Goal: Task Accomplishment & Management: Complete application form

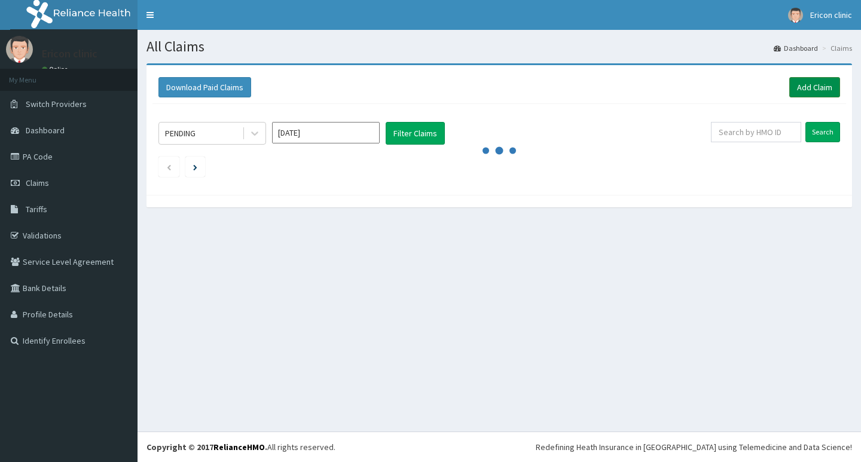
click at [800, 93] on link "Add Claim" at bounding box center [814, 87] width 51 height 20
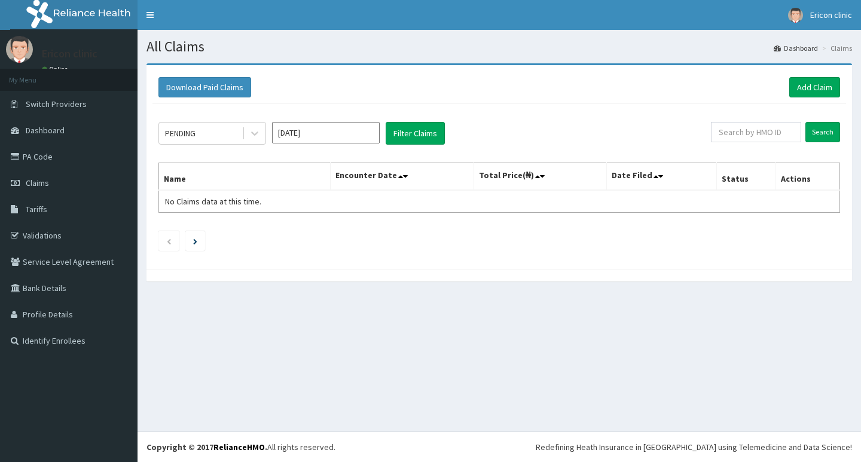
click at [344, 135] on input "[DATE]" at bounding box center [326, 133] width 108 height 22
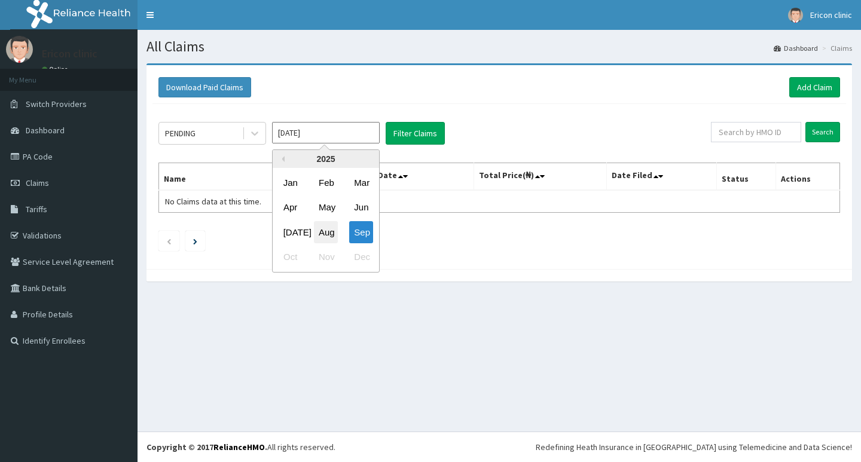
click at [319, 225] on div "Aug" at bounding box center [326, 232] width 24 height 22
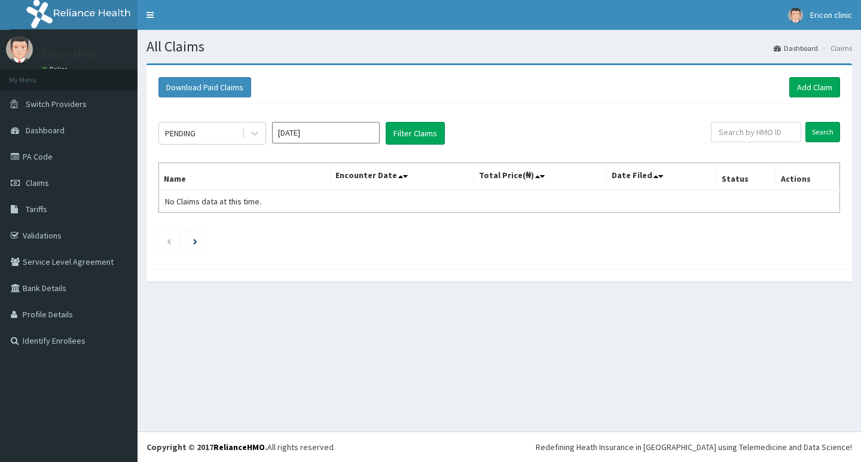
type input "Aug 2025"
click at [311, 136] on input "Aug 2025" at bounding box center [326, 133] width 108 height 22
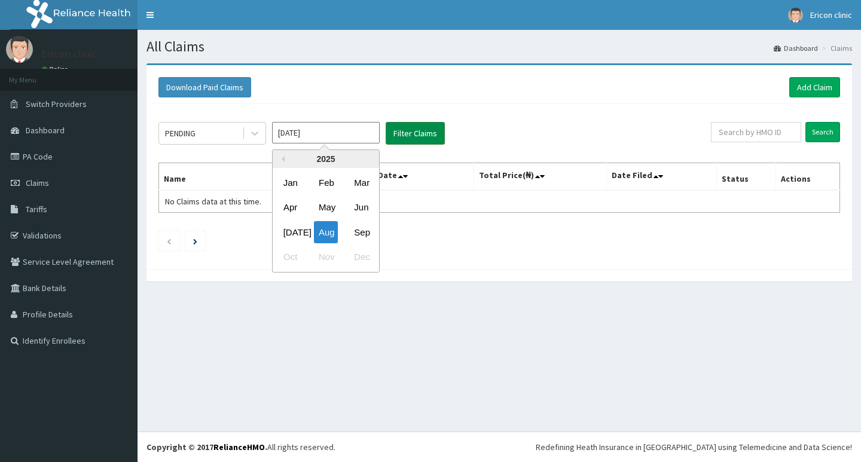
click at [408, 130] on button "Filter Claims" at bounding box center [415, 133] width 59 height 23
click at [408, 129] on button "Filter Claims" at bounding box center [415, 133] width 59 height 23
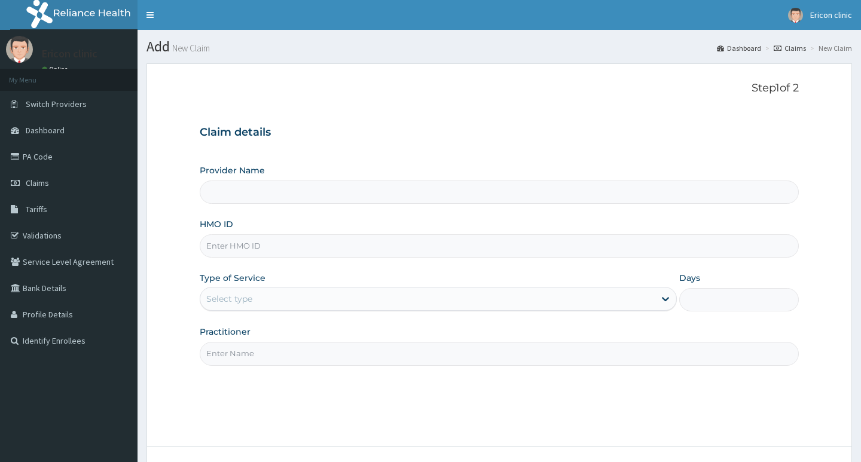
type input "[PERSON_NAME] clinic and maternity"
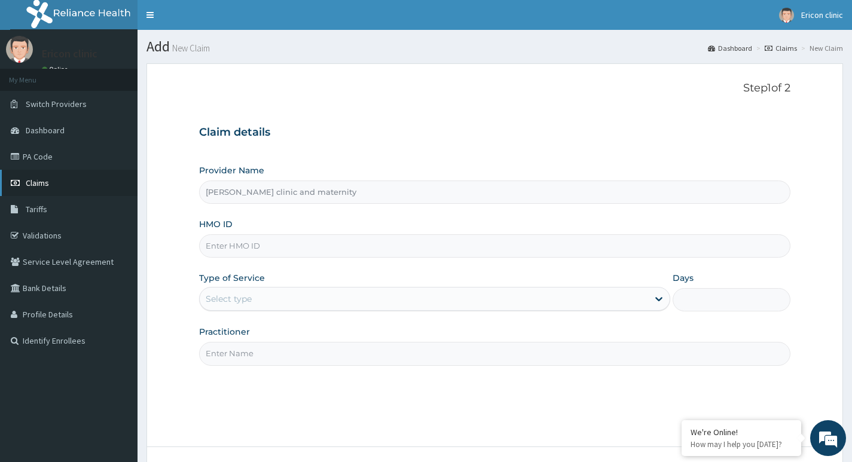
click at [41, 179] on span "Claims" at bounding box center [37, 183] width 23 height 11
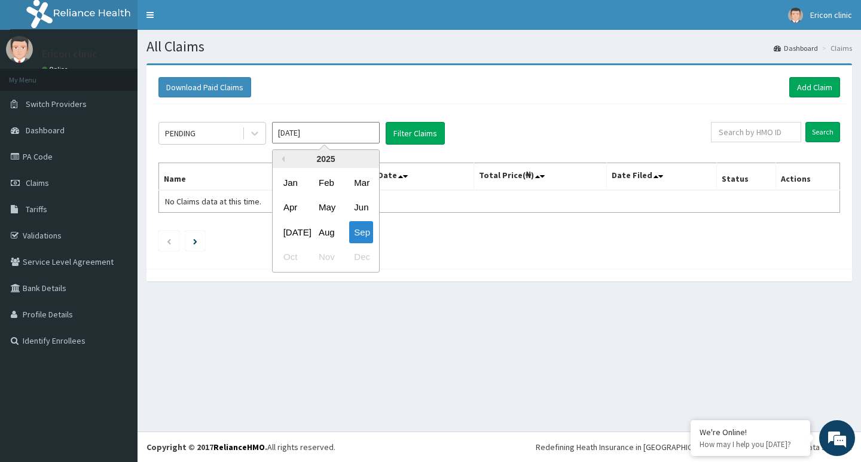
click at [325, 134] on input "[DATE]" at bounding box center [326, 133] width 108 height 22
click at [331, 227] on div "Aug" at bounding box center [326, 232] width 24 height 22
type input "Aug 2025"
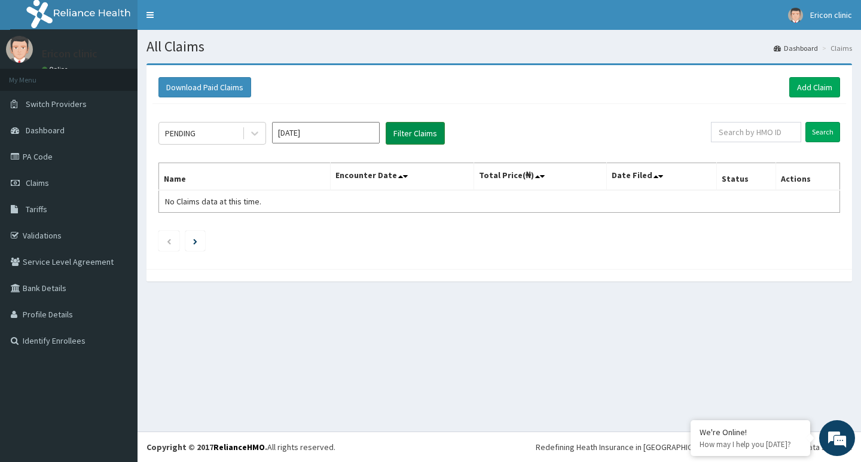
click at [407, 134] on button "Filter Claims" at bounding box center [415, 133] width 59 height 23
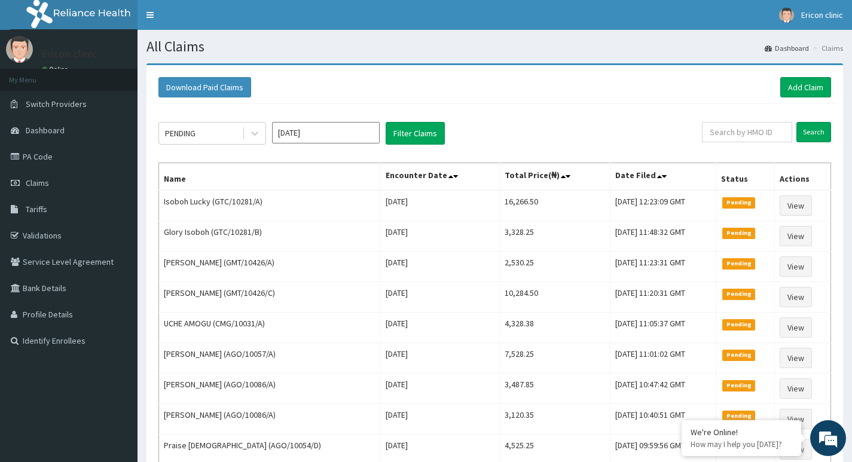
click at [411, 38] on section "All Claims Dashboard Claims" at bounding box center [494, 42] width 714 height 25
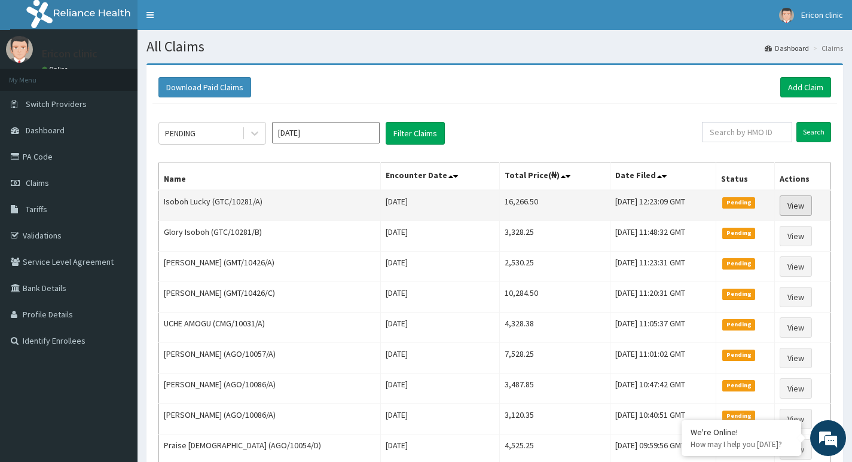
click at [800, 196] on link "View" at bounding box center [795, 205] width 32 height 20
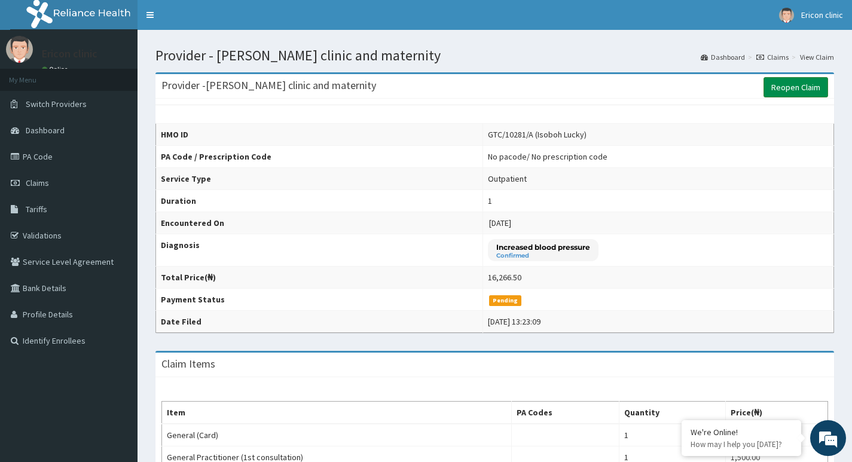
click at [792, 90] on link "Reopen Claim" at bounding box center [795, 87] width 65 height 20
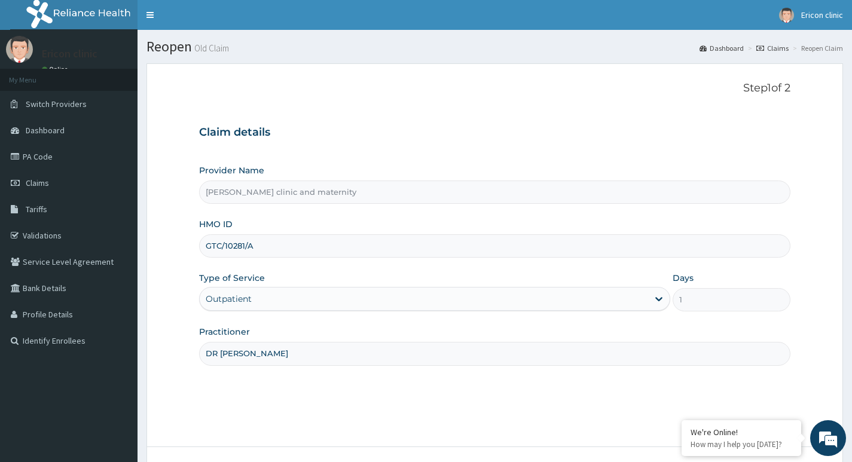
scroll to position [92, 0]
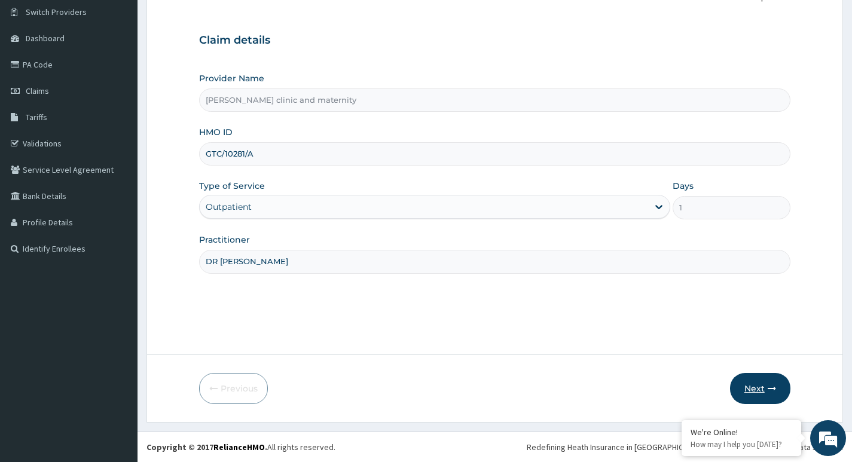
click at [776, 388] on button "Next" at bounding box center [760, 388] width 60 height 31
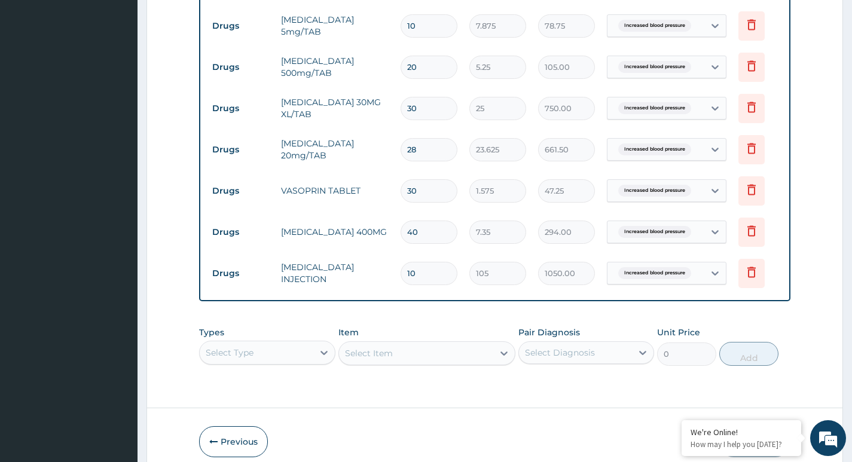
scroll to position [864, 0]
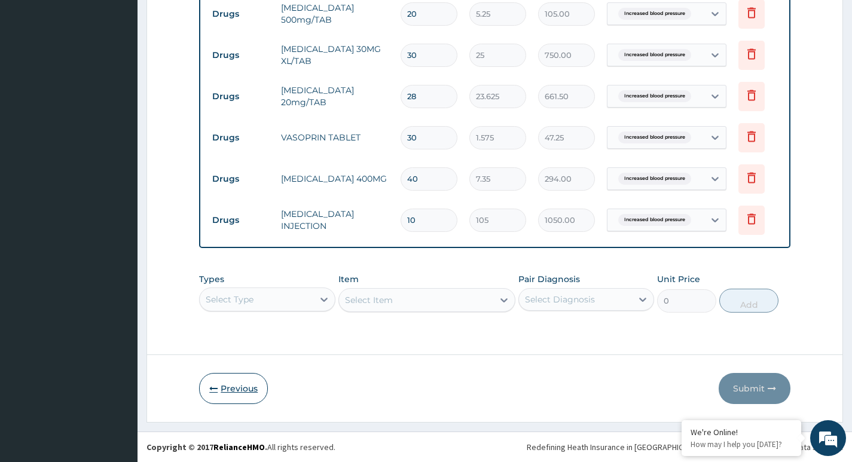
click at [236, 387] on button "Previous" at bounding box center [233, 388] width 69 height 31
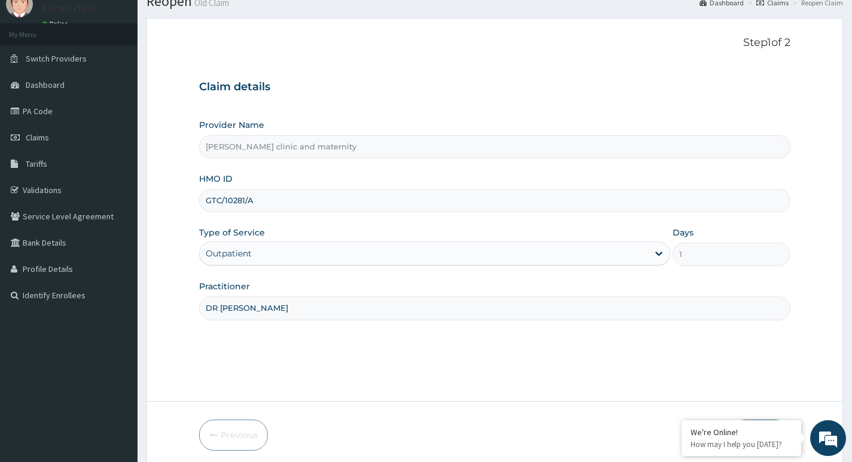
scroll to position [0, 0]
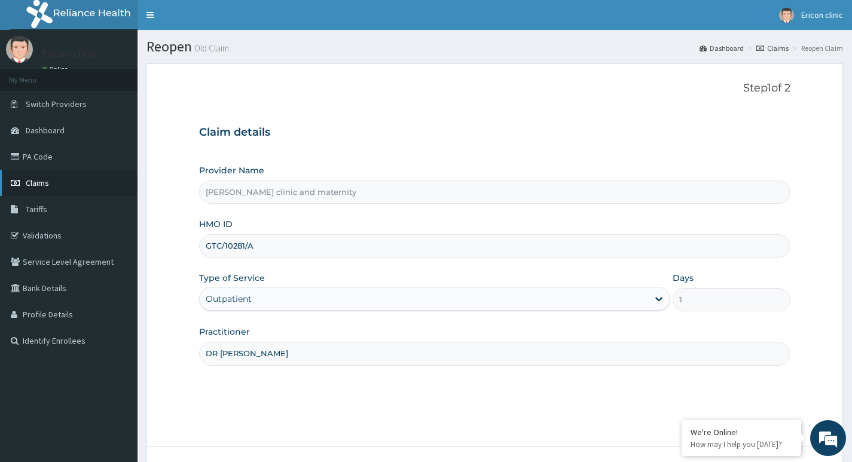
click at [23, 186] on link "Claims" at bounding box center [68, 183] width 137 height 26
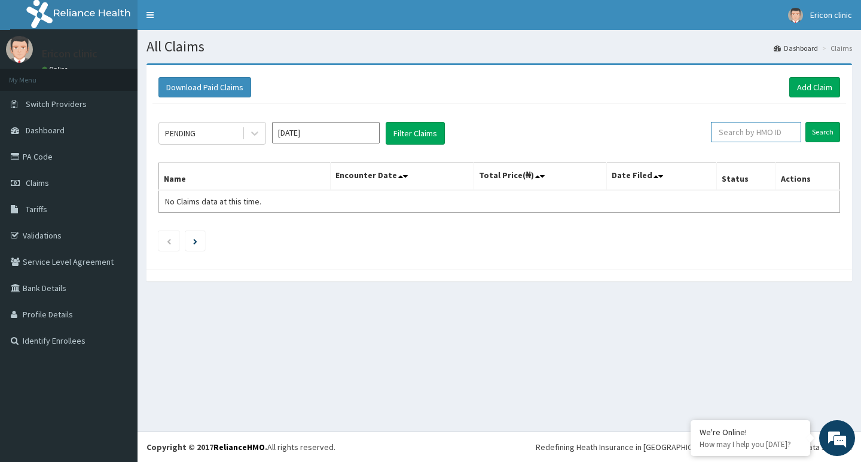
click at [761, 129] on input "text" at bounding box center [756, 132] width 90 height 20
type input "GTC/10281/B"
click at [805, 122] on input "Search" at bounding box center [822, 132] width 35 height 20
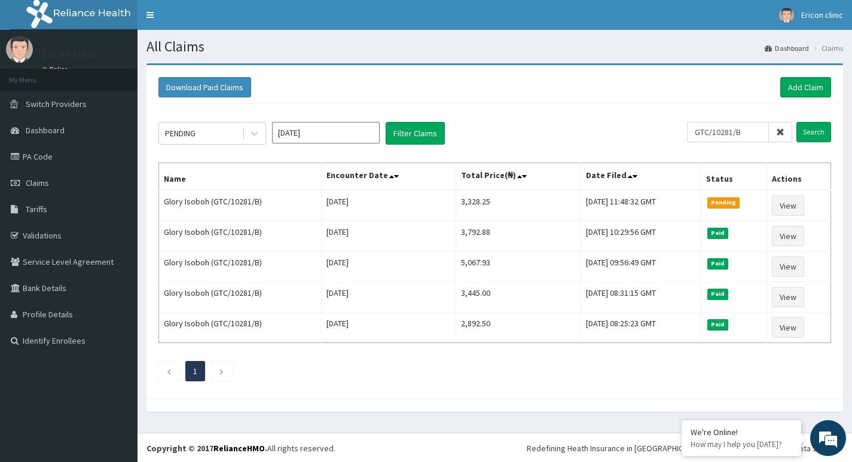
click at [623, 139] on div "PENDING [DATE] Filter Claims" at bounding box center [422, 133] width 528 height 23
click at [800, 79] on link "Add Claim" at bounding box center [805, 87] width 51 height 20
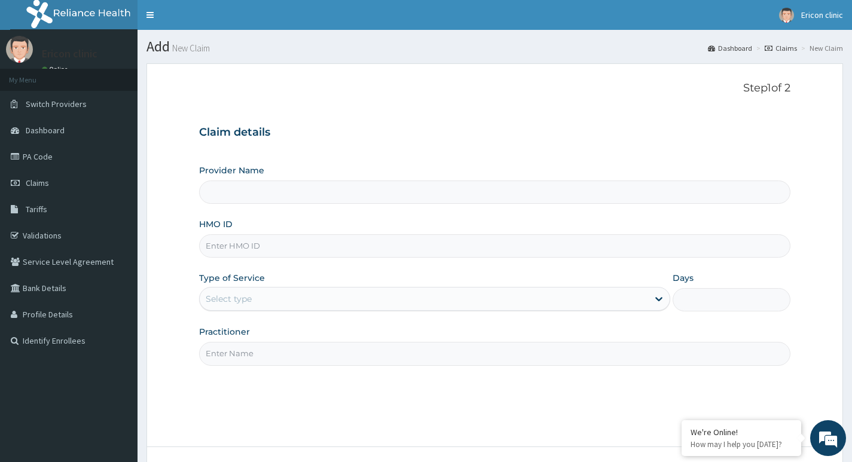
type input "[PERSON_NAME] clinic and maternity"
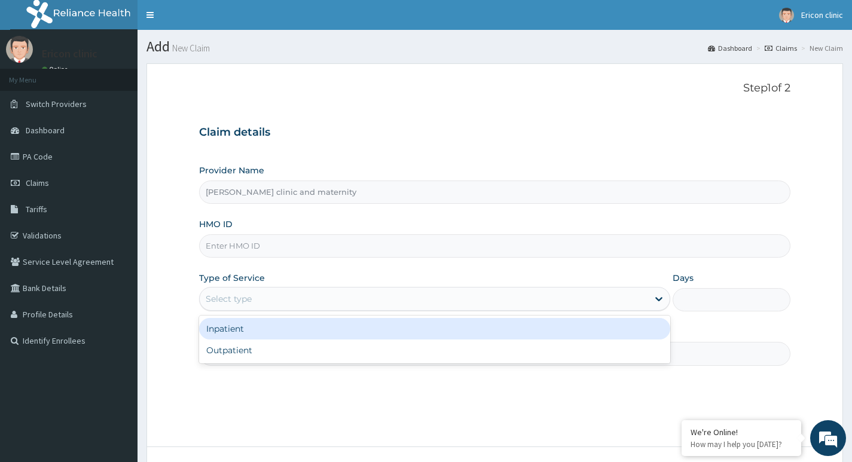
click at [296, 301] on div "Select type" at bounding box center [424, 298] width 448 height 19
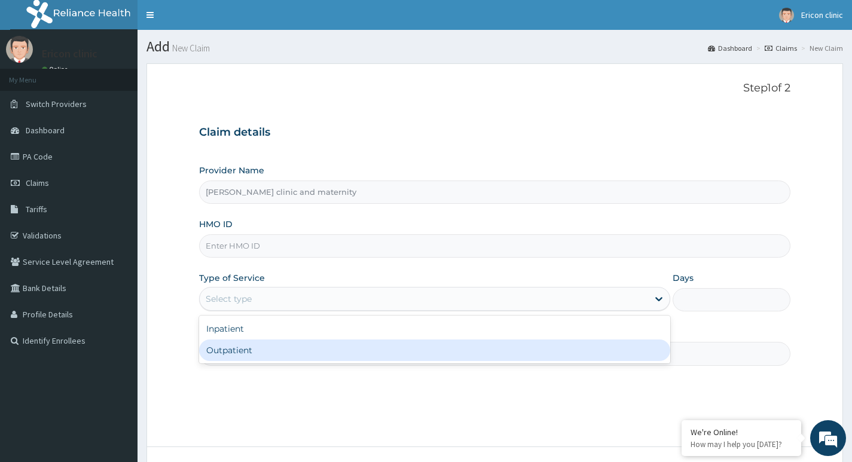
click at [292, 349] on div "Outpatient" at bounding box center [434, 351] width 471 height 22
type input "1"
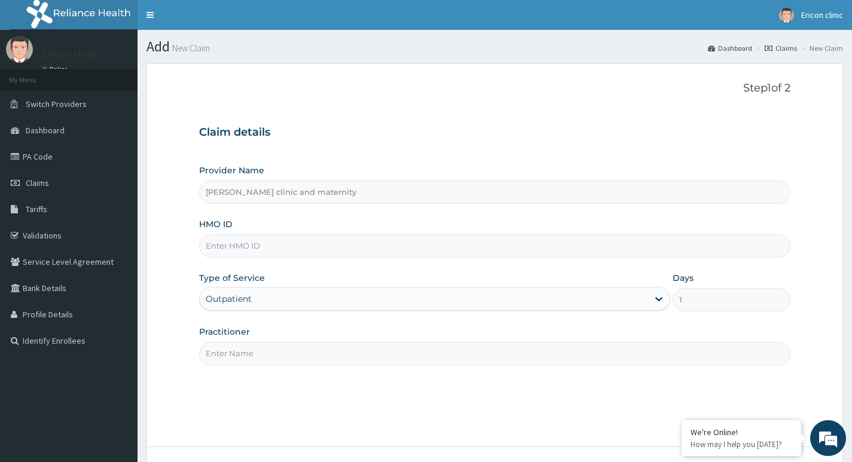
click at [292, 349] on input "Practitioner" at bounding box center [494, 353] width 591 height 23
type input "DR [PERSON_NAME]"
click at [295, 246] on input "HMO ID" at bounding box center [494, 245] width 591 height 23
paste input "GTC/10281/B"
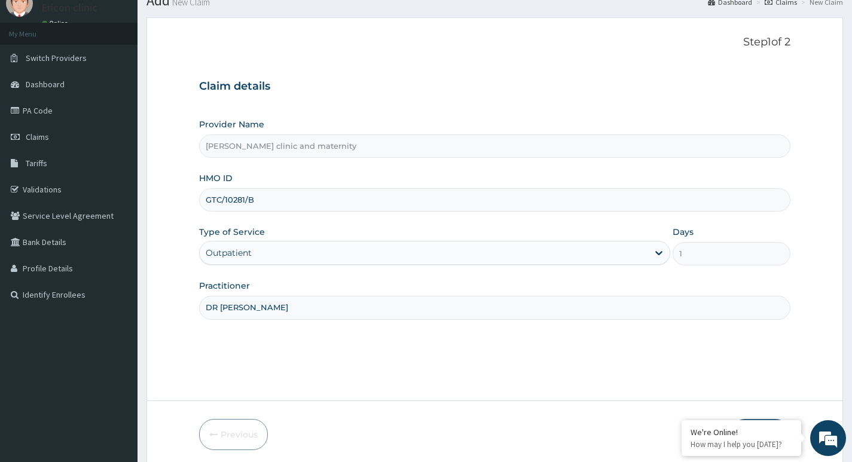
scroll to position [92, 0]
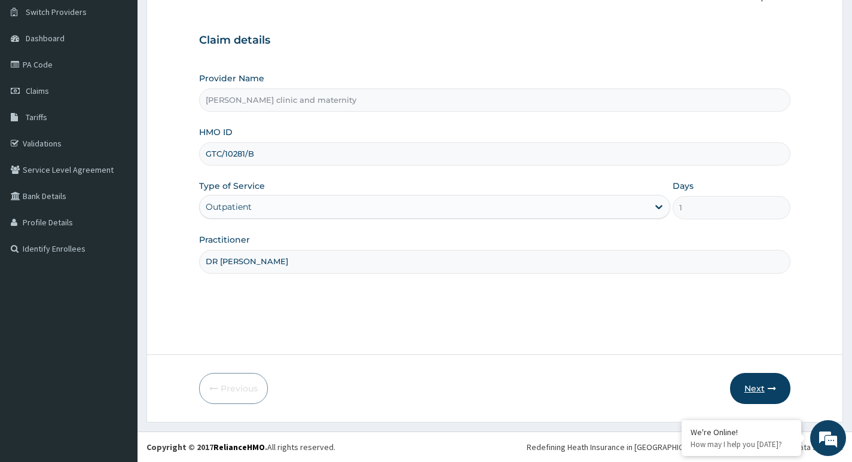
type input "GTC/10281/B"
click at [764, 388] on button "Next" at bounding box center [760, 388] width 60 height 31
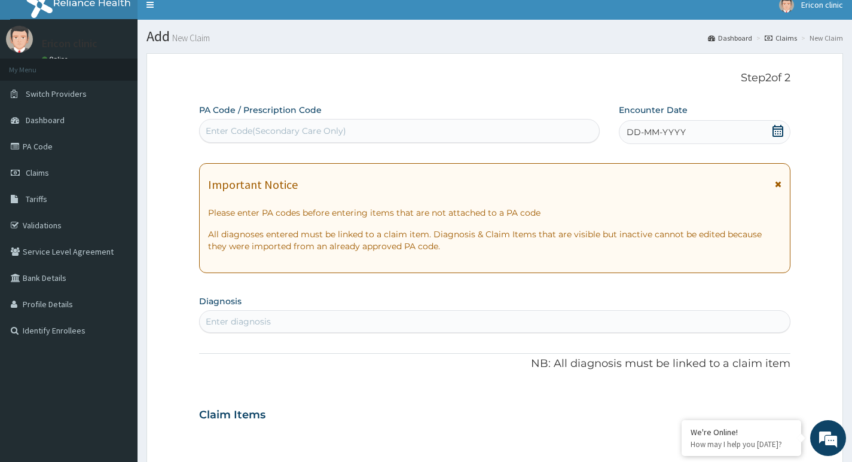
scroll to position [0, 0]
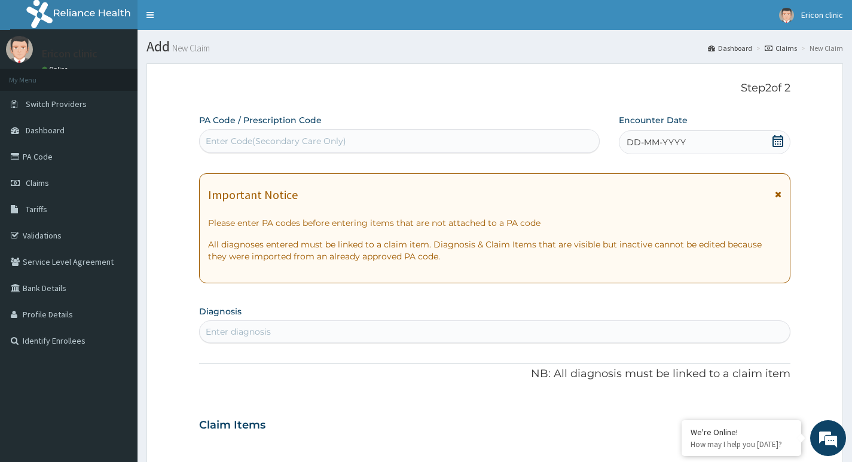
click at [759, 152] on div "DD-MM-YYYY" at bounding box center [705, 142] width 172 height 24
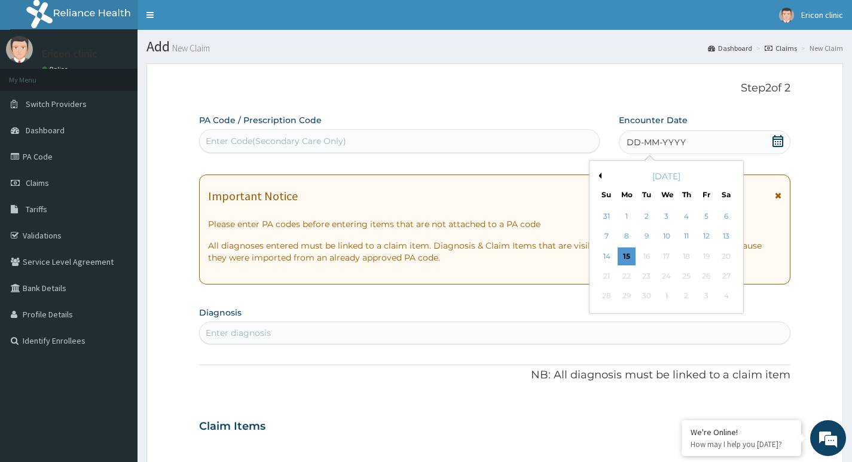
click at [601, 176] on button "Previous Month" at bounding box center [598, 176] width 6 height 6
drag, startPoint x: 601, startPoint y: 176, endPoint x: 615, endPoint y: 178, distance: 14.4
click at [601, 177] on button "Previous Month" at bounding box center [598, 176] width 6 height 6
click at [729, 178] on div "July 2025" at bounding box center [666, 176] width 144 height 12
click at [730, 177] on div "July 2025" at bounding box center [666, 176] width 144 height 12
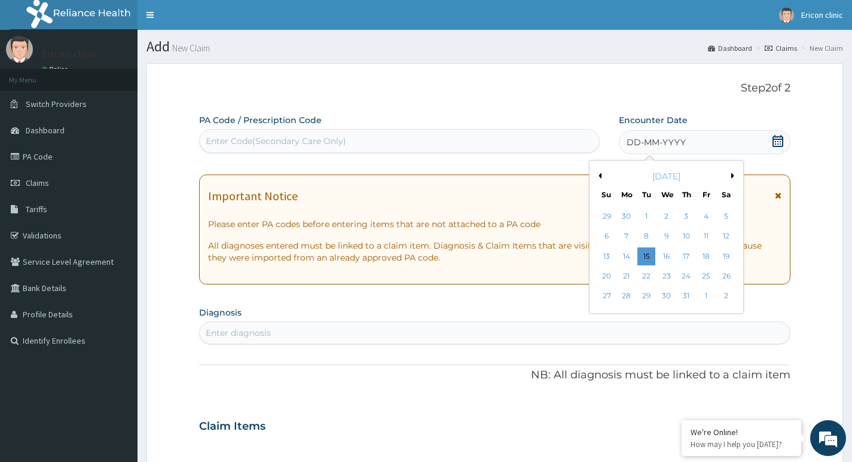
click at [733, 174] on button "Next Month" at bounding box center [734, 176] width 6 height 6
drag, startPoint x: 634, startPoint y: 178, endPoint x: 708, endPoint y: 178, distance: 73.5
click at [708, 178] on div "August 2025" at bounding box center [666, 176] width 144 height 12
click at [646, 277] on div "19" at bounding box center [646, 276] width 18 height 18
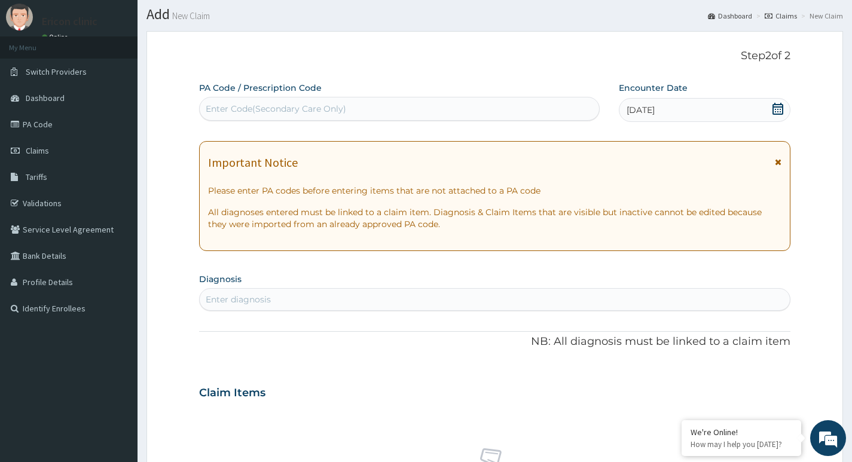
scroll to position [60, 0]
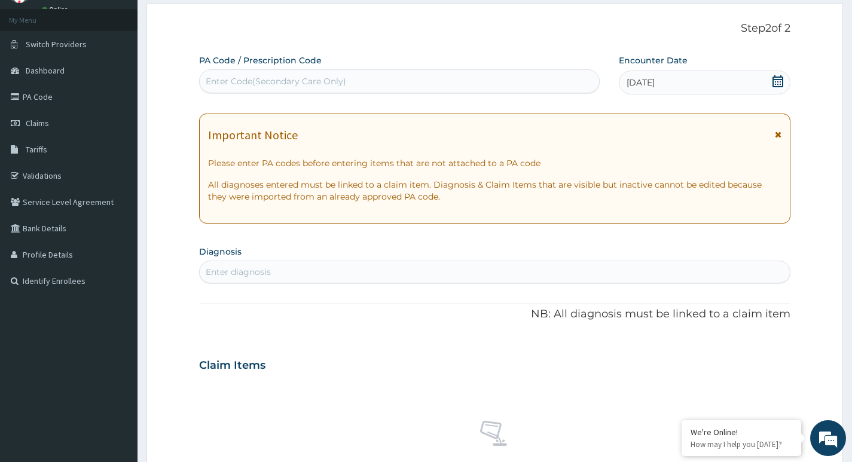
click at [434, 272] on div "Enter diagnosis" at bounding box center [495, 271] width 590 height 19
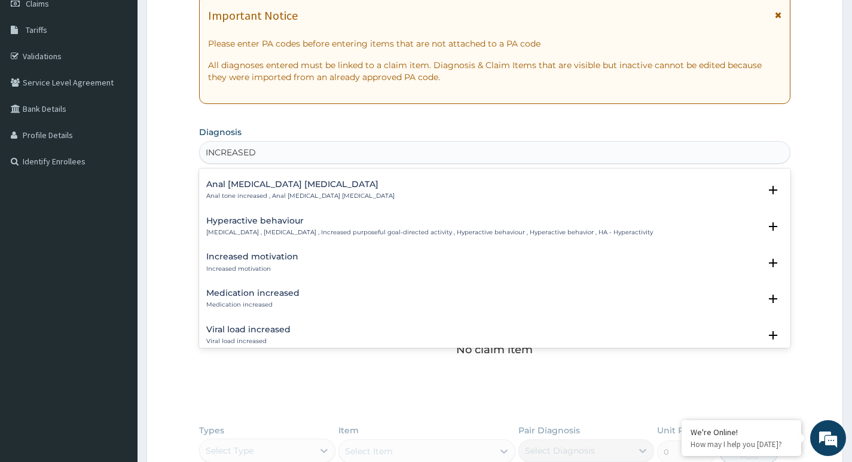
scroll to position [1647, 0]
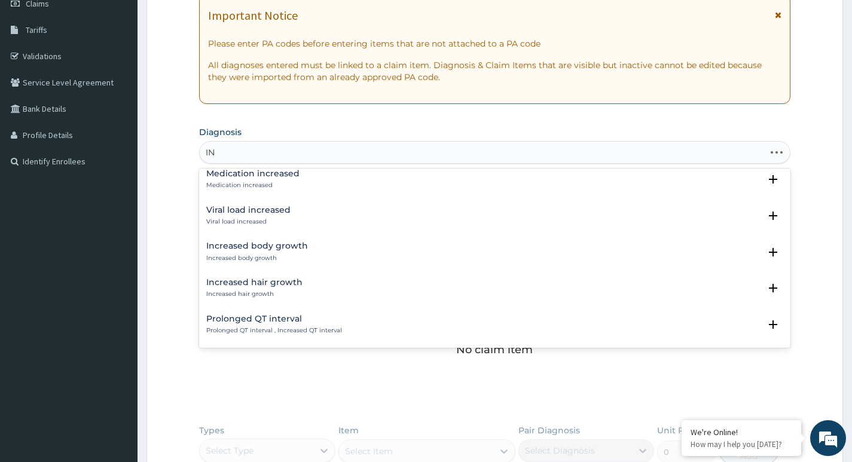
type input "I"
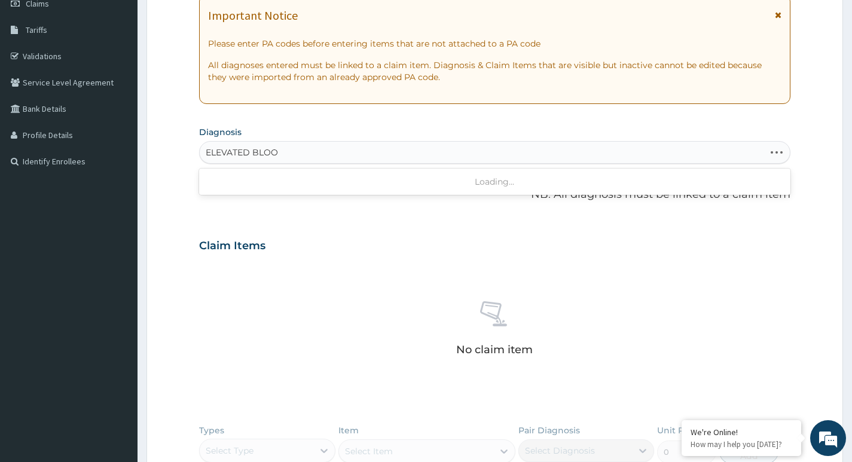
type input "ELEVATED BLOOD"
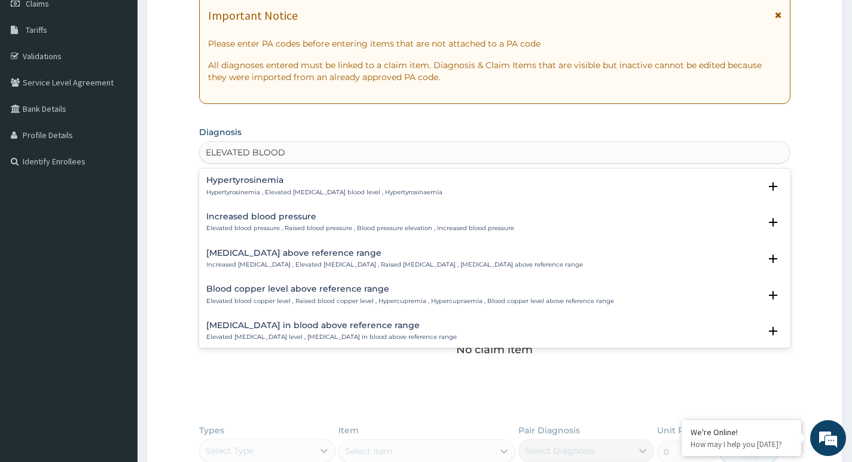
click at [322, 219] on h4 "Increased blood pressure" at bounding box center [360, 216] width 308 height 9
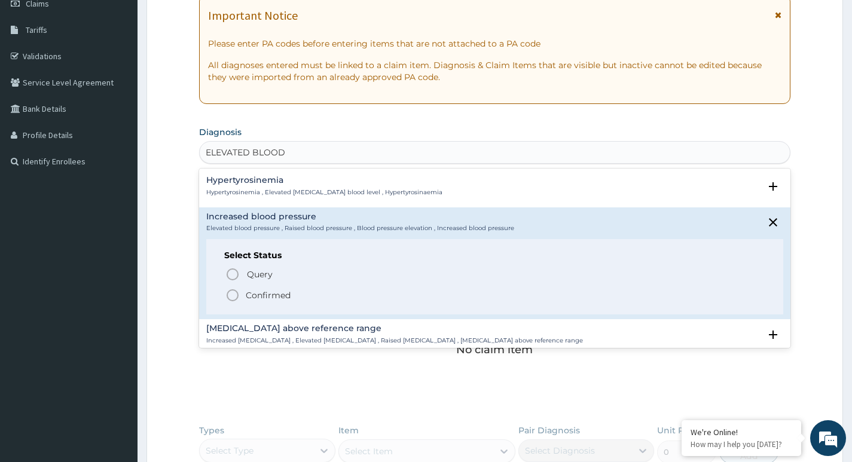
click at [262, 299] on p "Confirmed" at bounding box center [268, 295] width 45 height 12
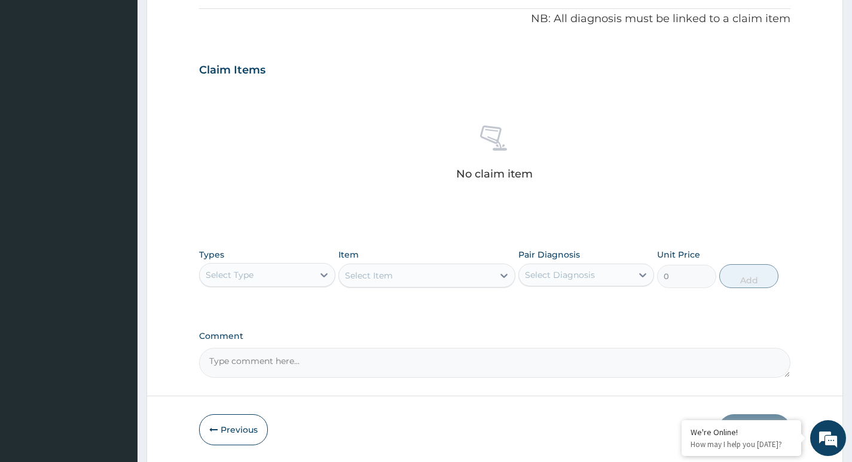
scroll to position [400, 0]
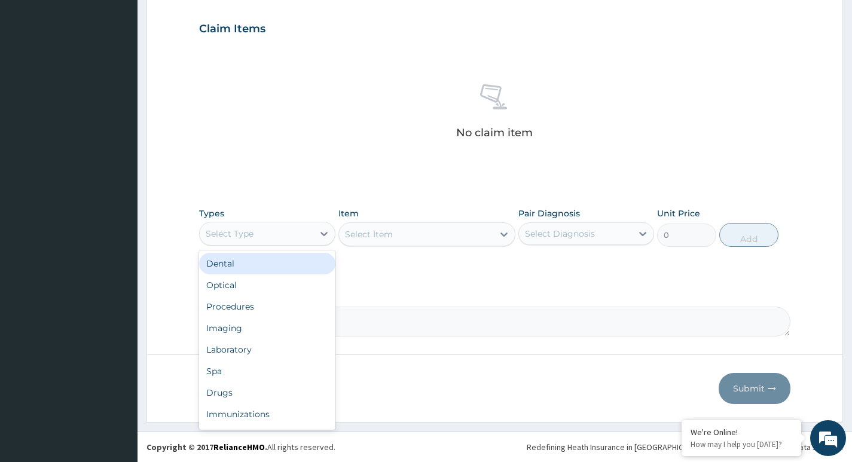
click at [241, 243] on div "Select Type" at bounding box center [256, 233] width 113 height 19
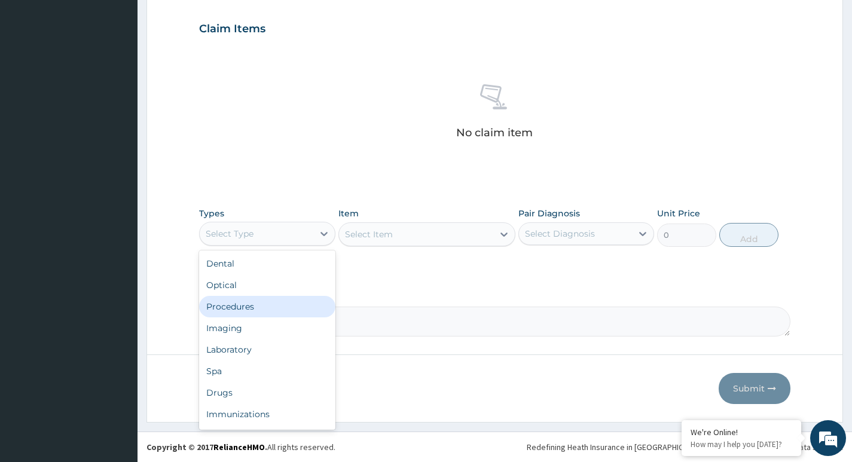
click at [270, 310] on div "Procedures" at bounding box center [267, 307] width 136 height 22
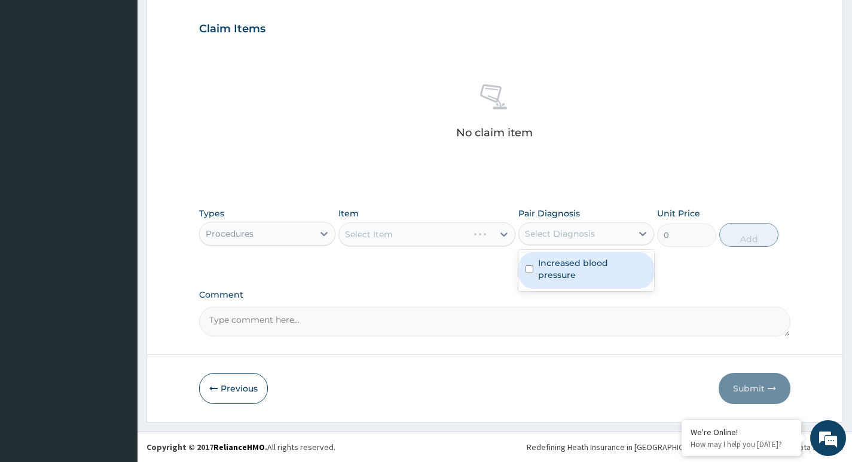
click at [580, 235] on div "Select Diagnosis" at bounding box center [560, 234] width 70 height 12
click at [561, 256] on div "Increased blood pressure" at bounding box center [586, 270] width 136 height 36
checkbox input "true"
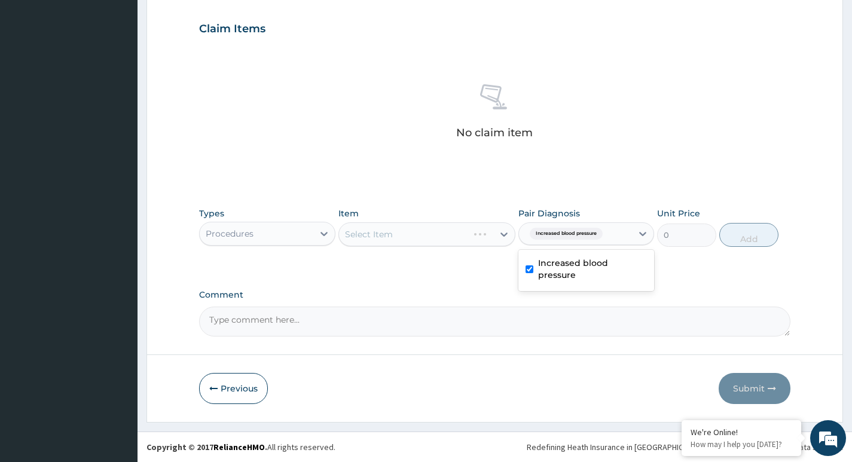
click at [425, 322] on textarea "Comment" at bounding box center [494, 322] width 591 height 30
click at [460, 236] on div "Select Item" at bounding box center [427, 234] width 178 height 24
click at [490, 234] on div "Select Item" at bounding box center [416, 234] width 155 height 19
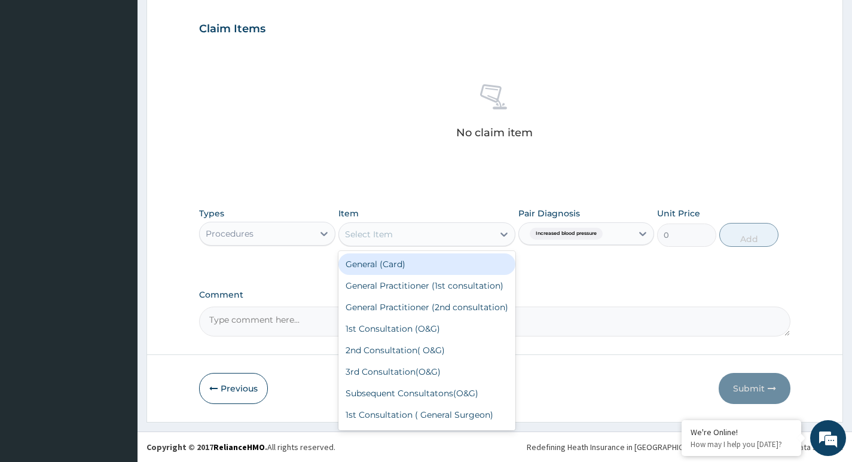
click at [454, 259] on div "General (Card)" at bounding box center [427, 264] width 178 height 22
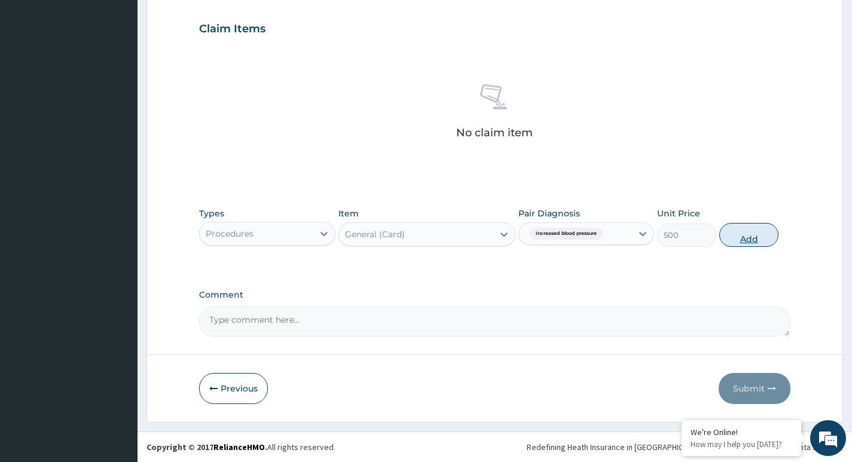
click at [735, 240] on button "Add" at bounding box center [748, 235] width 59 height 24
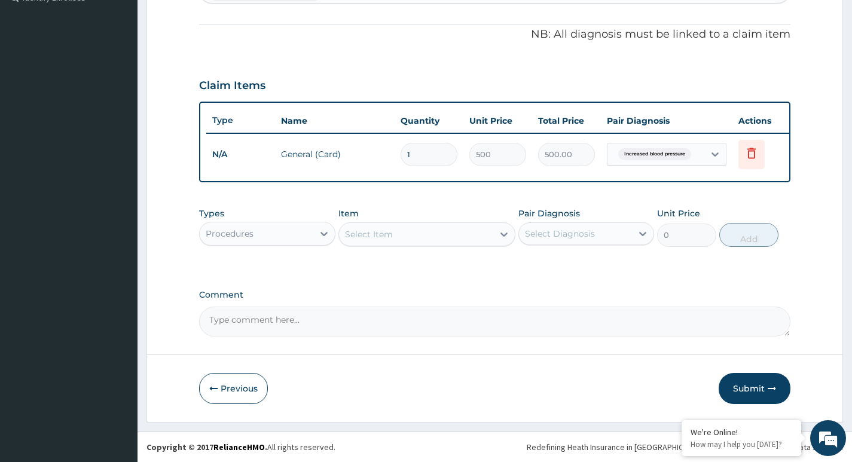
scroll to position [352, 0]
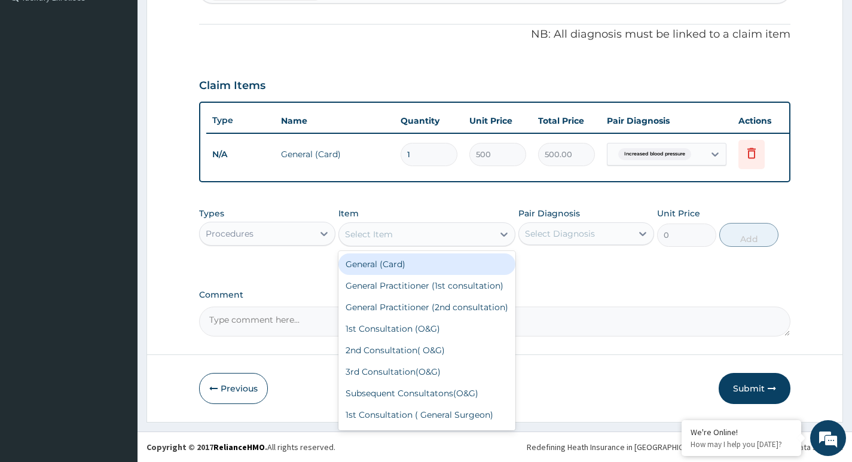
click at [479, 231] on div "Select Item" at bounding box center [416, 234] width 155 height 19
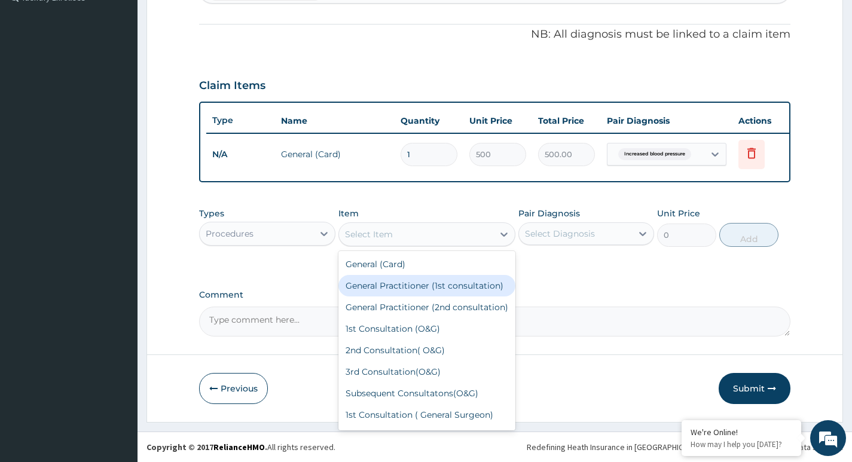
click at [423, 284] on div "General Practitioner (1st consultation)" at bounding box center [427, 286] width 178 height 22
type input "1500"
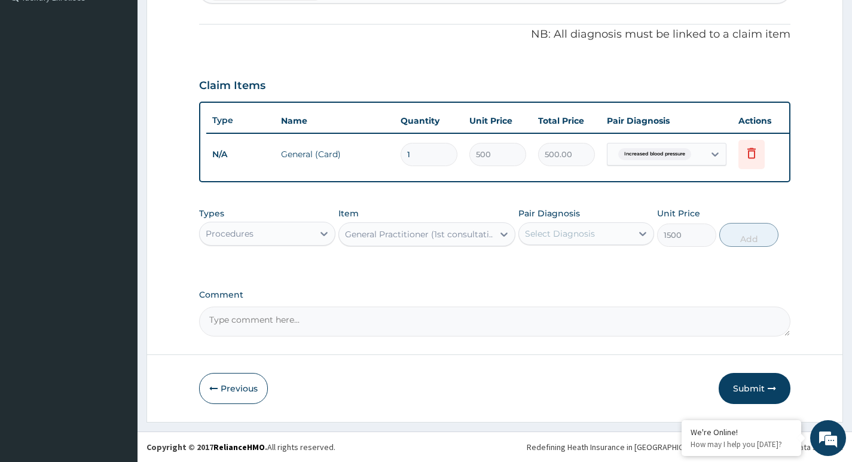
click at [592, 234] on div "Select Diagnosis" at bounding box center [560, 234] width 70 height 12
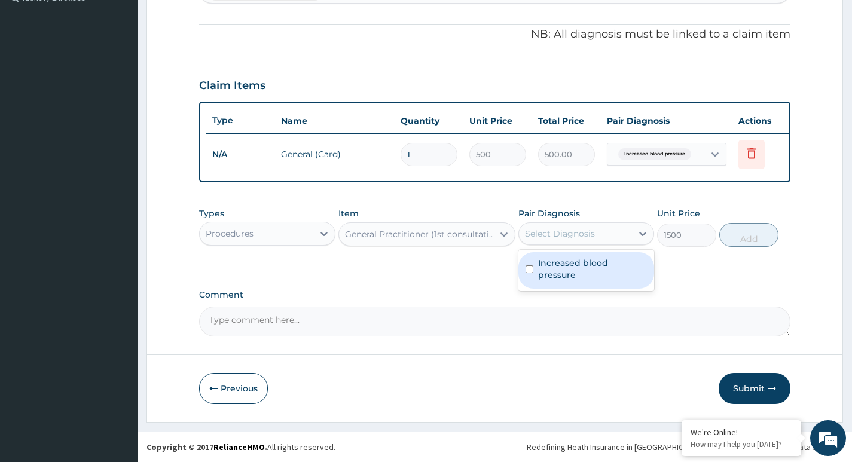
click at [588, 262] on label "Increased blood pressure" at bounding box center [592, 269] width 109 height 24
checkbox input "true"
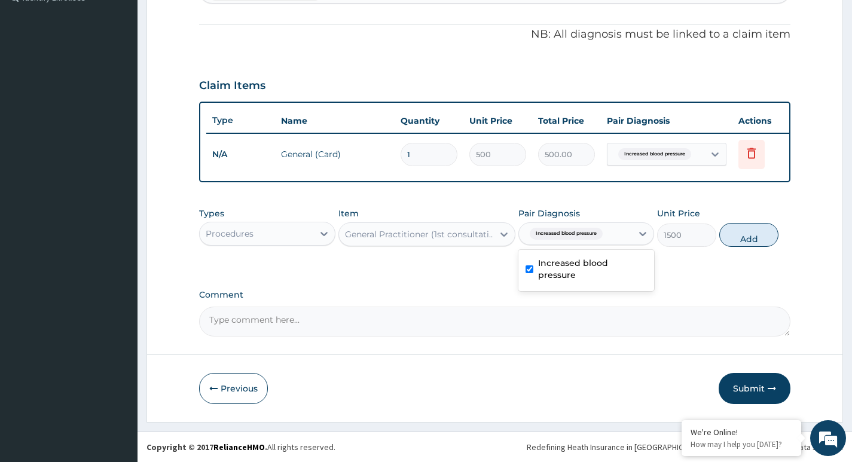
click at [753, 267] on div "Types Procedures Item General Practitioner (1st consultation) Pair Diagnosis op…" at bounding box center [494, 235] width 591 height 69
click at [764, 238] on button "Add" at bounding box center [748, 235] width 59 height 24
type input "0"
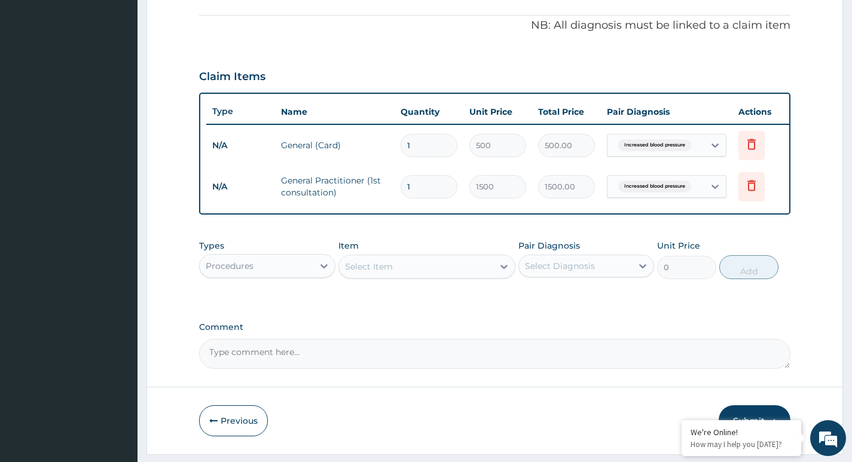
click at [279, 273] on div "Procedures" at bounding box center [256, 265] width 113 height 19
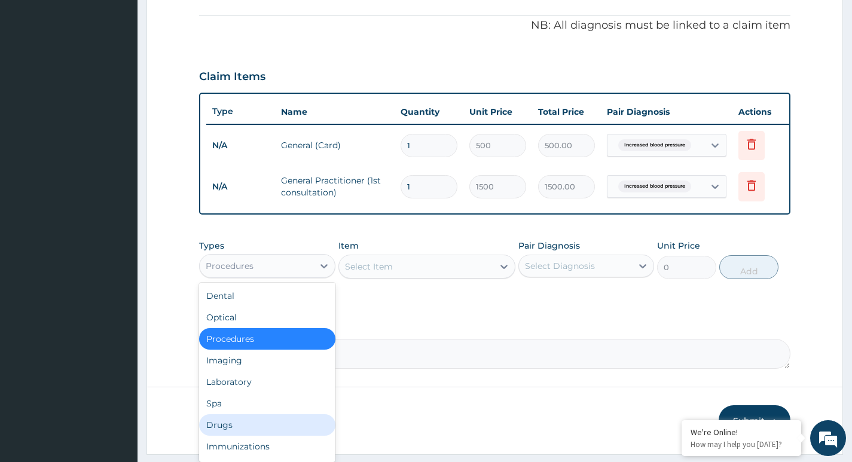
click at [243, 433] on div "Drugs" at bounding box center [267, 425] width 136 height 22
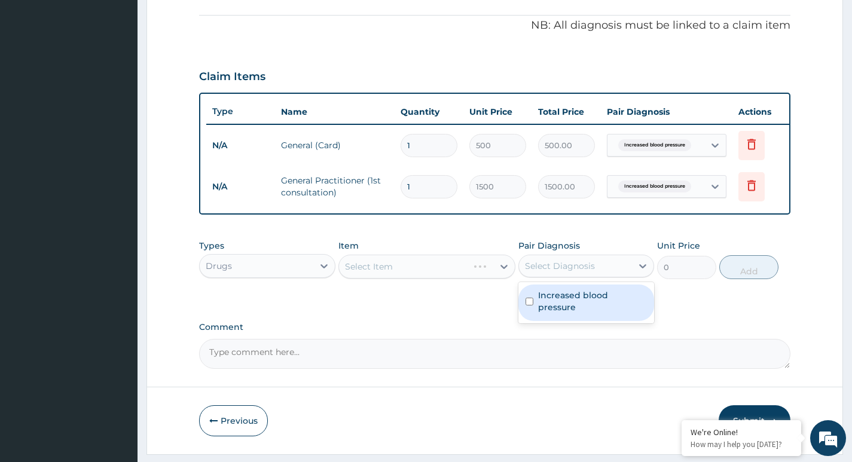
click at [602, 276] on div "Select Diagnosis" at bounding box center [575, 265] width 113 height 19
click at [579, 305] on label "Increased blood pressure" at bounding box center [592, 301] width 109 height 24
checkbox input "true"
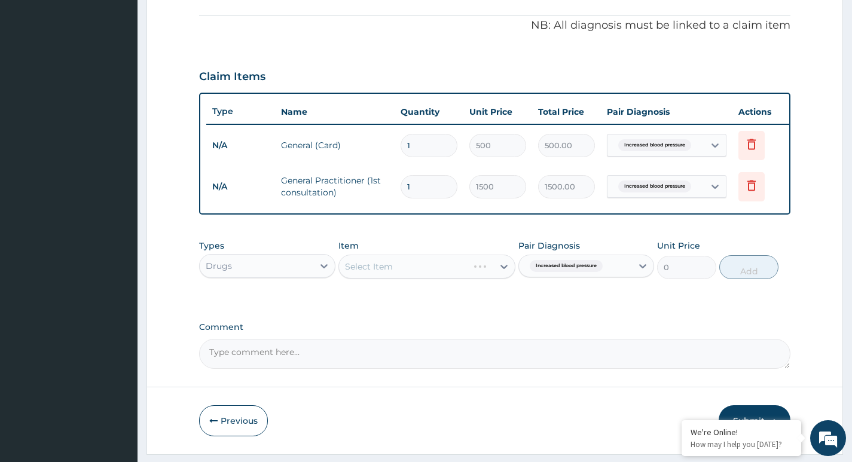
click at [430, 332] on label "Comment" at bounding box center [494, 327] width 591 height 10
click at [430, 339] on textarea "Comment" at bounding box center [494, 354] width 591 height 30
click at [422, 277] on div "Select Item" at bounding box center [427, 267] width 178 height 24
click at [417, 277] on div "Select Item" at bounding box center [427, 267] width 178 height 24
click at [403, 318] on div "PA Code / Prescription Code Enter Code(Secondary Care Only) Encounter Date 19-0…" at bounding box center [494, 65] width 591 height 607
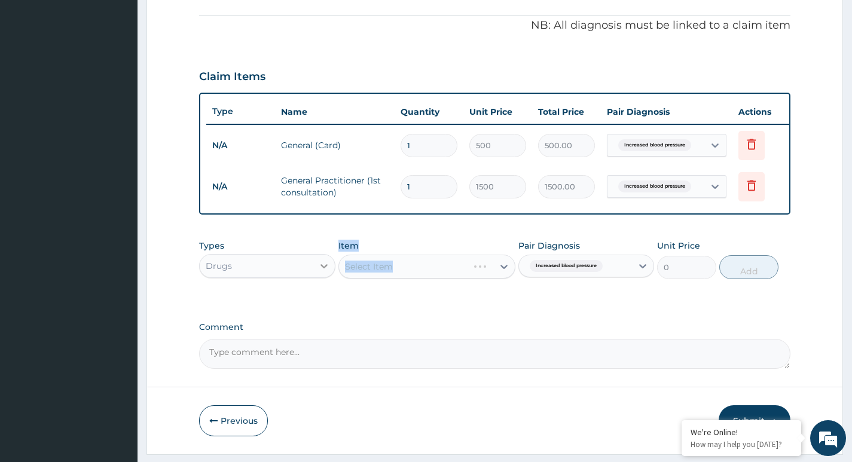
drag, startPoint x: 403, startPoint y: 318, endPoint x: 331, endPoint y: 285, distance: 80.2
click at [331, 285] on div "PA Code / Prescription Code Enter Code(Secondary Care Only) Encounter Date 19-0…" at bounding box center [494, 65] width 591 height 607
click at [334, 303] on div "Types Drugs Item Select Item Pair Diagnosis Increased blood pressure Unit Price…" at bounding box center [494, 268] width 591 height 69
click at [593, 303] on div "Types Drugs Item Select Item Pair Diagnosis Increased blood pressure Unit Price…" at bounding box center [494, 268] width 591 height 69
click at [466, 276] on div "Select Item" at bounding box center [416, 266] width 155 height 19
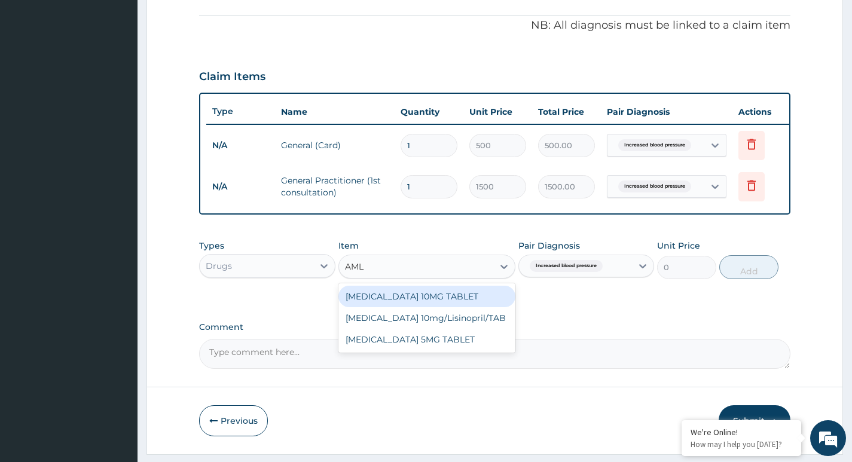
type input "AMLO"
click at [484, 307] on div "AMLODIPINE 10MG TABLET" at bounding box center [427, 297] width 178 height 22
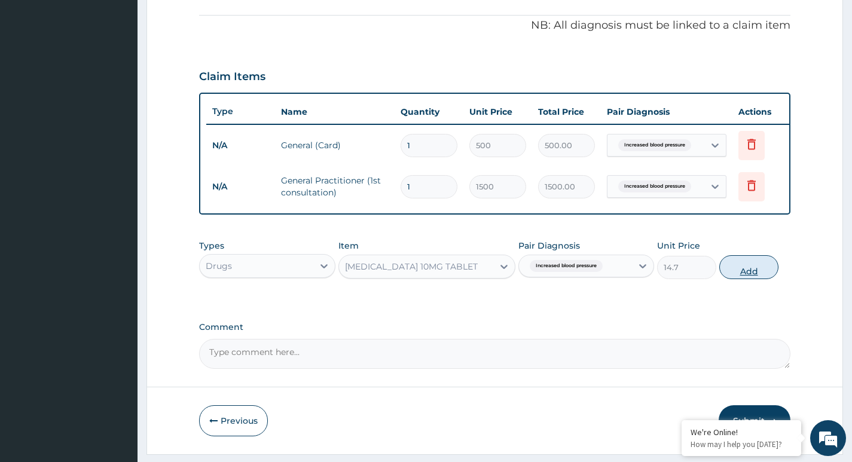
click at [739, 279] on button "Add" at bounding box center [748, 267] width 59 height 24
type input "0"
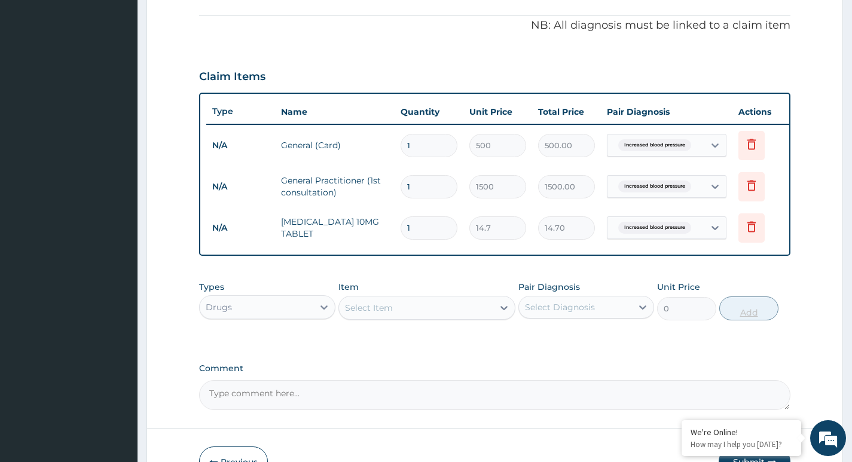
type input "0.00"
type input "2"
type input "29.40"
type input "28"
type input "411.60"
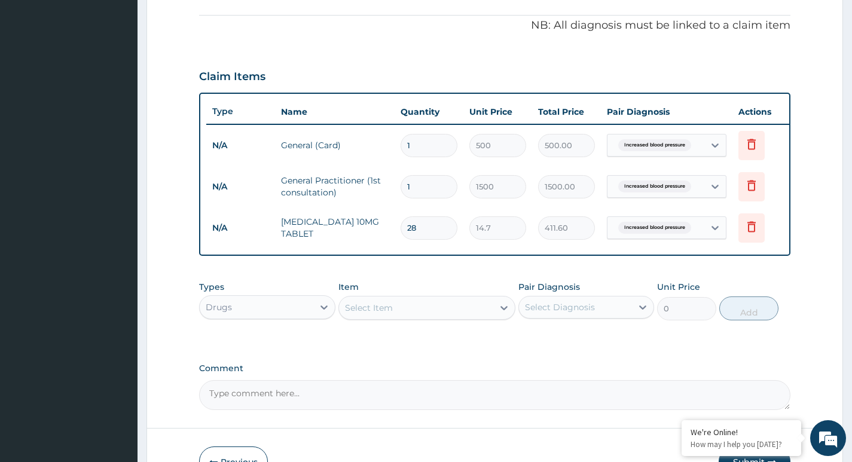
type input "28"
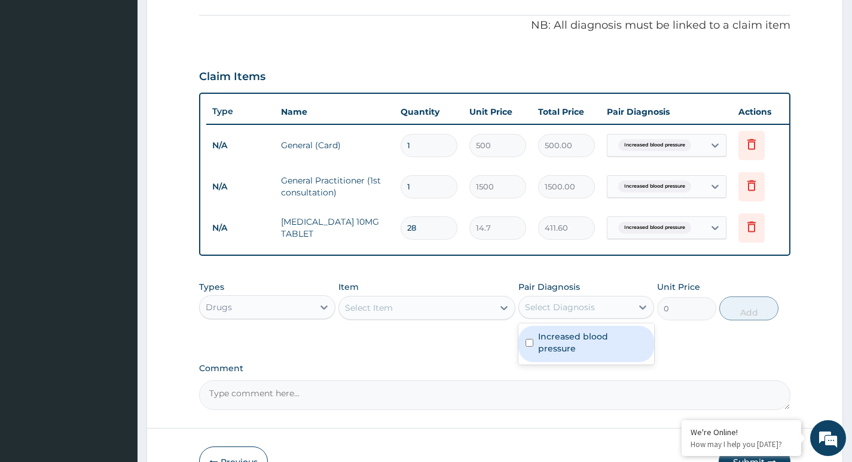
click at [598, 317] on div "Select Diagnosis" at bounding box center [575, 307] width 113 height 19
click at [582, 349] on label "Increased blood pressure" at bounding box center [592, 343] width 109 height 24
checkbox input "true"
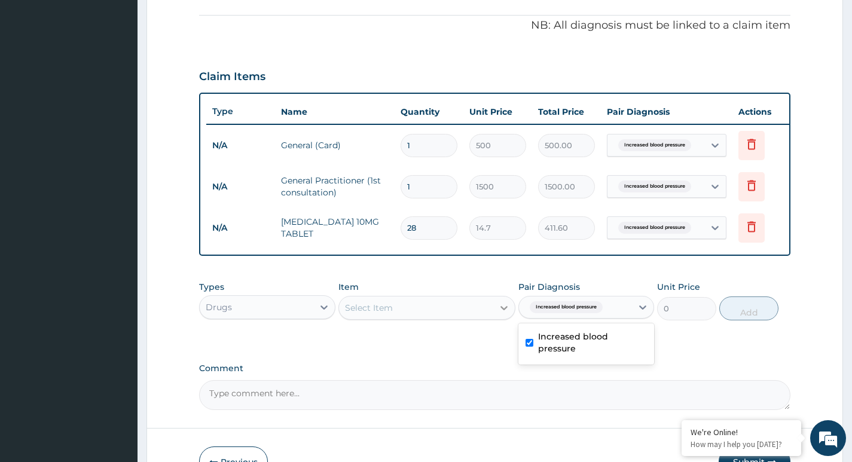
click at [498, 314] on icon at bounding box center [504, 308] width 12 height 12
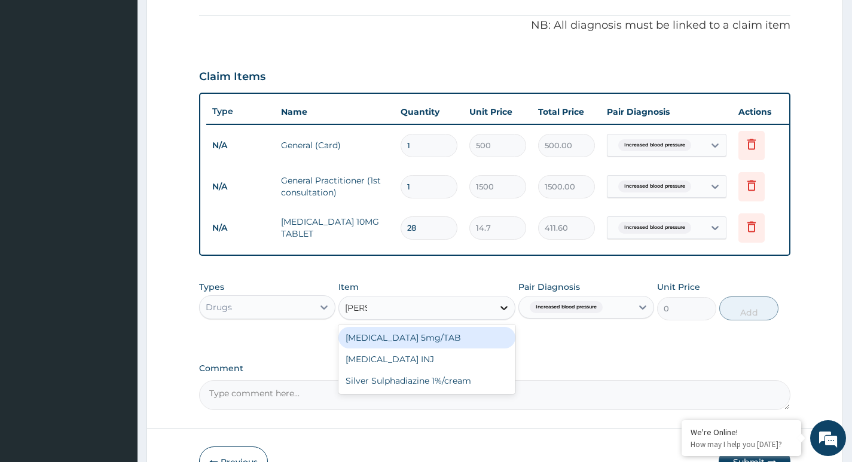
type input "DIAZE"
click at [461, 348] on div "Diazepam 5mg/TAB" at bounding box center [427, 338] width 178 height 22
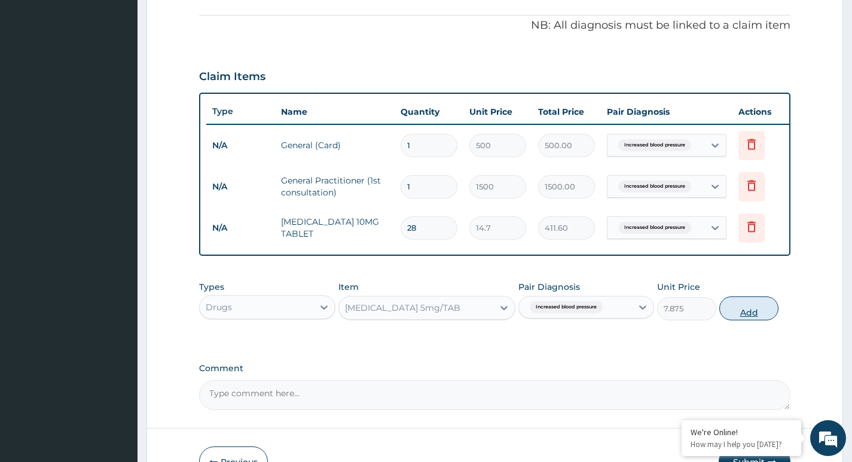
click at [732, 312] on button "Add" at bounding box center [748, 308] width 59 height 24
type input "0"
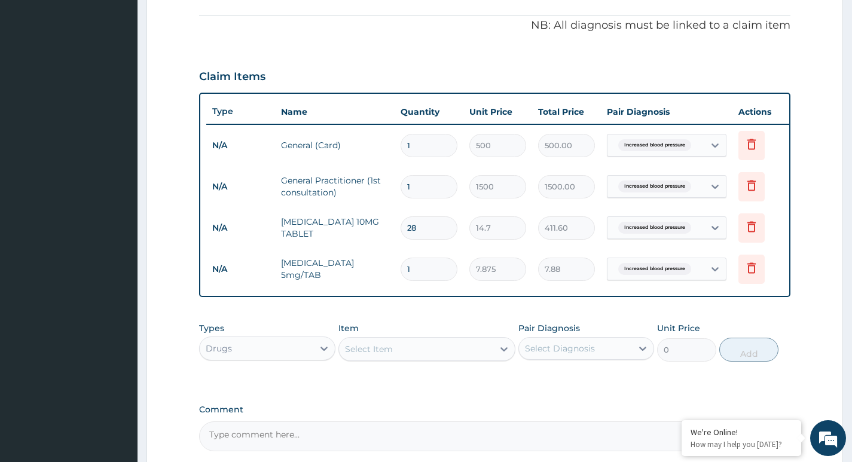
type input "10"
type input "78.75"
type input "10"
click at [550, 354] on div "Select Diagnosis" at bounding box center [560, 348] width 70 height 12
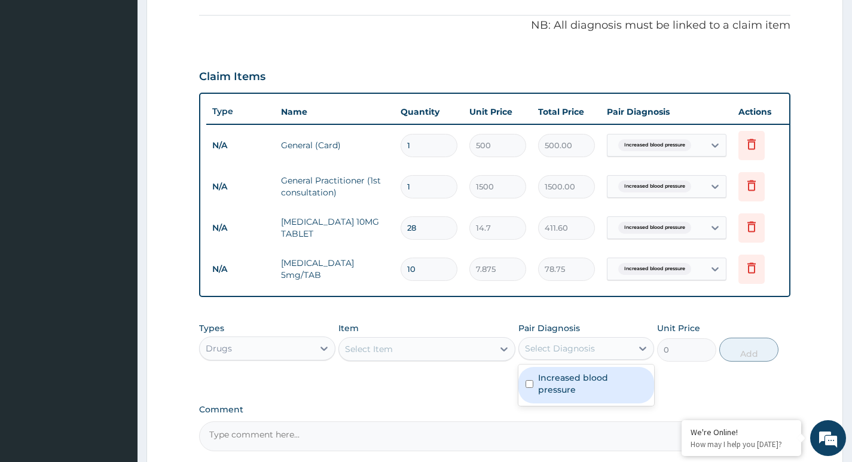
drag, startPoint x: 550, startPoint y: 383, endPoint x: 542, endPoint y: 386, distance: 8.9
click at [550, 383] on label "Increased blood pressure" at bounding box center [592, 384] width 109 height 24
checkbox input "true"
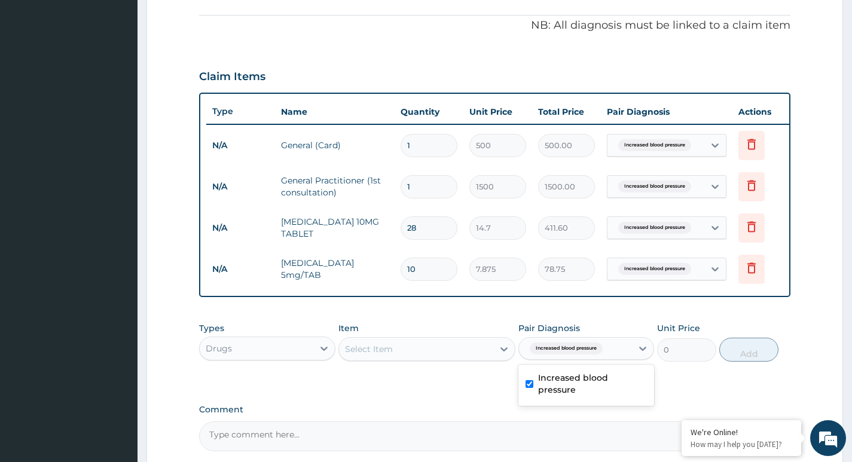
click at [455, 357] on div "Select Item" at bounding box center [416, 349] width 155 height 19
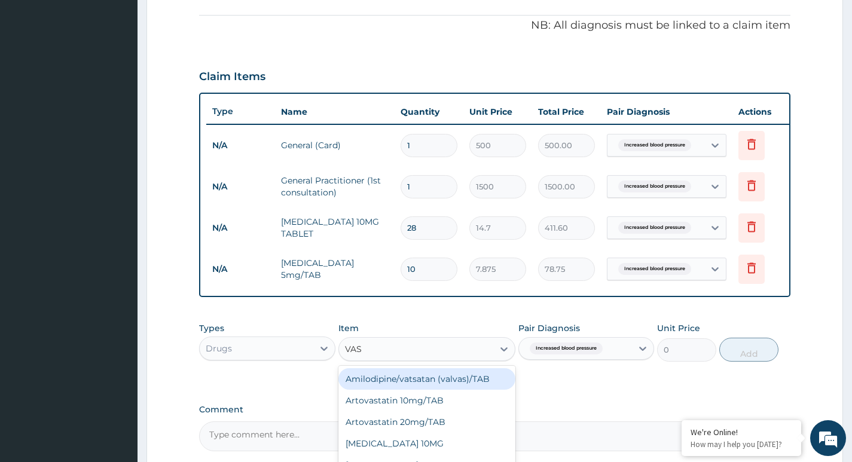
type input "VASO"
click at [476, 390] on div "VASOPRIN TABLET" at bounding box center [427, 379] width 178 height 22
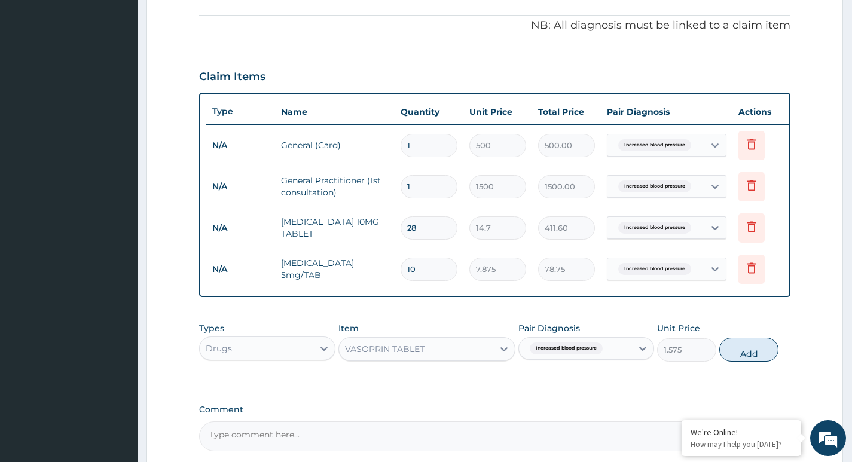
click at [745, 368] on div "Types Drugs Item VASOPRIN TABLET Pair Diagnosis Increased blood pressure Unit P…" at bounding box center [494, 341] width 591 height 51
click at [745, 361] on button "Add" at bounding box center [748, 350] width 59 height 24
type input "0"
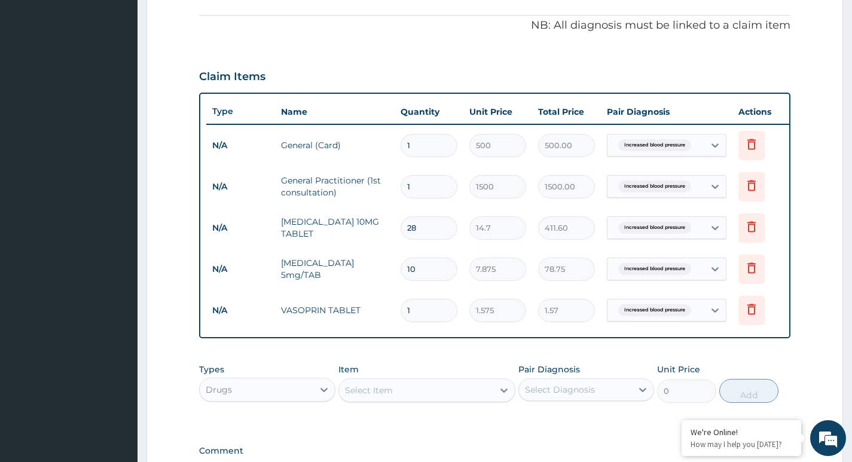
type input "0.00"
type input "3"
type input "4.72"
type input "30"
type input "47.25"
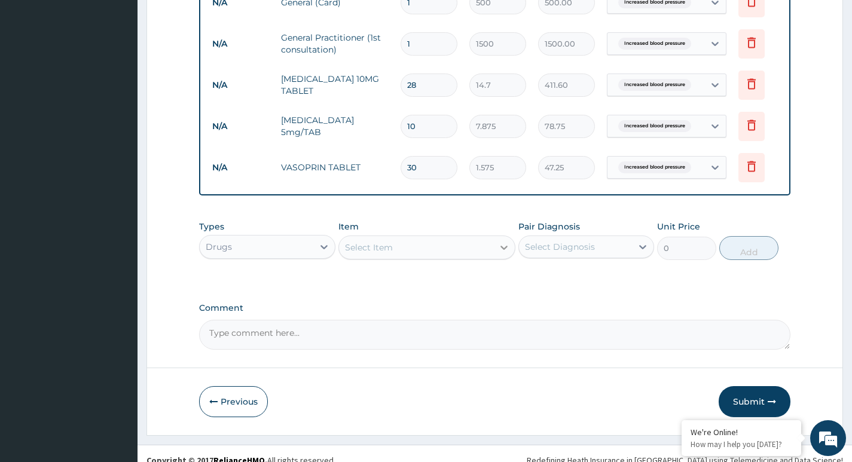
scroll to position [517, 0]
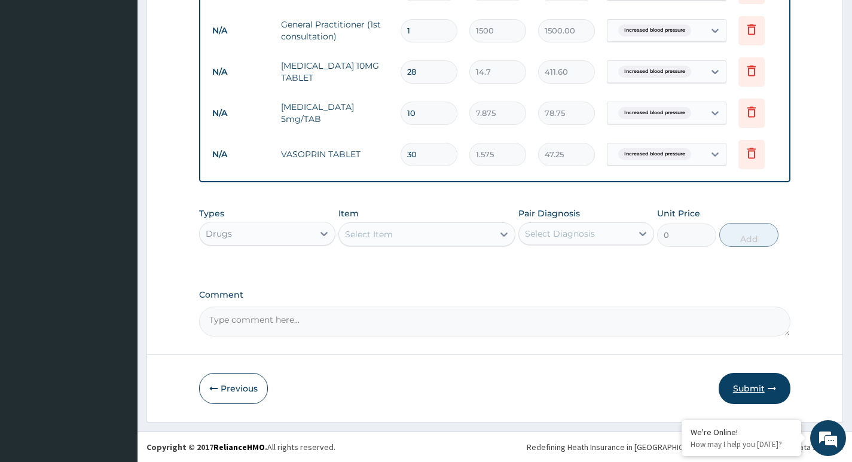
type input "30"
click at [745, 381] on button "Submit" at bounding box center [754, 388] width 72 height 31
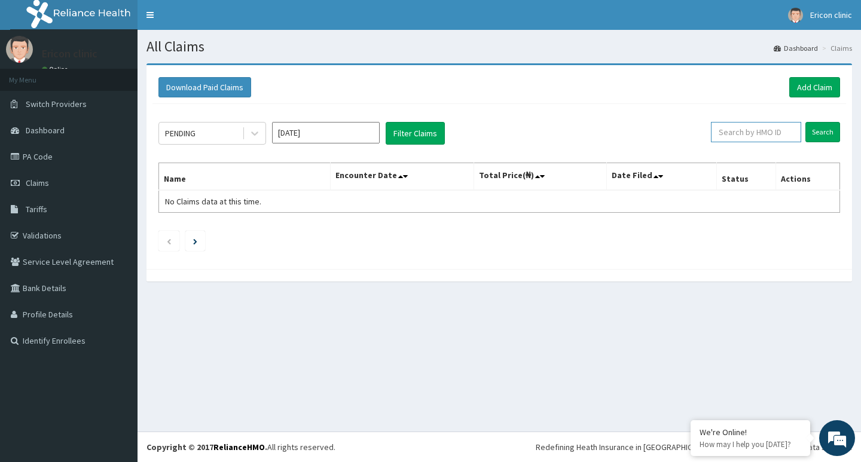
click at [738, 126] on input "text" at bounding box center [756, 132] width 90 height 20
type input "LFL/10010/A"
click at [805, 122] on input "Search" at bounding box center [822, 132] width 35 height 20
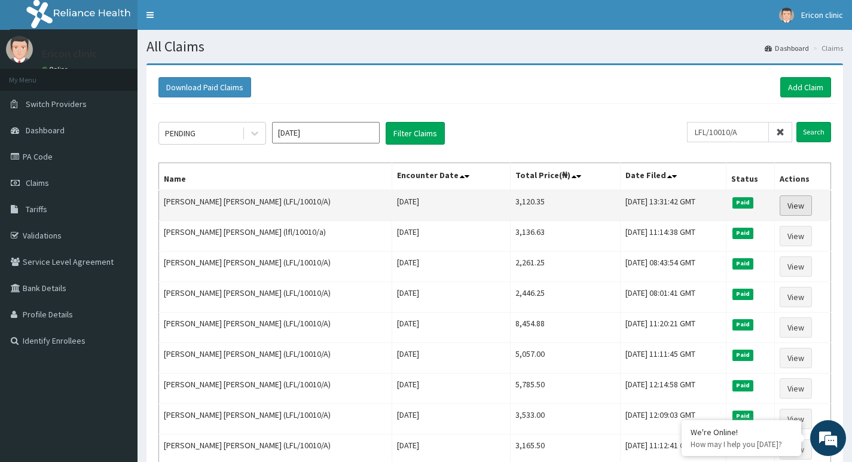
click at [799, 200] on link "View" at bounding box center [795, 205] width 32 height 20
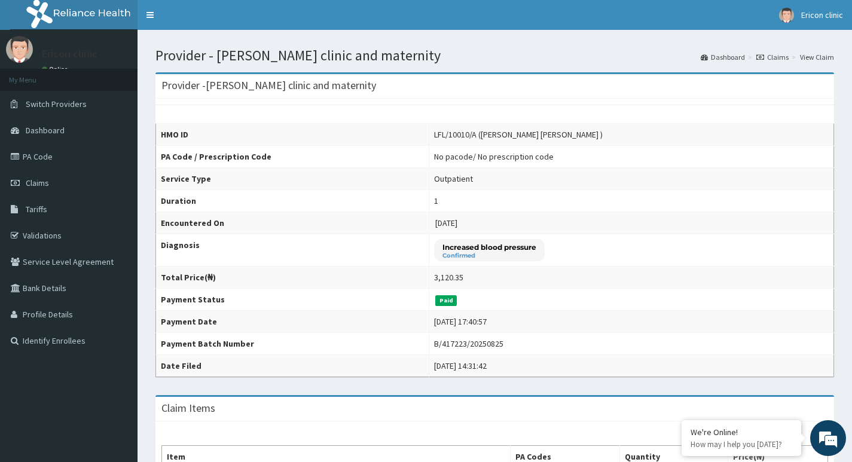
click at [459, 259] on div "Increased blood pressure Confirmed" at bounding box center [489, 250] width 111 height 22
drag, startPoint x: 405, startPoint y: 140, endPoint x: 455, endPoint y: 139, distance: 50.8
click at [455, 139] on tr "HMO ID LFL/10010/A ([PERSON_NAME] [PERSON_NAME] )" at bounding box center [495, 135] width 678 height 22
copy tr "LFL/10010/A"
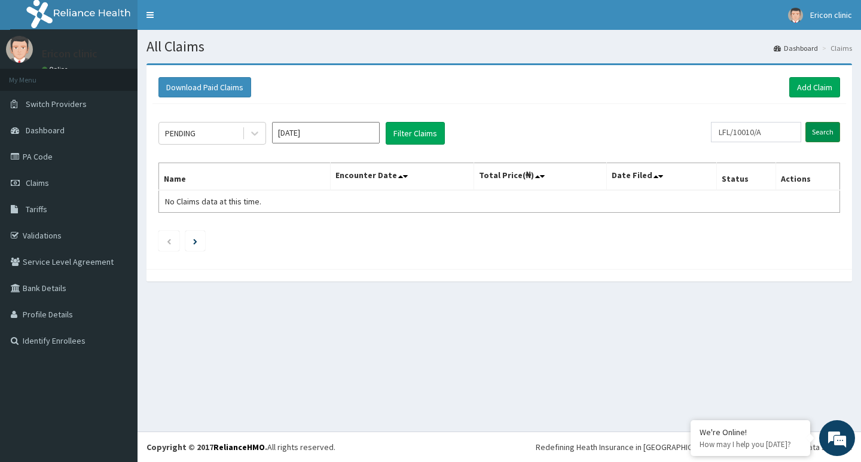
click at [835, 129] on input "Search" at bounding box center [822, 132] width 35 height 20
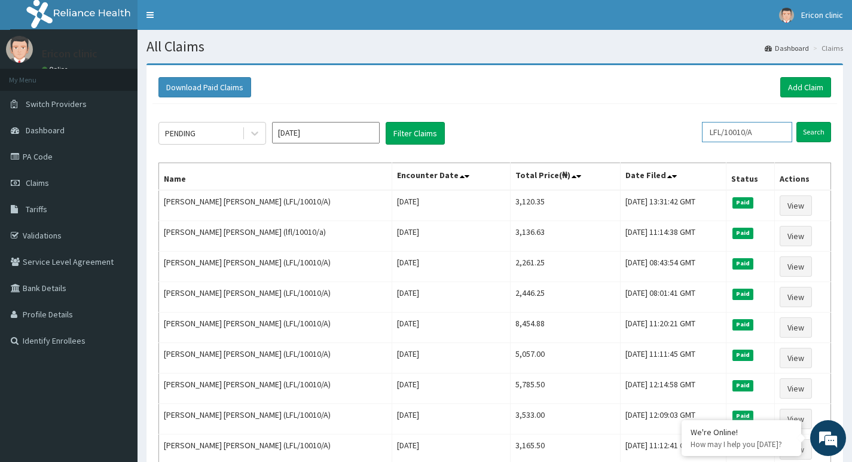
click at [770, 138] on input "LFL/10010/A" at bounding box center [747, 132] width 90 height 20
click at [796, 122] on input "Search" at bounding box center [813, 132] width 35 height 20
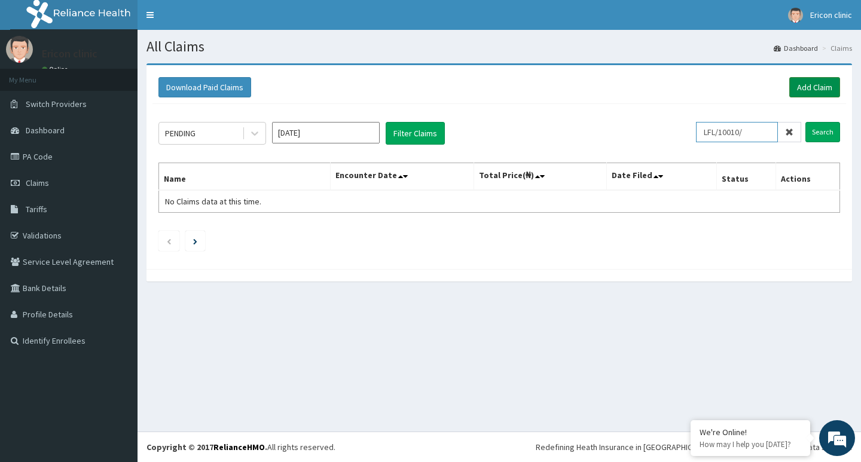
type input "LFL/10010/"
click at [815, 91] on link "Add Claim" at bounding box center [814, 87] width 51 height 20
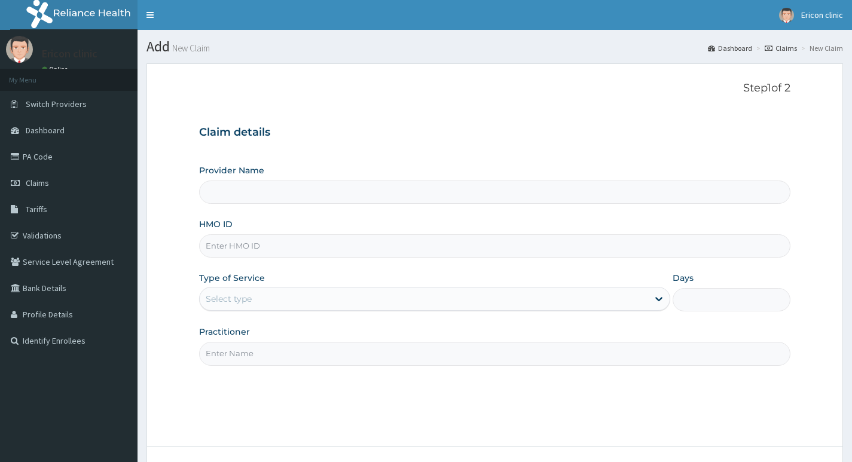
click at [254, 247] on input "HMO ID" at bounding box center [494, 245] width 591 height 23
paste input "LFL/10010/A"
type input "LFL/10010/A"
type input "Ericon clinic and maternity"
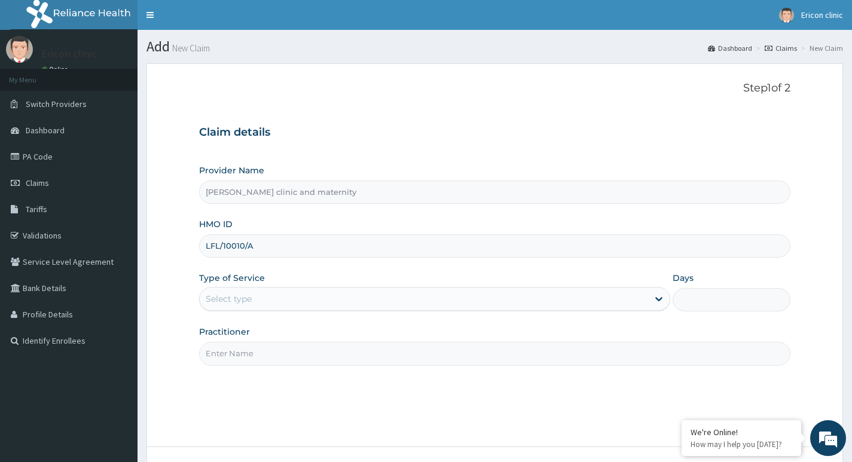
type input "LFL/10010/A"
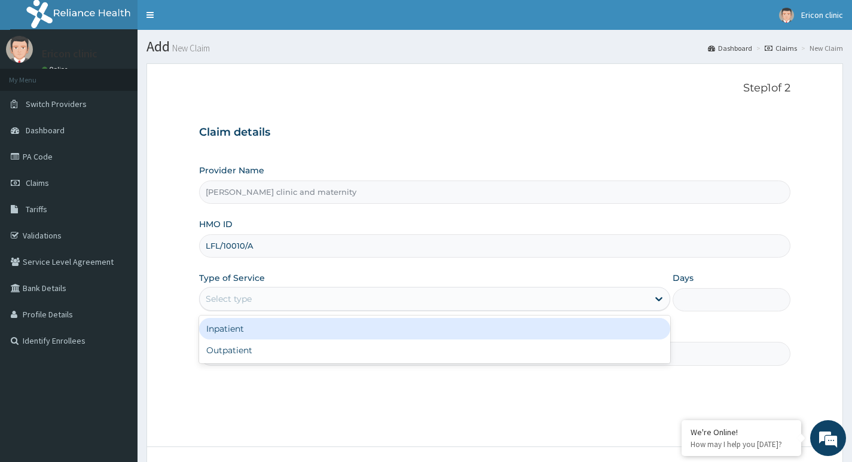
click at [260, 301] on div "Select type" at bounding box center [424, 298] width 448 height 19
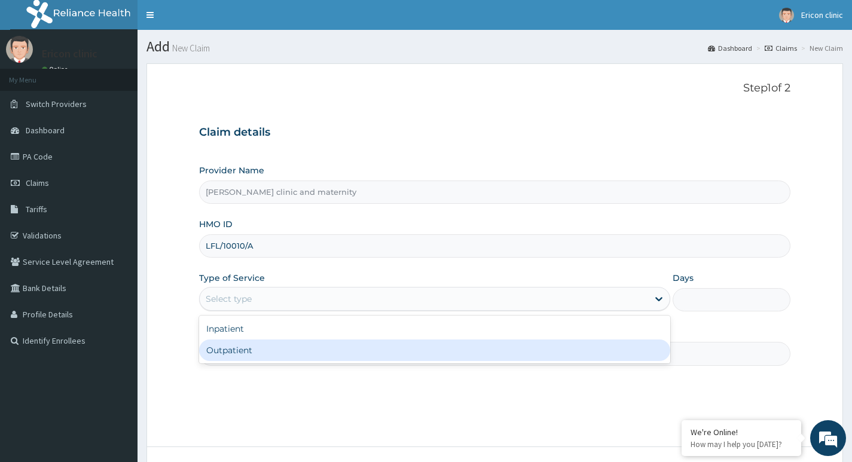
click at [233, 344] on div "Outpatient" at bounding box center [434, 351] width 471 height 22
type input "1"
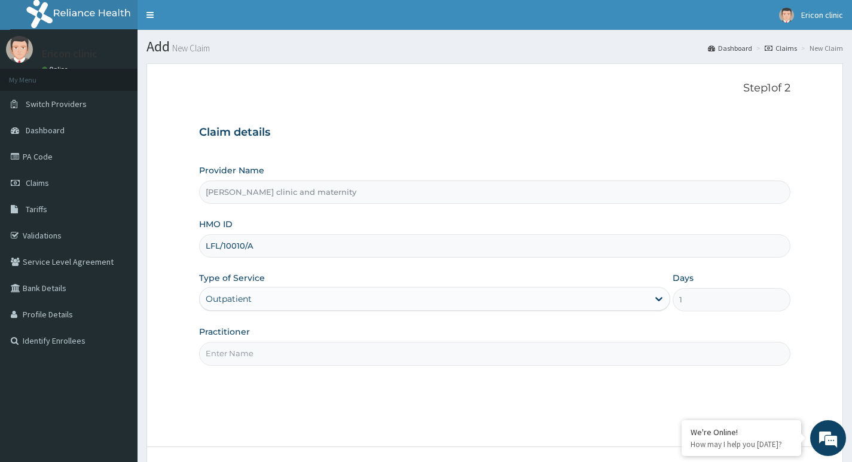
click at [236, 345] on input "Practitioner" at bounding box center [494, 353] width 591 height 23
type input "DR ARINZE EMEKA"
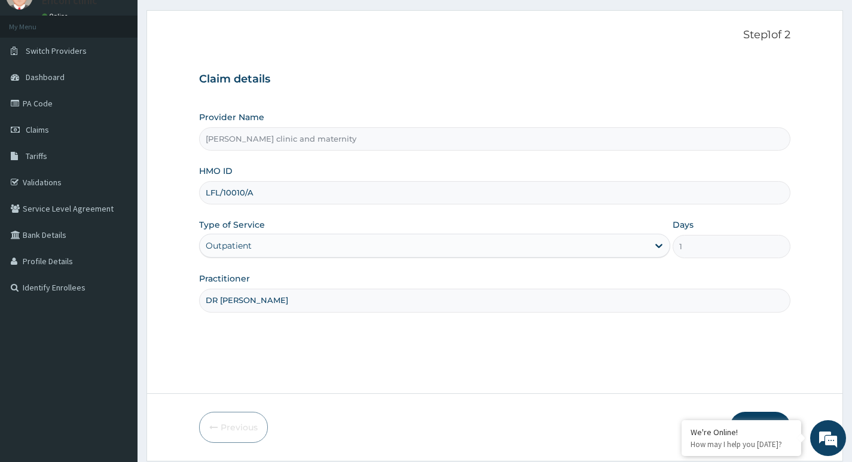
scroll to position [92, 0]
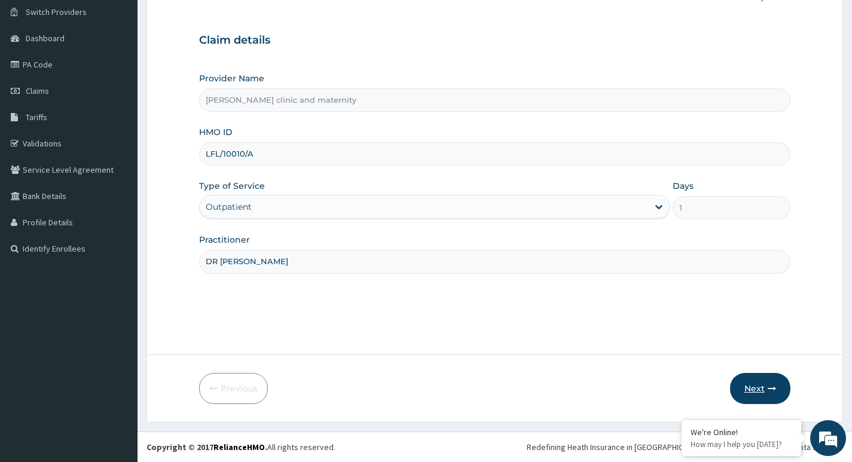
click at [761, 387] on button "Next" at bounding box center [760, 388] width 60 height 31
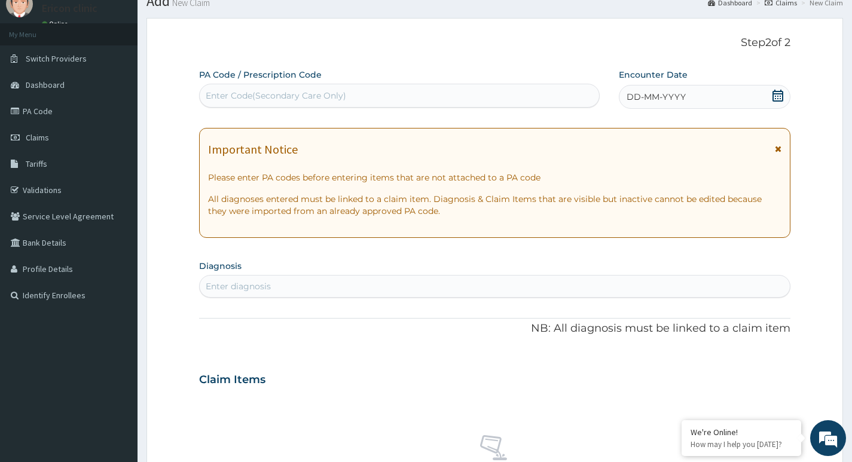
scroll to position [0, 0]
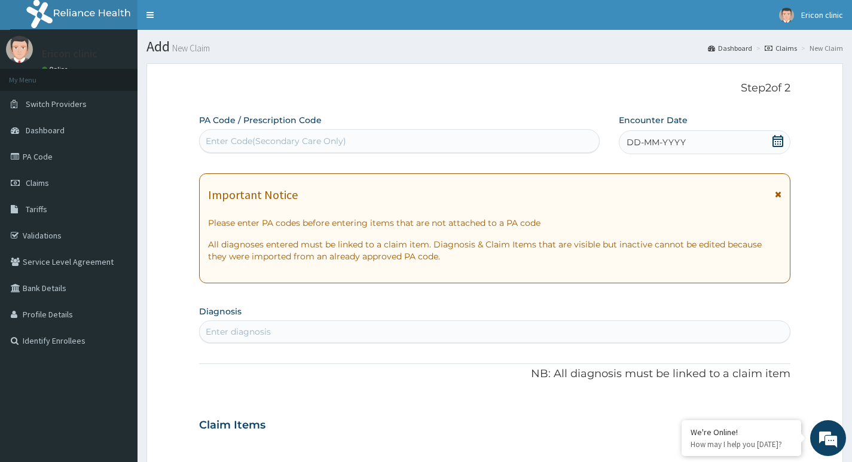
click at [760, 143] on div "DD-MM-YYYY" at bounding box center [705, 142] width 172 height 24
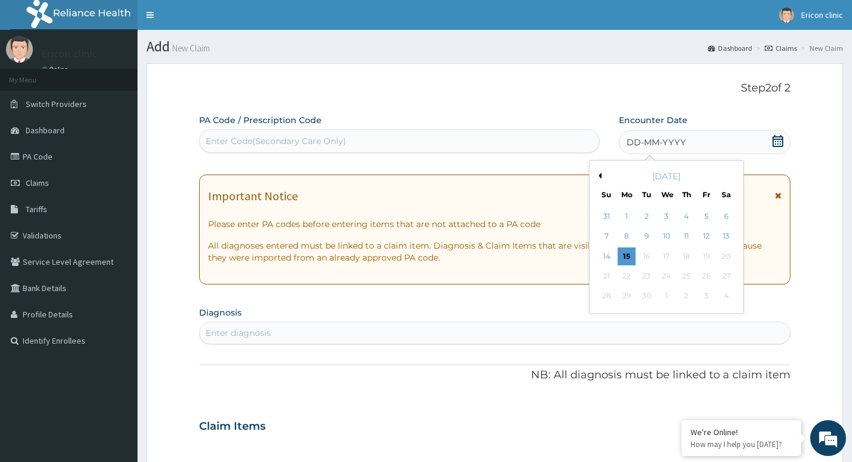
click at [600, 173] on button "Previous Month" at bounding box center [598, 176] width 6 height 6
click at [708, 259] on div "15" at bounding box center [706, 256] width 18 height 18
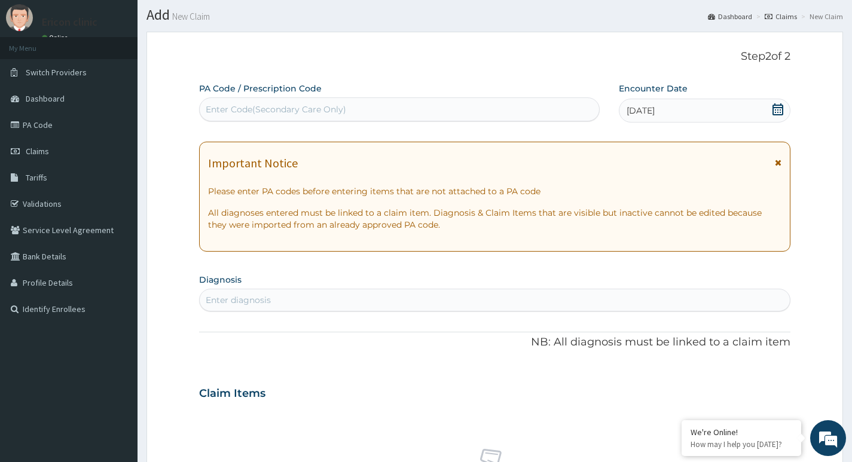
scroll to position [60, 0]
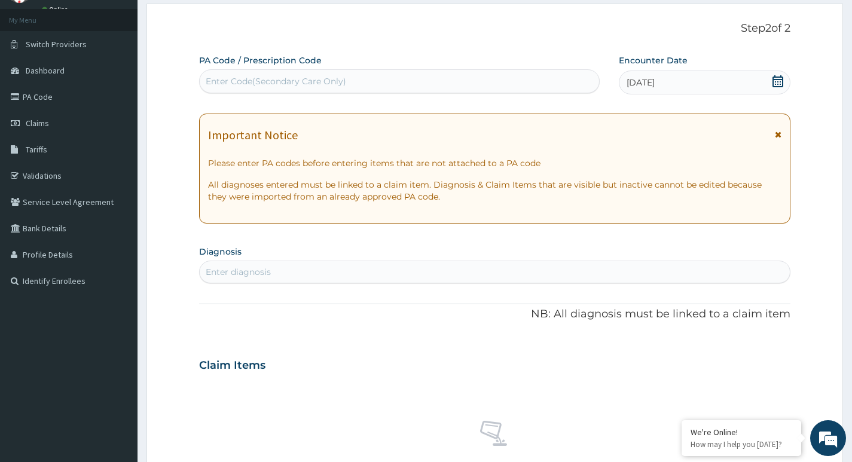
click at [401, 277] on div "Enter diagnosis" at bounding box center [495, 271] width 590 height 19
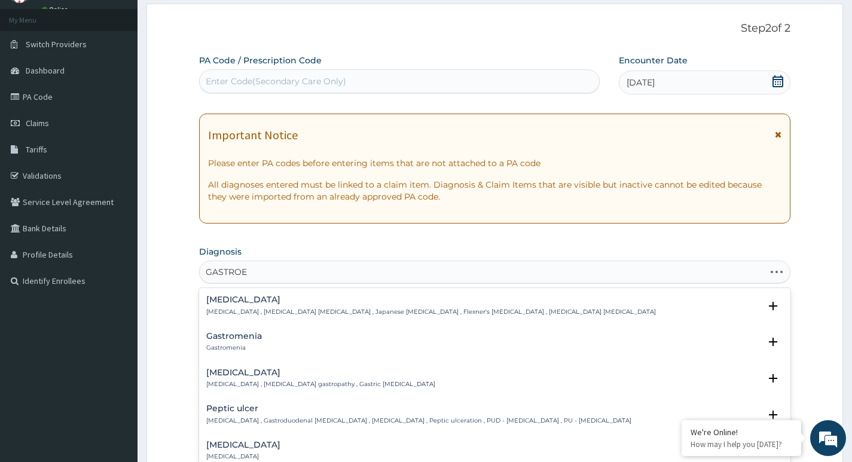
type input "GASTROEN"
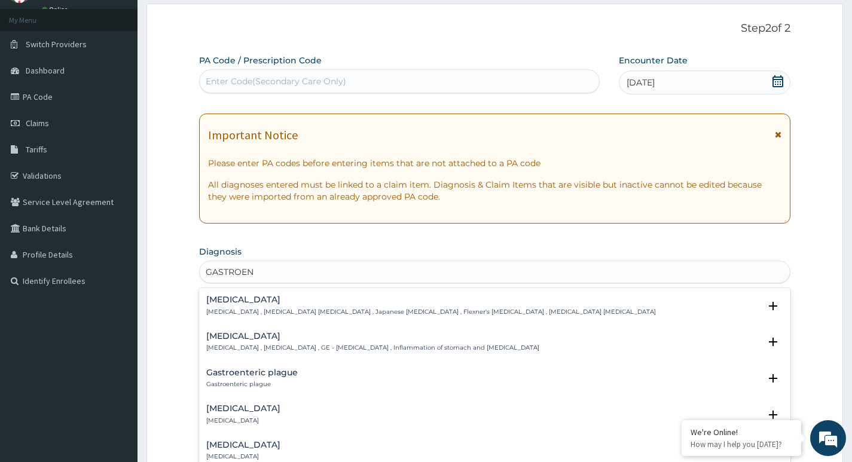
click at [357, 342] on div "Gastroenteritis Gastroenteritis , Gastroenteropathy , GE - Gastroenteritis , In…" at bounding box center [372, 342] width 333 height 21
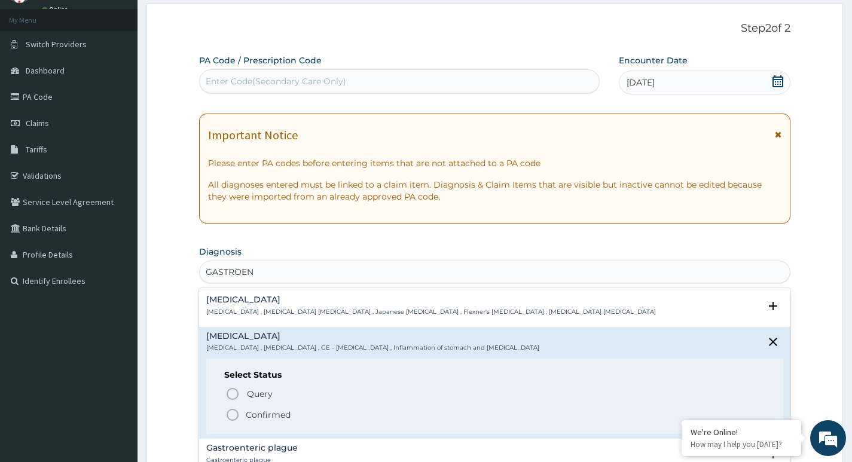
click at [262, 412] on p "Confirmed" at bounding box center [268, 415] width 45 height 12
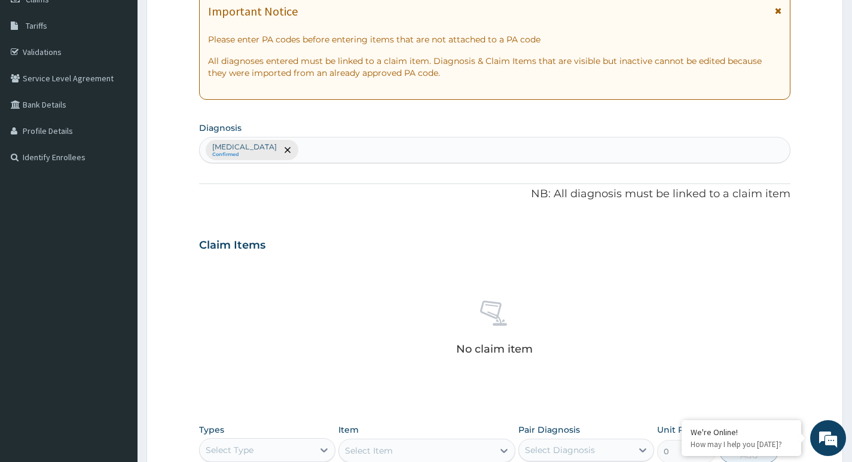
scroll to position [239, 0]
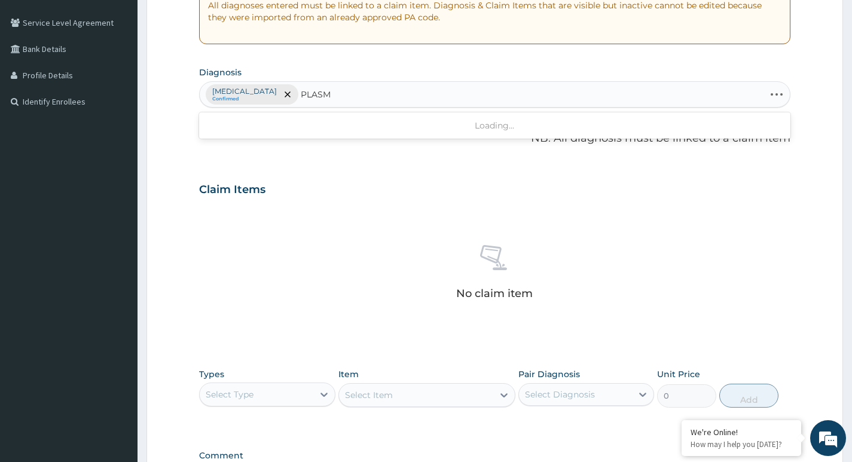
type input "PLASMO"
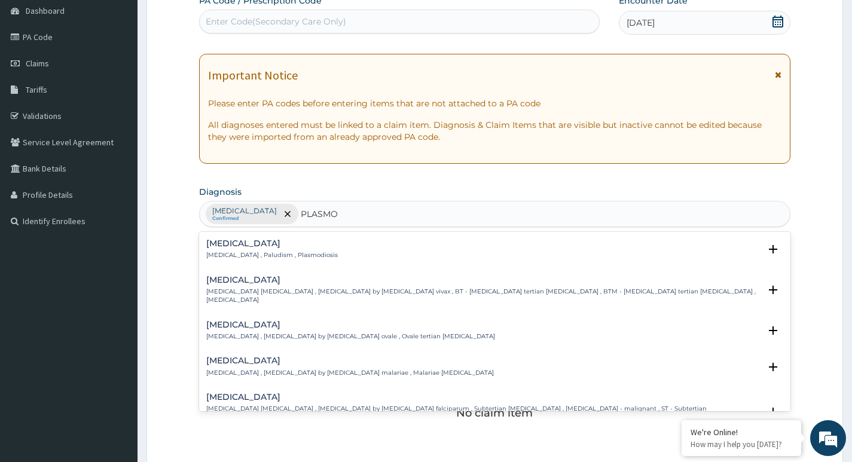
click at [337, 241] on div "Malaria Malaria , Paludism , Plasmodiosis" at bounding box center [494, 249] width 577 height 21
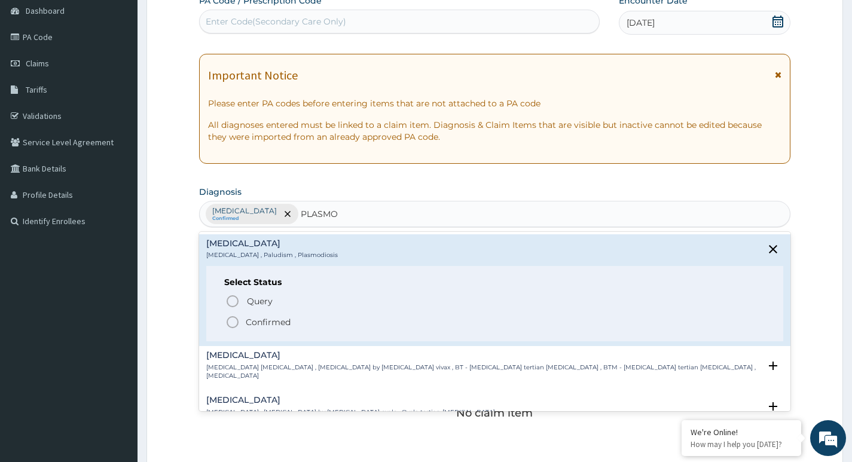
click at [277, 326] on p "Confirmed" at bounding box center [268, 322] width 45 height 12
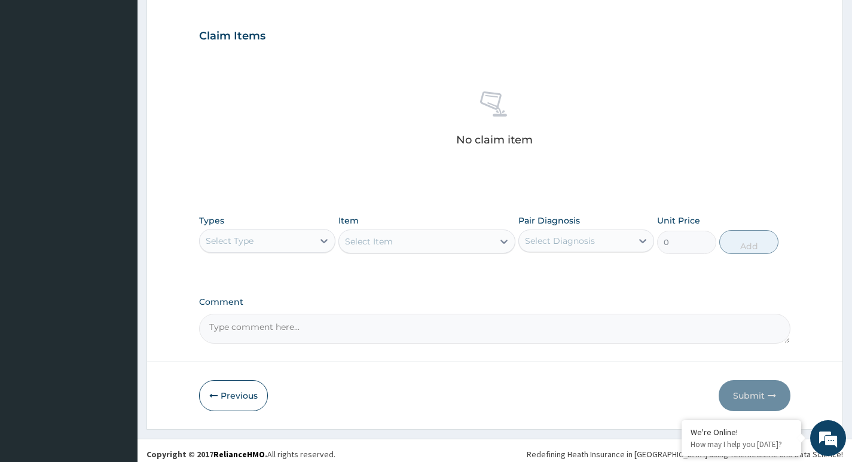
scroll to position [400, 0]
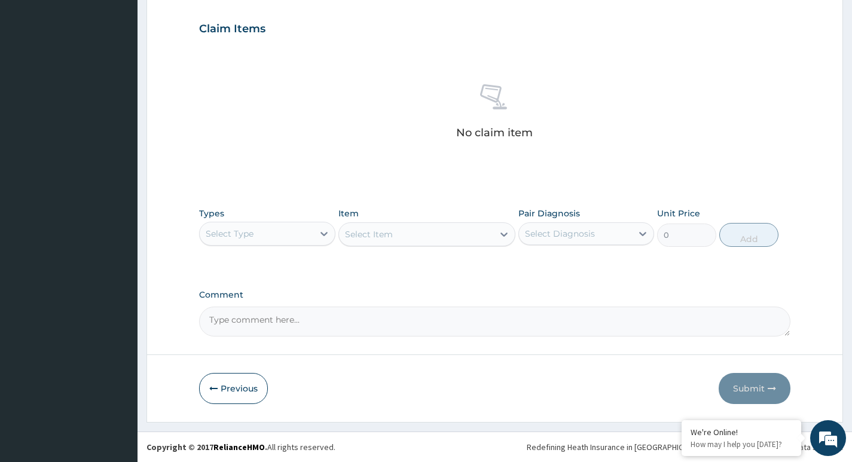
click at [286, 243] on div "Select Type" at bounding box center [267, 234] width 136 height 24
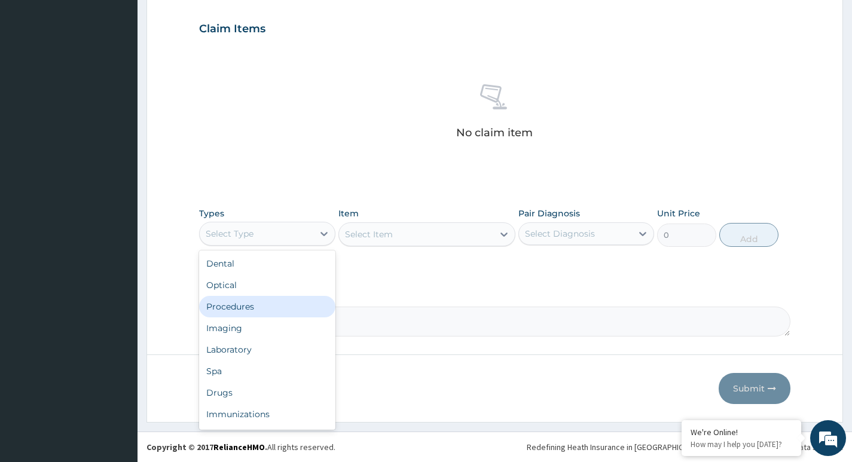
click at [249, 305] on div "Procedures" at bounding box center [267, 307] width 136 height 22
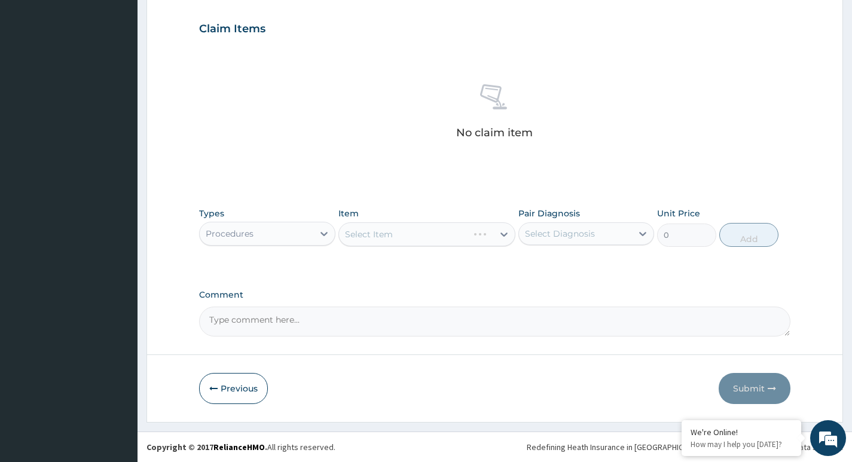
click at [548, 239] on div "Select Diagnosis" at bounding box center [560, 234] width 70 height 12
click at [540, 256] on div "Gastroenteritis" at bounding box center [586, 264] width 136 height 25
checkbox input "true"
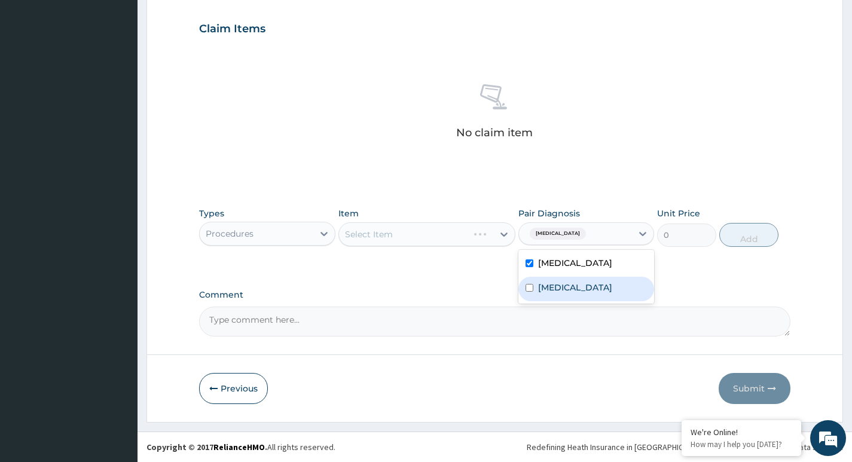
click at [539, 282] on label "Malaria" at bounding box center [575, 288] width 74 height 12
checkbox input "true"
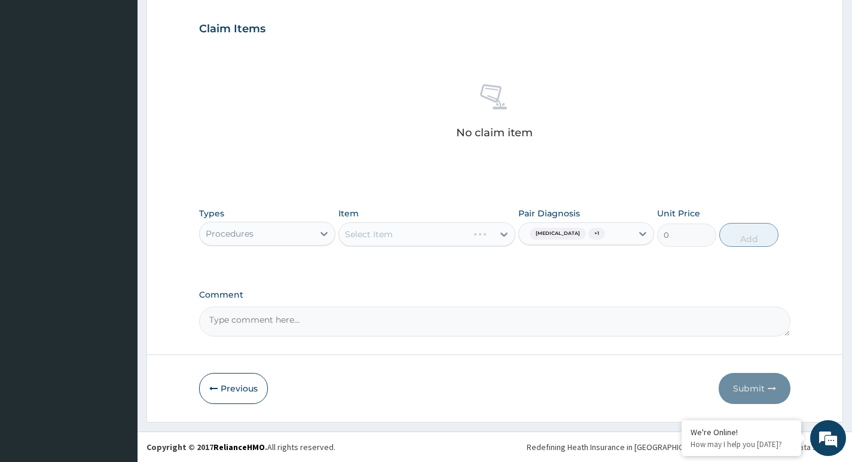
click at [506, 293] on label "Comment" at bounding box center [494, 295] width 591 height 10
click at [506, 307] on textarea "Comment" at bounding box center [494, 322] width 591 height 30
click at [247, 388] on button "Previous" at bounding box center [233, 388] width 69 height 31
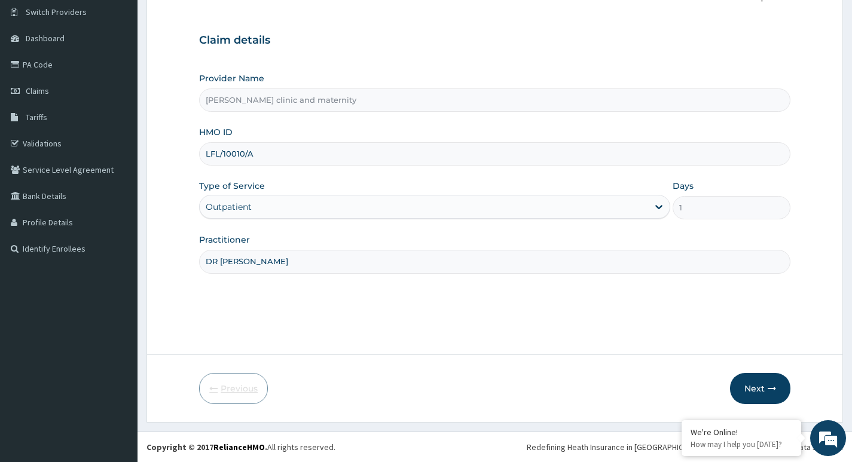
scroll to position [92, 0]
click at [369, 206] on div "Outpatient" at bounding box center [424, 206] width 448 height 19
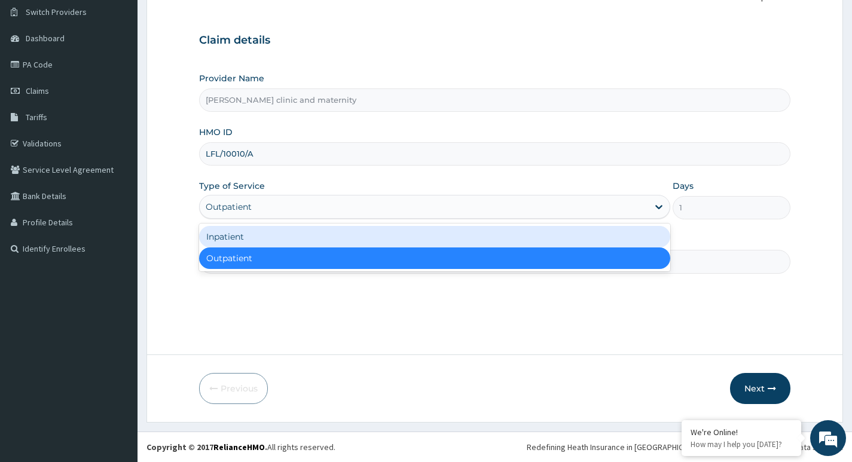
click at [368, 233] on div "Inpatient" at bounding box center [434, 237] width 471 height 22
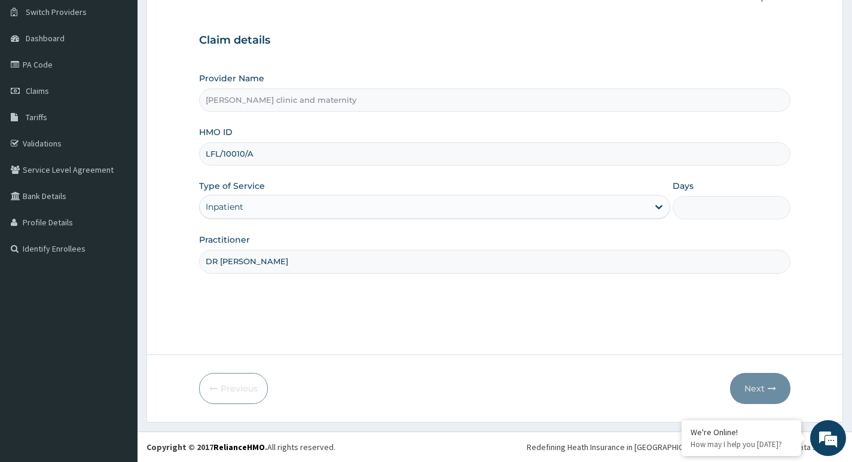
click at [698, 204] on input "Days" at bounding box center [731, 207] width 118 height 23
type input "1"
click at [670, 283] on div "Step 1 of 2 Claim details Provider Name Ericon clinic and maternity HMO ID LFL/…" at bounding box center [494, 163] width 591 height 347
click at [749, 377] on button "Next" at bounding box center [760, 388] width 60 height 31
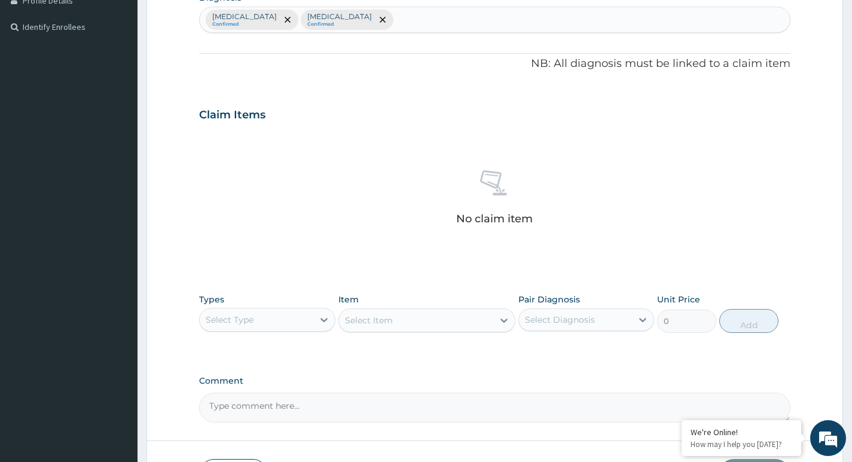
scroll to position [391, 0]
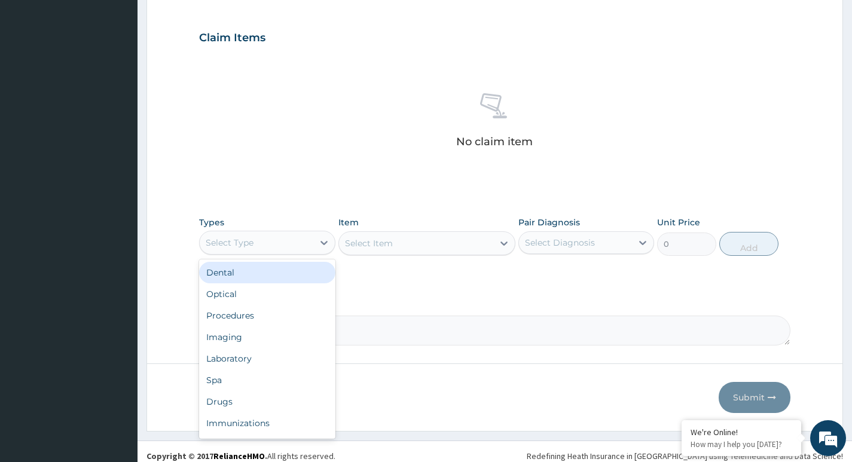
click at [299, 246] on div "Select Type" at bounding box center [256, 242] width 113 height 19
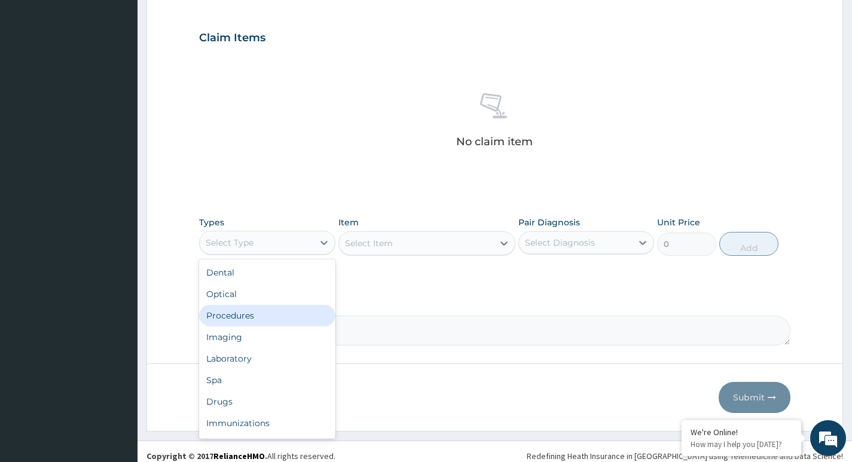
drag, startPoint x: 268, startPoint y: 322, endPoint x: 296, endPoint y: 319, distance: 28.3
click at [268, 322] on div "Procedures" at bounding box center [267, 316] width 136 height 22
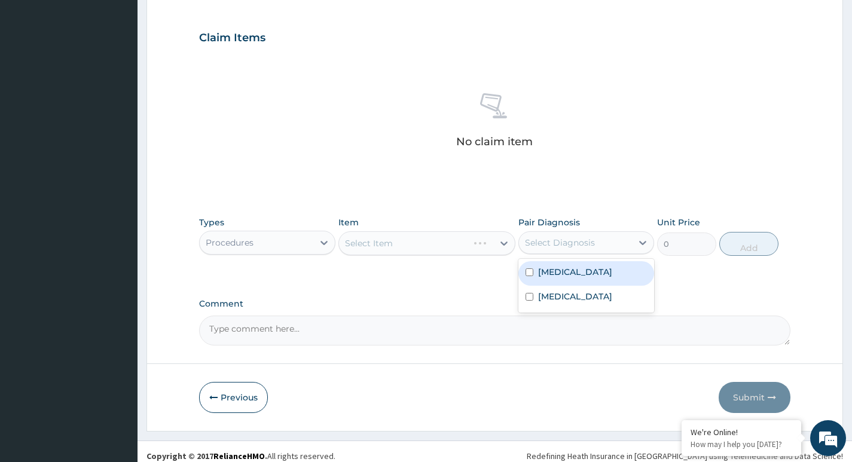
click at [595, 252] on div "Select Diagnosis" at bounding box center [586, 242] width 136 height 23
click at [575, 268] on label "Gastroenteritis" at bounding box center [575, 272] width 74 height 12
checkbox input "true"
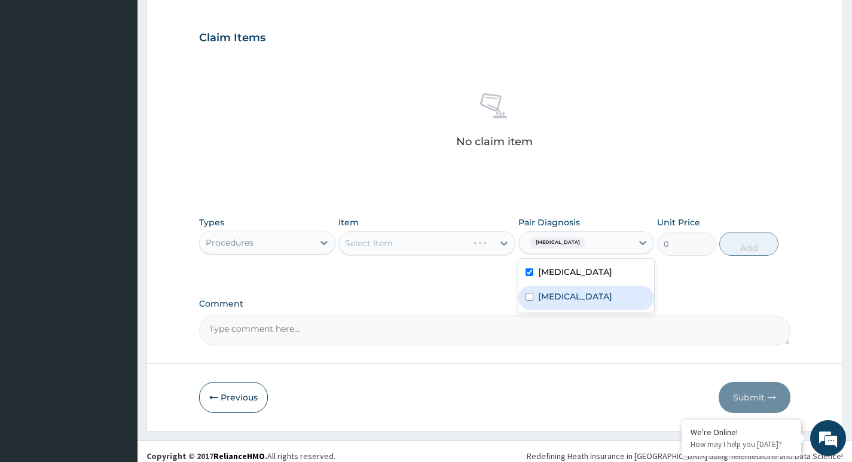
click at [565, 293] on label "Malaria" at bounding box center [575, 296] width 74 height 12
checkbox input "true"
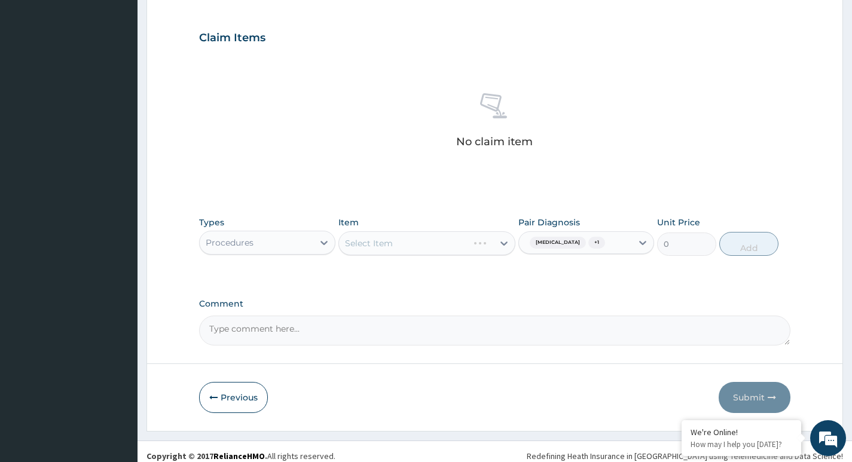
click at [453, 289] on div "PA Code / Prescription Code Enter Code(Secondary Care Only) Encounter Date 15-0…" at bounding box center [494, 34] width 591 height 622
click at [501, 230] on div "Item Select Item" at bounding box center [427, 235] width 178 height 39
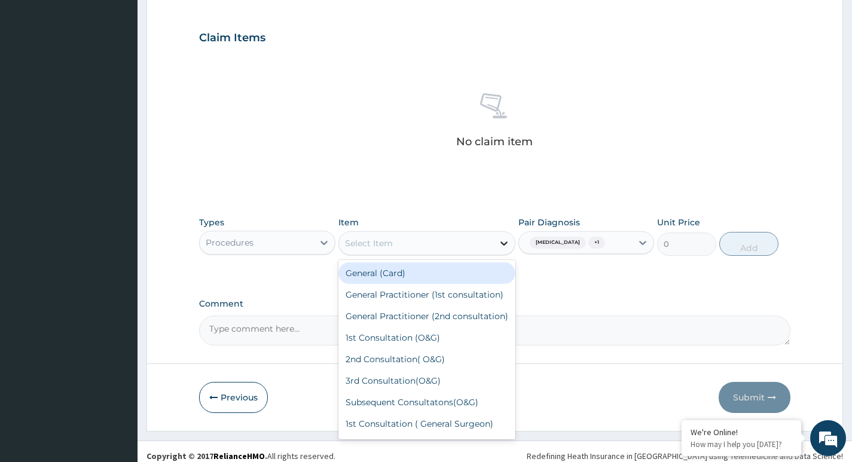
click at [494, 243] on div at bounding box center [504, 244] width 22 height 22
click at [464, 275] on div "General (Card)" at bounding box center [427, 273] width 178 height 22
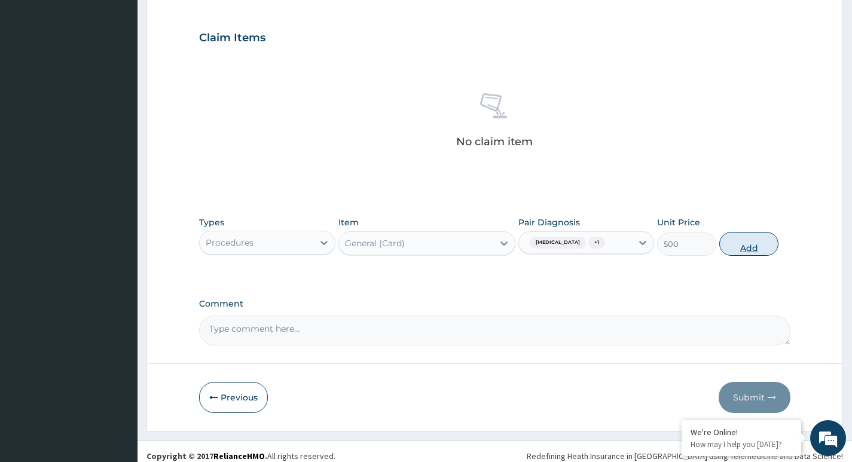
click at [761, 245] on button "Add" at bounding box center [748, 244] width 59 height 24
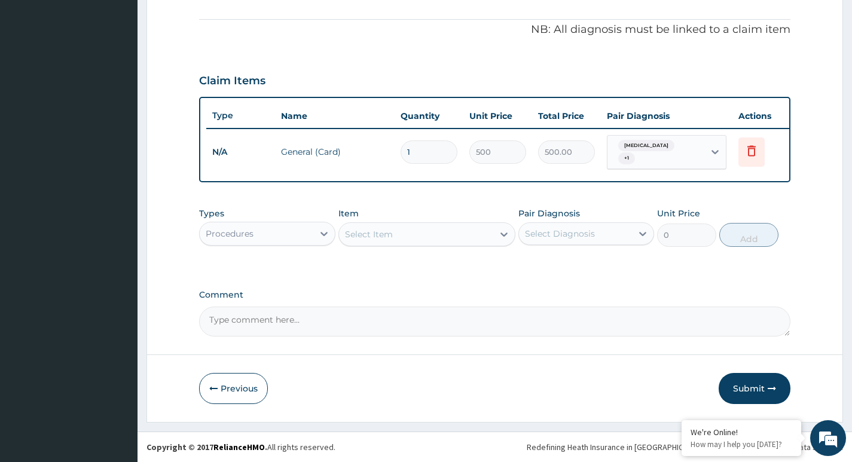
scroll to position [352, 0]
click at [396, 239] on div "Select Item" at bounding box center [416, 234] width 155 height 19
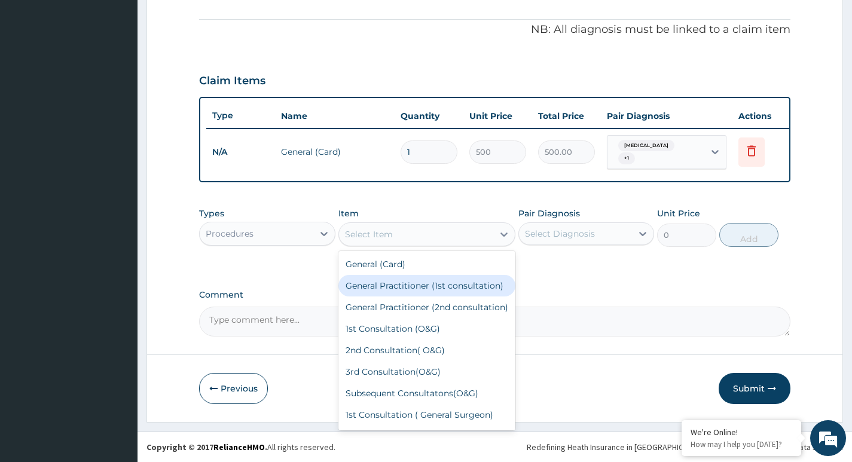
drag, startPoint x: 396, startPoint y: 290, endPoint x: 461, endPoint y: 282, distance: 65.6
click at [396, 291] on div "General Practitioner (1st consultation)" at bounding box center [427, 286] width 178 height 22
type input "1500"
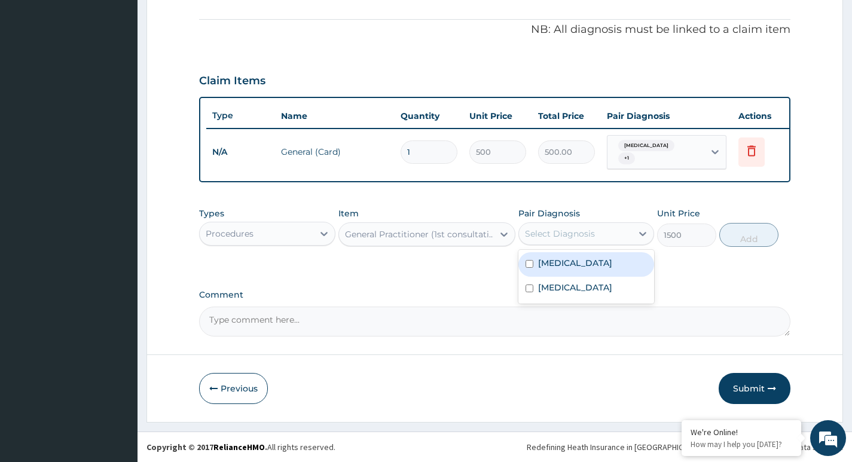
click at [594, 237] on div "Select Diagnosis" at bounding box center [575, 233] width 113 height 19
click at [595, 262] on label "Gastroenteritis" at bounding box center [575, 263] width 74 height 12
checkbox input "true"
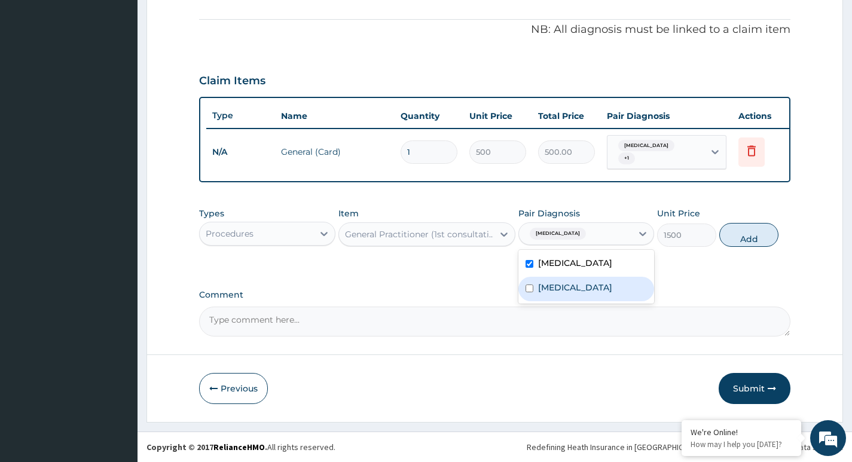
click at [595, 285] on div "[MEDICAL_DATA]" at bounding box center [586, 289] width 136 height 25
checkbox input "true"
click at [685, 280] on div "PA Code / Prescription Code Enter Code(Secondary Care Only) Encounter Date 15-0…" at bounding box center [494, 51] width 591 height 570
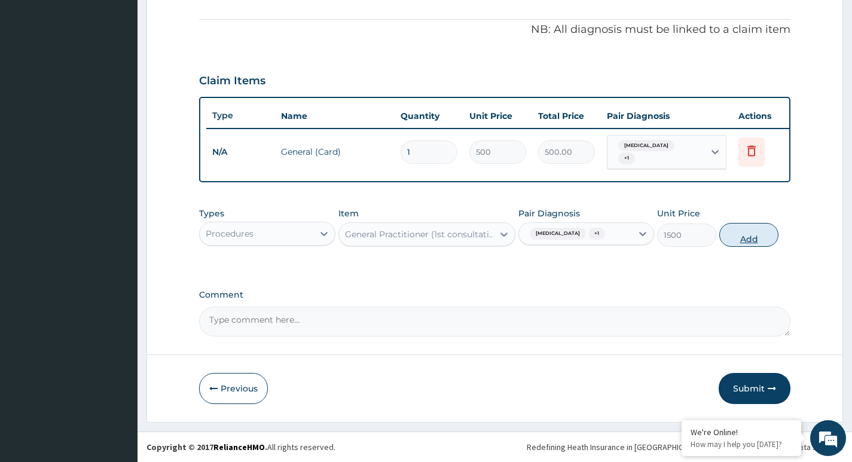
click at [748, 235] on button "Add" at bounding box center [748, 235] width 59 height 24
type input "0"
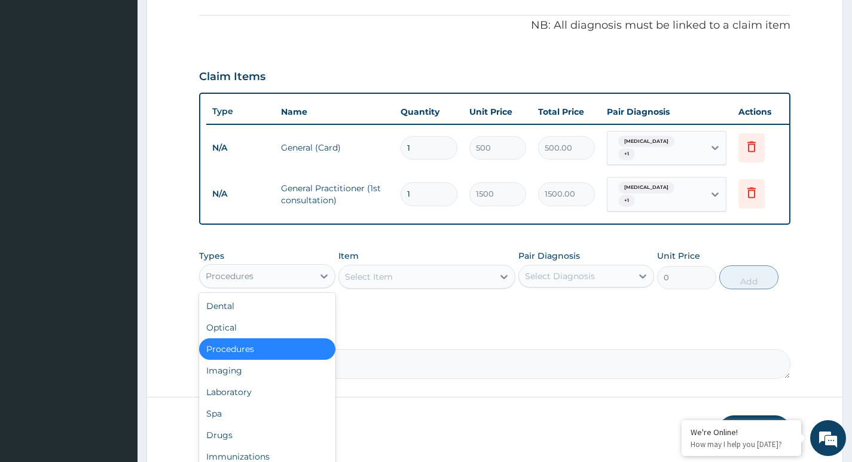
click at [268, 274] on div "Procedures" at bounding box center [256, 276] width 113 height 19
click at [259, 429] on div "Drugs" at bounding box center [267, 435] width 136 height 22
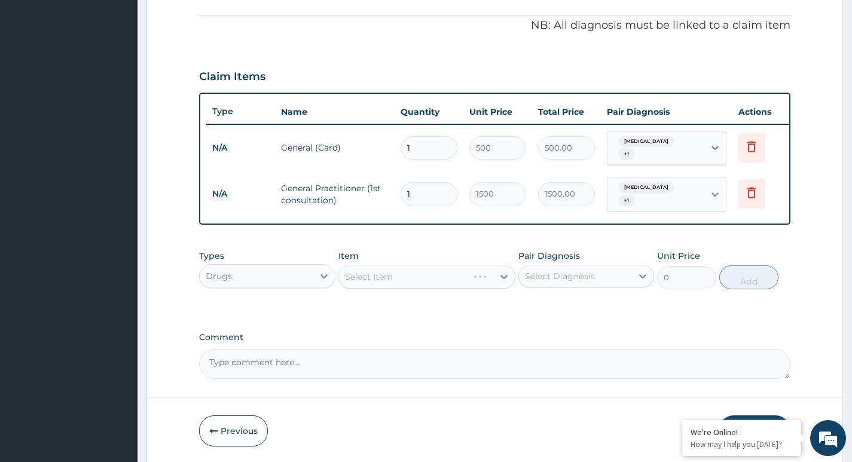
click at [567, 276] on div "Select Diagnosis" at bounding box center [560, 276] width 70 height 12
click at [560, 303] on label "Gastroenteritis" at bounding box center [575, 305] width 74 height 12
checkbox input "true"
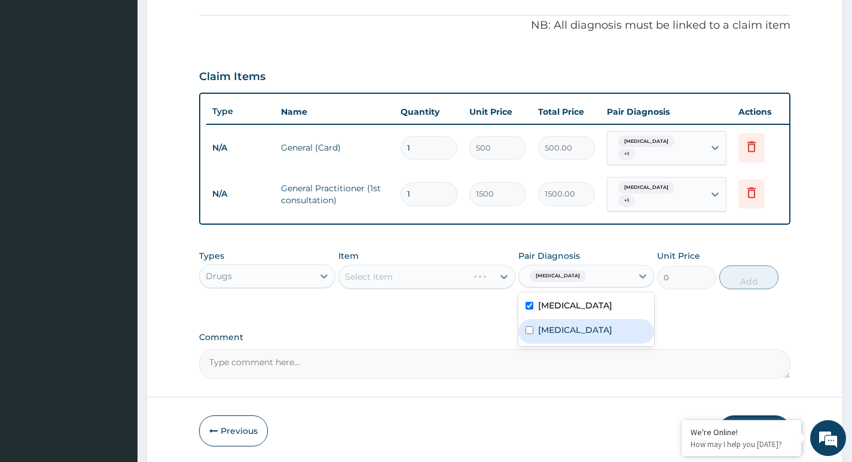
click at [555, 324] on label "[MEDICAL_DATA]" at bounding box center [575, 330] width 74 height 12
checkbox input "true"
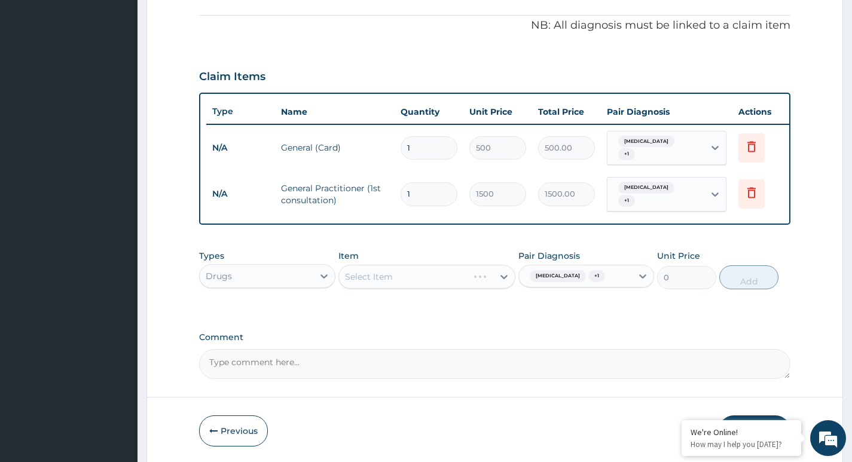
click at [482, 332] on label "Comment" at bounding box center [494, 337] width 591 height 10
click at [482, 349] on textarea "Comment" at bounding box center [494, 364] width 591 height 30
click at [482, 275] on div "Select Item" at bounding box center [416, 276] width 155 height 19
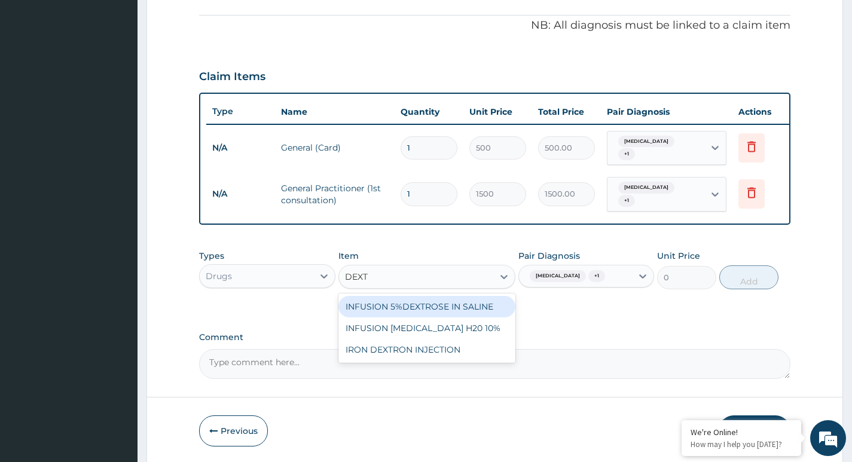
type input "DEXTR"
click at [494, 302] on div "INFUSION 5%DEXTROSE IN SALINE" at bounding box center [427, 307] width 178 height 22
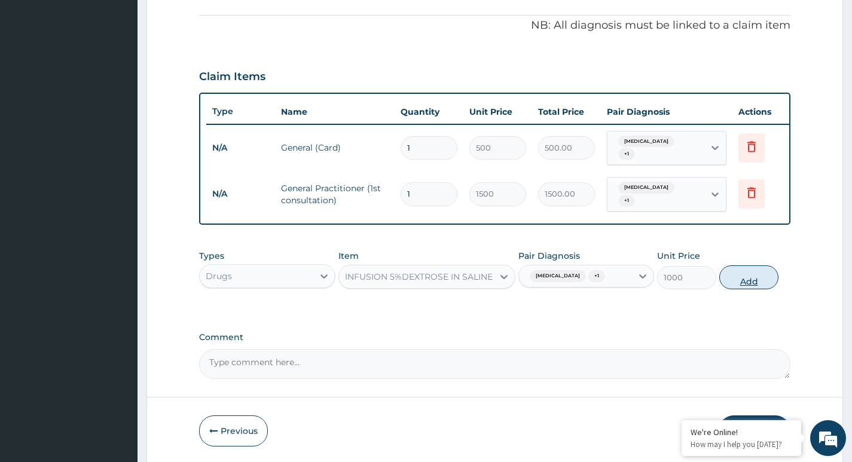
click at [751, 266] on button "Add" at bounding box center [748, 277] width 59 height 24
type input "0"
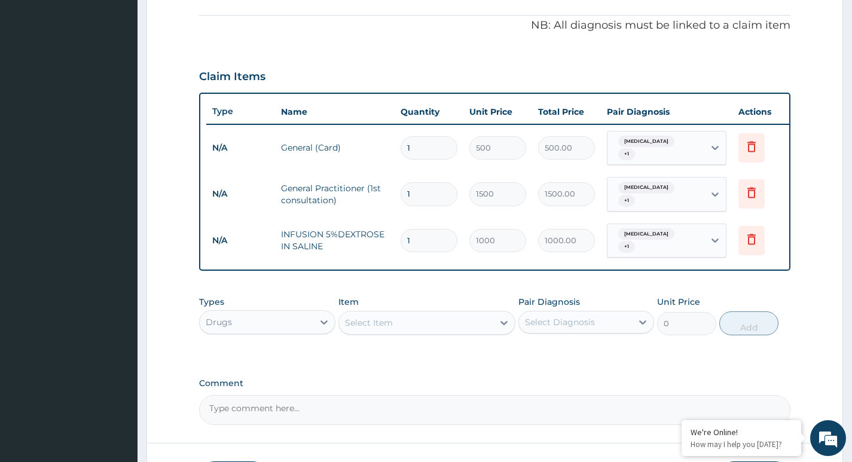
click at [585, 320] on div "Select Diagnosis" at bounding box center [560, 322] width 70 height 12
click at [550, 347] on label "Gastroenteritis" at bounding box center [575, 351] width 74 height 12
checkbox input "true"
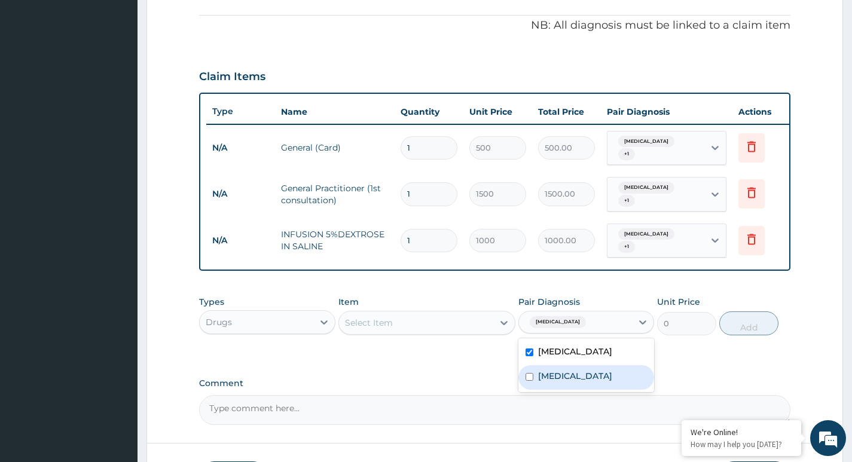
drag, startPoint x: 548, startPoint y: 366, endPoint x: 479, endPoint y: 369, distance: 68.8
click at [547, 370] on label "[MEDICAL_DATA]" at bounding box center [575, 376] width 74 height 12
checkbox input "true"
click at [478, 369] on div "PA Code / Prescription Code Enter Code(Secondary Care Only) Encounter Date 15-0…" at bounding box center [494, 93] width 591 height 663
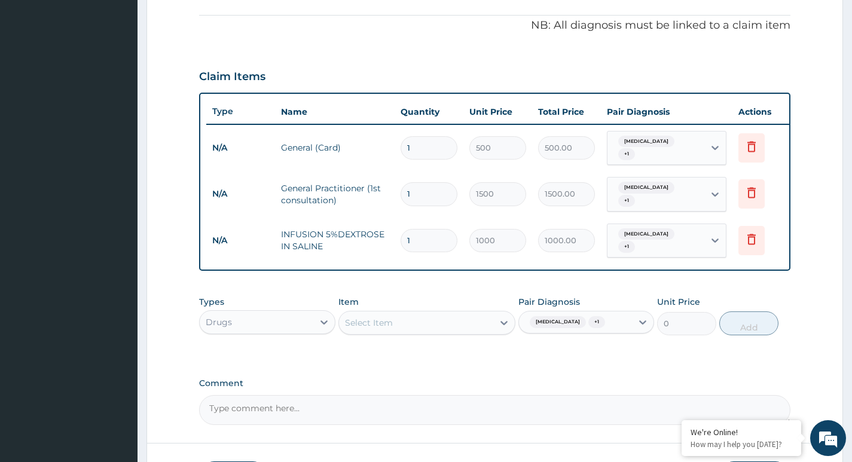
click at [475, 317] on div "Select Item" at bounding box center [416, 322] width 155 height 19
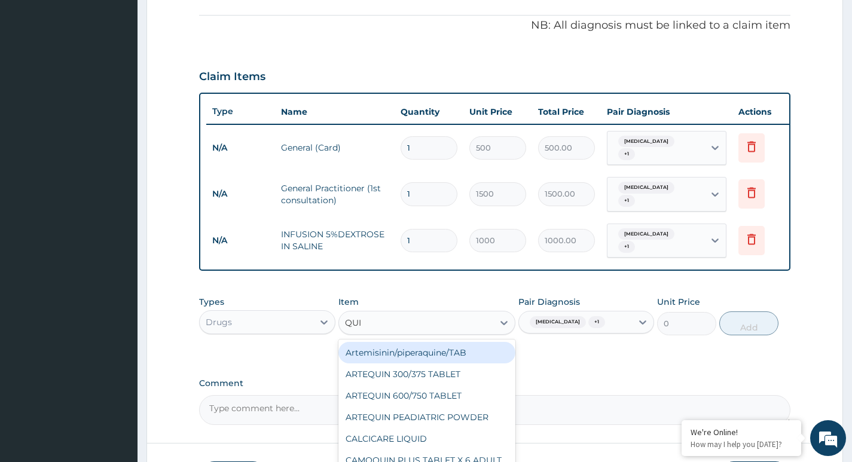
type input "QUIN"
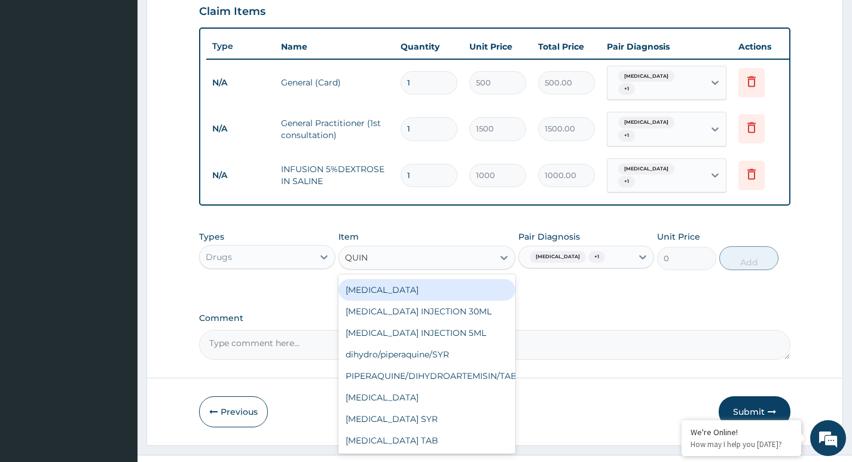
scroll to position [435, 0]
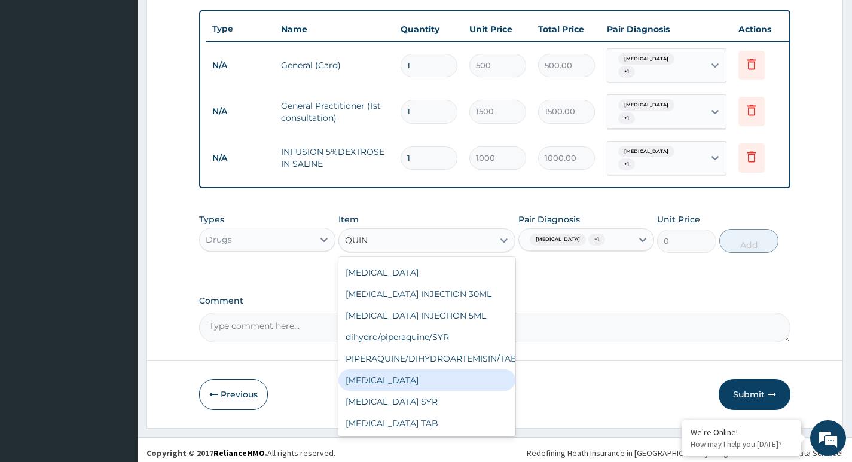
click at [441, 369] on div "[MEDICAL_DATA]" at bounding box center [427, 380] width 178 height 22
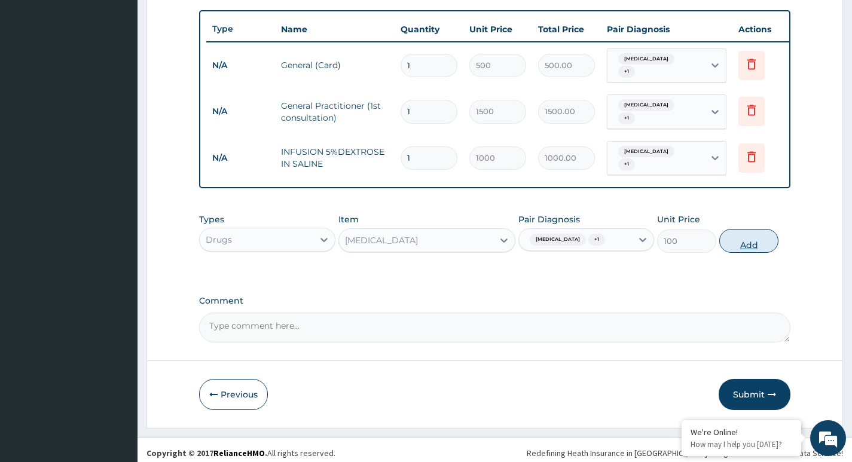
click at [746, 233] on button "Add" at bounding box center [748, 241] width 59 height 24
type input "0"
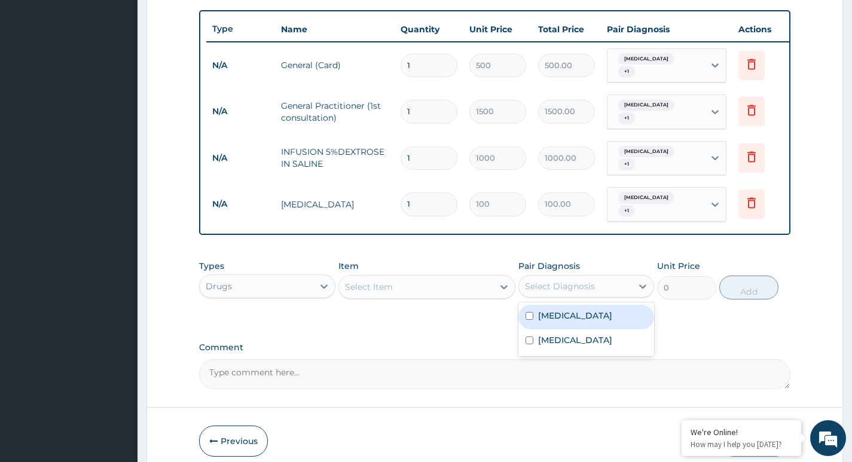
click at [604, 277] on div "Select Diagnosis" at bounding box center [575, 286] width 113 height 19
click at [591, 310] on label "Gastroenteritis" at bounding box center [575, 316] width 74 height 12
checkbox input "true"
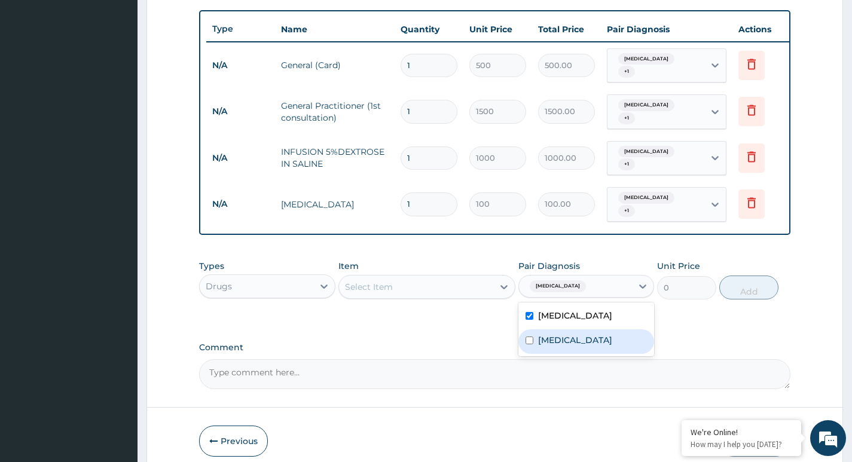
click at [586, 329] on div "[MEDICAL_DATA]" at bounding box center [586, 341] width 136 height 25
checkbox input "true"
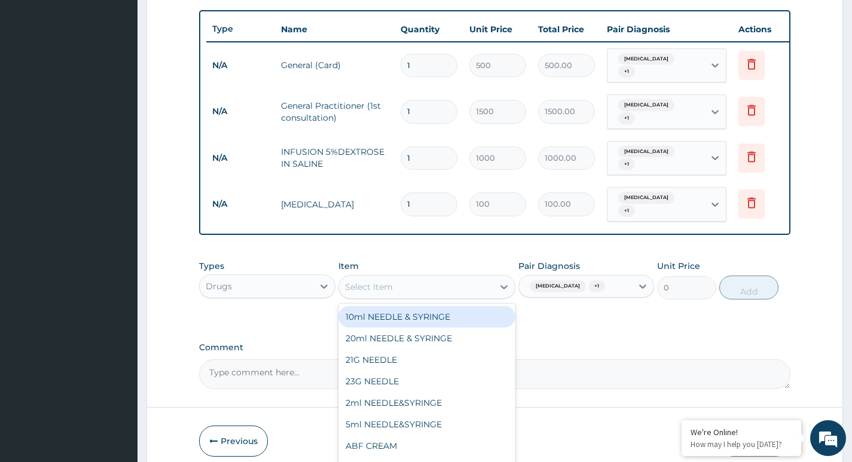
click at [463, 279] on div "Select Item" at bounding box center [416, 286] width 155 height 19
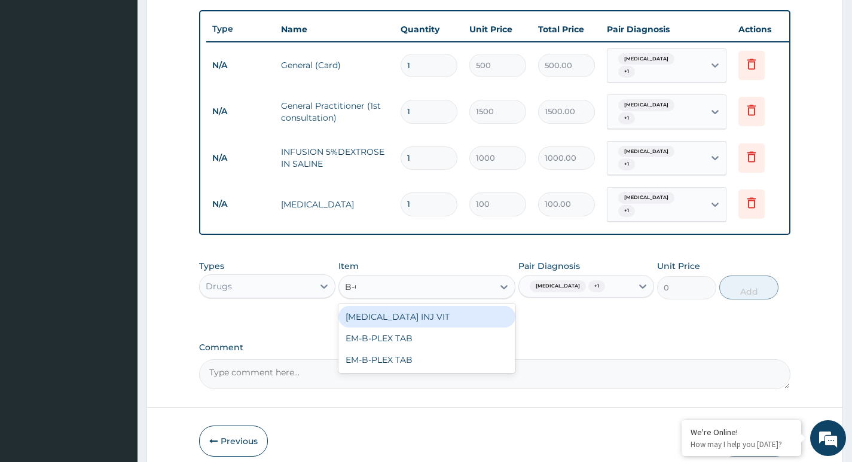
type input "B-CO"
click at [446, 306] on div "[MEDICAL_DATA] INJ VIT" at bounding box center [427, 317] width 178 height 22
type input "3.15"
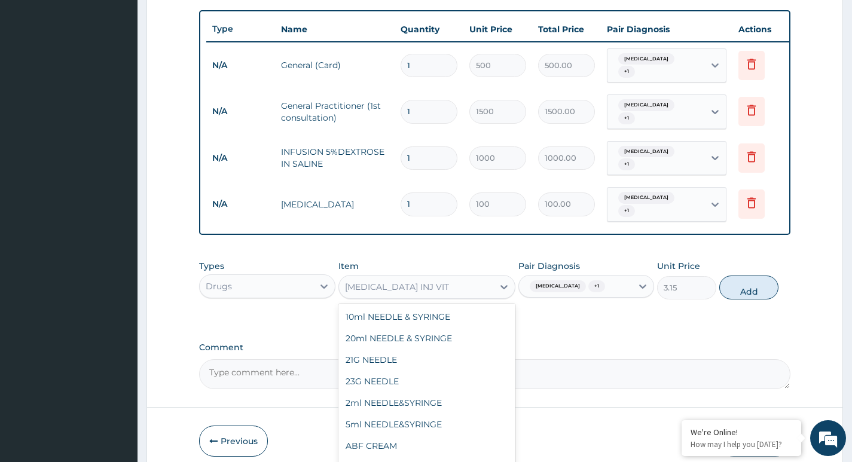
click at [452, 277] on div "[MEDICAL_DATA] INJ VIT" at bounding box center [416, 286] width 155 height 19
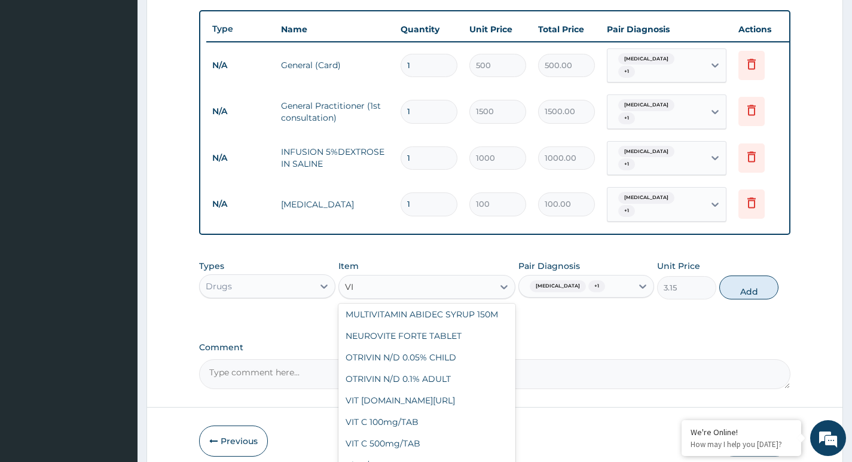
scroll to position [131, 0]
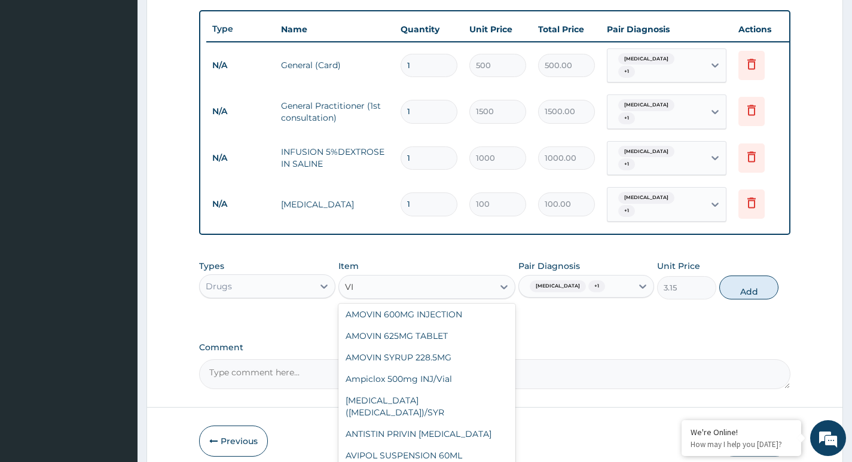
type input "VIT"
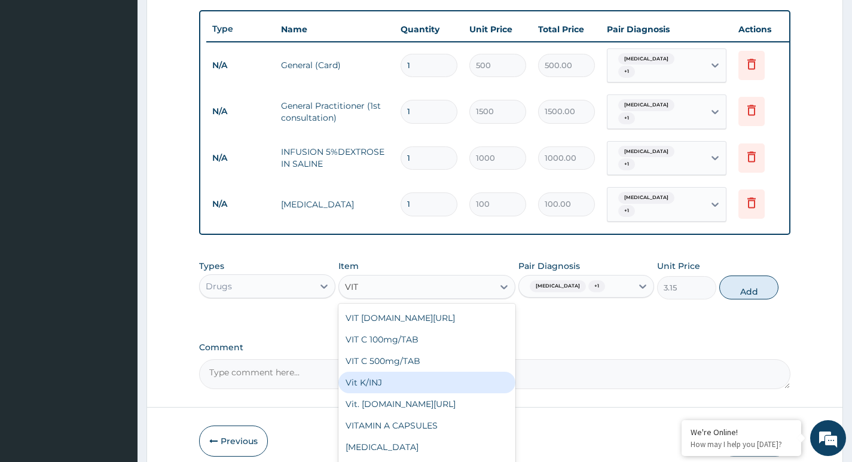
scroll to position [538, 0]
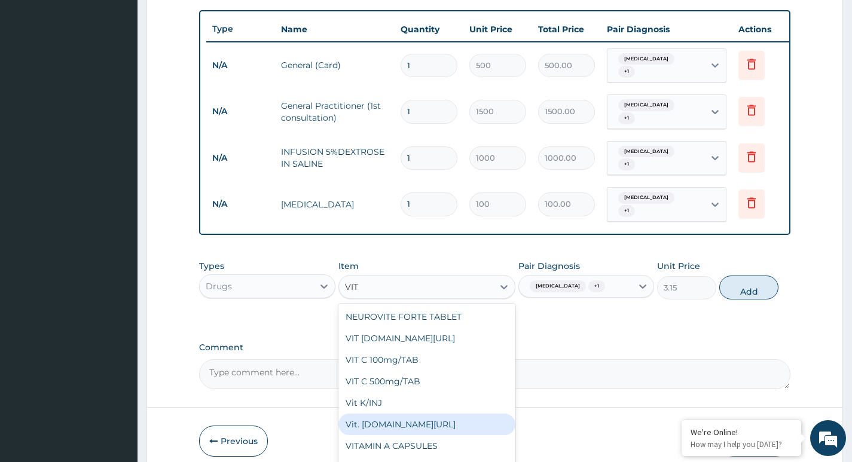
click at [408, 425] on div "Vit. [DOMAIN_NAME][URL]" at bounding box center [427, 425] width 178 height 22
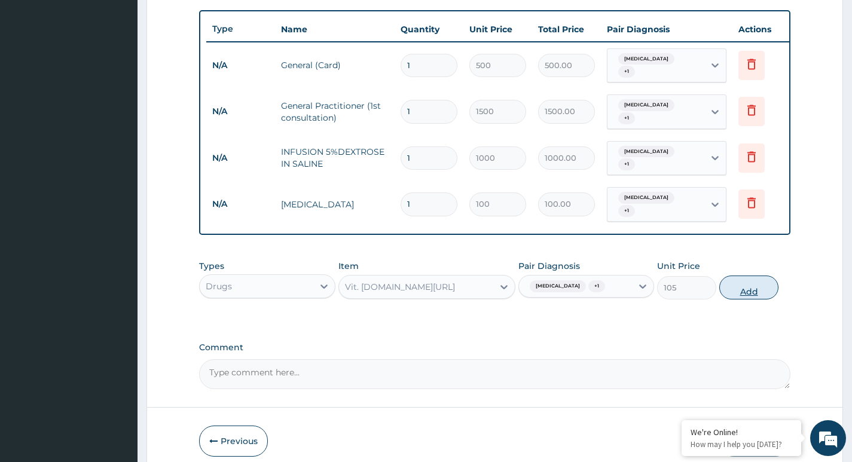
click at [735, 276] on button "Add" at bounding box center [748, 288] width 59 height 24
type input "0"
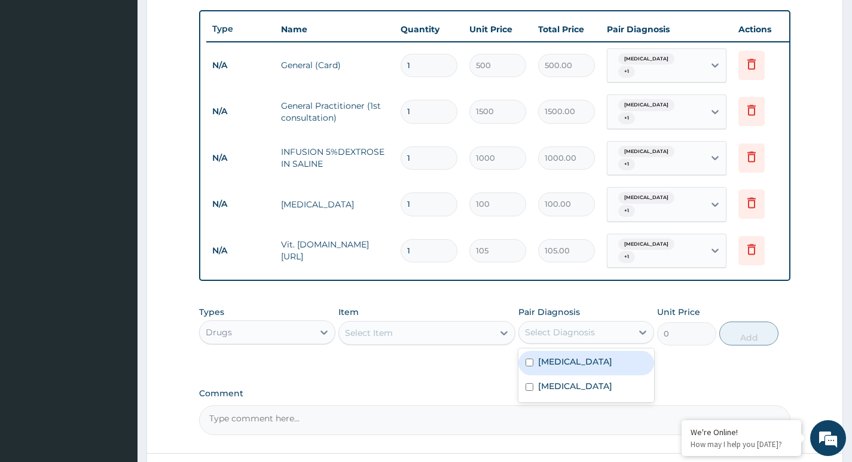
drag, startPoint x: 612, startPoint y: 323, endPoint x: 602, endPoint y: 350, distance: 28.8
click at [610, 329] on div "Pair Diagnosis option Malaria, selected. option Gastroenteritis focused, 1 of 2…" at bounding box center [586, 325] width 136 height 39
click at [602, 351] on div "Gastroenteritis" at bounding box center [586, 363] width 136 height 25
checkbox input "true"
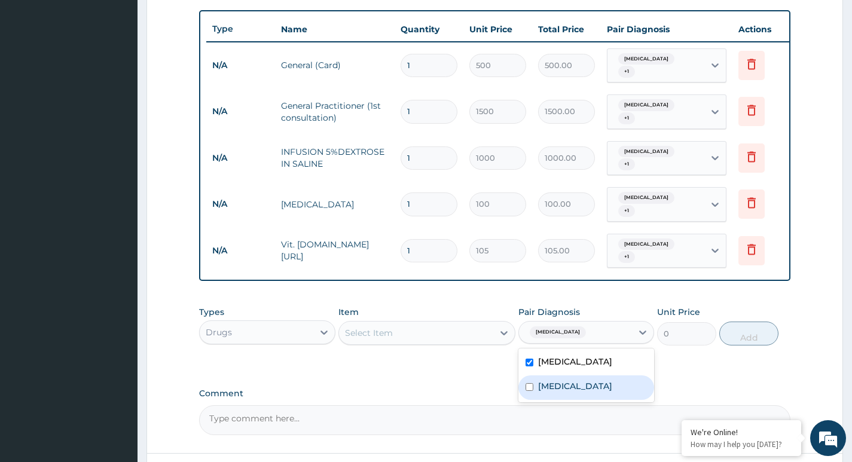
drag, startPoint x: 592, startPoint y: 366, endPoint x: 573, endPoint y: 368, distance: 18.6
click at [591, 375] on div "[MEDICAL_DATA]" at bounding box center [586, 387] width 136 height 25
checkbox input "true"
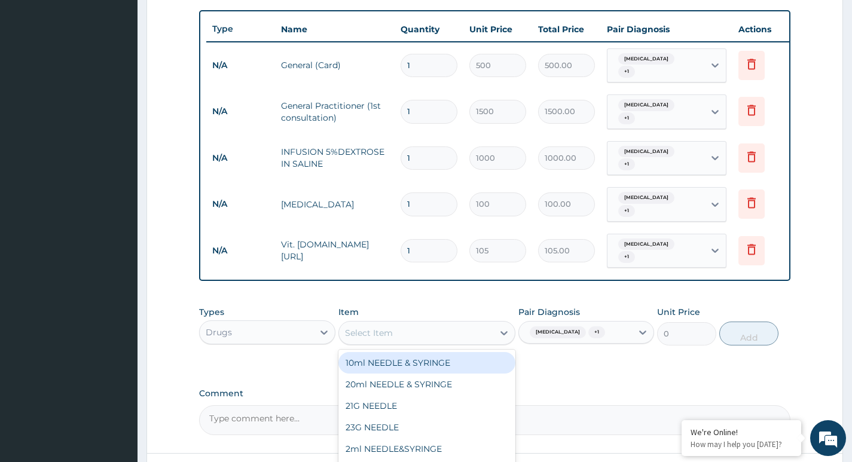
click at [465, 325] on div "Select Item" at bounding box center [416, 332] width 155 height 19
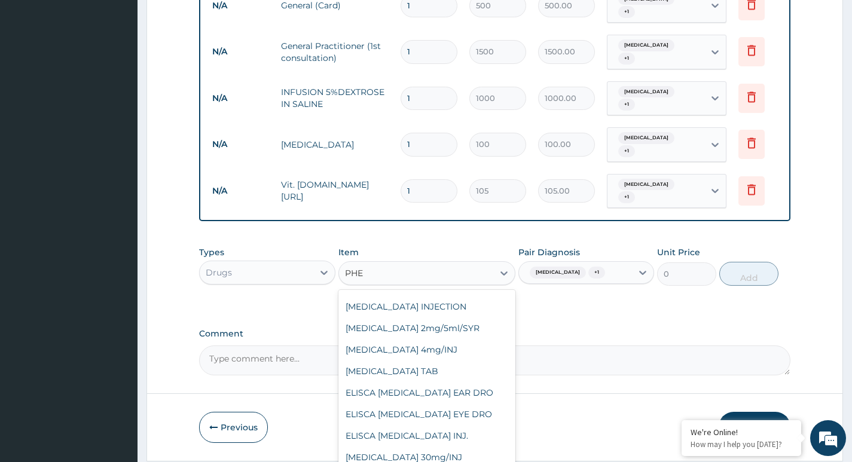
scroll to position [120, 0]
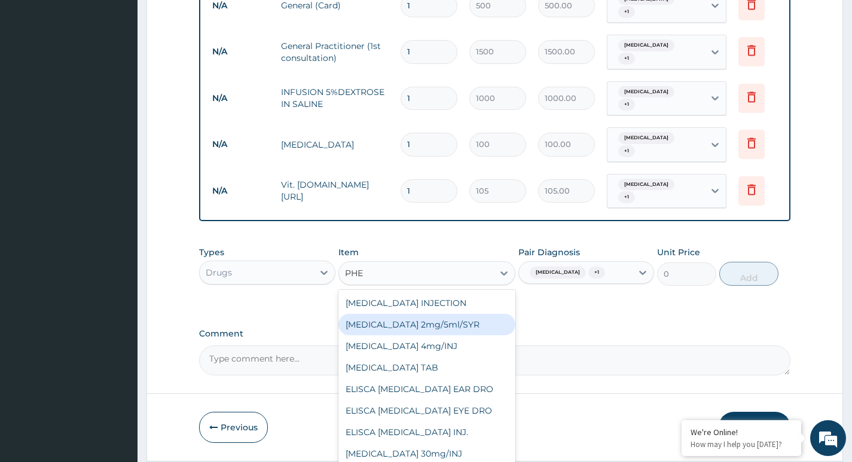
type input "PHEN"
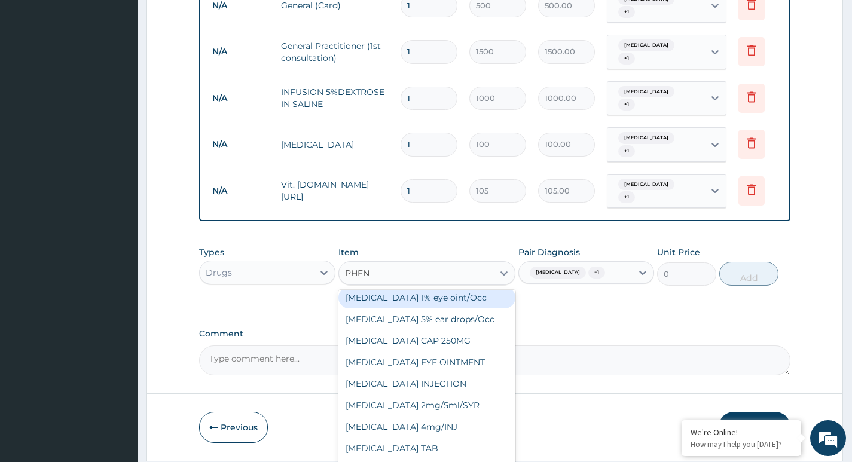
scroll to position [60, 0]
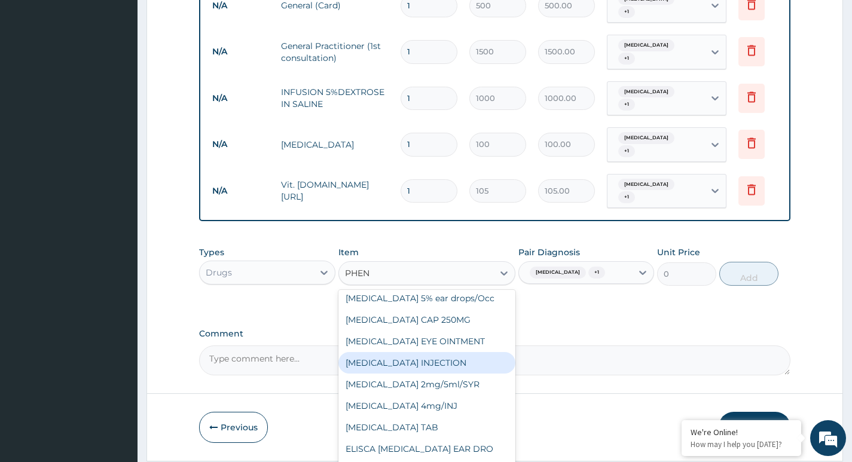
click at [474, 352] on div "CHLORAMPHENICOL INJECTION" at bounding box center [427, 363] width 178 height 22
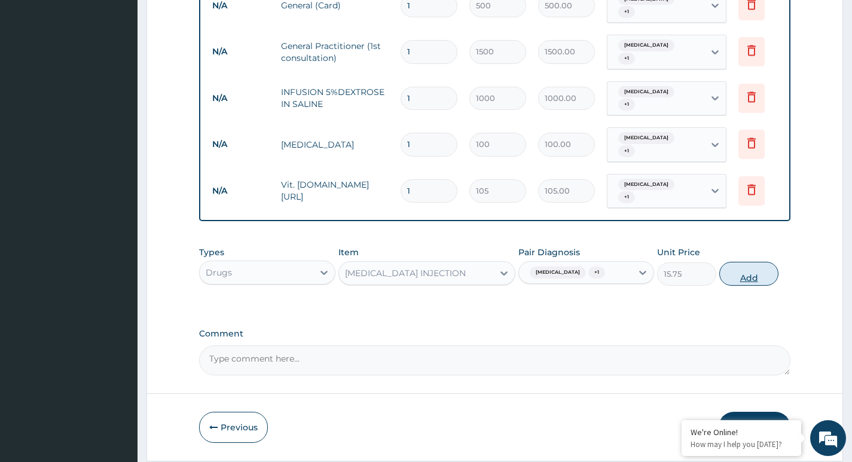
click at [738, 262] on button "Add" at bounding box center [748, 274] width 59 height 24
type input "0"
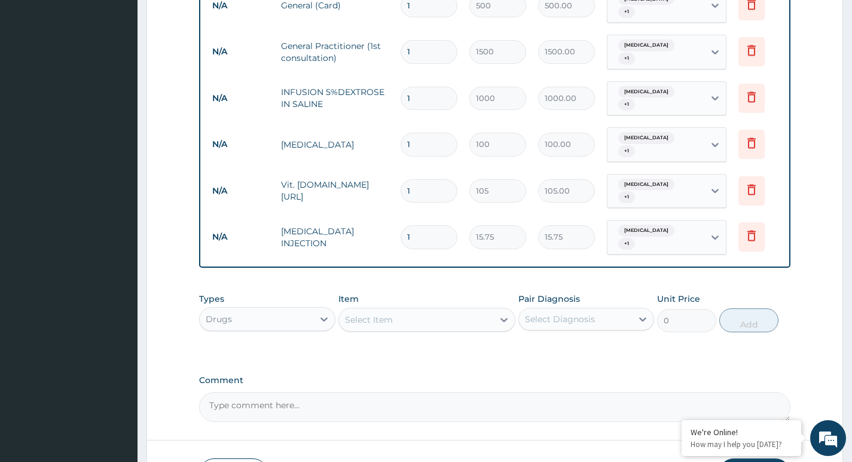
type input "0.00"
type input "4"
type input "63.00"
type input "4"
drag, startPoint x: 558, startPoint y: 291, endPoint x: 558, endPoint y: 316, distance: 25.1
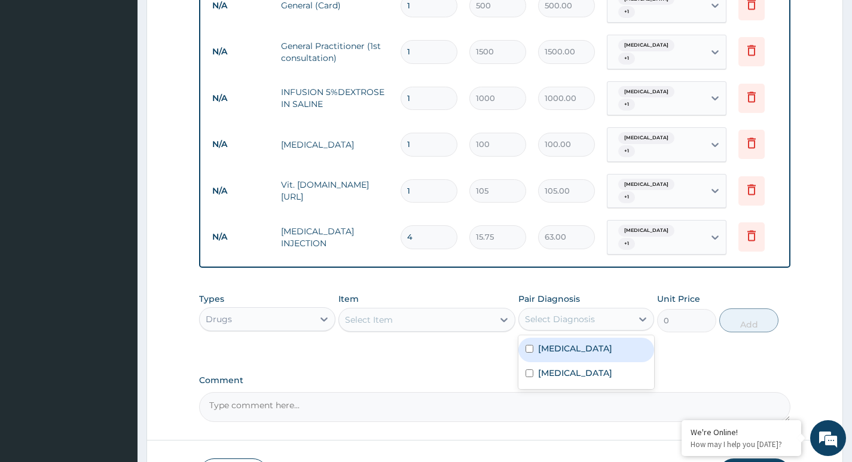
click at [558, 313] on div "Select Diagnosis" at bounding box center [560, 319] width 70 height 12
click at [558, 338] on div "Gastroenteritis" at bounding box center [586, 350] width 136 height 25
checkbox input "true"
click at [558, 367] on label "Malaria" at bounding box center [575, 373] width 74 height 12
checkbox input "true"
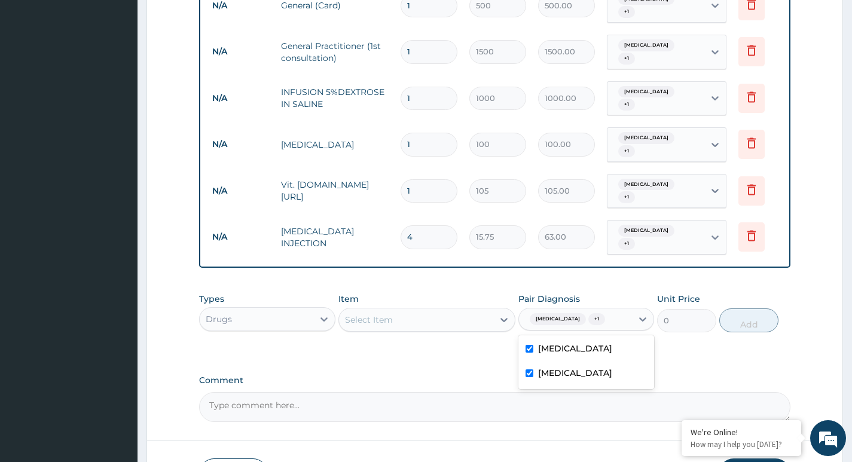
click at [482, 310] on div "Select Item" at bounding box center [416, 319] width 155 height 19
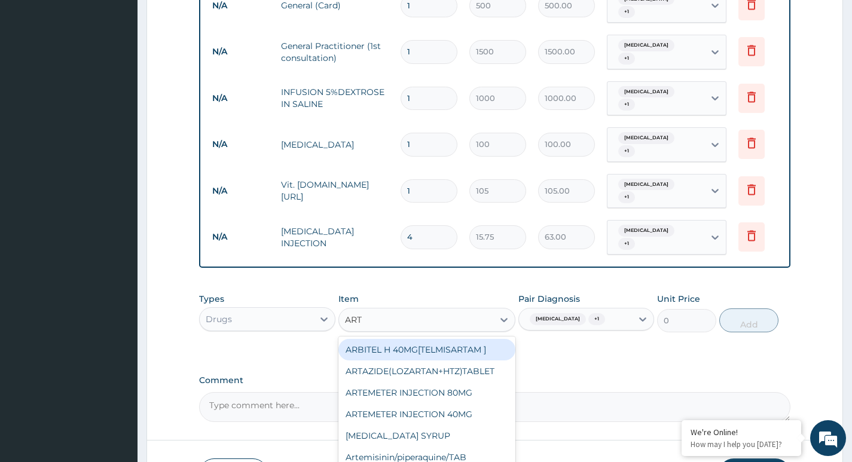
type input "ARTE"
drag, startPoint x: 436, startPoint y: 329, endPoint x: 515, endPoint y: 320, distance: 79.4
click at [436, 339] on div "ARTEMETER INJECTION 80MG" at bounding box center [427, 350] width 178 height 22
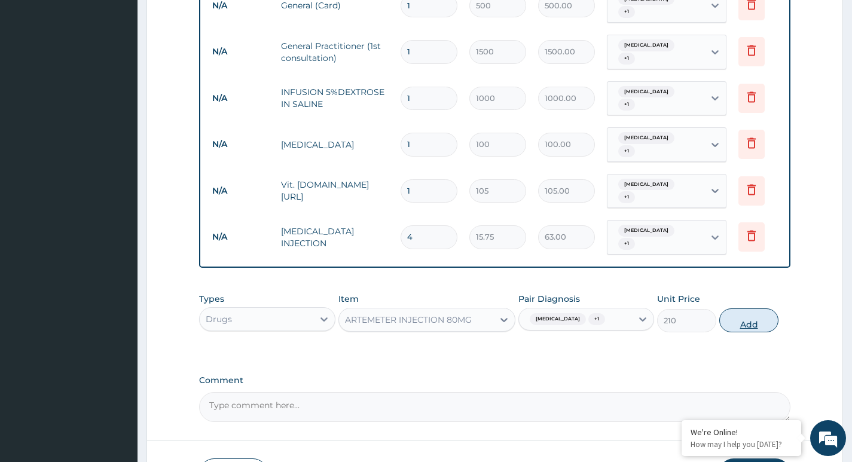
click at [756, 308] on button "Add" at bounding box center [748, 320] width 59 height 24
type input "0"
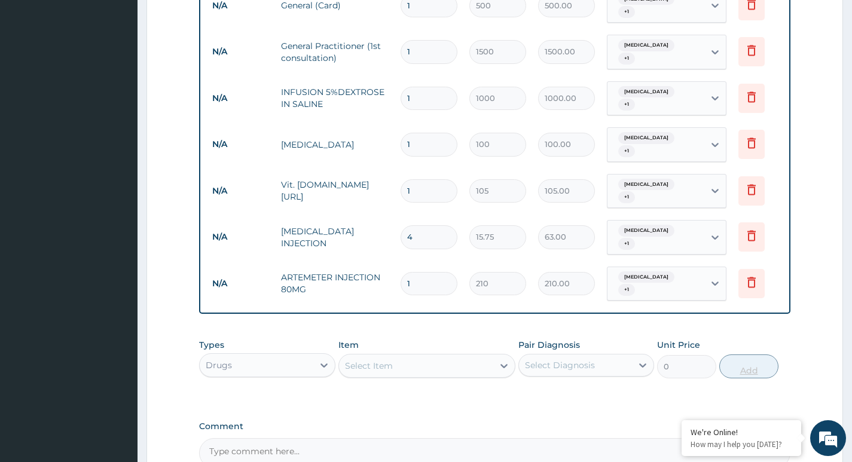
type input "0.00"
type input "4"
type input "840.00"
type input "4"
drag, startPoint x: 610, startPoint y: 339, endPoint x: 571, endPoint y: 374, distance: 52.9
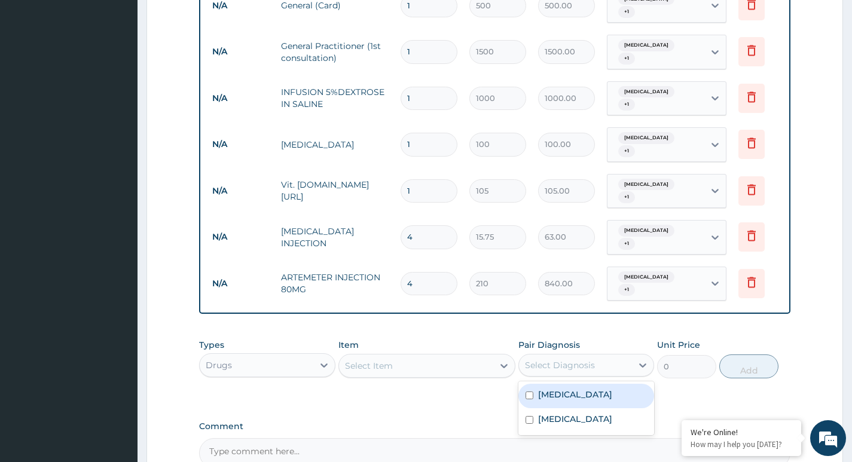
click at [608, 356] on div "Select Diagnosis" at bounding box center [575, 365] width 113 height 19
click at [570, 384] on div "Gastroenteritis" at bounding box center [586, 396] width 136 height 25
checkbox input "true"
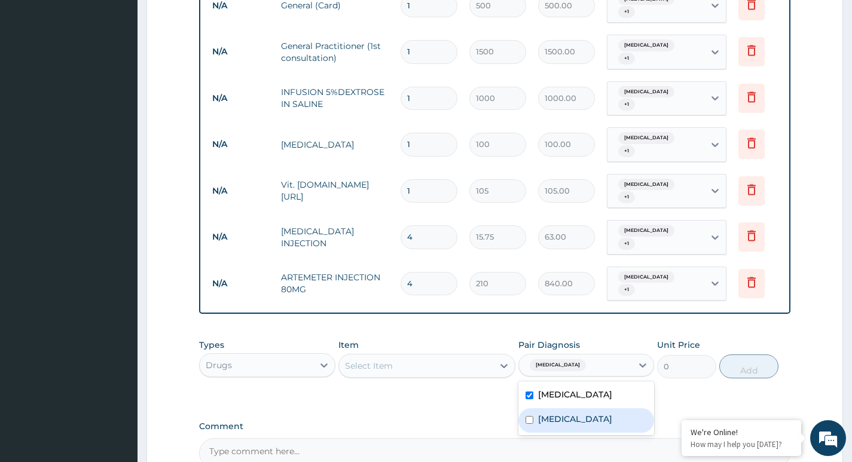
click at [564, 413] on label "Malaria" at bounding box center [575, 419] width 74 height 12
checkbox input "true"
click at [478, 356] on div "Select Item" at bounding box center [416, 365] width 155 height 19
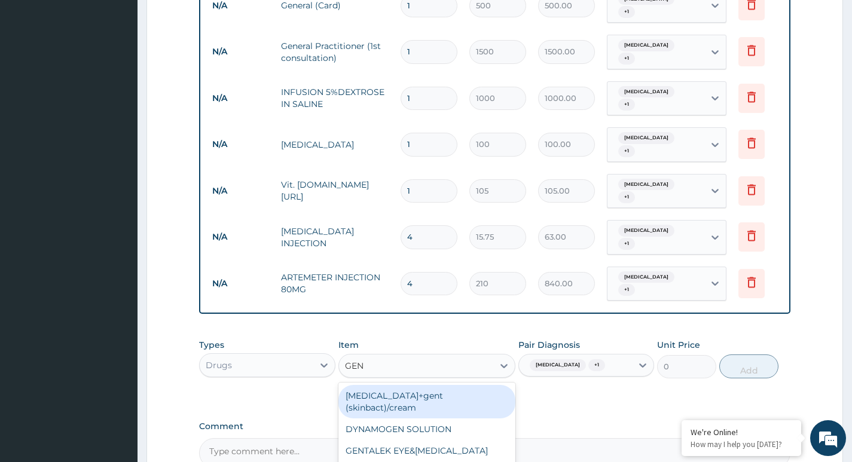
type input "GENT"
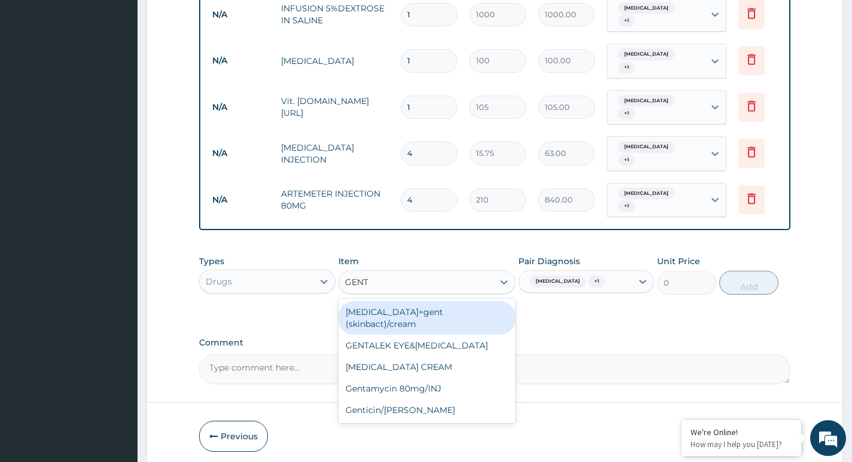
scroll to position [600, 0]
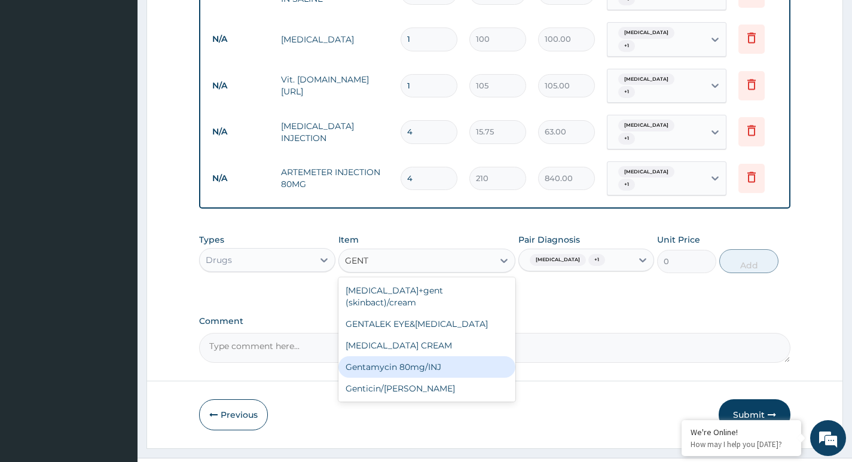
click at [463, 356] on div "Gentamycin 80mg/INJ" at bounding box center [427, 367] width 178 height 22
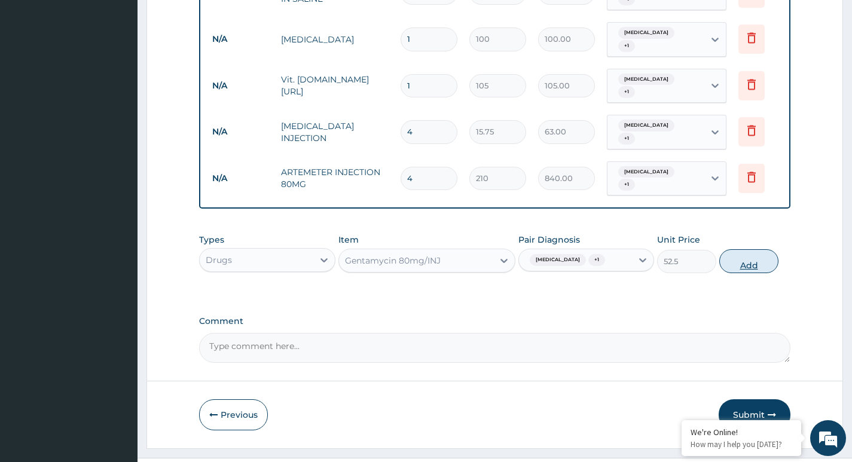
click at [745, 249] on button "Add" at bounding box center [748, 261] width 59 height 24
type input "0"
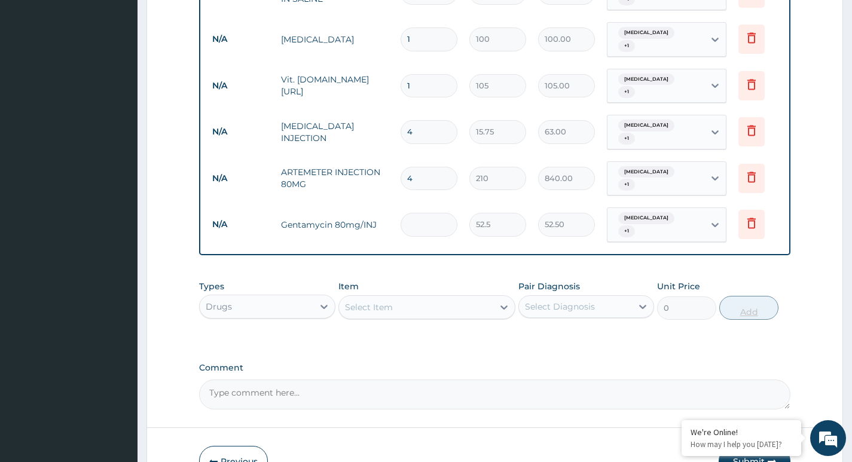
type input "0.00"
type input "4"
type input "210.00"
type input "4"
click at [583, 301] on div "Select Diagnosis" at bounding box center [560, 307] width 70 height 12
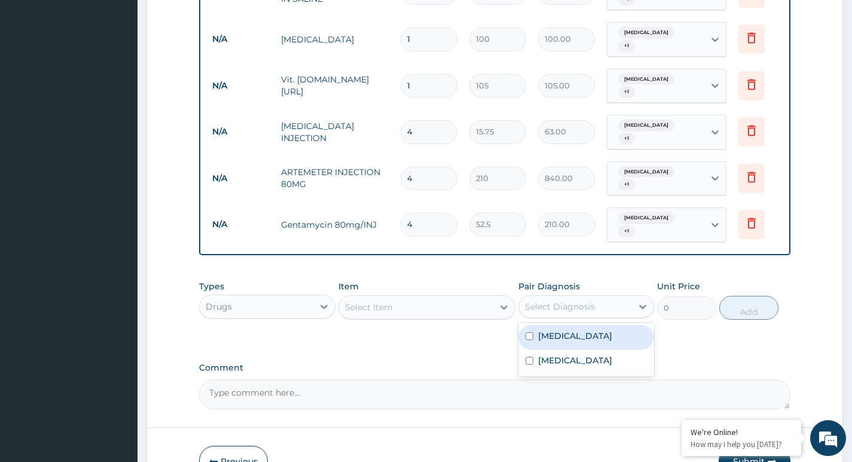
click at [553, 330] on label "Gastroenteritis" at bounding box center [575, 336] width 74 height 12
checkbox input "true"
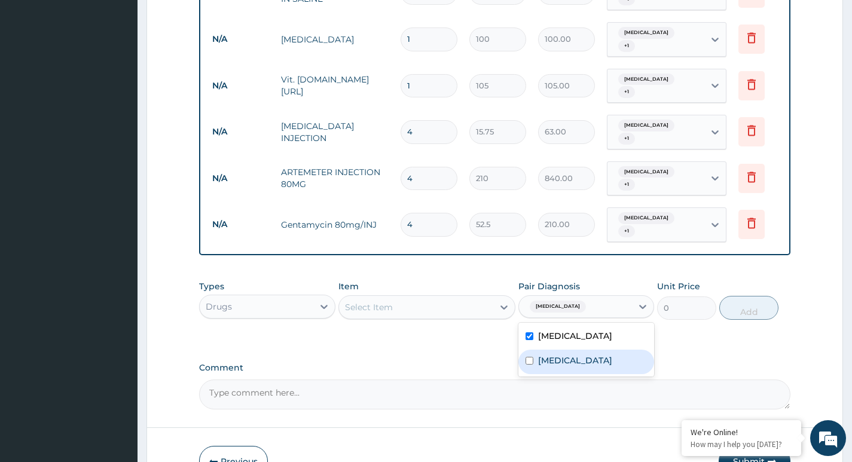
click at [546, 354] on label "Malaria" at bounding box center [575, 360] width 74 height 12
checkbox input "true"
click at [480, 298] on div "Select Item" at bounding box center [416, 307] width 155 height 19
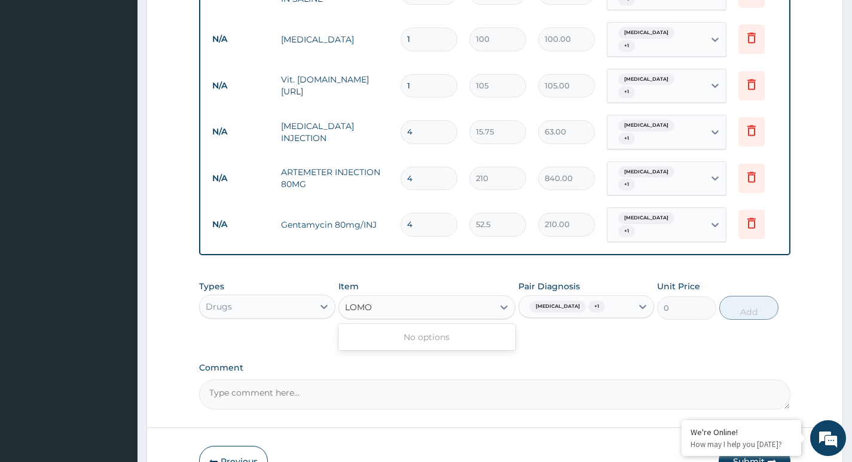
type input "LOM"
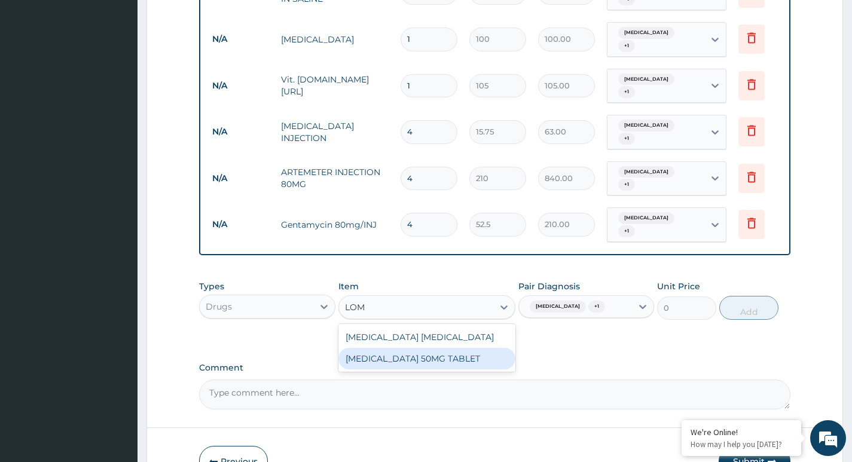
click at [477, 348] on div "CLOMID 50MG TABLET" at bounding box center [427, 359] width 178 height 22
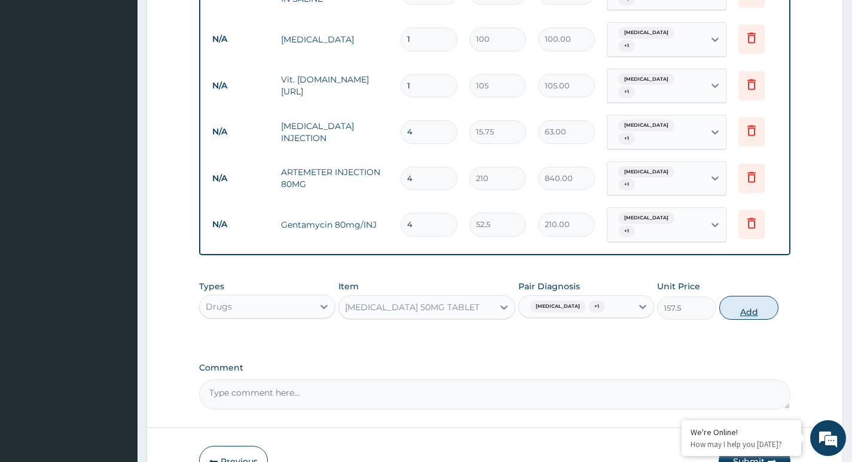
click at [751, 296] on button "Add" at bounding box center [748, 308] width 59 height 24
type input "0"
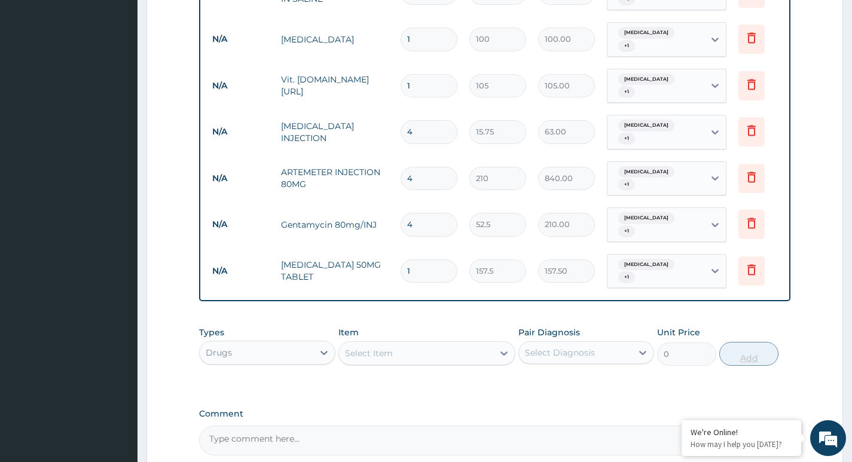
type input "0.00"
type input "6"
type input "945.00"
type input "6"
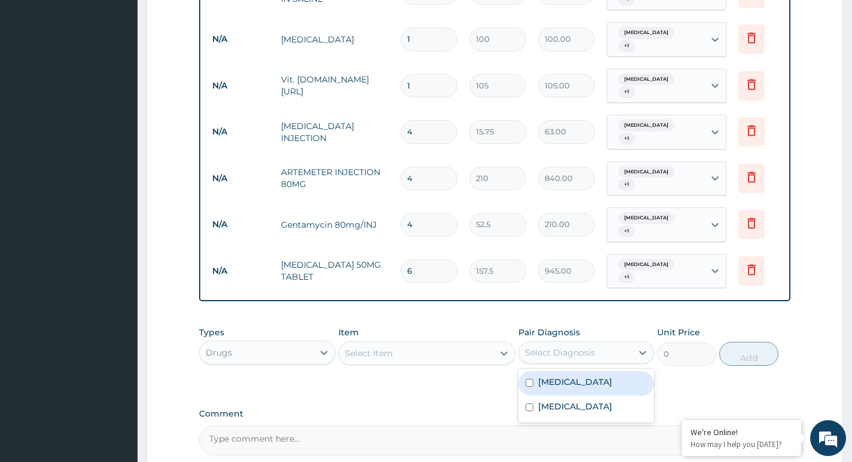
click at [563, 347] on div "Select Diagnosis" at bounding box center [560, 353] width 70 height 12
click at [544, 376] on label "Gastroenteritis" at bounding box center [575, 382] width 74 height 12
checkbox input "true"
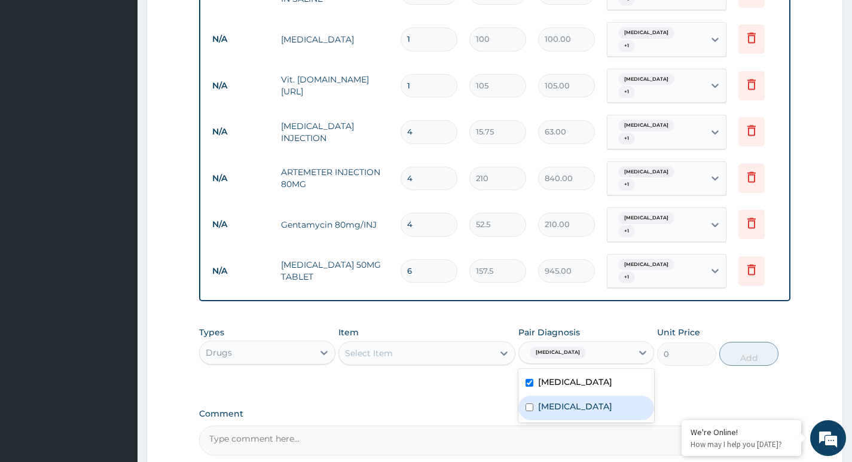
click at [544, 396] on div "[MEDICAL_DATA]" at bounding box center [586, 408] width 136 height 25
checkbox input "true"
click at [427, 344] on div "Select Item" at bounding box center [416, 353] width 155 height 19
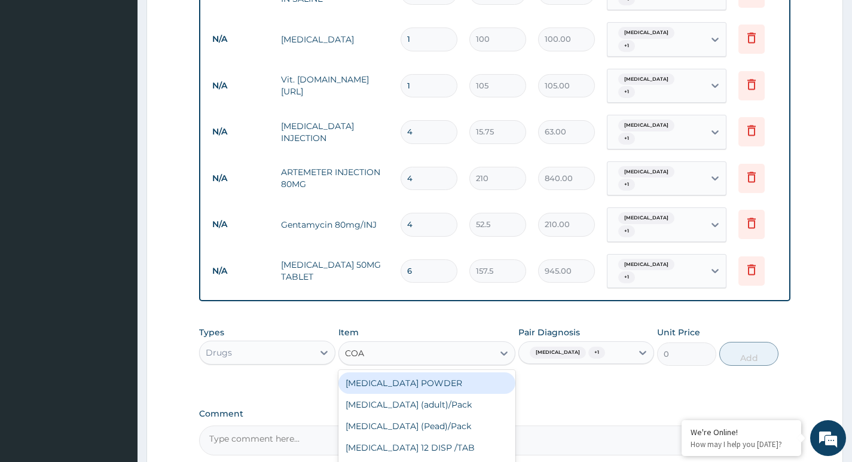
type input "COAR"
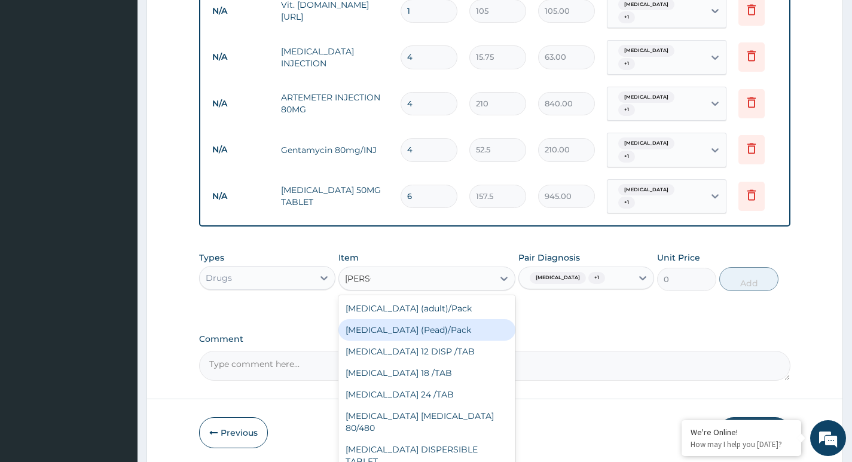
scroll to position [682, 0]
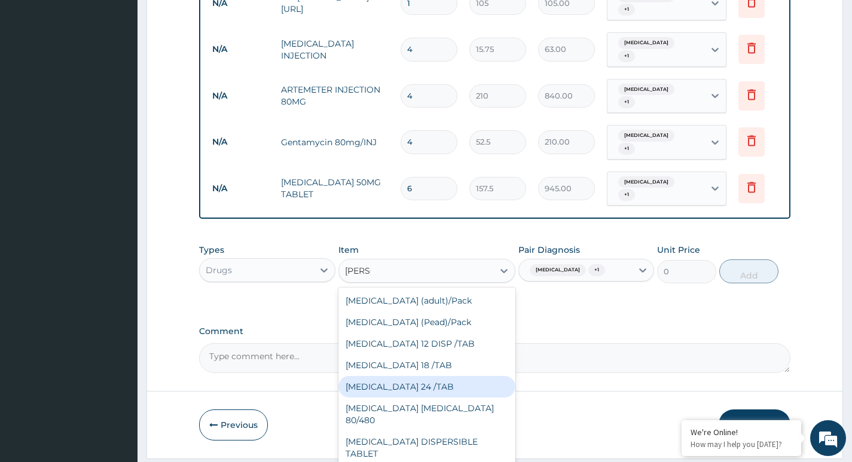
click at [464, 376] on div "[MEDICAL_DATA] 24 /TAB" at bounding box center [427, 387] width 178 height 22
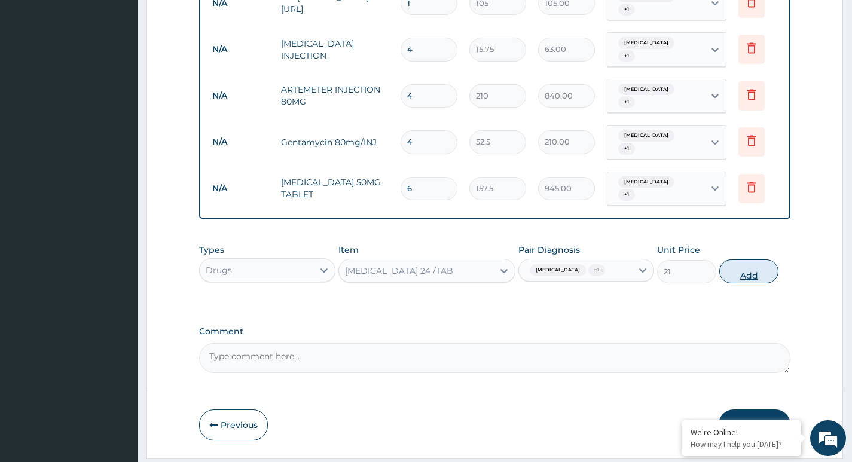
click at [755, 259] on button "Add" at bounding box center [748, 271] width 59 height 24
type input "0"
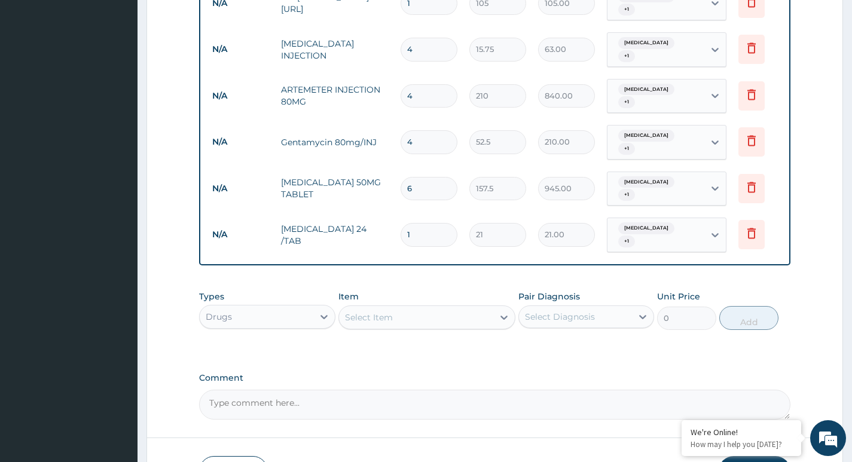
type input "0.00"
type input "6"
type input "126.00"
type input "6"
click at [623, 307] on div "Select Diagnosis" at bounding box center [575, 316] width 113 height 19
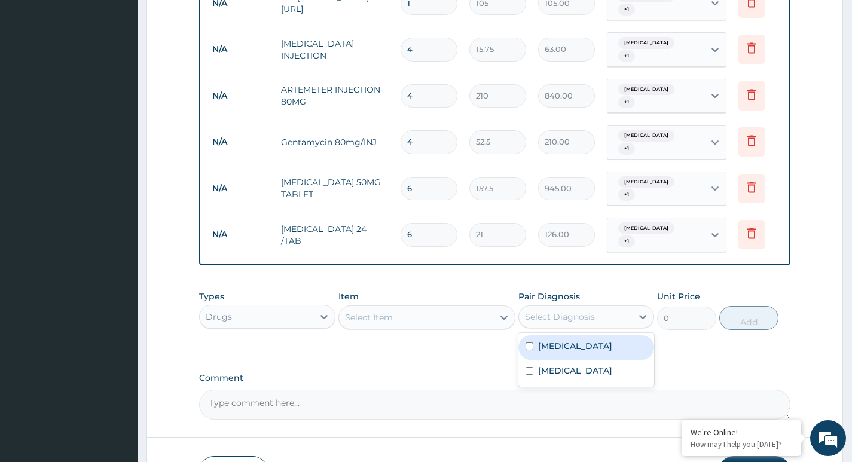
drag, startPoint x: 601, startPoint y: 304, endPoint x: 588, endPoint y: 320, distance: 21.7
click at [601, 335] on div "[MEDICAL_DATA]" at bounding box center [586, 347] width 136 height 25
checkbox input "true"
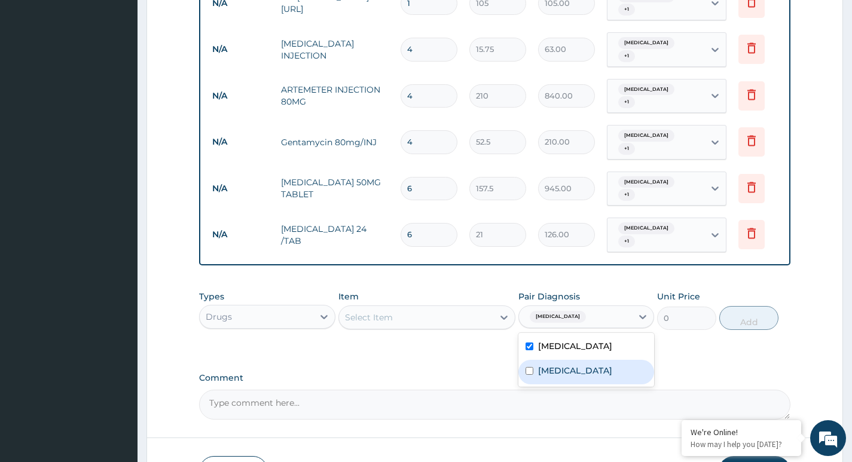
click at [586, 360] on div "[MEDICAL_DATA]" at bounding box center [586, 372] width 136 height 25
checkbox input "true"
click at [411, 305] on div "Select Item" at bounding box center [427, 317] width 178 height 24
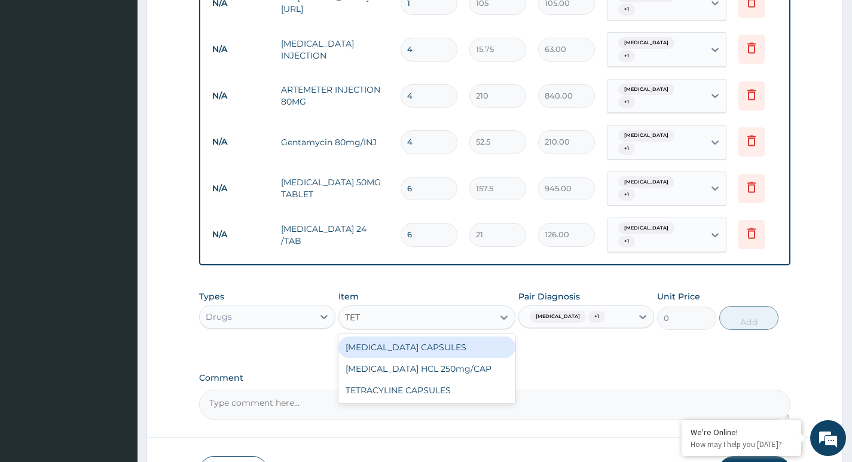
type input "TETR"
click at [480, 337] on div "[MEDICAL_DATA] CAPSULES" at bounding box center [427, 348] width 178 height 22
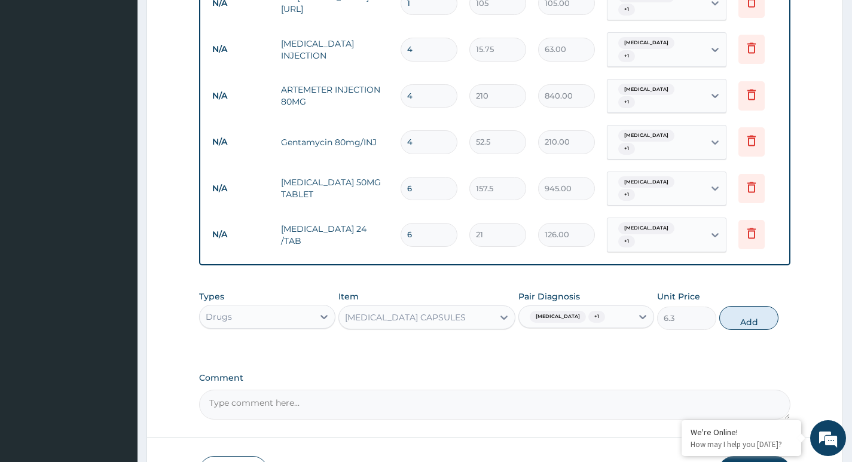
click at [455, 311] on div "[MEDICAL_DATA] CAPSULES" at bounding box center [405, 317] width 121 height 12
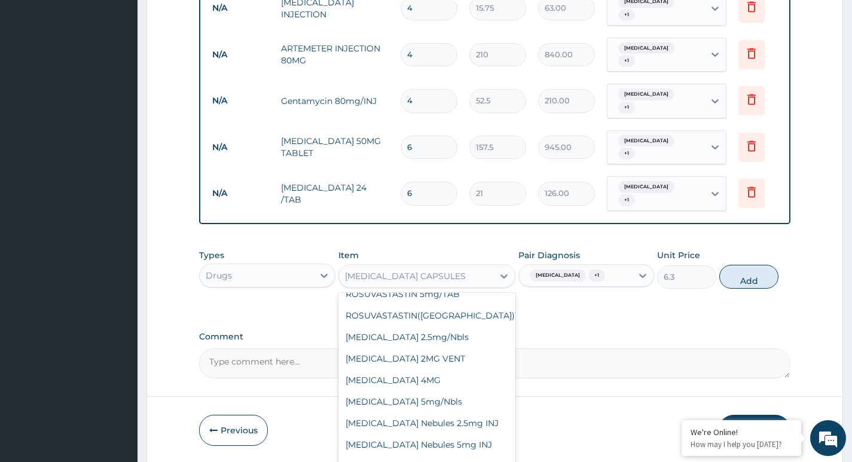
scroll to position [21477, 0]
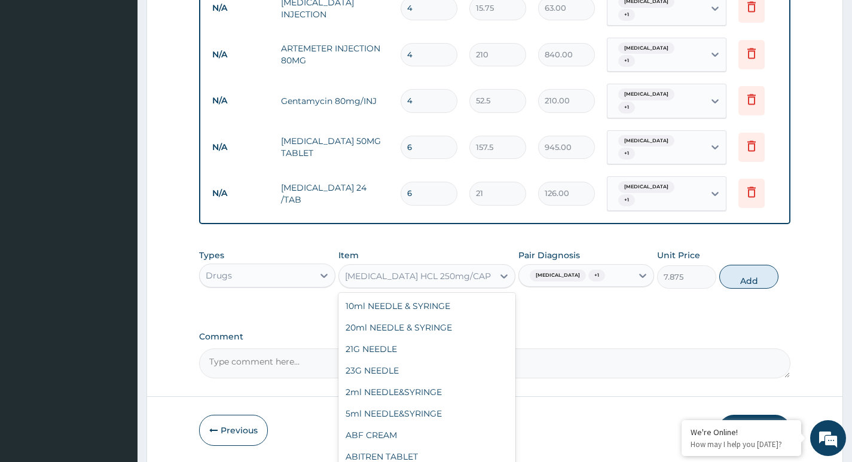
click at [479, 267] on div "[MEDICAL_DATA] HCL 250mg/CAP" at bounding box center [416, 276] width 155 height 19
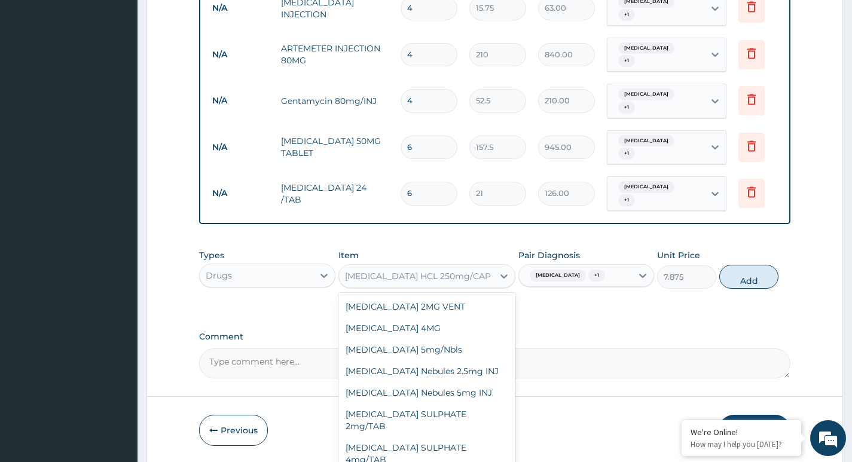
scroll to position [21559, 0]
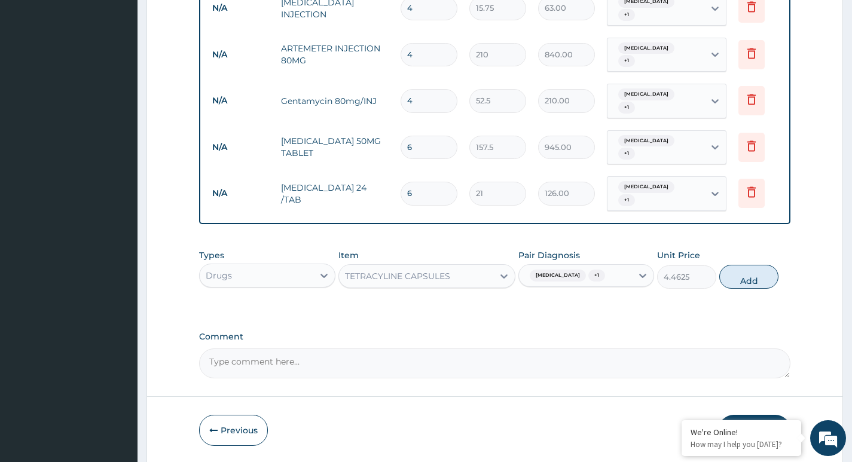
click at [468, 267] on div "TETRACYLINE CAPSULES" at bounding box center [416, 276] width 155 height 19
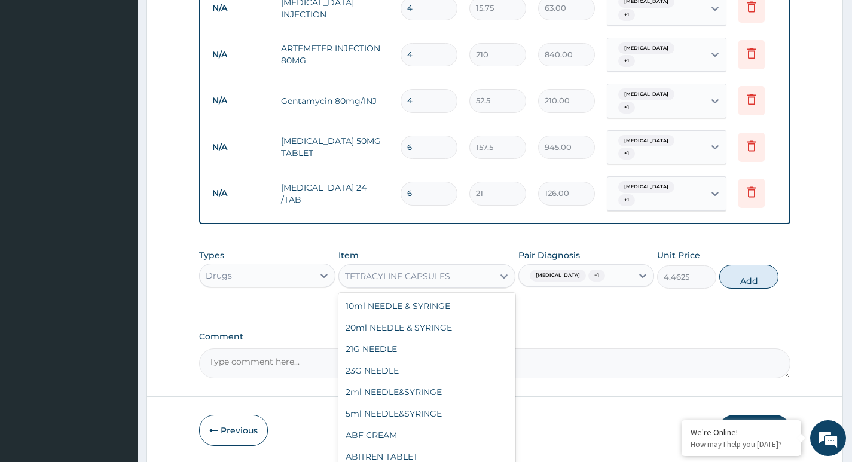
scroll to position [21461, 0]
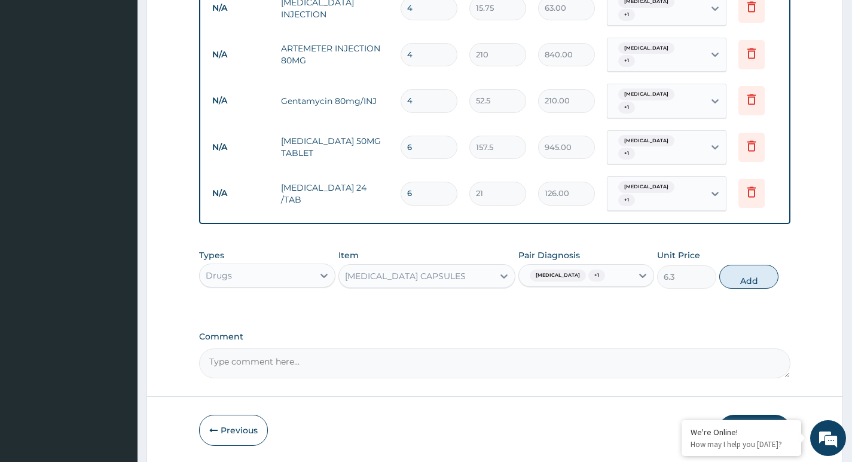
click at [461, 267] on div "TETRACYCLINE CAPSULES" at bounding box center [416, 276] width 155 height 19
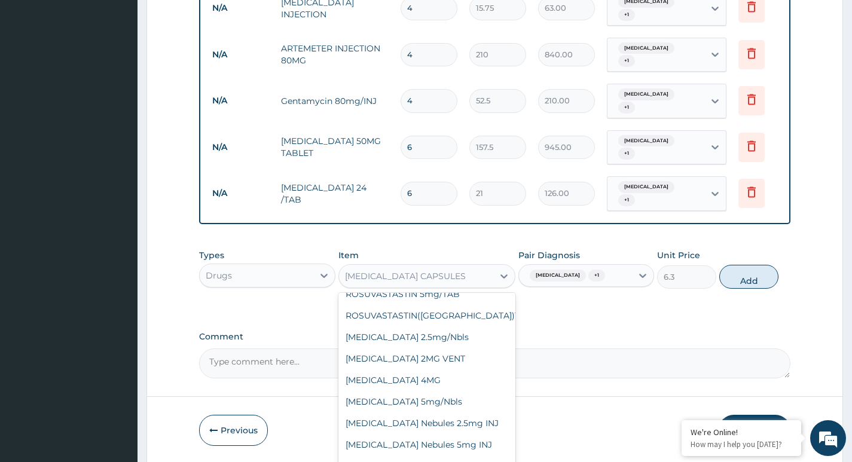
scroll to position [21477, 0]
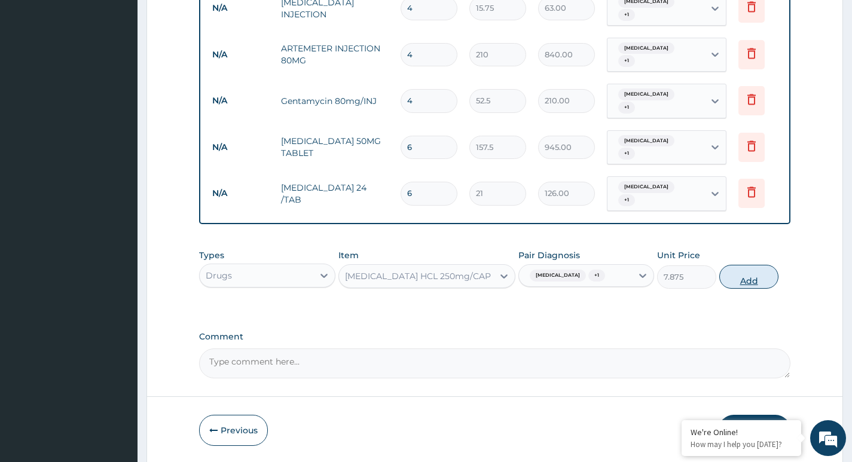
click at [739, 265] on button "Add" at bounding box center [748, 277] width 59 height 24
type input "0"
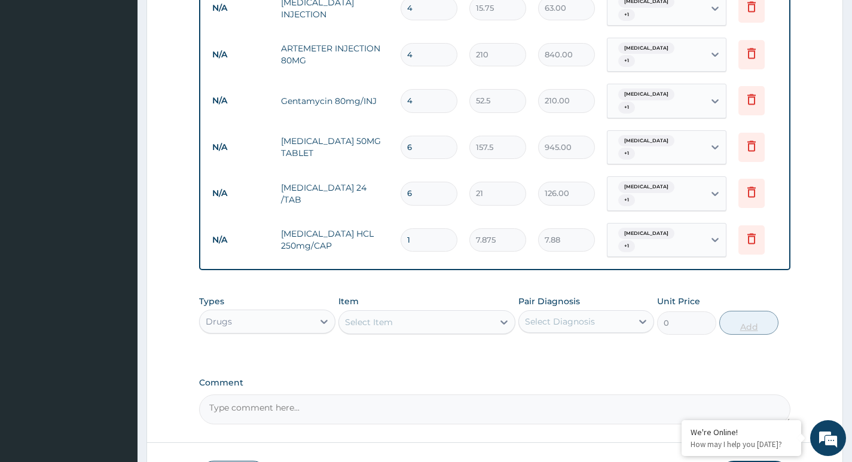
type input "16"
type input "126.00"
type input "16"
click at [574, 310] on div "Types Drugs Item Select Item Pair Diagnosis Select Diagnosis Unit Price 0 Add" at bounding box center [494, 323] width 591 height 69
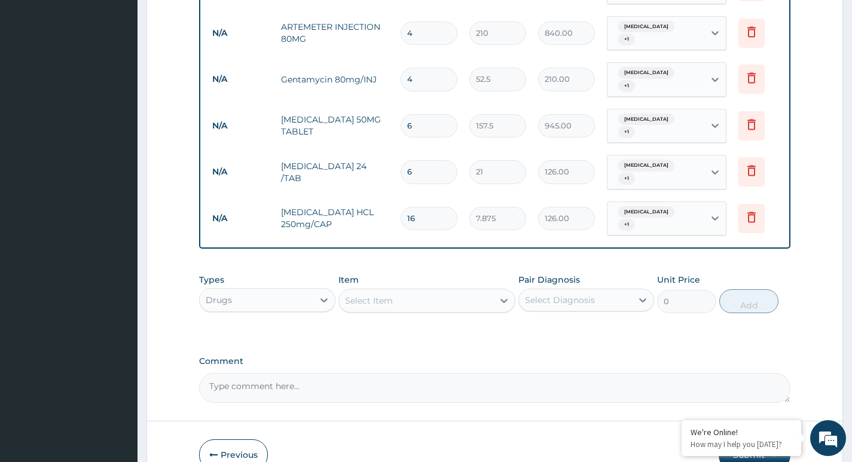
scroll to position [764, 0]
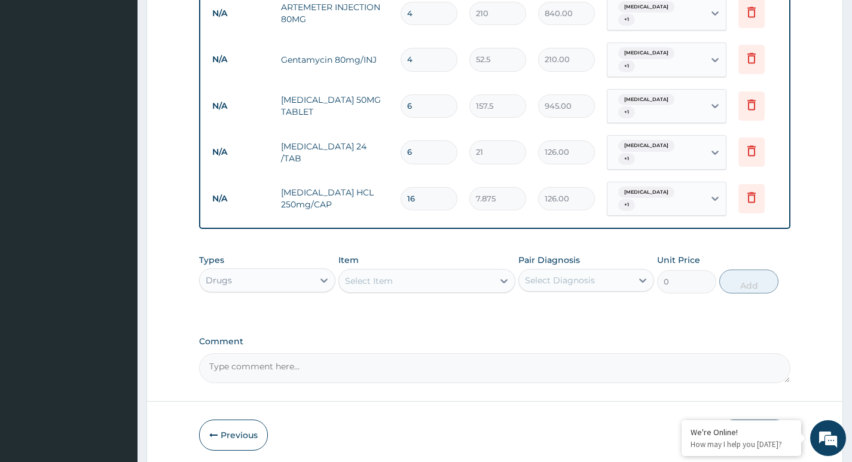
click at [752, 420] on button "Submit" at bounding box center [754, 435] width 72 height 31
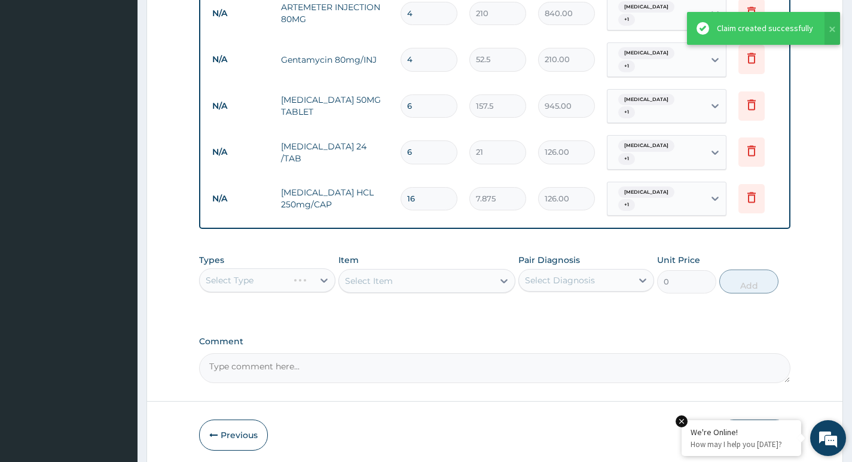
click at [684, 421] on em at bounding box center [681, 421] width 12 height 12
click at [828, 442] on em at bounding box center [828, 438] width 32 height 32
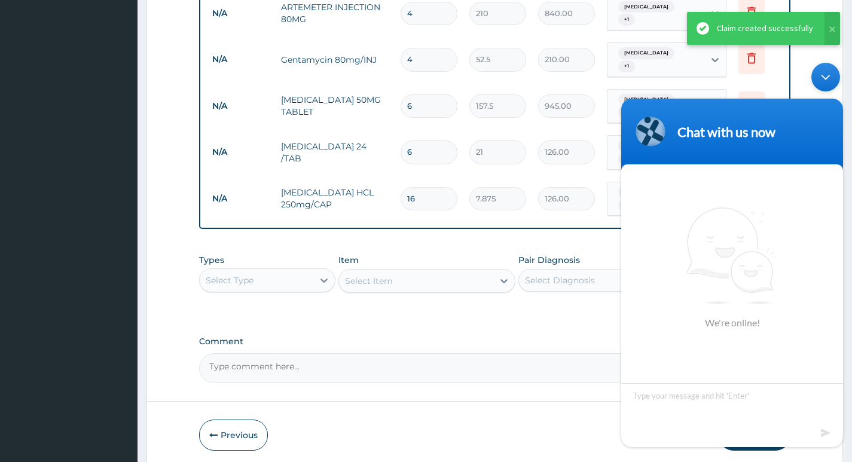
click at [822, 75] on div "Minimize live chat window" at bounding box center [825, 77] width 29 height 29
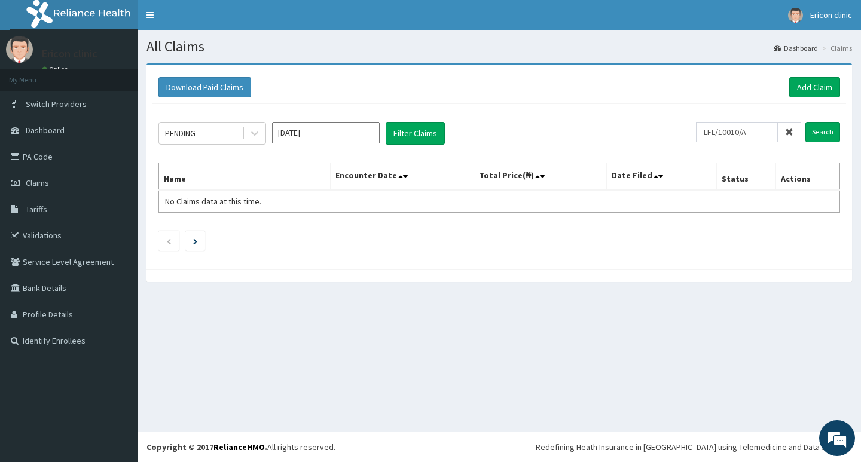
click at [805, 122] on input "Search" at bounding box center [822, 132] width 35 height 20
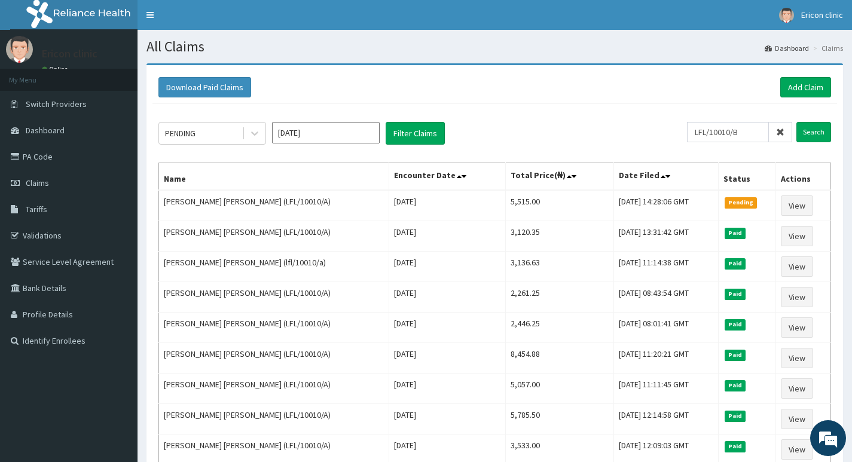
click at [796, 122] on input "Search" at bounding box center [813, 132] width 35 height 20
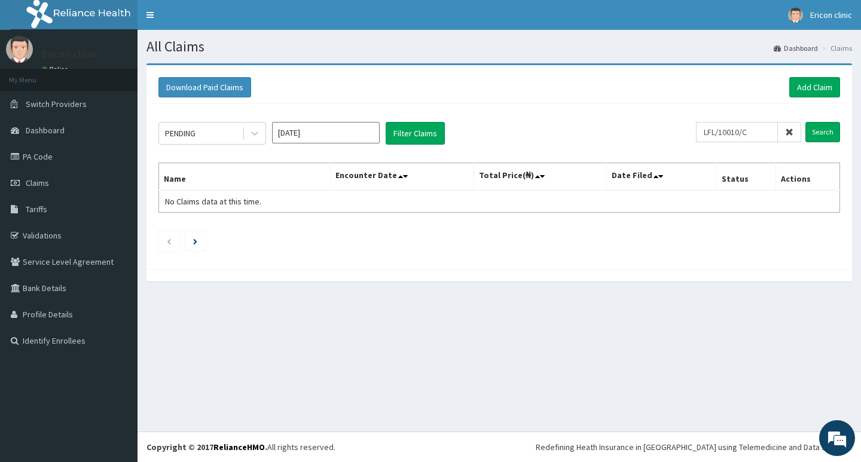
click at [805, 122] on input "Search" at bounding box center [822, 132] width 35 height 20
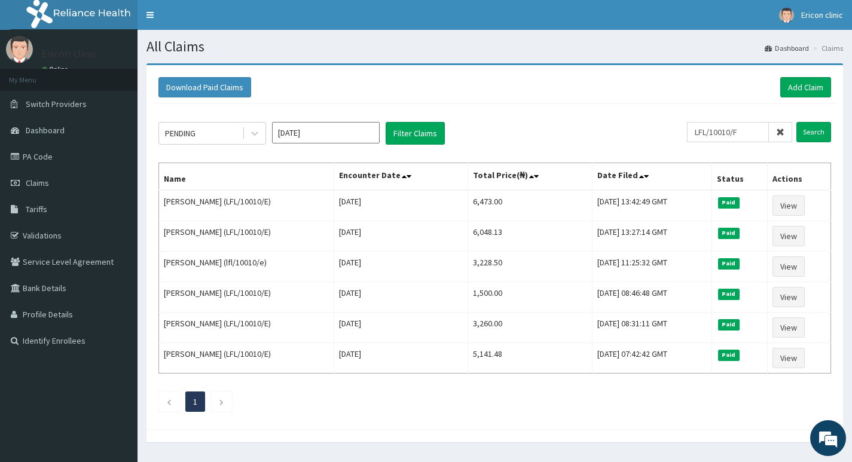
click at [796, 122] on input "Search" at bounding box center [813, 132] width 35 height 20
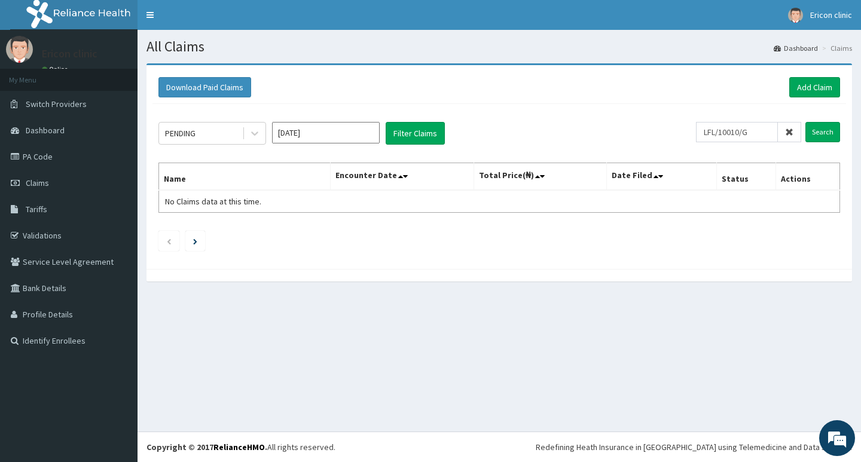
click at [805, 122] on input "Search" at bounding box center [822, 132] width 35 height 20
type input "LFL/10010/I"
click at [805, 122] on input "Search" at bounding box center [822, 132] width 35 height 20
click at [820, 91] on link "Add Claim" at bounding box center [814, 87] width 51 height 20
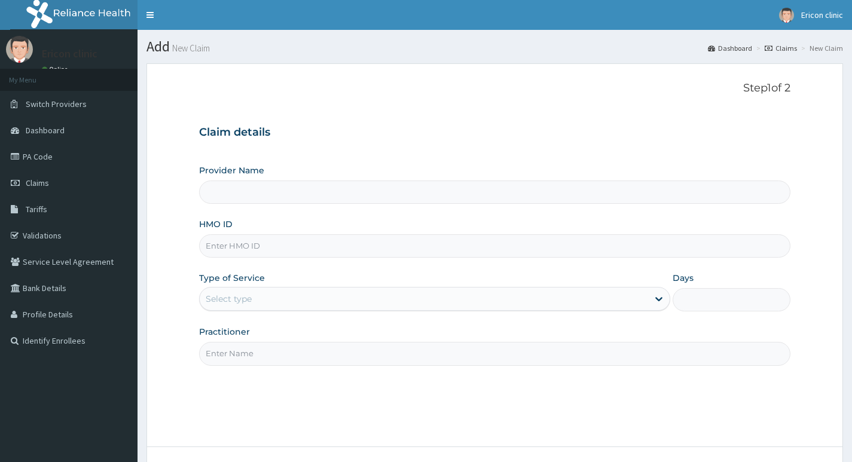
click at [198, 386] on form "Step 1 of 2 Claim details Provider Name HMO ID Type of Service Select type Days…" at bounding box center [494, 288] width 696 height 451
click at [270, 206] on div "Provider Name HMO ID Type of Service Select type Days Practitioner" at bounding box center [494, 264] width 591 height 201
click at [270, 196] on input "Provider Name" at bounding box center [494, 192] width 591 height 23
click at [263, 258] on input "HMO ID" at bounding box center [494, 245] width 591 height 23
paste input "LFL/10010/A"
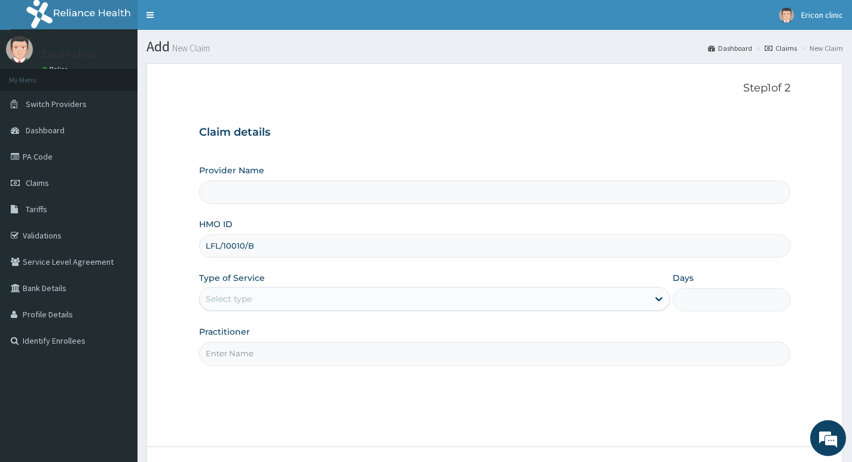
type input "LFL/10010/B"
click at [278, 294] on div "Select type" at bounding box center [424, 298] width 448 height 19
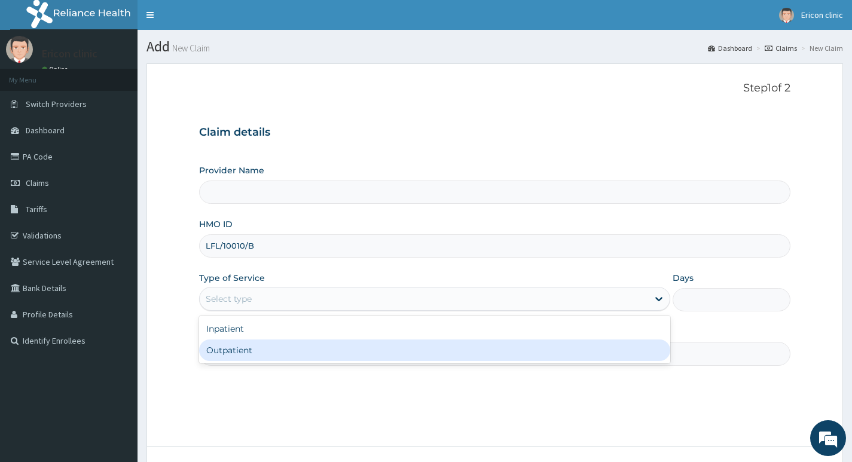
click at [261, 347] on div "Outpatient" at bounding box center [434, 351] width 471 height 22
type input "1"
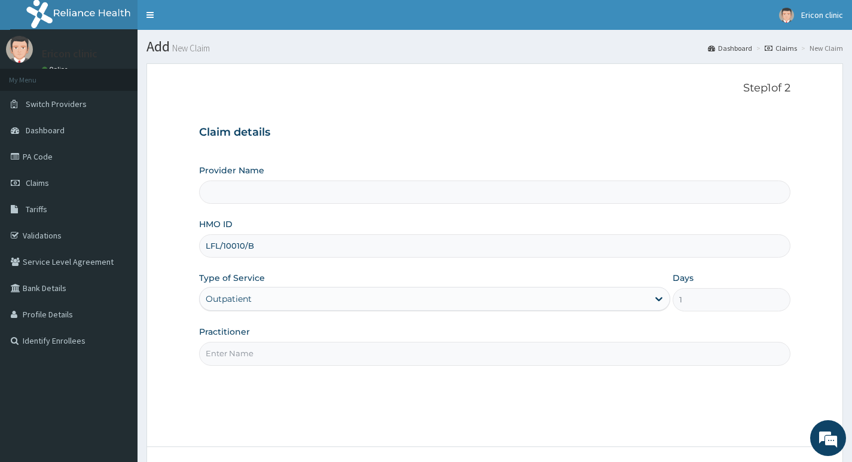
click at [267, 359] on input "Practitioner" at bounding box center [494, 353] width 591 height 23
type input "DR [PERSON_NAME]"
type input "[PERSON_NAME] clinic and maternity"
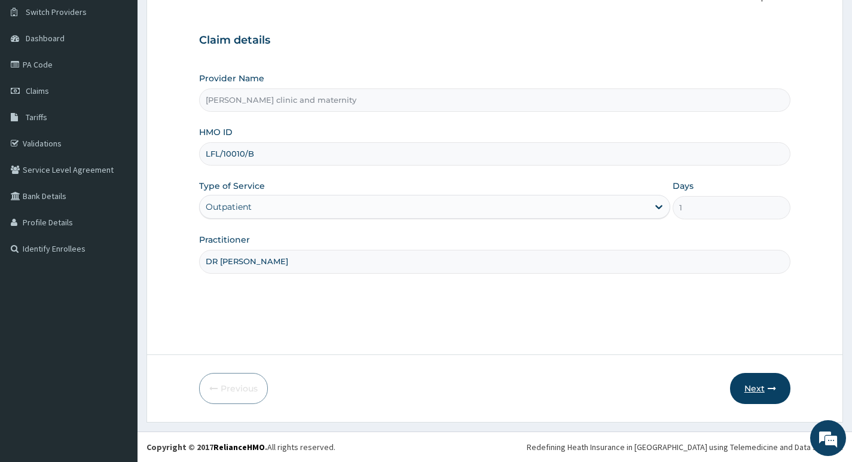
click at [763, 391] on button "Next" at bounding box center [760, 388] width 60 height 31
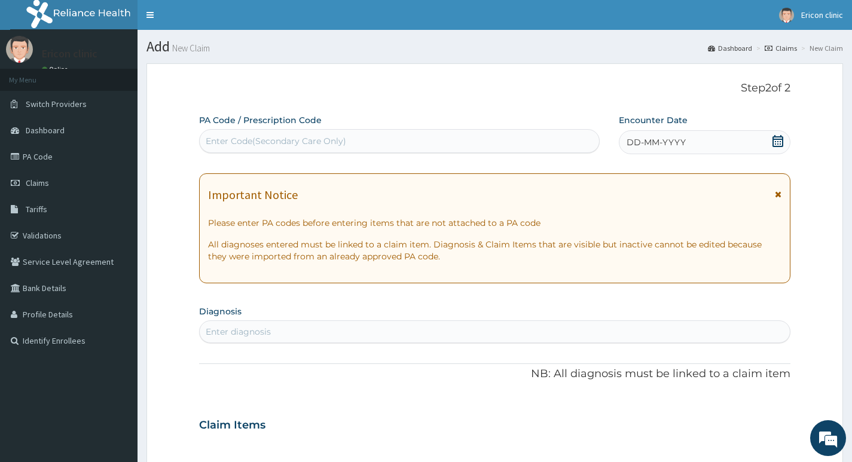
click at [751, 143] on div "DD-MM-YYYY" at bounding box center [705, 142] width 172 height 24
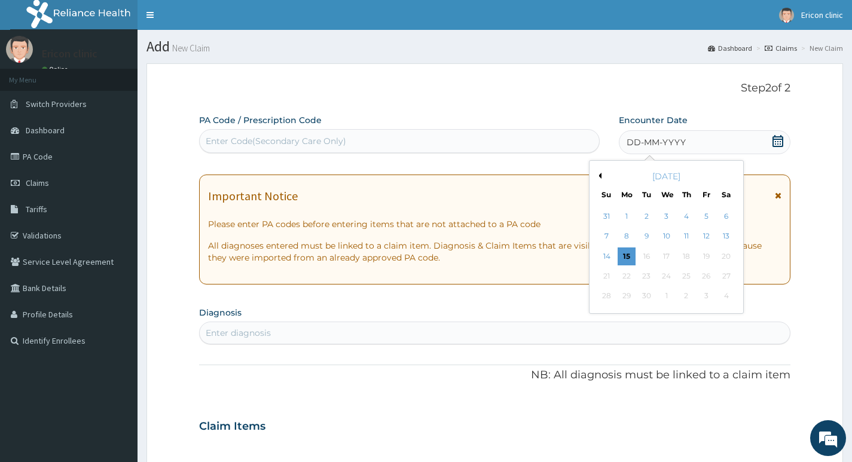
click at [601, 173] on button "Previous Month" at bounding box center [598, 176] width 6 height 6
click at [710, 261] on div "15" at bounding box center [706, 256] width 18 height 18
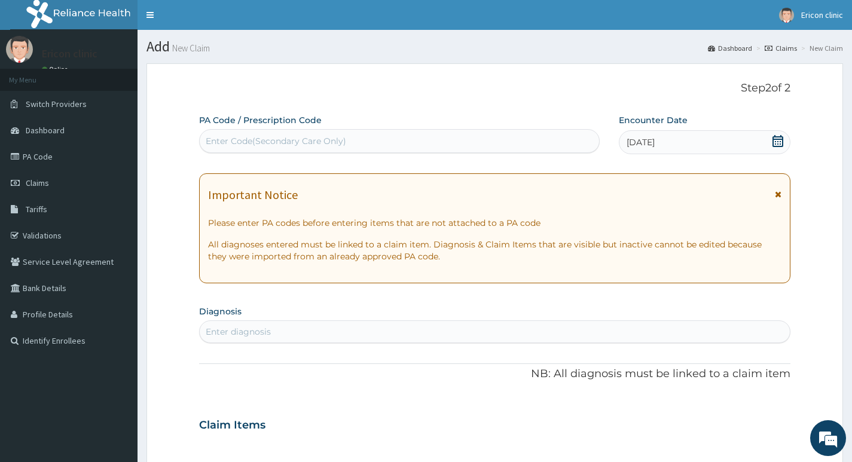
click at [279, 334] on div "Enter diagnosis" at bounding box center [495, 331] width 590 height 19
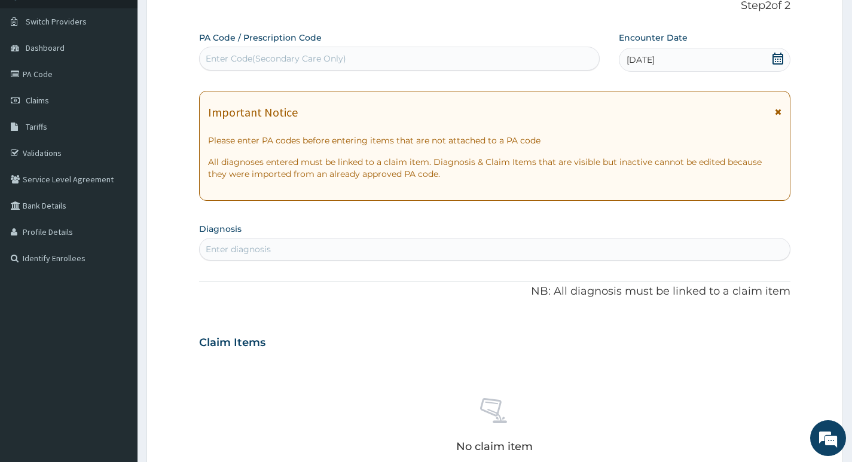
scroll to position [120, 0]
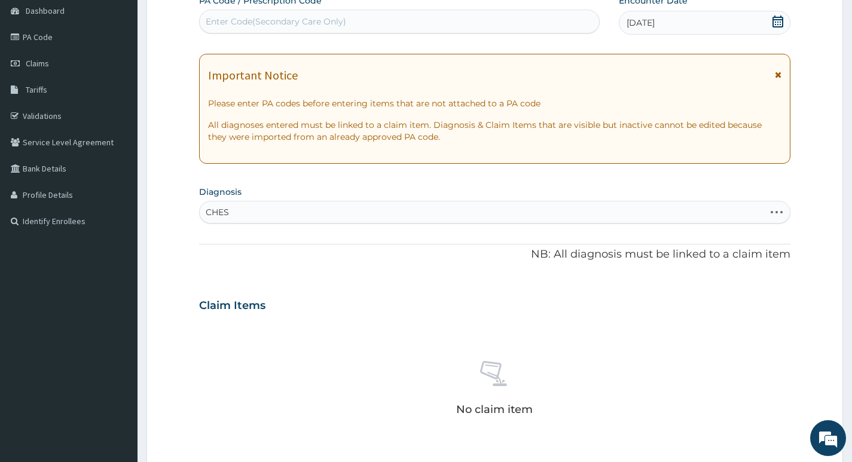
type input "CHEST"
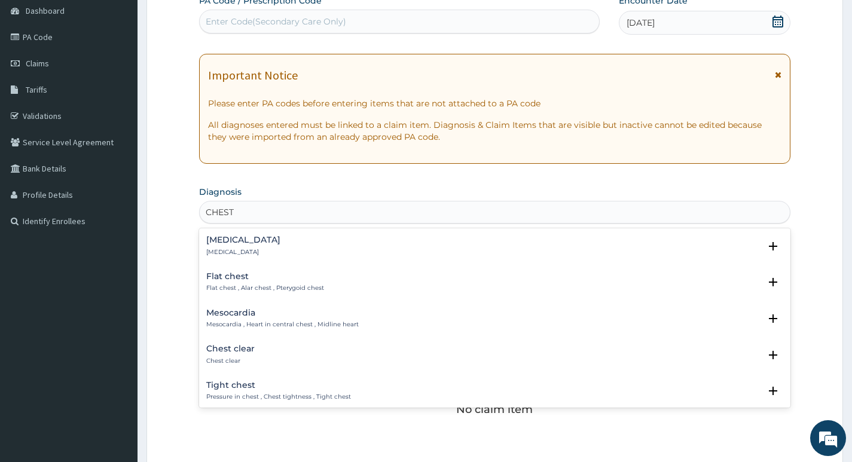
click at [286, 246] on div "[MEDICAL_DATA] [MEDICAL_DATA]" at bounding box center [494, 246] width 577 height 21
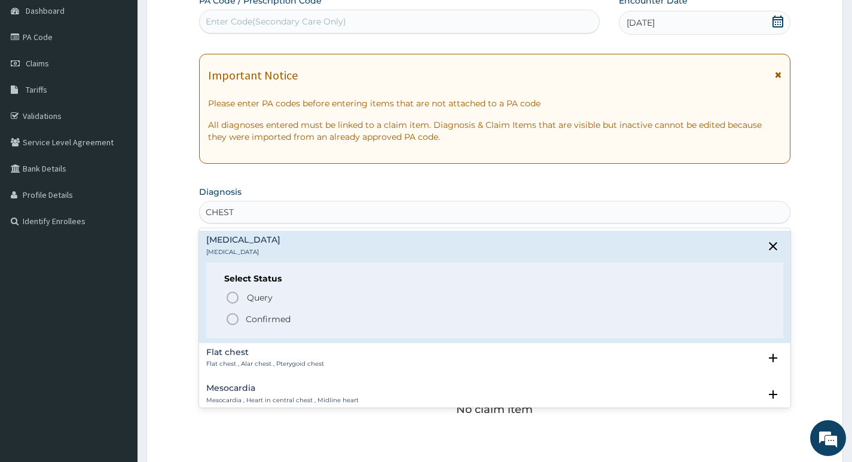
click at [233, 320] on icon "status option filled" at bounding box center [232, 319] width 14 height 14
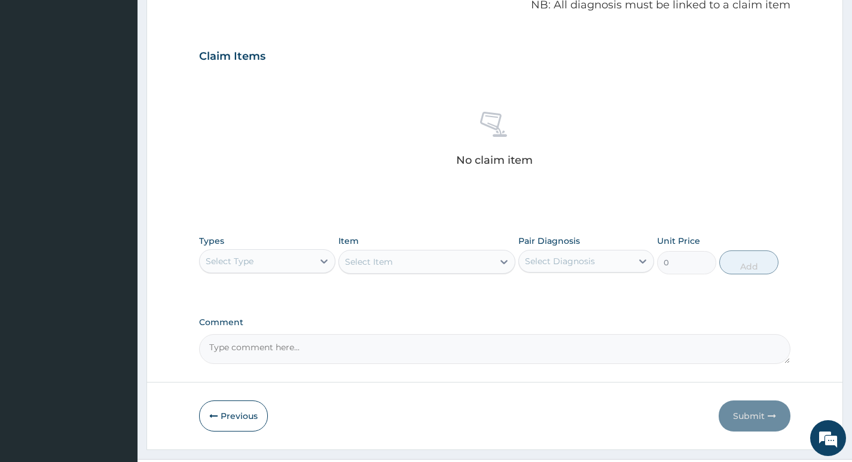
scroll to position [400, 0]
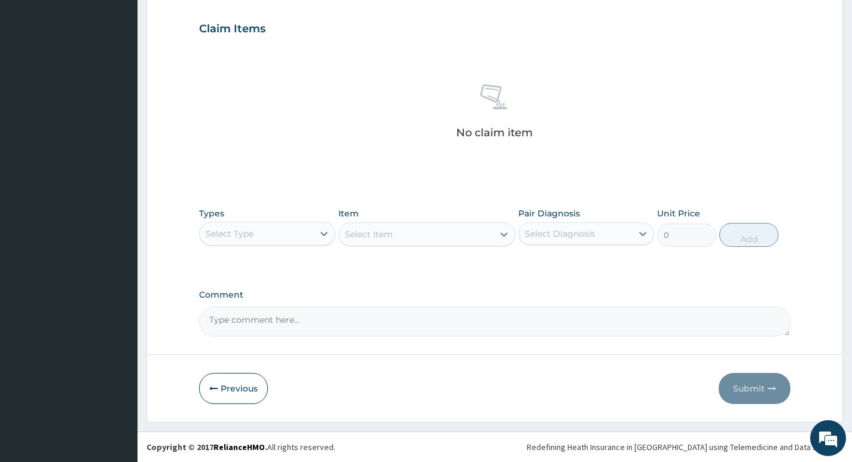
click at [298, 231] on div "Select Type" at bounding box center [256, 233] width 113 height 19
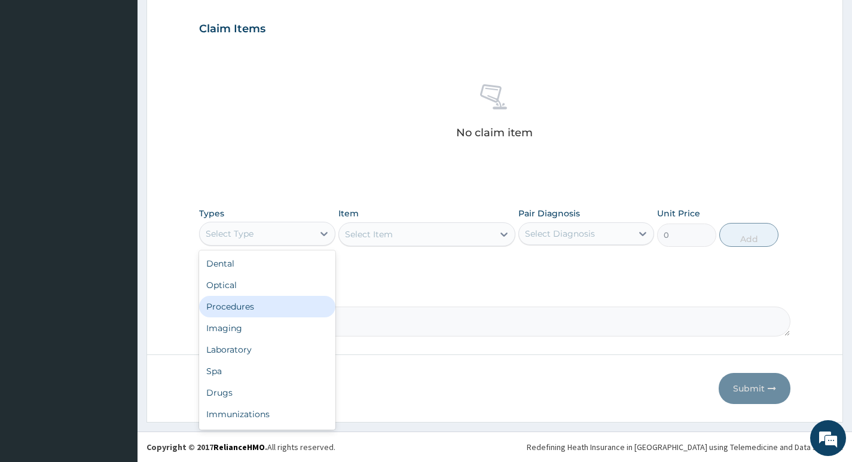
click at [262, 307] on div "Procedures" at bounding box center [267, 307] width 136 height 22
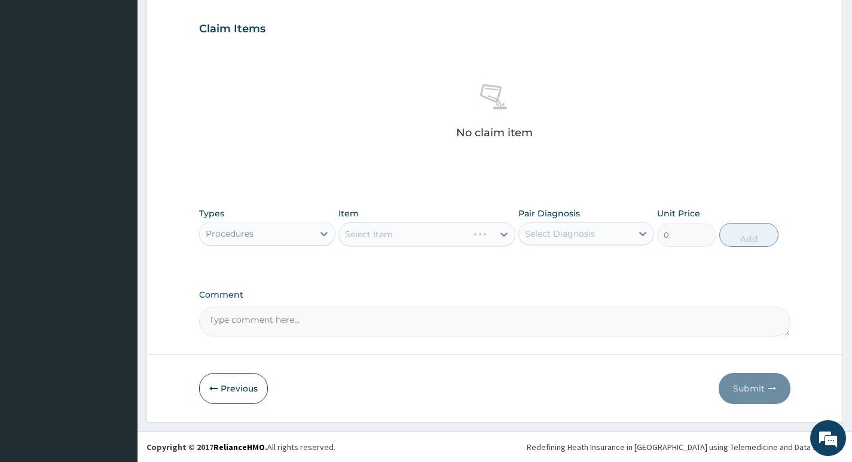
click at [567, 229] on div "Select Diagnosis" at bounding box center [560, 234] width 70 height 12
click at [560, 250] on div "[MEDICAL_DATA]" at bounding box center [586, 264] width 136 height 29
drag, startPoint x: 556, startPoint y: 265, endPoint x: 488, endPoint y: 302, distance: 77.9
click at [556, 265] on label "[MEDICAL_DATA]" at bounding box center [575, 263] width 74 height 12
checkbox input "true"
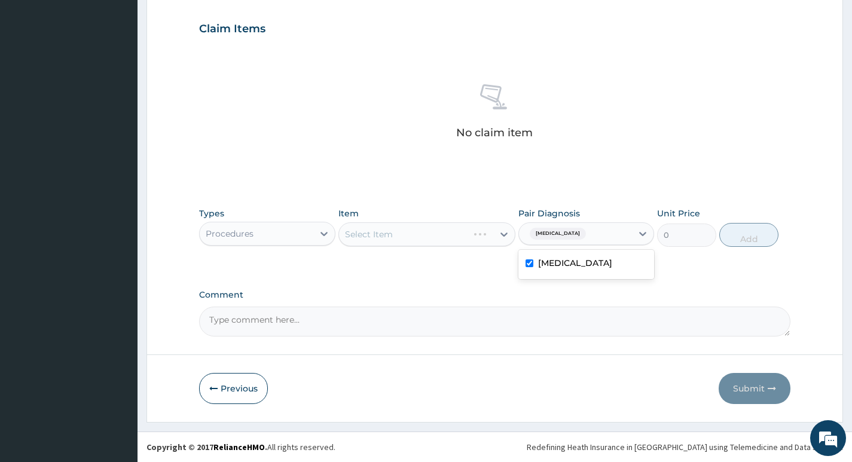
click at [487, 302] on div "Comment" at bounding box center [494, 313] width 591 height 47
click at [469, 231] on div "Select Item" at bounding box center [427, 234] width 178 height 24
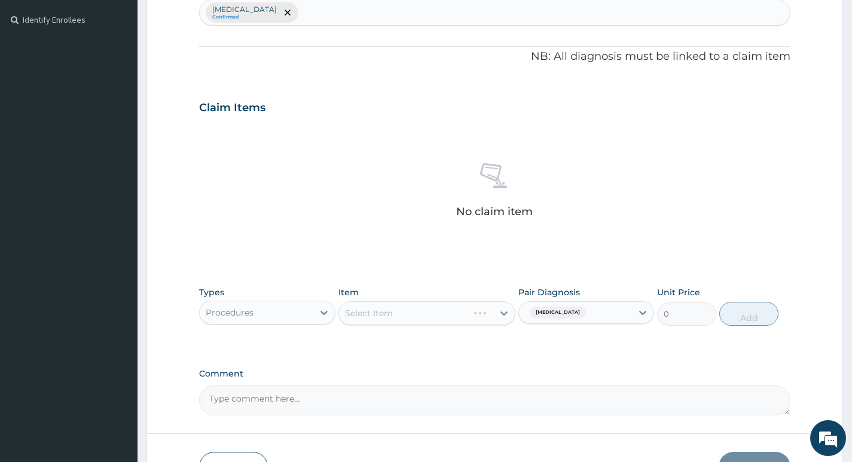
scroll to position [221, 0]
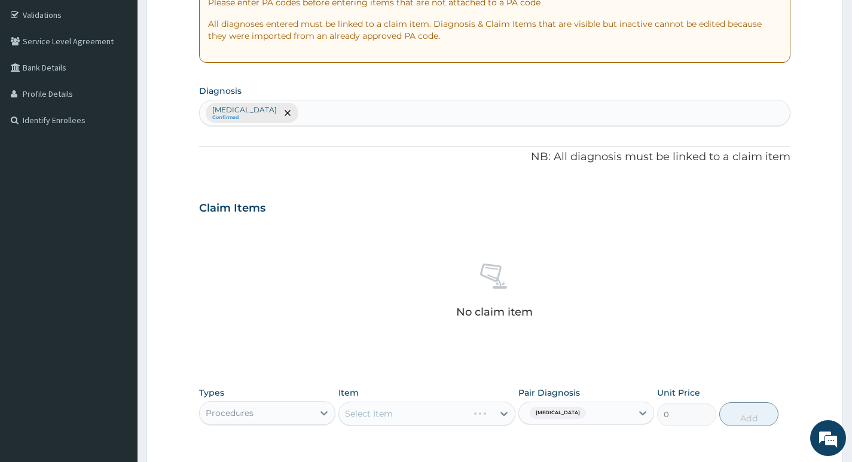
click at [470, 119] on div "Chest pain Confirmed" at bounding box center [495, 112] width 590 height 25
type input "PLASMO"
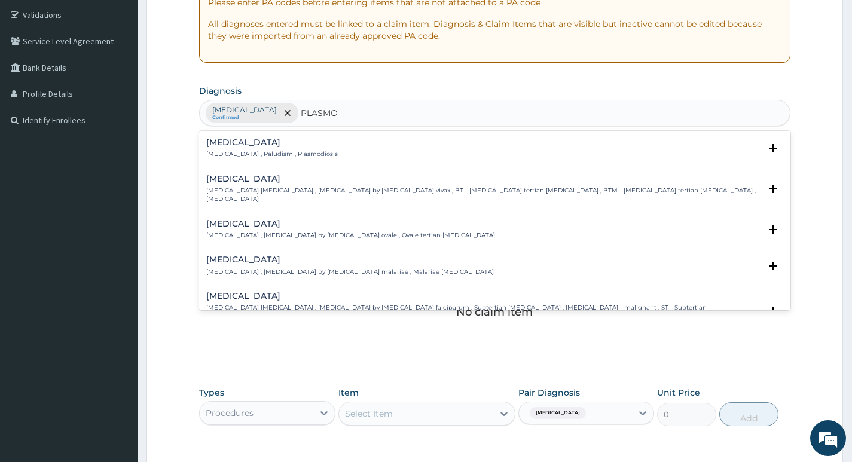
click at [303, 150] on p "Malaria , Paludism , Plasmodiosis" at bounding box center [271, 154] width 131 height 8
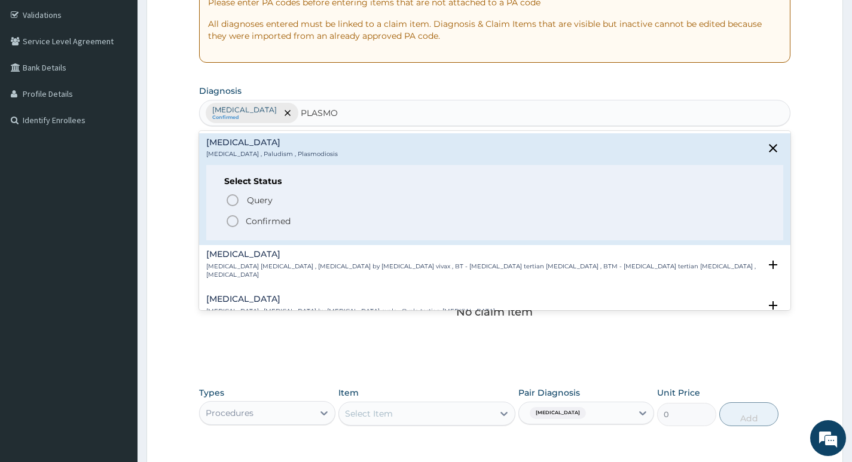
click at [286, 221] on p "Confirmed" at bounding box center [268, 221] width 45 height 12
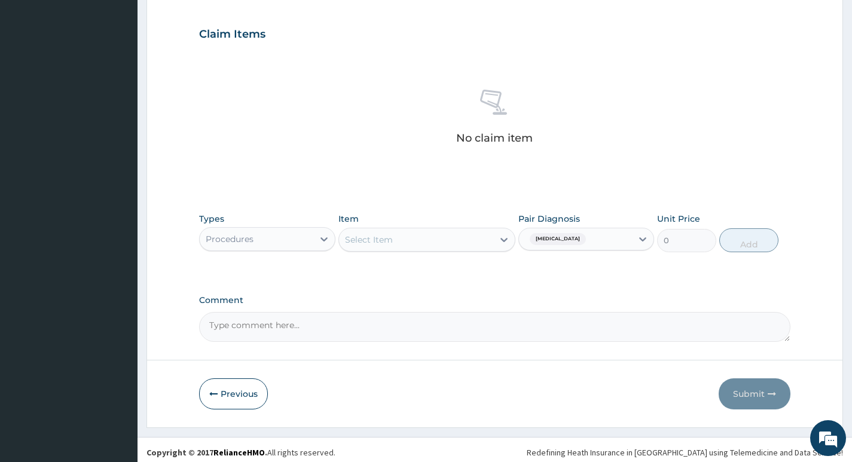
scroll to position [400, 0]
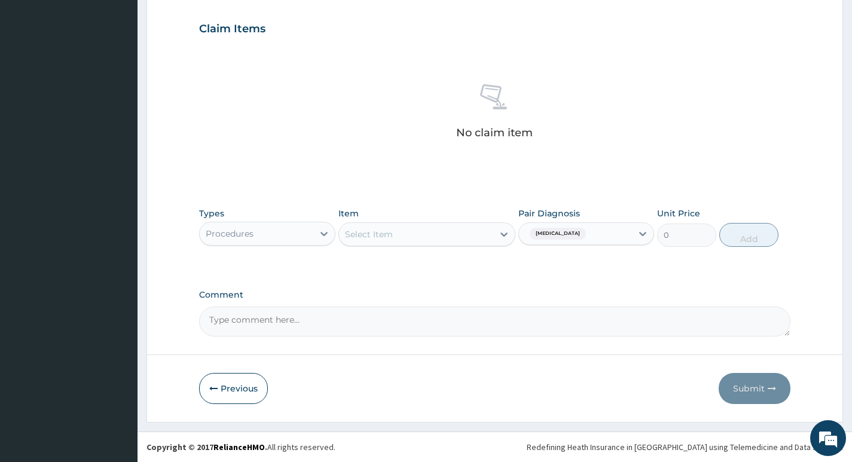
click at [469, 232] on div "Select Item" at bounding box center [416, 234] width 155 height 19
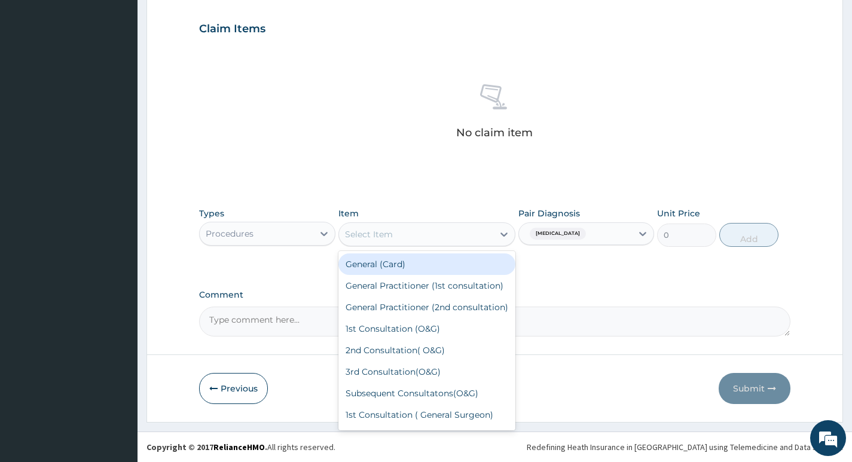
click at [435, 265] on div "General (Card)" at bounding box center [427, 264] width 178 height 22
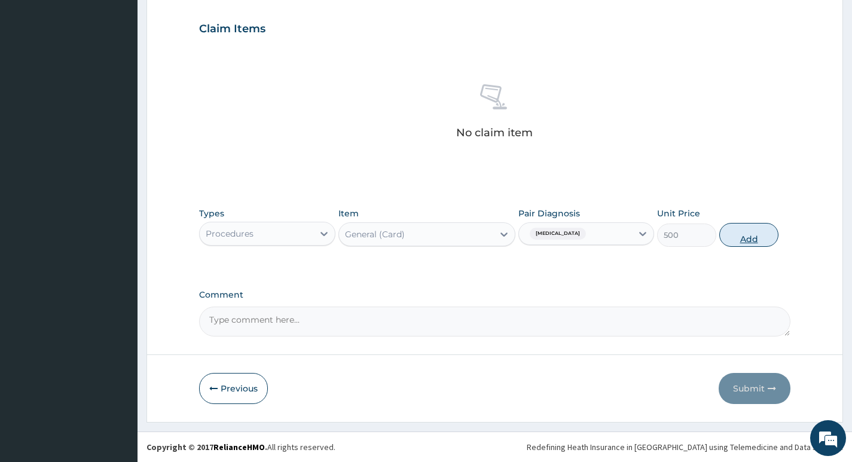
click at [754, 226] on button "Add" at bounding box center [748, 235] width 59 height 24
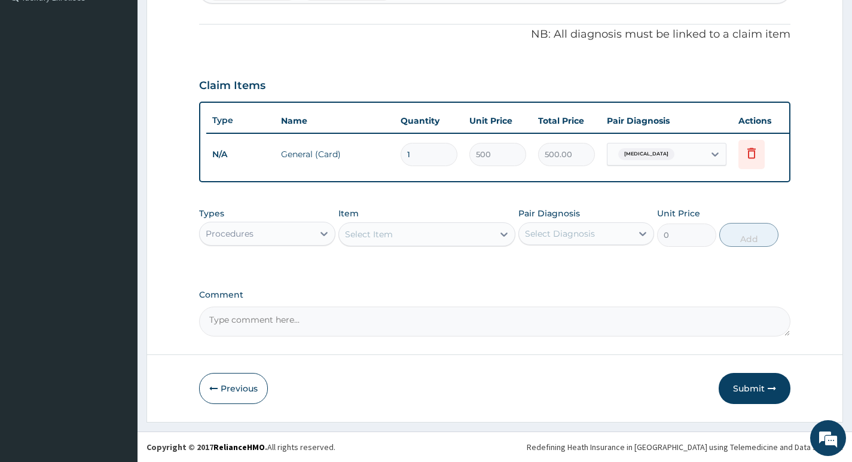
scroll to position [352, 0]
click at [447, 238] on div "Select Item" at bounding box center [416, 234] width 155 height 19
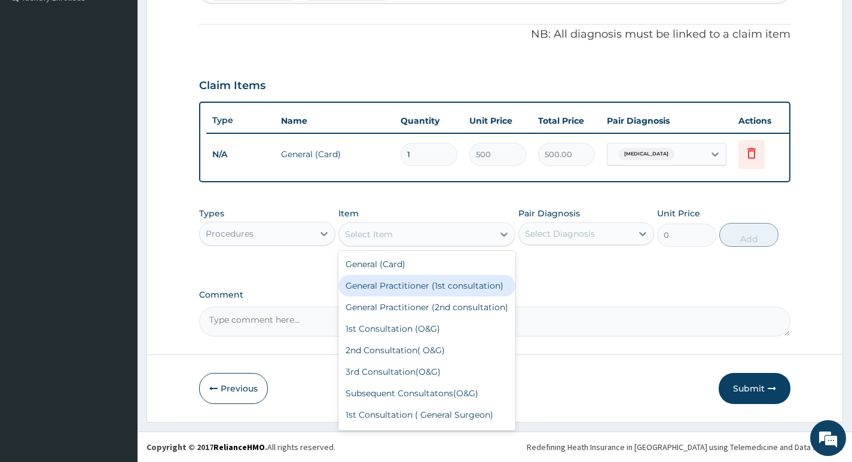
click at [444, 290] on div "General Practitioner (1st consultation)" at bounding box center [427, 286] width 178 height 22
type input "1500"
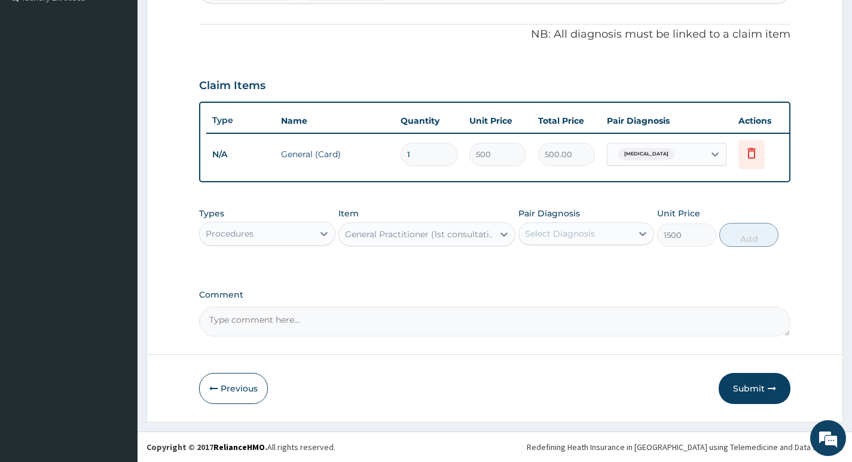
click at [595, 221] on div "Pair Diagnosis Select Diagnosis" at bounding box center [586, 226] width 136 height 39
drag, startPoint x: 596, startPoint y: 231, endPoint x: 598, endPoint y: 253, distance: 21.7
click at [596, 233] on div "Select Diagnosis" at bounding box center [575, 233] width 113 height 19
click at [601, 262] on div "Chest pain" at bounding box center [586, 264] width 136 height 25
checkbox input "true"
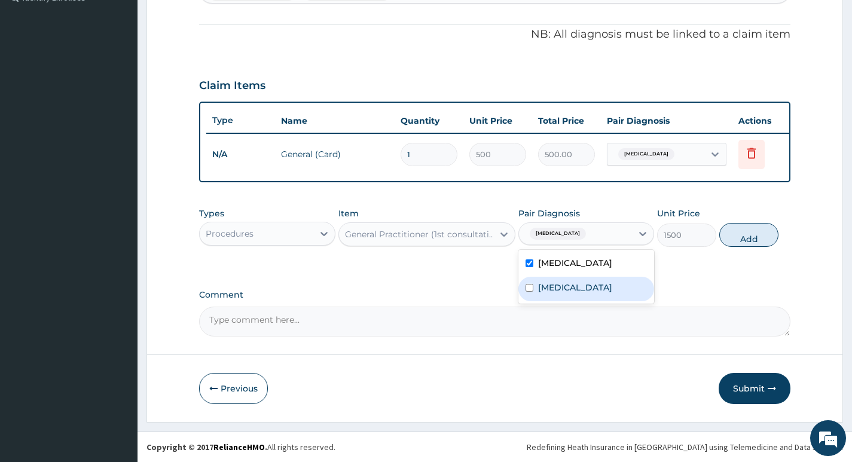
click at [606, 283] on div "Malaria" at bounding box center [586, 289] width 136 height 25
checkbox input "true"
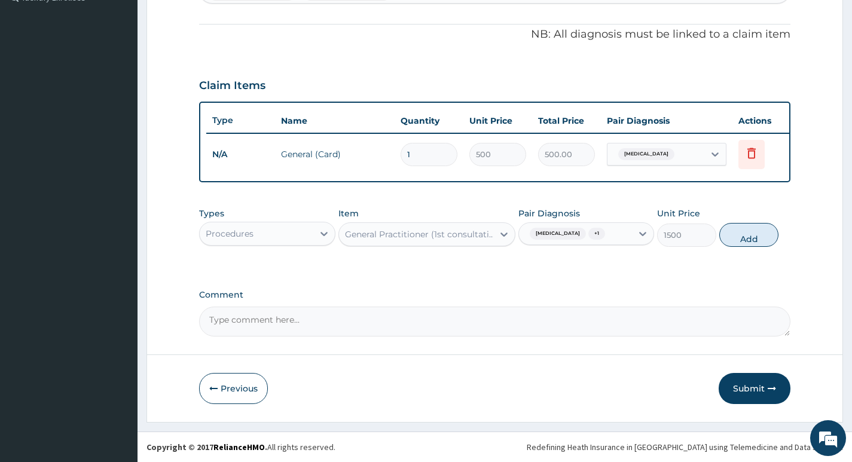
click at [702, 279] on div "PA Code / Prescription Code Enter Code(Secondary Care Only) Encounter Date 15-0…" at bounding box center [494, 53] width 591 height 565
click at [758, 238] on button "Add" at bounding box center [748, 235] width 59 height 24
type input "0"
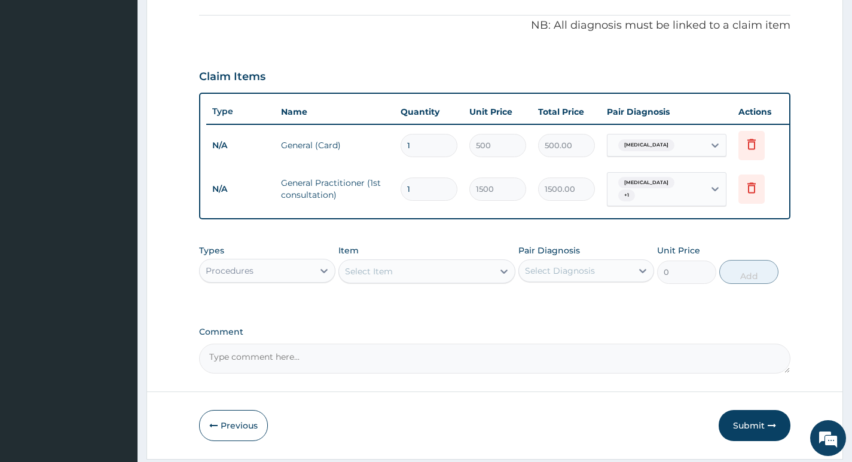
click at [286, 272] on div "Procedures" at bounding box center [256, 270] width 113 height 19
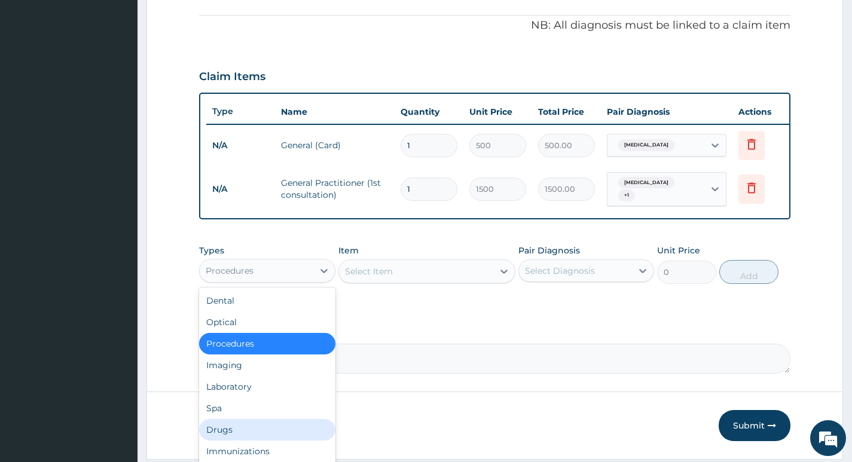
click at [293, 435] on div "Drugs" at bounding box center [267, 430] width 136 height 22
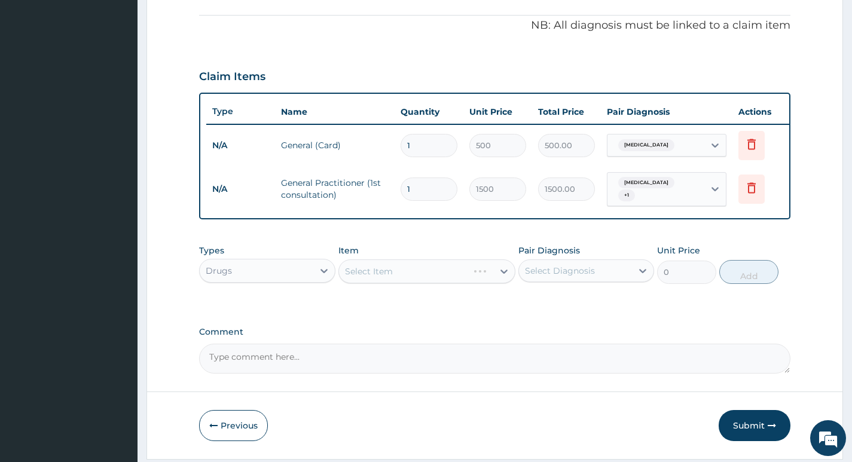
click at [551, 275] on div "Select Diagnosis" at bounding box center [560, 271] width 70 height 12
click at [536, 319] on div "Malaria" at bounding box center [586, 326] width 136 height 25
click at [538, 329] on label "Malaria" at bounding box center [575, 325] width 74 height 12
checkbox input "false"
click at [545, 314] on div "Chest pain" at bounding box center [586, 301] width 136 height 25
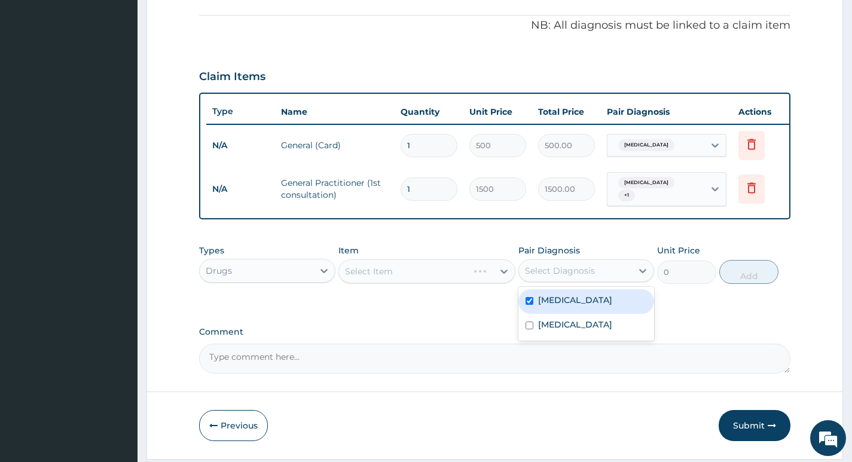
checkbox input "true"
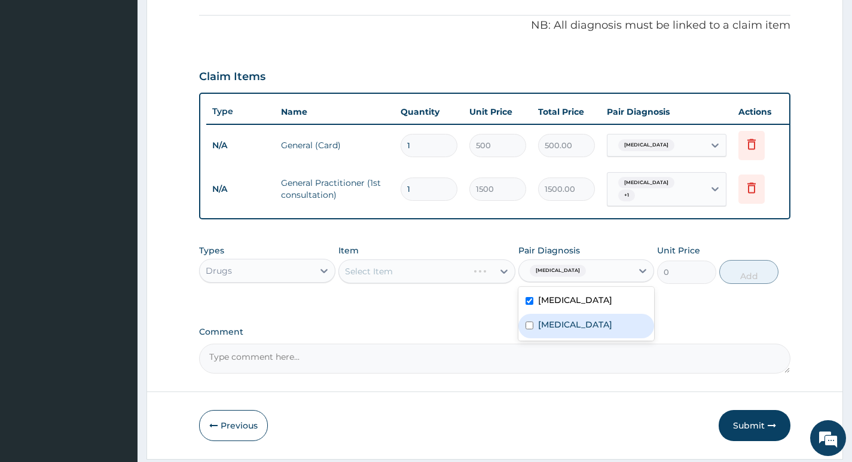
click at [545, 320] on div "Malaria" at bounding box center [586, 326] width 136 height 25
checkbox input "true"
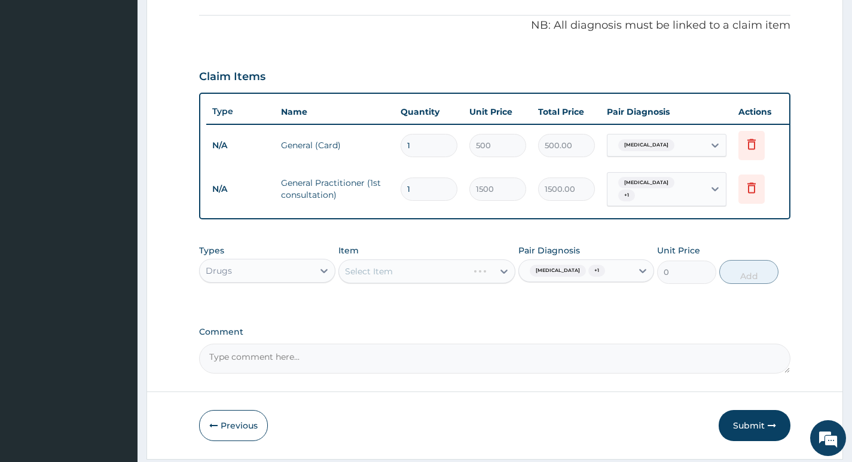
click at [451, 328] on div "PA Code / Prescription Code Enter Code(Secondary Care Only) Encounter Date 15-0…" at bounding box center [494, 67] width 591 height 611
click at [451, 282] on div "Select Item" at bounding box center [427, 271] width 178 height 24
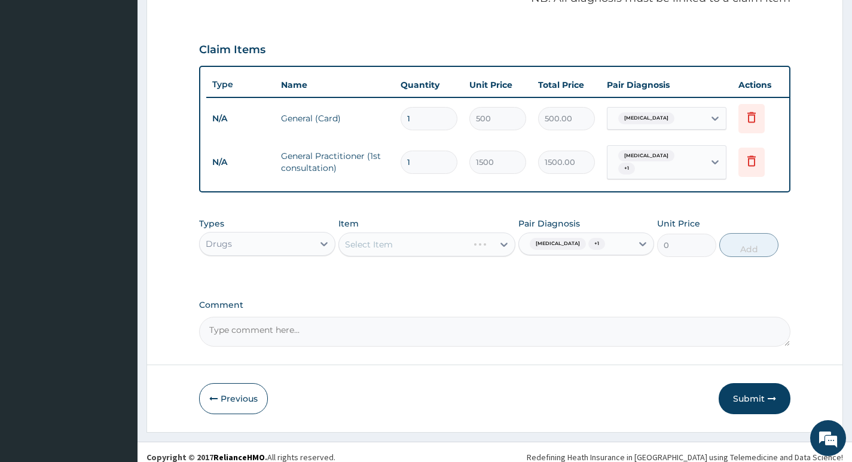
scroll to position [393, 0]
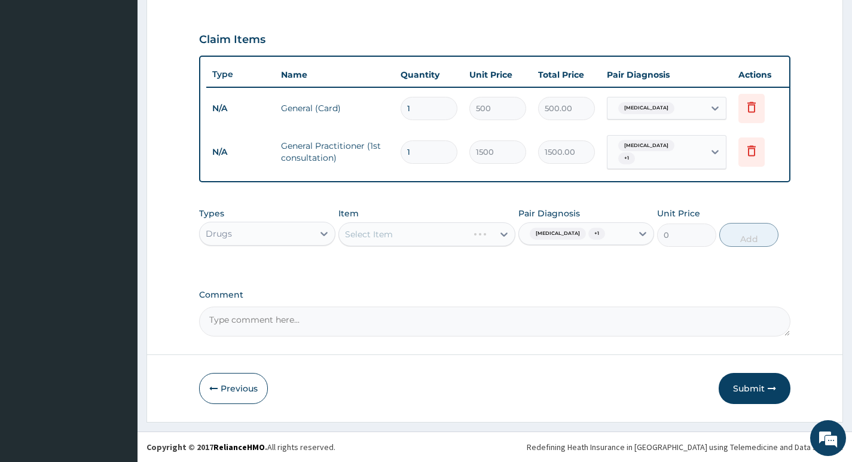
click at [448, 271] on div "PA Code / Prescription Code Enter Code(Secondary Care Only) Encounter Date 15-0…" at bounding box center [494, 30] width 591 height 611
drag, startPoint x: 502, startPoint y: 236, endPoint x: 488, endPoint y: 239, distance: 14.1
click at [501, 237] on div "Select Item" at bounding box center [427, 234] width 178 height 24
drag, startPoint x: 464, startPoint y: 216, endPoint x: 614, endPoint y: 304, distance: 174.2
click at [614, 304] on div "PA Code / Prescription Code Enter Code(Secondary Care Only) Encounter Date 15-0…" at bounding box center [494, 30] width 591 height 611
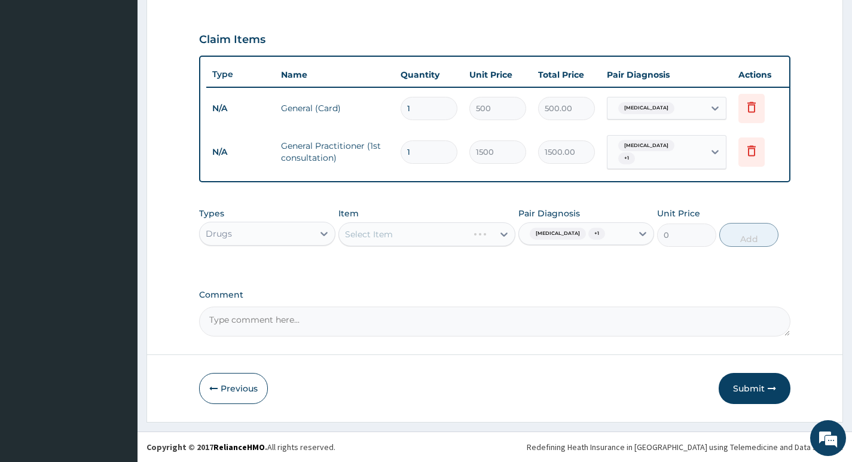
drag, startPoint x: 614, startPoint y: 304, endPoint x: 607, endPoint y: 302, distance: 7.6
click at [613, 304] on div "Comment" at bounding box center [494, 313] width 591 height 47
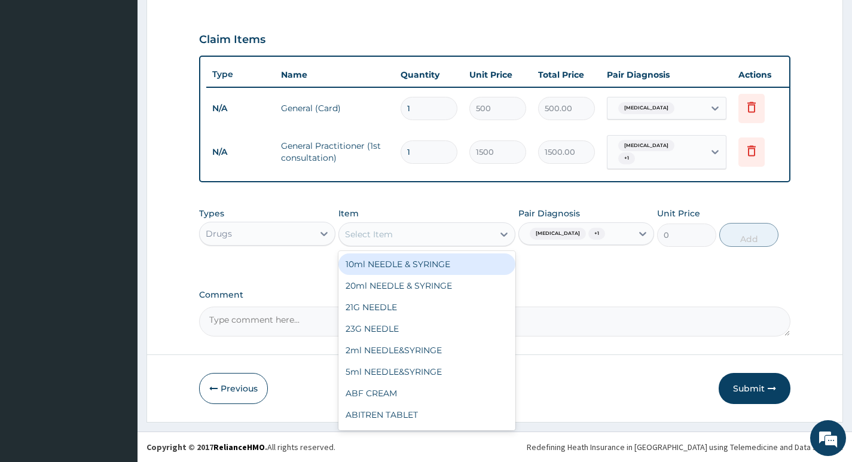
click at [483, 240] on div "Select Item" at bounding box center [416, 234] width 155 height 19
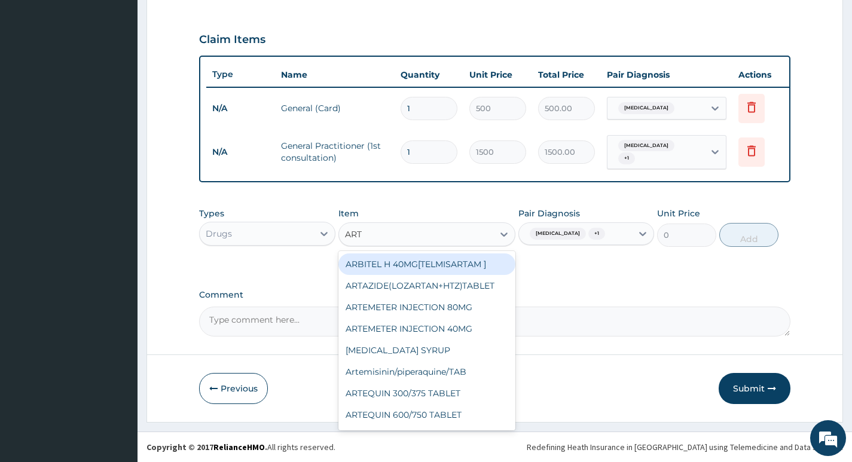
type input "ARTE"
click at [470, 268] on div "ARTEMETER INJECTION 80MG" at bounding box center [427, 264] width 178 height 22
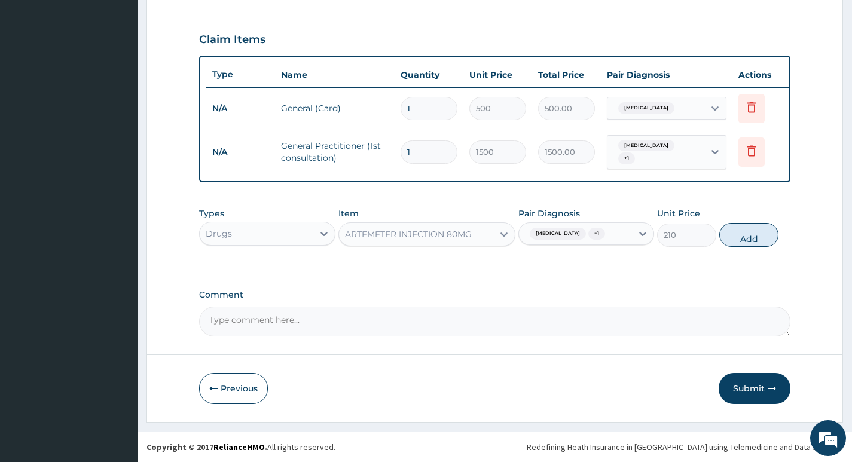
click at [751, 234] on button "Add" at bounding box center [748, 235] width 59 height 24
type input "0"
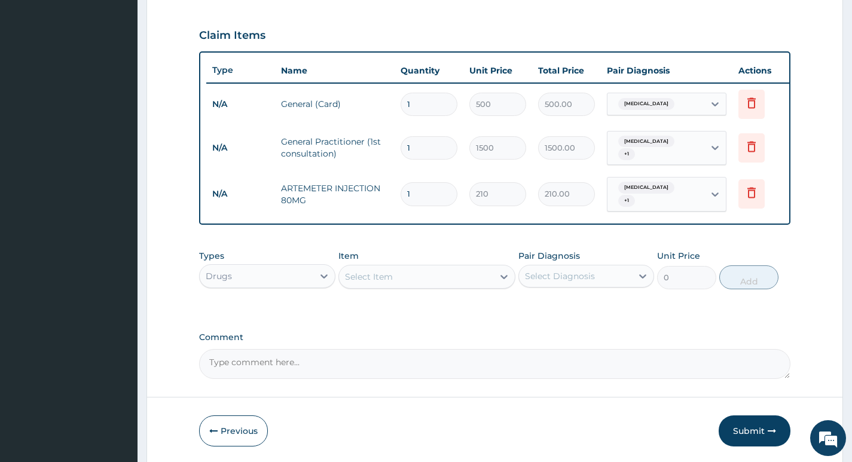
type input "2"
type input "420.00"
type input "3"
type input "630.00"
type input "4"
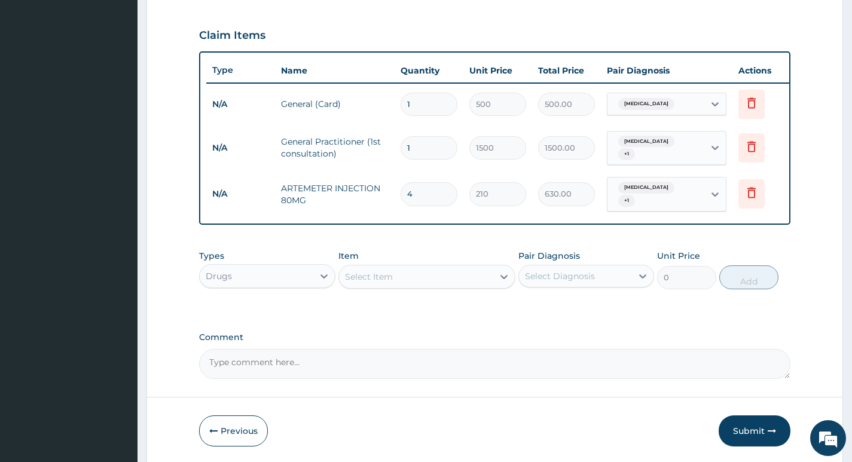
type input "840.00"
click at [587, 270] on div "Select Diagnosis" at bounding box center [560, 276] width 70 height 12
click at [552, 301] on label "Chest pain" at bounding box center [575, 305] width 74 height 12
checkbox input "true"
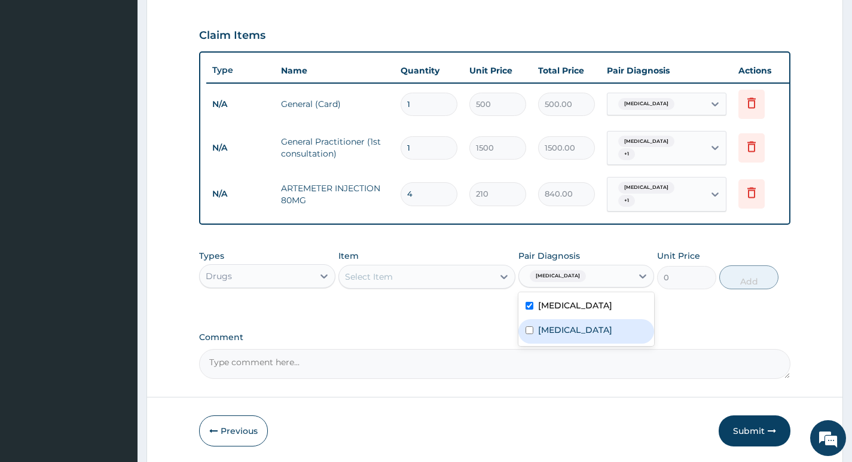
click at [530, 335] on div "Malaria" at bounding box center [586, 331] width 136 height 25
checkbox input "true"
click at [463, 285] on div "Select Item" at bounding box center [416, 276] width 155 height 19
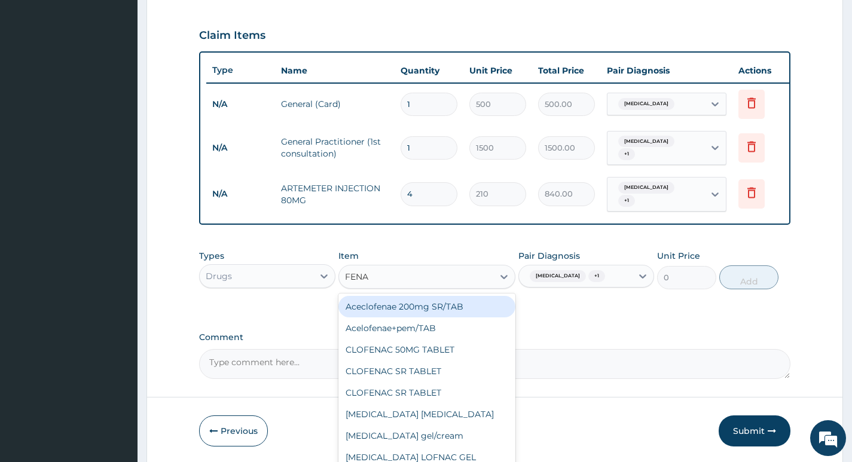
type input "FENAE"
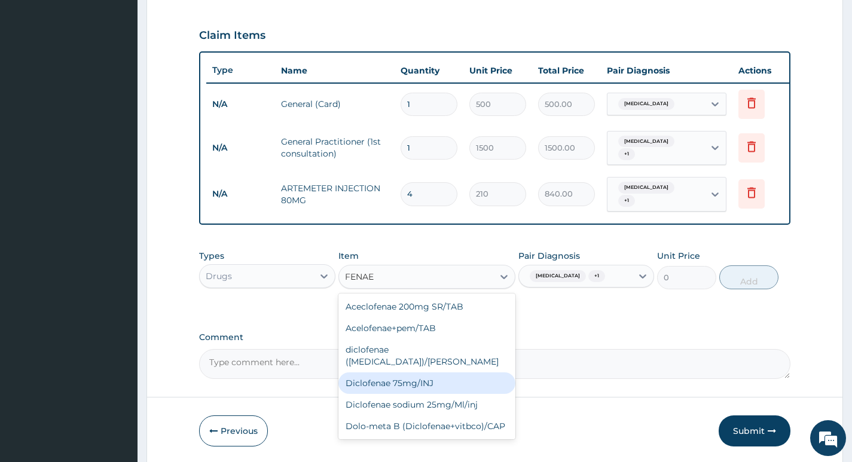
drag, startPoint x: 418, startPoint y: 371, endPoint x: 614, endPoint y: 335, distance: 199.4
click at [420, 372] on div "Diclofenae 75mg/INJ" at bounding box center [427, 383] width 178 height 22
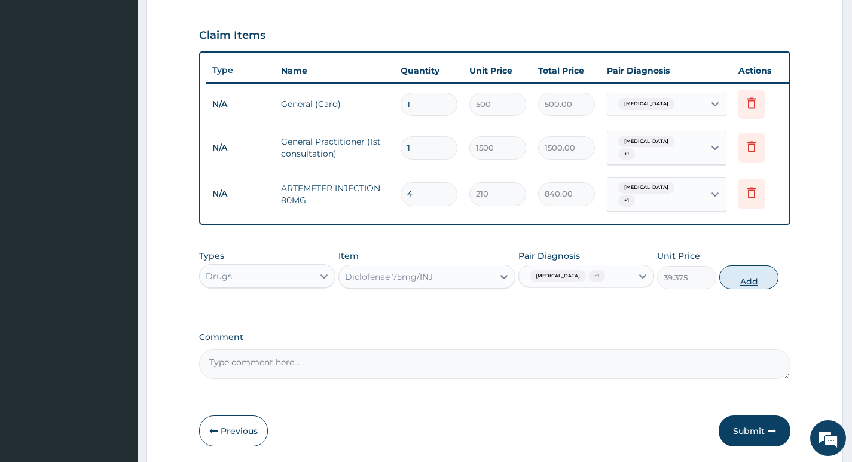
click at [738, 277] on button "Add" at bounding box center [748, 277] width 59 height 24
type input "0"
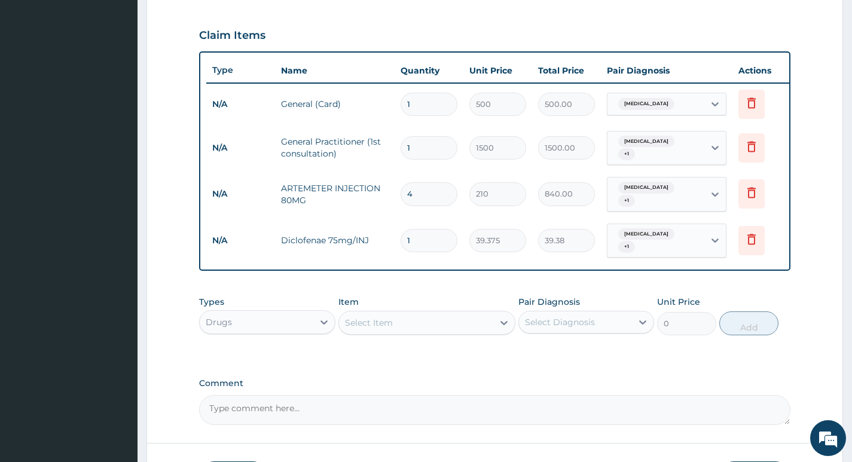
type input "2"
type input "78.75"
type input "3"
type input "118.13"
type input "4"
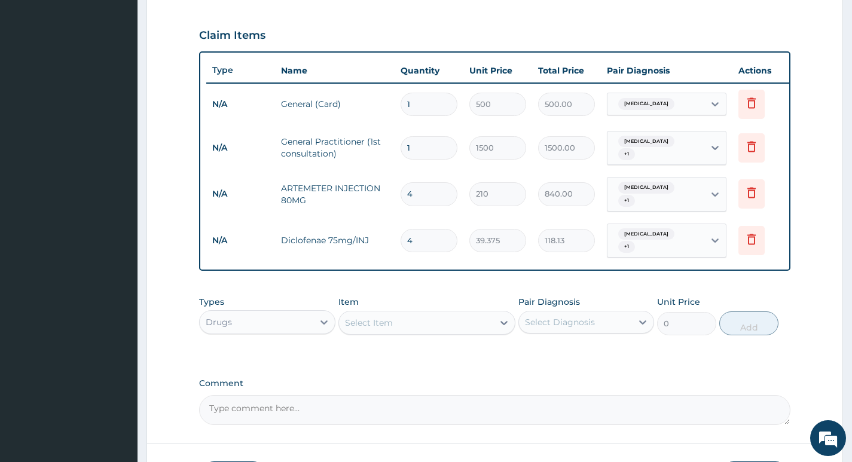
type input "157.50"
click at [612, 317] on div "Select Diagnosis" at bounding box center [575, 322] width 113 height 19
drag, startPoint x: 603, startPoint y: 345, endPoint x: 589, endPoint y: 360, distance: 19.9
click at [600, 348] on div "Chest pain" at bounding box center [586, 353] width 136 height 25
checkbox input "true"
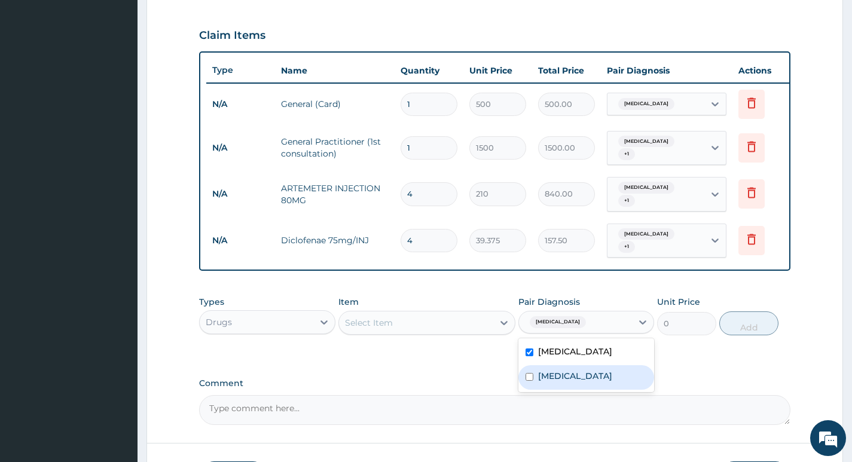
drag, startPoint x: 586, startPoint y: 363, endPoint x: 569, endPoint y: 365, distance: 17.4
click at [582, 365] on div "[MEDICAL_DATA]" at bounding box center [586, 377] width 136 height 25
checkbox input "true"
click at [458, 319] on div "Select Item" at bounding box center [416, 322] width 155 height 19
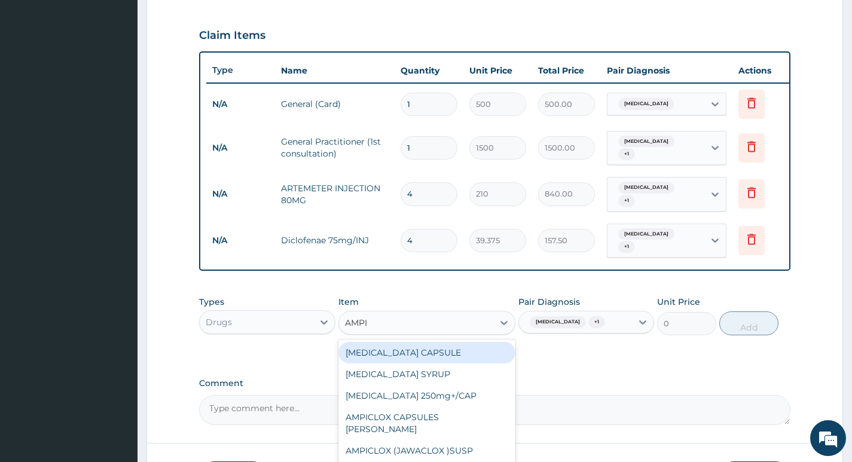
type input "AMPIC"
click at [470, 351] on div "[MEDICAL_DATA] CAPSULE" at bounding box center [427, 353] width 178 height 22
type input "5.775"
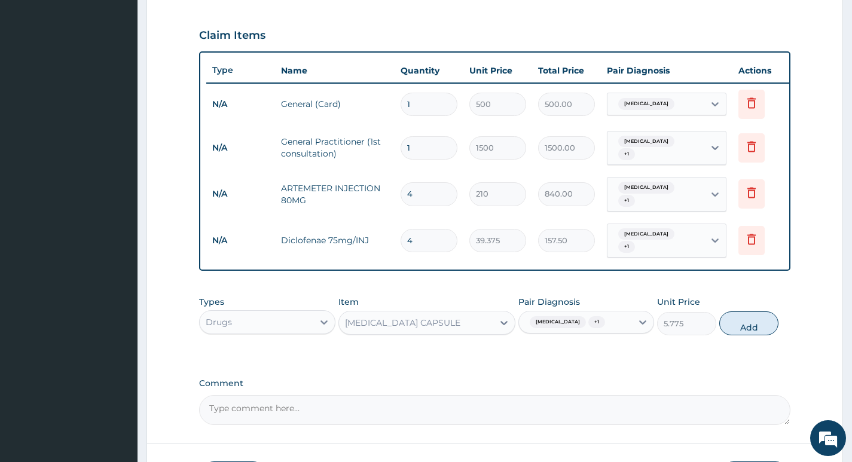
click at [408, 317] on div "AMPICILLIN CAPSULE" at bounding box center [402, 323] width 115 height 12
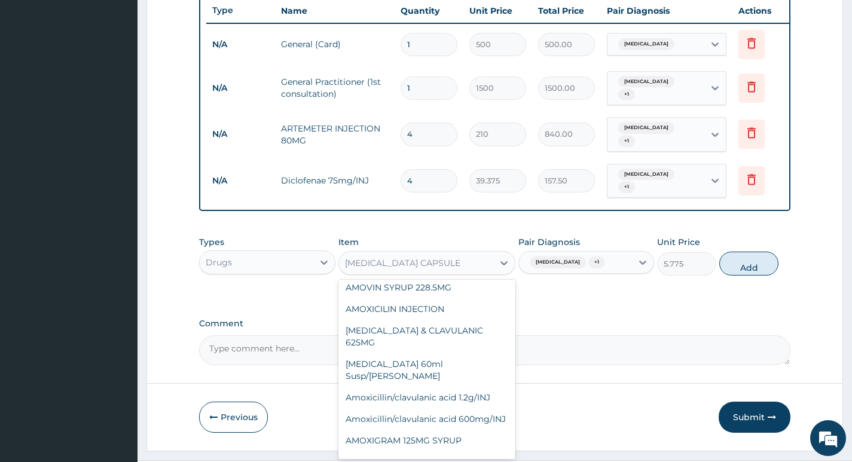
scroll to position [1784, 0]
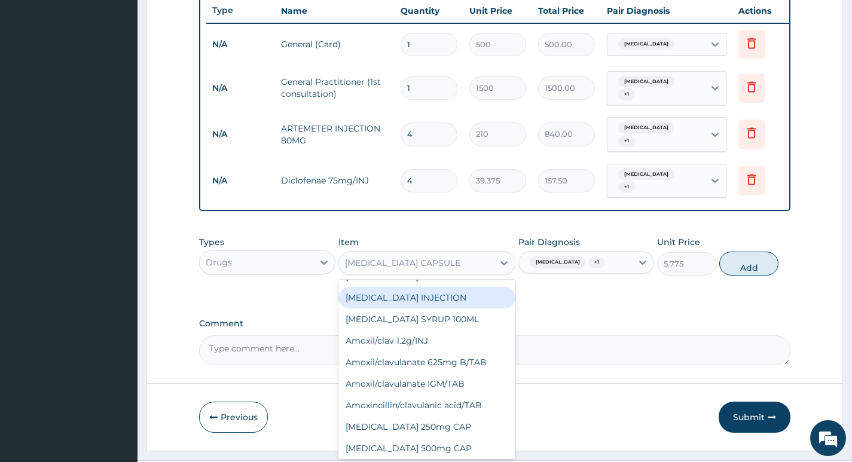
click at [454, 264] on div "AMPICILLIN CAPSULE" at bounding box center [416, 262] width 155 height 19
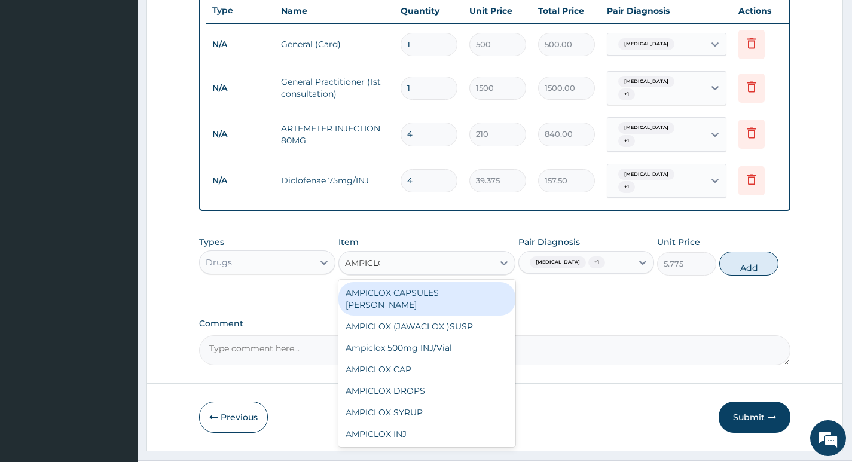
type input "AMPICLOX"
click at [464, 292] on div "AMPICLOX CAPSULES BEECHAM" at bounding box center [427, 298] width 178 height 33
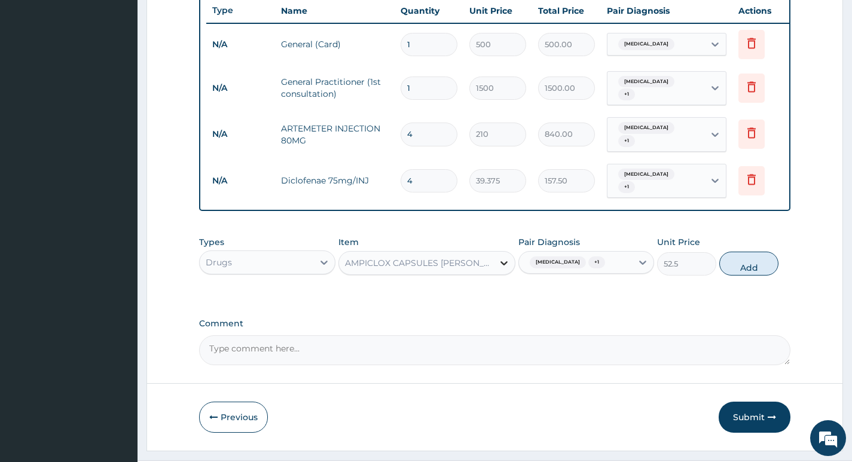
click at [500, 257] on icon at bounding box center [504, 263] width 12 height 12
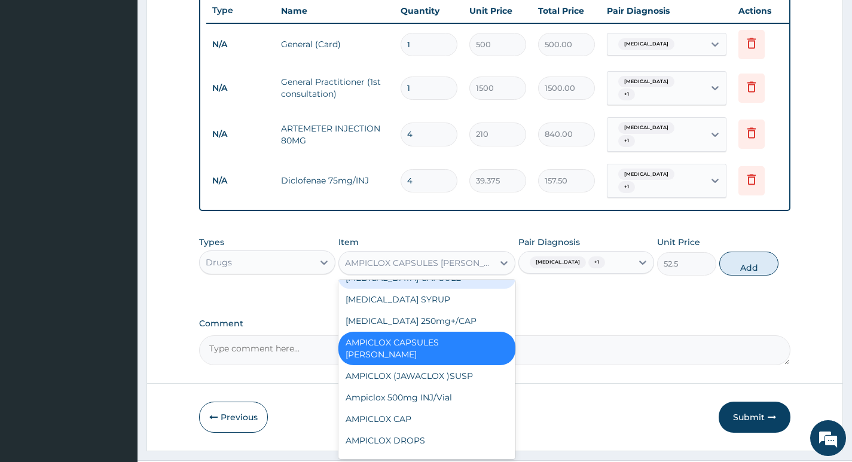
scroll to position [2027, 0]
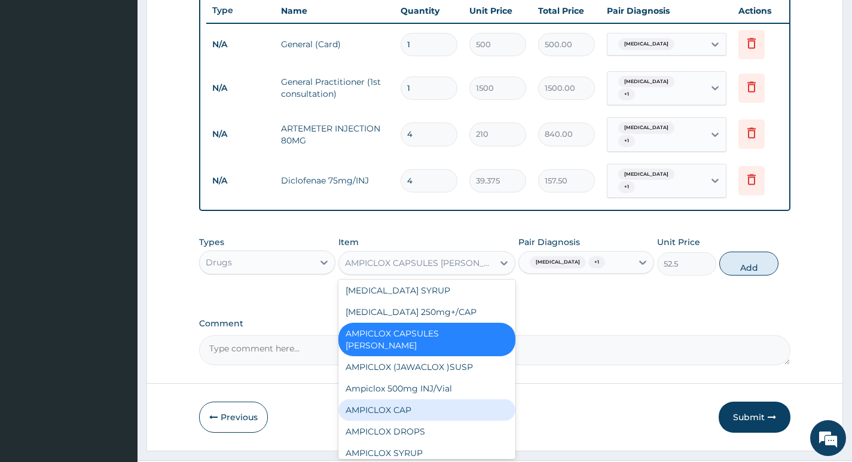
click at [400, 399] on div "AMPICLOX CAP" at bounding box center [427, 410] width 178 height 22
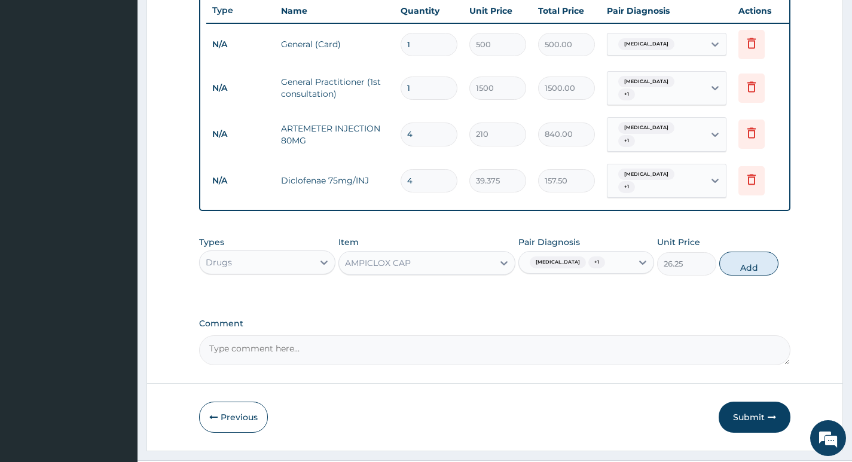
click at [451, 261] on div "AMPICLOX CAP" at bounding box center [416, 262] width 155 height 19
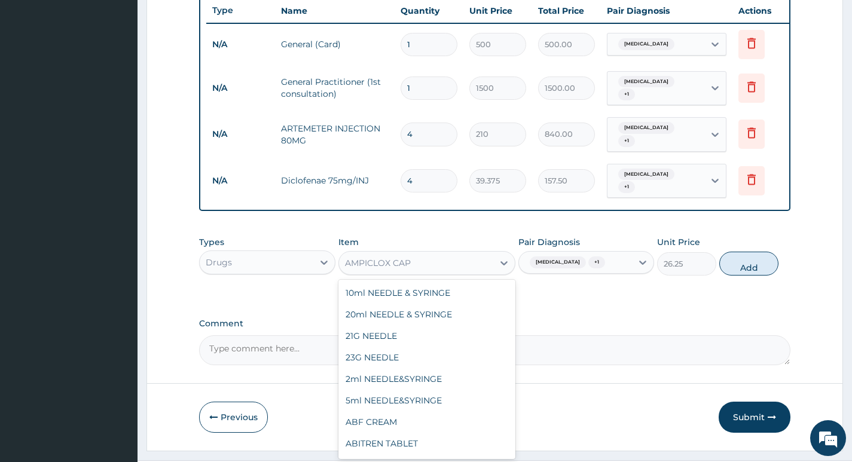
scroll to position [1972, 0]
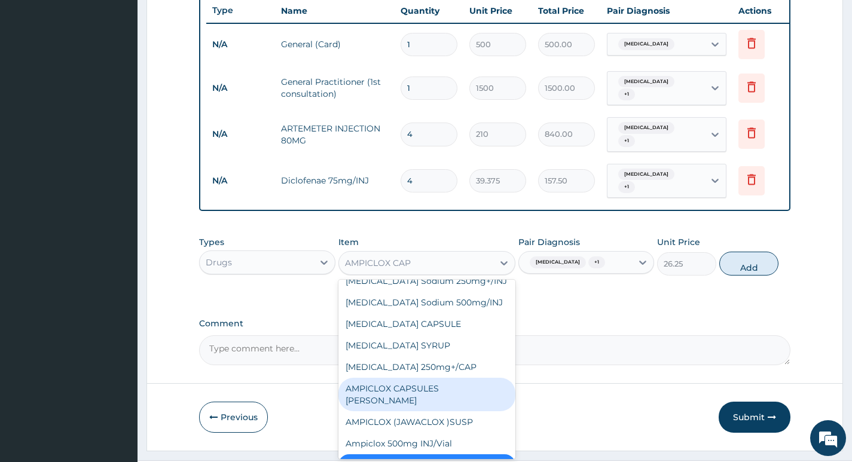
click at [490, 378] on div "AMPICLOX CAPSULES BEECHAM" at bounding box center [427, 394] width 178 height 33
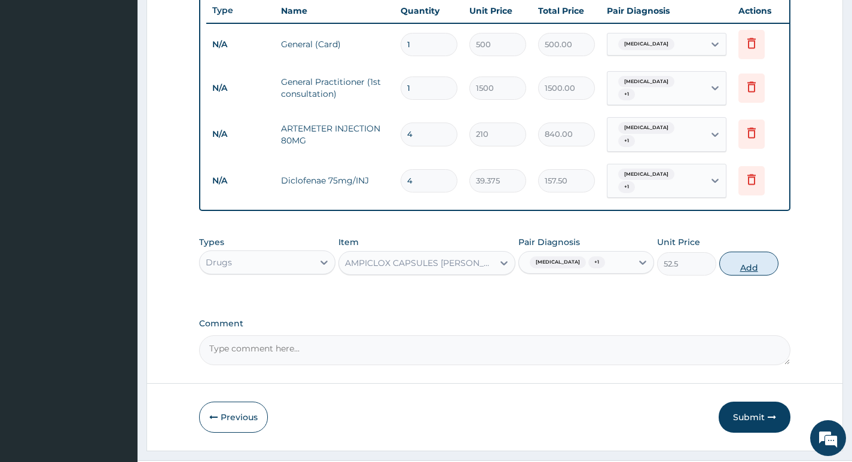
click at [754, 252] on button "Add" at bounding box center [748, 264] width 59 height 24
type input "0"
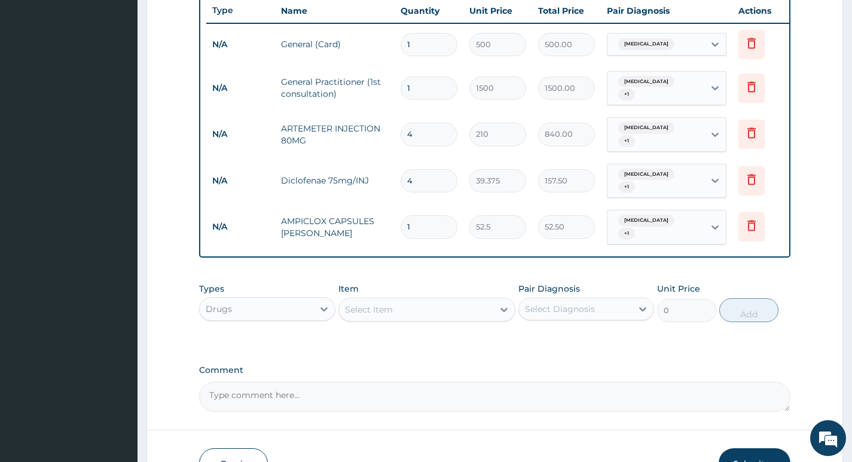
type input "0.00"
type input "2"
type input "105.00"
type input "20"
type input "1050.00"
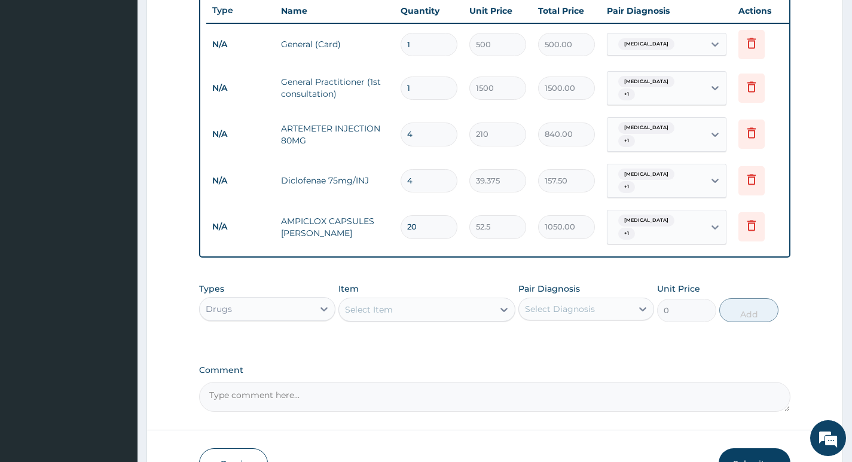
type input "20"
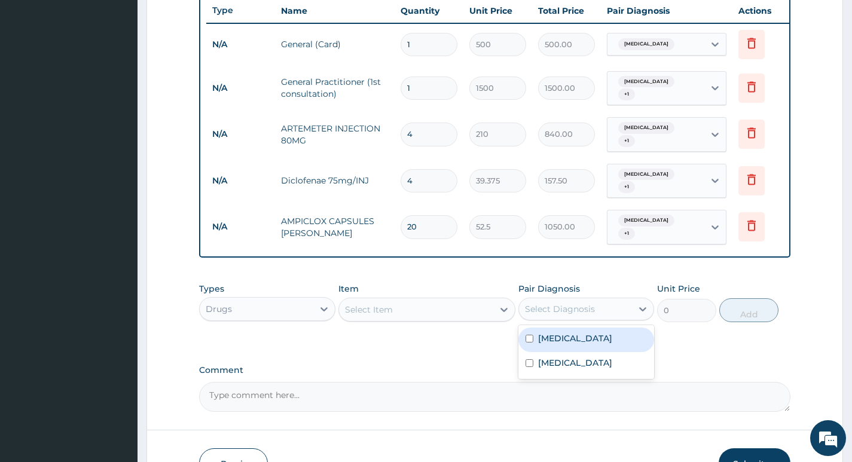
click at [576, 303] on div "Select Diagnosis" at bounding box center [560, 309] width 70 height 12
click at [554, 332] on label "[MEDICAL_DATA]" at bounding box center [575, 338] width 74 height 12
checkbox input "true"
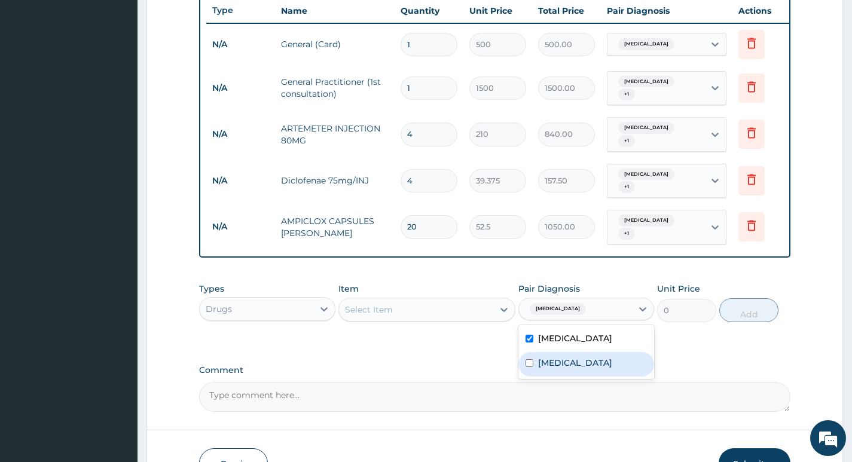
click at [554, 352] on div "[MEDICAL_DATA]" at bounding box center [586, 364] width 136 height 25
checkbox input "true"
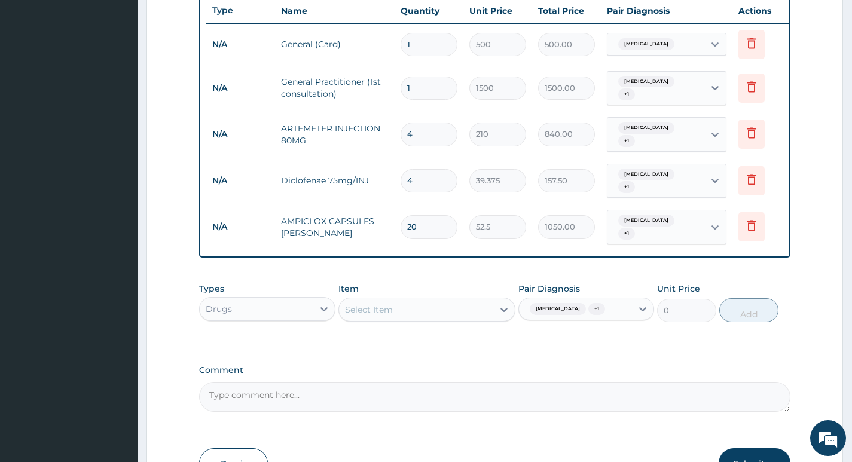
click at [490, 344] on div "PA Code / Prescription Code Enter Code(Secondary Care Only) Encounter Date 15-0…" at bounding box center [494, 36] width 591 height 751
click at [491, 300] on div "Select Item" at bounding box center [416, 309] width 155 height 19
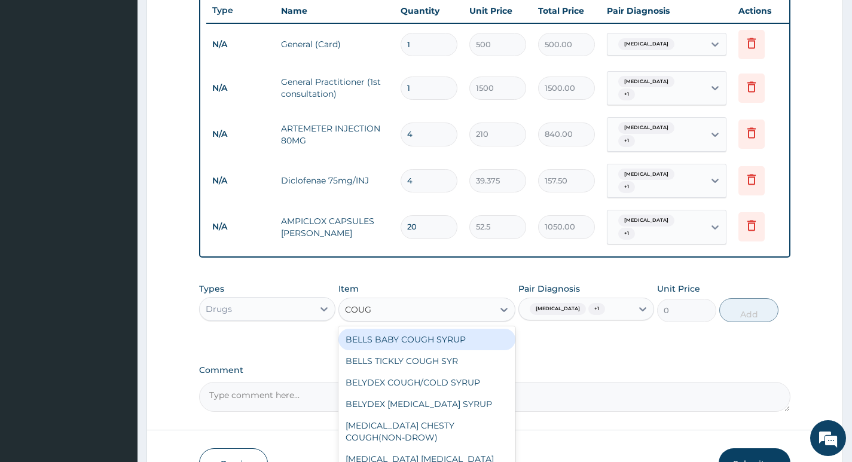
type input "COUGH"
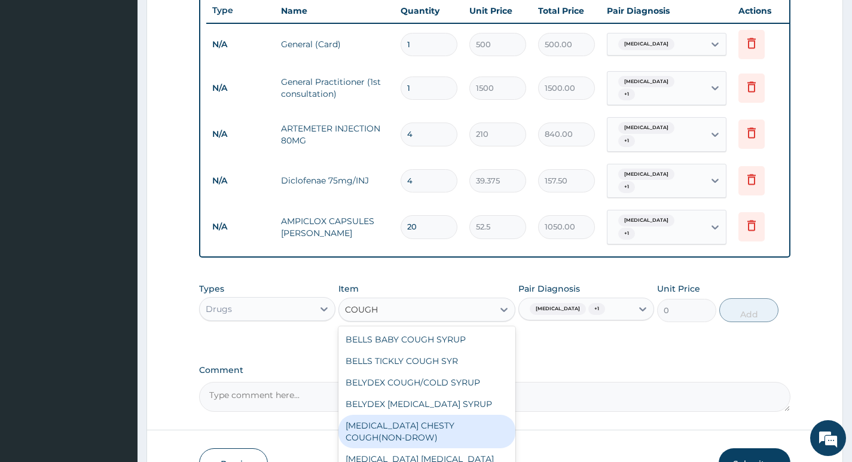
scroll to position [65, 0]
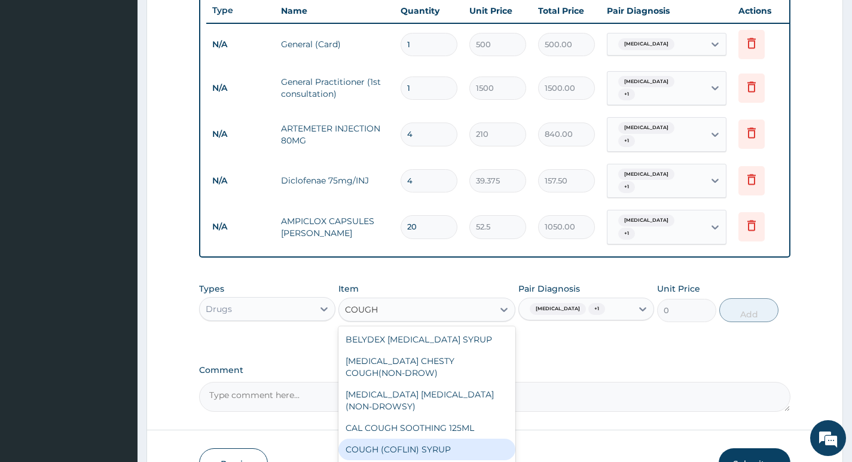
drag, startPoint x: 463, startPoint y: 436, endPoint x: 531, endPoint y: 397, distance: 78.4
click at [463, 439] on div "COUGH (COFLIN) SYRUP" at bounding box center [427, 450] width 178 height 22
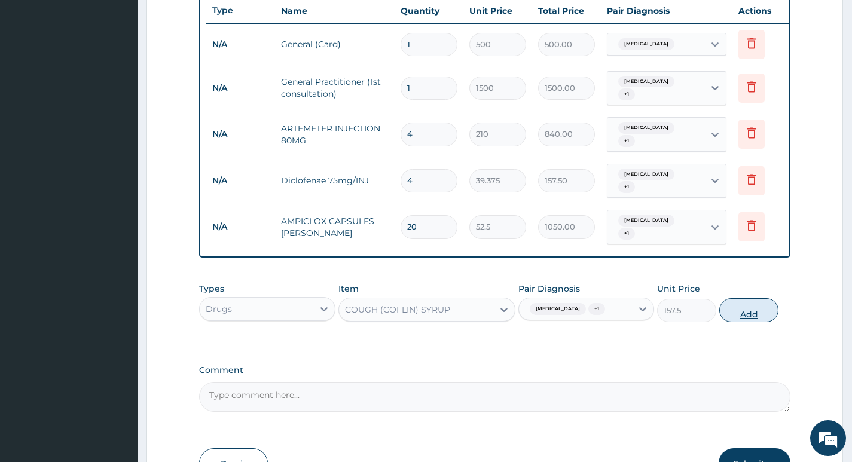
click at [748, 299] on button "Add" at bounding box center [748, 310] width 59 height 24
type input "0"
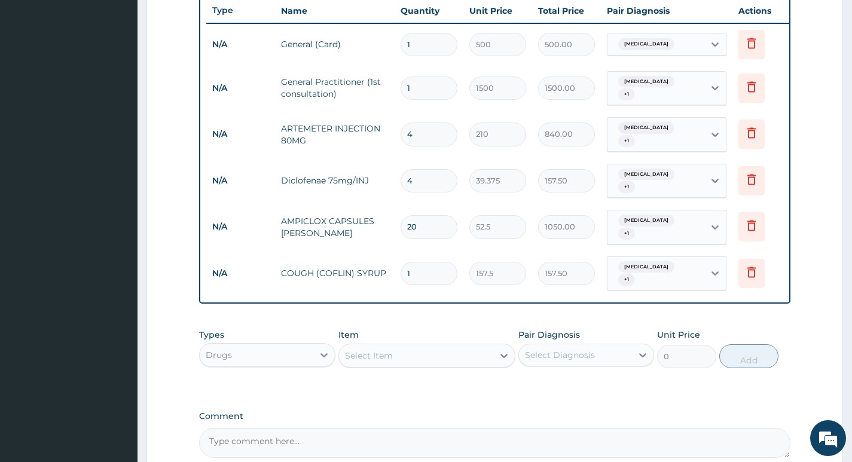
type input "0.00"
type input "7"
type input "1102.50"
type input "7"
click at [571, 349] on div "Select Diagnosis" at bounding box center [560, 355] width 70 height 12
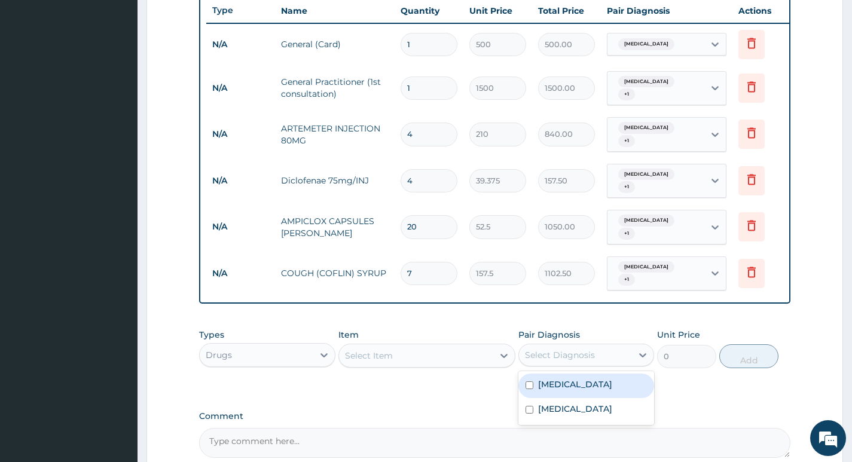
click at [545, 378] on div "[MEDICAL_DATA]" at bounding box center [586, 386] width 136 height 25
checkbox input "true"
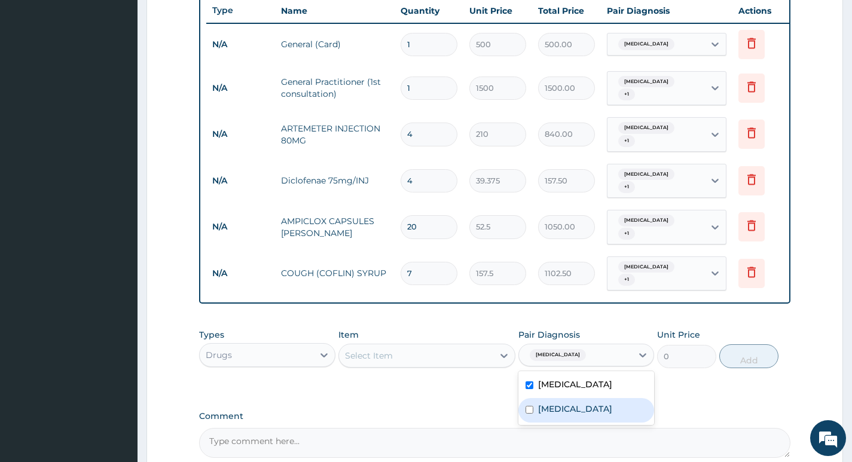
click at [537, 398] on div "[MEDICAL_DATA]" at bounding box center [586, 410] width 136 height 25
checkbox input "true"
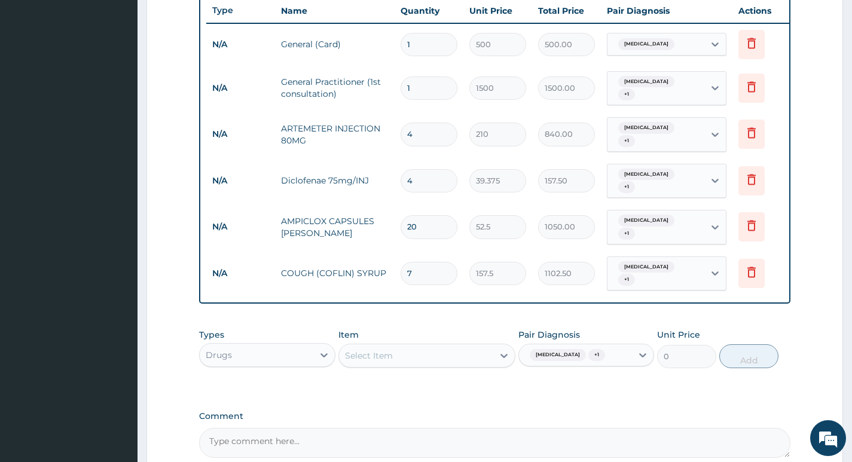
click at [468, 383] on div "PA Code / Prescription Code Enter Code(Secondary Care Only) Encounter Date 15-0…" at bounding box center [494, 59] width 591 height 797
click at [460, 346] on div "Select Item" at bounding box center [416, 355] width 155 height 19
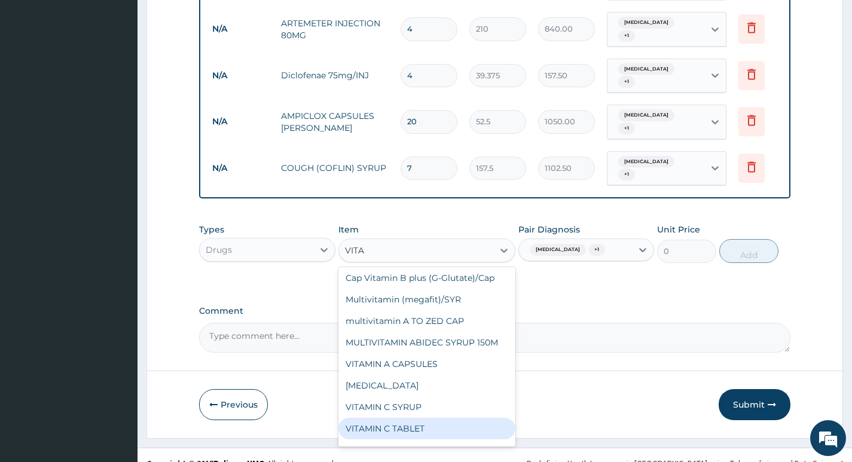
scroll to position [0, 0]
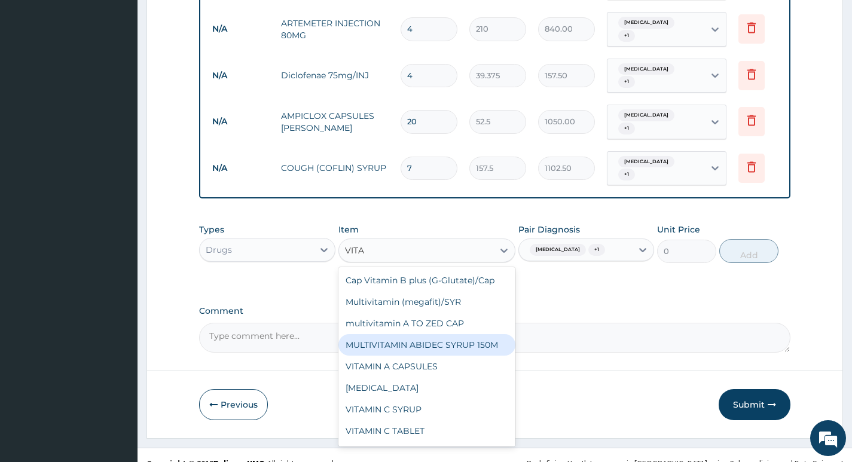
type input "VIT"
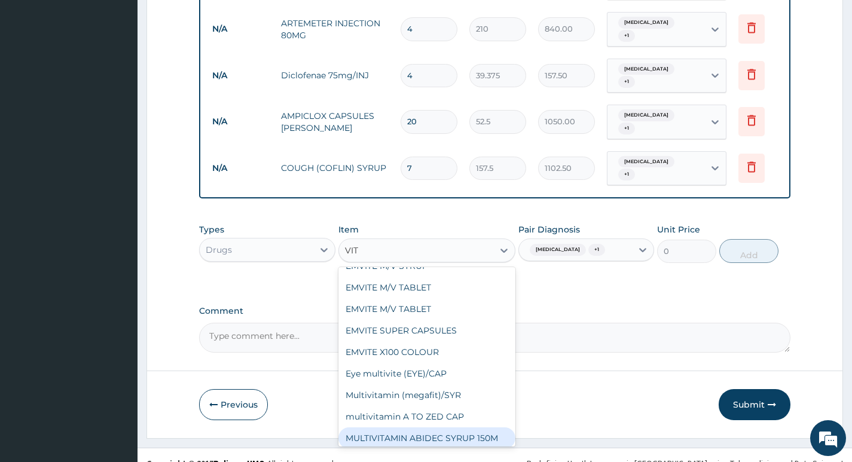
scroll to position [478, 0]
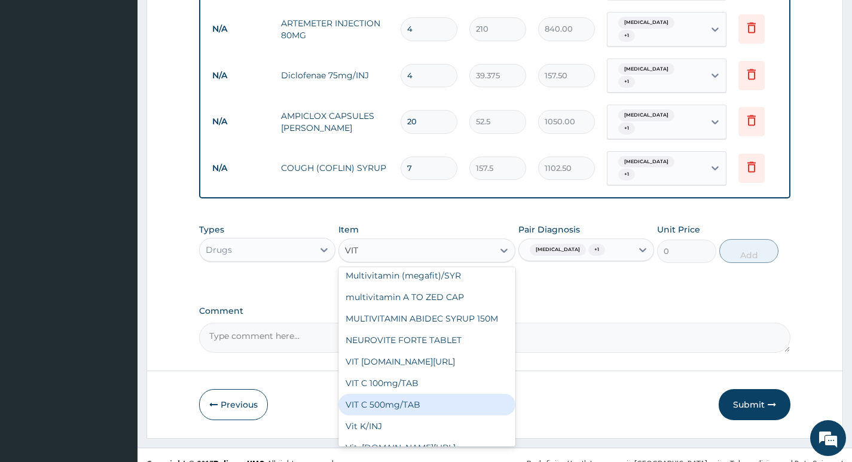
click at [446, 401] on div "VIT C 500mg/TAB" at bounding box center [427, 405] width 178 height 22
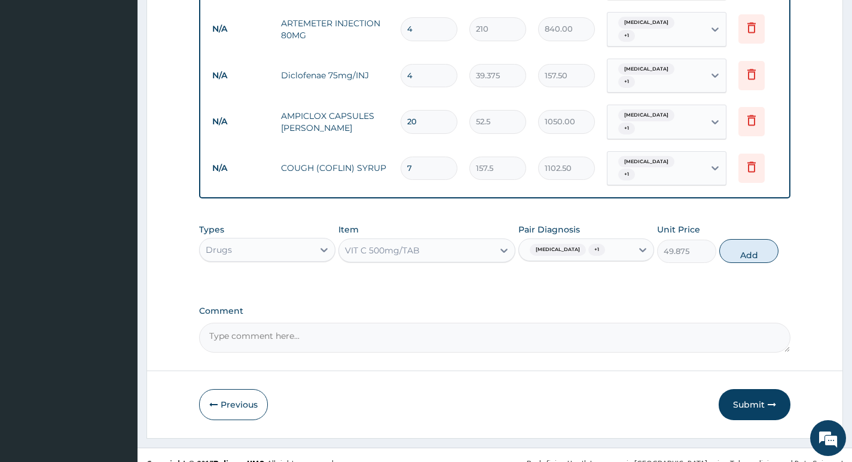
click at [449, 241] on div "VIT C 500mg/TAB" at bounding box center [416, 250] width 155 height 19
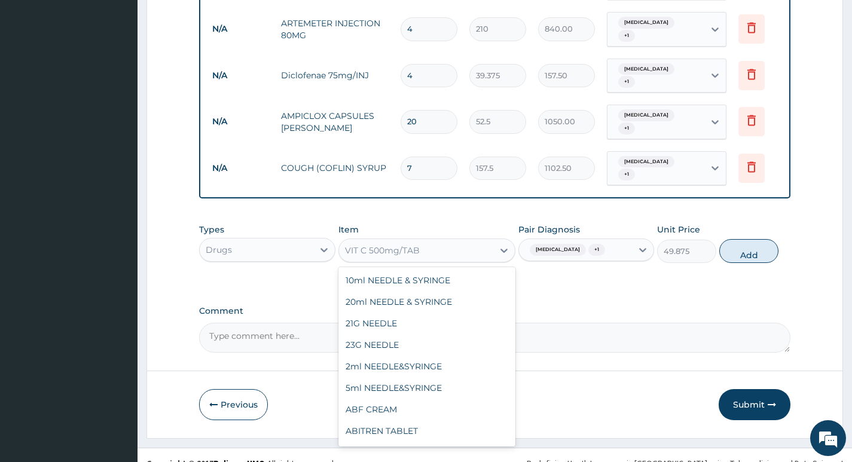
scroll to position [21989, 0]
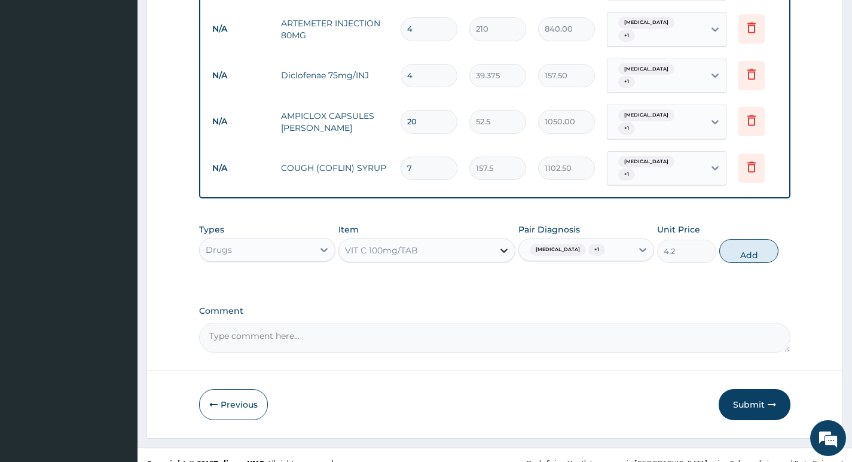
click at [496, 240] on div at bounding box center [504, 251] width 22 height 22
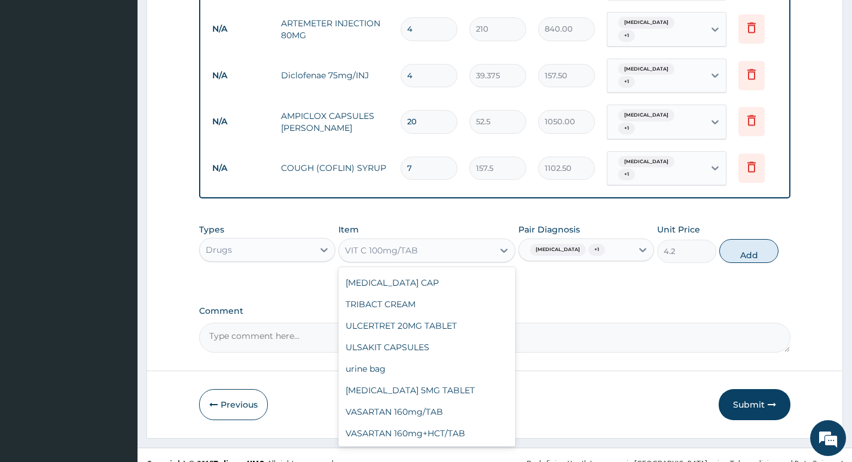
scroll to position [22087, 0]
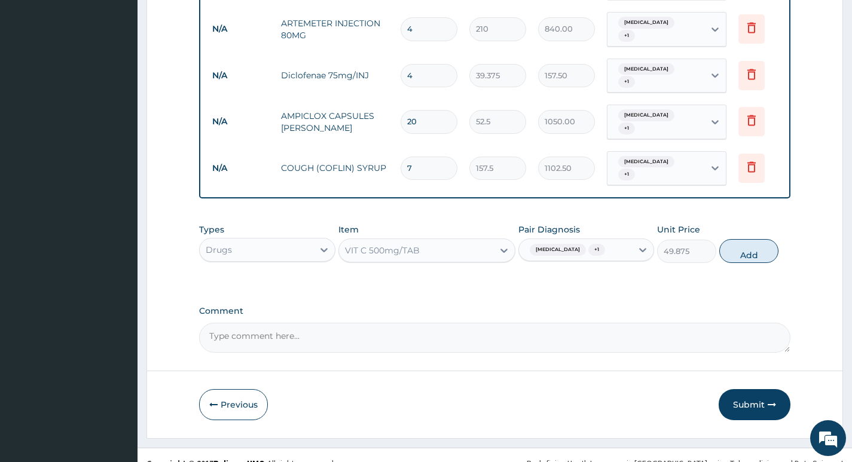
click at [466, 246] on div "Item option VIT C 500mg/TAB, selected. Select is focused ,type to refine list, …" at bounding box center [427, 243] width 178 height 39
click at [473, 241] on div "VIT C 500mg/TAB" at bounding box center [416, 250] width 155 height 19
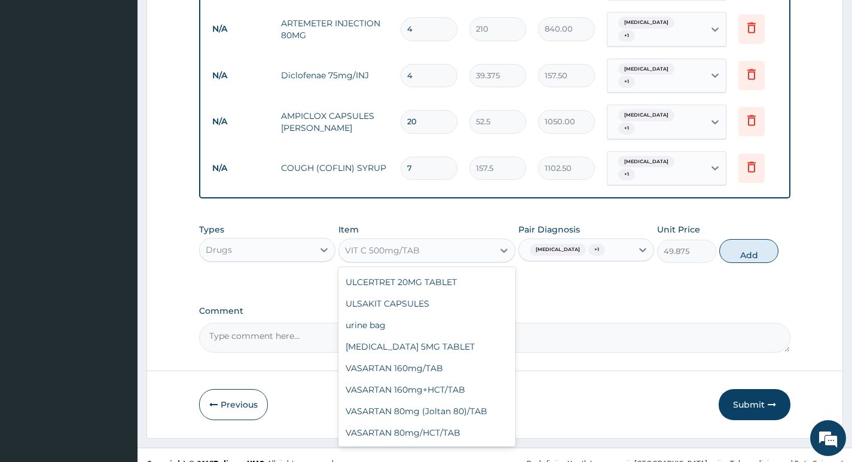
scroll to position [22168, 0]
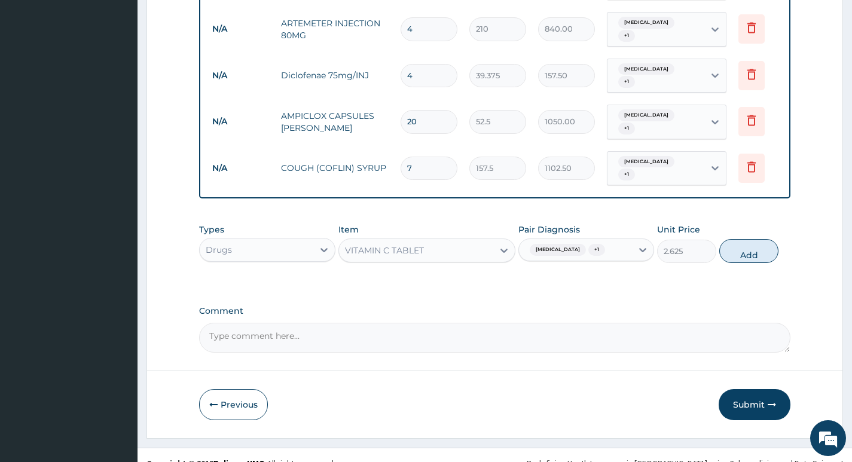
click at [449, 241] on div "VITAMIN C TABLET" at bounding box center [416, 250] width 155 height 19
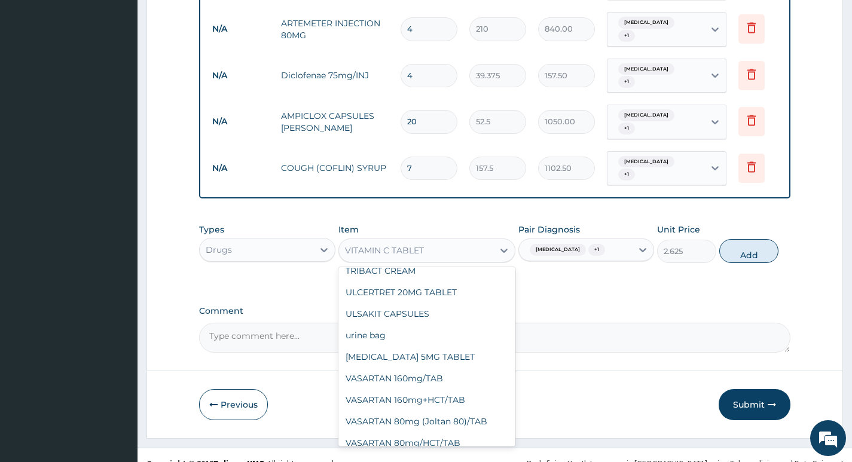
scroll to position [22058, 0]
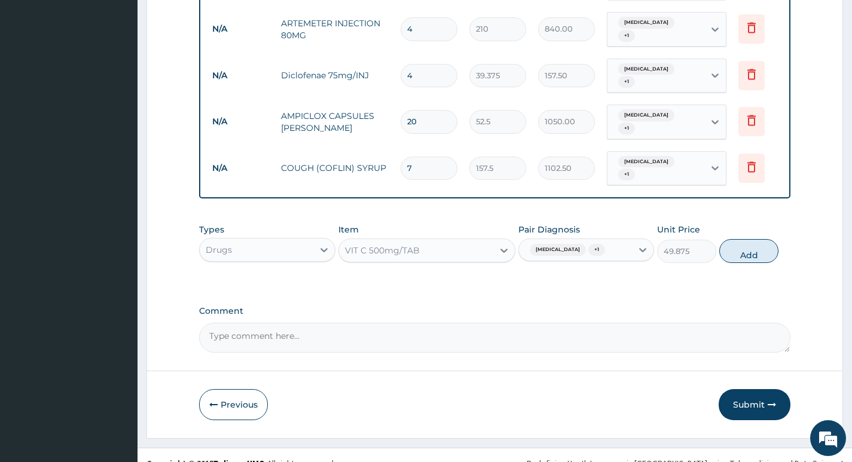
click at [577, 306] on label "Comment" at bounding box center [494, 311] width 591 height 10
click at [577, 323] on textarea "Comment" at bounding box center [494, 338] width 591 height 30
click at [736, 241] on button "Add" at bounding box center [748, 251] width 59 height 24
type input "0"
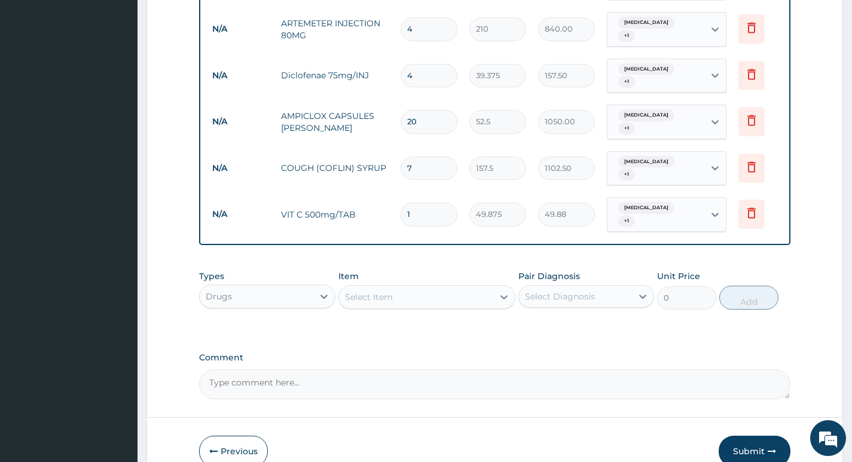
type input "0.00"
type input "2"
type input "99.75"
type input "20"
type input "997.50"
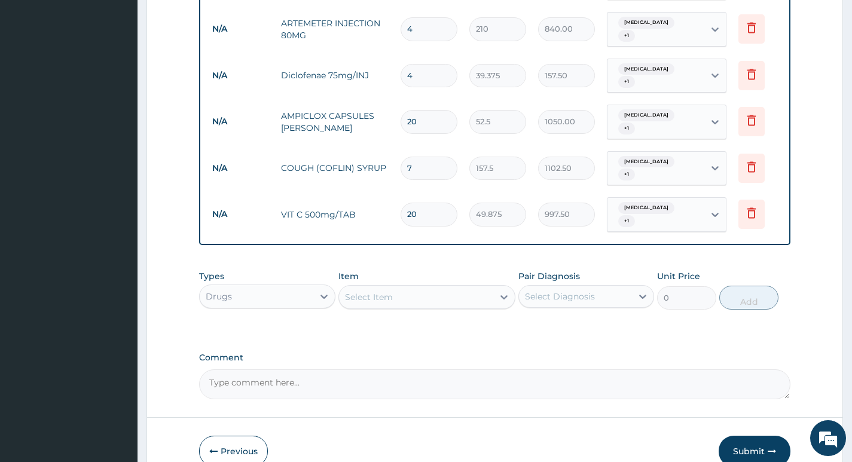
type input "20"
click at [589, 290] on div "Select Diagnosis" at bounding box center [560, 296] width 70 height 12
click at [571, 315] on div "Chest pain" at bounding box center [586, 327] width 136 height 25
checkbox input "true"
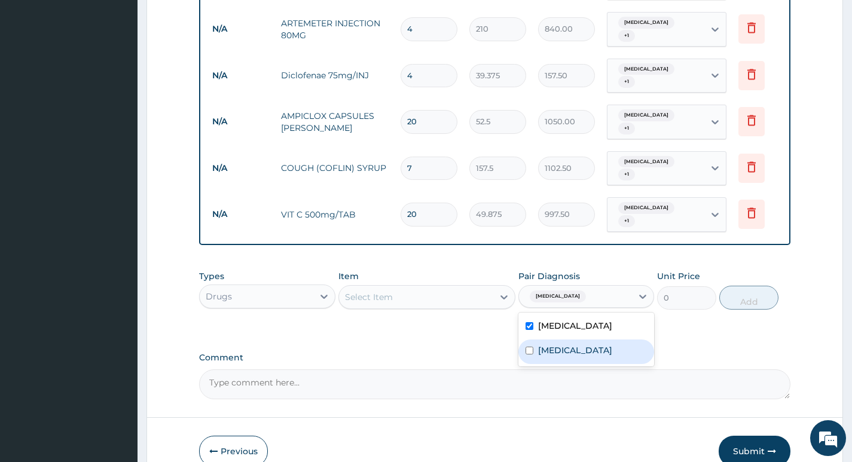
click at [564, 344] on label "Malaria" at bounding box center [575, 350] width 74 height 12
checkbox input "true"
click at [473, 288] on div "Select Item" at bounding box center [416, 297] width 155 height 19
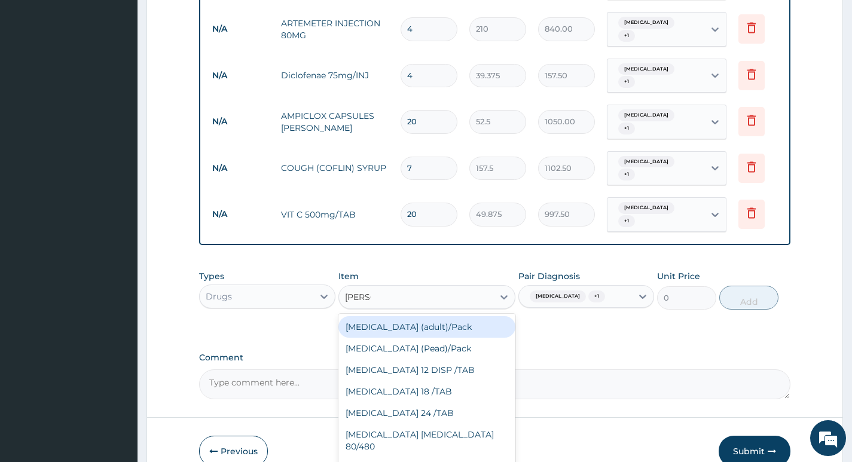
type input "COART"
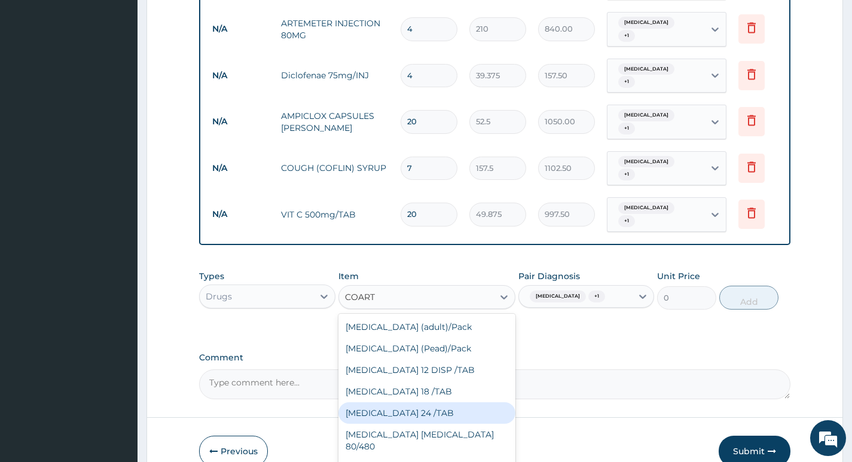
click at [458, 402] on div "COARTEM 24 /TAB" at bounding box center [427, 413] width 178 height 22
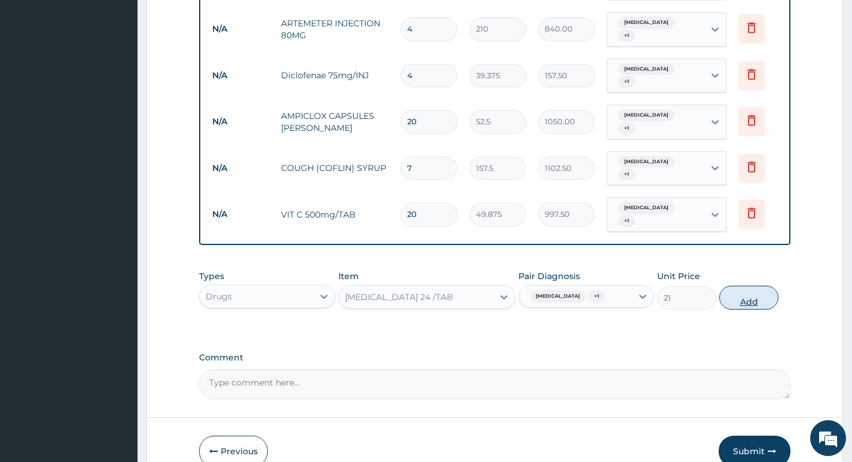
click at [738, 286] on button "Add" at bounding box center [748, 298] width 59 height 24
type input "0"
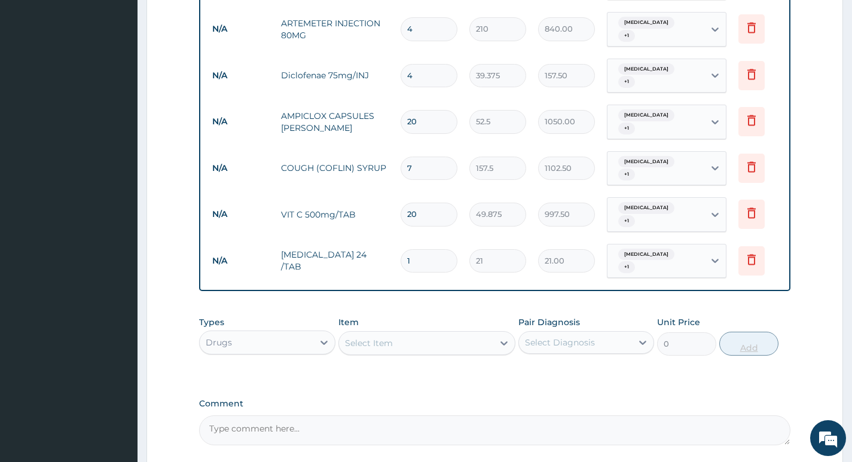
type input "0.00"
type input "6"
type input "126.00"
type input "6"
click at [574, 333] on div "Select Diagnosis" at bounding box center [575, 342] width 113 height 19
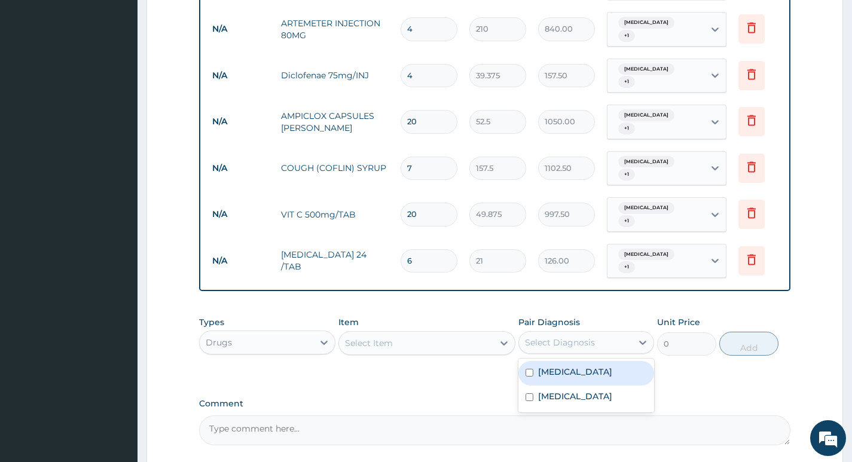
drag, startPoint x: 547, startPoint y: 345, endPoint x: 542, endPoint y: 363, distance: 19.3
click at [546, 366] on label "Chest pain" at bounding box center [575, 372] width 74 height 12
checkbox input "true"
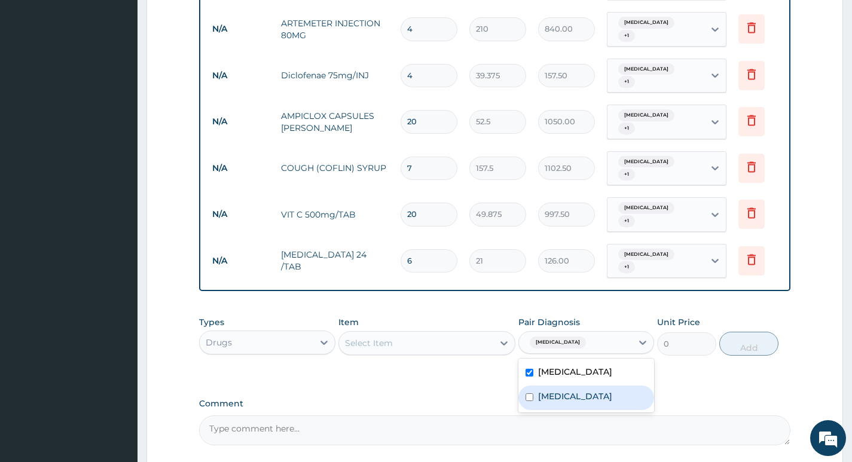
click at [540, 390] on label "Malaria" at bounding box center [575, 396] width 74 height 12
checkbox input "true"
click at [479, 331] on div "Select Item" at bounding box center [427, 343] width 178 height 24
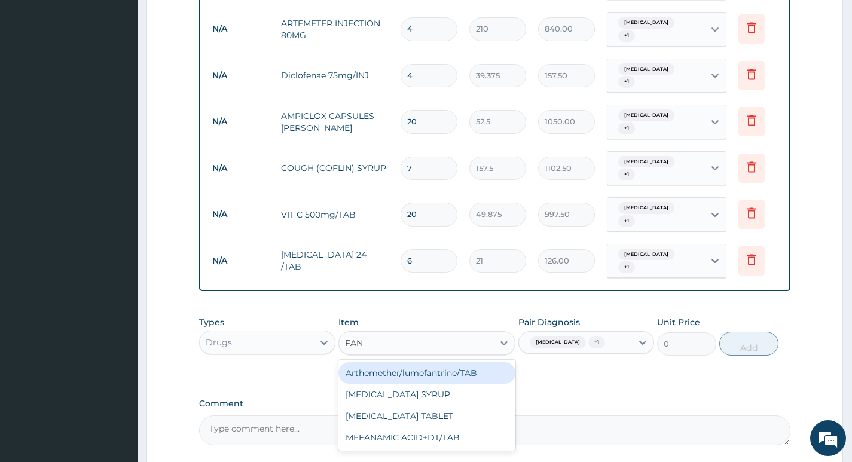
type input "FANS"
click at [463, 362] on div "FANSIDAR SYRUP" at bounding box center [427, 373] width 178 height 22
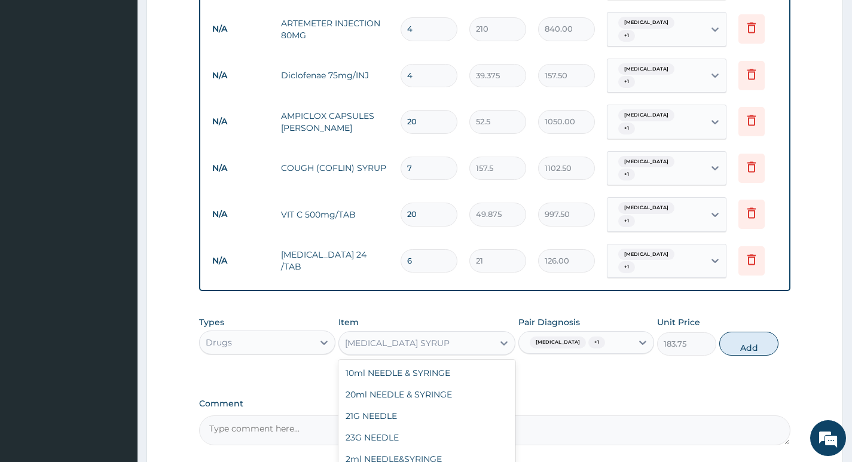
click at [478, 334] on div "FANSIDAR SYRUP" at bounding box center [416, 343] width 155 height 19
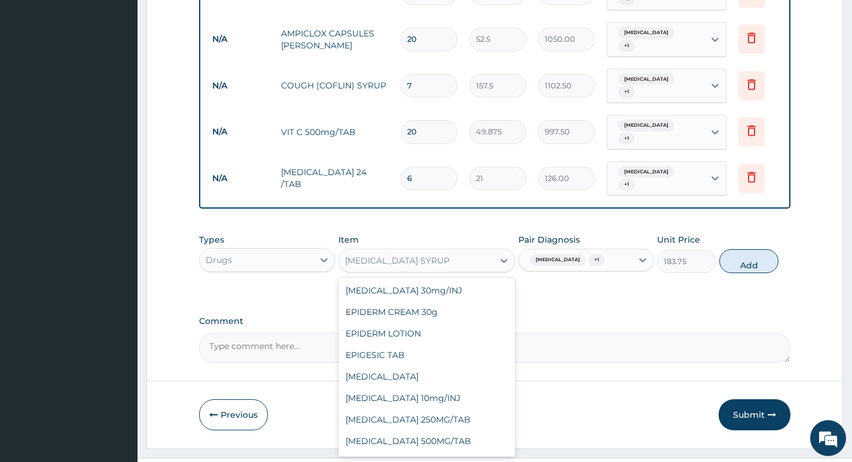
scroll to position [14054, 0]
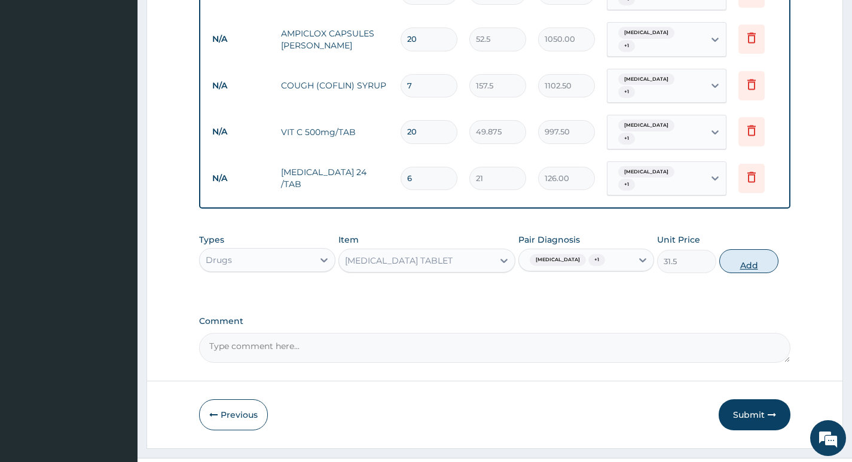
click at [754, 249] on button "Add" at bounding box center [748, 261] width 59 height 24
type input "0"
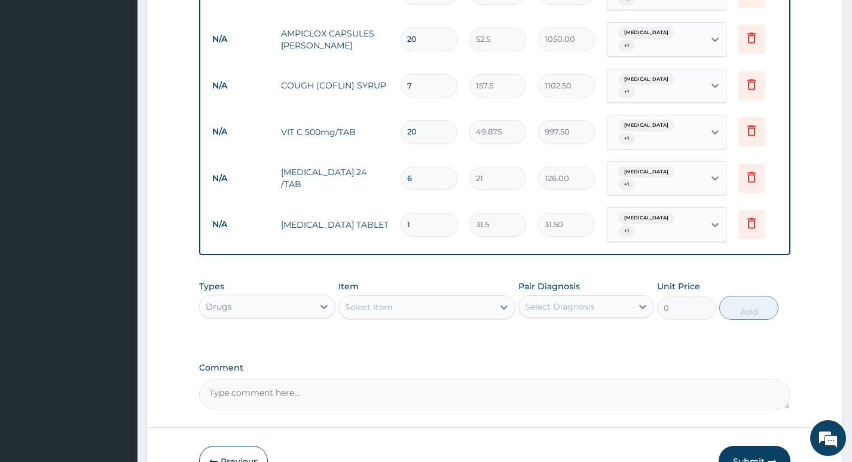
click at [601, 297] on div "Select Diagnosis" at bounding box center [575, 306] width 113 height 19
click at [580, 330] on label "[MEDICAL_DATA]" at bounding box center [575, 336] width 74 height 12
checkbox input "true"
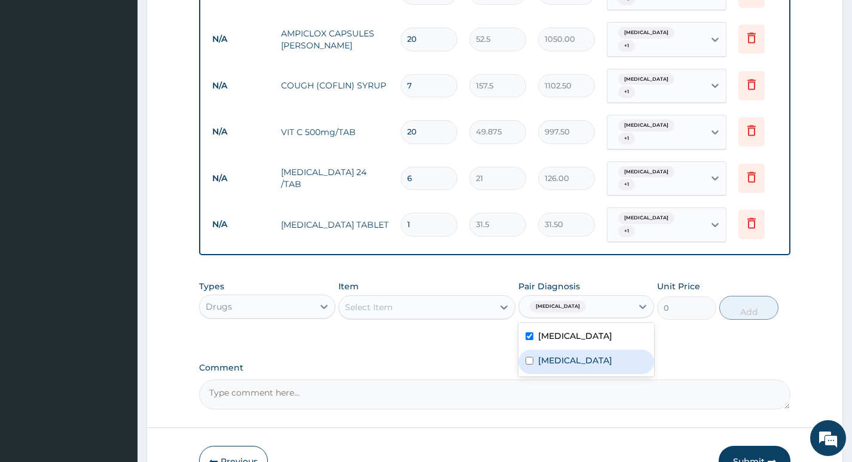
click at [574, 350] on div "[MEDICAL_DATA]" at bounding box center [586, 362] width 136 height 25
checkbox input "true"
click at [476, 298] on div "Select Item" at bounding box center [416, 307] width 155 height 19
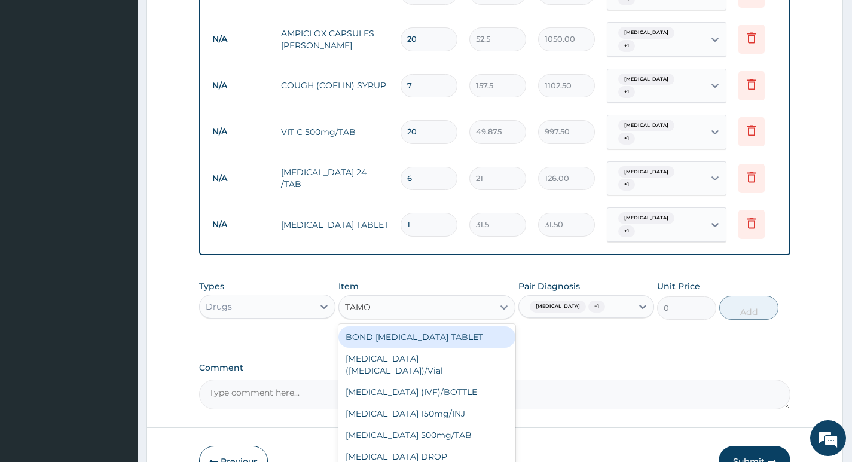
type input "TAMOL"
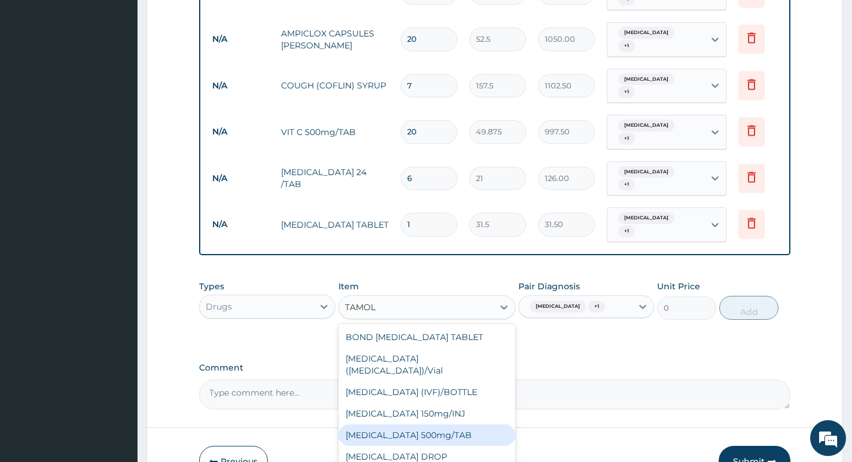
click at [458, 424] on div "[MEDICAL_DATA] 500mg/TAB" at bounding box center [427, 435] width 178 height 22
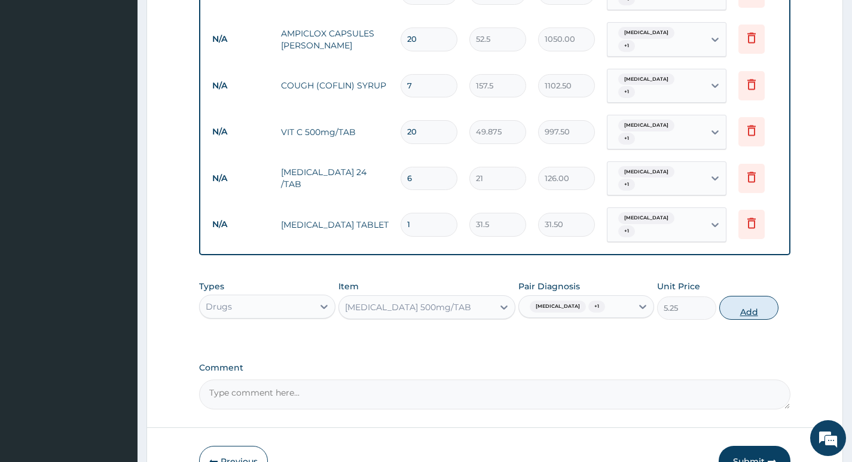
click at [732, 296] on button "Add" at bounding box center [748, 308] width 59 height 24
type input "0"
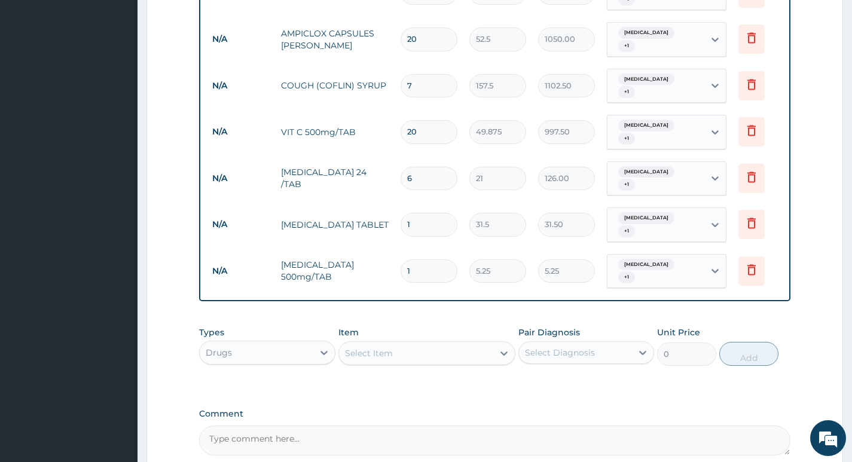
type input "0.00"
type input "2"
type input "10.50"
type input "20"
type input "105.00"
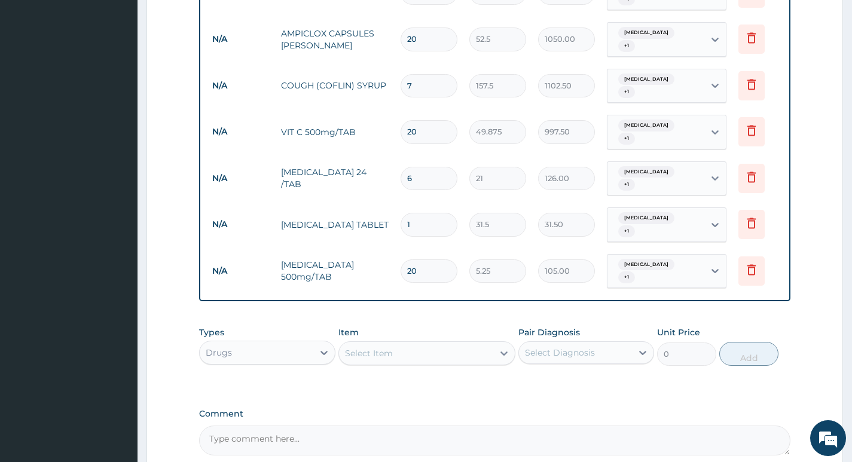
type input "20"
click at [537, 347] on div "Select Diagnosis" at bounding box center [560, 353] width 70 height 12
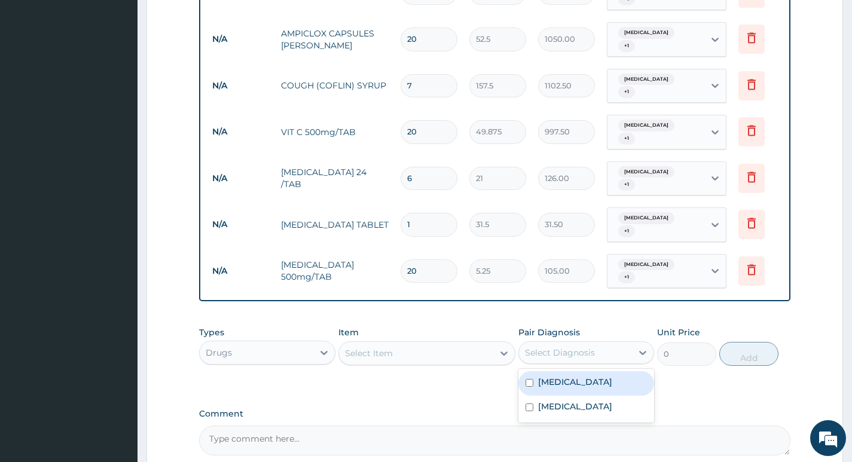
click at [548, 376] on label "[MEDICAL_DATA]" at bounding box center [575, 382] width 74 height 12
checkbox input "true"
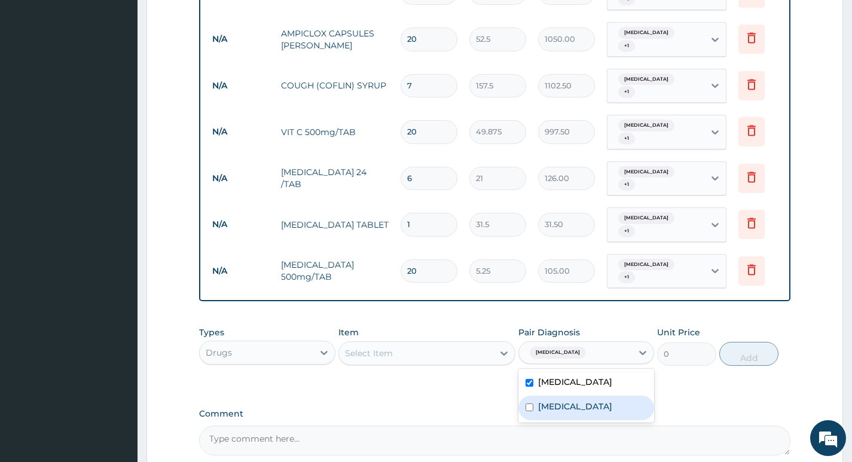
drag, startPoint x: 544, startPoint y: 360, endPoint x: 516, endPoint y: 362, distance: 28.2
click at [544, 396] on div "[MEDICAL_DATA]" at bounding box center [586, 408] width 136 height 25
checkbox input "true"
click at [485, 344] on div "Select Item" at bounding box center [416, 353] width 155 height 19
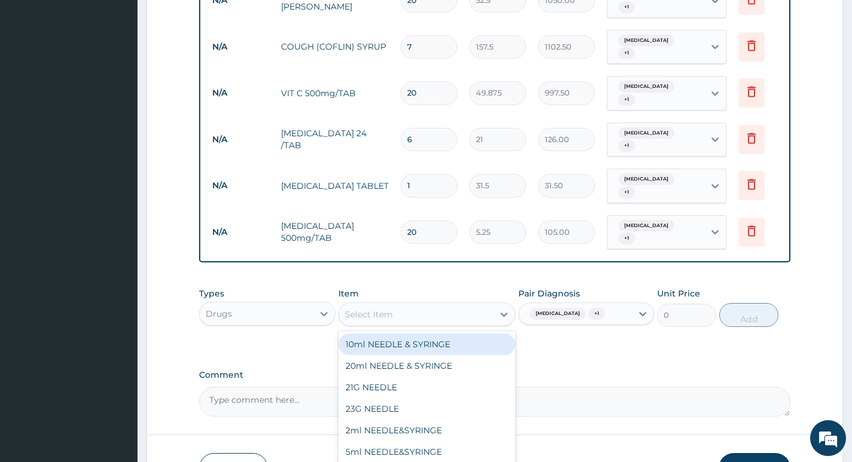
scroll to position [701, 0]
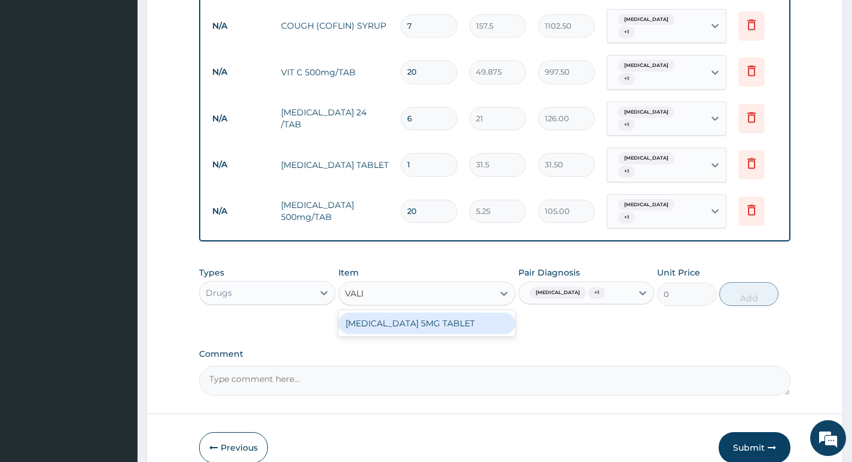
type input "VALIU"
click at [476, 313] on div "[MEDICAL_DATA] 5MG TABLET" at bounding box center [427, 324] width 178 height 22
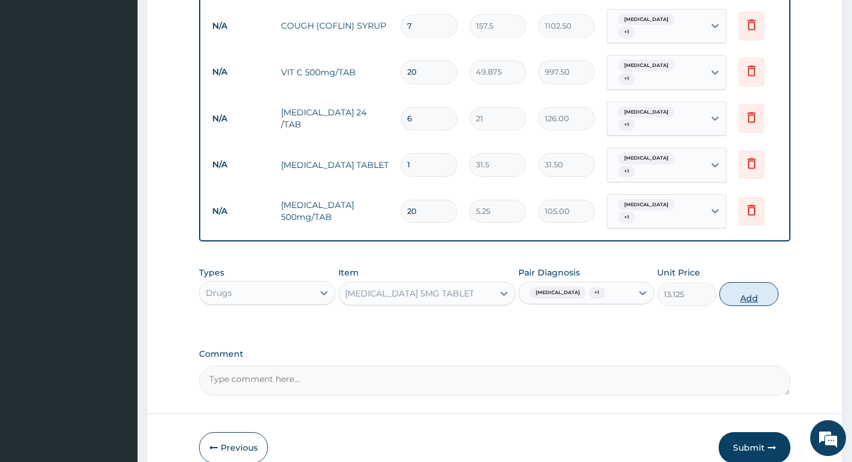
click at [755, 282] on button "Add" at bounding box center [748, 294] width 59 height 24
type input "0"
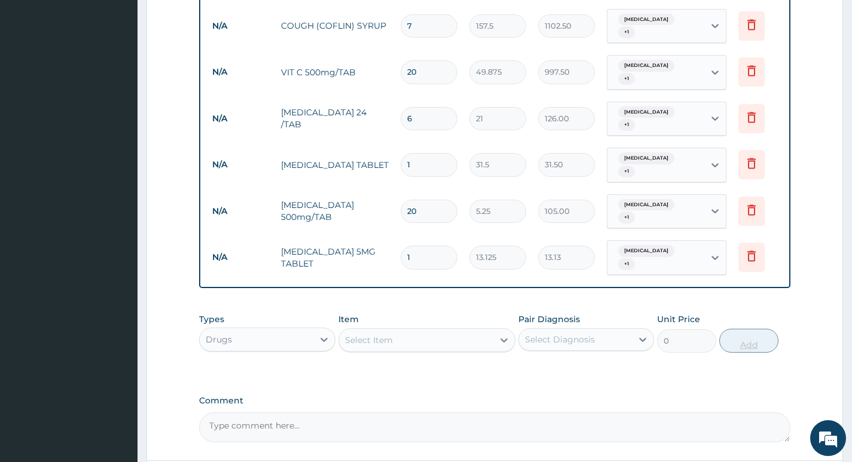
type input "0.00"
type input "7"
type input "91.88"
type input "7"
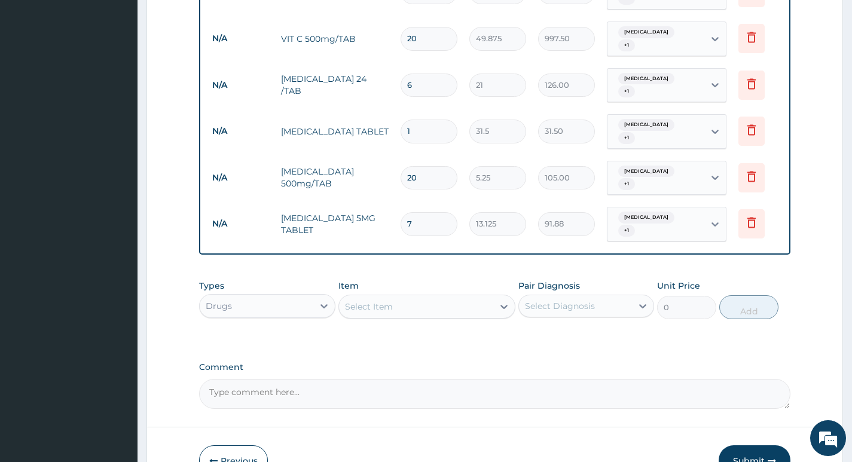
scroll to position [764, 0]
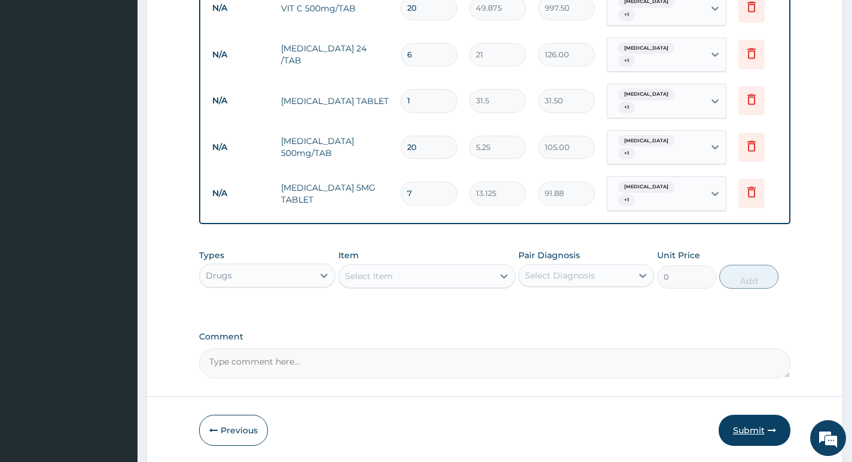
click at [750, 415] on button "Submit" at bounding box center [754, 430] width 72 height 31
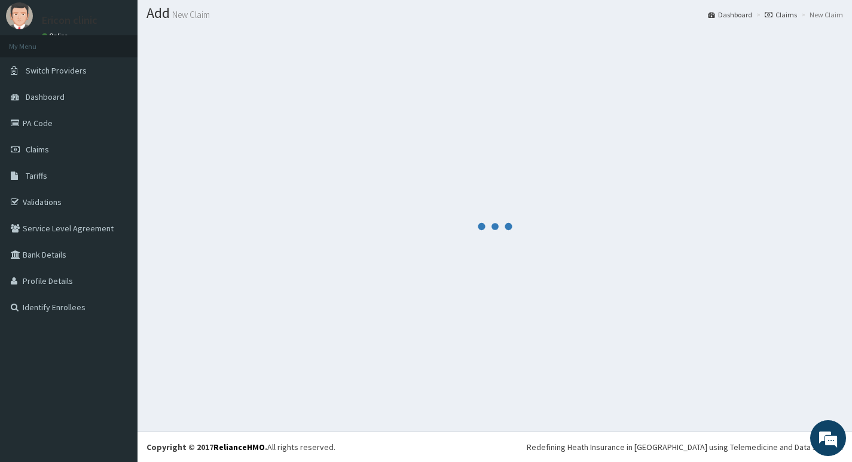
scroll to position [33, 0]
click at [750, 390] on div at bounding box center [494, 226] width 696 height 393
click at [730, 367] on div at bounding box center [494, 226] width 696 height 393
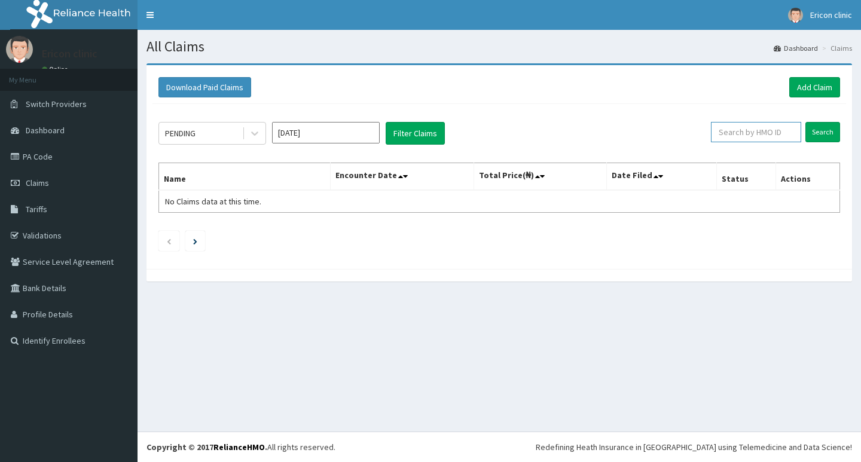
click at [745, 135] on input "text" at bounding box center [756, 132] width 90 height 20
paste input "LFL/10010/A"
click at [805, 122] on input "Search" at bounding box center [822, 132] width 35 height 20
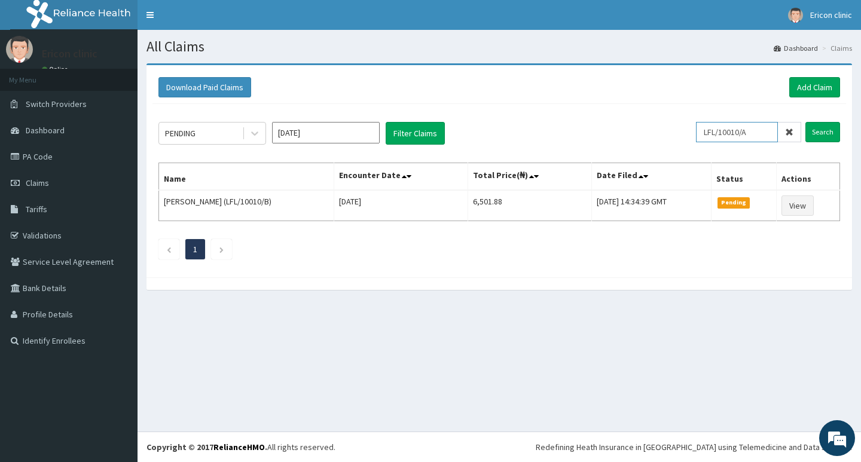
type input "LFL/10010/A"
click at [805, 122] on input "Search" at bounding box center [822, 132] width 35 height 20
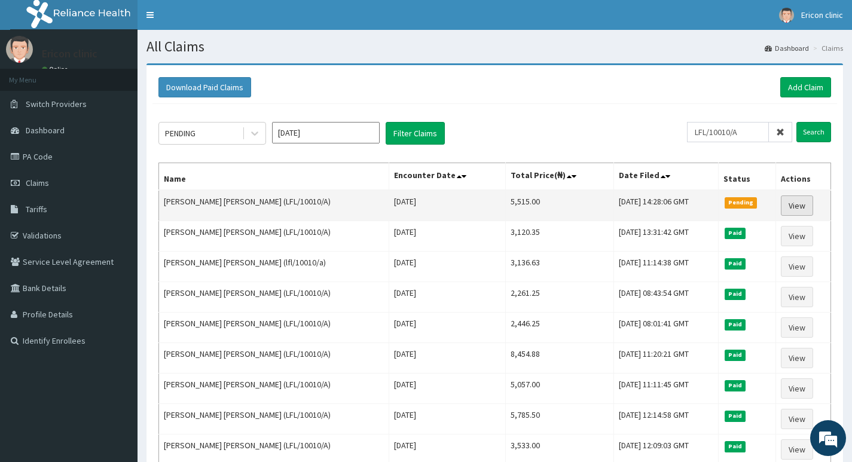
click at [796, 200] on link "View" at bounding box center [797, 205] width 32 height 20
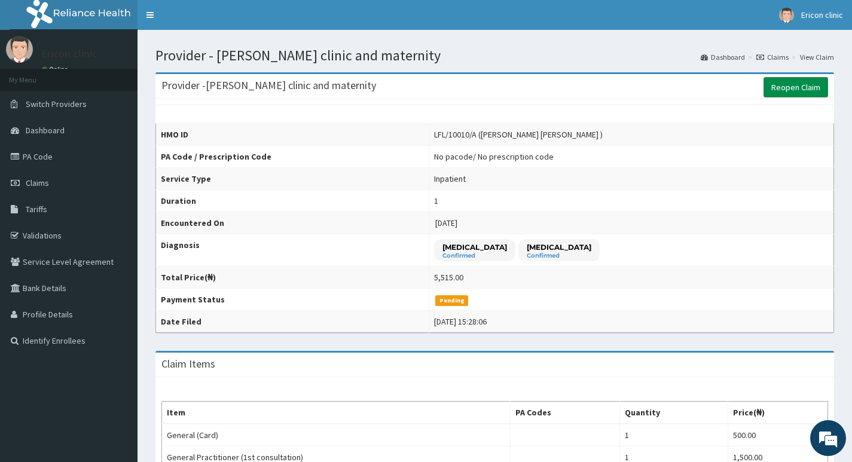
click at [822, 82] on link "Reopen Claim" at bounding box center [795, 87] width 65 height 20
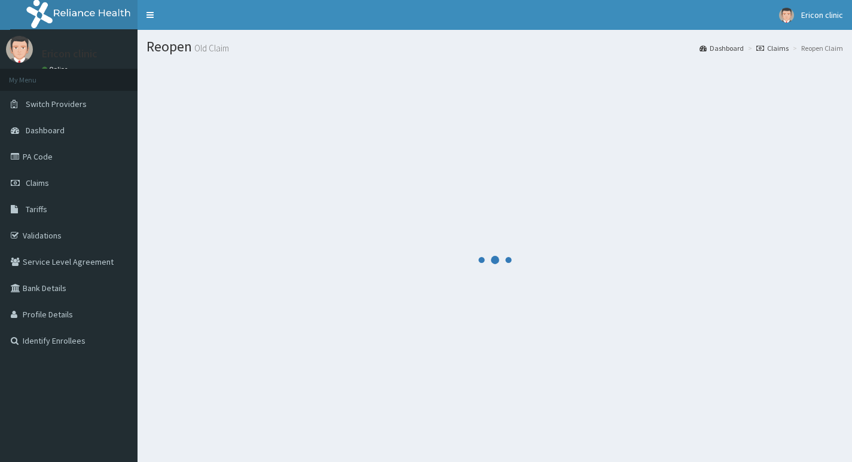
scroll to position [33, 0]
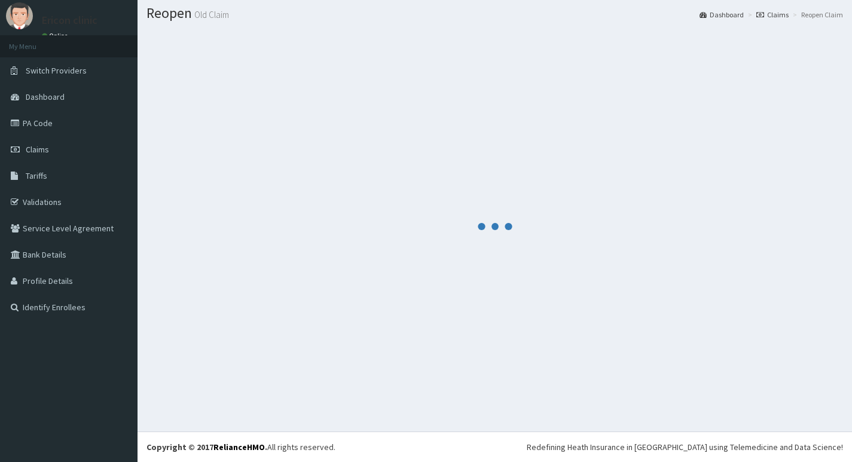
drag, startPoint x: 559, startPoint y: 444, endPoint x: 485, endPoint y: 405, distance: 84.0
click at [488, 406] on div "R EL Toggle navigation [PERSON_NAME] clinic Ericon clinic - [EMAIL_ADDRESS][DOM…" at bounding box center [426, 215] width 852 height 496
click at [485, 405] on div at bounding box center [494, 226] width 696 height 393
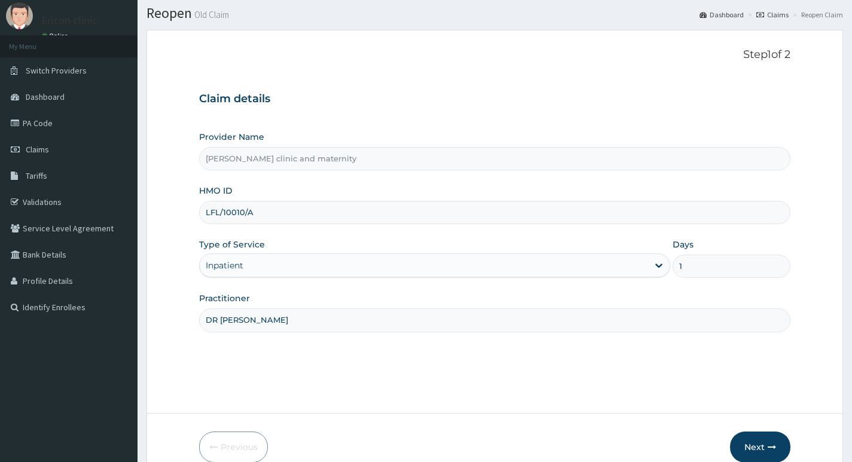
click at [493, 441] on div "Previous Next" at bounding box center [494, 447] width 591 height 31
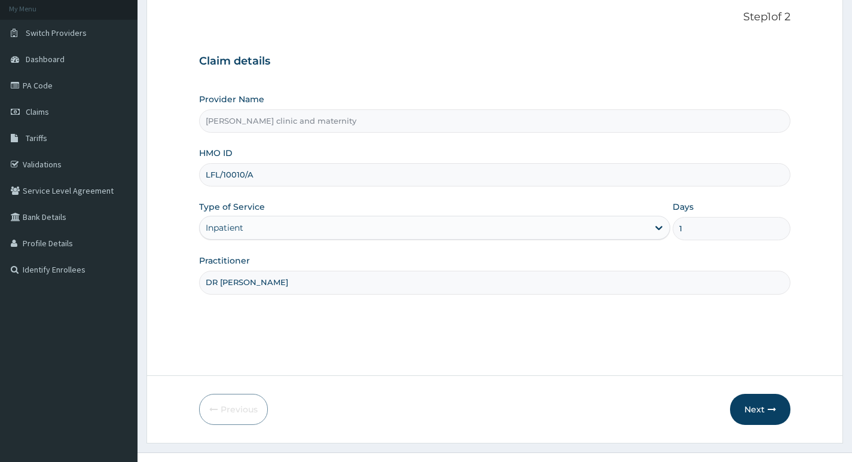
scroll to position [92, 0]
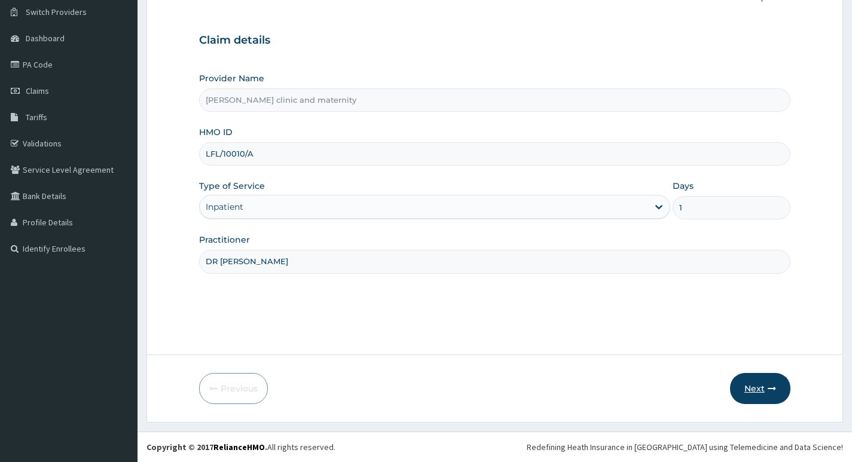
click at [751, 401] on button "Next" at bounding box center [760, 388] width 60 height 31
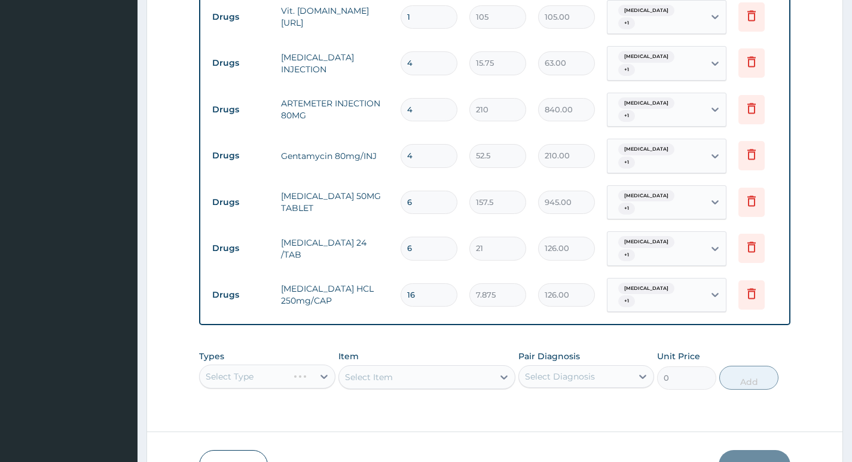
scroll to position [699, 0]
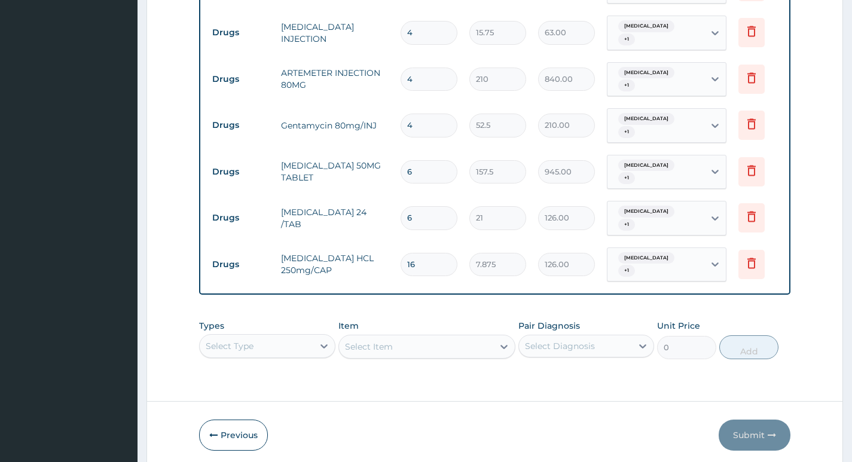
click at [315, 314] on div "Types Select Type Item Select Item Pair Diagnosis Select Diagnosis Unit Price 0…" at bounding box center [494, 339] width 591 height 51
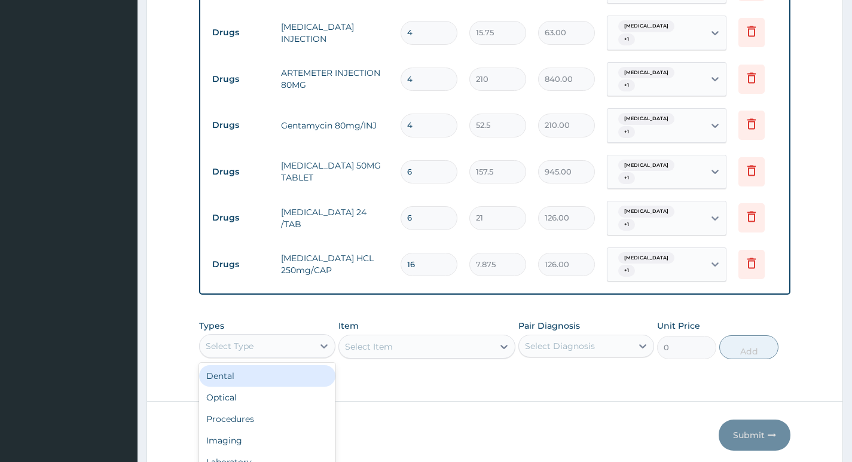
scroll to position [33, 0]
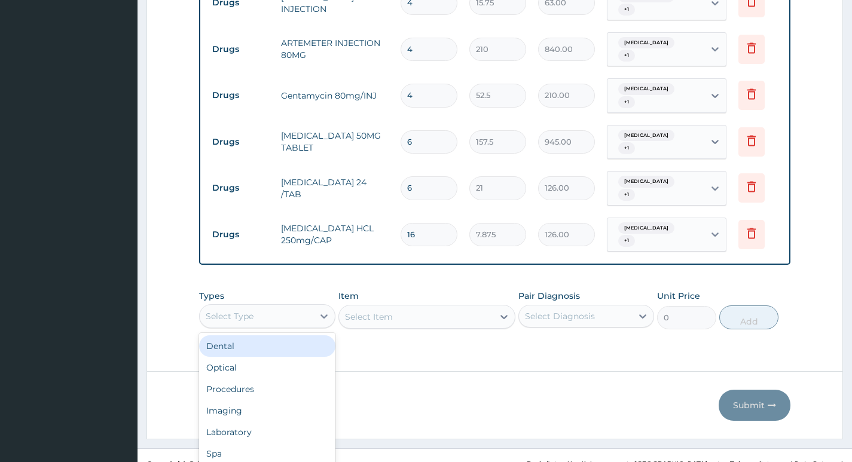
click at [298, 304] on div "option Dental focused, 1 of 10. 10 results available. Use Up and Down to choose…" at bounding box center [267, 316] width 136 height 24
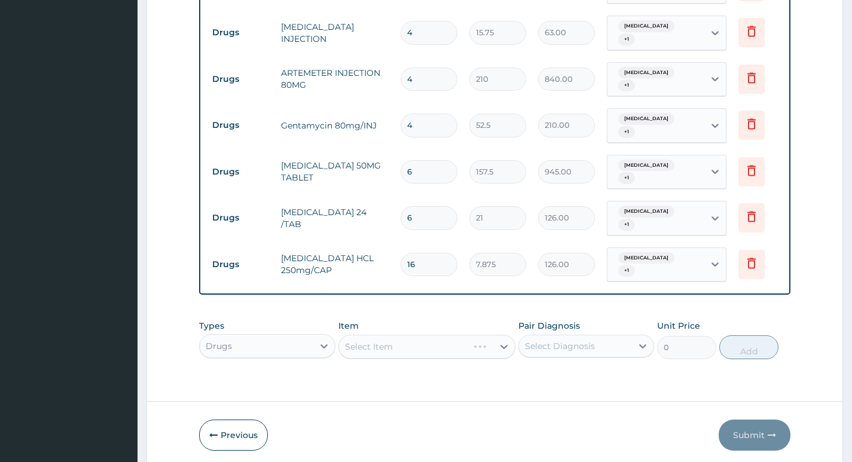
click at [556, 337] on div "Select Diagnosis" at bounding box center [575, 346] width 113 height 19
click at [545, 369] on label "Malaria" at bounding box center [575, 375] width 74 height 12
checkbox input "true"
click at [545, 389] on div "Gastroenteritis" at bounding box center [586, 401] width 136 height 25
checkbox input "true"
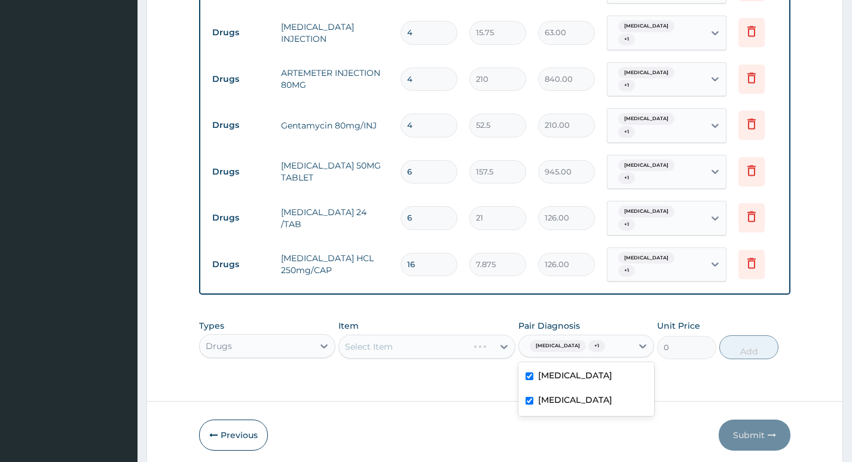
click at [476, 335] on div "Select Item" at bounding box center [427, 347] width 178 height 24
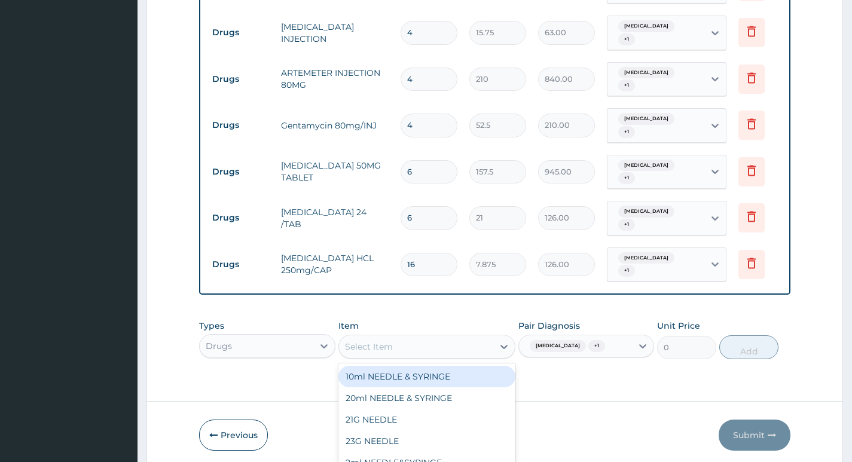
click at [476, 335] on div "option 10ml NEEDLE & SYRINGE focused, 1 of 1045. 1045 results available. Use Up…" at bounding box center [427, 347] width 178 height 24
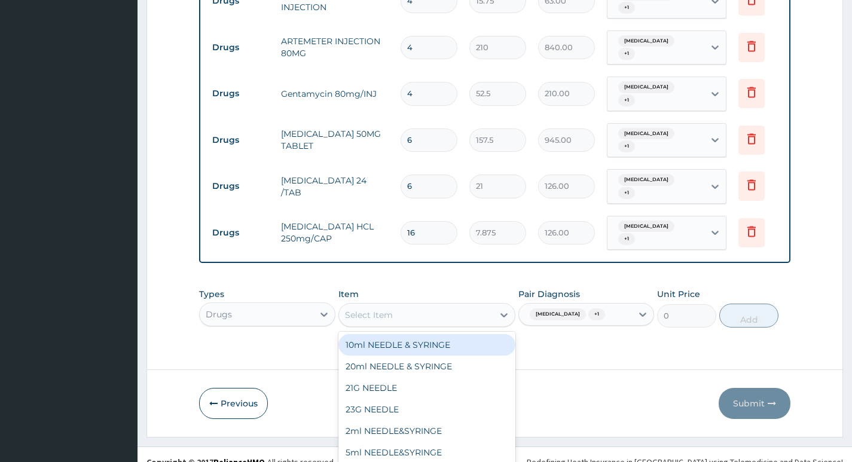
scroll to position [34, 0]
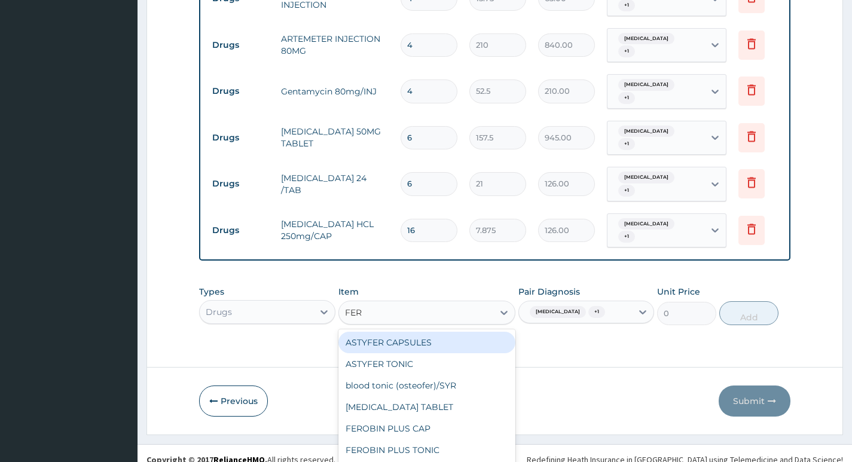
type input "FERR"
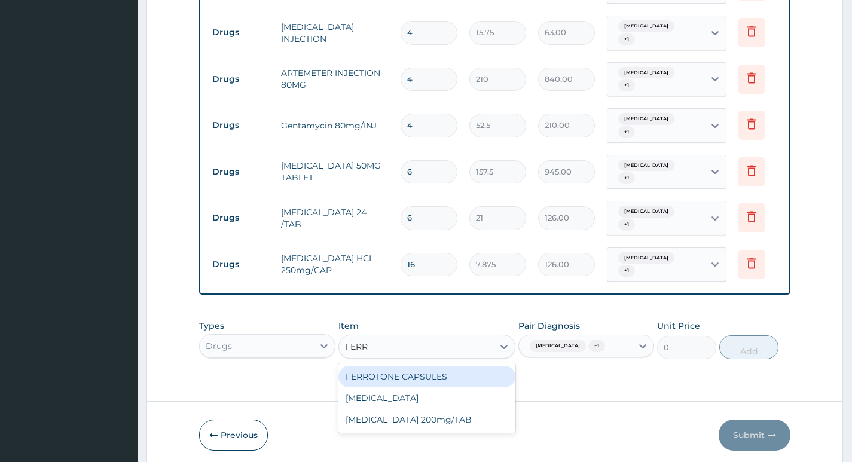
scroll to position [0, 0]
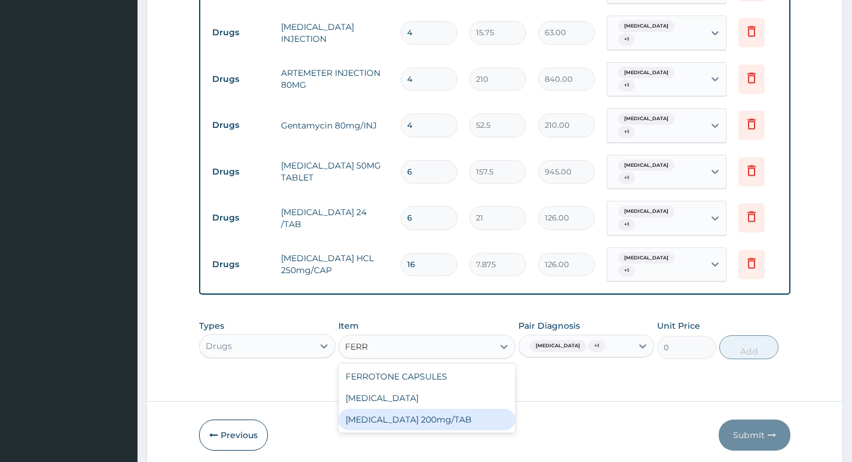
click at [490, 409] on div "FERROUS SULPHATE 200mg/TAB" at bounding box center [427, 420] width 178 height 22
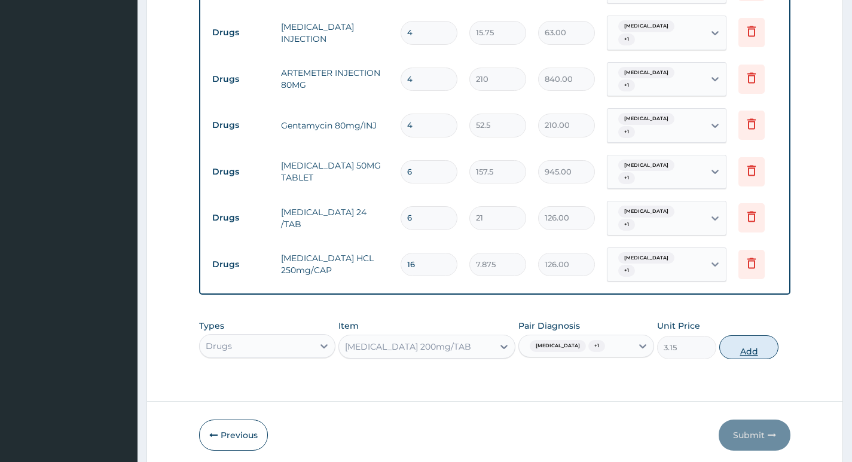
click at [760, 335] on button "Add" at bounding box center [748, 347] width 59 height 24
type input "0"
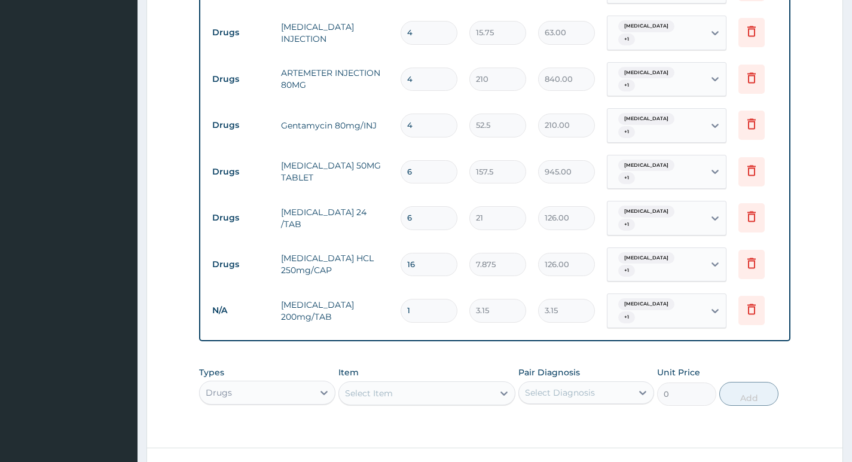
click at [546, 387] on div "Select Diagnosis" at bounding box center [560, 393] width 70 height 12
drag, startPoint x: 548, startPoint y: 365, endPoint x: 549, endPoint y: 384, distance: 19.2
click at [548, 416] on label "Malaria" at bounding box center [575, 422] width 74 height 12
checkbox input "true"
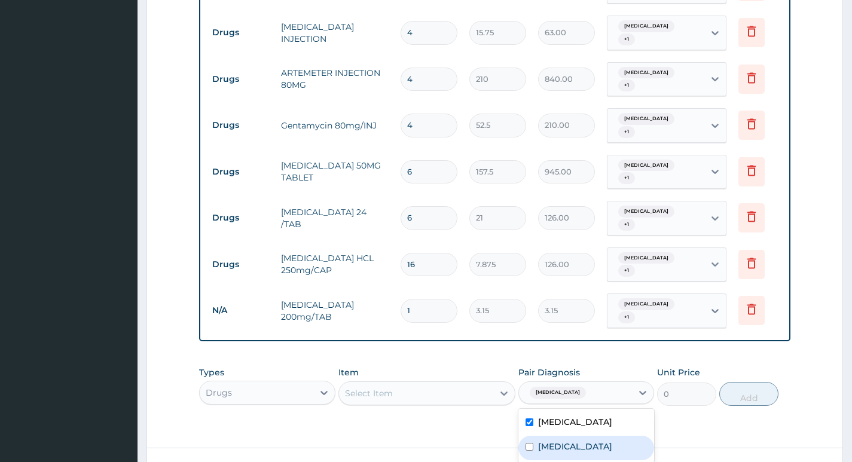
click at [549, 436] on div "Gastroenteritis" at bounding box center [586, 448] width 136 height 25
checkbox input "true"
click at [471, 366] on div "Item Select Item" at bounding box center [427, 385] width 178 height 39
click at [467, 360] on div "Types Drugs Item Select Item Pair Diagnosis Malaria + 1 Unit Price 0 Add" at bounding box center [494, 385] width 591 height 51
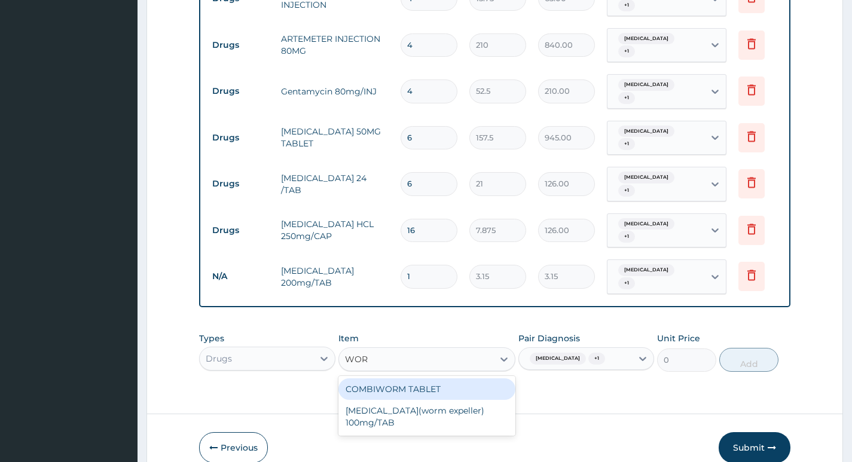
type input "WORM"
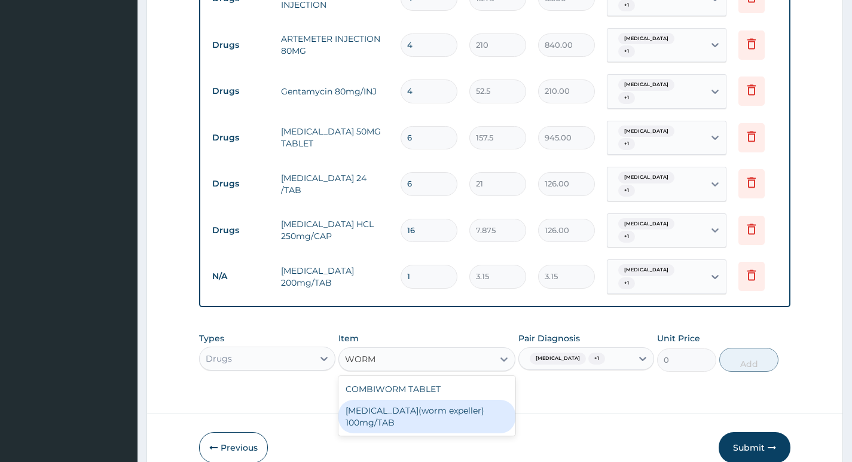
click at [464, 400] on div "LEVAMISOLE(worm expeller) 100mg/TAB" at bounding box center [427, 416] width 178 height 33
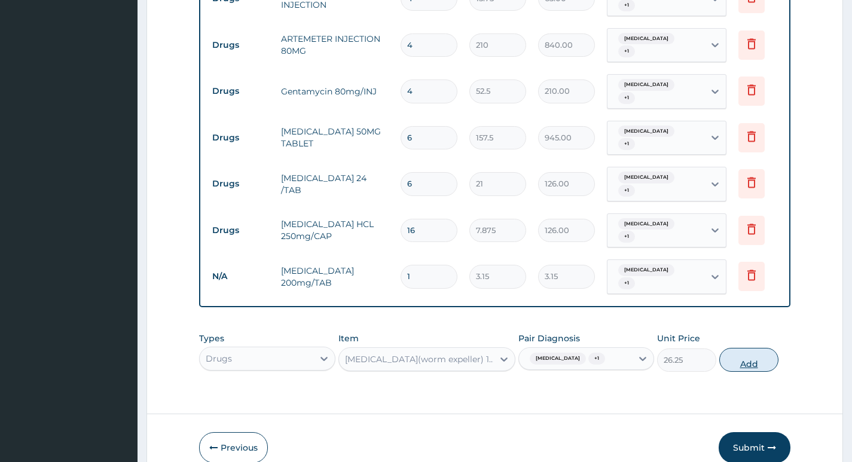
click at [746, 348] on button "Add" at bounding box center [748, 360] width 59 height 24
type input "0"
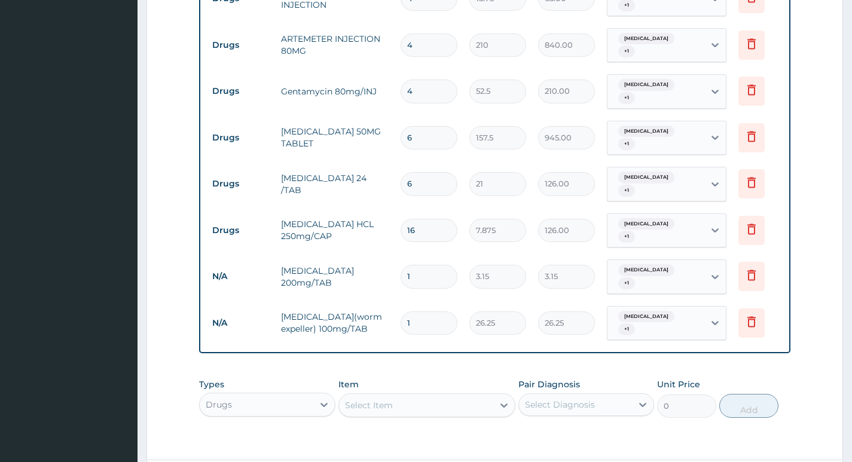
click at [420, 265] on input "1" at bounding box center [428, 276] width 57 height 23
type input "10"
type input "31.50"
type input "10"
drag, startPoint x: 536, startPoint y: 383, endPoint x: 640, endPoint y: 417, distance: 110.2
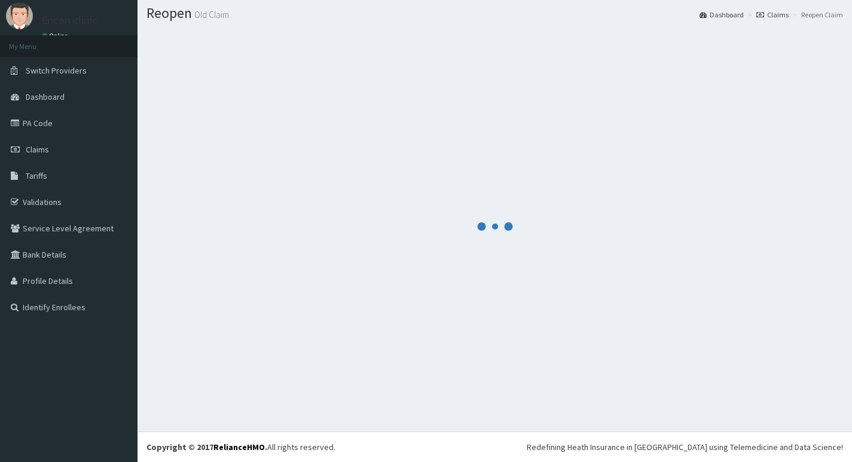
scroll to position [733, 0]
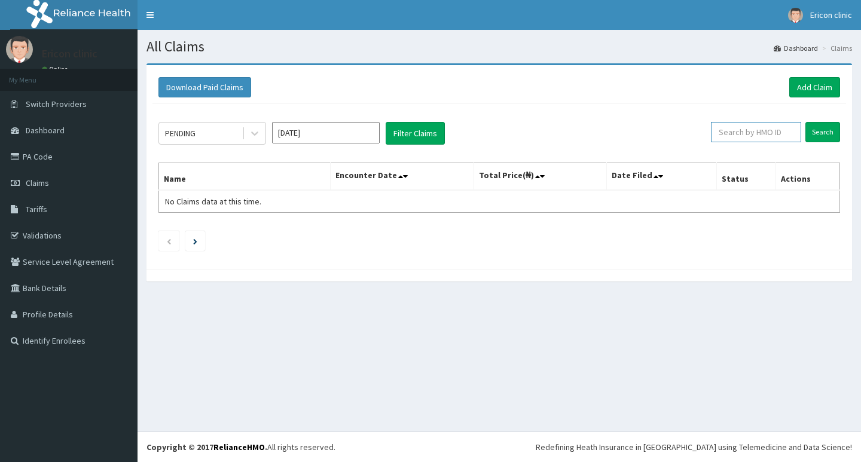
click at [766, 131] on input "text" at bounding box center [756, 132] width 90 height 20
click at [819, 135] on input "Search" at bounding box center [822, 132] width 35 height 20
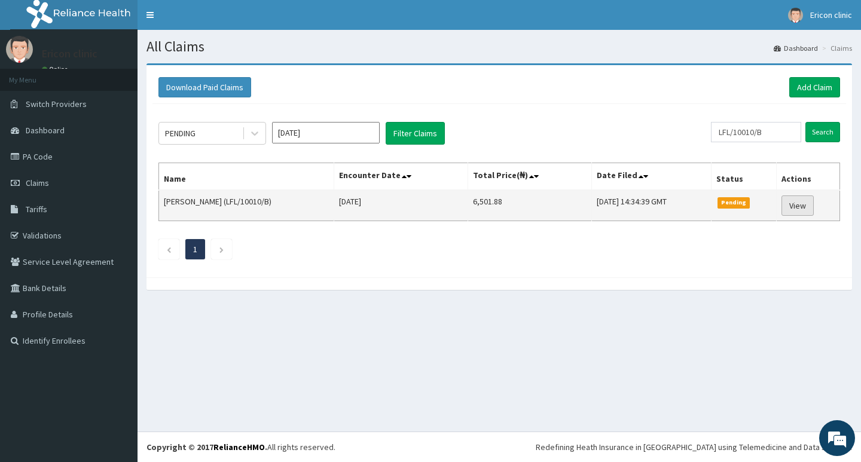
click at [811, 204] on link "View" at bounding box center [797, 205] width 32 height 20
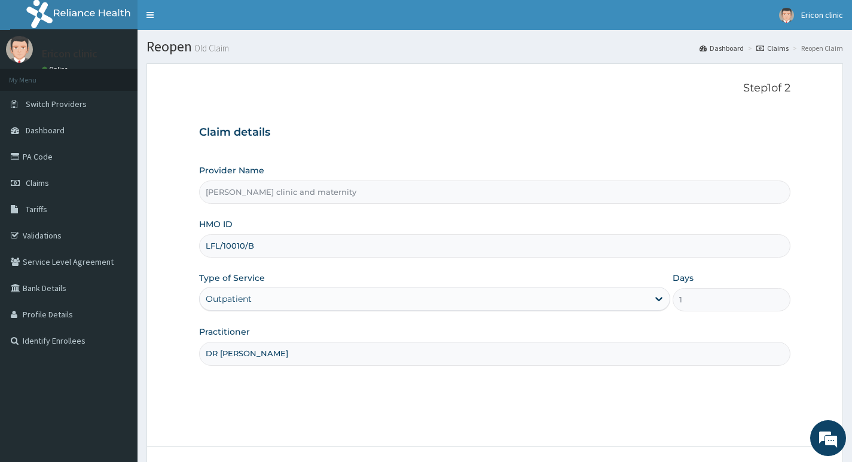
click at [349, 247] on input "LFL/10010/B" at bounding box center [494, 245] width 591 height 23
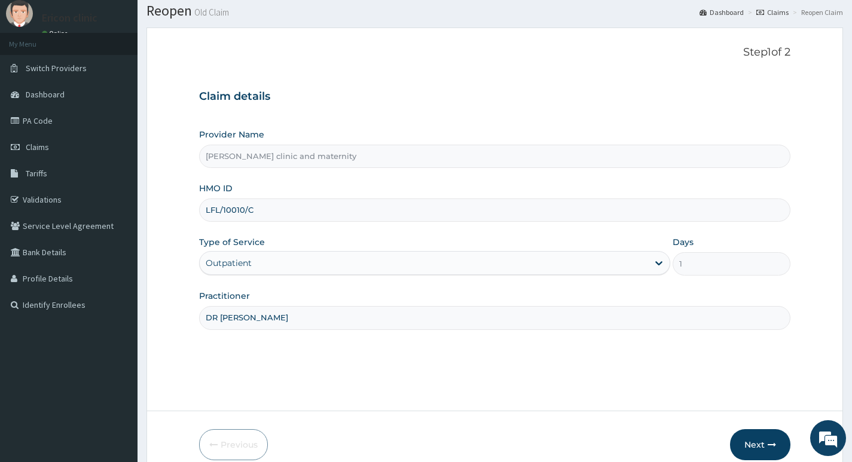
scroll to position [92, 0]
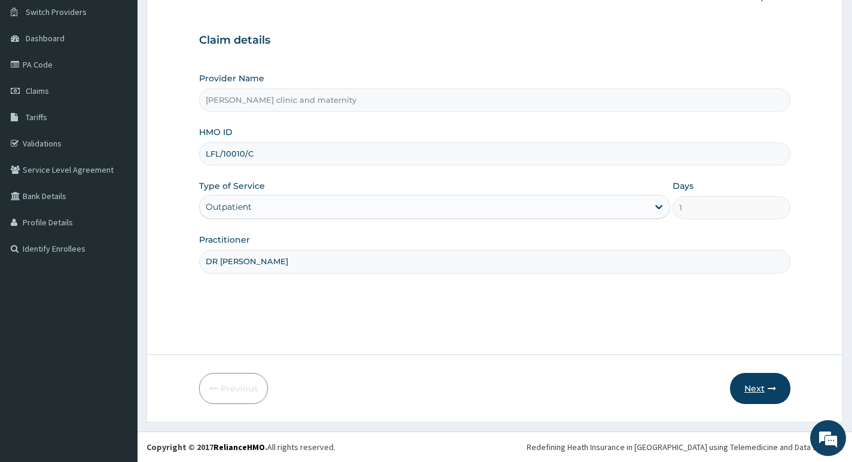
type input "LFL/10010/C"
click at [754, 387] on button "Next" at bounding box center [760, 388] width 60 height 31
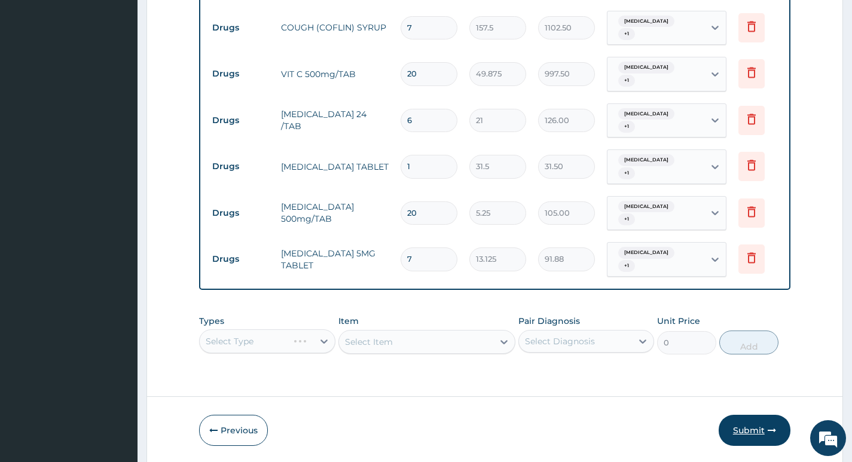
click at [756, 415] on button "Submit" at bounding box center [754, 430] width 72 height 31
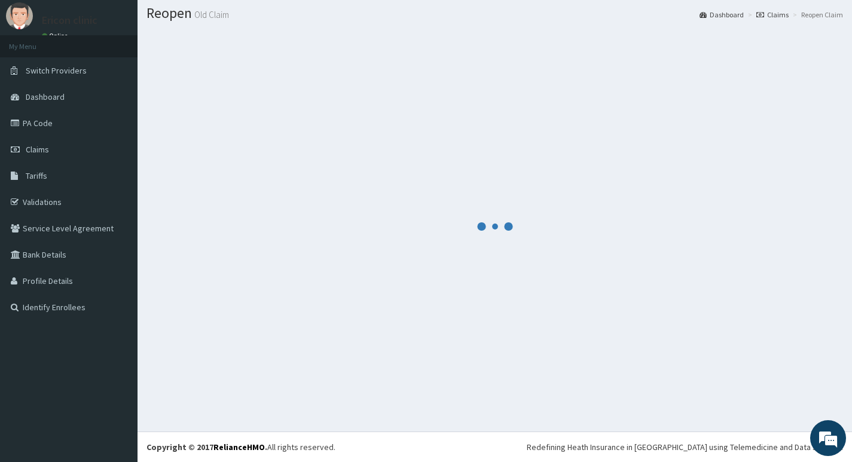
scroll to position [33, 0]
drag, startPoint x: 481, startPoint y: 202, endPoint x: 503, endPoint y: 256, distance: 58.2
click at [503, 255] on div at bounding box center [494, 226] width 696 height 393
drag, startPoint x: 146, startPoint y: 448, endPoint x: 570, endPoint y: 456, distance: 423.3
click at [575, 457] on footer "Redefining Heath Insurance in Africa using Telemedicine and Data Science! Copyr…" at bounding box center [494, 447] width 714 height 30
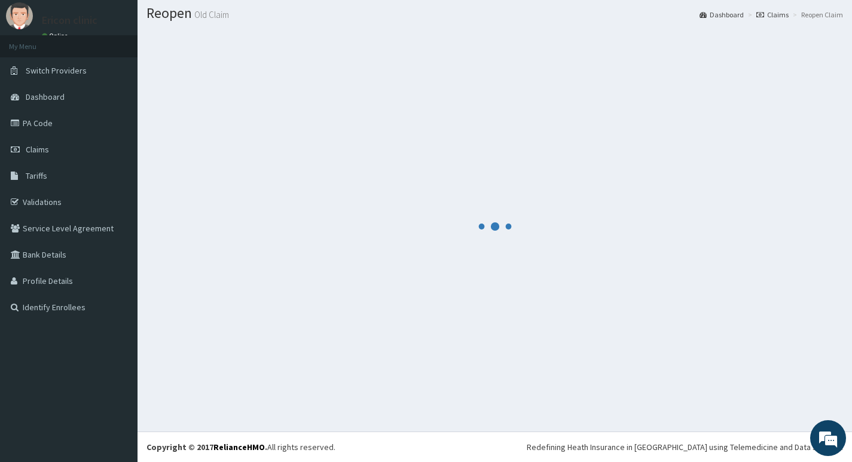
click at [85, 448] on aside "Ericon clinic Online My Menu Switch Providers Dashboard PA Code Claims Tariffs …" at bounding box center [68, 215] width 137 height 496
click at [145, 450] on footer "Redefining Heath Insurance in Africa using Telemedicine and Data Science! Copyr…" at bounding box center [494, 447] width 714 height 30
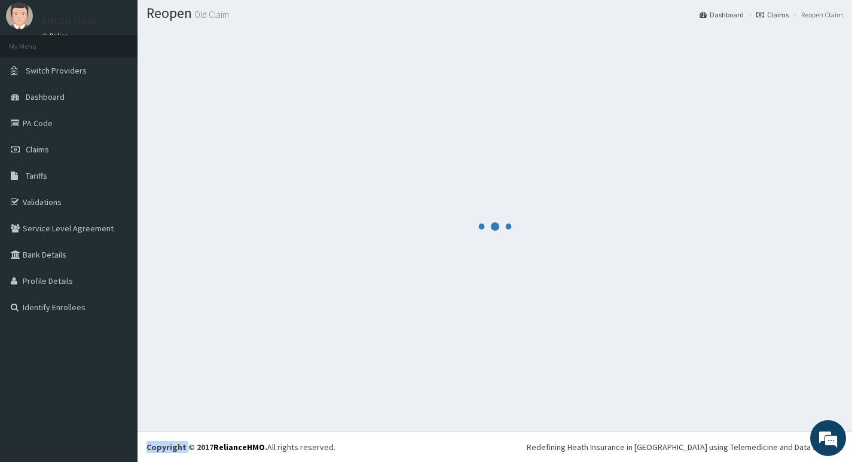
click at [145, 450] on footer "Redefining Heath Insurance in Africa using Telemedicine and Data Science! Copyr…" at bounding box center [494, 447] width 714 height 30
click at [277, 379] on div at bounding box center [494, 226] width 696 height 393
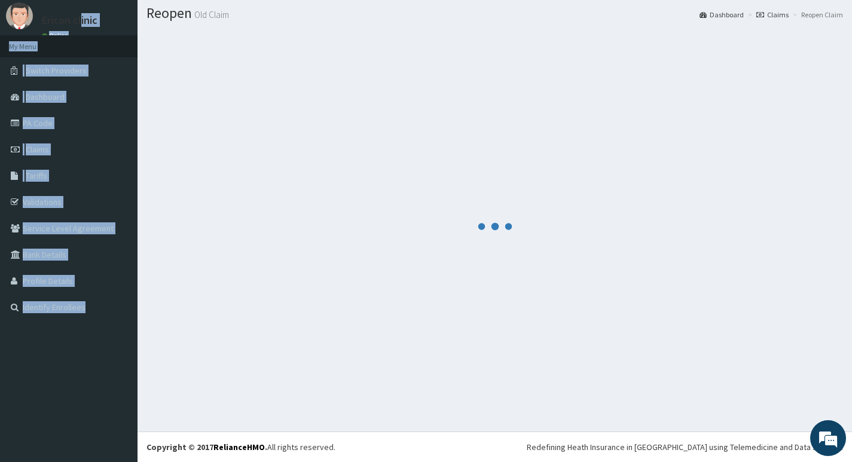
scroll to position [0, 0]
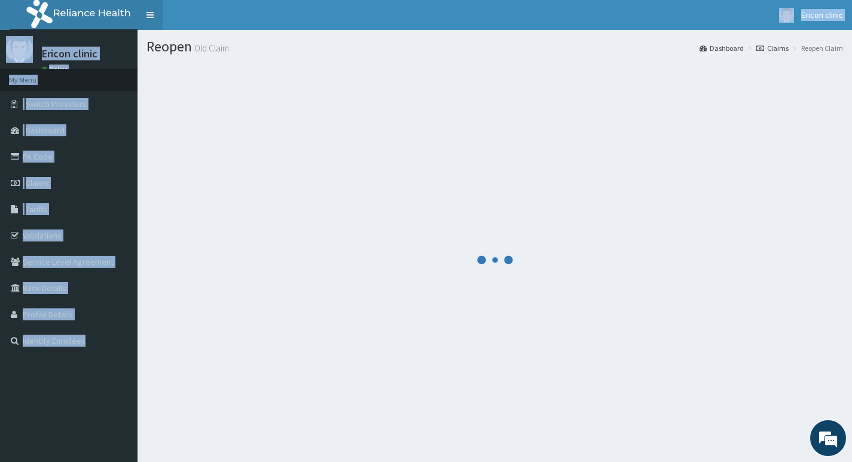
drag, startPoint x: 107, startPoint y: 365, endPoint x: 140, endPoint y: 9, distance: 357.2
click at [140, 9] on div "R EL Toggle navigation Ericon clinic Ericon clinic - ericon4ever2007@yahoo.com …" at bounding box center [426, 248] width 852 height 496
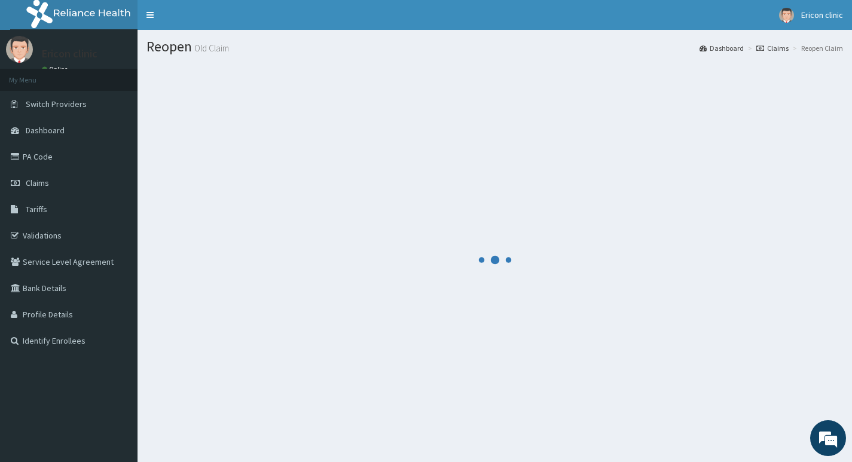
click at [549, 314] on div at bounding box center [494, 259] width 696 height 393
click at [560, 375] on div at bounding box center [494, 259] width 696 height 393
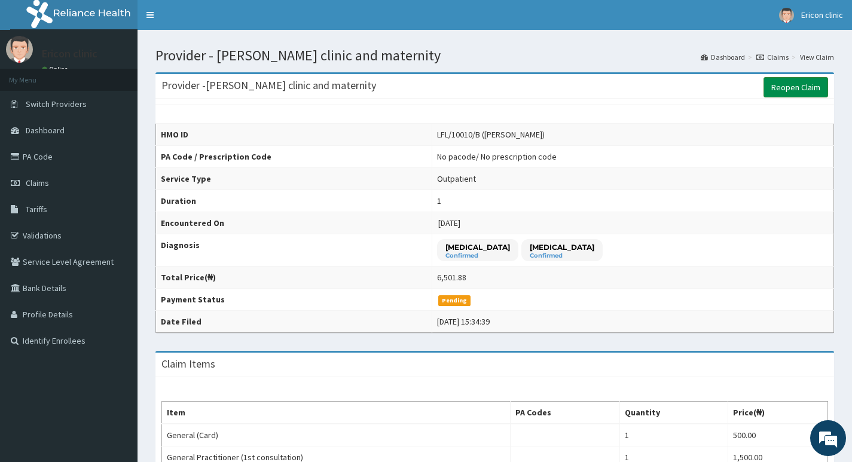
click at [788, 91] on link "Reopen Claim" at bounding box center [795, 87] width 65 height 20
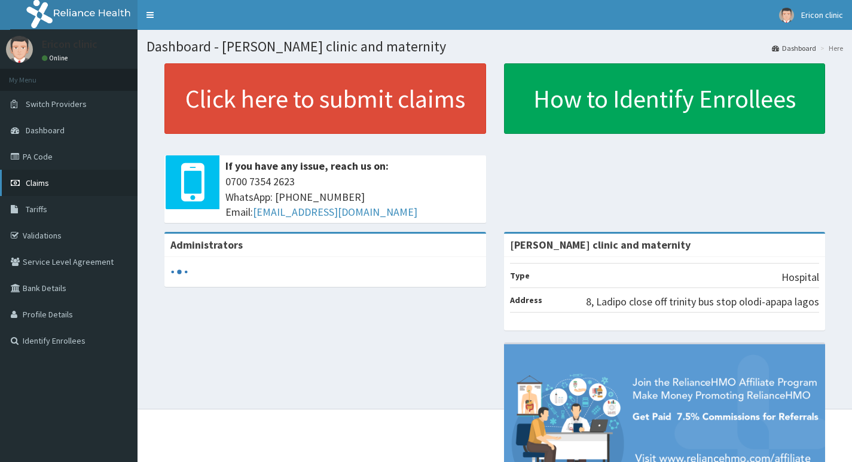
click at [33, 178] on span "Claims" at bounding box center [37, 183] width 23 height 11
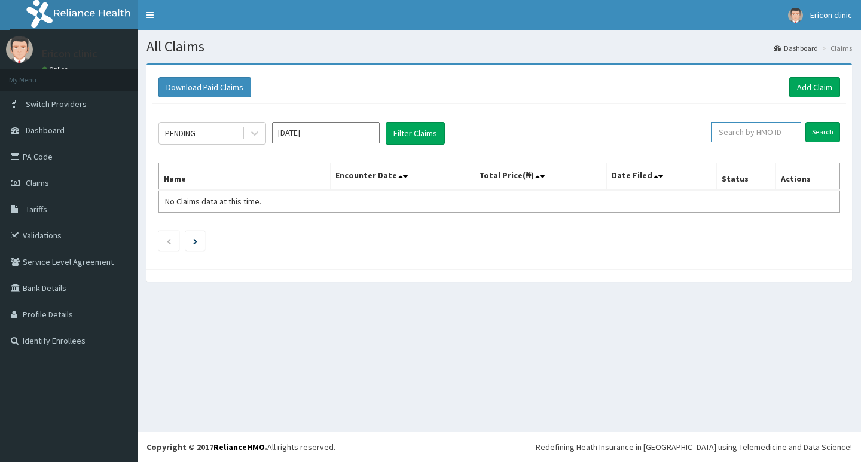
click at [753, 127] on input "text" at bounding box center [756, 132] width 90 height 20
paste input "LFL/10010/A"
type input "LFL/10010/B"
click at [805, 122] on input "Search" at bounding box center [822, 132] width 35 height 20
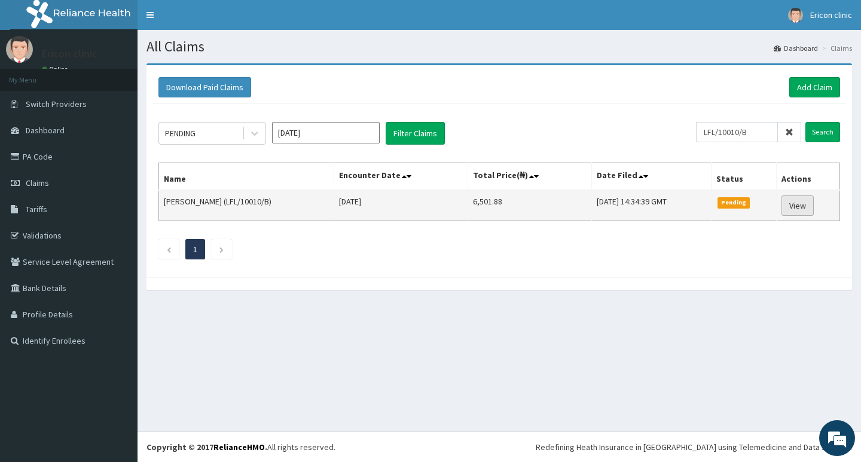
click at [805, 203] on link "View" at bounding box center [797, 205] width 32 height 20
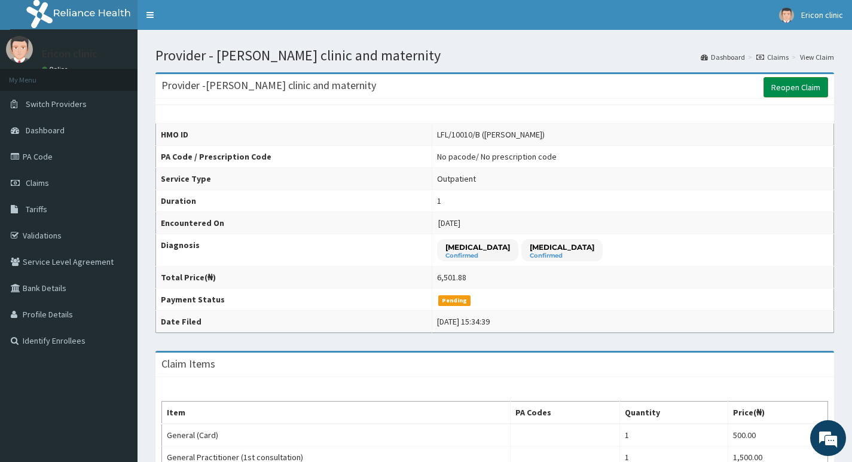
click at [795, 87] on link "Reopen Claim" at bounding box center [795, 87] width 65 height 20
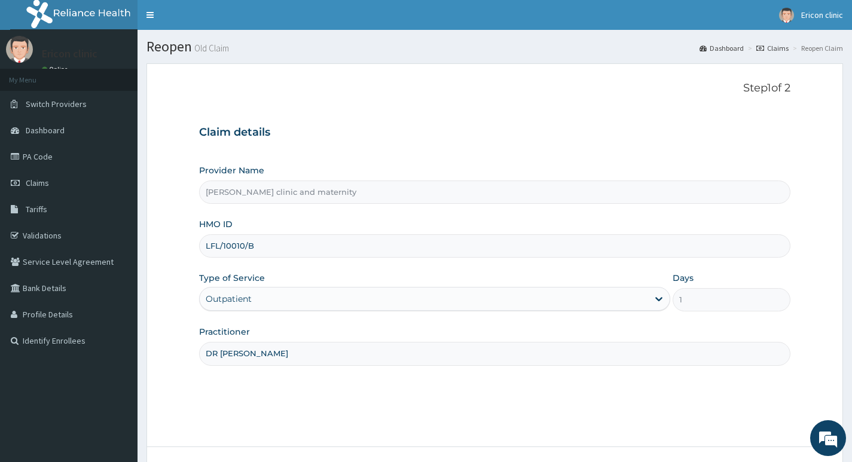
click at [389, 243] on input "LFL/10010/B" at bounding box center [494, 245] width 591 height 23
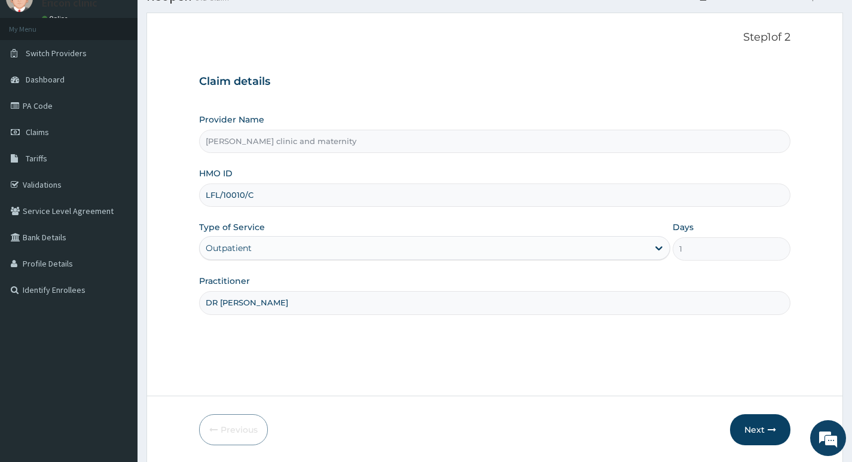
scroll to position [92, 0]
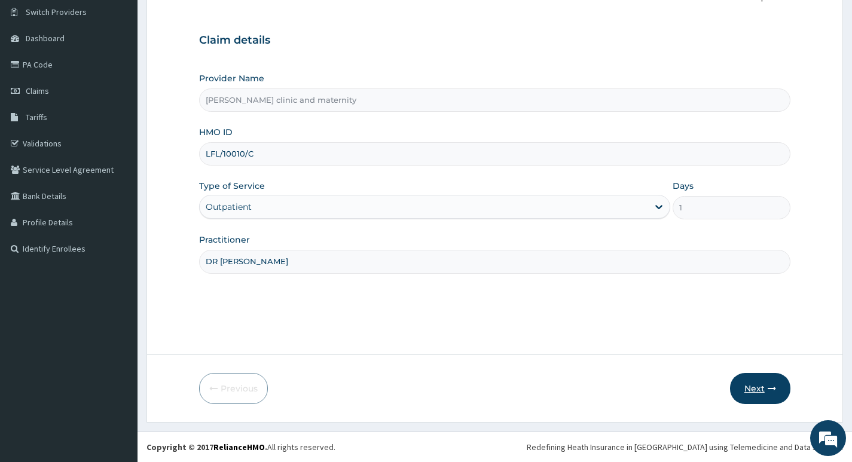
type input "LFL/10010/C"
click at [756, 384] on button "Next" at bounding box center [760, 388] width 60 height 31
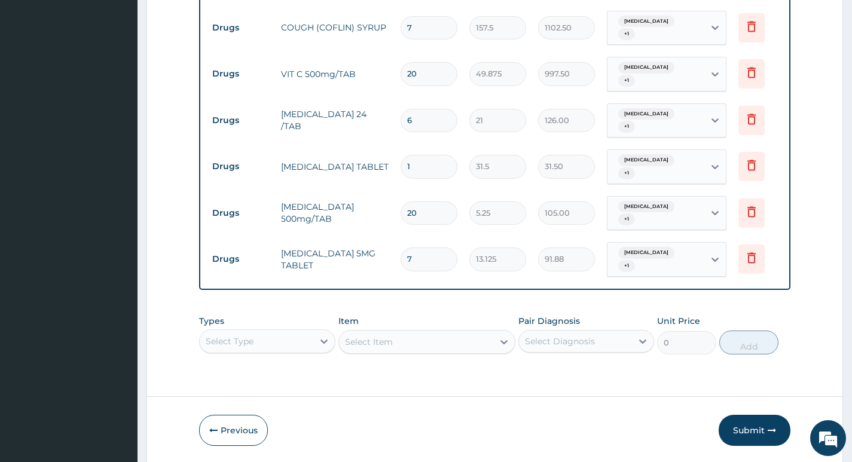
click at [751, 415] on button "Submit" at bounding box center [754, 430] width 72 height 31
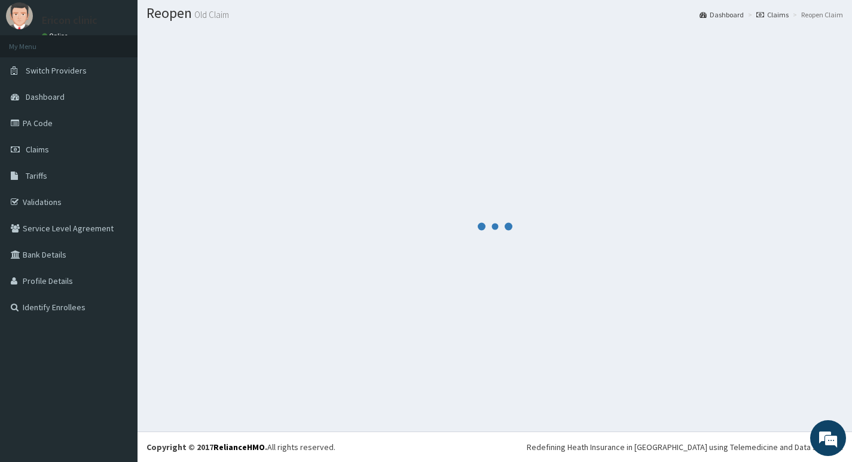
scroll to position [699, 0]
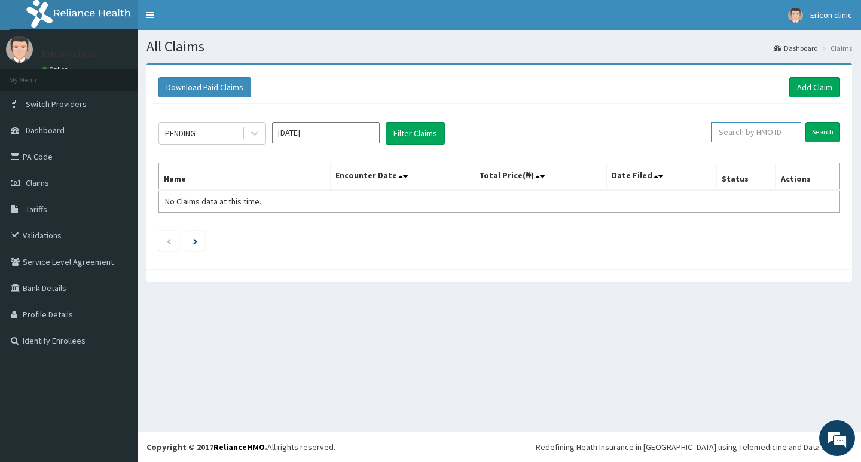
click at [751, 133] on input "text" at bounding box center [756, 132] width 90 height 20
paste input "LFL/10010/A"
click at [805, 122] on input "Search" at bounding box center [822, 132] width 35 height 20
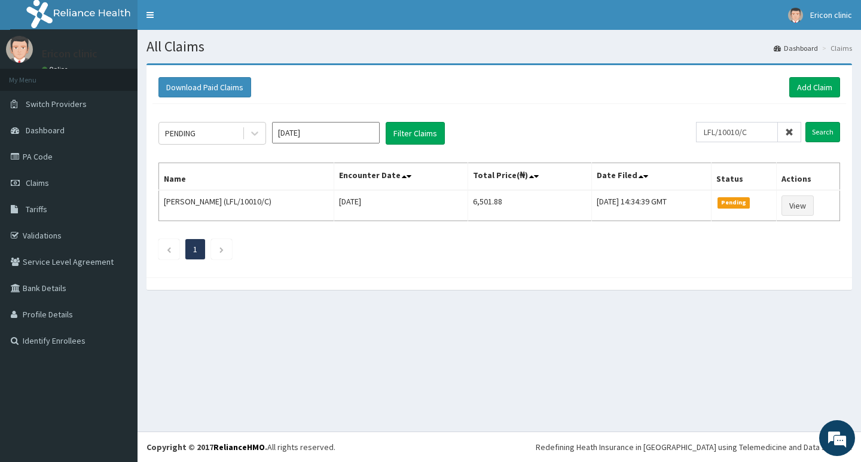
click at [736, 261] on div "PENDING Sep 2025 Filter Claims LFL/10010/C Search Name Encounter Date Total Pri…" at bounding box center [498, 187] width 693 height 167
click at [770, 135] on input "LFL/10010/C" at bounding box center [737, 132] width 82 height 20
click at [805, 122] on input "Search" at bounding box center [822, 132] width 35 height 20
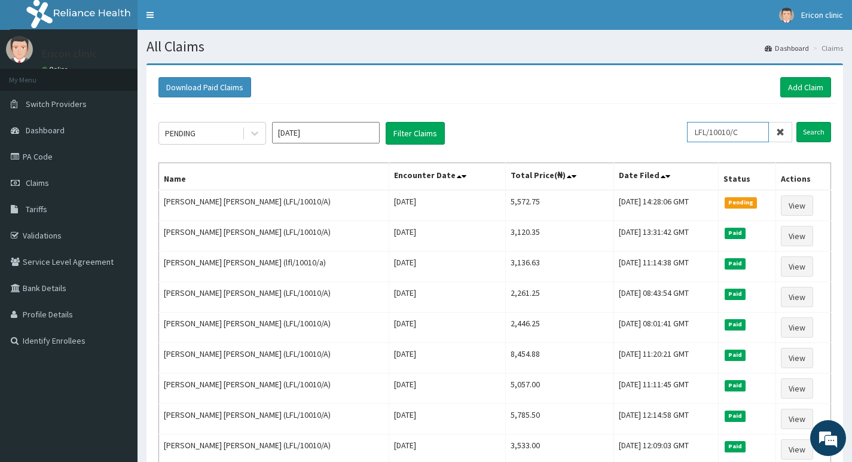
click at [796, 122] on input "Search" at bounding box center [813, 132] width 35 height 20
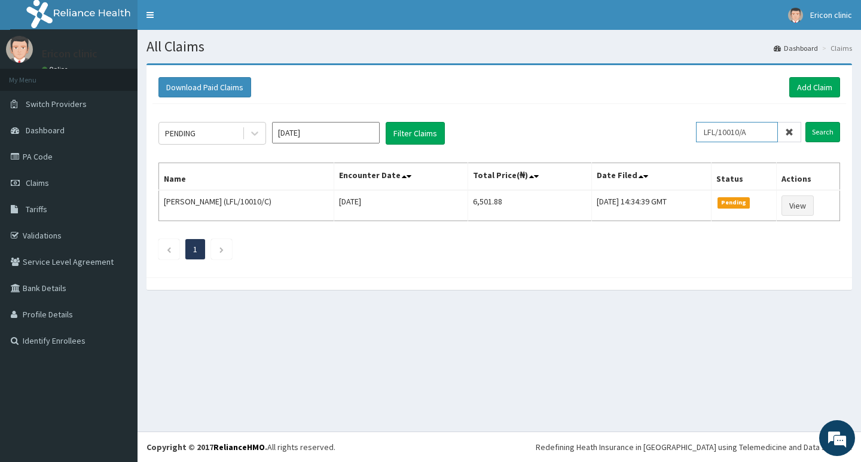
type input "LFL/10010/A"
click at [805, 122] on input "Search" at bounding box center [822, 132] width 35 height 20
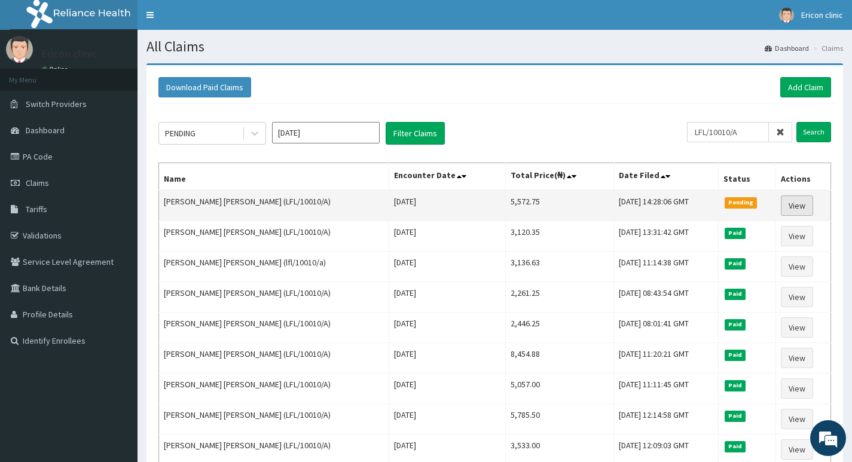
click at [812, 203] on link "View" at bounding box center [797, 205] width 32 height 20
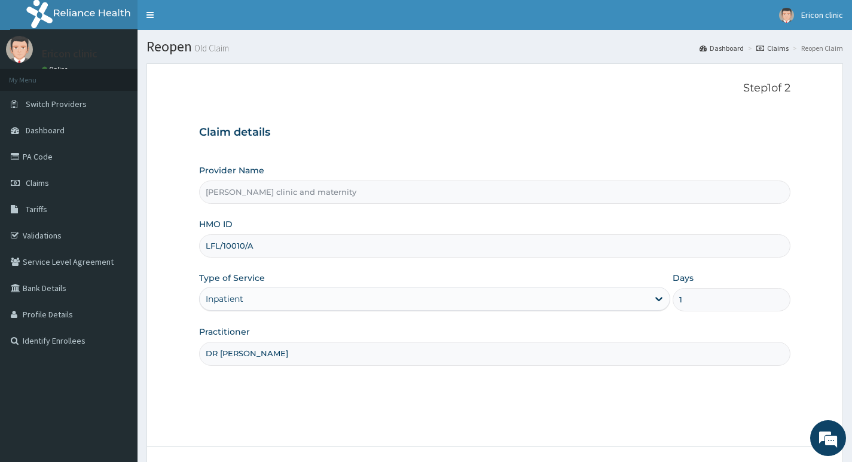
click at [308, 240] on input "LFL/10010/A" at bounding box center [494, 245] width 591 height 23
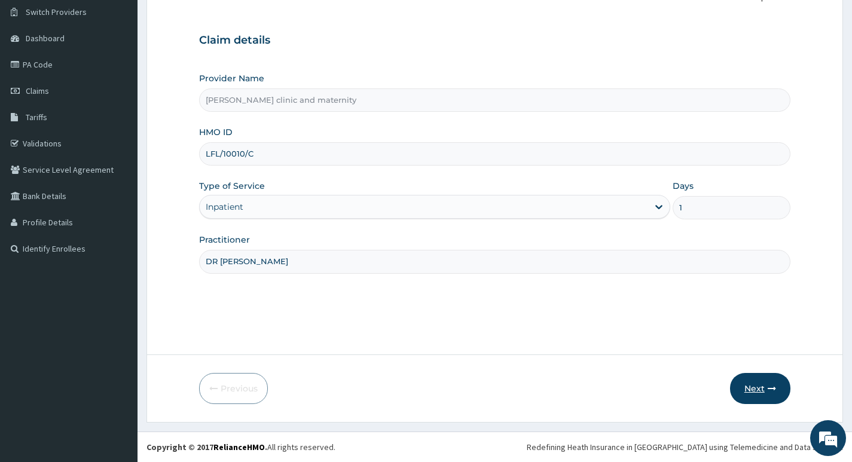
type input "LFL/10010/C"
click at [773, 390] on icon "button" at bounding box center [771, 388] width 8 height 8
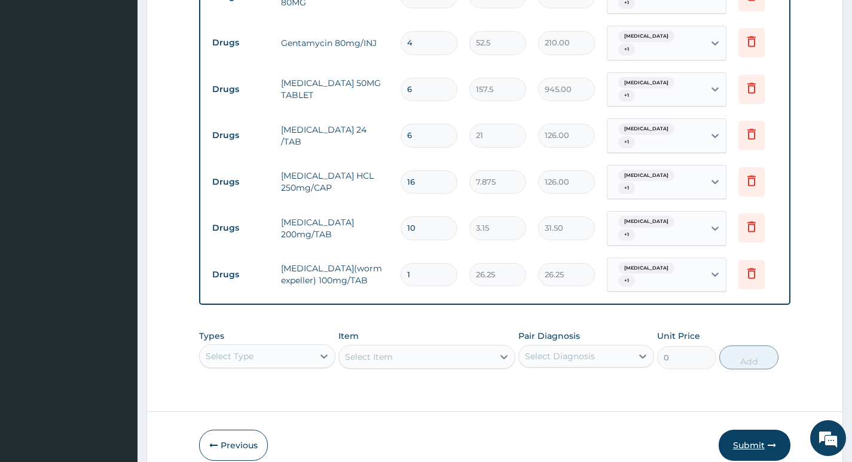
click at [757, 430] on button "Submit" at bounding box center [754, 445] width 72 height 31
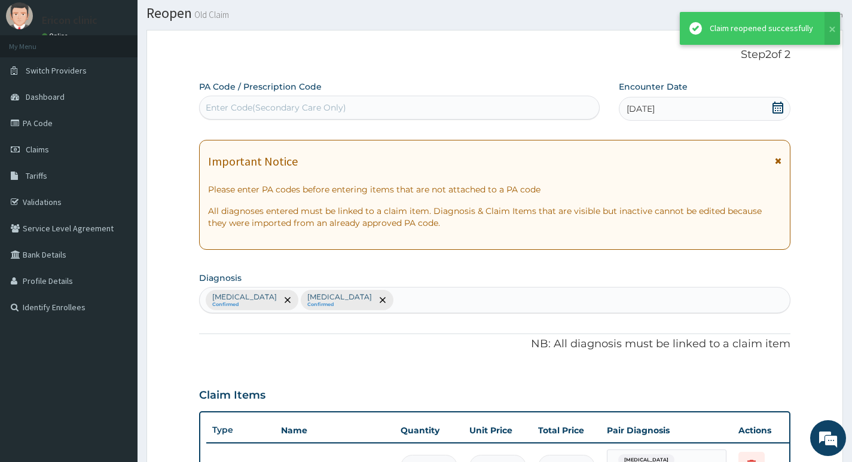
scroll to position [781, 0]
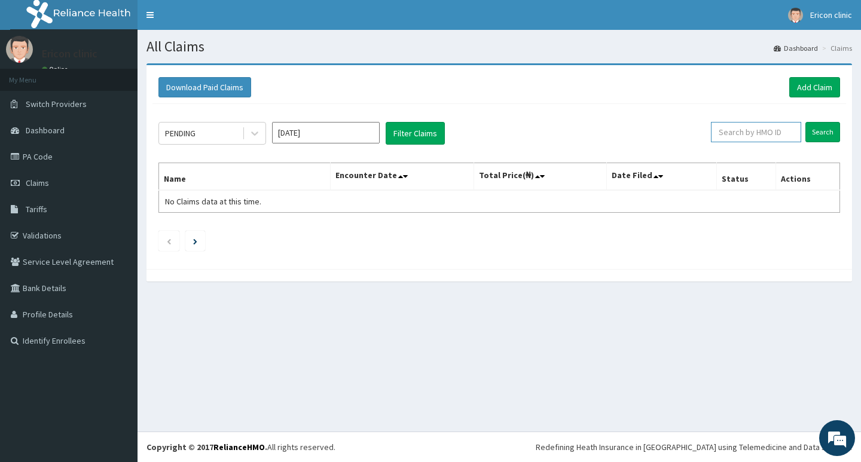
click at [767, 135] on input "text" at bounding box center [756, 132] width 90 height 20
paste input "LFL/10010/A"
click at [805, 122] on input "Search" at bounding box center [822, 132] width 35 height 20
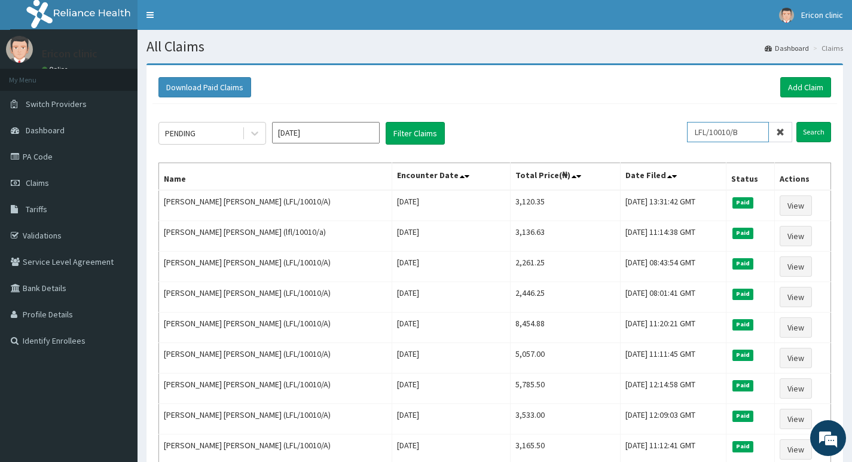
click at [796, 122] on input "Search" at bounding box center [813, 132] width 35 height 20
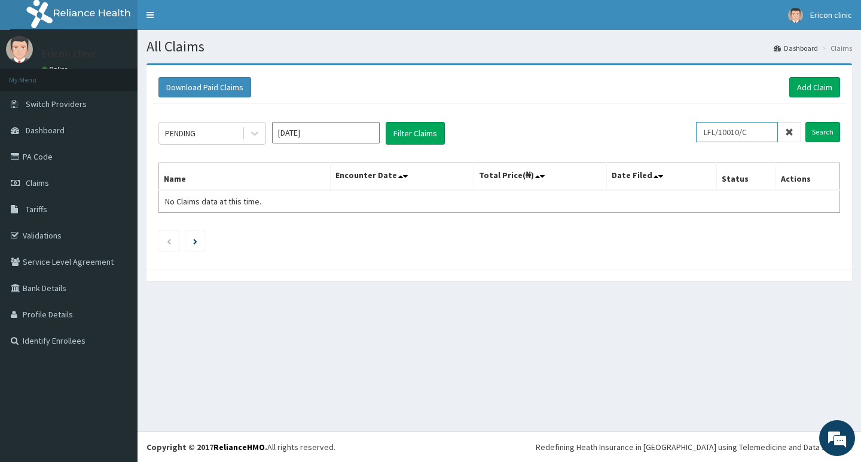
type input "LFL/10010/C"
click at [805, 122] on input "Search" at bounding box center [822, 132] width 35 height 20
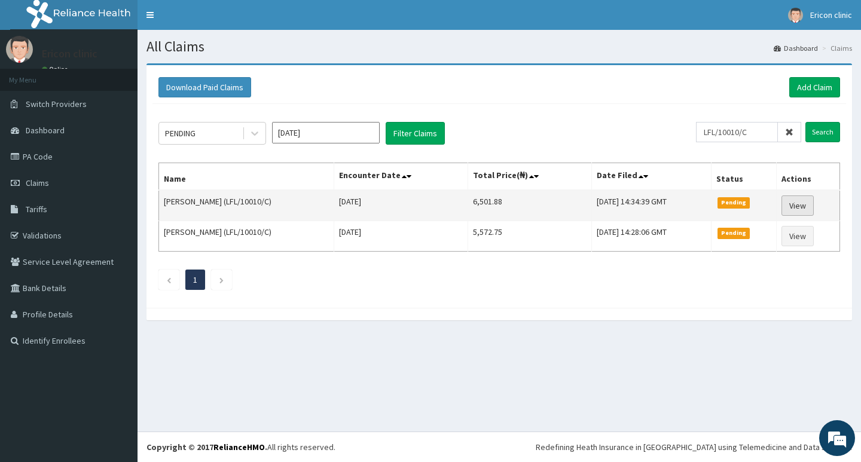
click at [803, 204] on link "View" at bounding box center [797, 205] width 32 height 20
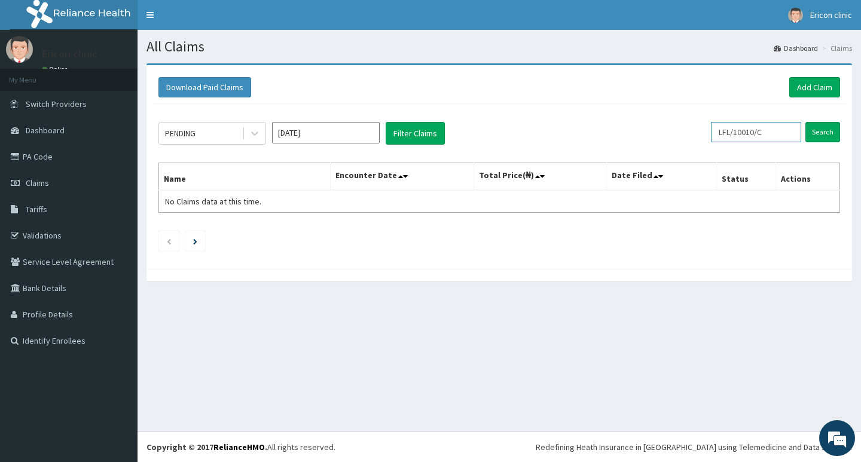
click at [791, 132] on input "LFL/10010/C" at bounding box center [756, 132] width 90 height 20
click at [805, 122] on input "Search" at bounding box center [822, 132] width 35 height 20
type input "LFL/10010/C"
click at [805, 122] on input "Search" at bounding box center [822, 132] width 35 height 20
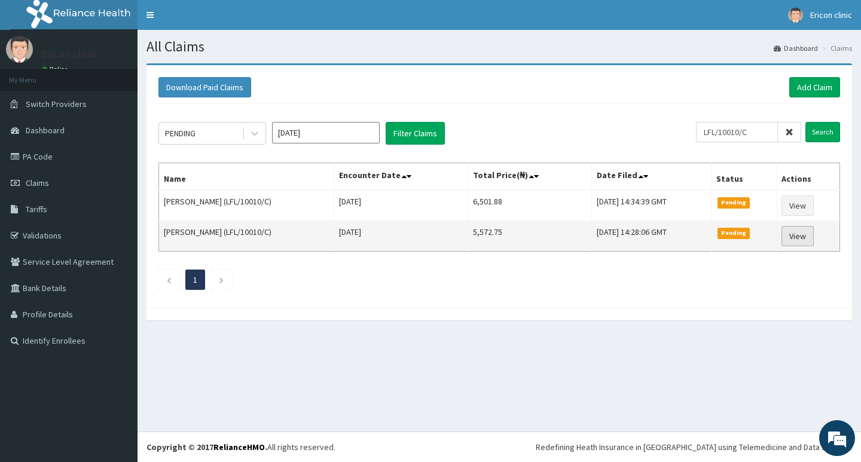
click at [805, 236] on link "View" at bounding box center [797, 236] width 32 height 20
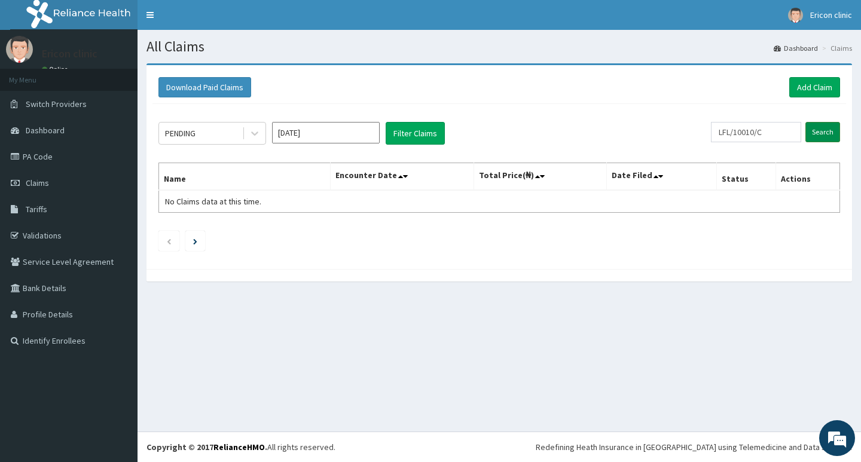
click at [813, 132] on input "Search" at bounding box center [822, 132] width 35 height 20
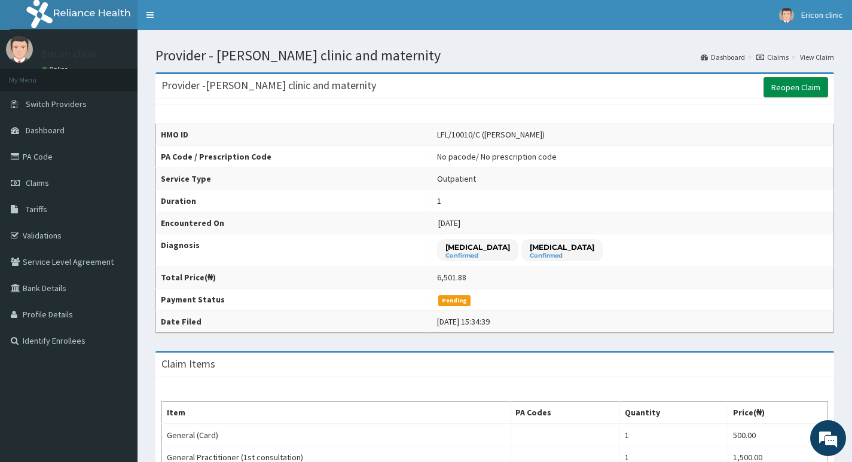
click at [807, 87] on link "Reopen Claim" at bounding box center [795, 87] width 65 height 20
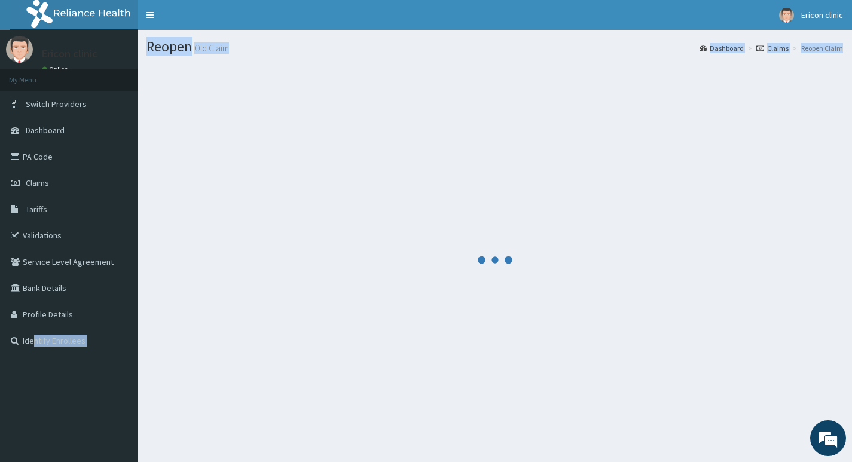
drag, startPoint x: 34, startPoint y: 400, endPoint x: 108, endPoint y: 407, distance: 73.9
click at [136, 414] on aside "Ericon clinic Online My Menu Switch Providers Dashboard PA Code Claims Tariffs …" at bounding box center [68, 248] width 137 height 496
click at [108, 405] on aside "Ericon clinic Online My Menu Switch Providers Dashboard PA Code Claims Tariffs …" at bounding box center [68, 248] width 137 height 496
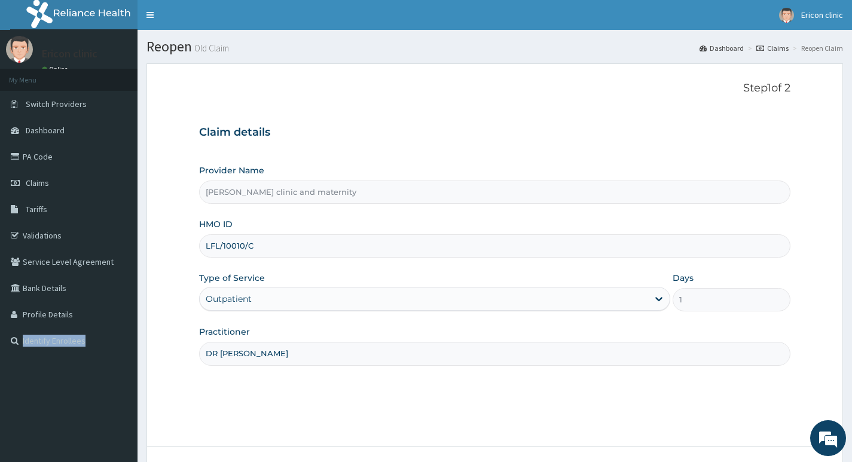
drag, startPoint x: 120, startPoint y: 387, endPoint x: 20, endPoint y: 384, distance: 99.9
click at [20, 384] on aside "Ericon clinic Online My Menu Switch Providers Dashboard PA Code Claims Tariffs …" at bounding box center [68, 277] width 137 height 554
click at [222, 392] on div "Step 1 of 2 Claim details Provider Name Ericon clinic and maternity HMO ID LFL/…" at bounding box center [494, 255] width 591 height 347
click at [316, 246] on input "LFL/10010/C" at bounding box center [494, 245] width 591 height 23
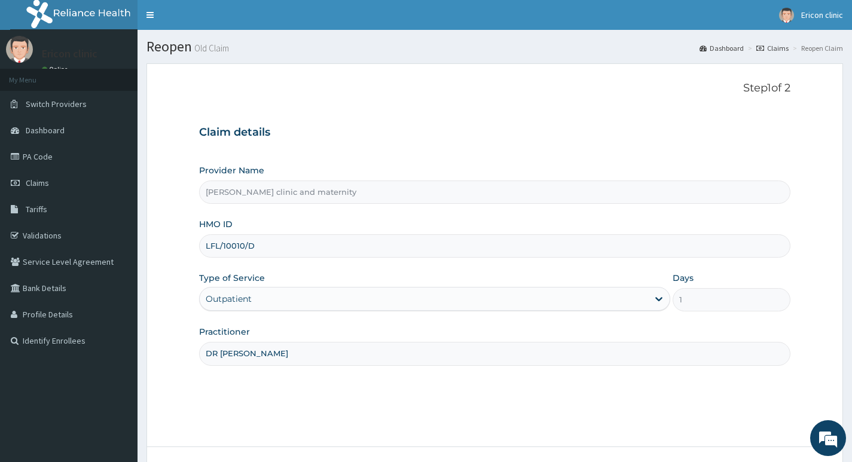
type input "LFL/10010/D"
click at [446, 222] on div "HMO ID LFL/10010/D" at bounding box center [494, 237] width 591 height 39
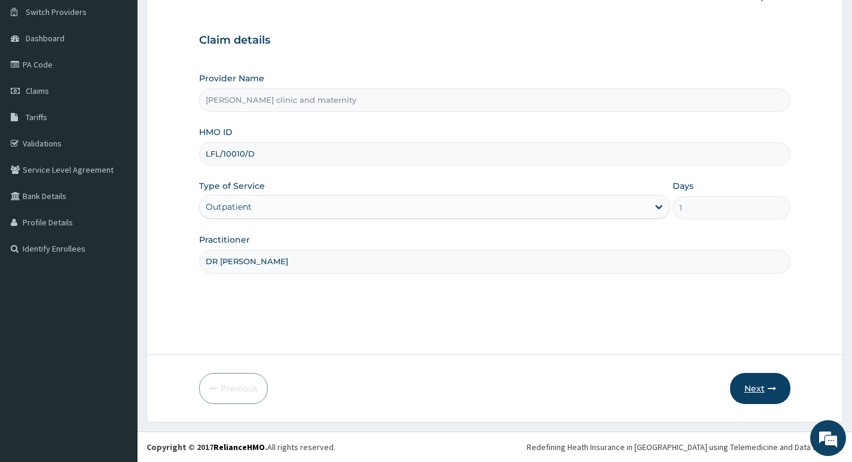
click at [752, 392] on button "Next" at bounding box center [760, 388] width 60 height 31
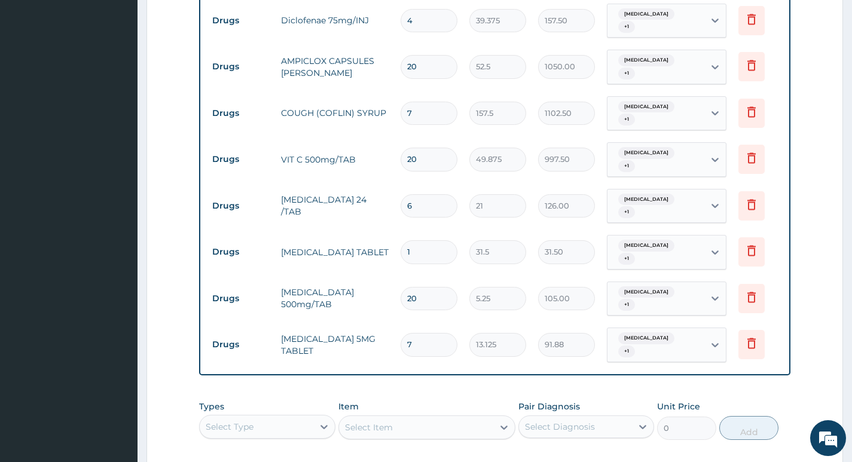
scroll to position [699, 0]
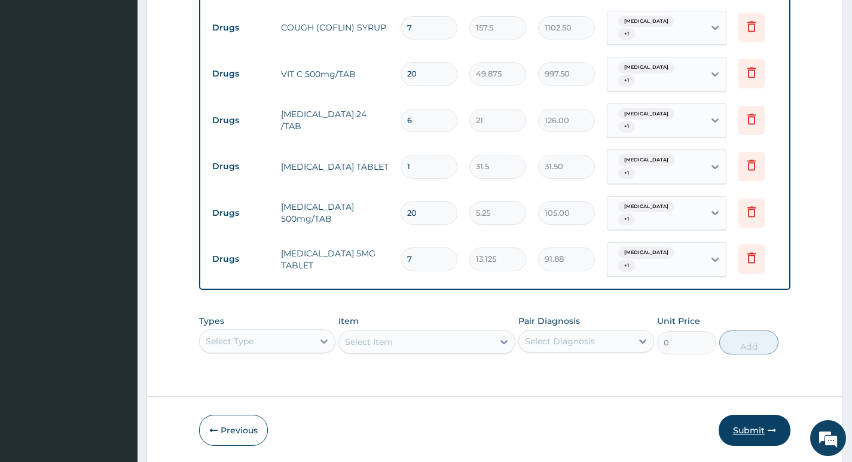
click at [754, 415] on button "Submit" at bounding box center [754, 430] width 72 height 31
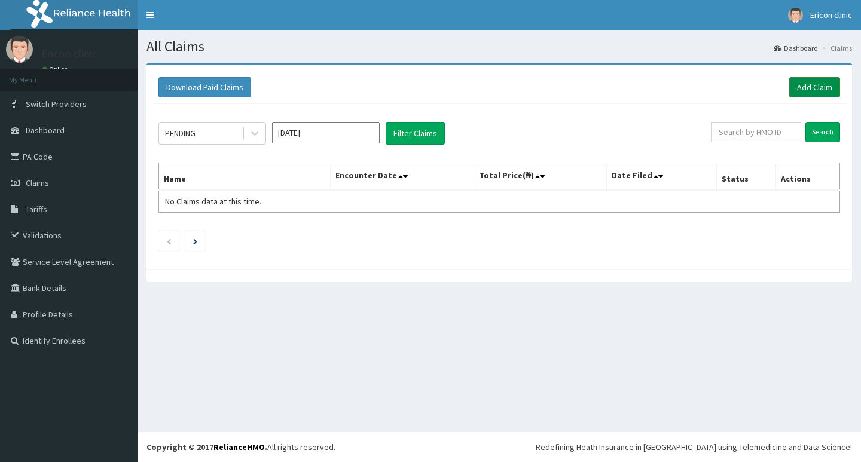
click at [828, 81] on link "Add Claim" at bounding box center [814, 87] width 51 height 20
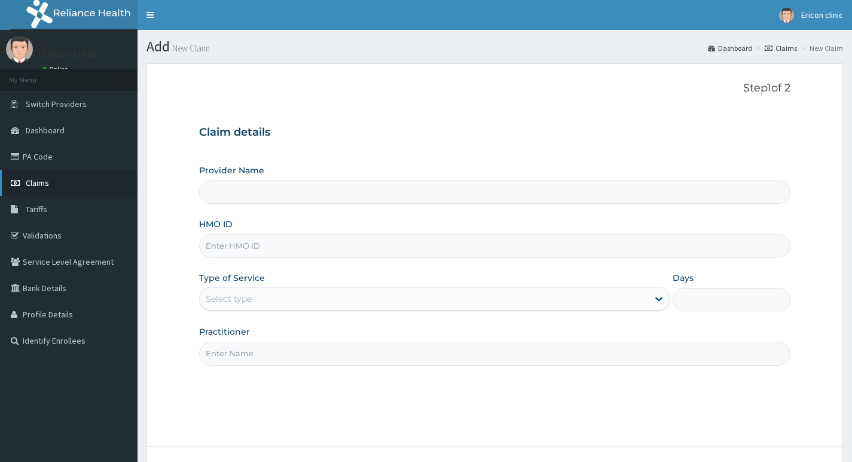
type input "[PERSON_NAME] clinic and maternity"
click at [27, 180] on span "Claims" at bounding box center [37, 183] width 23 height 11
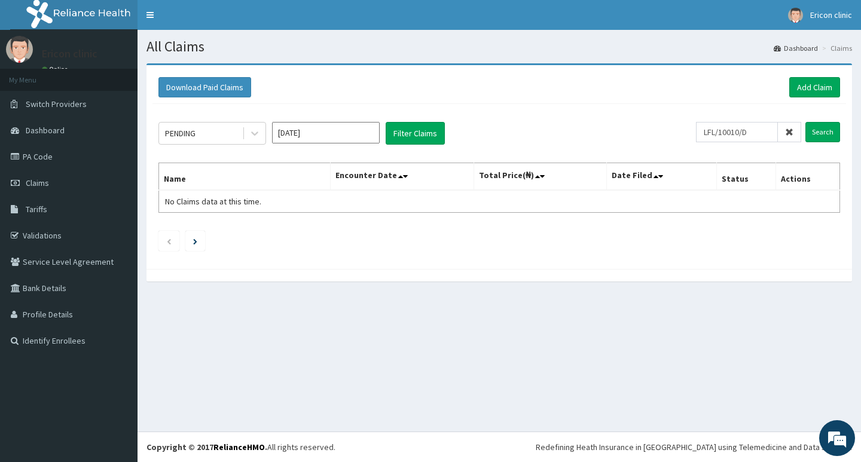
type input "LFL/10010/D"
click at [805, 122] on input "Search" at bounding box center [822, 132] width 35 height 20
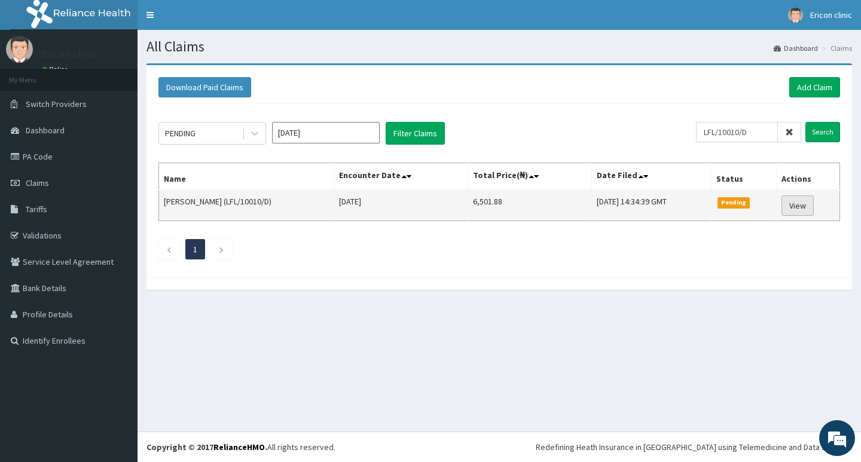
click at [798, 212] on link "View" at bounding box center [797, 205] width 32 height 20
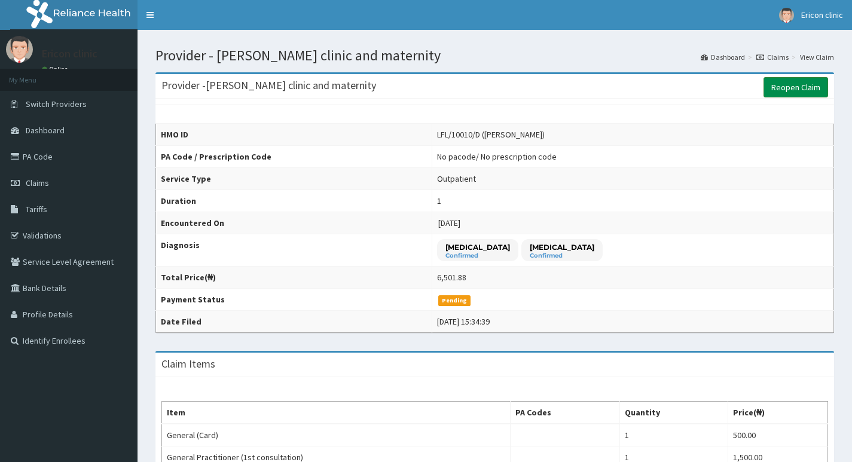
click at [806, 90] on link "Reopen Claim" at bounding box center [795, 87] width 65 height 20
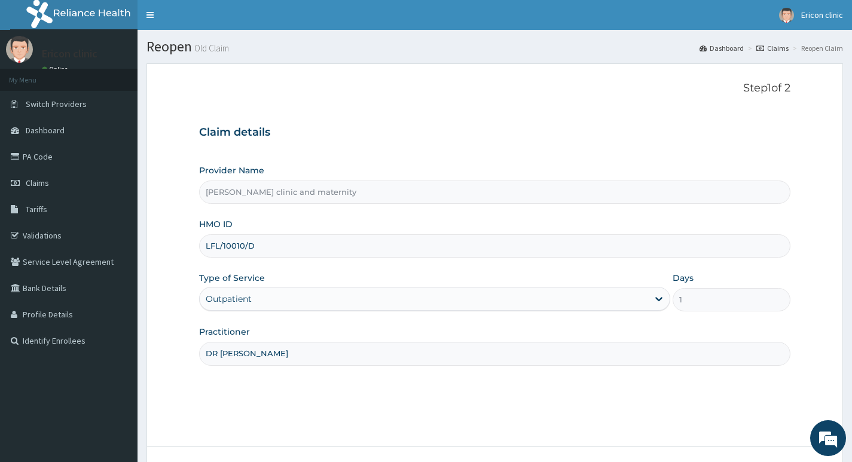
click at [294, 246] on input "LFL/10010/D" at bounding box center [494, 245] width 591 height 23
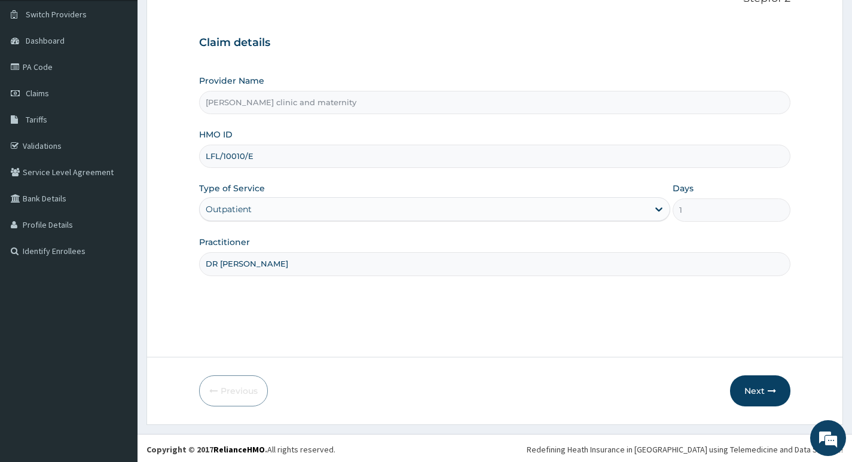
scroll to position [92, 0]
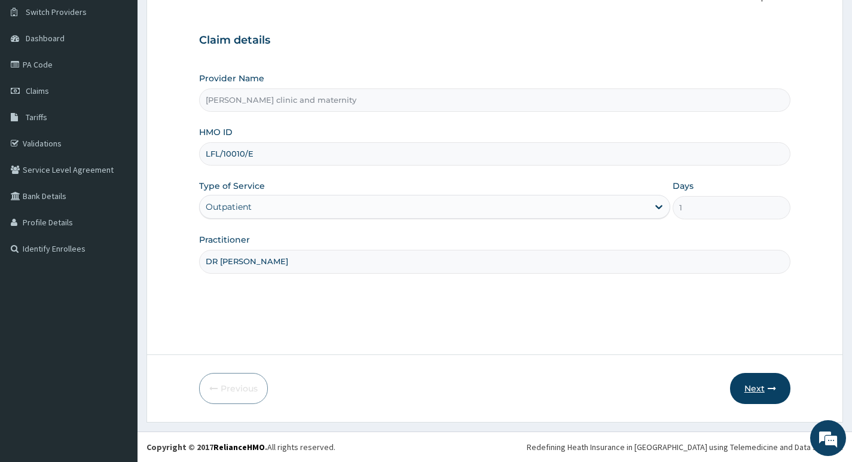
type input "LFL/10010/E"
click at [747, 392] on button "Next" at bounding box center [760, 388] width 60 height 31
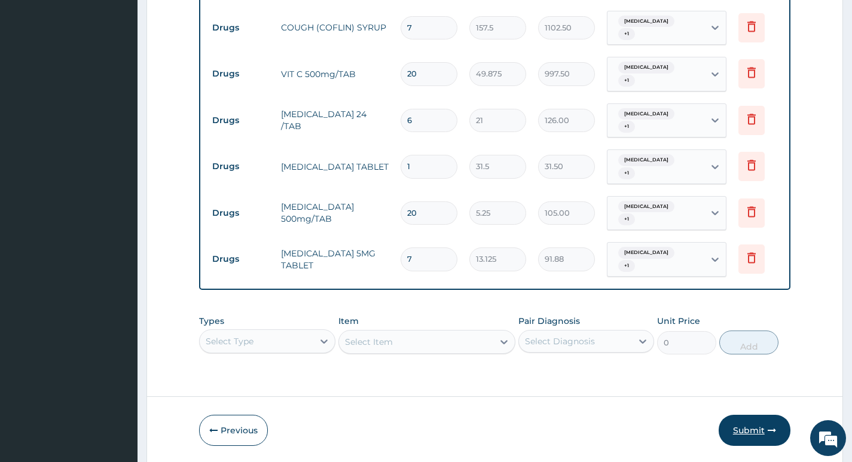
click at [745, 415] on button "Submit" at bounding box center [754, 430] width 72 height 31
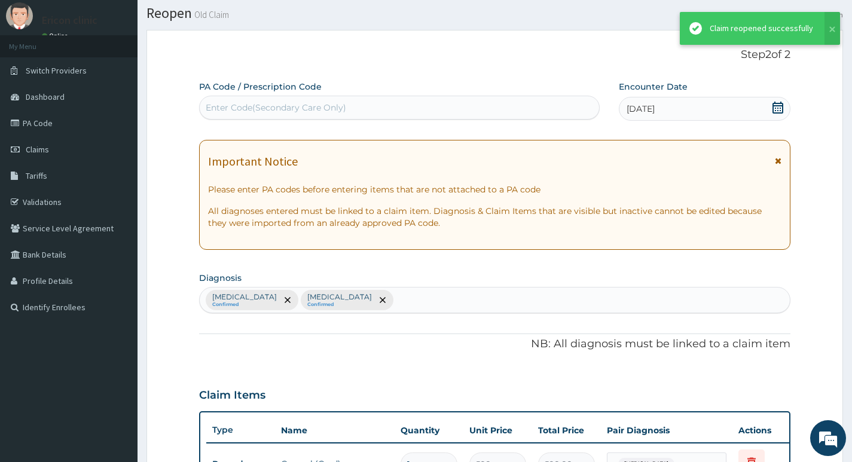
scroll to position [699, 0]
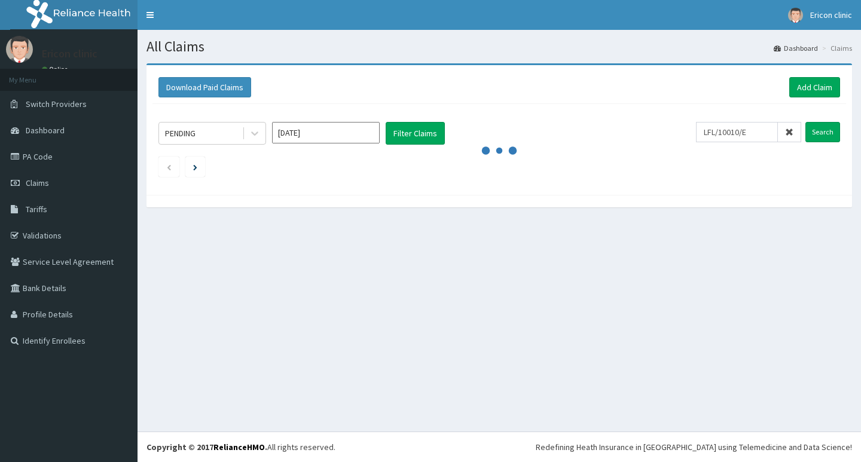
type input "LFL/10010/E"
click at [805, 122] on input "Search" at bounding box center [822, 132] width 35 height 20
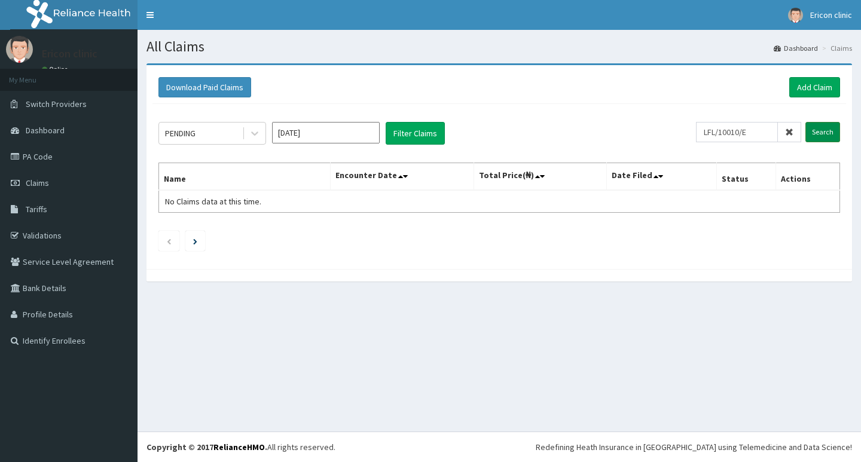
click at [822, 135] on input "Search" at bounding box center [822, 132] width 35 height 20
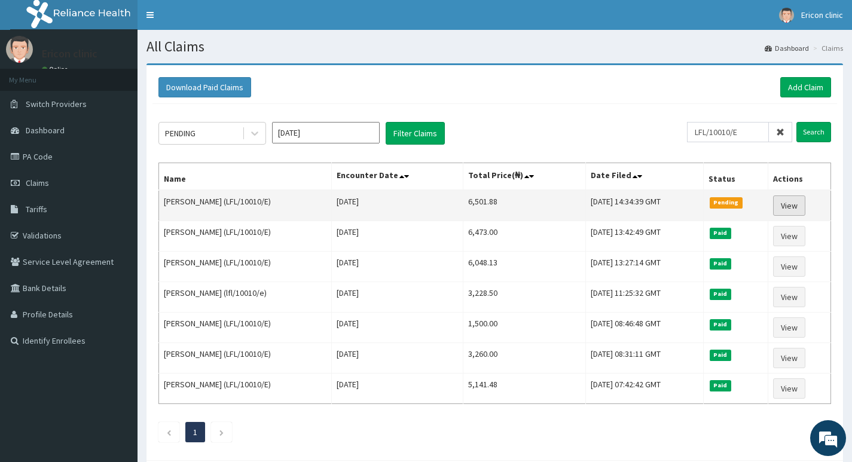
click at [793, 206] on link "View" at bounding box center [789, 205] width 32 height 20
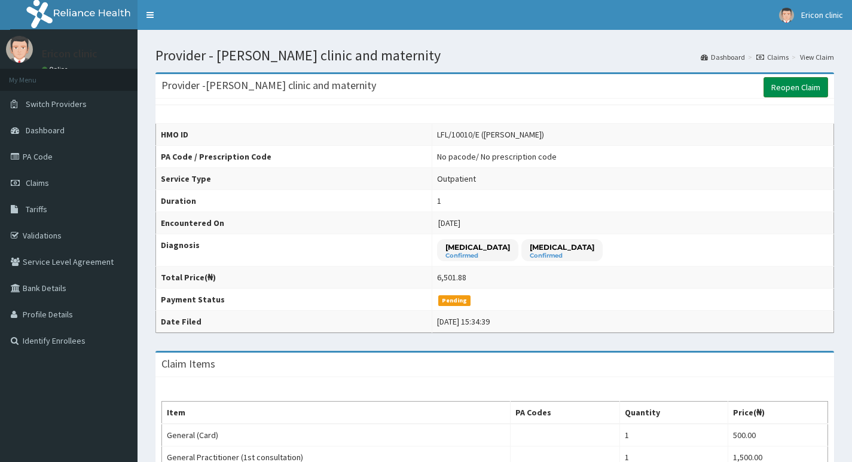
click at [803, 91] on link "Reopen Claim" at bounding box center [795, 87] width 65 height 20
click at [785, 88] on link "Reopen Claim" at bounding box center [795, 87] width 65 height 20
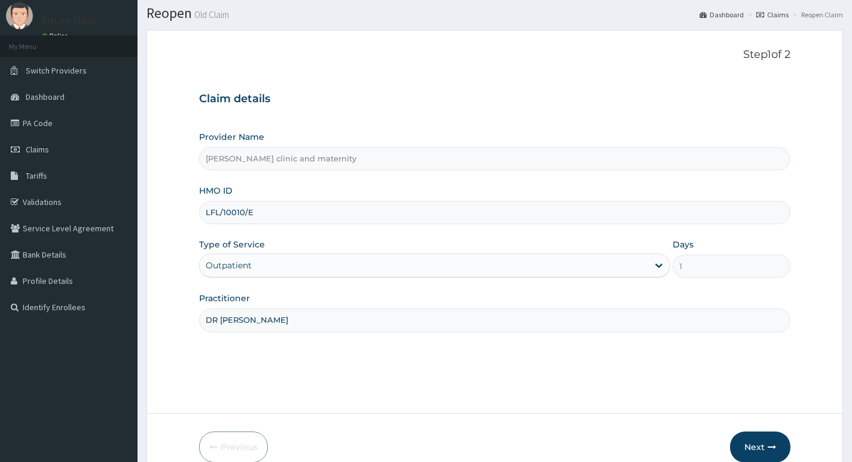
click at [353, 213] on input "LFL/10010/E" at bounding box center [494, 212] width 591 height 23
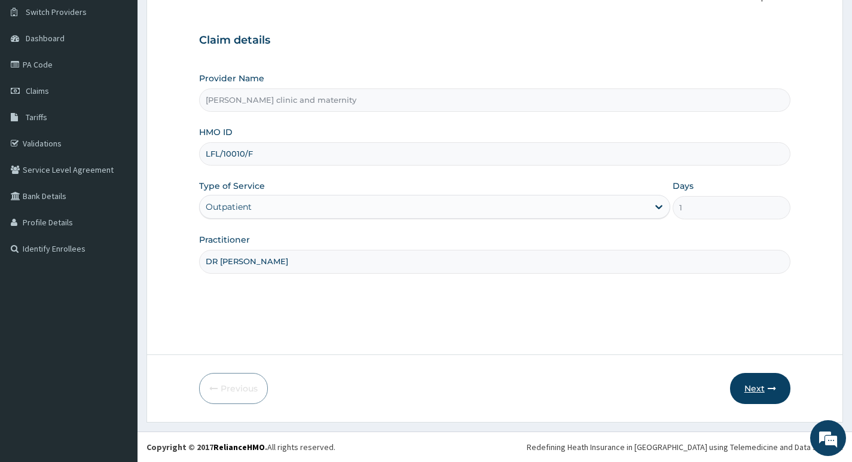
type input "LFL/10010/F"
click at [749, 393] on button "Next" at bounding box center [760, 388] width 60 height 31
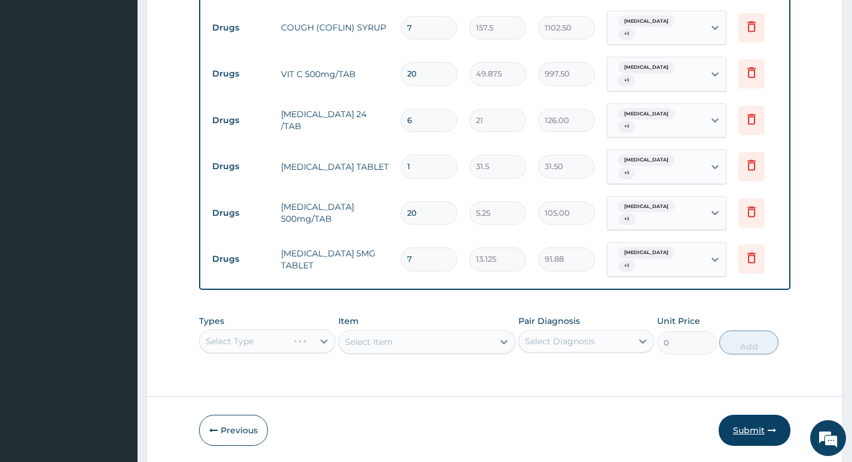
click at [753, 415] on button "Submit" at bounding box center [754, 430] width 72 height 31
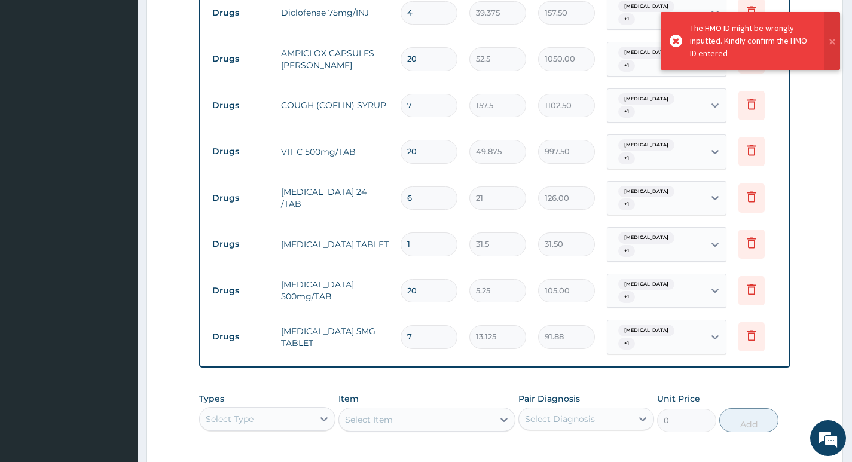
scroll to position [699, 0]
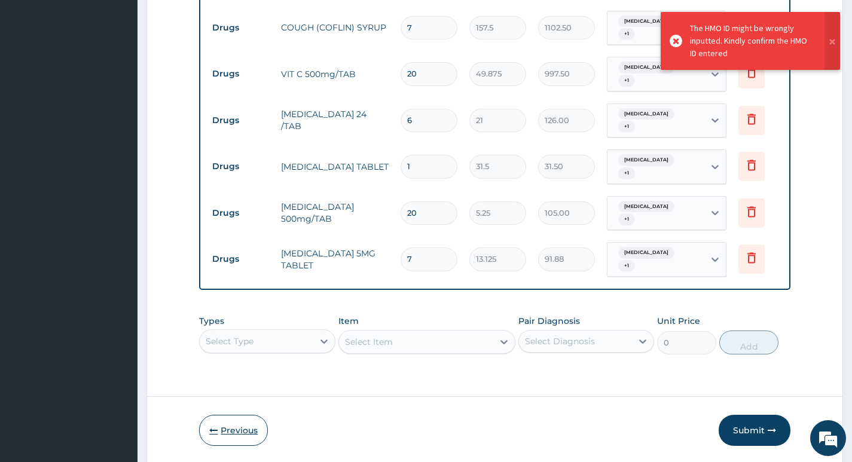
click at [252, 415] on button "Previous" at bounding box center [233, 430] width 69 height 31
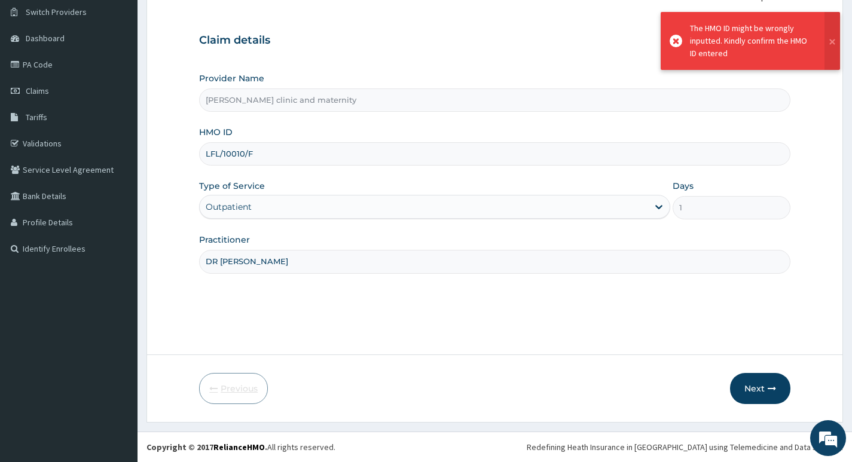
scroll to position [92, 0]
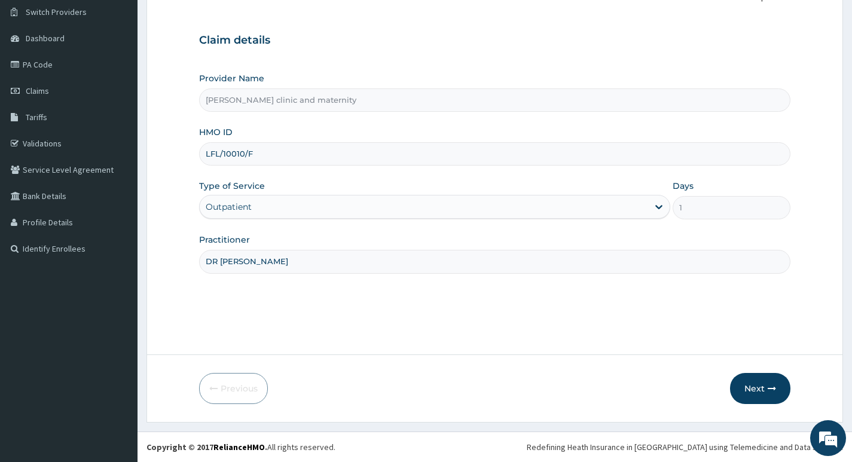
click at [316, 146] on input "LFL/10010/F" at bounding box center [494, 153] width 591 height 23
type input "LFL/10010/D"
click at [773, 383] on button "Next" at bounding box center [760, 388] width 60 height 31
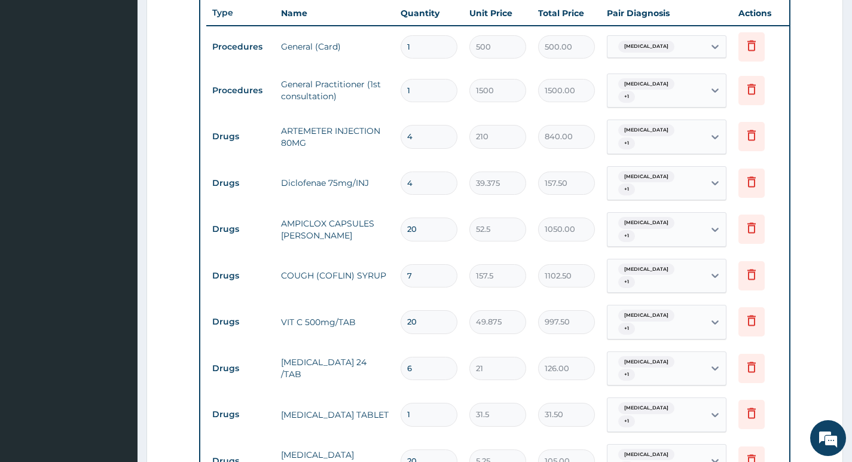
scroll to position [699, 0]
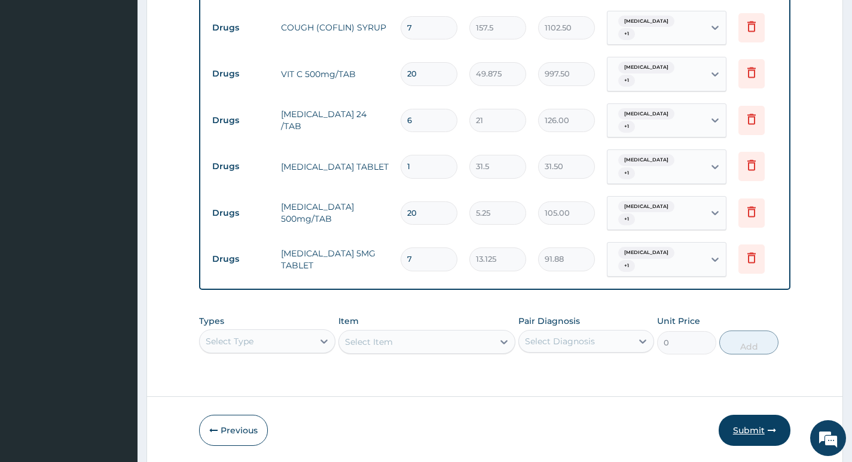
click at [753, 415] on button "Submit" at bounding box center [754, 430] width 72 height 31
click at [243, 415] on button "Previous" at bounding box center [233, 430] width 69 height 31
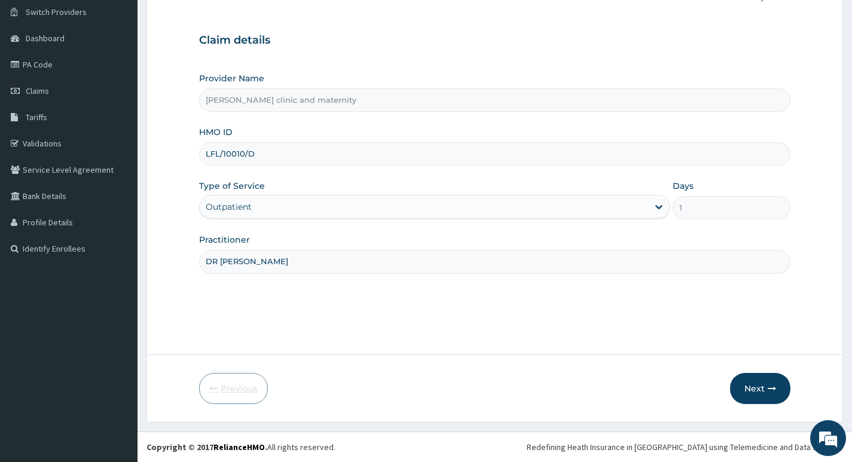
scroll to position [92, 0]
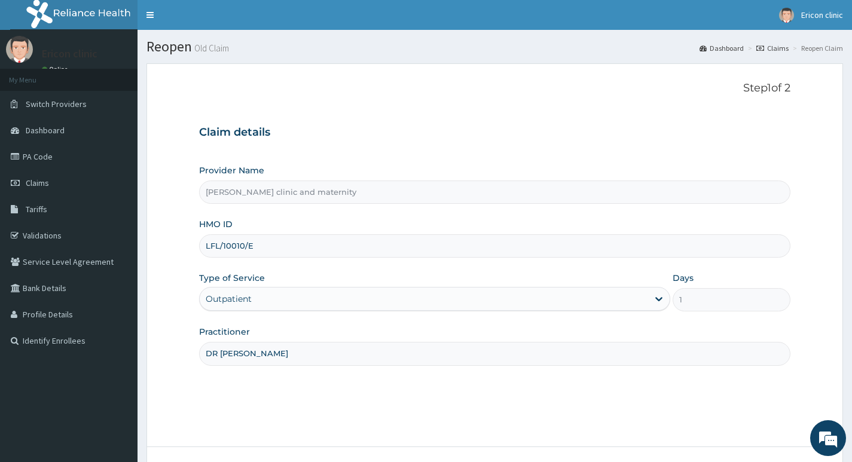
click at [327, 237] on input "LFL/10010/E" at bounding box center [494, 245] width 591 height 23
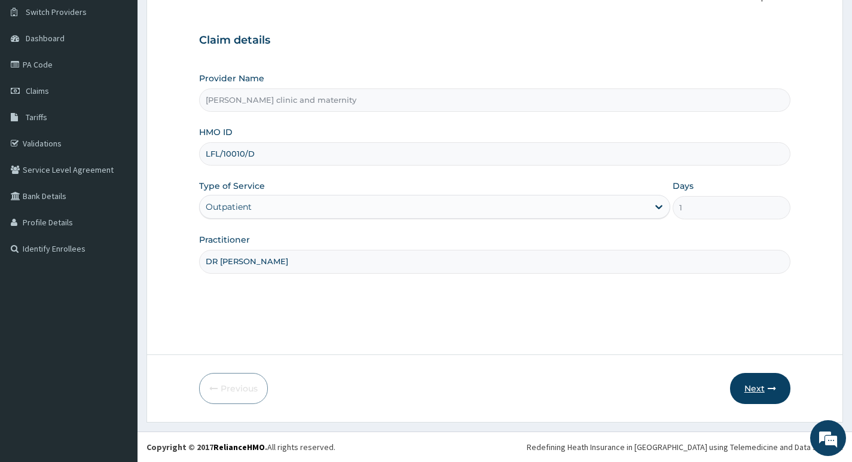
type input "LFL/10010/D"
click at [768, 392] on icon "button" at bounding box center [771, 388] width 8 height 8
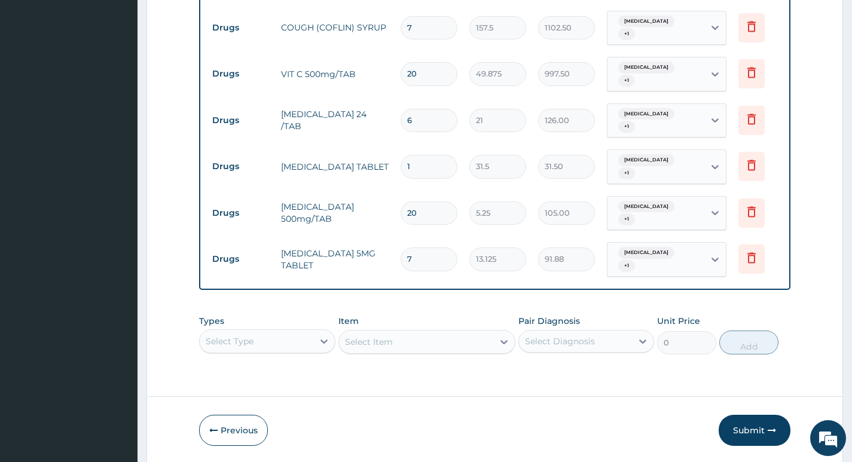
click at [772, 415] on button "Submit" at bounding box center [754, 430] width 72 height 31
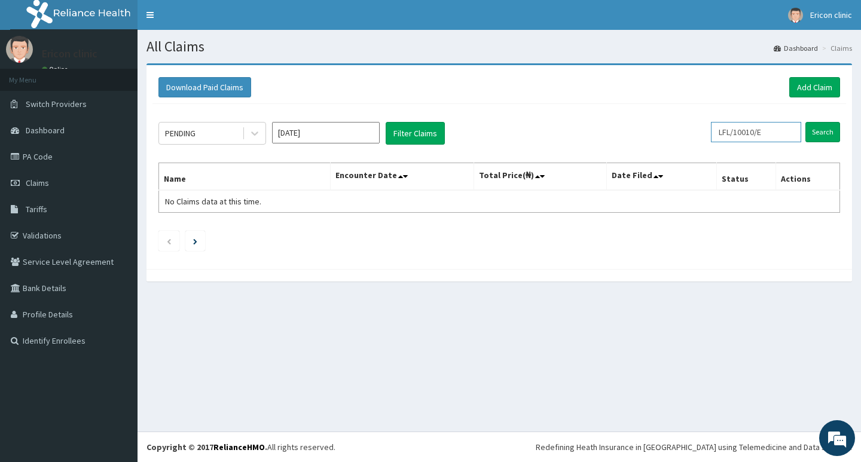
click at [797, 132] on input "LFL/10010/E" at bounding box center [756, 132] width 90 height 20
click at [805, 122] on input "Search" at bounding box center [822, 132] width 35 height 20
click at [720, 338] on div "All Claims Dashboard Claims Download Paid Claims Add Claim × Note you can only …" at bounding box center [498, 231] width 723 height 402
click at [774, 136] on input "LFL/10010/D" at bounding box center [737, 132] width 82 height 20
type input "LFL/10010/E"
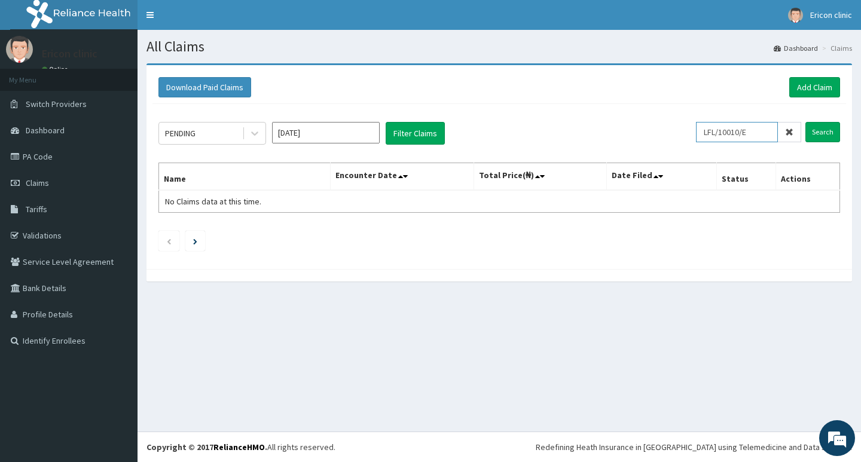
click at [805, 122] on input "Search" at bounding box center [822, 132] width 35 height 20
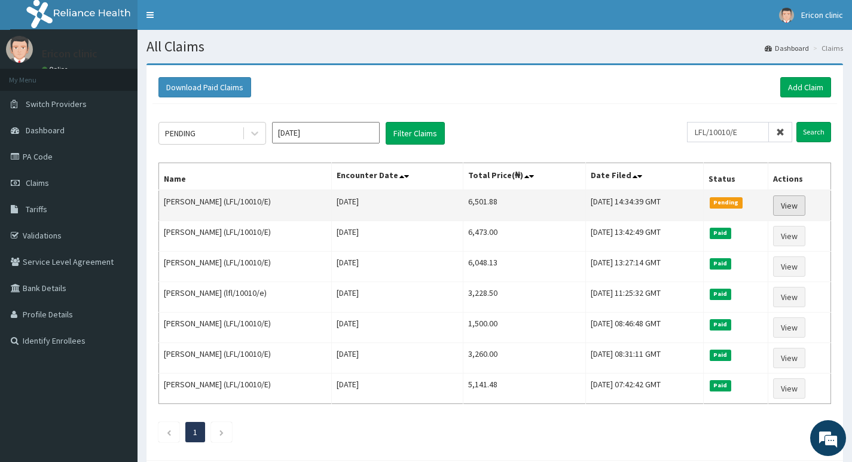
click at [790, 200] on link "View" at bounding box center [789, 205] width 32 height 20
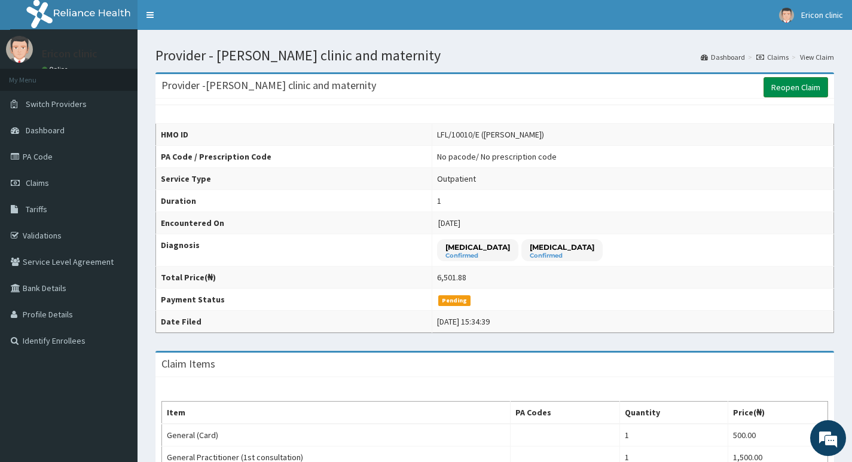
click at [790, 91] on link "Reopen Claim" at bounding box center [795, 87] width 65 height 20
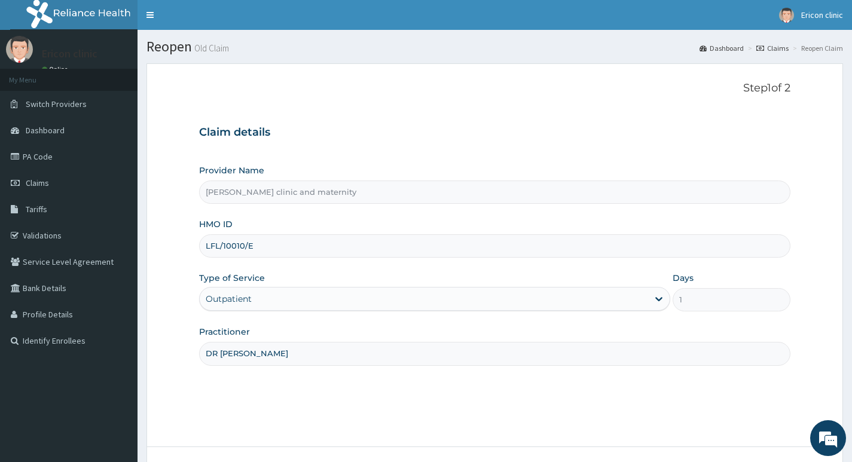
click at [265, 251] on input "LFL/10010/E" at bounding box center [494, 245] width 591 height 23
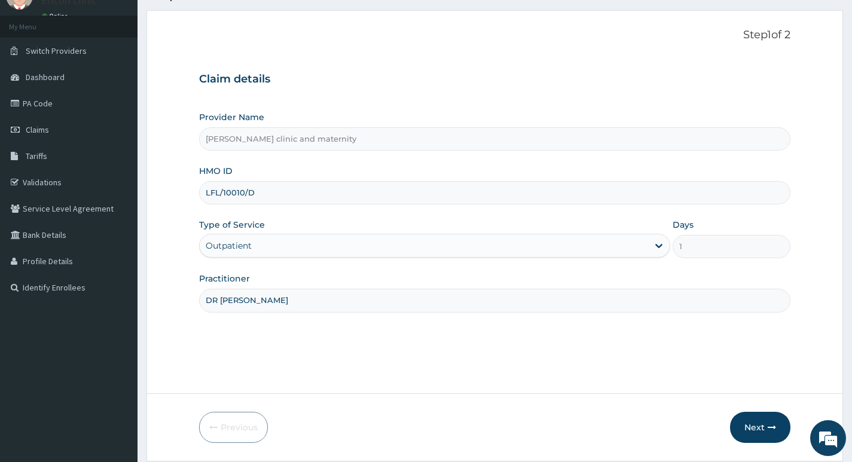
scroll to position [92, 0]
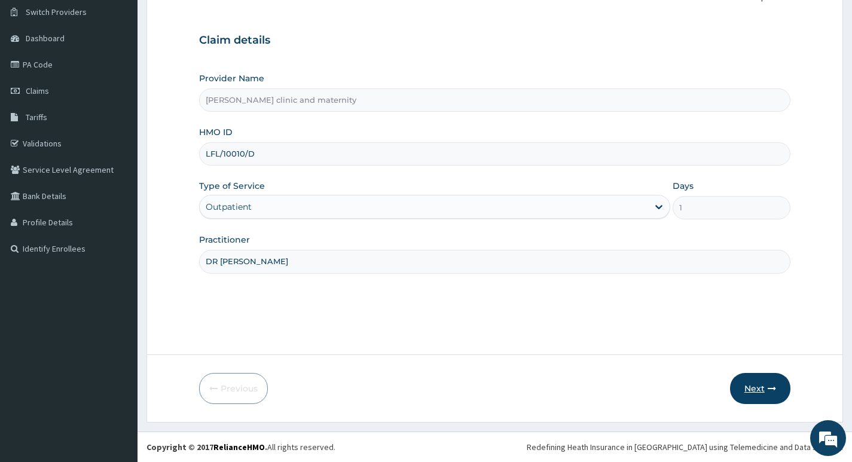
type input "LFL/10010/D"
click at [745, 374] on button "Next" at bounding box center [760, 388] width 60 height 31
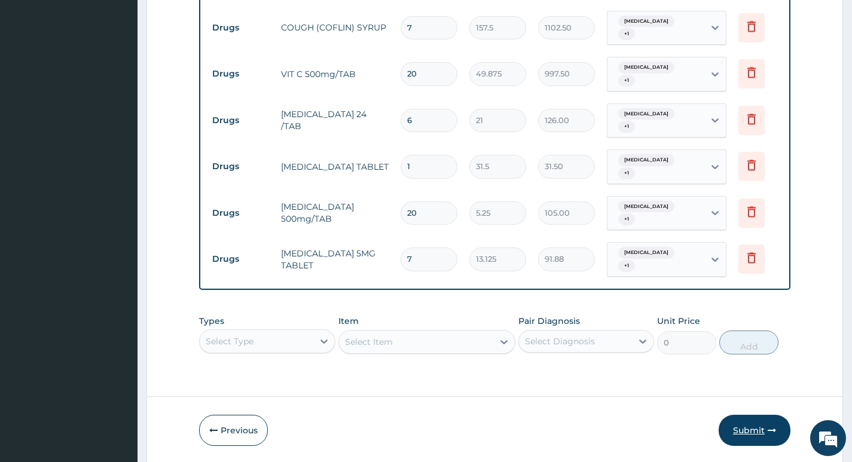
click at [750, 415] on button "Submit" at bounding box center [754, 430] width 72 height 31
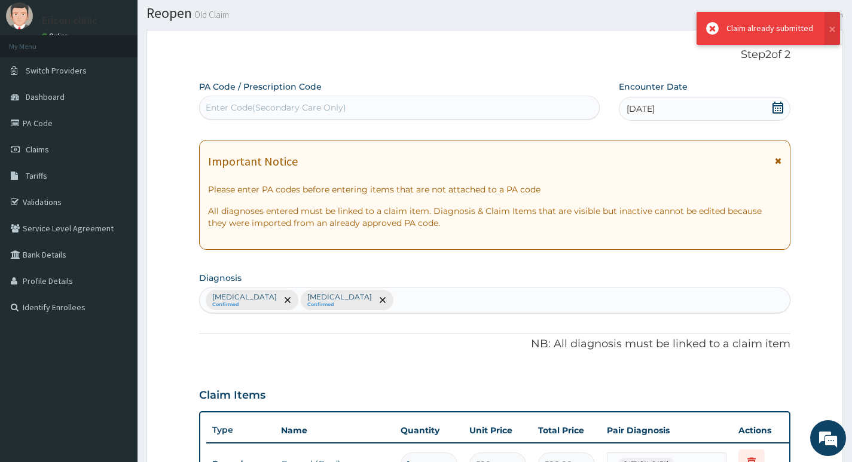
scroll to position [699, 0]
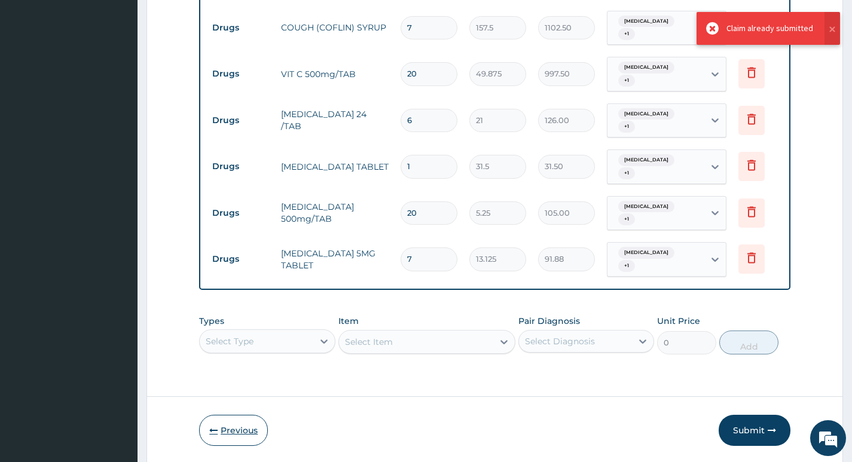
click at [238, 415] on button "Previous" at bounding box center [233, 430] width 69 height 31
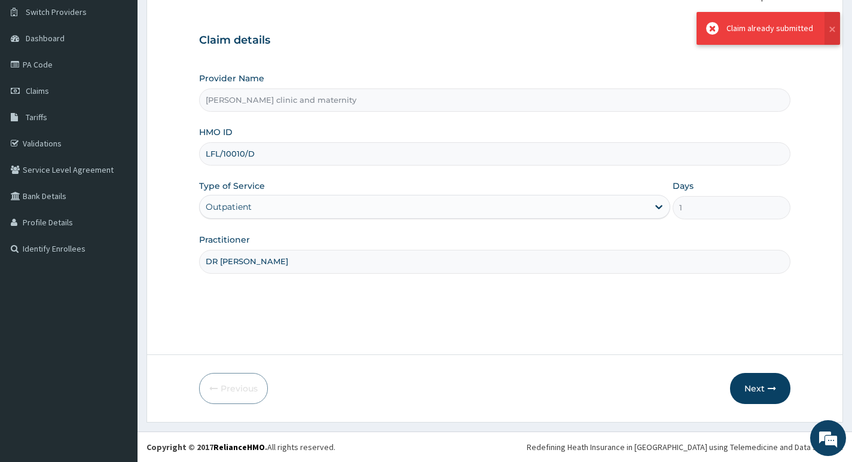
click at [361, 157] on input "LFL/10010/D" at bounding box center [494, 153] width 591 height 23
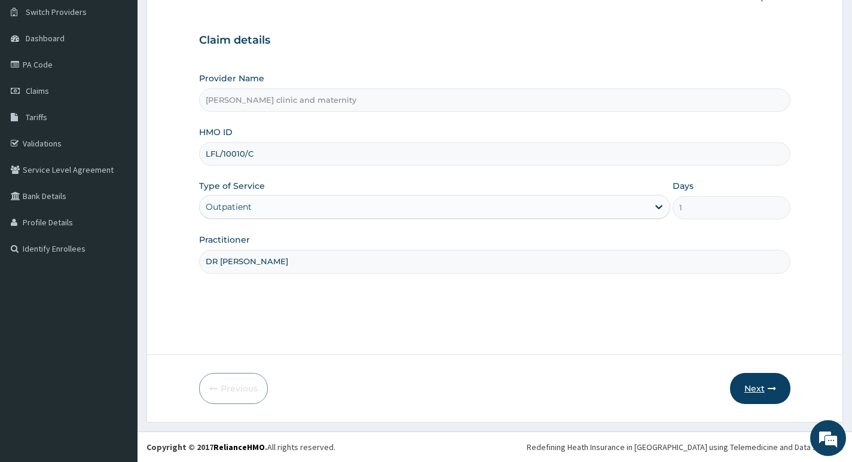
type input "LFL/10010/C"
click at [773, 400] on button "Next" at bounding box center [760, 388] width 60 height 31
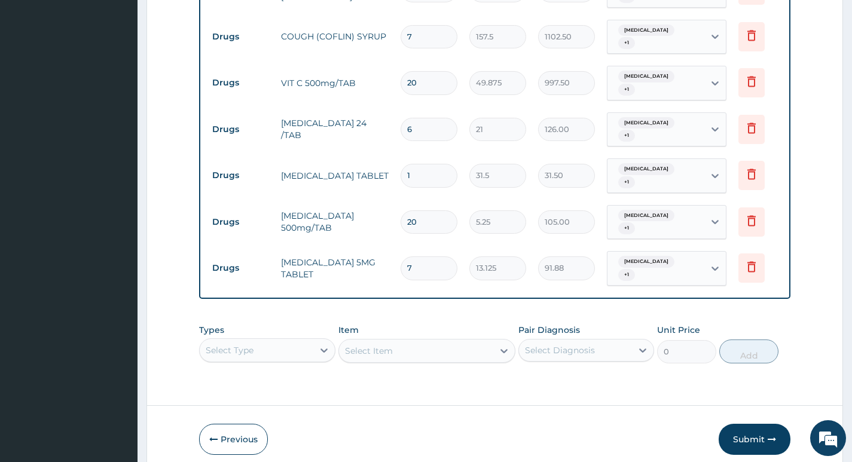
click at [774, 424] on button "Submit" at bounding box center [754, 439] width 72 height 31
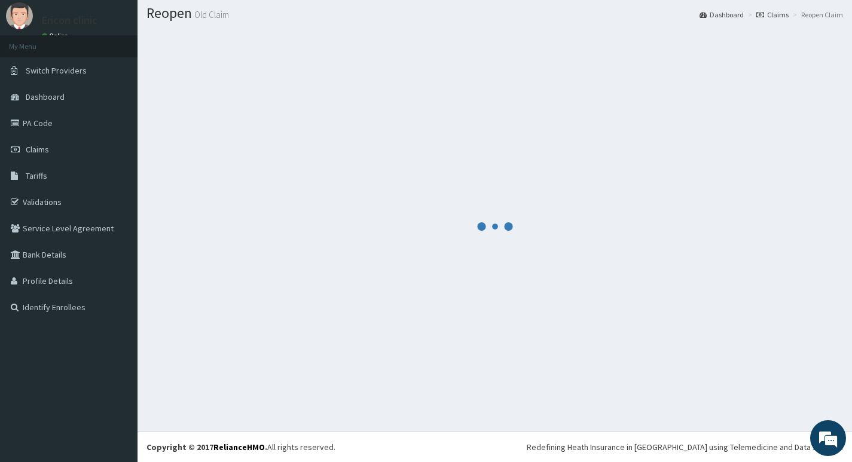
scroll to position [690, 0]
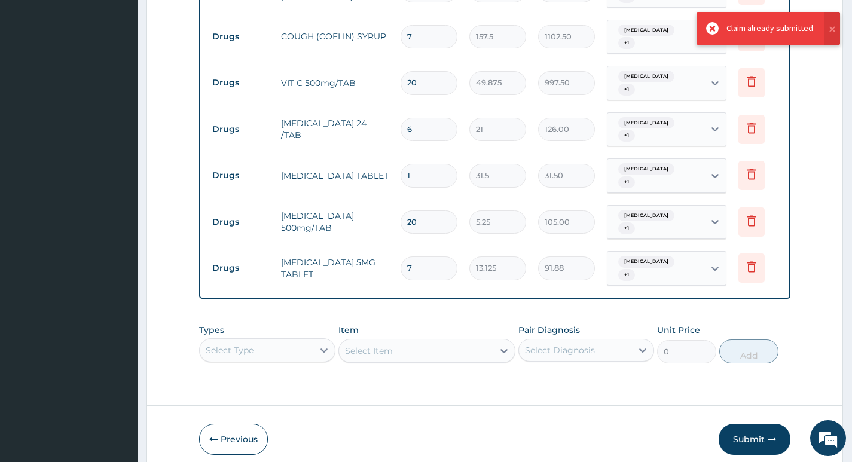
click at [224, 424] on button "Previous" at bounding box center [233, 439] width 69 height 31
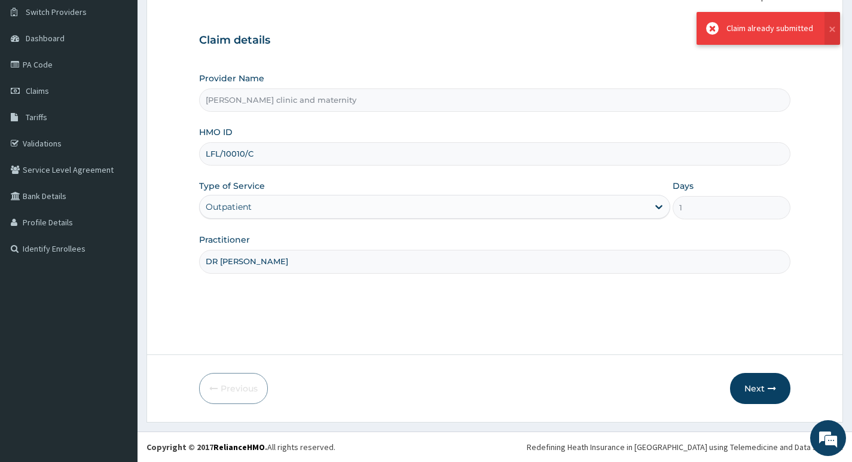
click at [304, 164] on input "LFL/10010/C" at bounding box center [494, 153] width 591 height 23
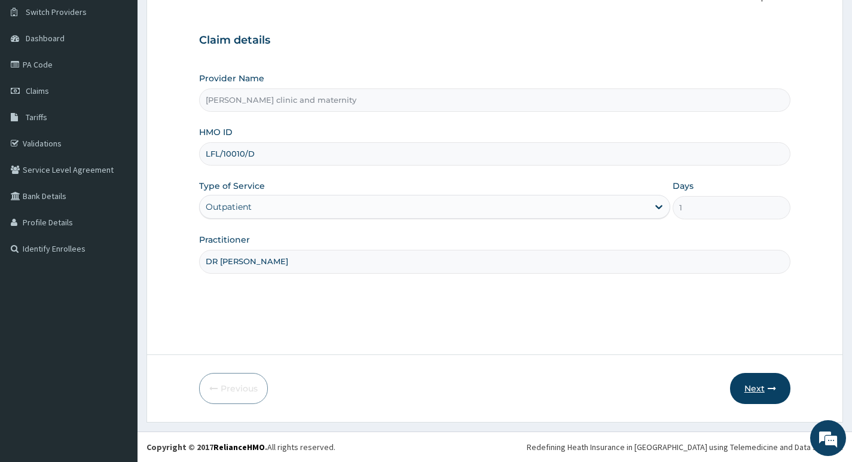
type input "LFL/10010/D"
click at [768, 376] on button "Next" at bounding box center [760, 388] width 60 height 31
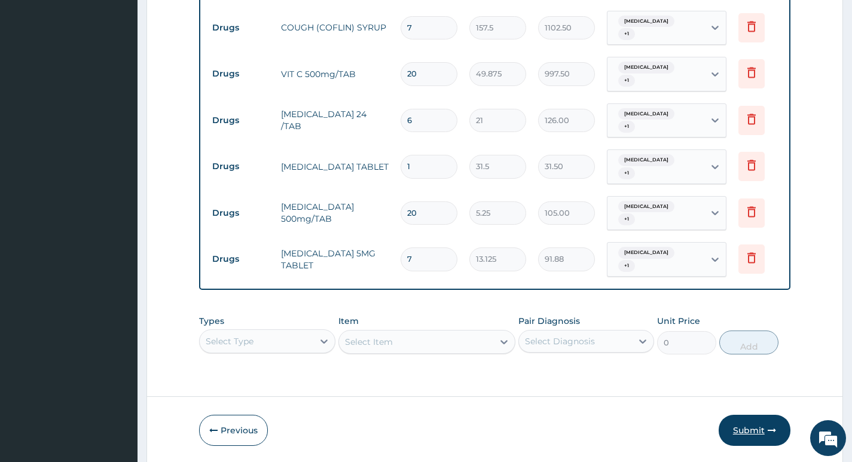
click at [755, 415] on button "Submit" at bounding box center [754, 430] width 72 height 31
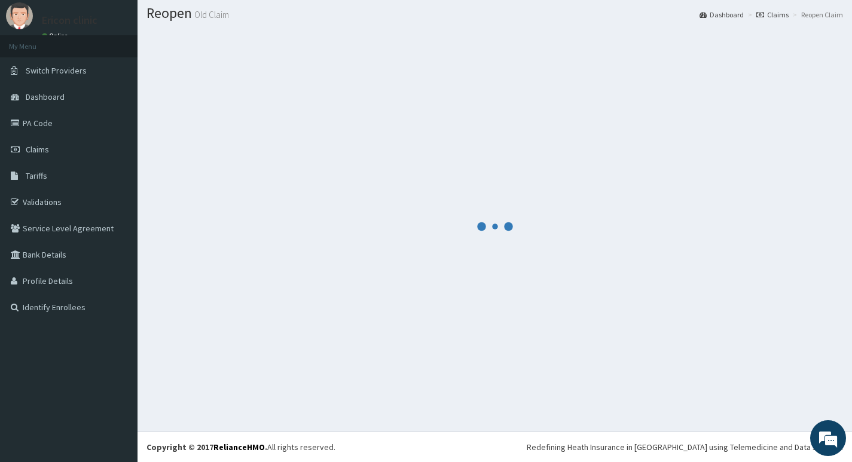
scroll to position [699, 0]
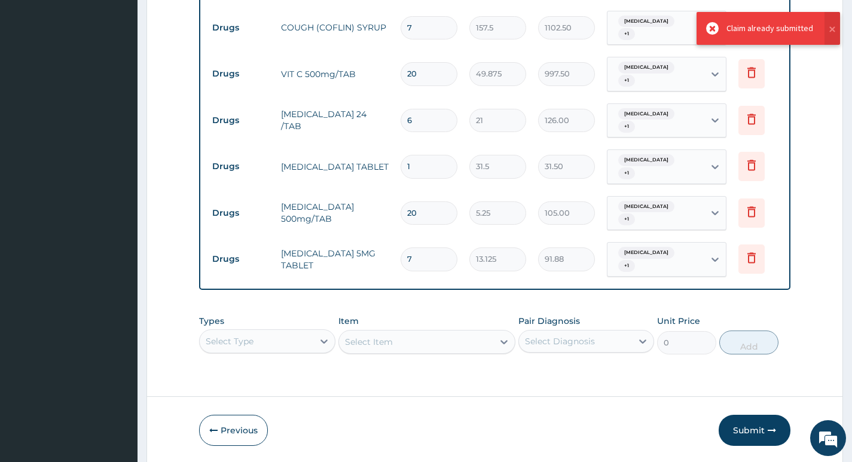
click at [759, 18] on div "Claim already submitted" at bounding box center [768, 28] width 126 height 33
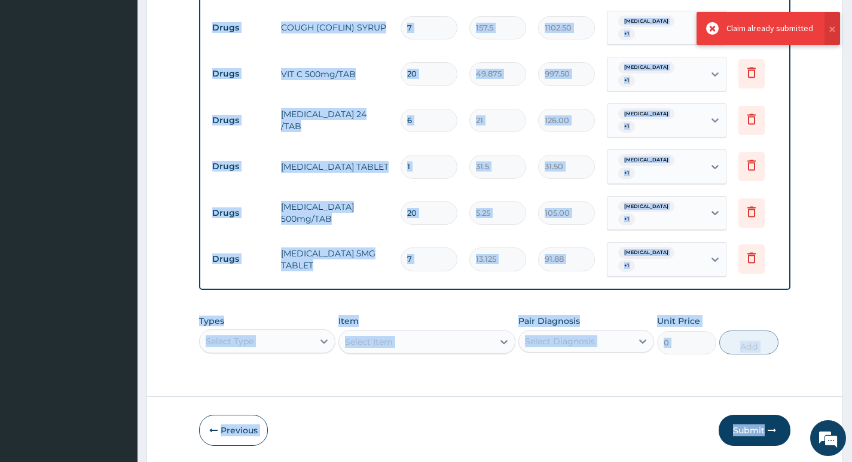
drag, startPoint x: 726, startPoint y: 28, endPoint x: 846, endPoint y: 44, distance: 121.1
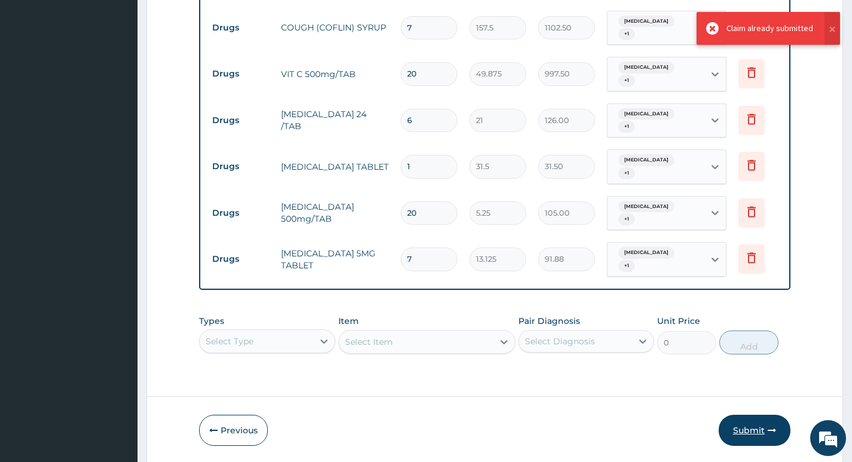
click at [764, 415] on button "Submit" at bounding box center [754, 430] width 72 height 31
click at [778, 415] on button "Submit" at bounding box center [754, 430] width 72 height 31
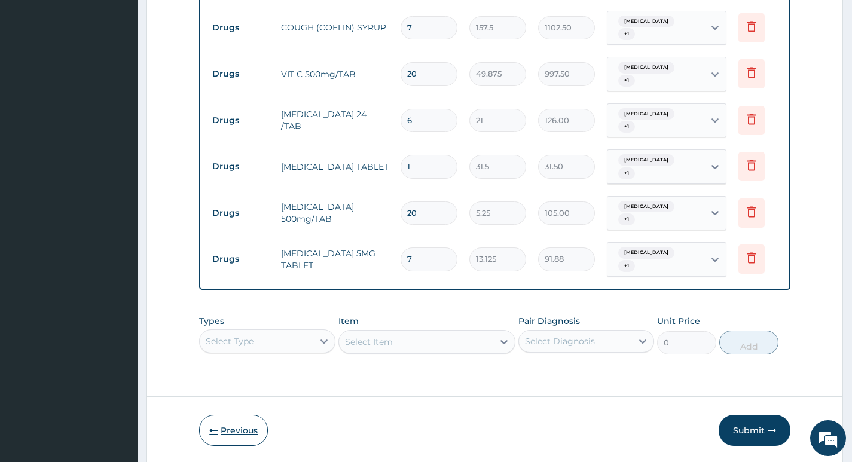
click at [243, 415] on button "Previous" at bounding box center [233, 430] width 69 height 31
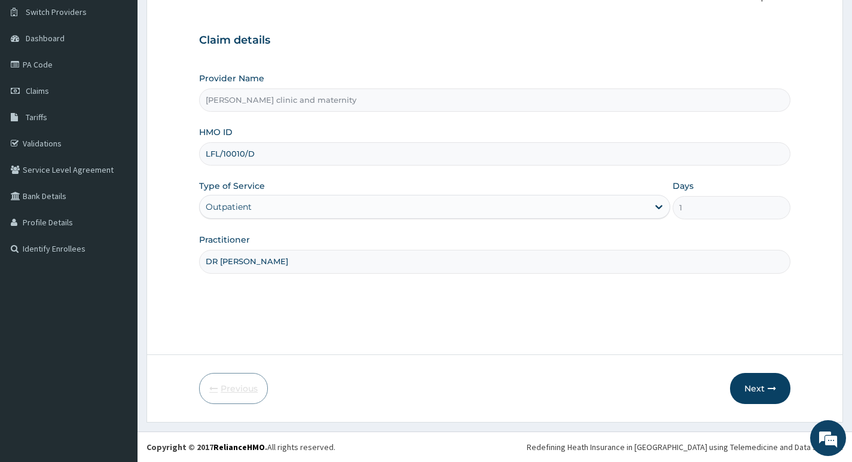
scroll to position [92, 0]
click at [274, 149] on input "LFL/10010/D" at bounding box center [494, 153] width 591 height 23
type input "LFL/10010/C"
click at [763, 384] on button "Next" at bounding box center [760, 388] width 60 height 31
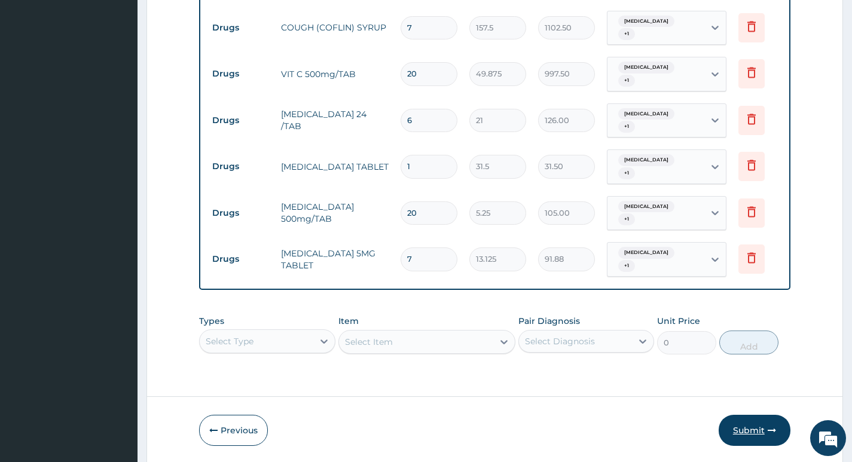
click at [755, 415] on button "Submit" at bounding box center [754, 430] width 72 height 31
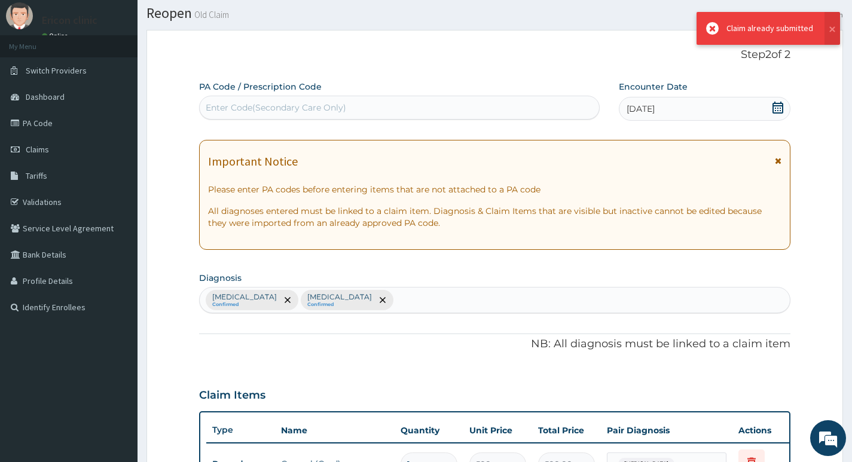
scroll to position [699, 0]
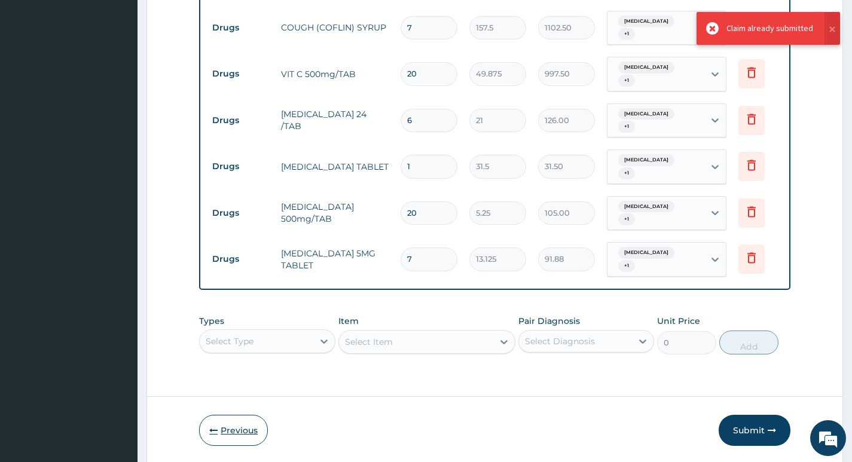
click at [235, 415] on button "Previous" at bounding box center [233, 430] width 69 height 31
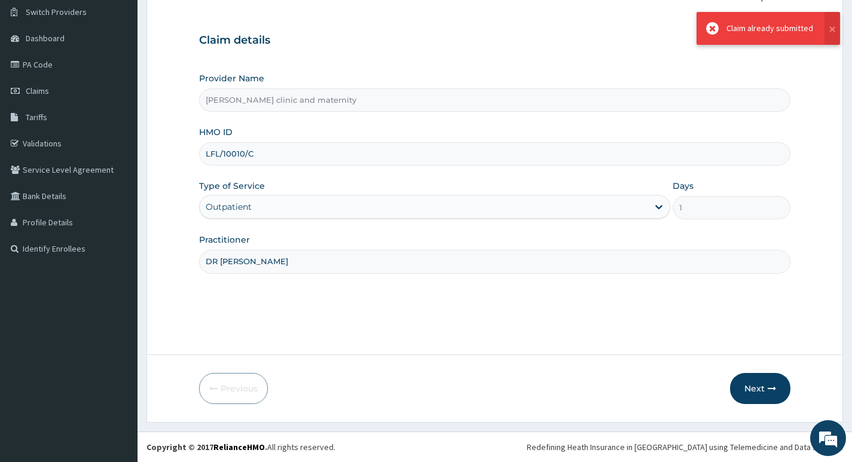
scroll to position [92, 0]
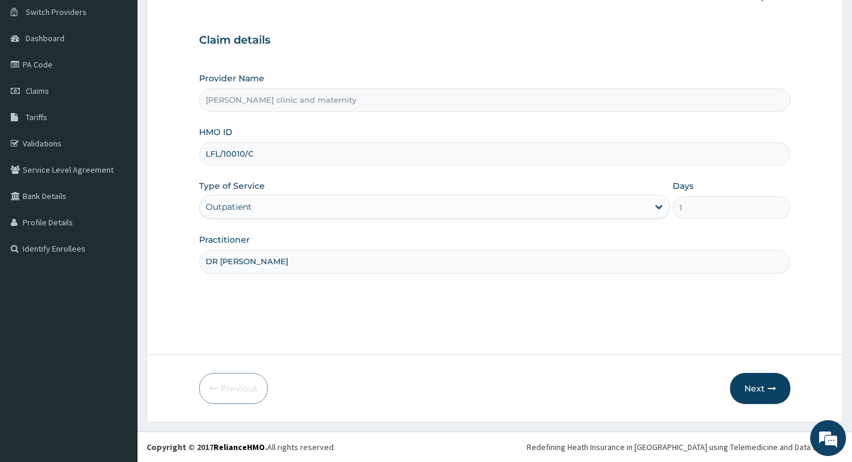
click at [346, 155] on input "LFL/10010/C" at bounding box center [494, 153] width 591 height 23
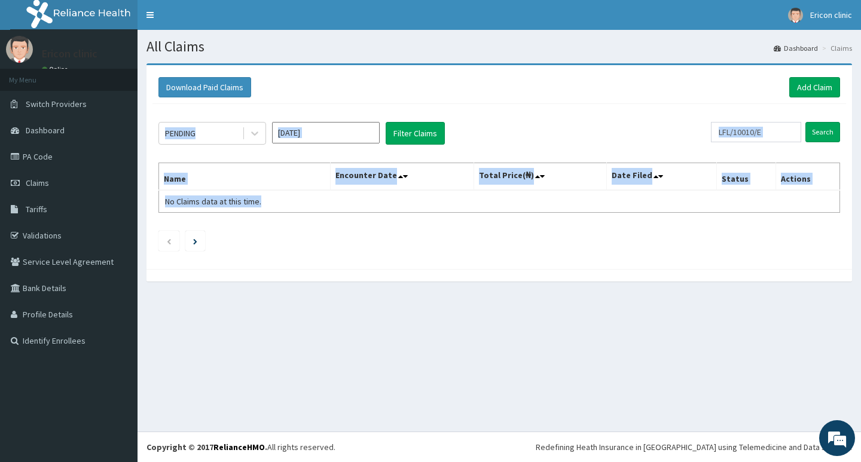
drag, startPoint x: 441, startPoint y: 340, endPoint x: 285, endPoint y: 147, distance: 248.6
click at [285, 147] on div "All Claims Dashboard Claims Download Paid Claims Add Claim × Note you can only …" at bounding box center [498, 231] width 723 height 402
click at [285, 147] on div "PENDING Sep 2025 Filter Claims LFL/10010/E Search Name Encounter Date Total Pri…" at bounding box center [498, 183] width 693 height 159
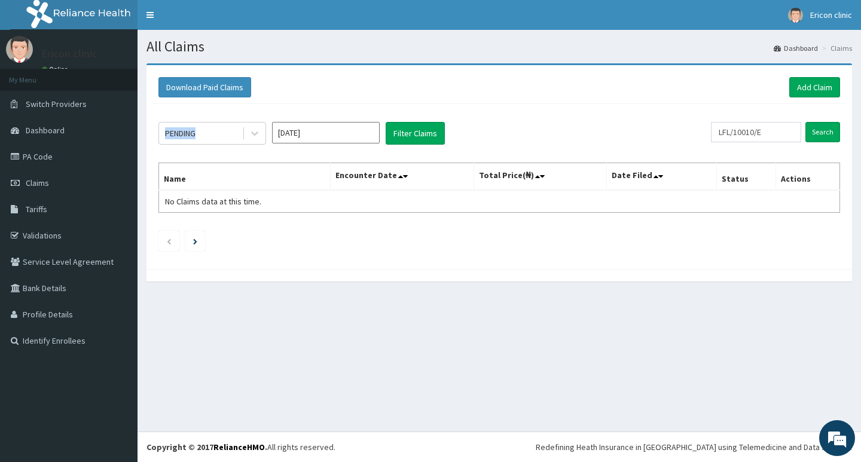
drag, startPoint x: 473, startPoint y: 148, endPoint x: 268, endPoint y: 114, distance: 208.3
click at [268, 114] on div "PENDING Sep 2025 Filter Claims LFL/10010/E Search Name Encounter Date Total Pri…" at bounding box center [498, 183] width 693 height 159
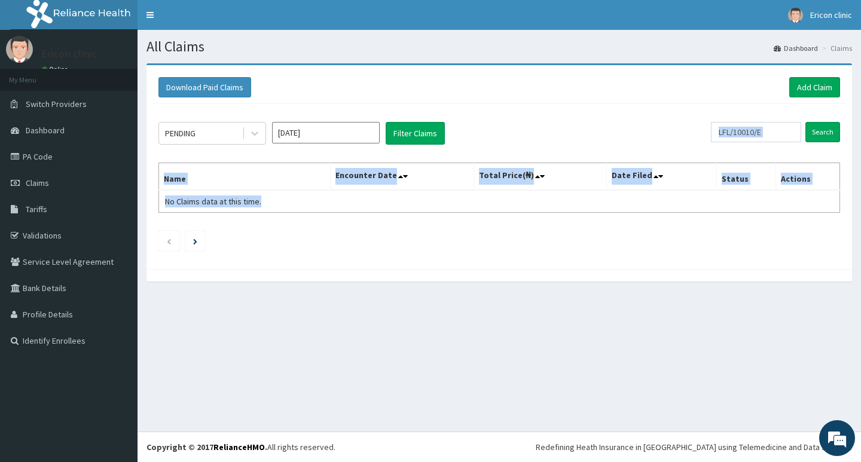
drag, startPoint x: 622, startPoint y: 112, endPoint x: 285, endPoint y: 260, distance: 368.8
click at [285, 260] on div "PENDING Sep 2025 Filter Claims LFL/10010/E Search Name Encounter Date Total Pri…" at bounding box center [498, 183] width 693 height 159
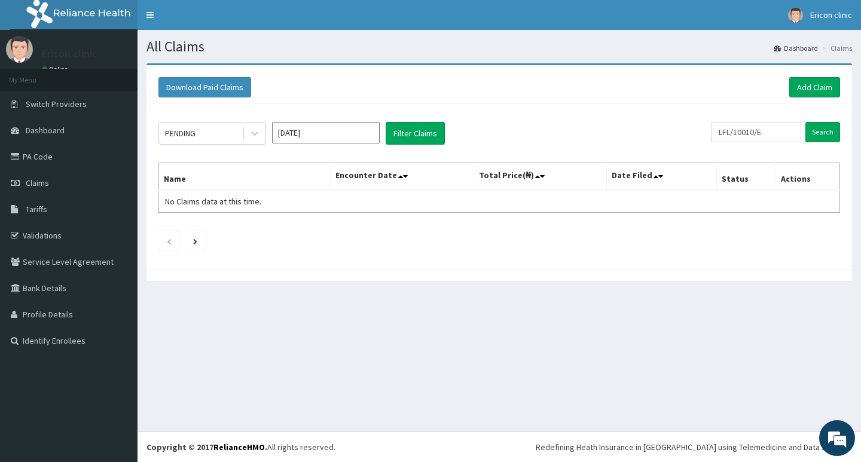
drag, startPoint x: 154, startPoint y: 75, endPoint x: 225, endPoint y: 102, distance: 76.0
click at [225, 102] on div "Download Paid Claims Add Claim" at bounding box center [498, 87] width 693 height 33
click at [225, 101] on div "Download Paid Claims Add Claim" at bounding box center [498, 87] width 693 height 33
click at [793, 129] on input "LFL/10010/E" at bounding box center [756, 132] width 90 height 20
click at [805, 122] on input "Search" at bounding box center [822, 132] width 35 height 20
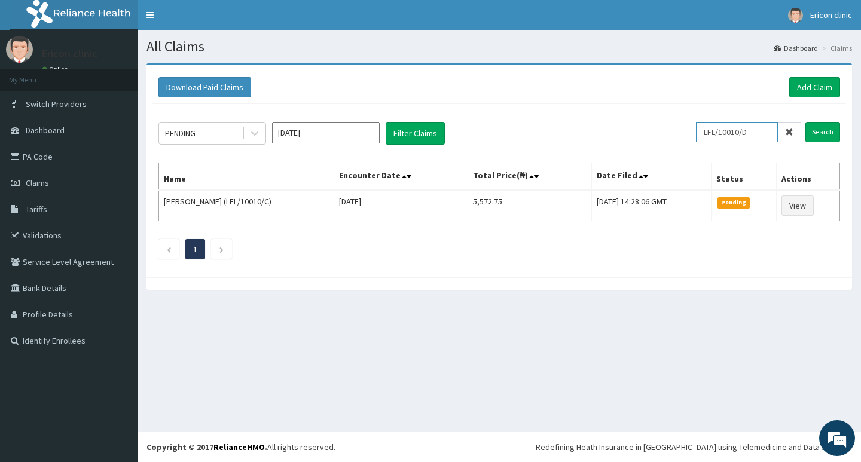
click at [805, 122] on input "Search" at bounding box center [822, 132] width 35 height 20
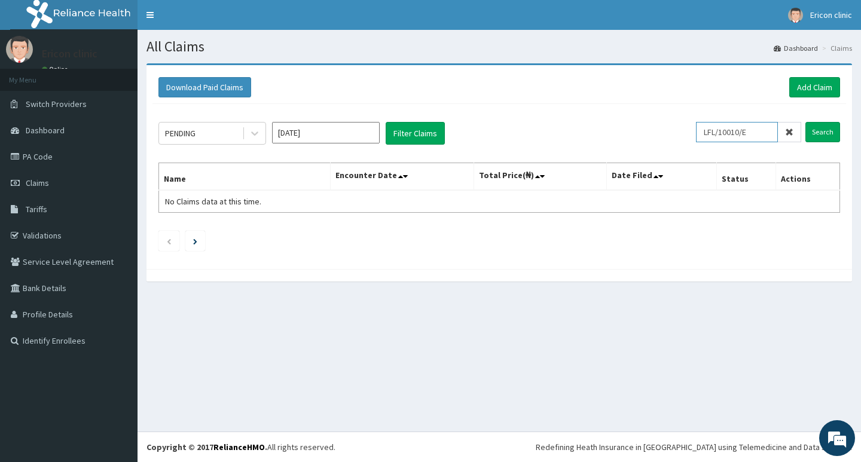
type input "LFL/10010/E"
click at [805, 122] on input "Search" at bounding box center [822, 132] width 35 height 20
click at [775, 127] on input "text" at bounding box center [756, 132] width 90 height 20
paste input "LFL/10010/A"
type input "LFL/10010/E"
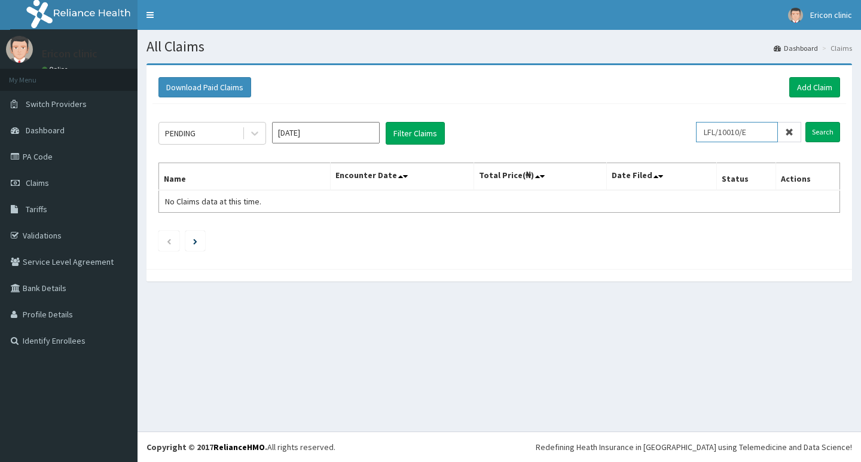
click at [805, 122] on input "Search" at bounding box center [822, 132] width 35 height 20
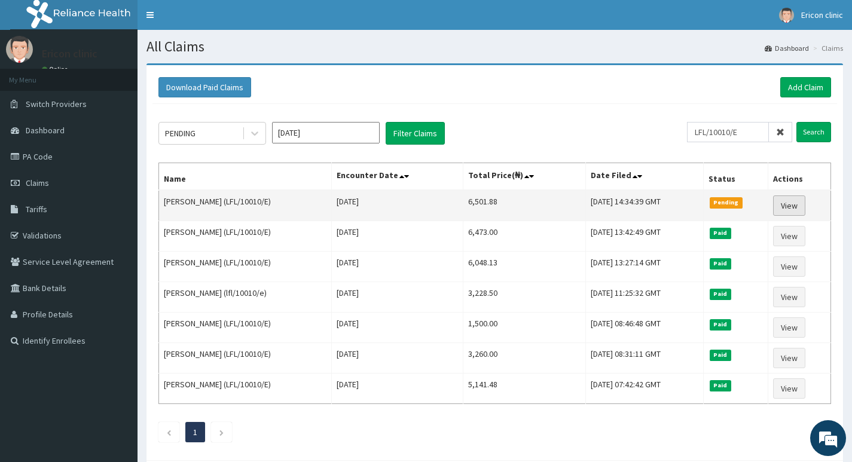
click at [795, 199] on link "View" at bounding box center [789, 205] width 32 height 20
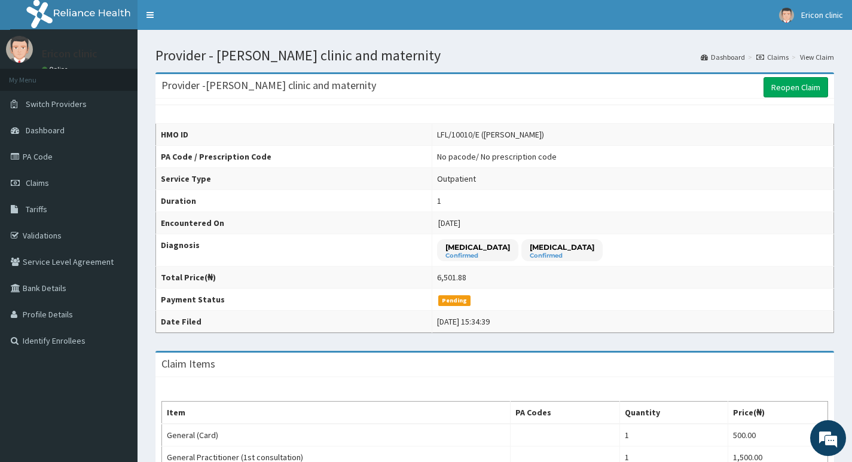
click at [794, 77] on div "Provider - [PERSON_NAME] clinic and maternity Reopen Claim" at bounding box center [494, 86] width 678 height 25
click at [790, 89] on link "Reopen Claim" at bounding box center [795, 87] width 65 height 20
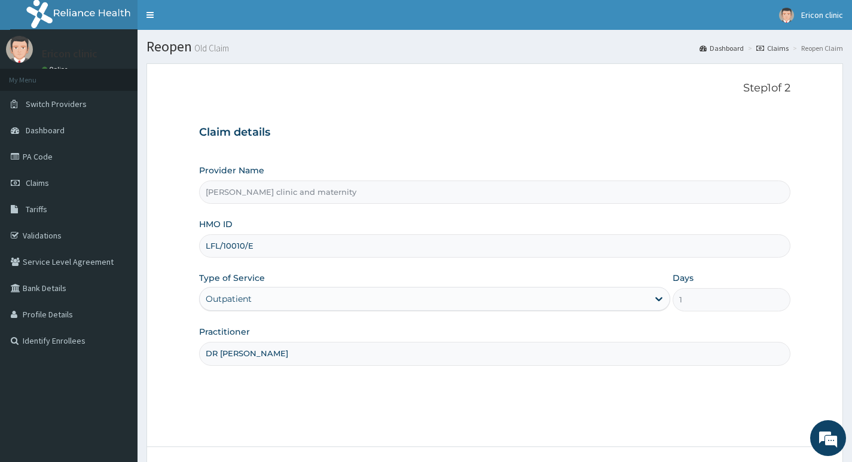
click at [304, 253] on input "LFL/10010/E" at bounding box center [494, 245] width 591 height 23
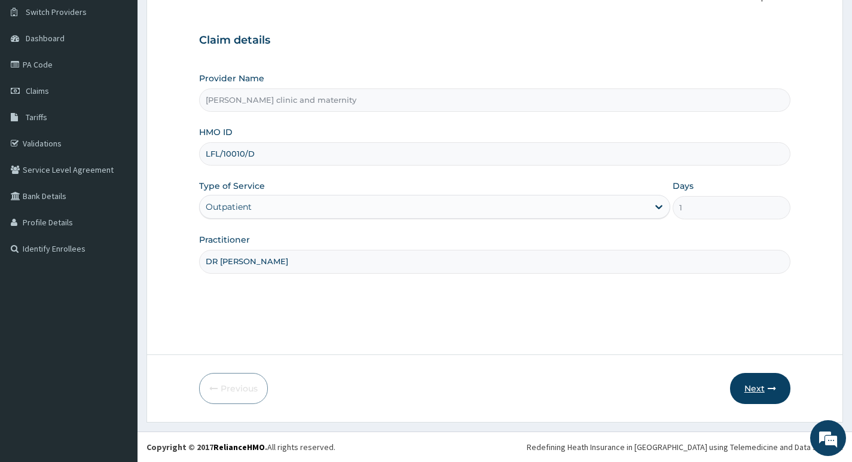
type input "LFL/10010/D"
click at [761, 391] on button "Next" at bounding box center [760, 388] width 60 height 31
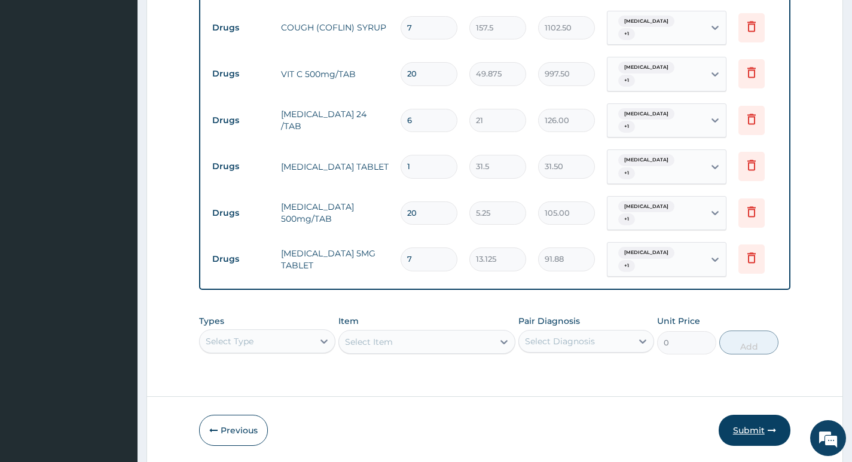
click at [761, 415] on button "Submit" at bounding box center [754, 430] width 72 height 31
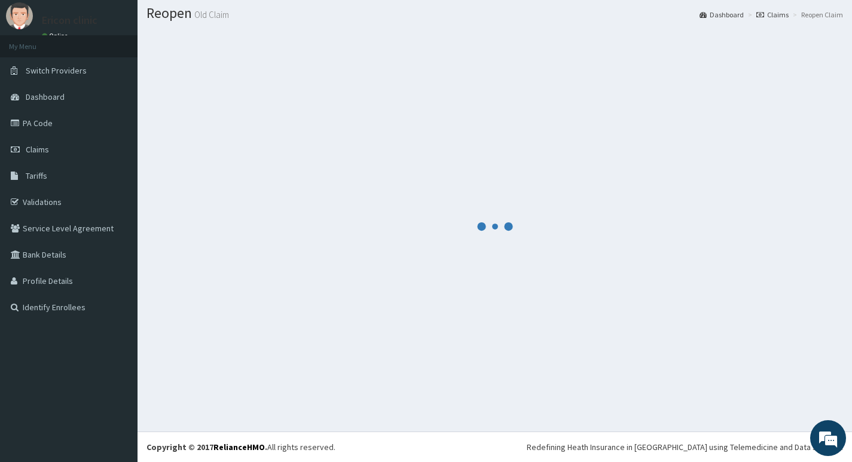
scroll to position [699, 0]
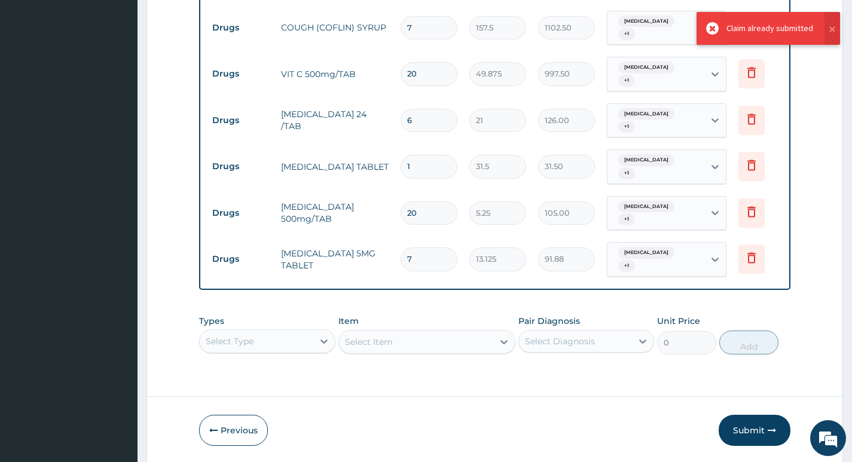
click at [427, 247] on input "7" at bounding box center [428, 258] width 57 height 23
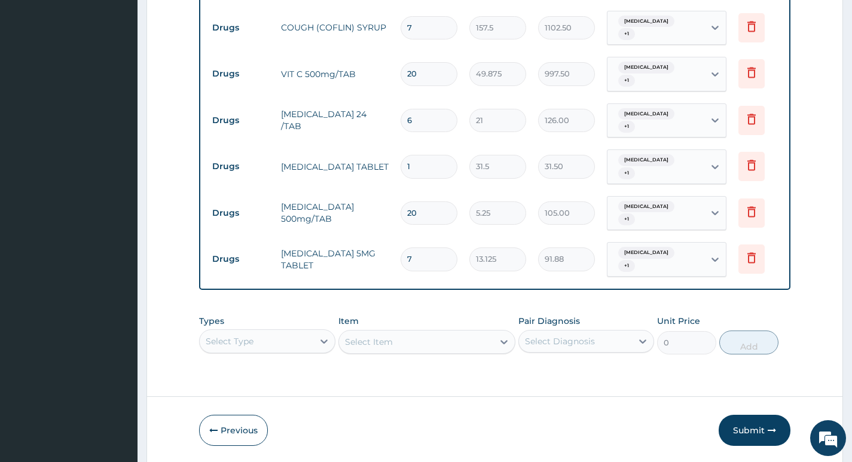
click at [442, 155] on input "1" at bounding box center [428, 166] width 57 height 23
type input "10"
type input "315.00"
type input "10"
click at [760, 415] on button "Submit" at bounding box center [754, 430] width 72 height 31
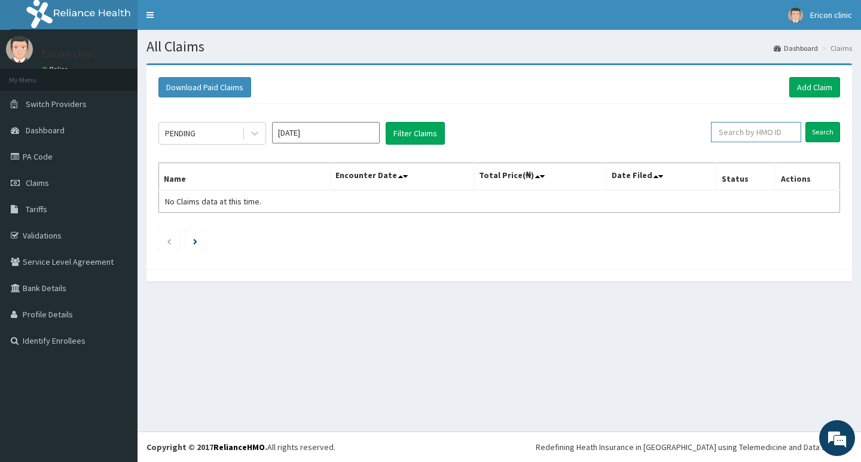
click at [771, 139] on input "text" at bounding box center [756, 132] width 90 height 20
paste input "LFL/10010/A"
click at [805, 122] on input "Search" at bounding box center [822, 132] width 35 height 20
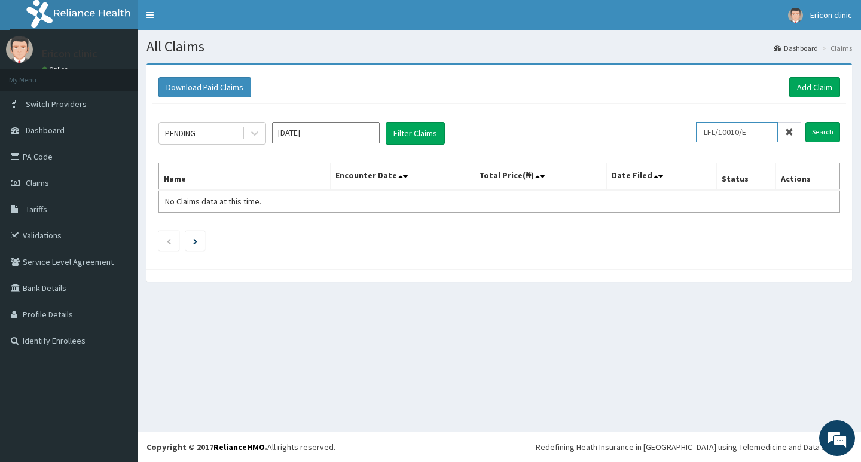
click at [805, 122] on input "Search" at bounding box center [822, 132] width 35 height 20
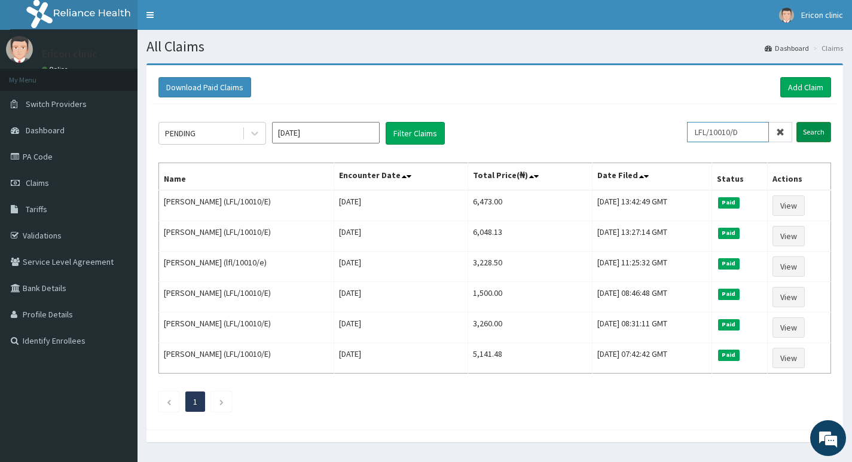
type input "LFL/10010/D"
click at [796, 122] on input "Search" at bounding box center [813, 132] width 35 height 20
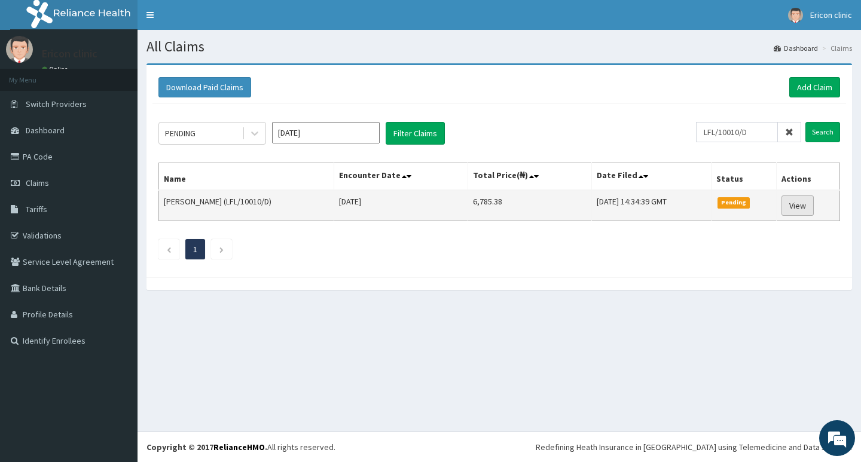
click at [803, 211] on link "View" at bounding box center [797, 205] width 32 height 20
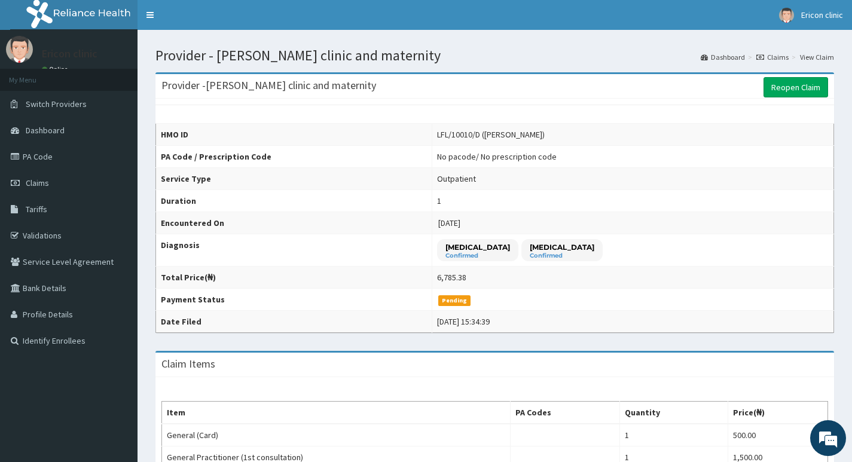
click at [810, 98] on div "Provider - [PERSON_NAME] clinic and maternity Reopen Claim" at bounding box center [494, 86] width 678 height 25
click at [811, 90] on link "Reopen Claim" at bounding box center [795, 87] width 65 height 20
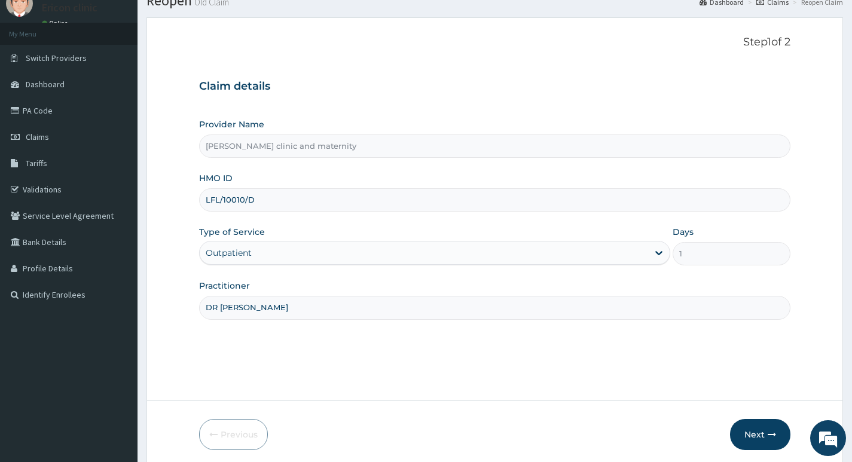
scroll to position [92, 0]
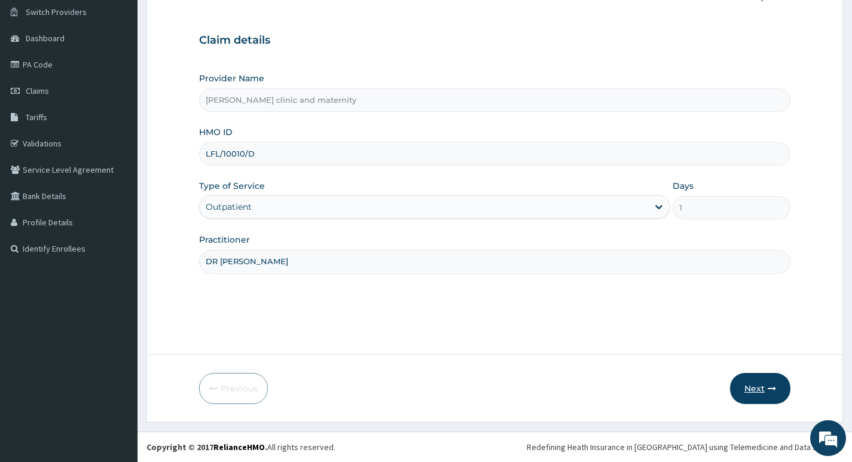
click at [756, 393] on button "Next" at bounding box center [760, 388] width 60 height 31
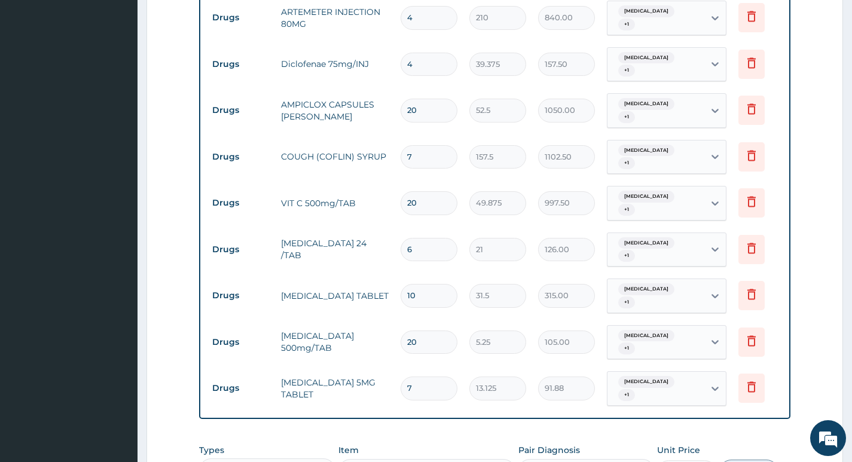
scroll to position [570, 0]
click at [440, 283] on input "10" at bounding box center [428, 294] width 57 height 23
type input "1"
type input "31.50"
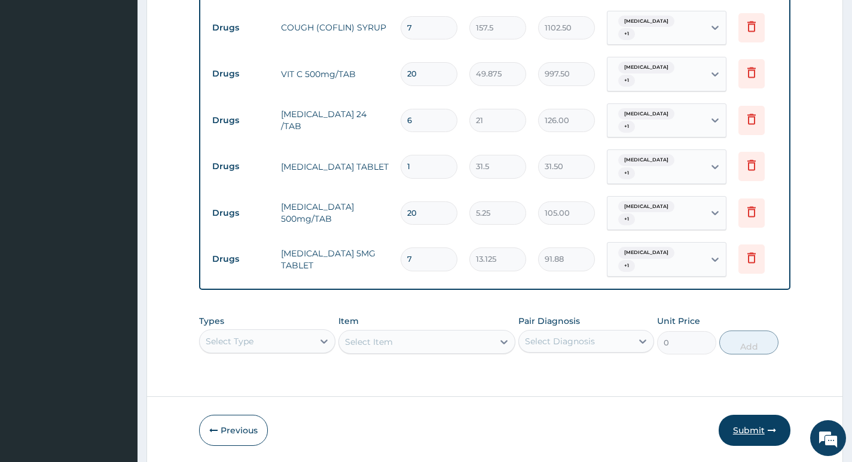
type input "1"
click at [750, 415] on button "Submit" at bounding box center [754, 430] width 72 height 31
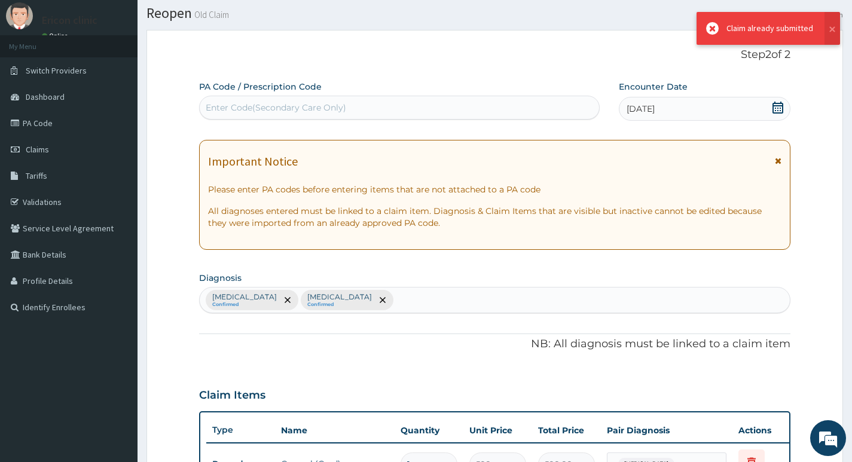
scroll to position [699, 0]
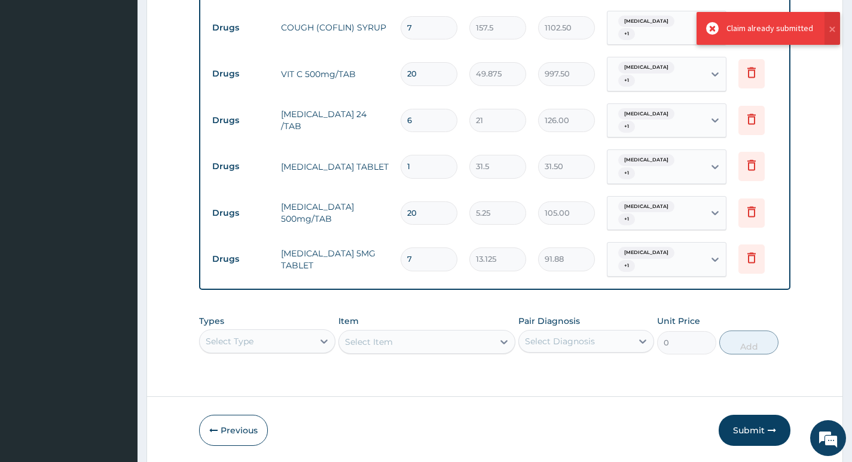
click at [750, 415] on button "Submit" at bounding box center [754, 430] width 72 height 31
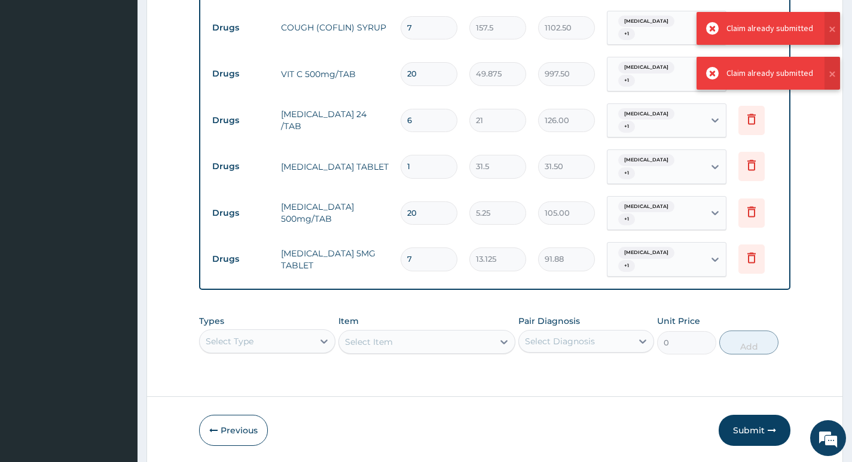
click at [418, 155] on input "1" at bounding box center [428, 166] width 57 height 23
type input "0.00"
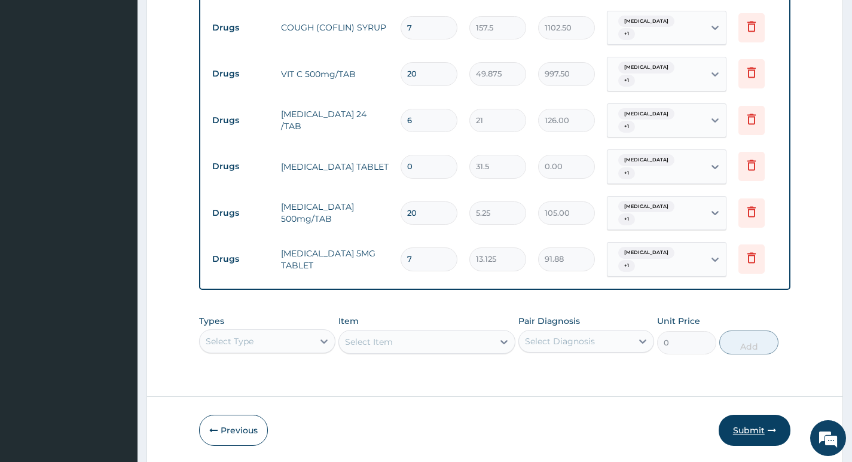
type input "0"
click at [767, 415] on button "Submit" at bounding box center [754, 430] width 72 height 31
click at [447, 155] on input "0" at bounding box center [428, 166] width 57 height 23
type input "2"
type input "63.00"
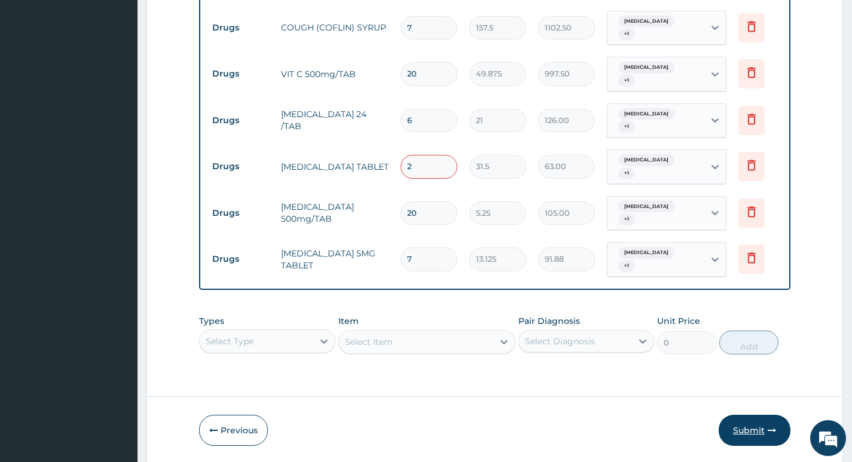
type input "2"
click at [763, 415] on button "Submit" at bounding box center [754, 430] width 72 height 31
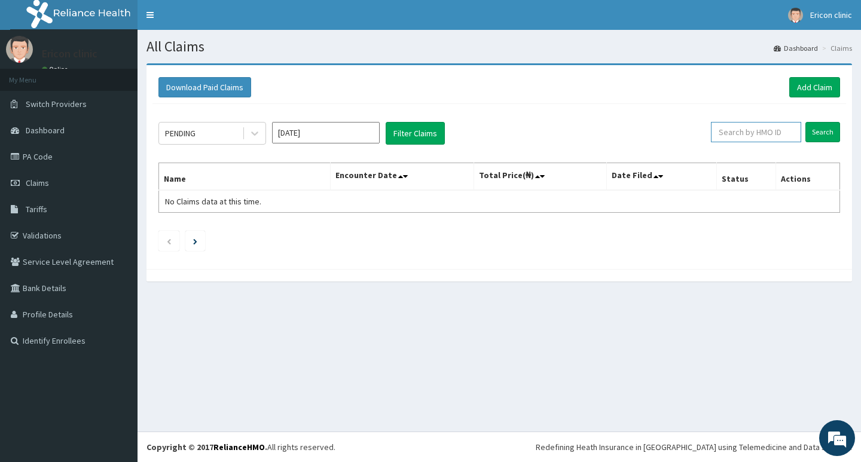
click at [757, 137] on input "text" at bounding box center [756, 132] width 90 height 20
paste input "LFL/10010/A"
type input "LFL/10010/D"
click at [805, 122] on input "Search" at bounding box center [822, 132] width 35 height 20
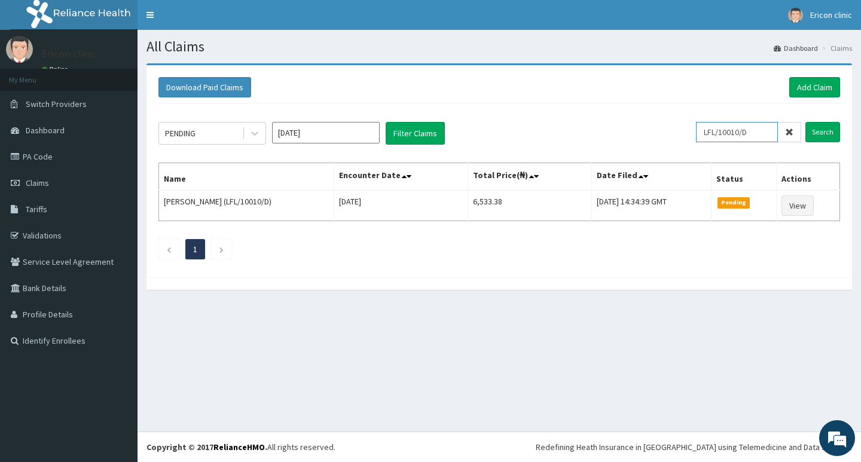
click at [805, 122] on input "Search" at bounding box center [822, 132] width 35 height 20
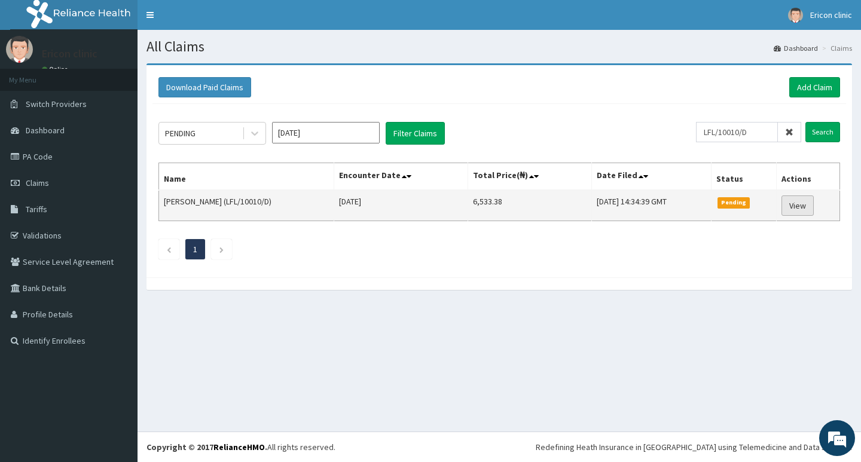
click at [806, 201] on link "View" at bounding box center [797, 205] width 32 height 20
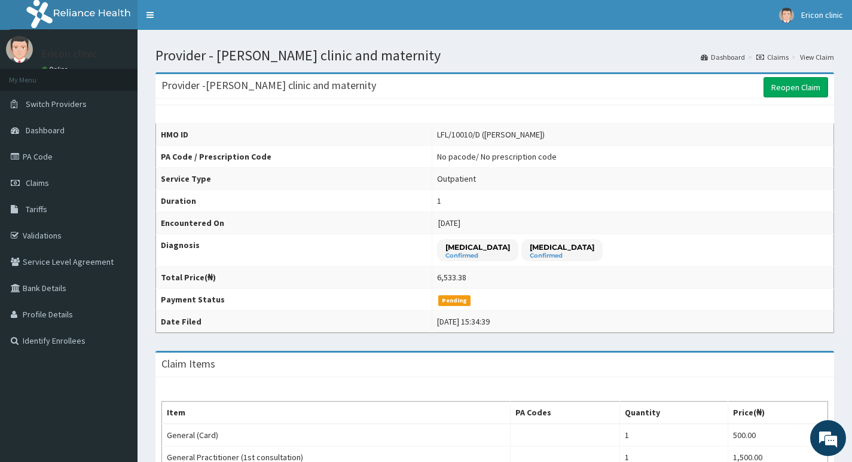
click at [791, 92] on link "Reopen Claim" at bounding box center [795, 87] width 65 height 20
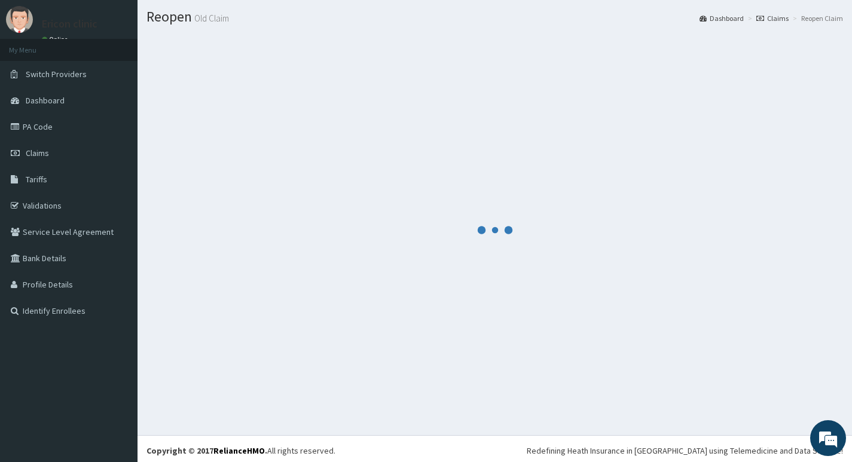
scroll to position [33, 0]
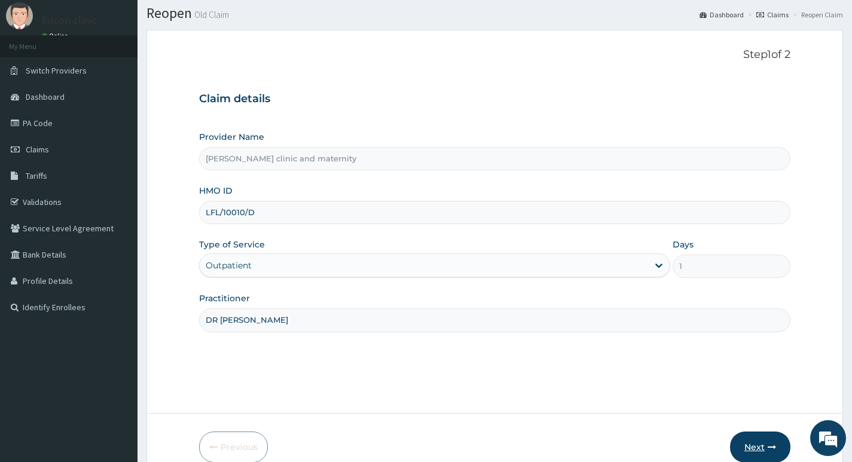
click at [763, 448] on button "Next" at bounding box center [760, 447] width 60 height 31
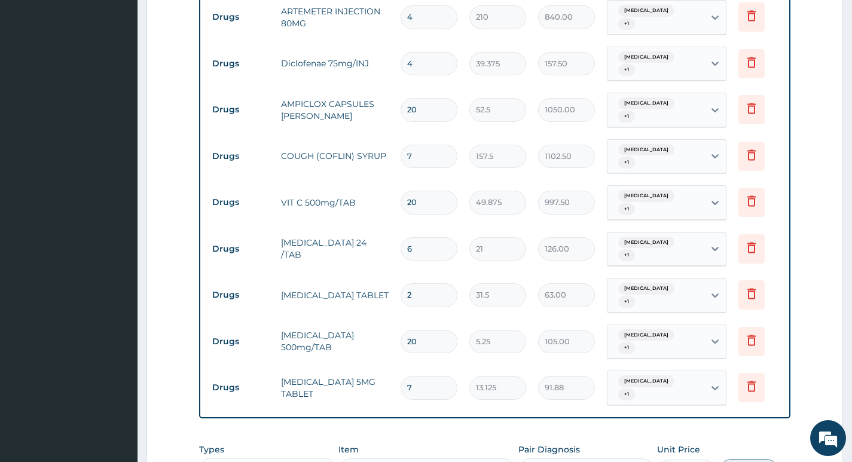
scroll to position [571, 0]
click at [436, 282] on input "2" at bounding box center [428, 293] width 57 height 23
type input "0.00"
type input "1"
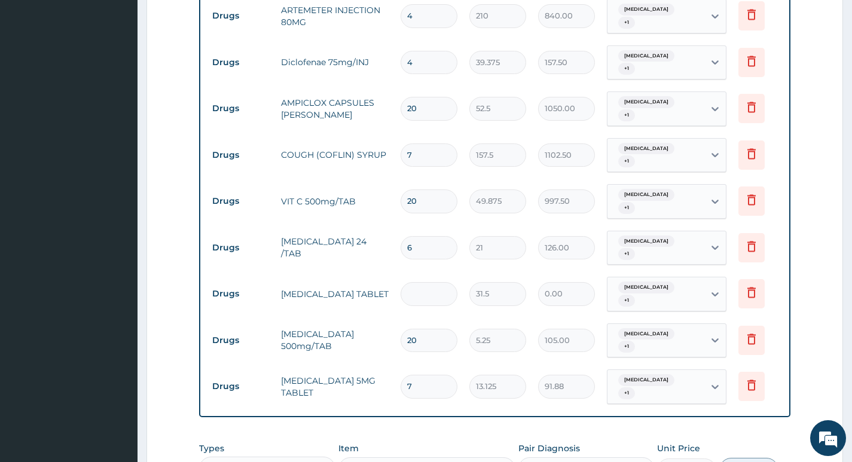
type input "31.50"
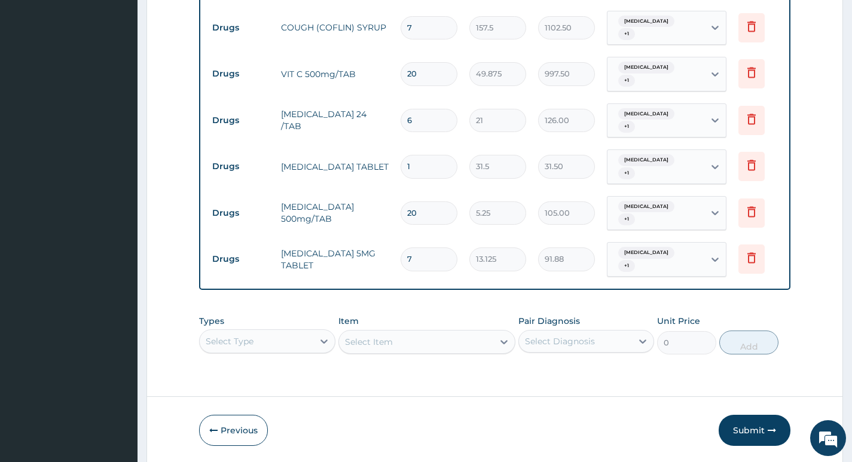
type input "1"
click at [746, 415] on button "Submit" at bounding box center [754, 430] width 72 height 31
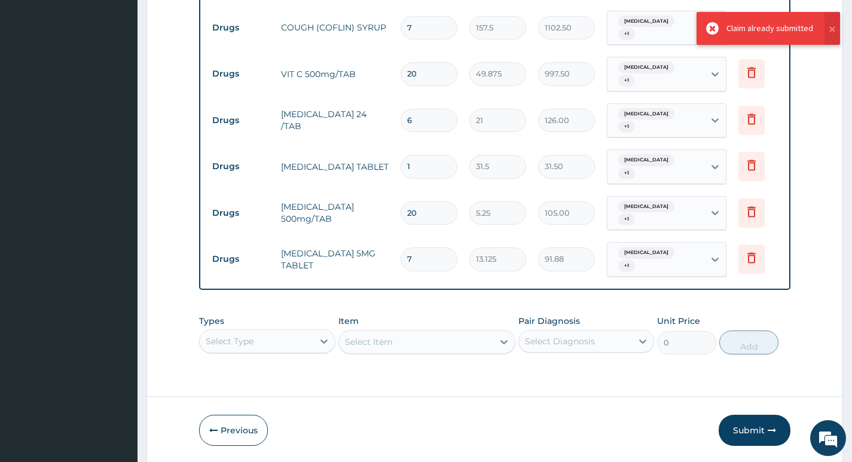
click at [435, 155] on input "1" at bounding box center [428, 166] width 57 height 23
type input "0.00"
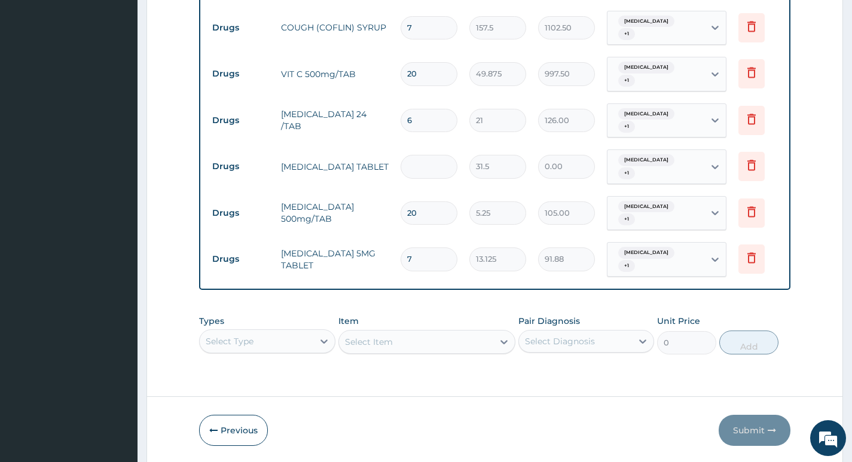
type input "3"
type input "94.50"
type input "0.00"
type input "1"
type input "31.50"
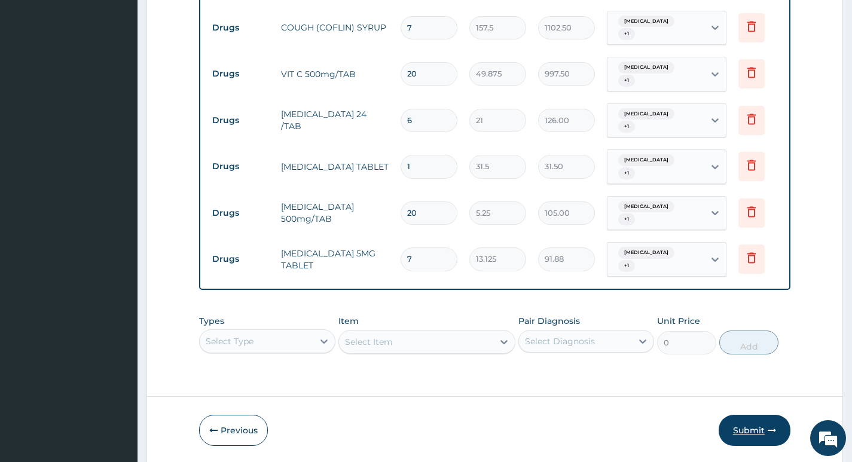
click at [744, 415] on button "Submit" at bounding box center [754, 430] width 72 height 31
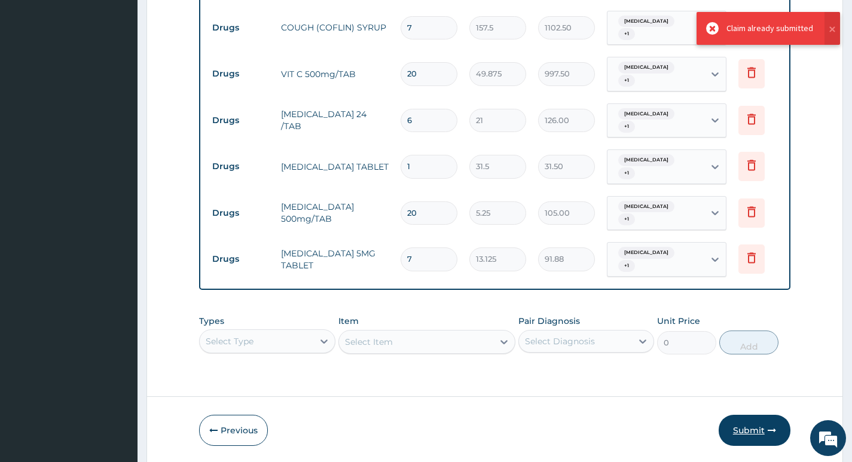
click at [744, 415] on button "Submit" at bounding box center [754, 430] width 72 height 31
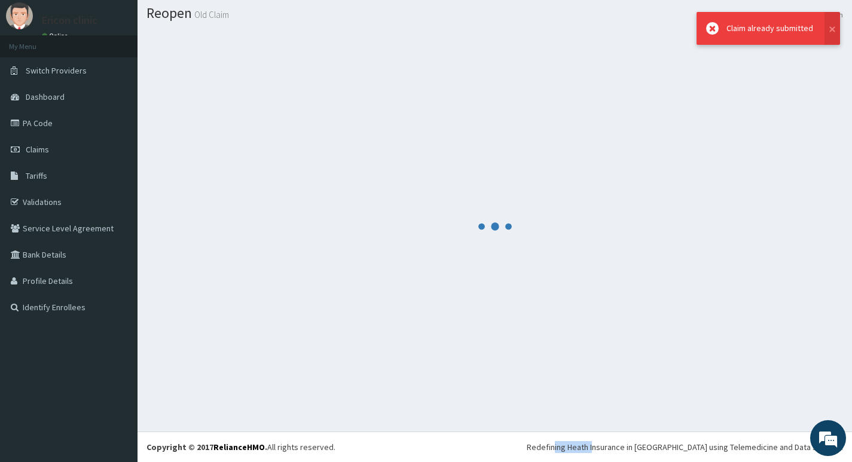
click at [744, 392] on div at bounding box center [494, 226] width 696 height 393
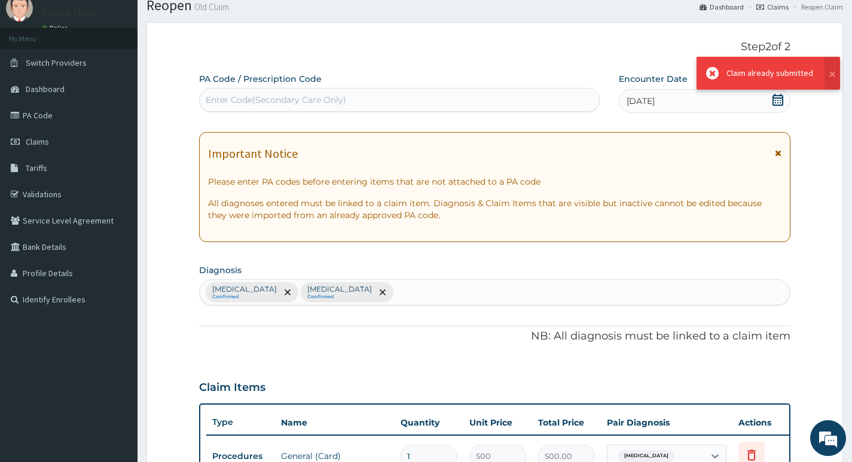
scroll to position [0, 0]
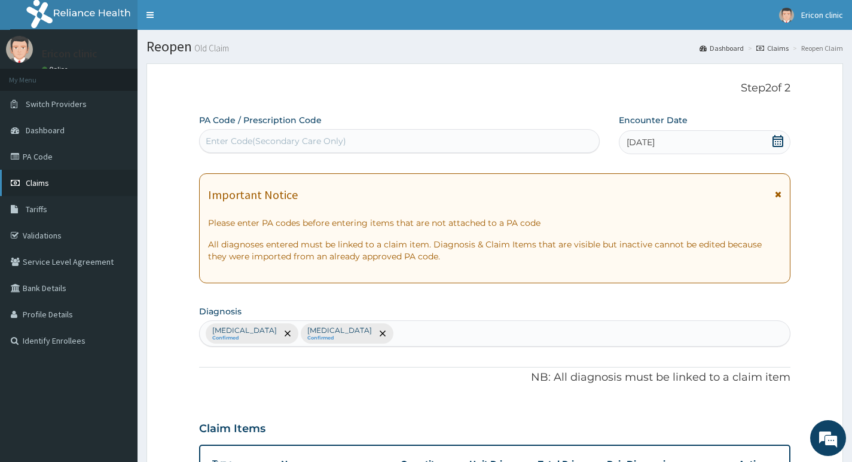
click at [75, 190] on link "Claims" at bounding box center [68, 183] width 137 height 26
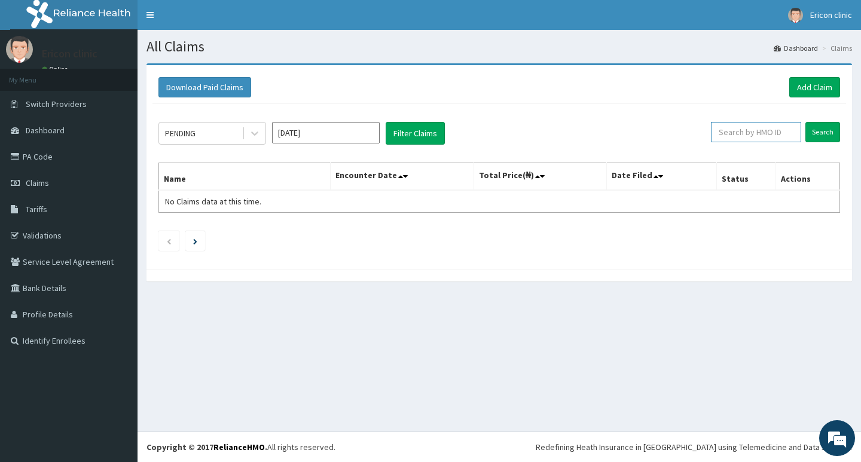
click at [774, 139] on input "text" at bounding box center [756, 132] width 90 height 20
paste input "LFL/10010/A"
type input "LFL/10010/D"
click at [805, 122] on input "Search" at bounding box center [822, 132] width 35 height 20
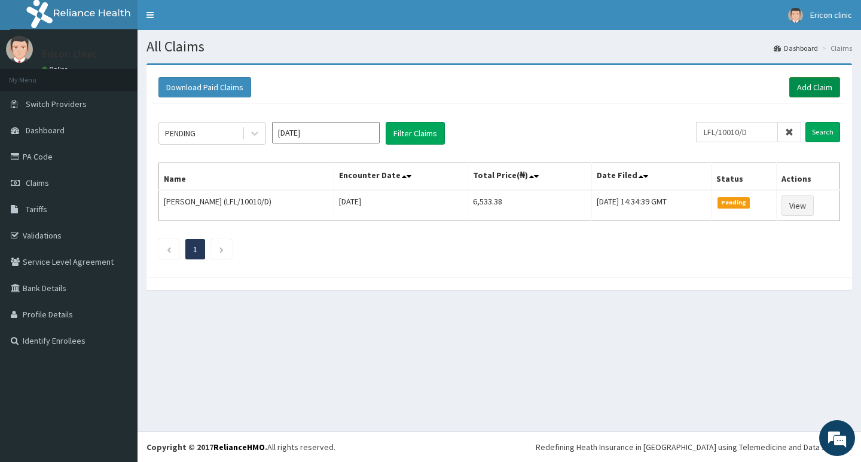
click at [837, 91] on link "Add Claim" at bounding box center [814, 87] width 51 height 20
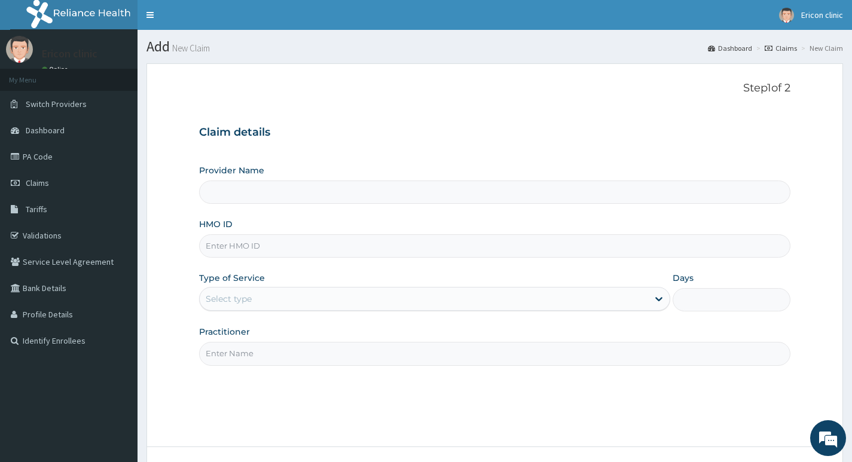
type input "[PERSON_NAME] clinic and maternity"
click at [425, 241] on input "HMO ID" at bounding box center [494, 245] width 591 height 23
paste input "LFL/10010/D"
type input "LFL/10010/D"
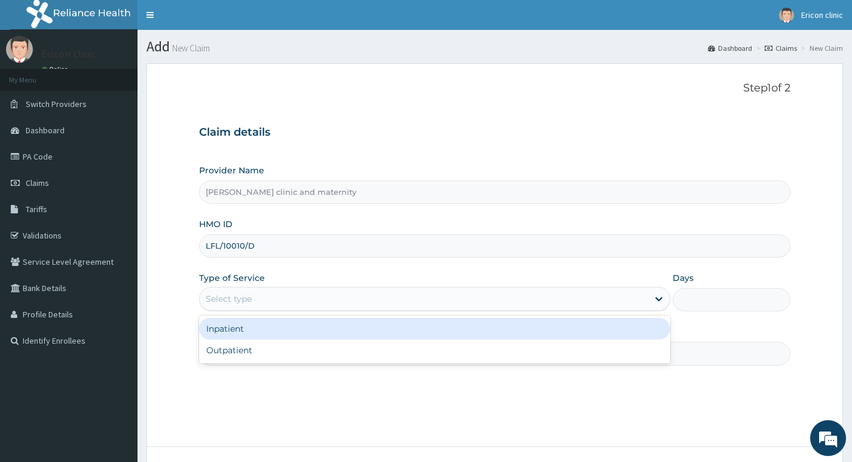
drag, startPoint x: 389, startPoint y: 295, endPoint x: 378, endPoint y: 313, distance: 21.7
click at [389, 295] on div "Select type" at bounding box center [424, 298] width 448 height 19
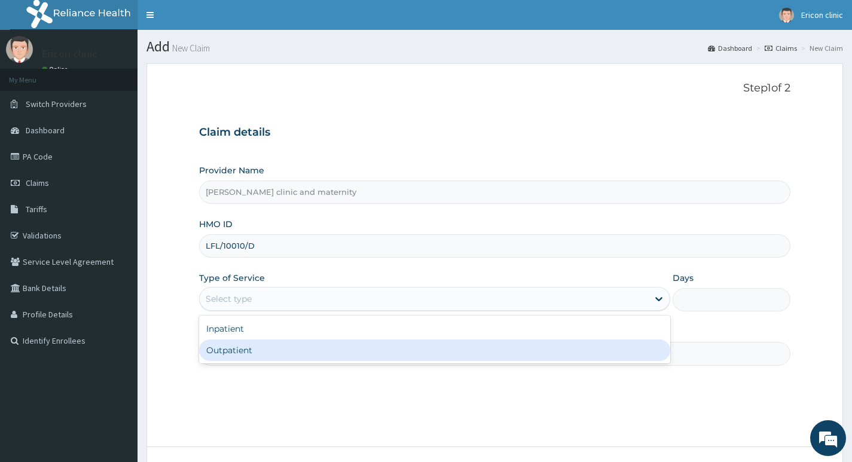
click at [350, 361] on div "Outpatient" at bounding box center [434, 351] width 471 height 22
type input "1"
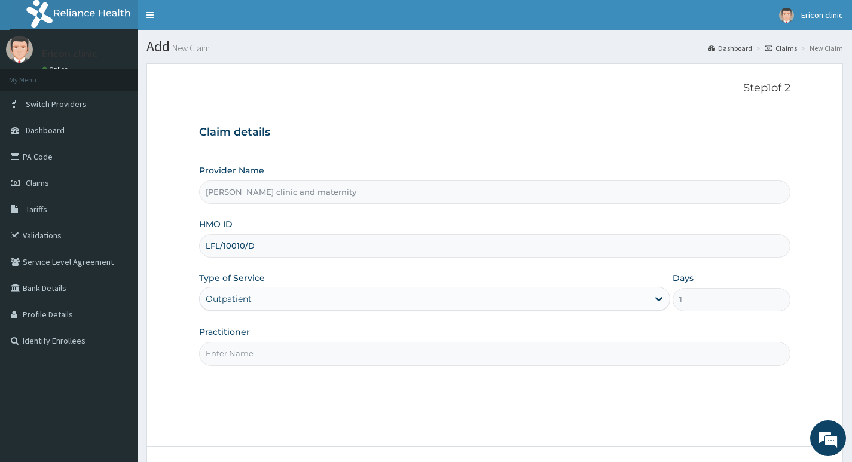
click at [217, 255] on input "LFL/10010/D" at bounding box center [494, 245] width 591 height 23
type input "LFL/10010/D"
click at [464, 392] on div "Step 1 of 2 Claim details Provider Name Ericon clinic and maternity HMO ID LFL/…" at bounding box center [494, 255] width 591 height 347
click at [335, 348] on input "Practitioner" at bounding box center [494, 353] width 591 height 23
type input "DR [PERSON_NAME]"
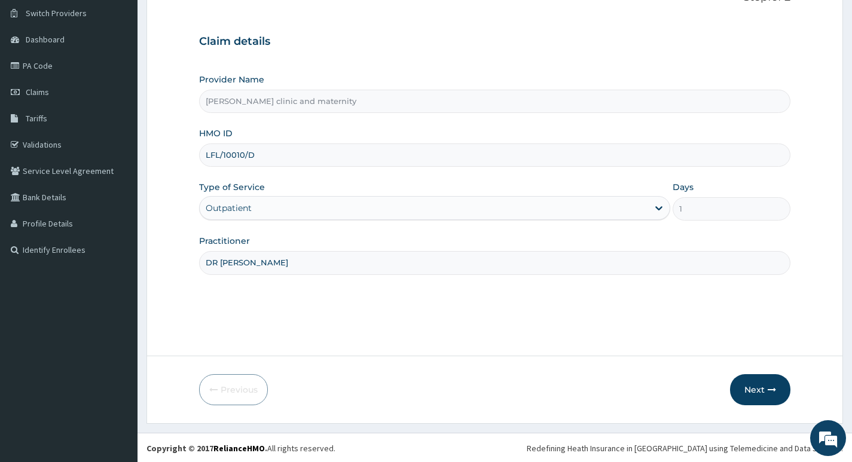
scroll to position [92, 0]
click at [757, 400] on button "Next" at bounding box center [760, 388] width 60 height 31
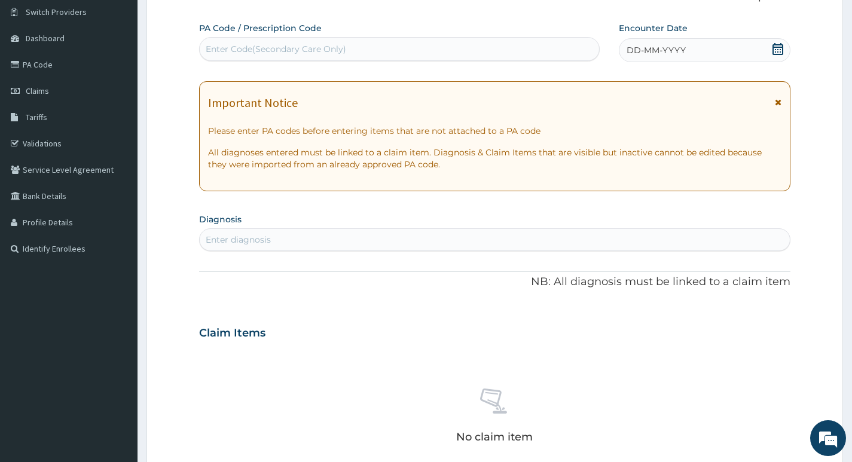
click at [360, 239] on div "Enter diagnosis" at bounding box center [495, 239] width 590 height 19
drag, startPoint x: 733, startPoint y: 44, endPoint x: 717, endPoint y: 48, distance: 16.8
click at [733, 43] on div "DD-MM-YYYY" at bounding box center [705, 50] width 172 height 24
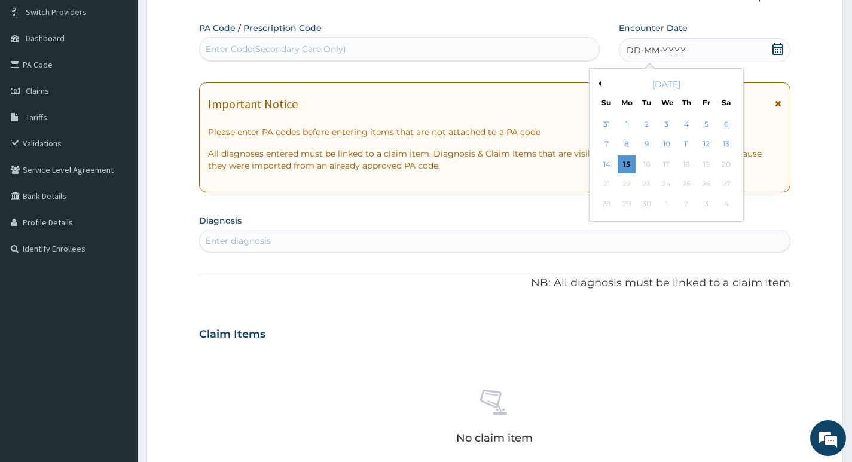
click at [598, 82] on button "Previous Month" at bounding box center [598, 84] width 6 height 6
click at [729, 163] on div "16" at bounding box center [726, 164] width 18 height 18
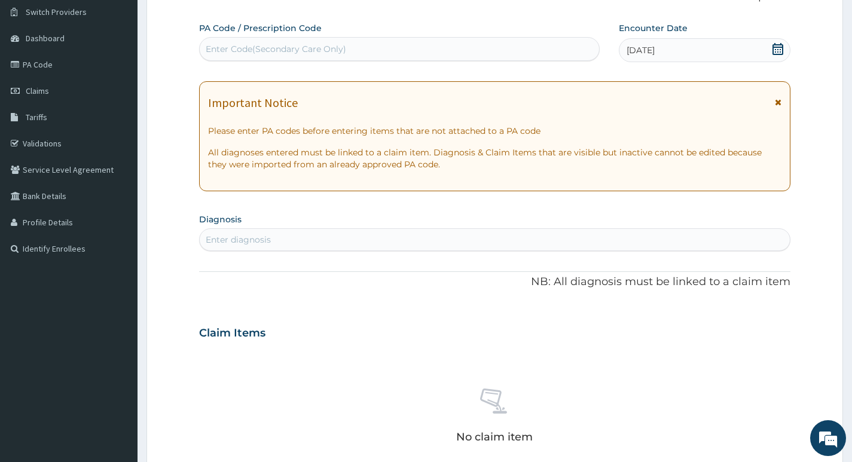
click at [385, 243] on div "Enter diagnosis" at bounding box center [495, 239] width 590 height 19
type input "PLASMO"
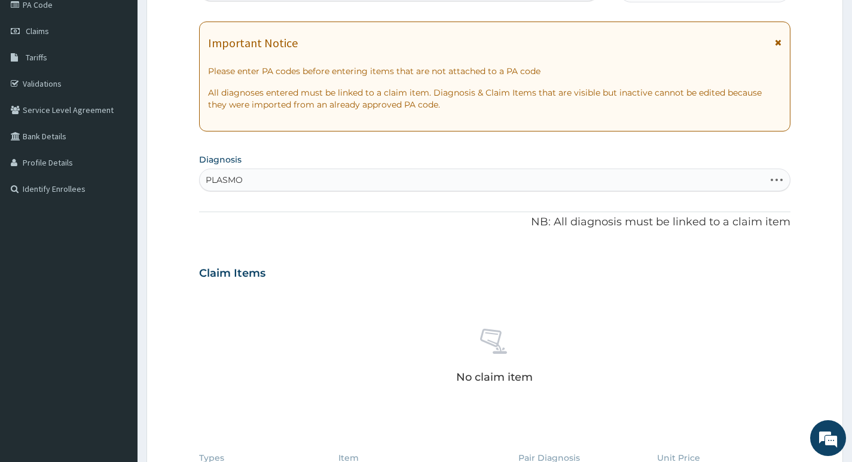
scroll to position [331, 0]
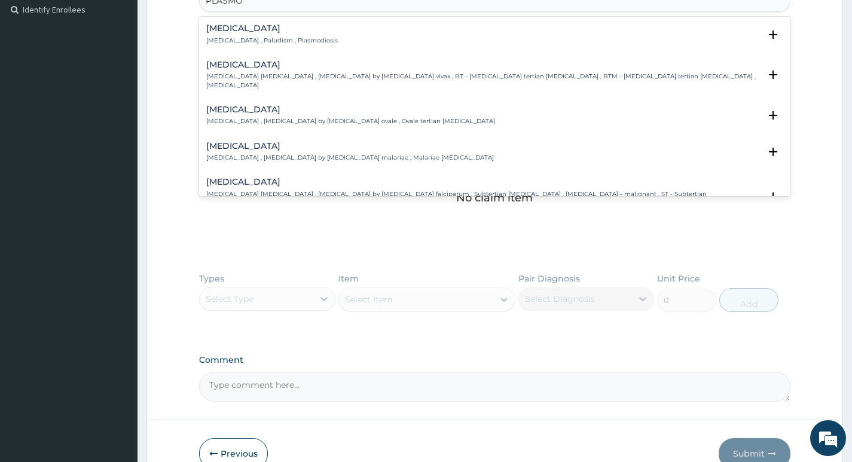
click at [286, 31] on h4 "Malaria" at bounding box center [271, 28] width 131 height 9
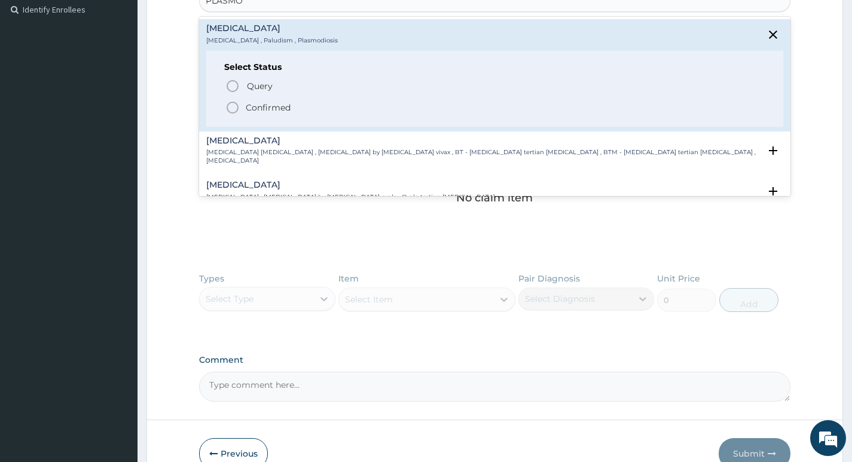
click at [248, 112] on p "Confirmed" at bounding box center [268, 108] width 45 height 12
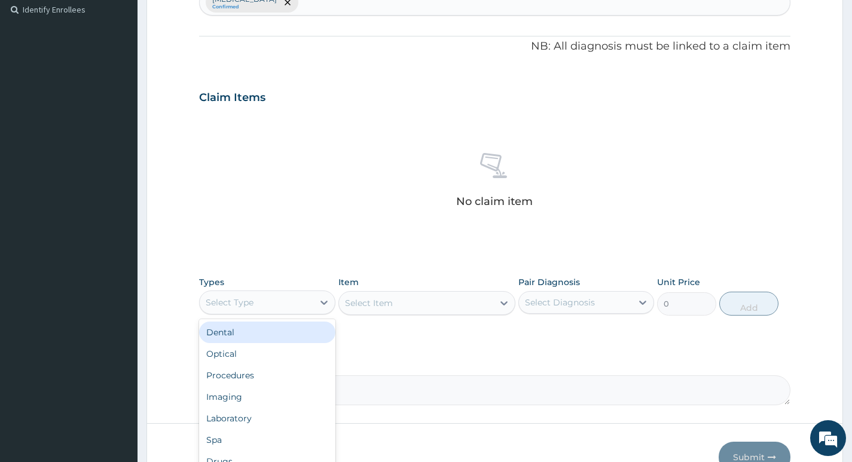
click at [306, 293] on div "Select Type" at bounding box center [256, 302] width 113 height 19
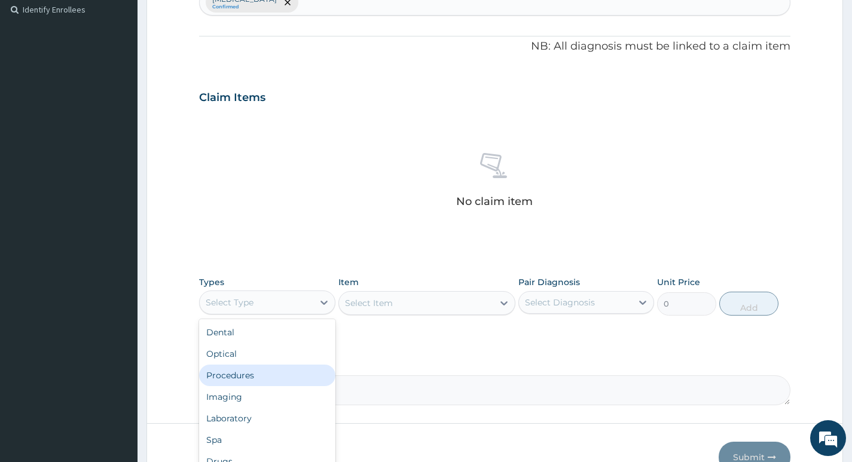
drag, startPoint x: 297, startPoint y: 374, endPoint x: 400, endPoint y: 346, distance: 107.0
click at [298, 374] on div "Procedures" at bounding box center [267, 376] width 136 height 22
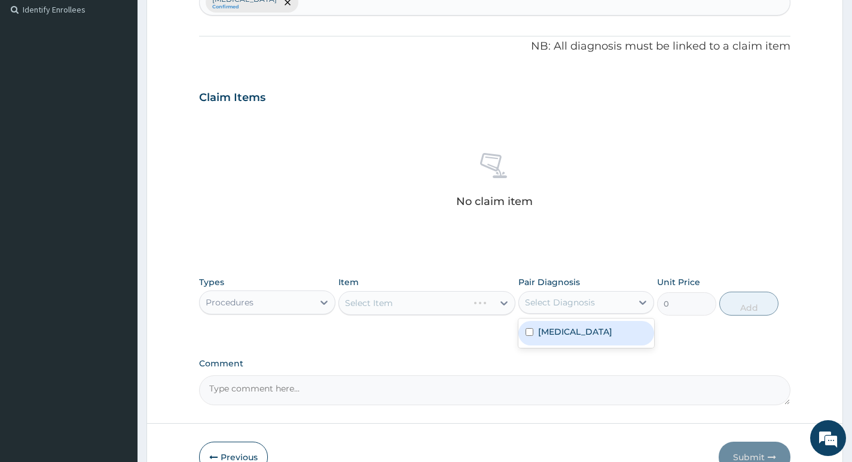
click at [594, 302] on div "Select Diagnosis" at bounding box center [575, 302] width 113 height 19
click at [591, 328] on div "[MEDICAL_DATA]" at bounding box center [586, 333] width 136 height 25
checkbox input "true"
click at [732, 347] on div "PA Code / Prescription Code Enter Code(Secondary Care Only) Encounter Date 16-0…" at bounding box center [494, 94] width 591 height 622
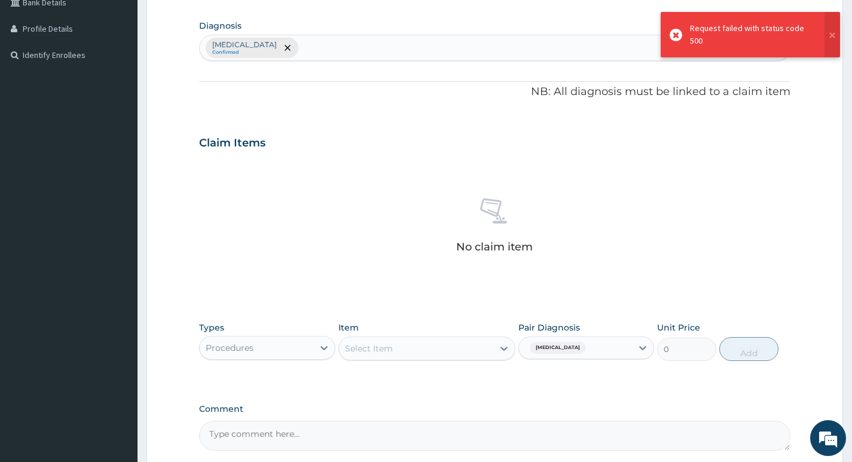
scroll to position [400, 0]
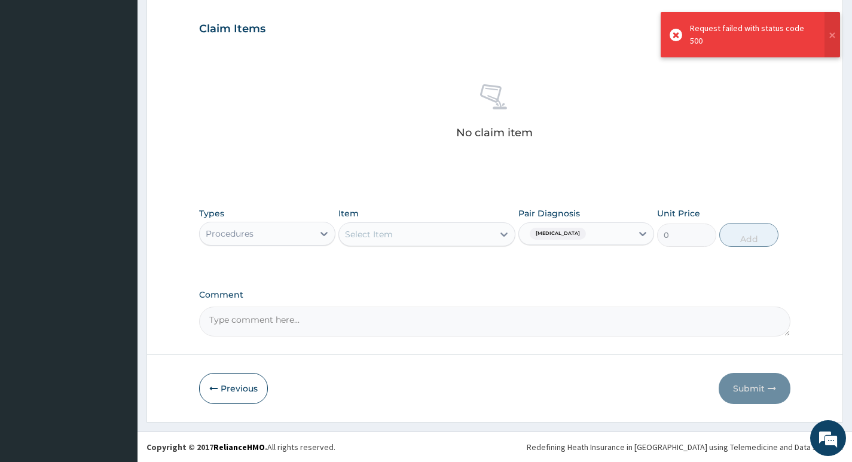
click at [465, 247] on div "Types Procedures Item Select Item Pair Diagnosis Malaria Unit Price 0 Add" at bounding box center [494, 226] width 591 height 51
click at [466, 243] on div "Select Item" at bounding box center [416, 234] width 155 height 19
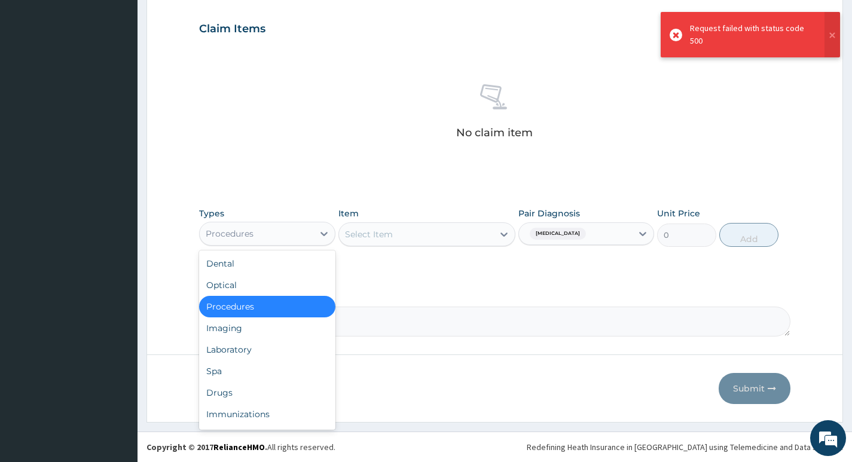
drag, startPoint x: 272, startPoint y: 224, endPoint x: 267, endPoint y: 243, distance: 19.7
click at [271, 225] on div "Procedures" at bounding box center [256, 233] width 113 height 19
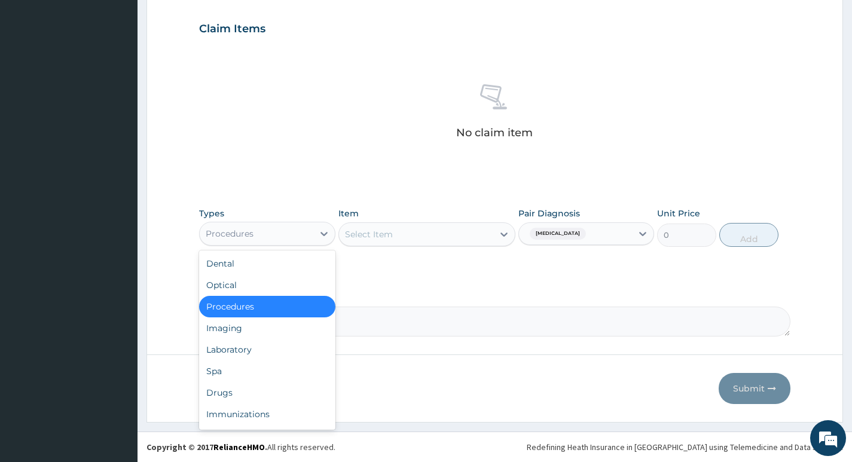
click at [267, 305] on div "Procedures" at bounding box center [267, 307] width 136 height 22
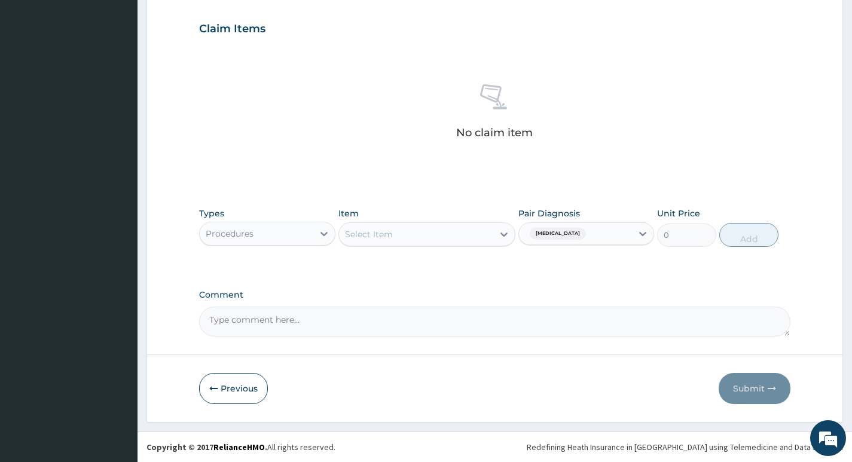
click at [274, 236] on div "Procedures" at bounding box center [256, 233] width 113 height 19
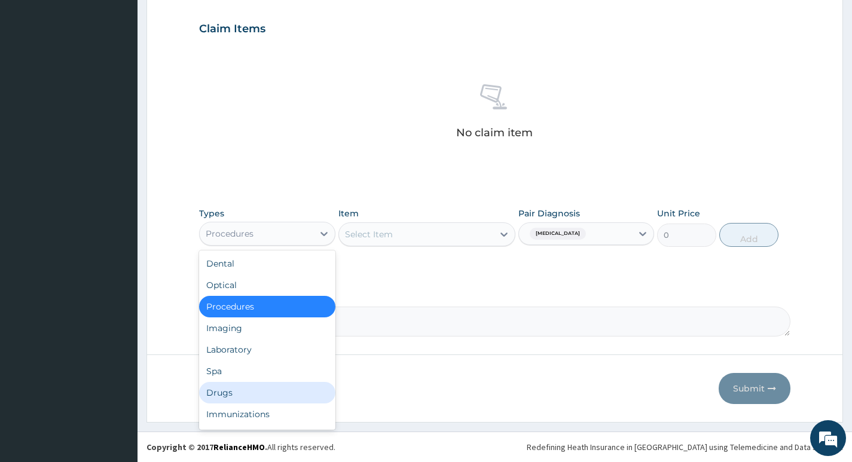
click at [272, 386] on div "Drugs" at bounding box center [267, 393] width 136 height 22
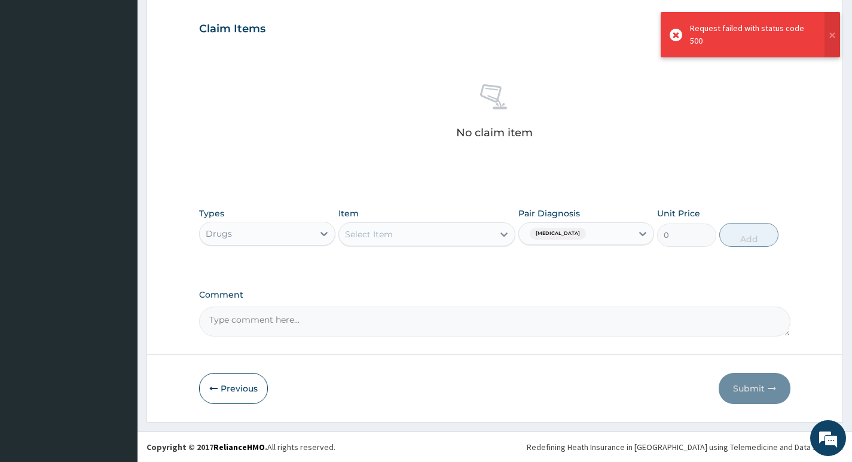
drag, startPoint x: 417, startPoint y: 214, endPoint x: 427, endPoint y: 250, distance: 37.4
click at [417, 215] on div "Item Select Item" at bounding box center [427, 226] width 178 height 39
click at [428, 250] on div "Types Drugs Item Select Item Pair Diagnosis Malaria Unit Price 0 Add" at bounding box center [494, 226] width 591 height 51
click at [427, 240] on div "Select Item" at bounding box center [416, 234] width 155 height 19
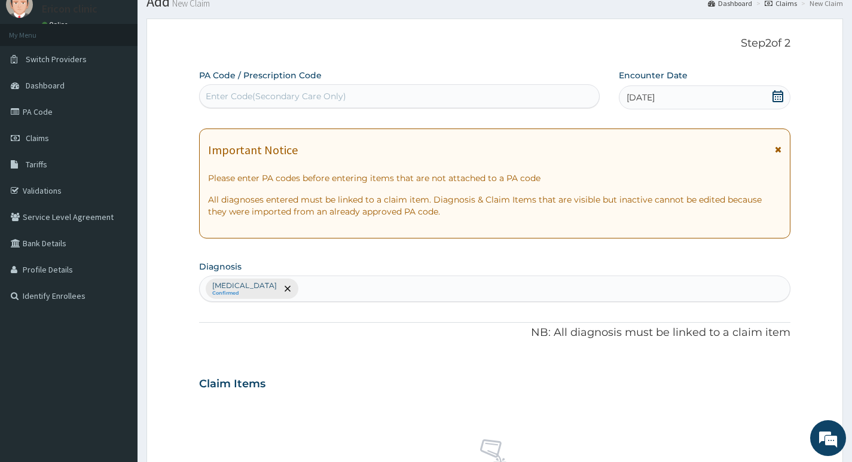
scroll to position [0, 0]
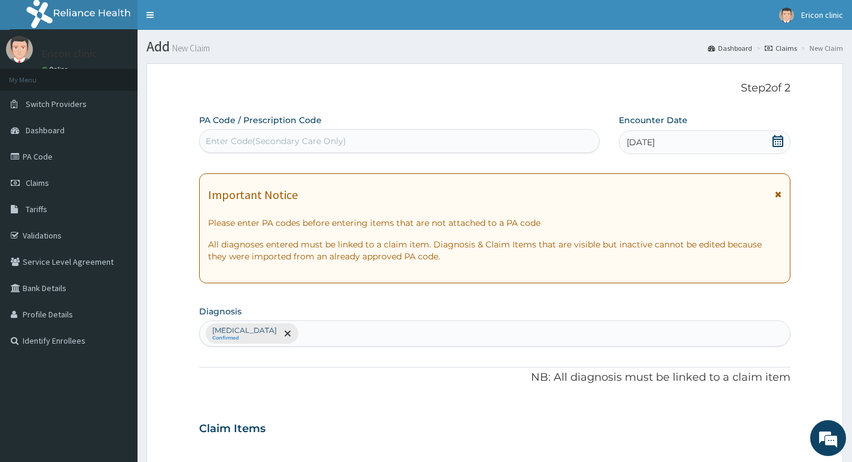
click at [704, 143] on div "16-08-2025" at bounding box center [705, 142] width 172 height 24
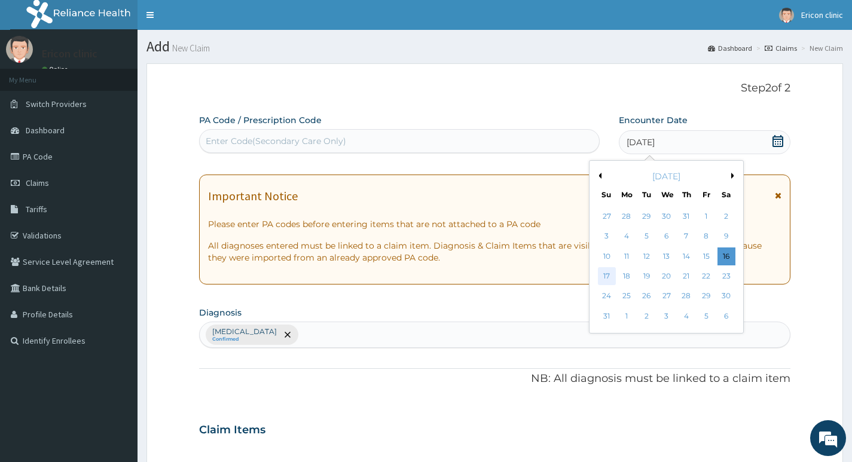
click at [605, 278] on div "17" at bounding box center [606, 276] width 18 height 18
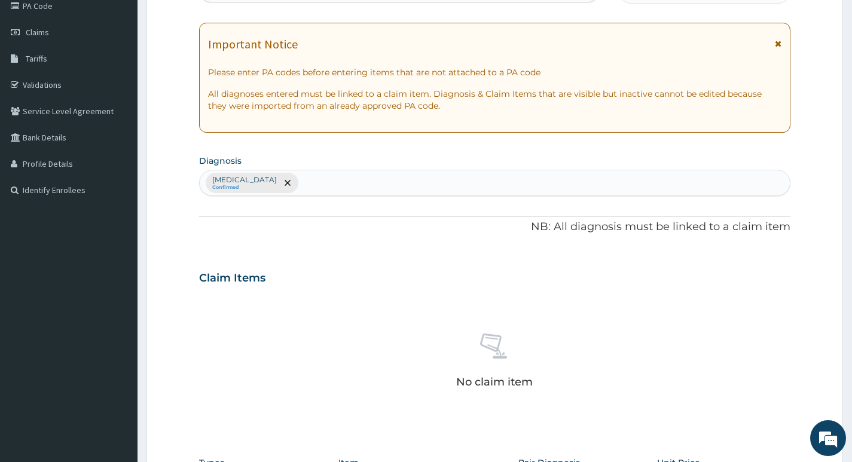
scroll to position [400, 0]
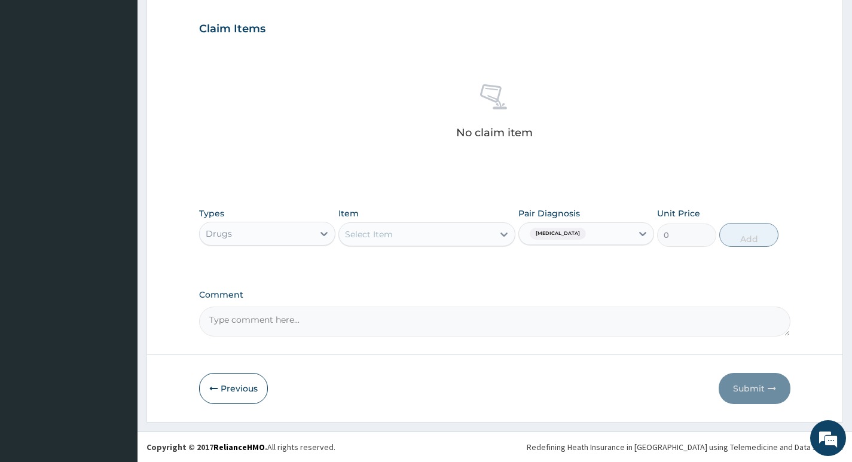
click at [448, 236] on div "Select Item" at bounding box center [416, 234] width 155 height 19
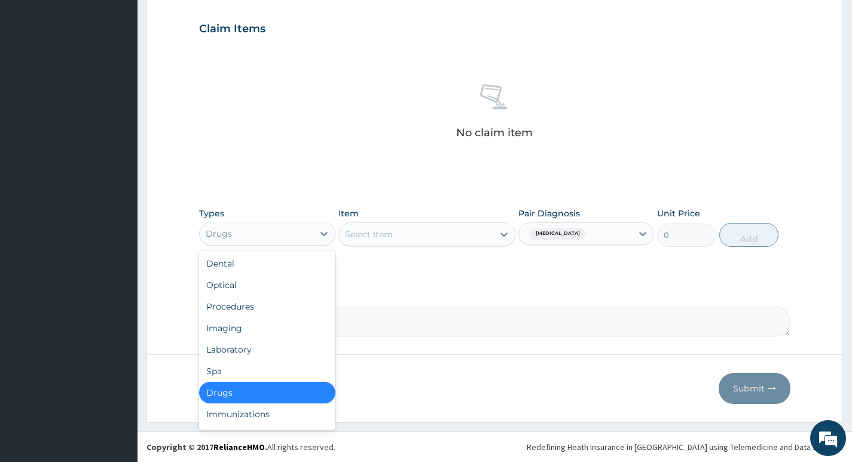
click at [306, 240] on div "Drugs" at bounding box center [256, 233] width 113 height 19
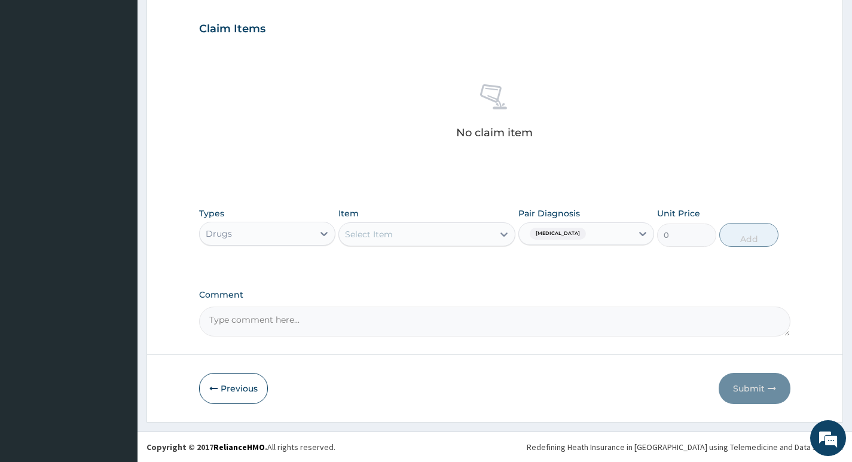
click at [433, 241] on div "Select Item" at bounding box center [416, 234] width 155 height 19
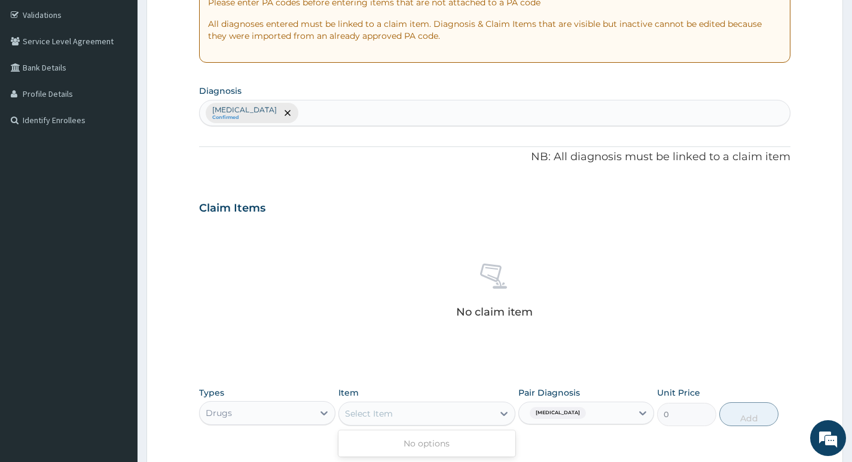
scroll to position [0, 0]
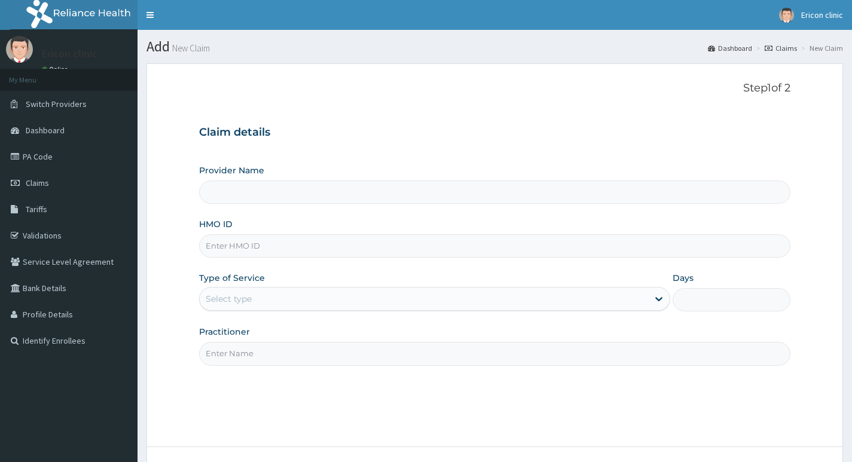
click at [340, 246] on input "HMO ID" at bounding box center [494, 245] width 591 height 23
type input "[PERSON_NAME] clinic and maternity"
click at [331, 246] on input "HMO ID" at bounding box center [494, 245] width 591 height 23
paste input "LFL/10010/D"
type input "LFL/10010/D"
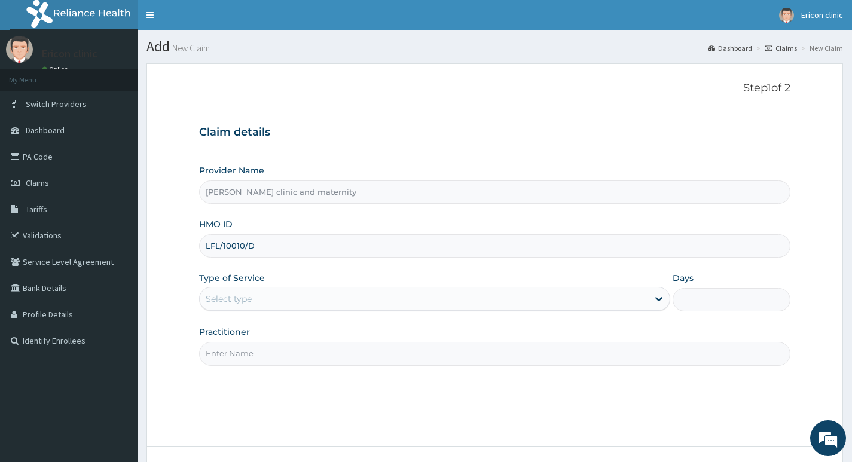
click at [342, 293] on div "Select type" at bounding box center [424, 298] width 448 height 19
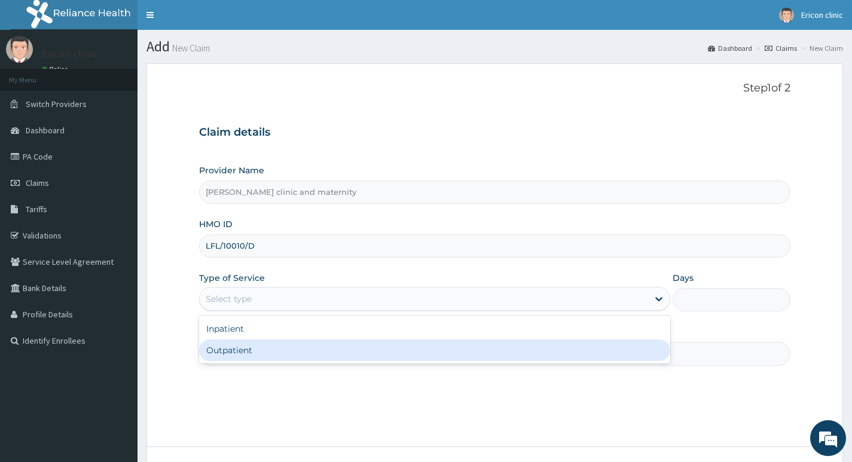
click at [316, 342] on div "Outpatient" at bounding box center [434, 351] width 471 height 22
type input "1"
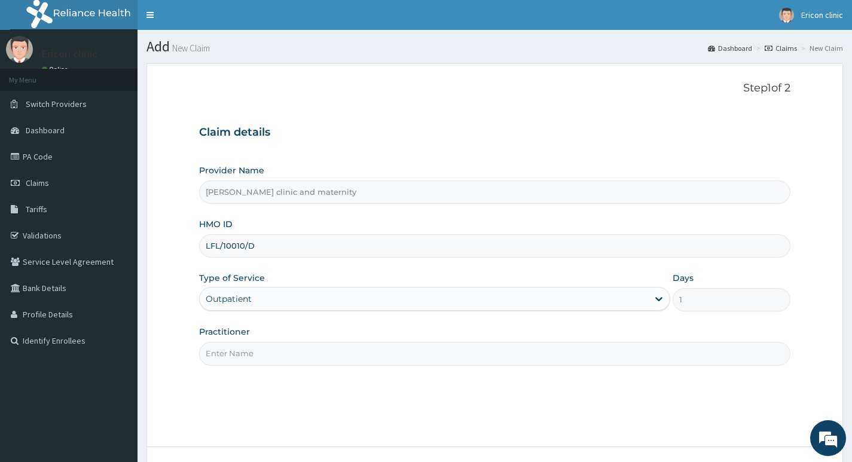
click at [316, 345] on input "Practitioner" at bounding box center [494, 353] width 591 height 23
type input "DR [PERSON_NAME]"
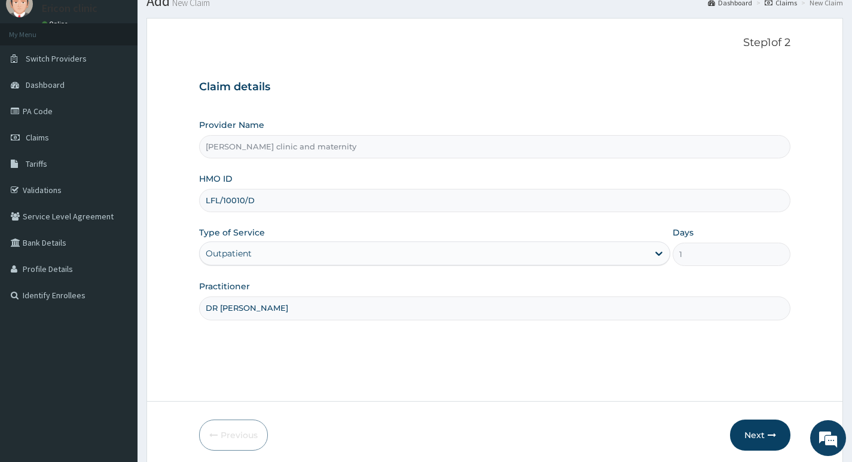
scroll to position [92, 0]
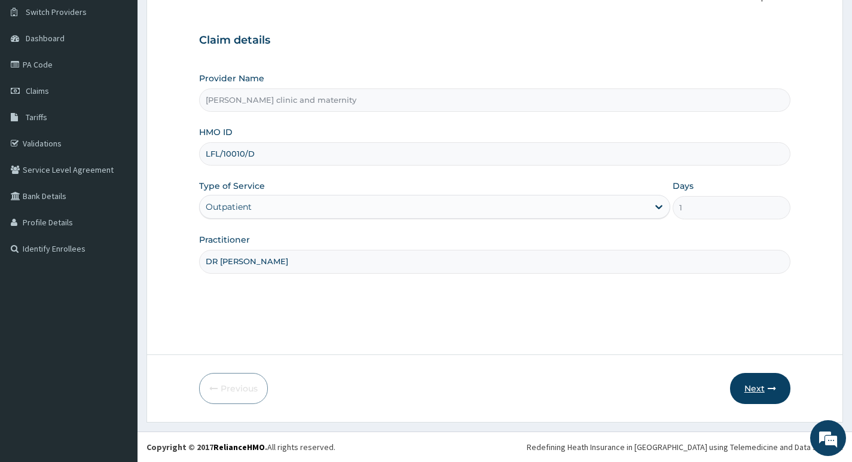
click at [756, 400] on button "Next" at bounding box center [760, 388] width 60 height 31
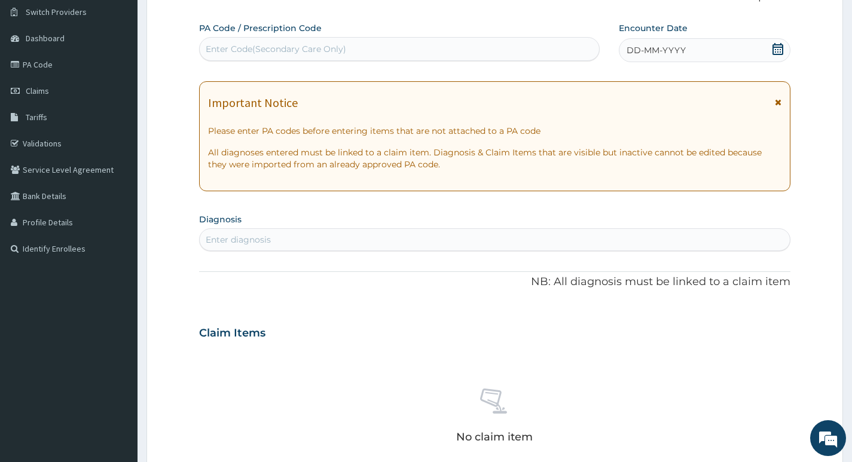
click at [762, 53] on div "DD-MM-YYYY" at bounding box center [705, 50] width 172 height 24
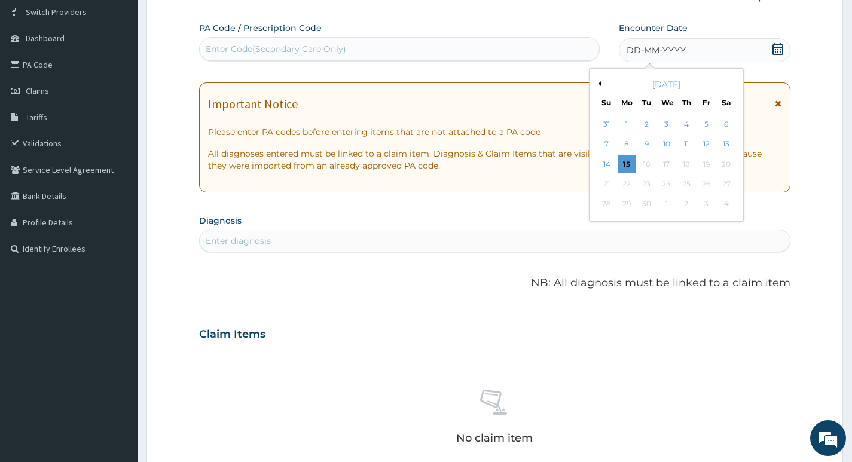
click at [600, 87] on div "[DATE]" at bounding box center [666, 84] width 144 height 12
click at [599, 81] on button "Previous Month" at bounding box center [598, 84] width 6 height 6
click at [660, 187] on div "20" at bounding box center [666, 184] width 18 height 18
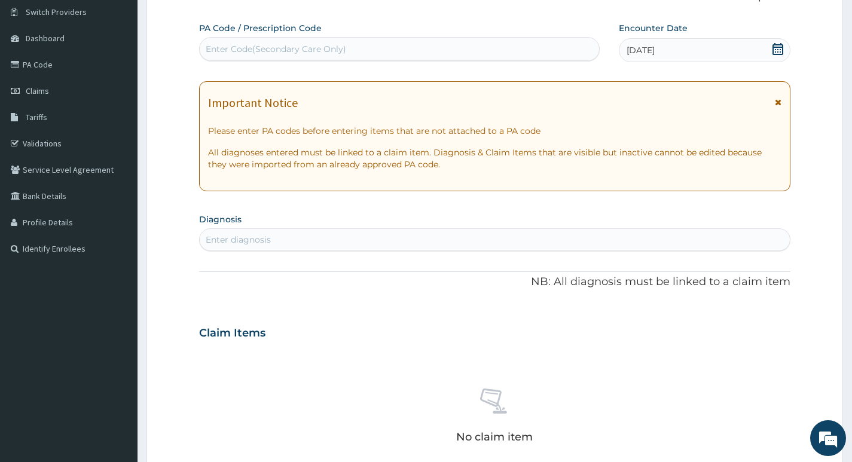
click at [231, 235] on div "Enter diagnosis" at bounding box center [238, 240] width 65 height 12
type input "PLAS"
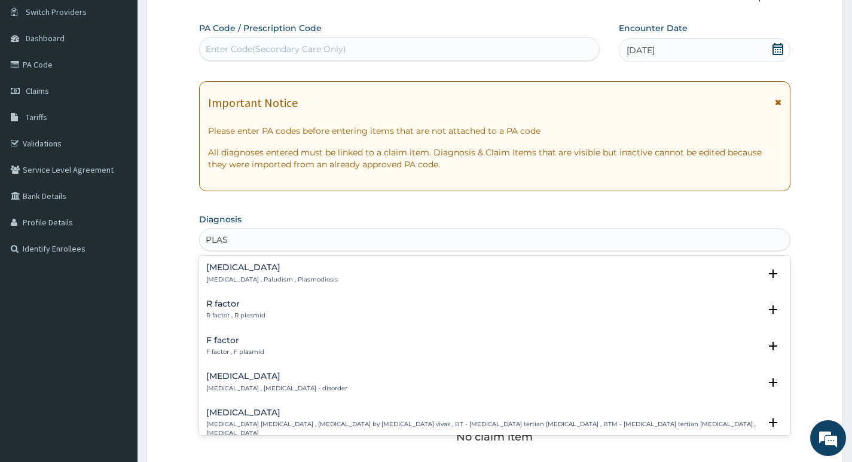
click at [251, 265] on h4 "[MEDICAL_DATA]" at bounding box center [271, 267] width 131 height 9
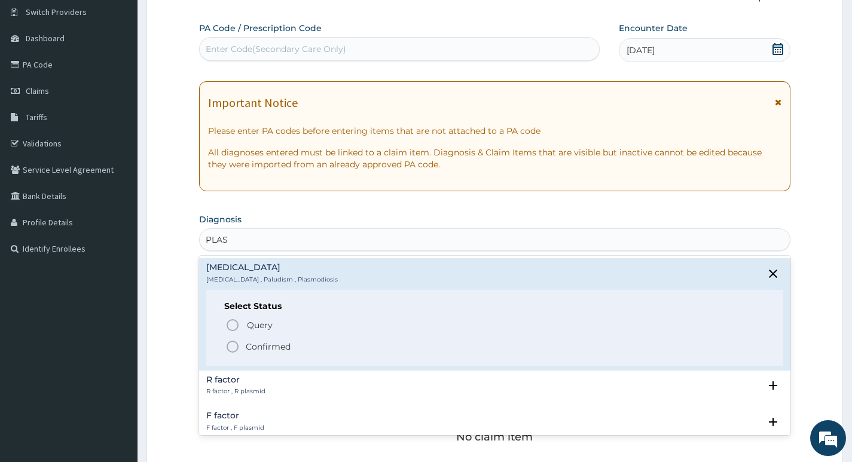
click at [272, 351] on p "Confirmed" at bounding box center [268, 347] width 45 height 12
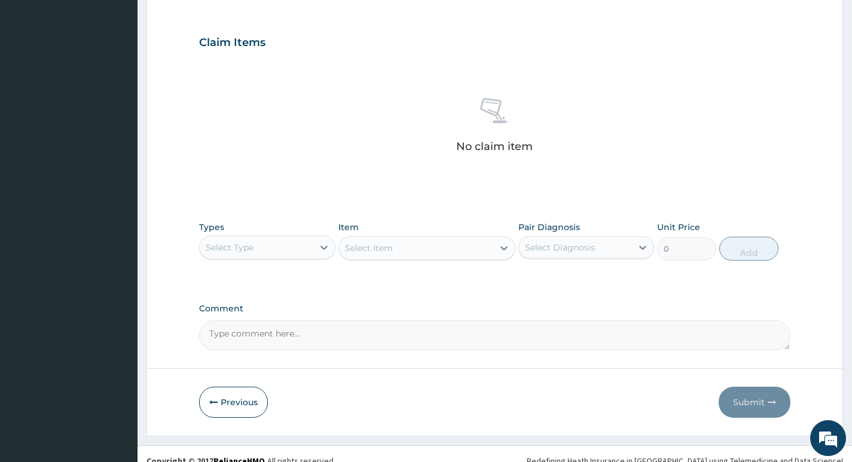
scroll to position [400, 0]
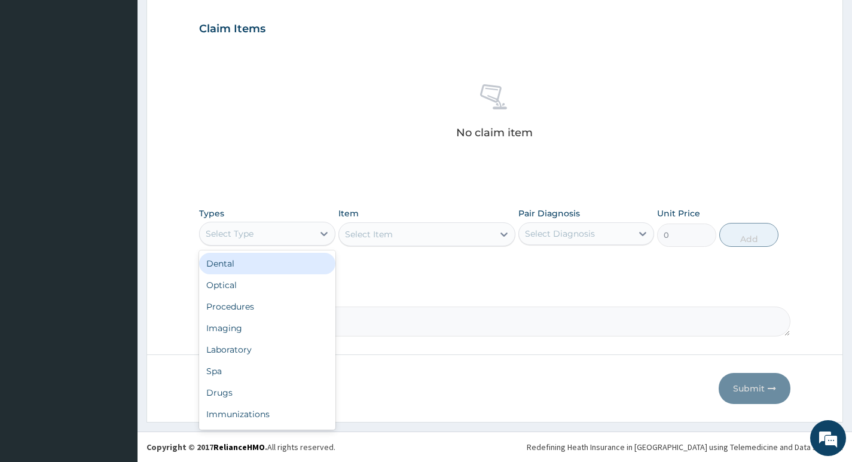
click at [260, 233] on div "Select Type" at bounding box center [256, 233] width 113 height 19
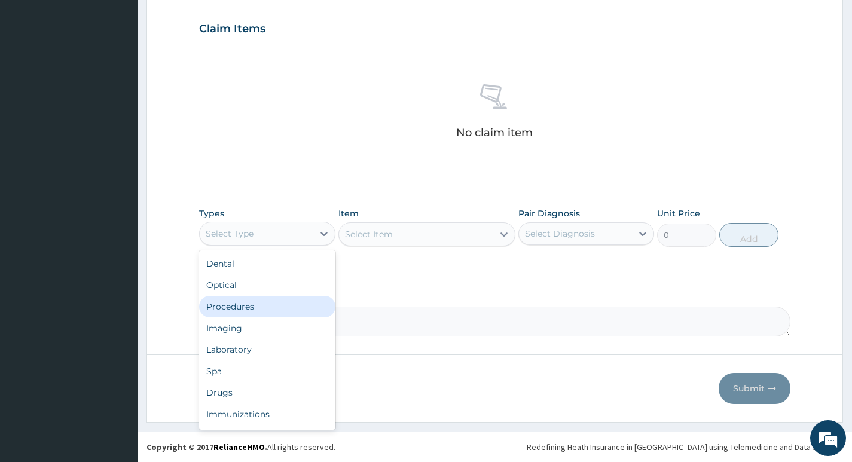
drag, startPoint x: 280, startPoint y: 311, endPoint x: 567, endPoint y: 289, distance: 287.2
click at [283, 311] on div "Procedures" at bounding box center [267, 307] width 136 height 22
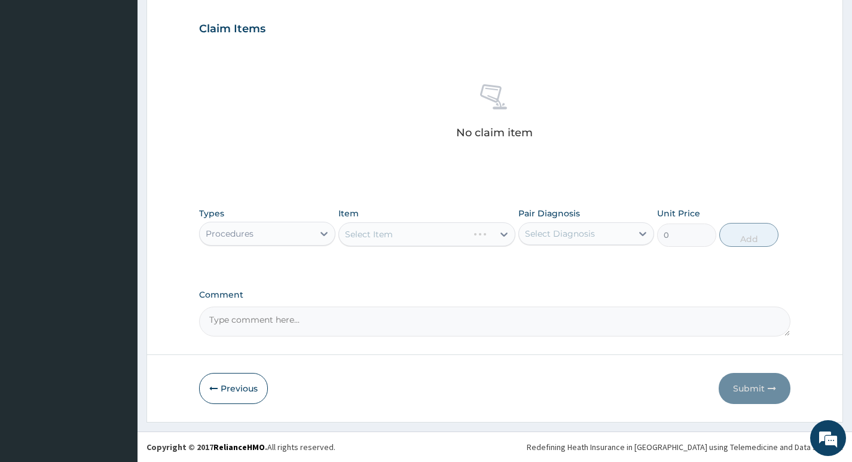
click at [589, 240] on div "Select Diagnosis" at bounding box center [575, 233] width 113 height 19
click at [565, 265] on label "[MEDICAL_DATA]" at bounding box center [575, 263] width 74 height 12
checkbox input "true"
drag, startPoint x: 509, startPoint y: 299, endPoint x: 481, endPoint y: 276, distance: 37.0
click at [507, 300] on div "Comment" at bounding box center [494, 313] width 591 height 47
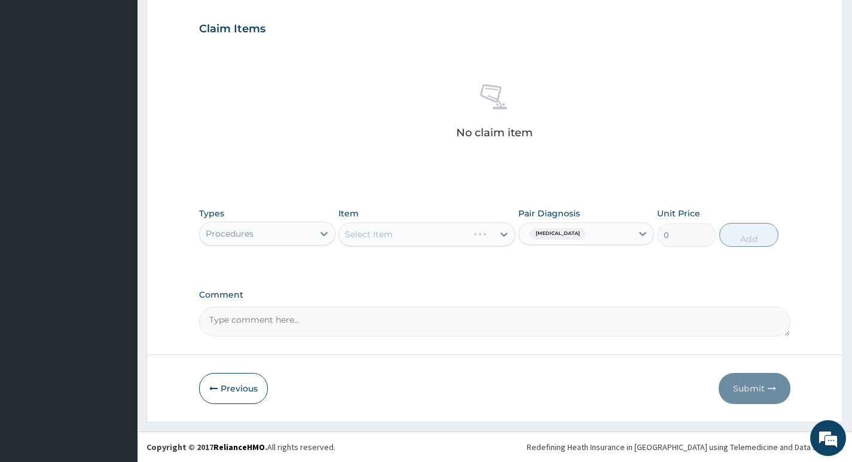
click at [460, 226] on div "Select Item" at bounding box center [427, 234] width 178 height 24
click at [464, 233] on div "Select Item" at bounding box center [427, 234] width 178 height 24
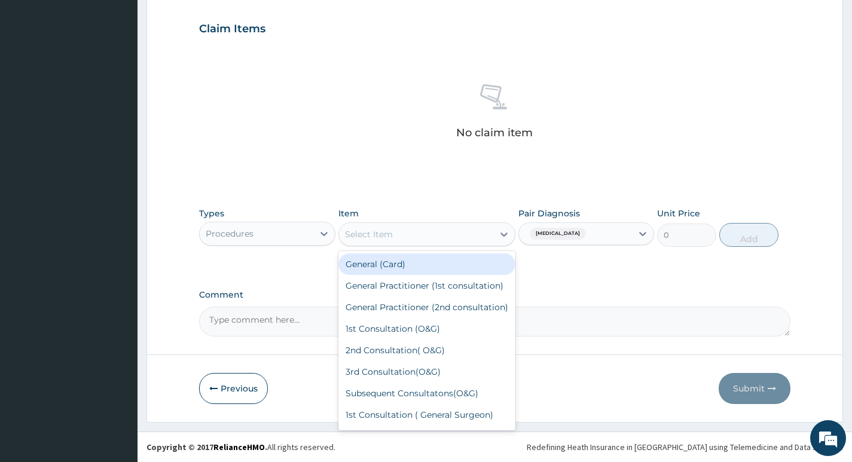
click at [444, 231] on div "Select Item" at bounding box center [416, 234] width 155 height 19
click at [436, 270] on div "General (Card)" at bounding box center [427, 264] width 178 height 22
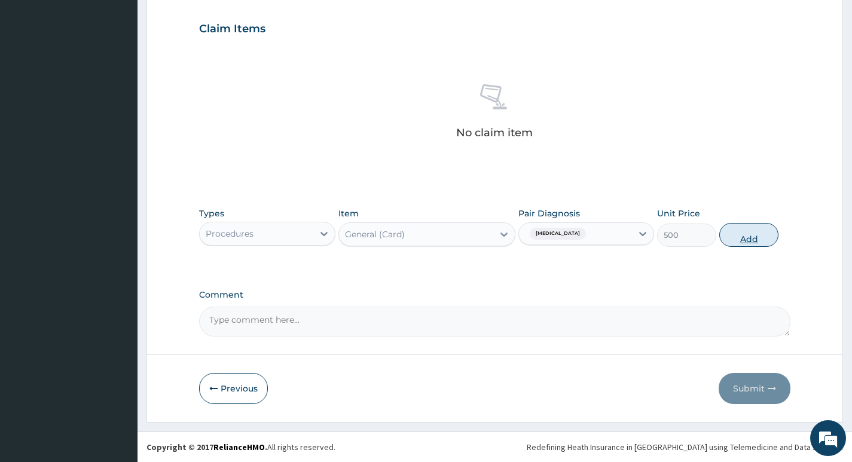
click at [769, 234] on button "Add" at bounding box center [748, 235] width 59 height 24
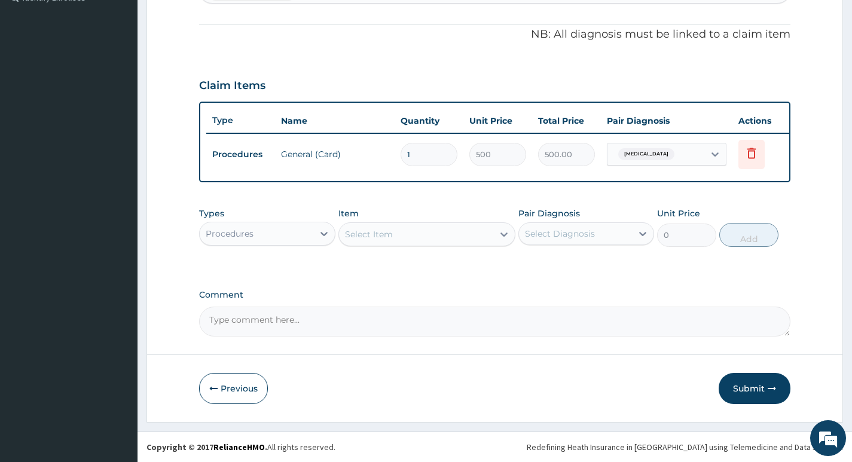
scroll to position [352, 0]
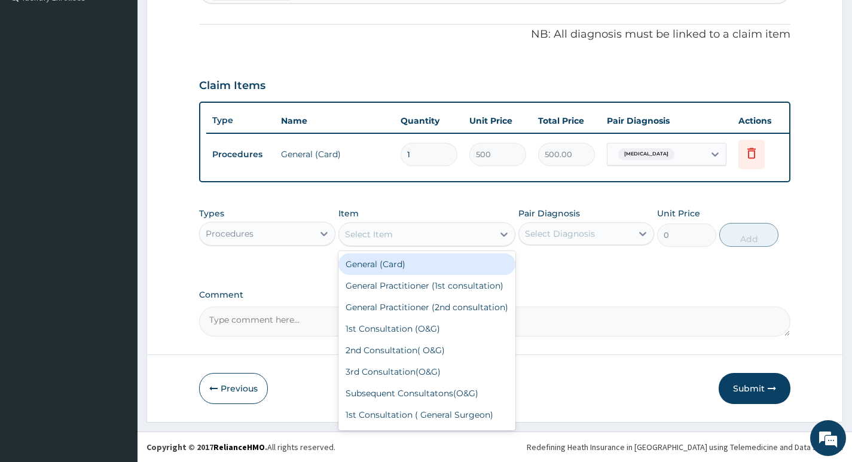
drag, startPoint x: 476, startPoint y: 242, endPoint x: 475, endPoint y: 248, distance: 6.1
click at [476, 241] on div "Select Item" at bounding box center [416, 234] width 155 height 19
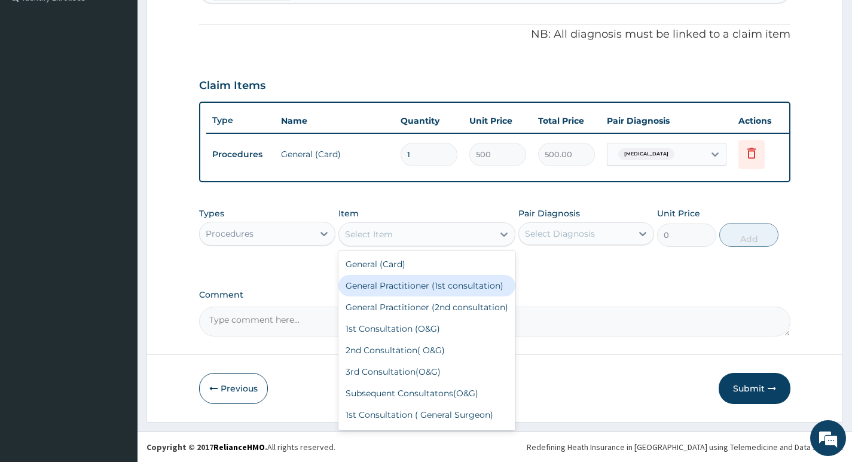
click at [465, 288] on div "General Practitioner (1st consultation)" at bounding box center [427, 286] width 178 height 22
type input "1500"
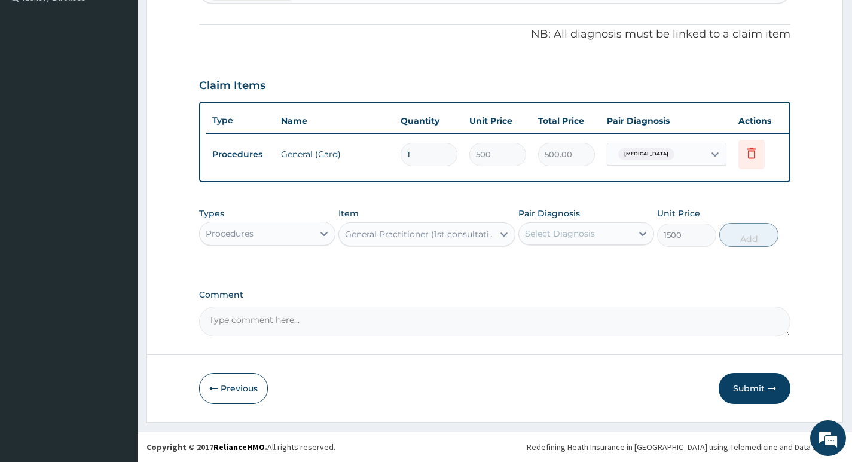
click at [613, 290] on label "Comment" at bounding box center [494, 295] width 591 height 10
click at [613, 307] on textarea "Comment" at bounding box center [494, 322] width 591 height 30
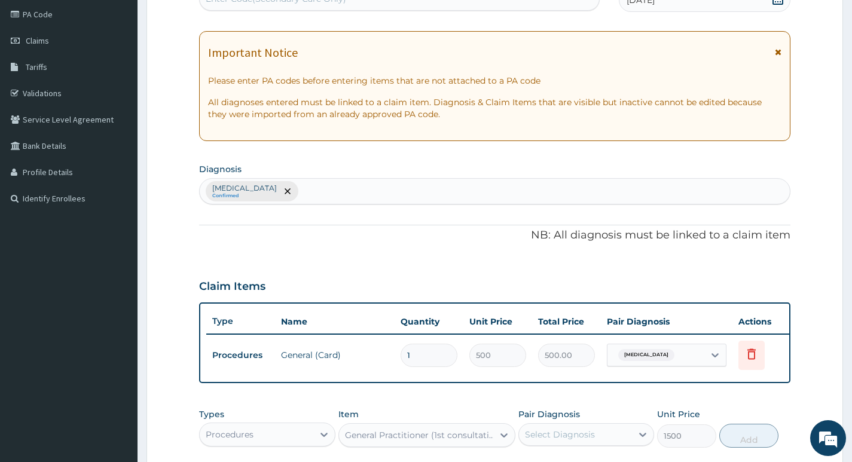
scroll to position [113, 0]
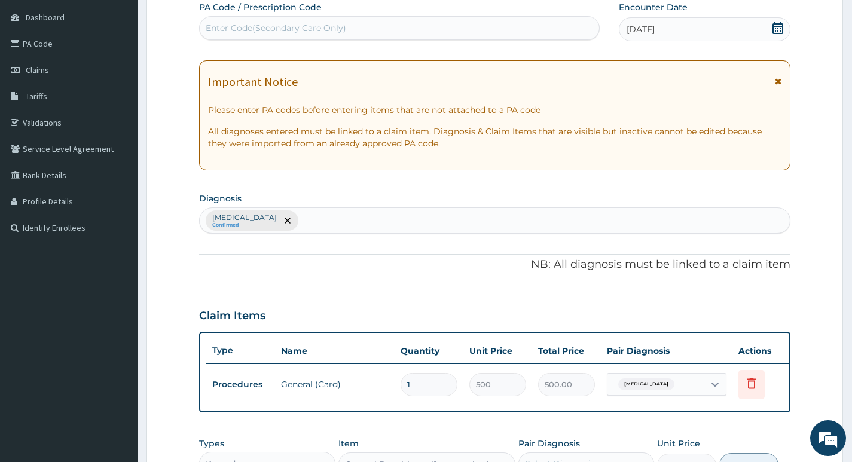
click at [764, 29] on div "[DATE]" at bounding box center [705, 29] width 172 height 24
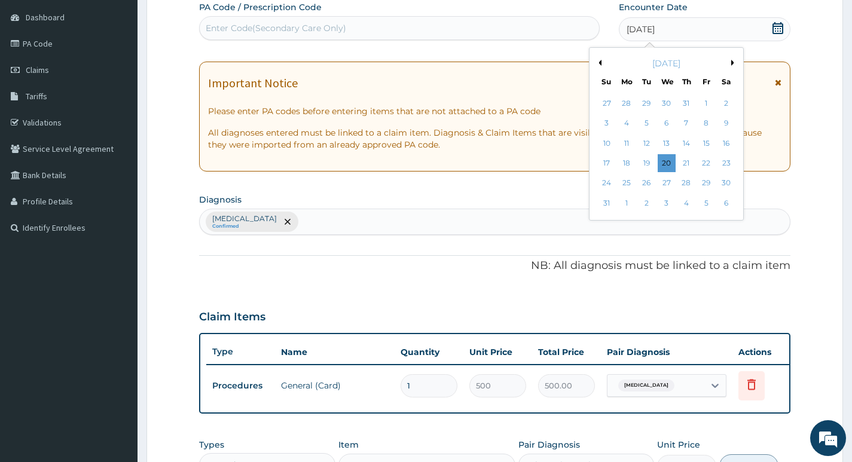
click at [601, 64] on button "Previous Month" at bounding box center [598, 63] width 6 height 6
click at [730, 66] on div "[DATE]" at bounding box center [666, 63] width 144 height 12
click at [730, 65] on div "[DATE]" at bounding box center [666, 63] width 144 height 12
click at [737, 62] on button "Next Month" at bounding box center [734, 63] width 6 height 6
click at [726, 140] on div "16" at bounding box center [726, 143] width 18 height 18
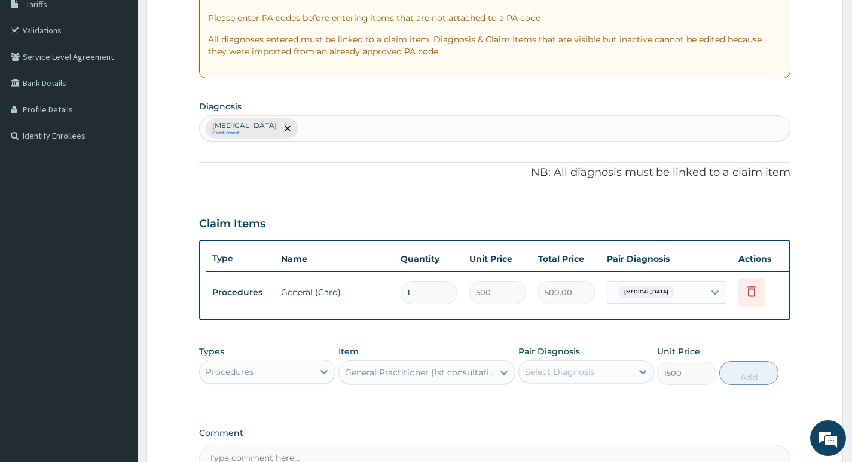
scroll to position [292, 0]
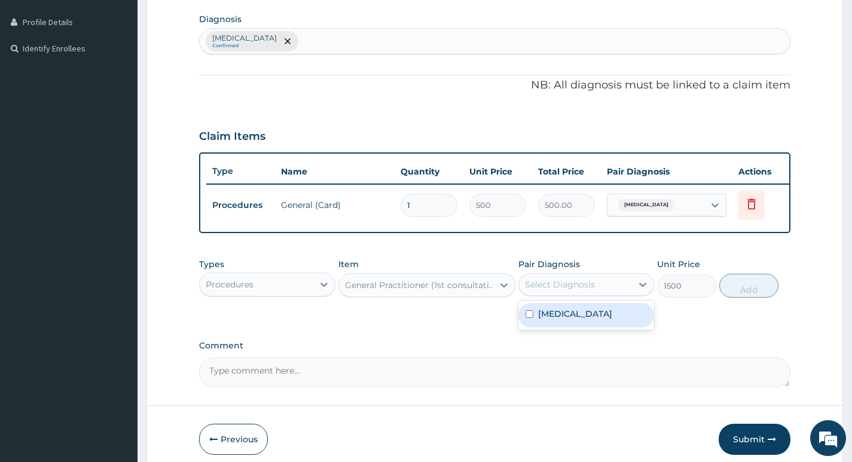
click at [626, 293] on div "Select Diagnosis" at bounding box center [575, 284] width 113 height 19
click at [605, 328] on div "[MEDICAL_DATA]" at bounding box center [586, 315] width 136 height 25
checkbox input "true"
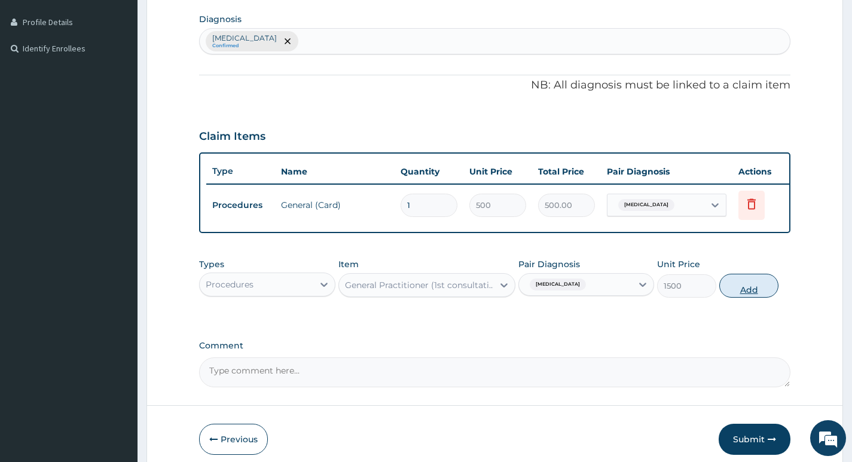
click at [757, 288] on button "Add" at bounding box center [748, 286] width 59 height 24
type input "0"
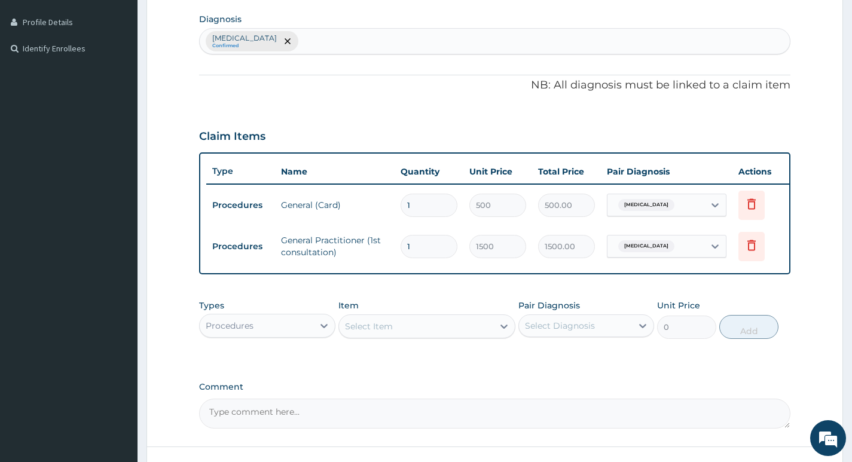
click at [319, 345] on div "Types Procedures Item Select Item Pair Diagnosis Select Diagnosis Unit Price 0 …" at bounding box center [494, 318] width 591 height 51
click at [314, 331] on div at bounding box center [324, 326] width 22 height 22
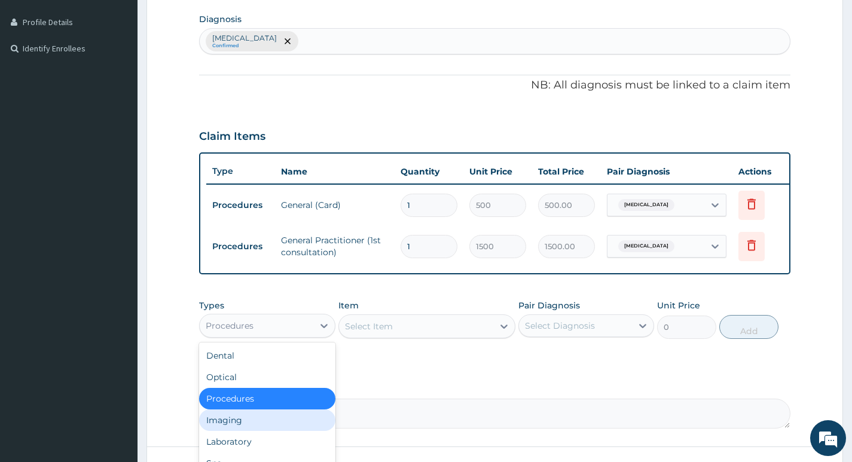
scroll to position [41, 0]
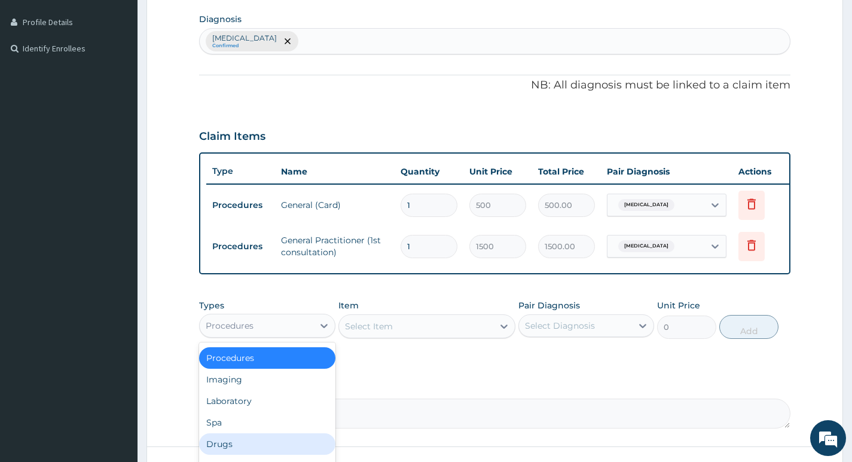
drag, startPoint x: 256, startPoint y: 449, endPoint x: 308, endPoint y: 437, distance: 52.8
click at [256, 449] on div "Drugs" at bounding box center [267, 444] width 136 height 22
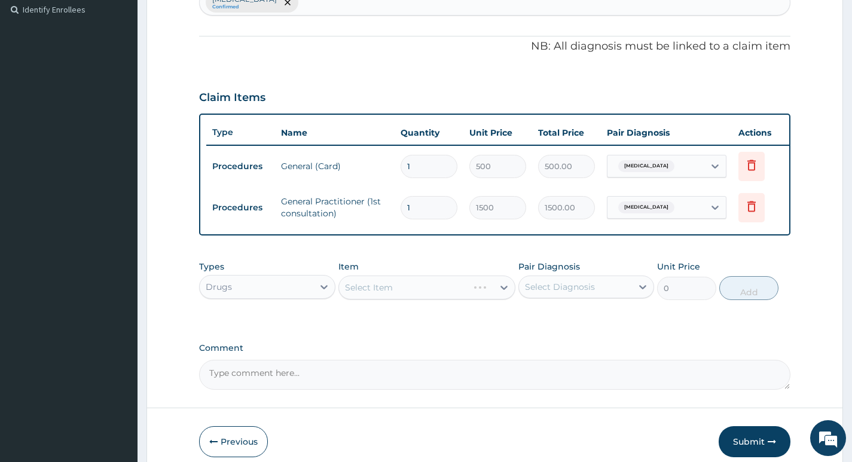
scroll to position [352, 0]
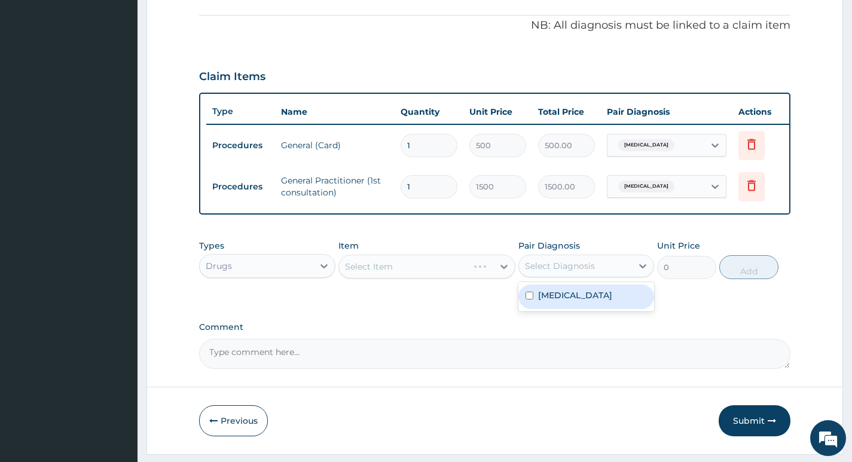
click at [594, 272] on div "Select Diagnosis" at bounding box center [560, 266] width 70 height 12
click at [579, 303] on div "[MEDICAL_DATA]" at bounding box center [586, 297] width 136 height 25
checkbox input "true"
click at [539, 352] on textarea "Comment" at bounding box center [494, 354] width 591 height 30
click at [489, 276] on div "Select Item" at bounding box center [416, 266] width 155 height 19
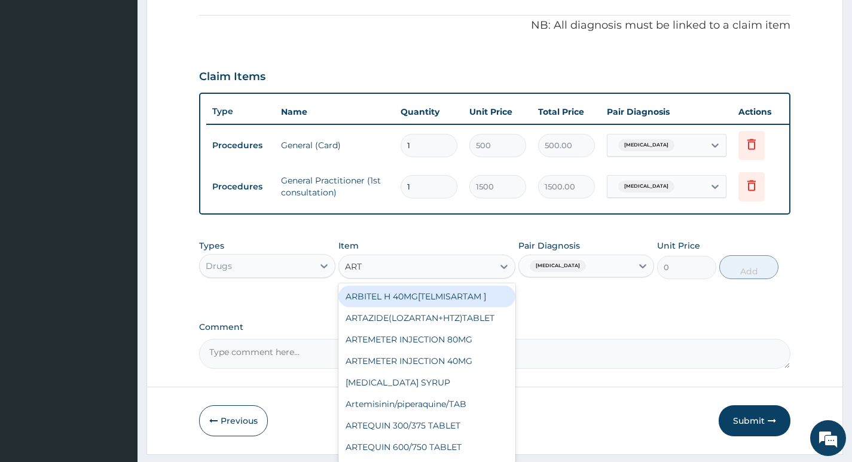
type input "ARTE"
click at [482, 302] on div "ARTEMETER INJECTION 80MG" at bounding box center [427, 297] width 178 height 22
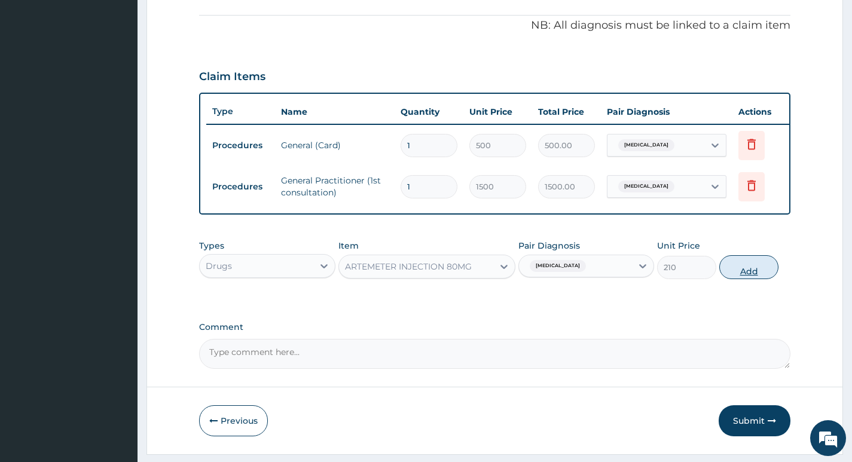
click at [735, 279] on button "Add" at bounding box center [748, 267] width 59 height 24
type input "0"
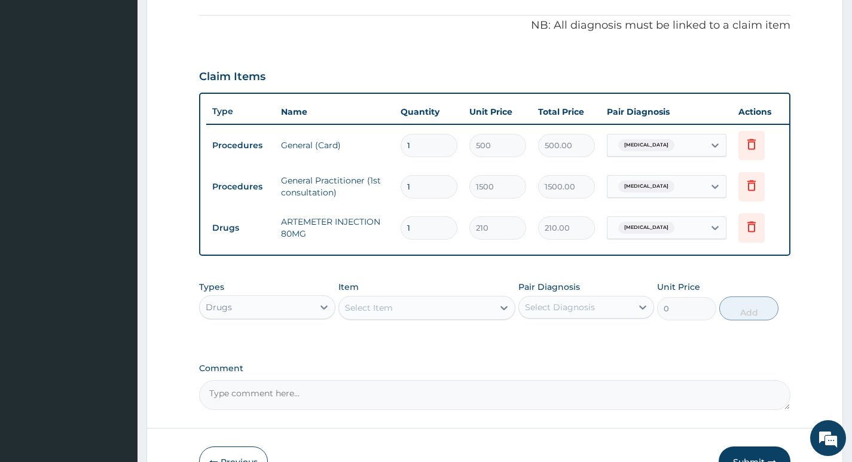
click at [528, 313] on div "Select Diagnosis" at bounding box center [560, 307] width 70 height 12
click at [528, 341] on input "checkbox" at bounding box center [529, 337] width 8 height 8
checkbox input "true"
click at [464, 355] on div "PA Code / Prescription Code Enter Code(Secondary Care Only) Encounter Date [DAT…" at bounding box center [494, 86] width 591 height 648
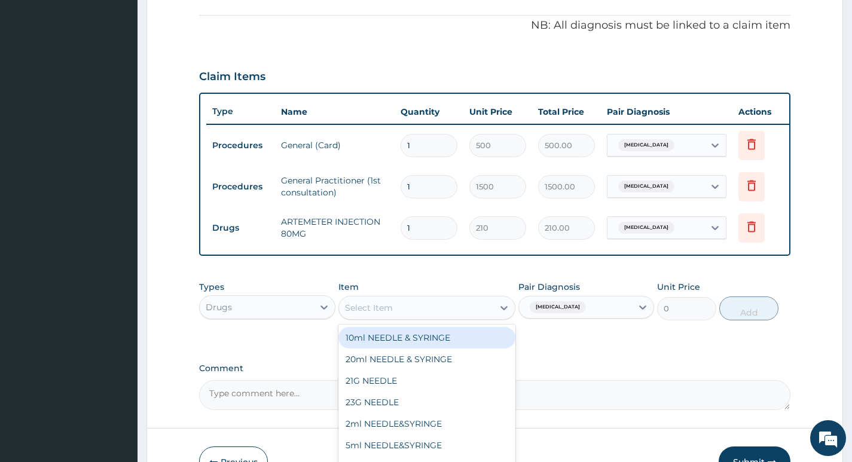
click at [393, 314] on div "Select Item" at bounding box center [416, 307] width 155 height 19
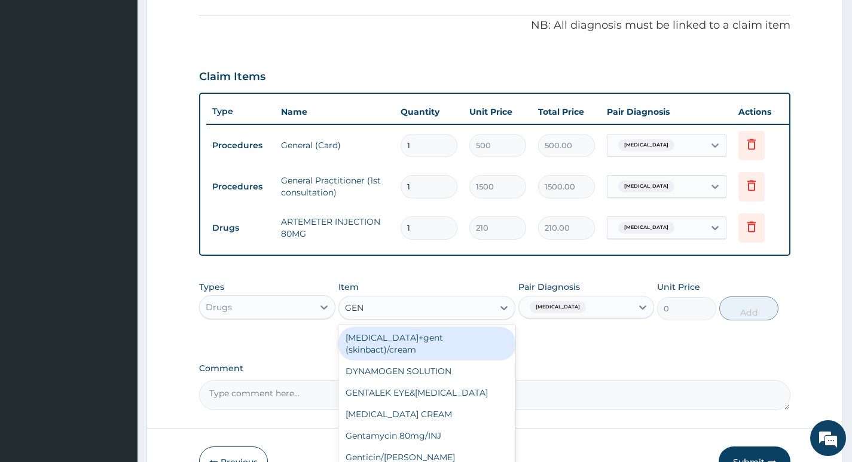
type input "GENT"
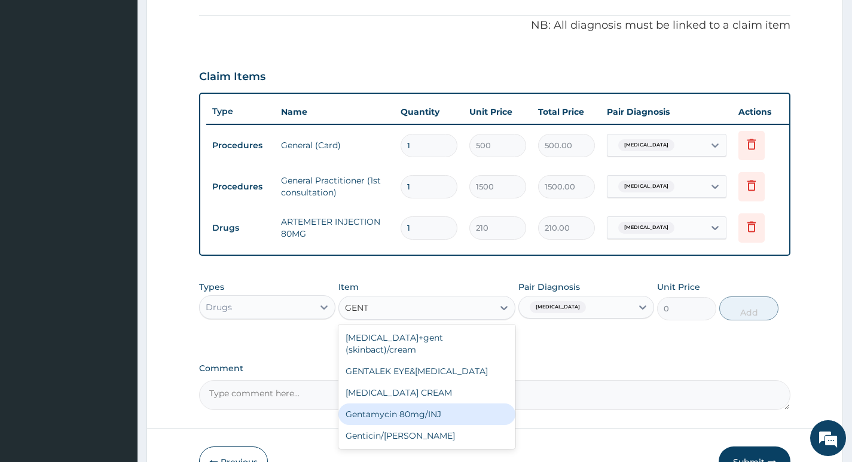
click at [470, 406] on div "Gentamycin 80mg/INJ" at bounding box center [427, 414] width 178 height 22
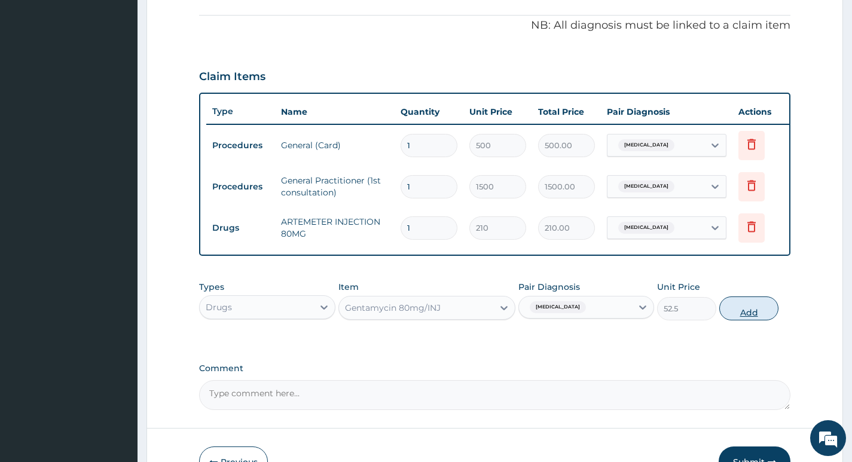
drag, startPoint x: 758, startPoint y: 308, endPoint x: 753, endPoint y: 320, distance: 12.9
click at [759, 309] on button "Add" at bounding box center [748, 308] width 59 height 24
type input "0"
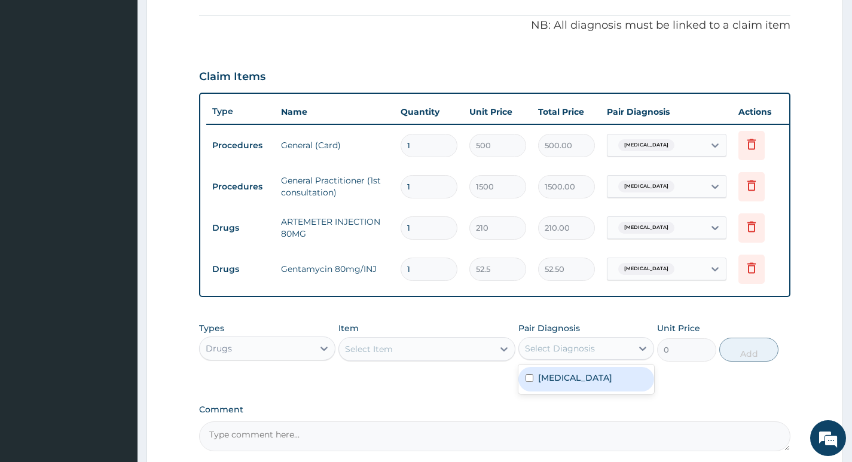
click at [581, 358] on div "Select Diagnosis" at bounding box center [575, 348] width 113 height 19
drag, startPoint x: 578, startPoint y: 379, endPoint x: 522, endPoint y: 386, distance: 56.6
click at [575, 381] on div "[MEDICAL_DATA]" at bounding box center [586, 379] width 136 height 25
checkbox input "true"
click at [485, 386] on div "Types Drugs Item Select Item Pair Diagnosis option [MEDICAL_DATA], selected. op…" at bounding box center [494, 350] width 591 height 69
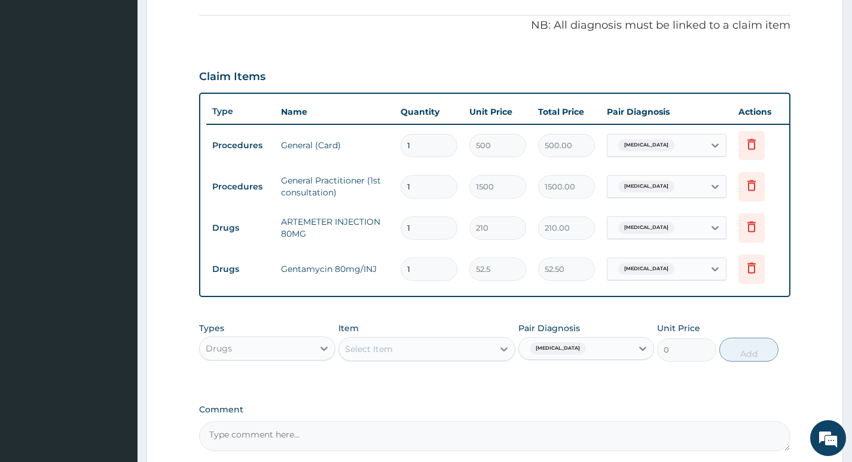
click at [455, 346] on div "Select Item" at bounding box center [427, 349] width 178 height 24
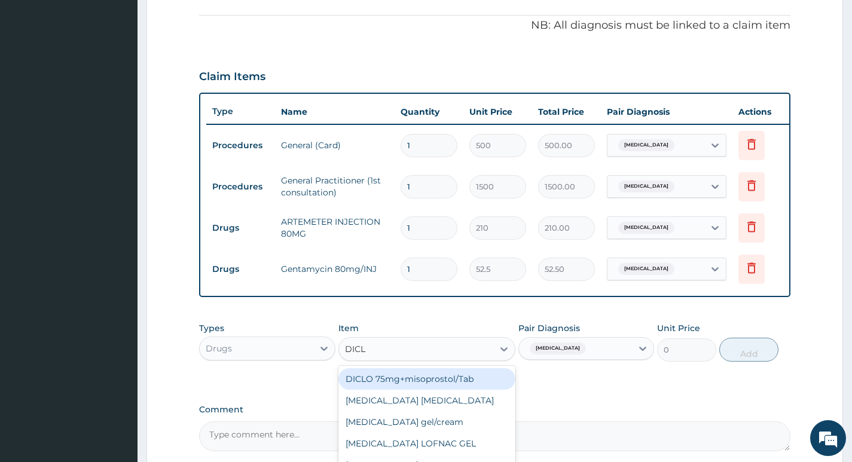
type input "DICLO"
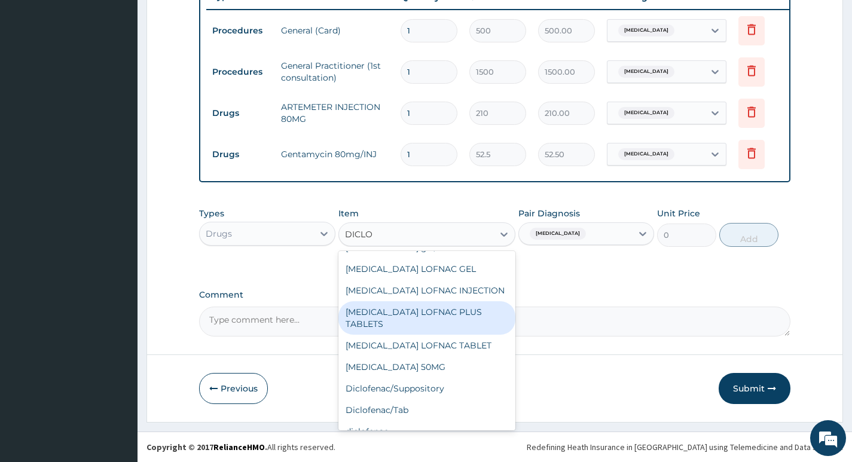
scroll to position [120, 0]
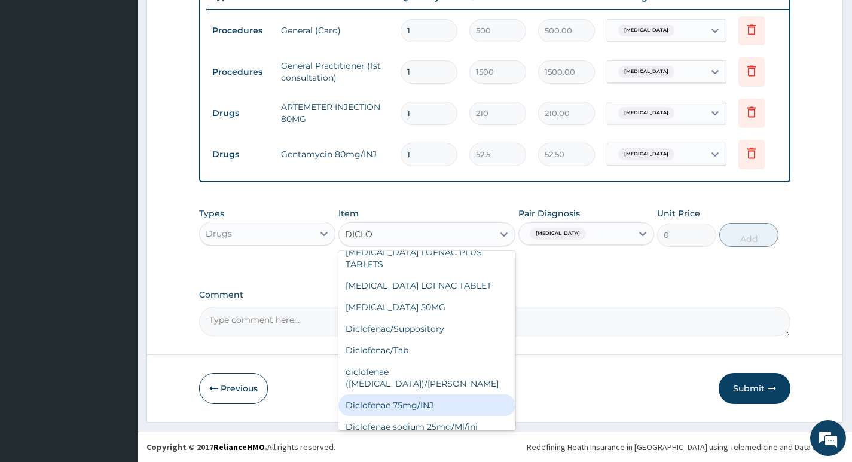
click at [484, 394] on div "Diclofenae 75mg/INJ" at bounding box center [427, 405] width 178 height 22
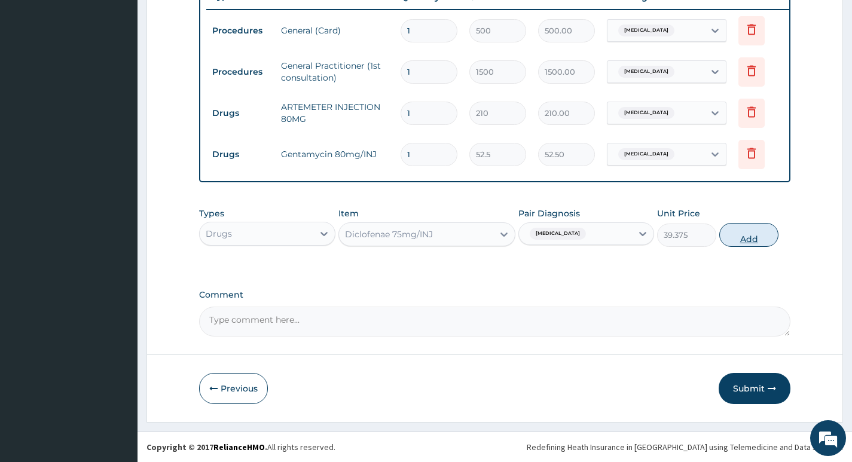
click at [760, 230] on button "Add" at bounding box center [748, 235] width 59 height 24
type input "0"
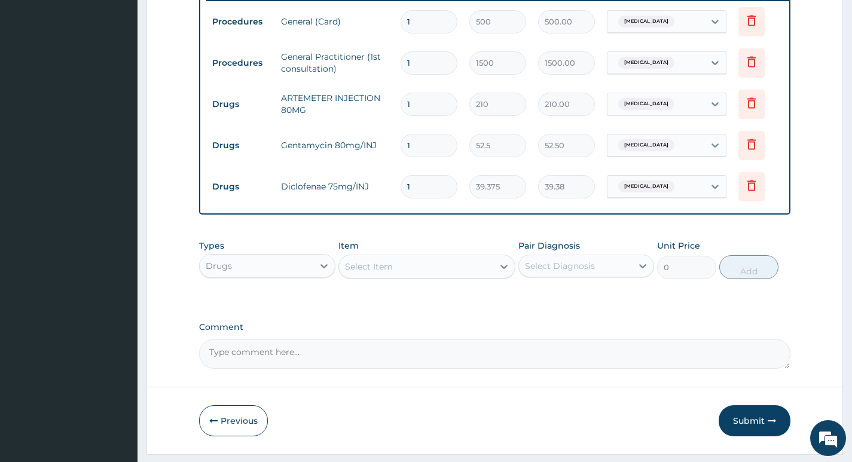
click at [599, 276] on div "Select Diagnosis" at bounding box center [575, 265] width 113 height 19
click at [564, 301] on label "[MEDICAL_DATA]" at bounding box center [575, 295] width 74 height 12
checkbox input "true"
click at [553, 332] on label "Comment" at bounding box center [494, 327] width 591 height 10
click at [553, 339] on textarea "Comment" at bounding box center [494, 354] width 591 height 30
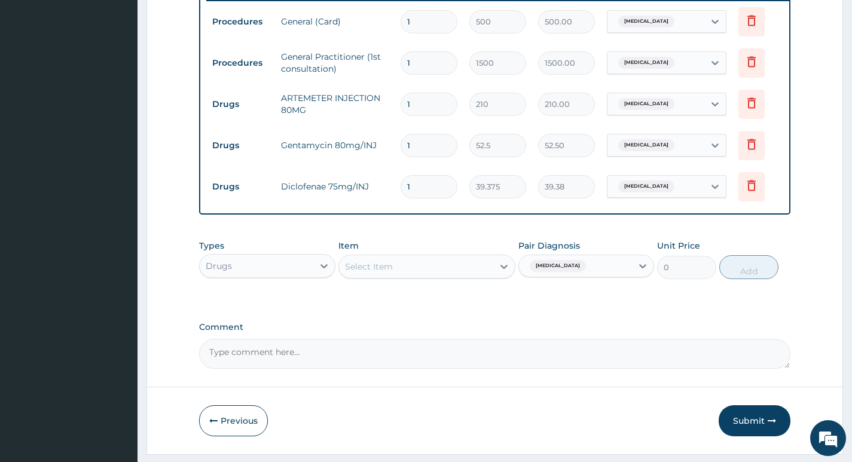
click at [414, 276] on div "Select Item" at bounding box center [416, 266] width 155 height 19
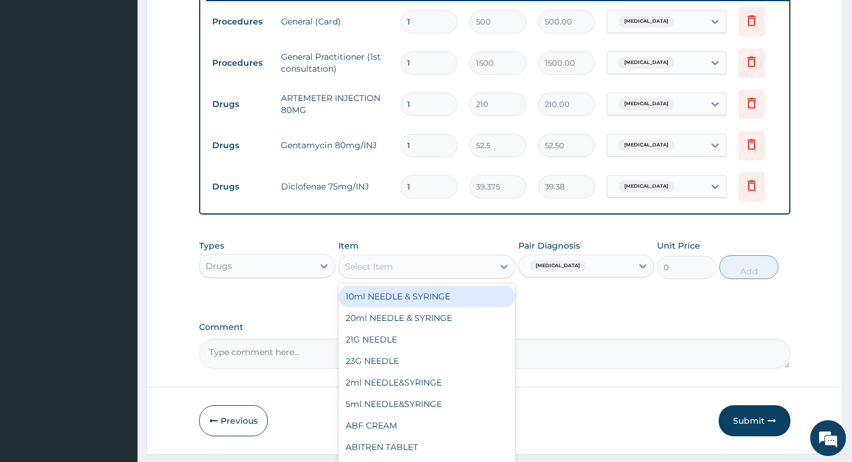
type input "S"
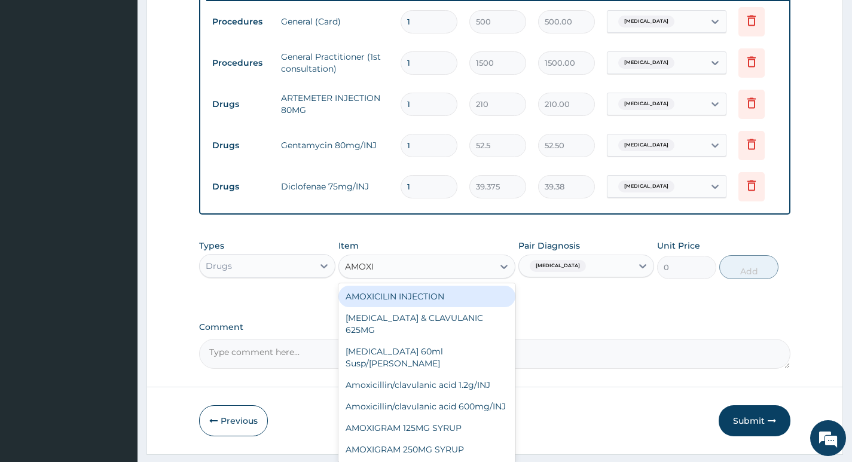
type input "[MEDICAL_DATA]"
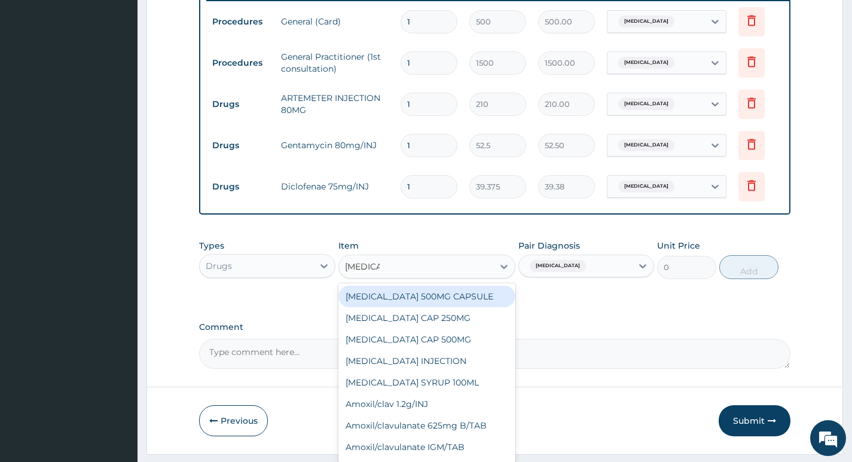
click at [465, 307] on div "[MEDICAL_DATA] 500MG CAPSULE" at bounding box center [427, 297] width 178 height 22
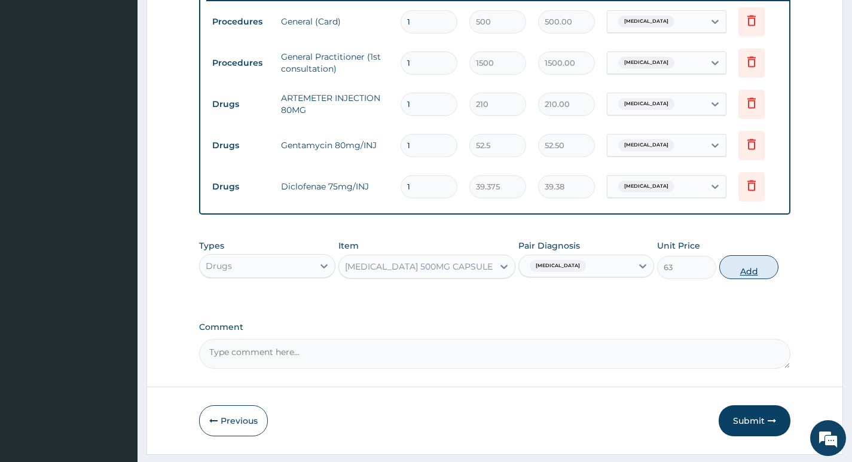
click at [753, 279] on button "Add" at bounding box center [748, 267] width 59 height 24
type input "0"
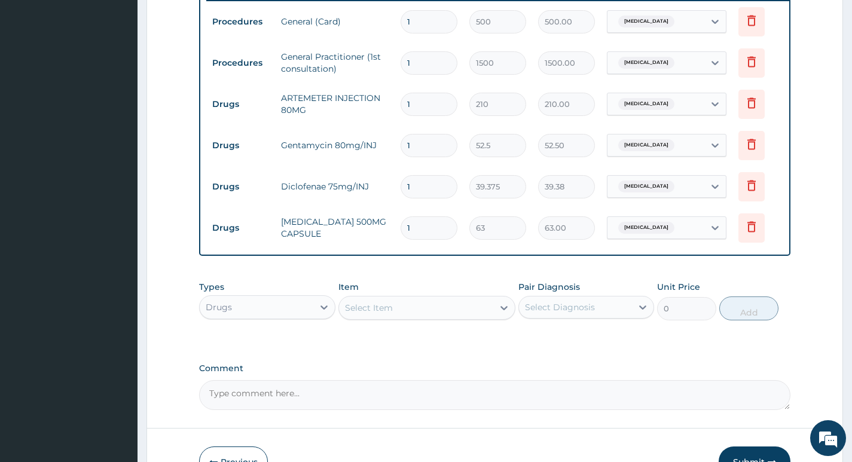
type input "0.00"
type input "2"
type input "126.00"
type input "20"
type input "1260.00"
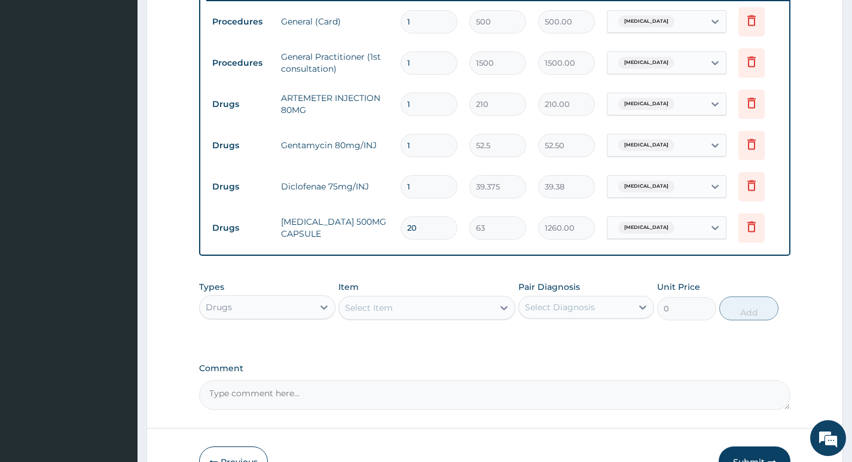
type input "20"
click at [602, 317] on div "Select Diagnosis" at bounding box center [575, 307] width 113 height 19
drag, startPoint x: 573, startPoint y: 339, endPoint x: 506, endPoint y: 343, distance: 67.7
click at [573, 339] on div "[MEDICAL_DATA]" at bounding box center [586, 338] width 136 height 25
checkbox input "true"
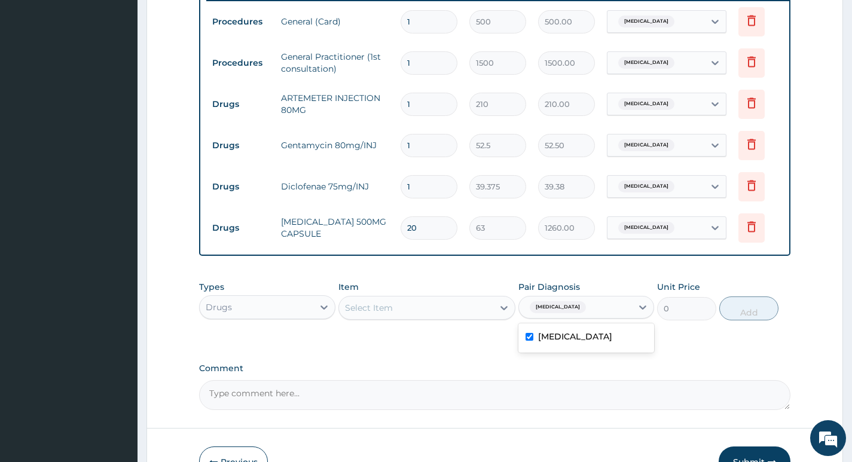
click at [478, 317] on div "Select Item" at bounding box center [416, 307] width 155 height 19
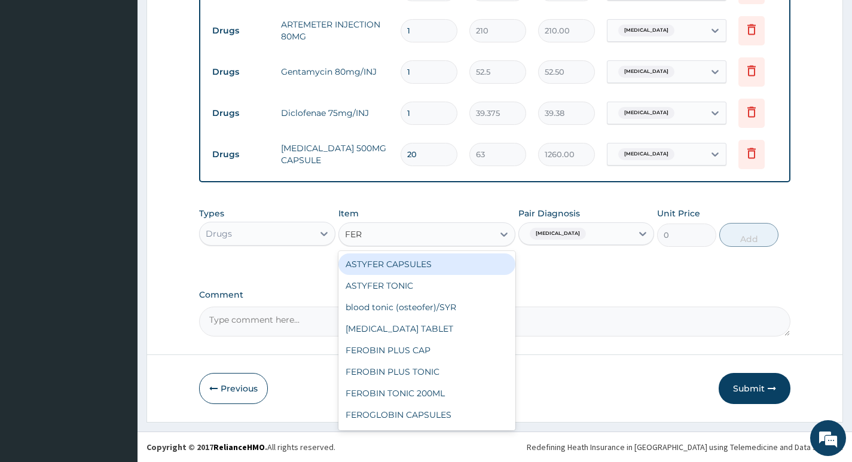
scroll to position [558, 0]
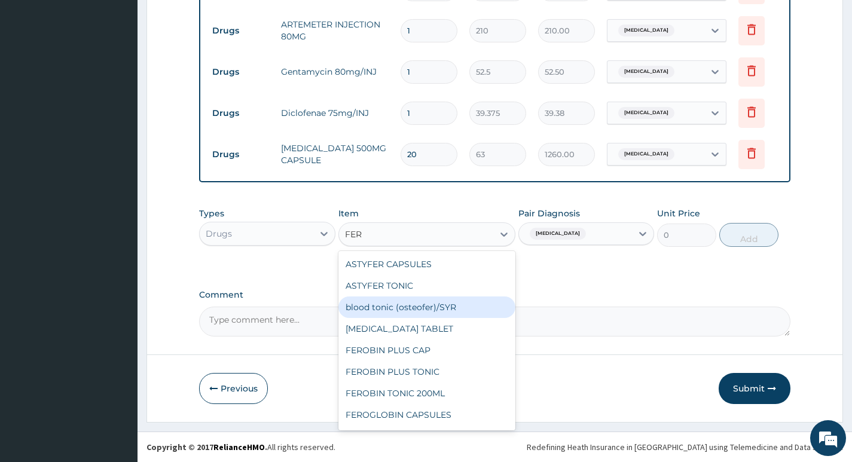
type input "FERR"
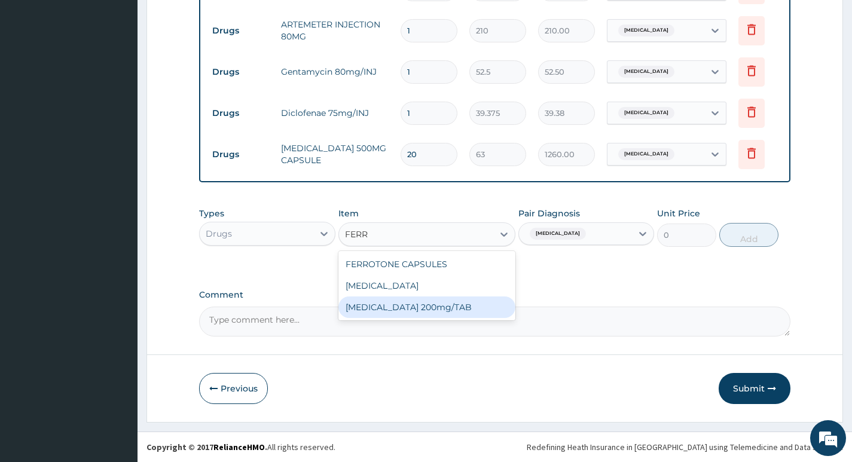
click at [446, 305] on div "[MEDICAL_DATA] 200mg/TAB" at bounding box center [427, 307] width 178 height 22
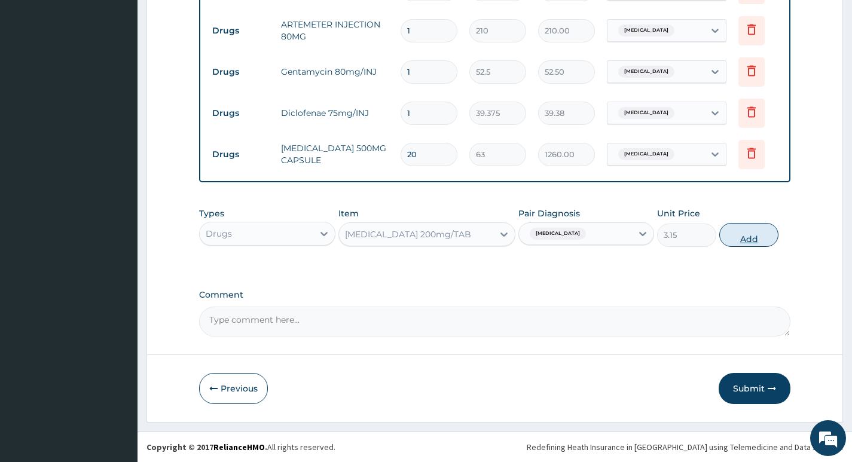
click at [737, 237] on button "Add" at bounding box center [748, 235] width 59 height 24
type input "0"
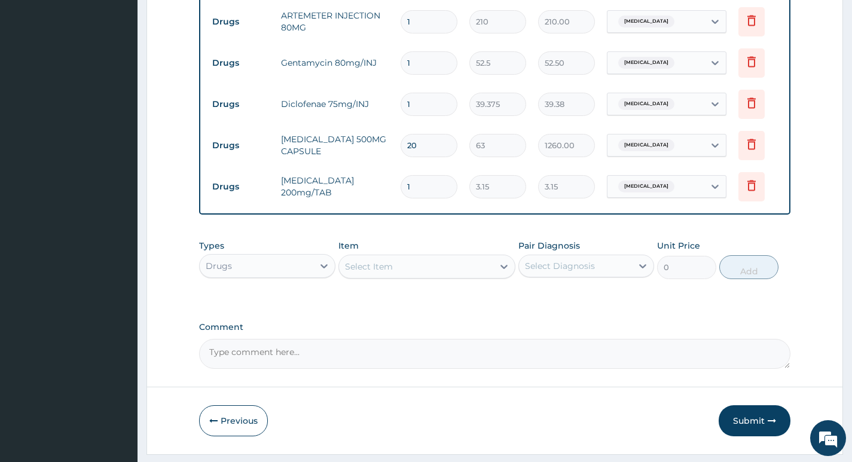
type input "0.00"
type input "2"
type input "6.30"
type input "20"
type input "63.00"
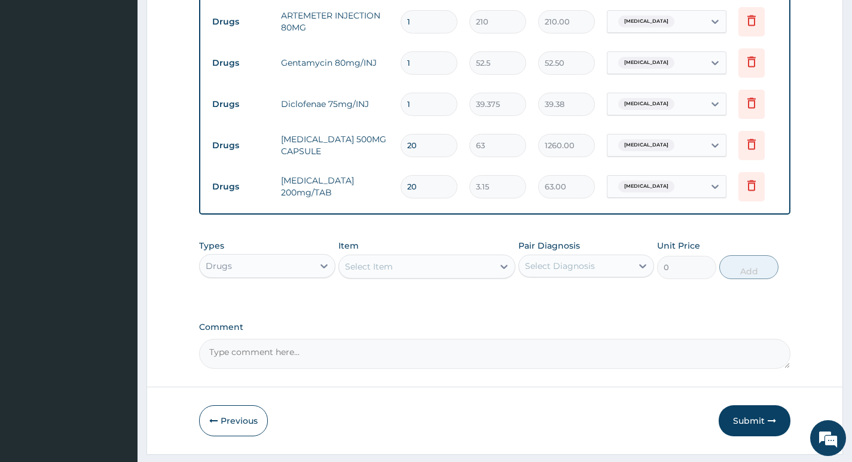
type input "20"
click at [608, 271] on div "Select Diagnosis" at bounding box center [575, 265] width 113 height 19
drag, startPoint x: 571, startPoint y: 303, endPoint x: 479, endPoint y: 309, distance: 92.8
click at [571, 304] on div "[MEDICAL_DATA]" at bounding box center [586, 297] width 136 height 25
checkbox input "true"
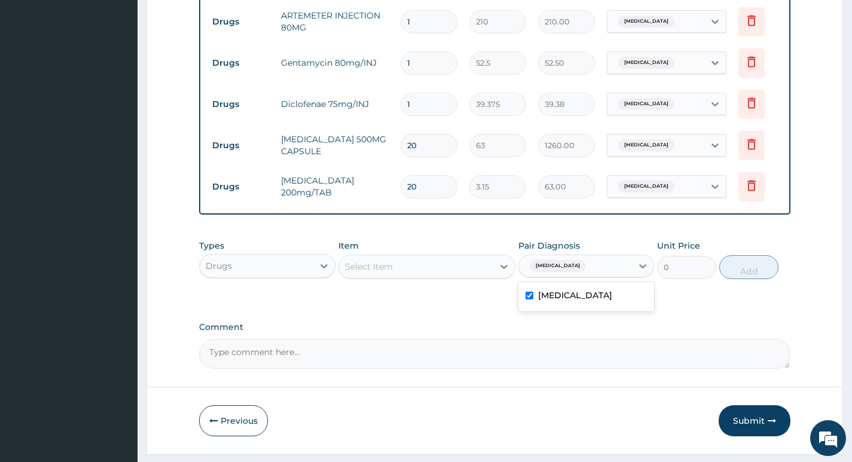
click at [421, 276] on div "Select Item" at bounding box center [416, 266] width 155 height 19
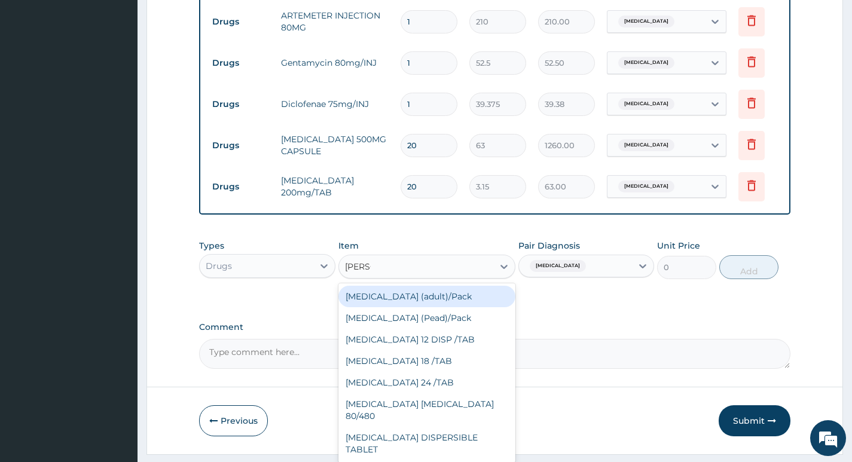
type input "COART"
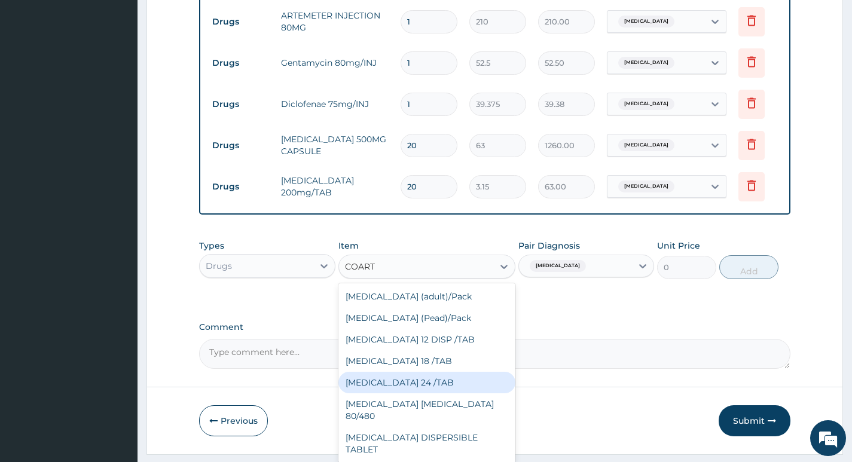
drag, startPoint x: 457, startPoint y: 396, endPoint x: 619, endPoint y: 391, distance: 162.1
click at [457, 393] on div "[MEDICAL_DATA] 24 /TAB" at bounding box center [427, 383] width 178 height 22
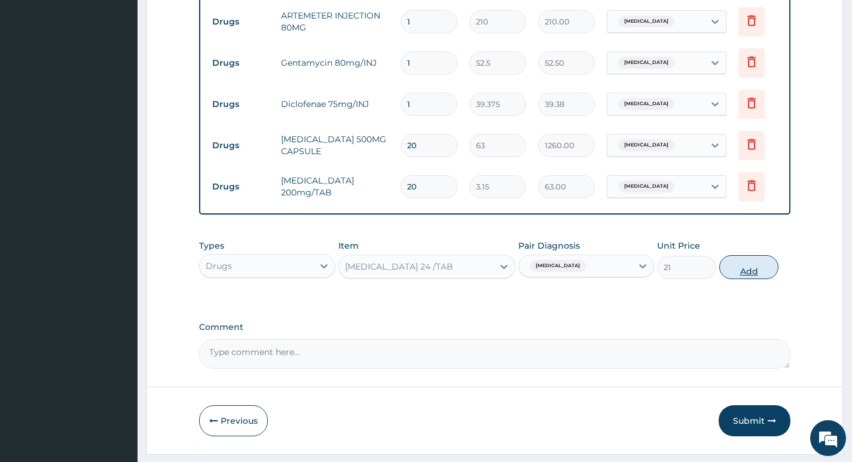
click at [745, 276] on button "Add" at bounding box center [748, 267] width 59 height 24
type input "0"
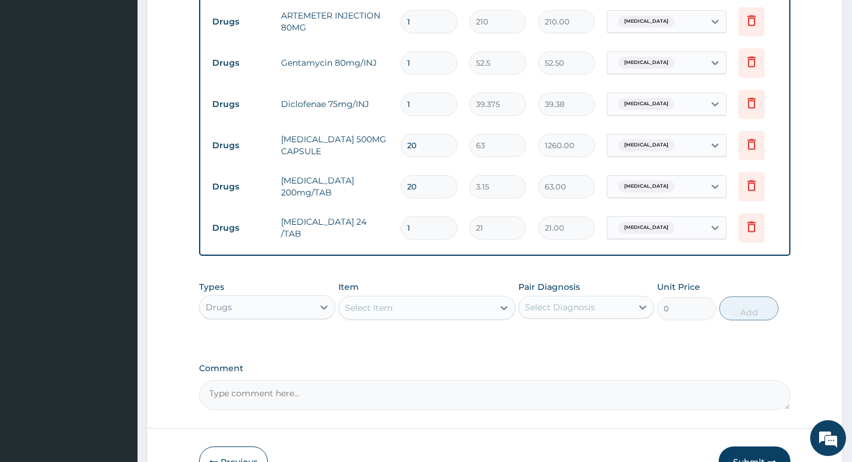
type input "0.00"
type input "6"
type input "126.00"
type input "6"
click at [546, 317] on div "Select Diagnosis" at bounding box center [575, 307] width 113 height 19
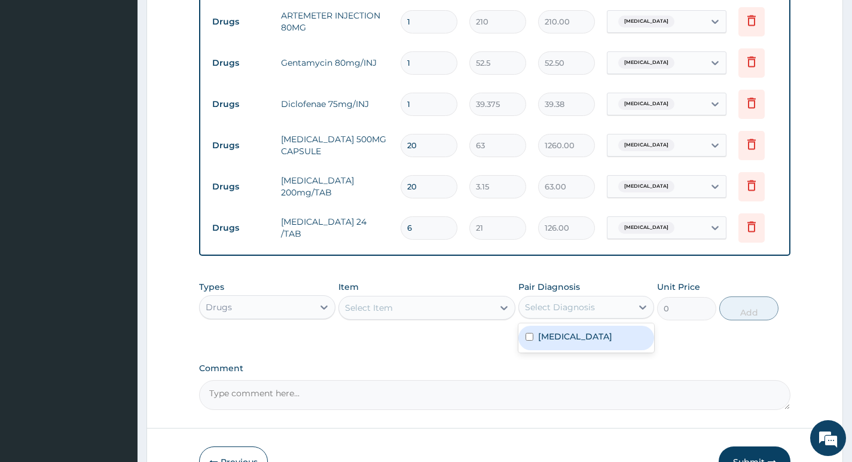
drag, startPoint x: 535, startPoint y: 340, endPoint x: 479, endPoint y: 344, distance: 55.8
click at [535, 340] on div "[MEDICAL_DATA]" at bounding box center [586, 338] width 136 height 25
checkbox input "true"
click at [457, 300] on div "Item Select Item" at bounding box center [427, 300] width 178 height 39
click at [448, 312] on div "Select Item" at bounding box center [416, 307] width 155 height 19
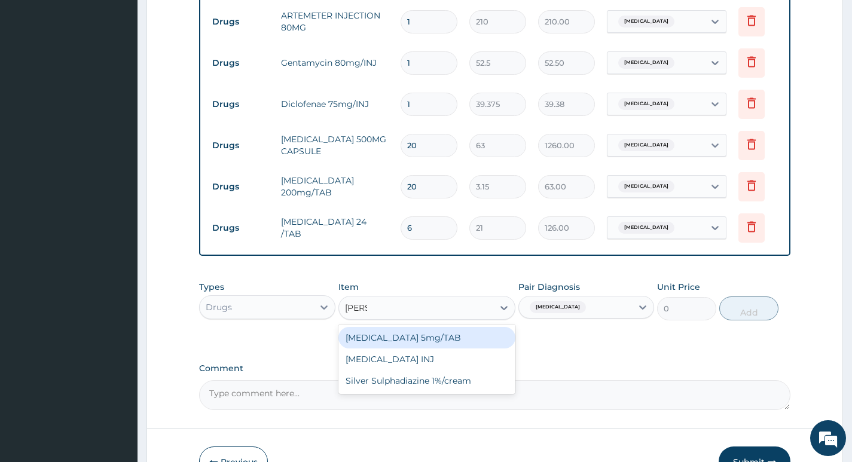
type input "DIAZE"
click at [448, 348] on div "[MEDICAL_DATA] 5mg/TAB" at bounding box center [427, 338] width 178 height 22
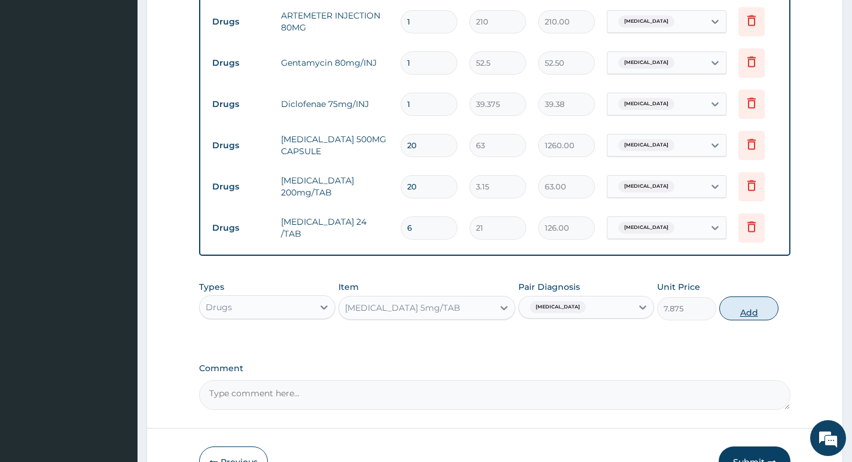
click at [742, 316] on button "Add" at bounding box center [748, 308] width 59 height 24
type input "0"
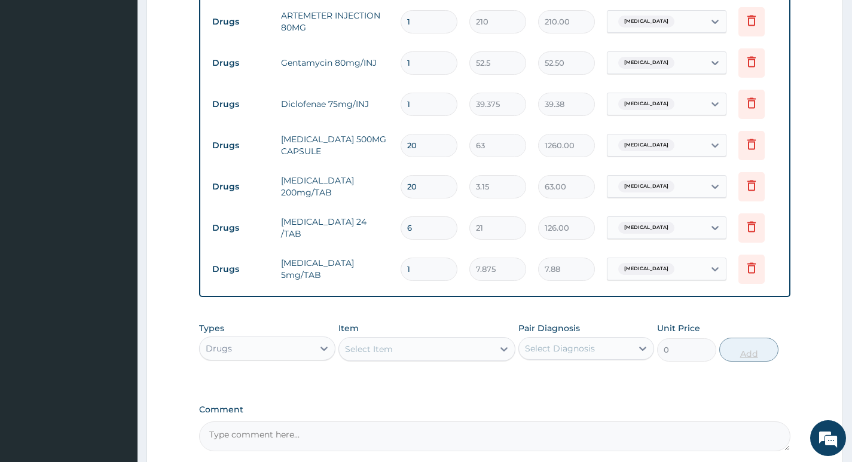
type input "0.00"
type input "7"
type input "55.13"
type input "7"
click at [596, 358] on div "Select Diagnosis" at bounding box center [575, 348] width 113 height 19
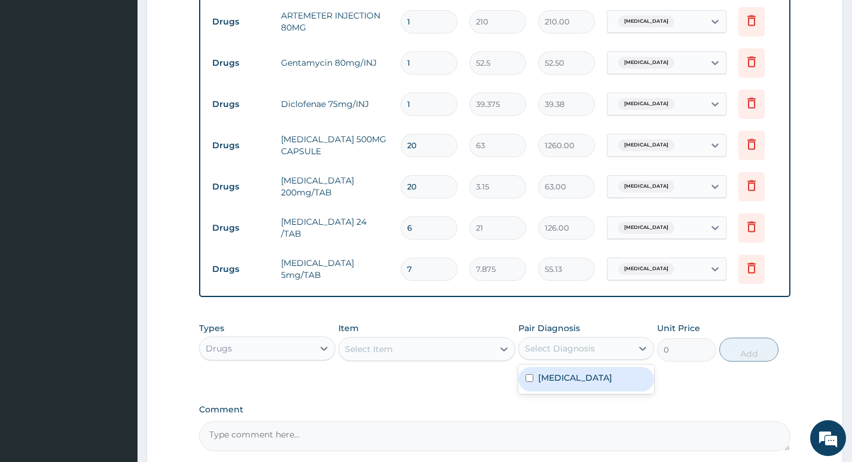
drag, startPoint x: 553, startPoint y: 384, endPoint x: 528, endPoint y: 386, distance: 25.2
click at [553, 384] on label "[MEDICAL_DATA]" at bounding box center [575, 378] width 74 height 12
checkbox input "true"
click at [487, 350] on div "Select Item" at bounding box center [416, 349] width 155 height 19
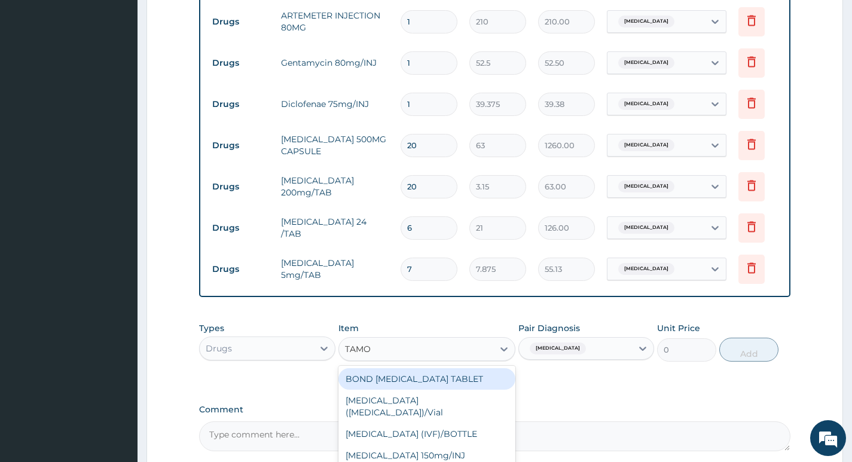
type input "TAMOL"
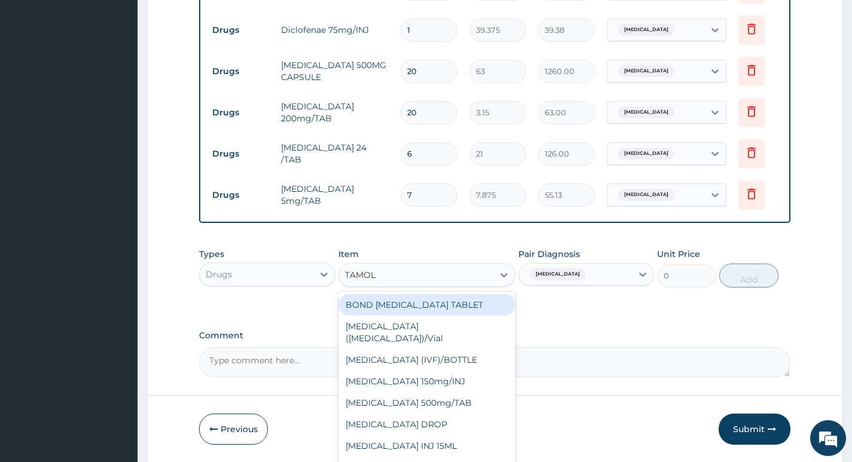
scroll to position [682, 0]
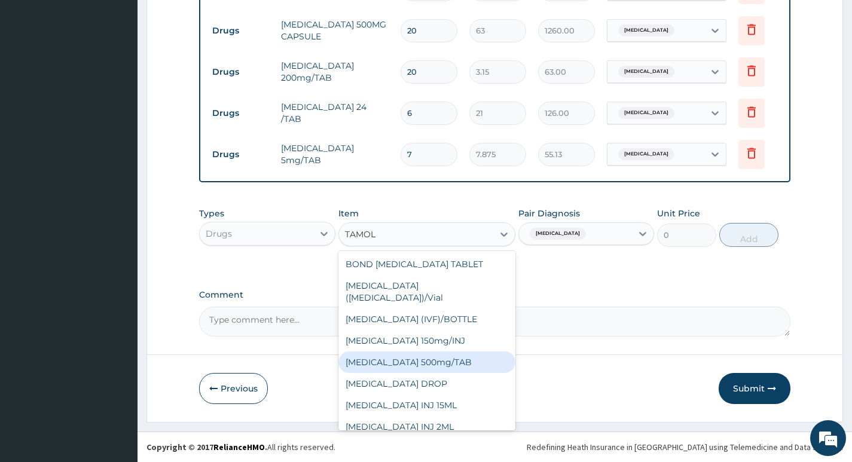
click at [466, 351] on div "[MEDICAL_DATA] 500mg/TAB" at bounding box center [427, 362] width 178 height 22
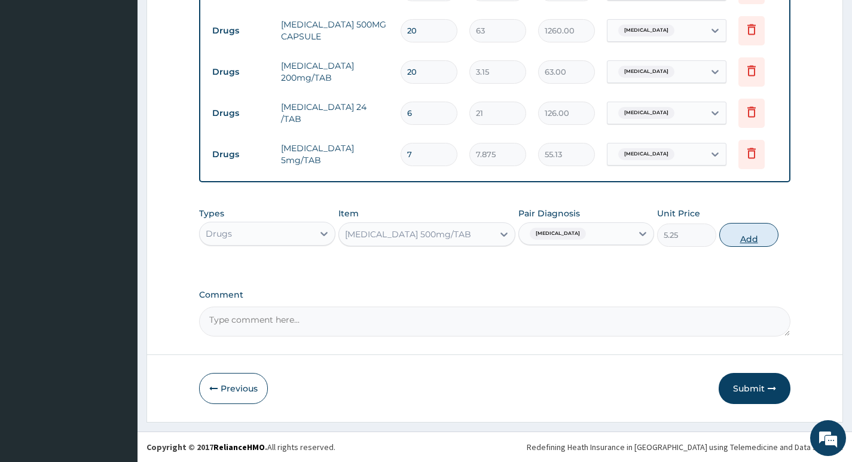
click at [761, 240] on button "Add" at bounding box center [748, 235] width 59 height 24
type input "0"
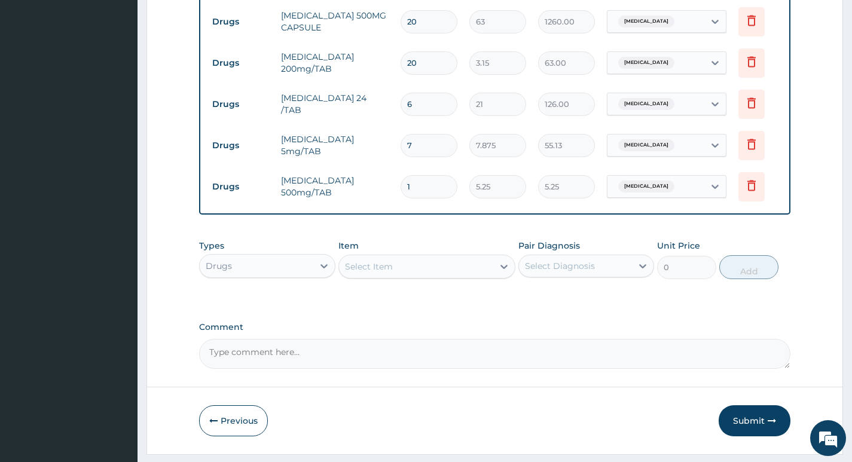
type input "0.00"
type input "2"
type input "10.50"
type input "20"
type input "105.00"
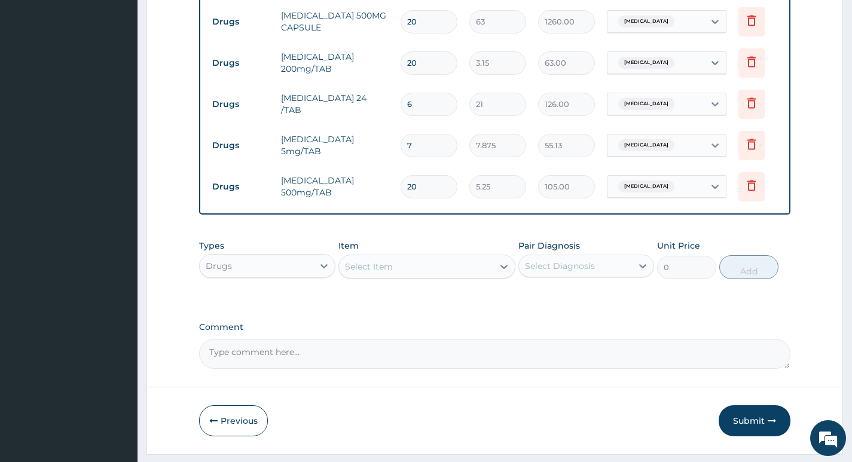
type input "20"
click at [593, 272] on div "Select Diagnosis" at bounding box center [560, 266] width 70 height 12
drag, startPoint x: 569, startPoint y: 305, endPoint x: 471, endPoint y: 285, distance: 100.2
click at [553, 305] on div "[MEDICAL_DATA]" at bounding box center [586, 297] width 136 height 25
checkbox input "true"
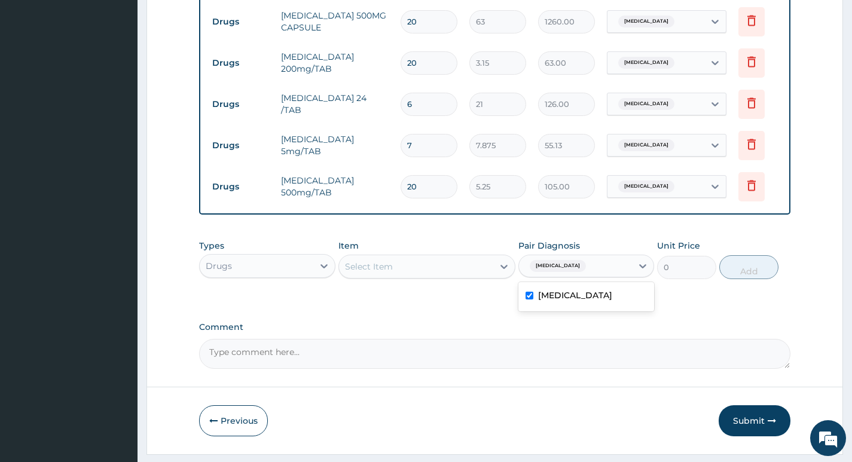
click at [464, 276] on div "Select Item" at bounding box center [416, 266] width 155 height 19
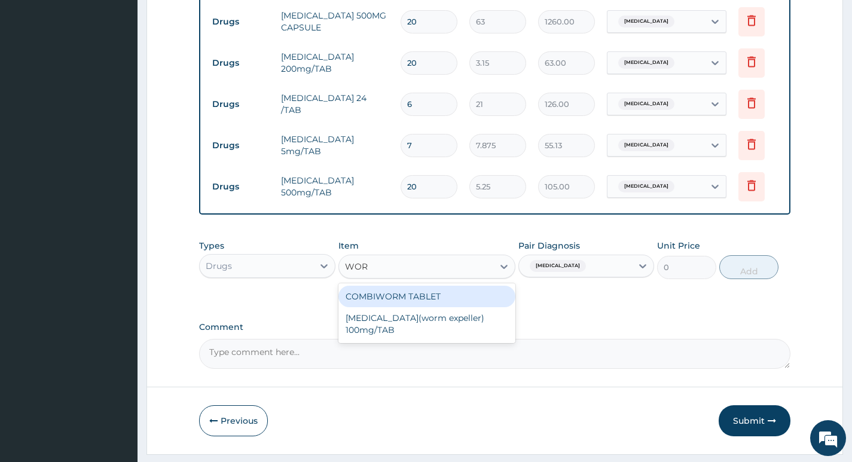
type input "WORM"
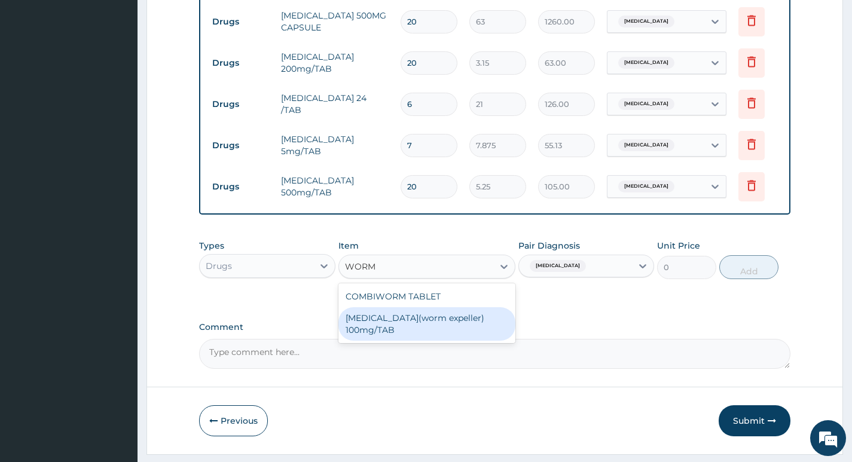
click at [463, 334] on div "[MEDICAL_DATA](worm expeller) 100mg/TAB" at bounding box center [427, 323] width 178 height 33
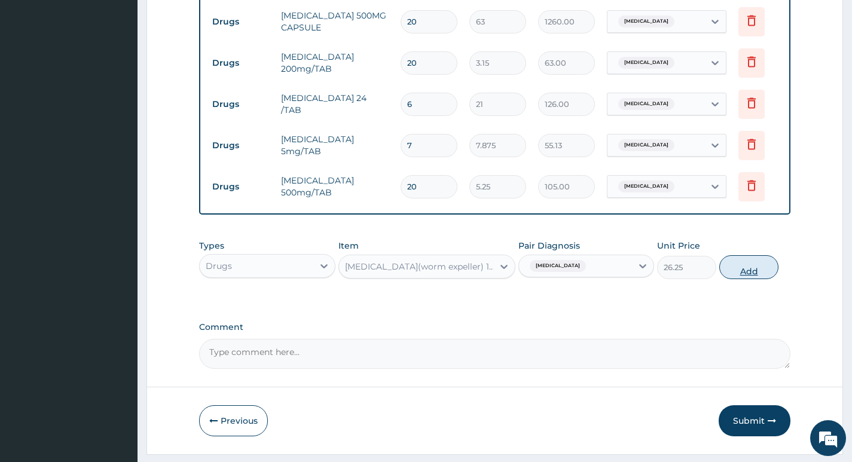
click at [735, 277] on button "Add" at bounding box center [748, 267] width 59 height 24
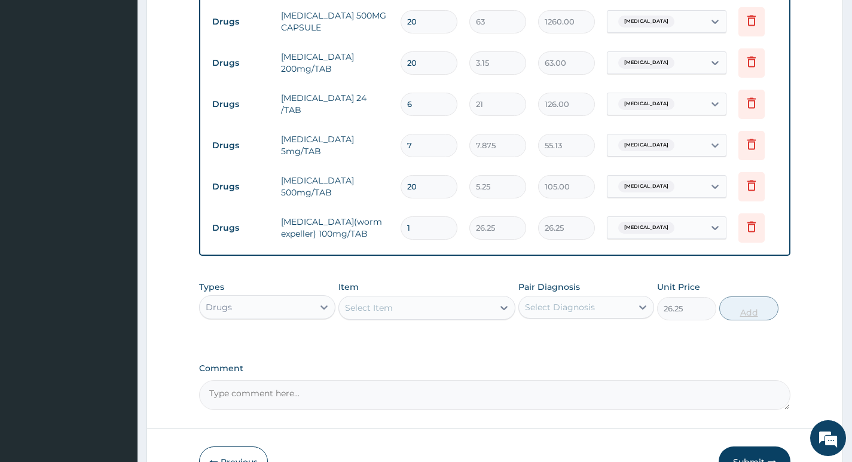
type input "0"
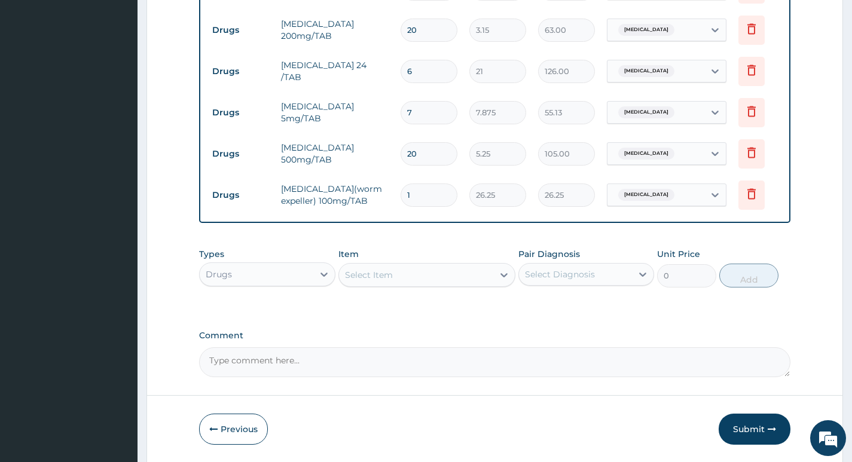
scroll to position [764, 0]
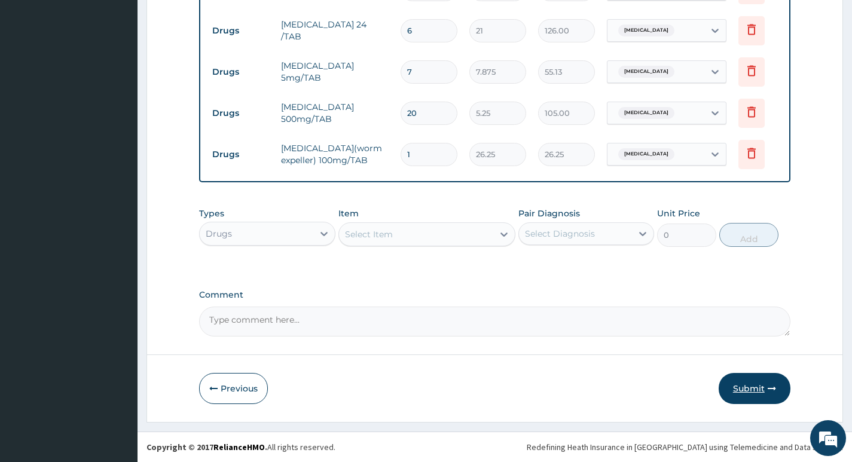
click at [749, 392] on button "Submit" at bounding box center [754, 388] width 72 height 31
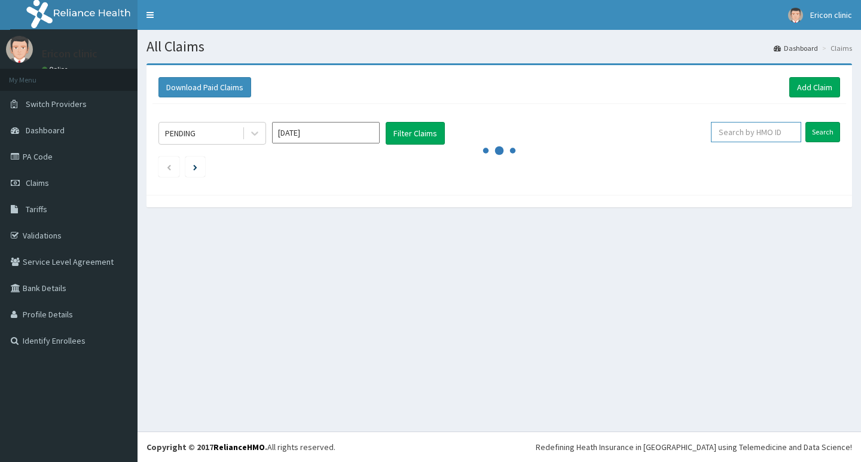
click at [745, 131] on input "text" at bounding box center [756, 132] width 90 height 20
paste input "LFL/10010/D"
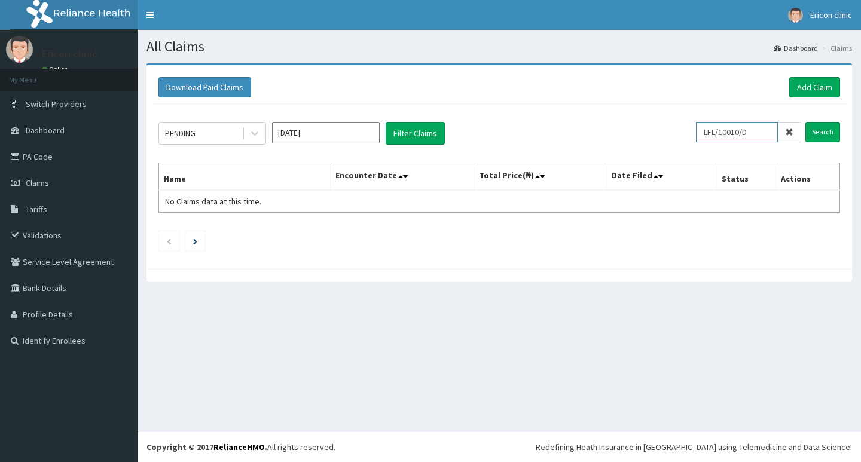
click at [805, 122] on input "Search" at bounding box center [822, 132] width 35 height 20
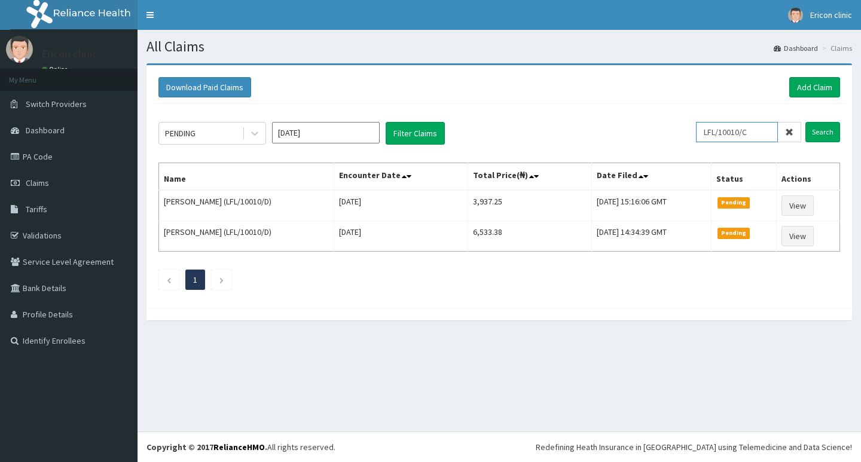
type input "LFL/10010/C"
click at [805, 122] on input "Search" at bounding box center [822, 132] width 35 height 20
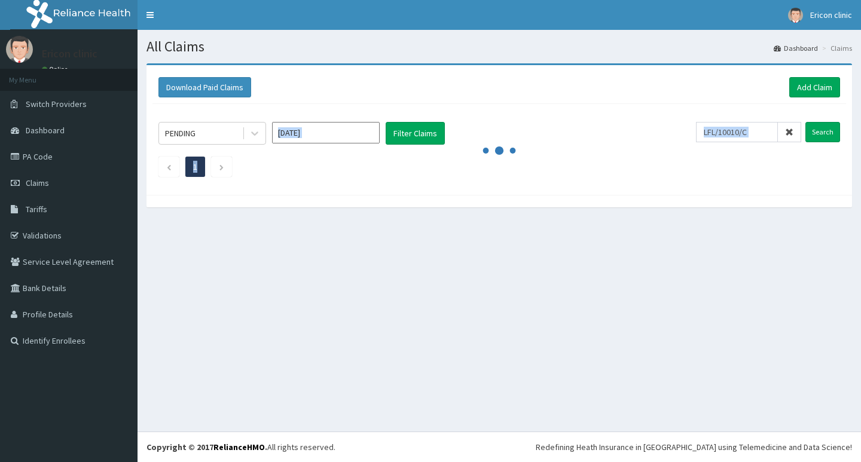
drag, startPoint x: 369, startPoint y: 109, endPoint x: 525, endPoint y: 197, distance: 179.9
click at [525, 197] on div "Download Paid Claims Add Claim × Note you can only download claims within a max…" at bounding box center [498, 135] width 705 height 144
drag, startPoint x: 151, startPoint y: 85, endPoint x: 449, endPoint y: 285, distance: 358.7
click at [449, 285] on div "All Claims Dashboard Claims Download Paid Claims Add Claim × Note you can only …" at bounding box center [498, 231] width 723 height 402
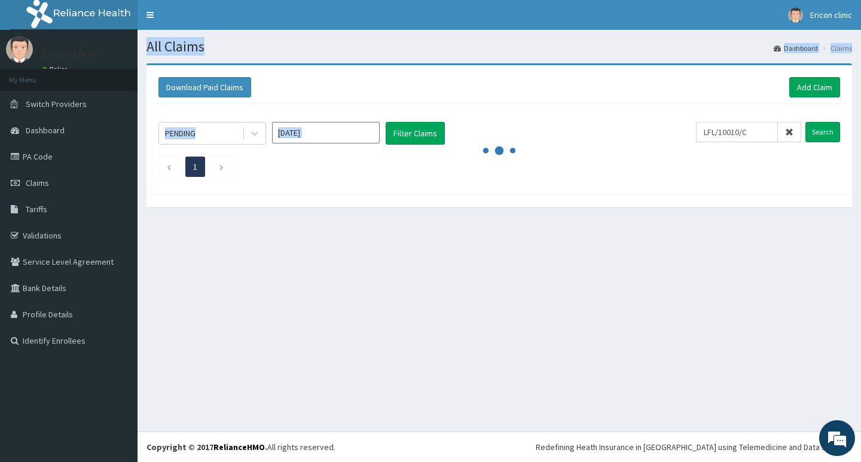
drag, startPoint x: 92, startPoint y: 353, endPoint x: 464, endPoint y: 143, distance: 427.4
click at [464, 143] on div "R EL Toggle navigation [PERSON_NAME] clinic Ericon clinic - [EMAIL_ADDRESS][DOM…" at bounding box center [430, 231] width 861 height 462
click at [481, 166] on ul "1" at bounding box center [498, 167] width 681 height 20
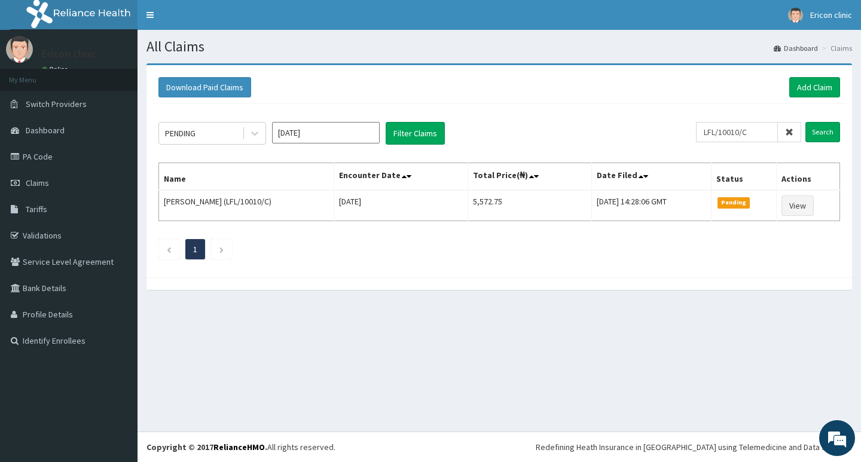
click at [620, 247] on ul "1" at bounding box center [498, 249] width 681 height 20
click at [807, 92] on link "Add Claim" at bounding box center [814, 87] width 51 height 20
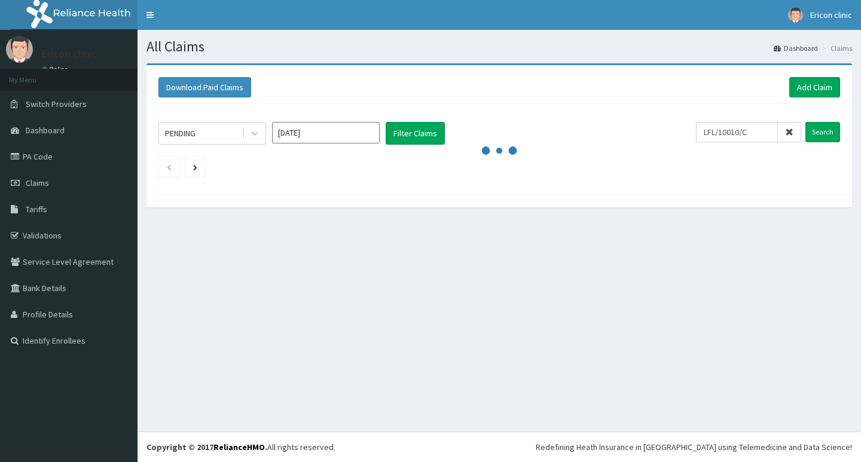
click at [805, 122] on input "Search" at bounding box center [822, 132] width 35 height 20
click at [712, 132] on input "LFL/10010/C" at bounding box center [737, 132] width 82 height 20
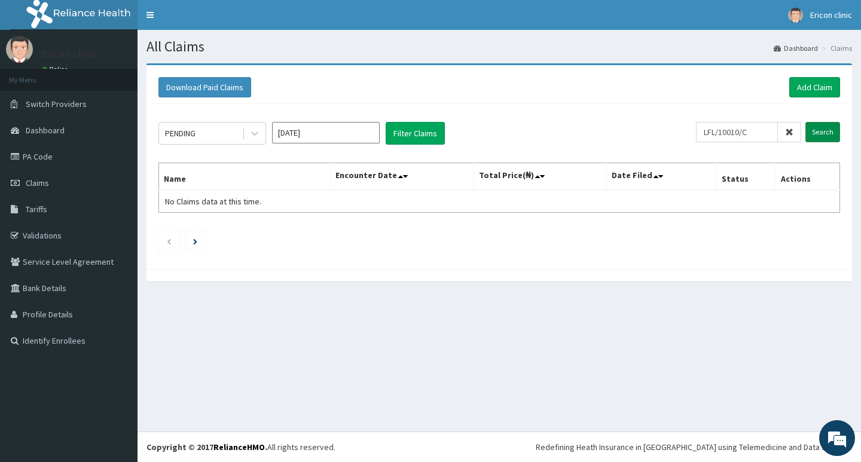
type input "LFL/10010/C"
click at [807, 129] on input "Search" at bounding box center [822, 132] width 35 height 20
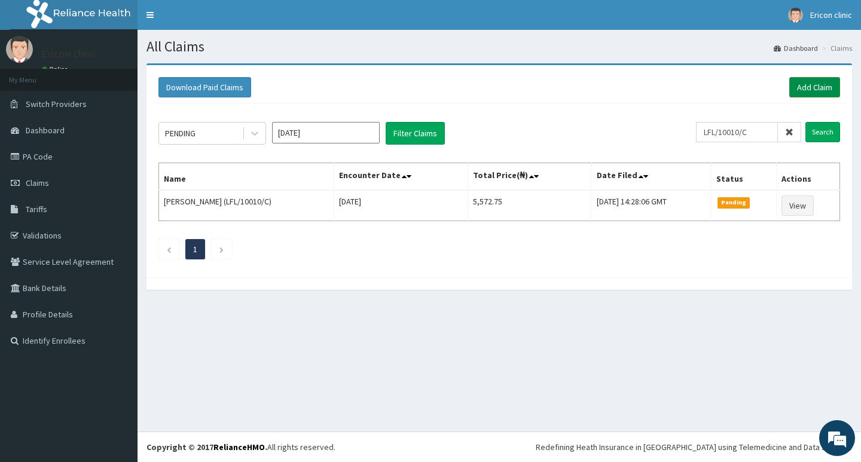
click at [827, 84] on link "Add Claim" at bounding box center [814, 87] width 51 height 20
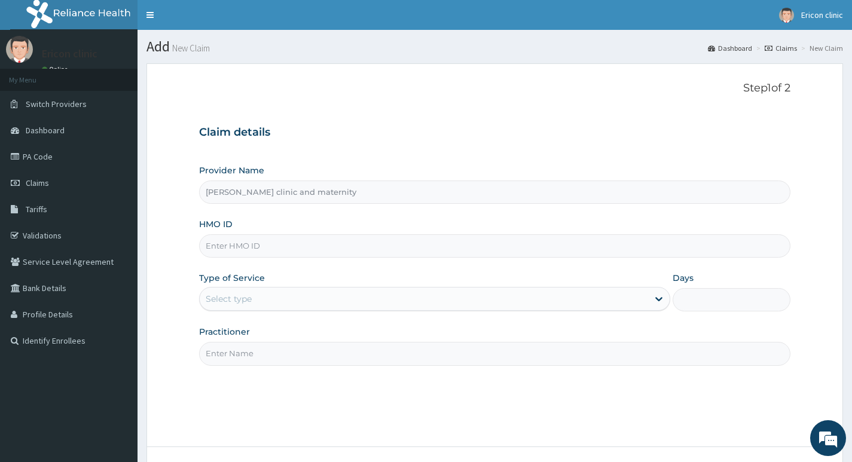
click at [402, 246] on input "HMO ID" at bounding box center [494, 245] width 591 height 23
paste input "LFL/10010/C"
type input "LFL/10010/C"
click at [384, 290] on div "Select type" at bounding box center [424, 298] width 448 height 19
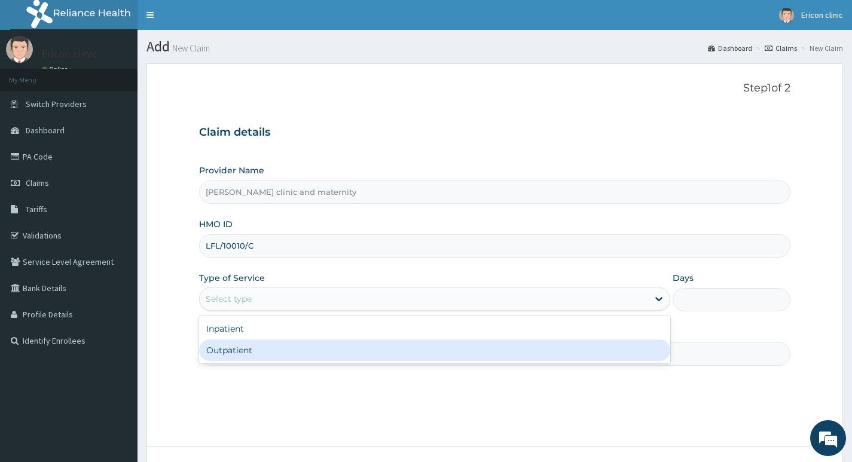
click at [362, 350] on div "Outpatient" at bounding box center [434, 351] width 471 height 22
type input "1"
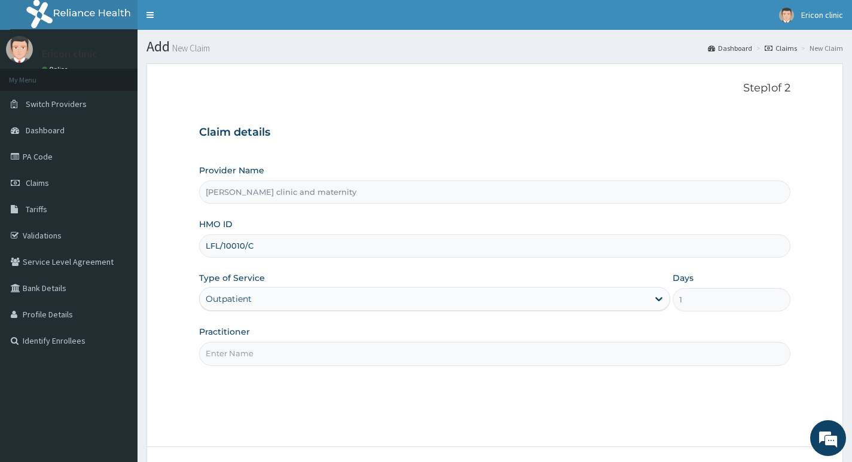
click at [362, 350] on input "Practitioner" at bounding box center [494, 353] width 591 height 23
type input "DR [PERSON_NAME]"
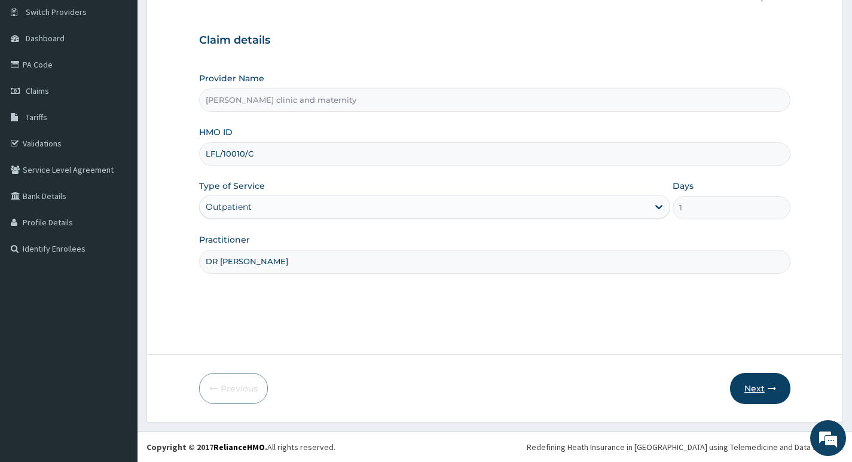
click at [767, 399] on button "Next" at bounding box center [760, 388] width 60 height 31
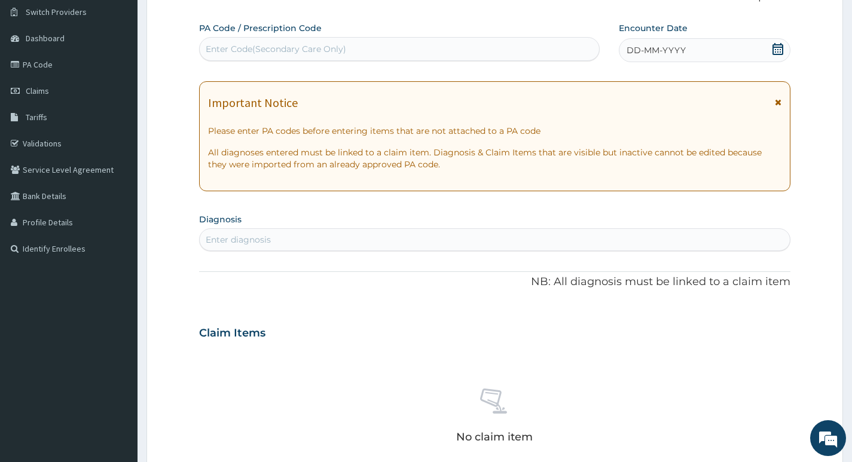
click at [753, 53] on div "DD-MM-YYYY" at bounding box center [705, 50] width 172 height 24
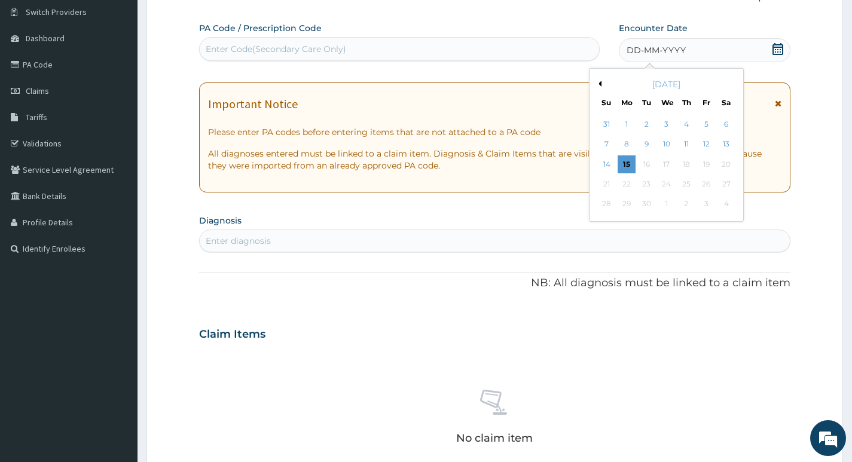
click at [598, 83] on button "Previous Month" at bounding box center [598, 84] width 6 height 6
click at [608, 189] on div "17" at bounding box center [606, 184] width 18 height 18
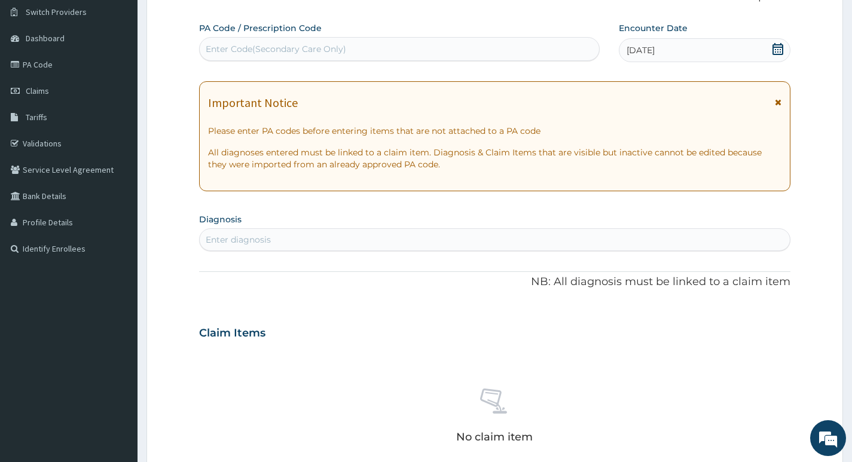
click at [387, 240] on div "Enter diagnosis" at bounding box center [495, 239] width 590 height 19
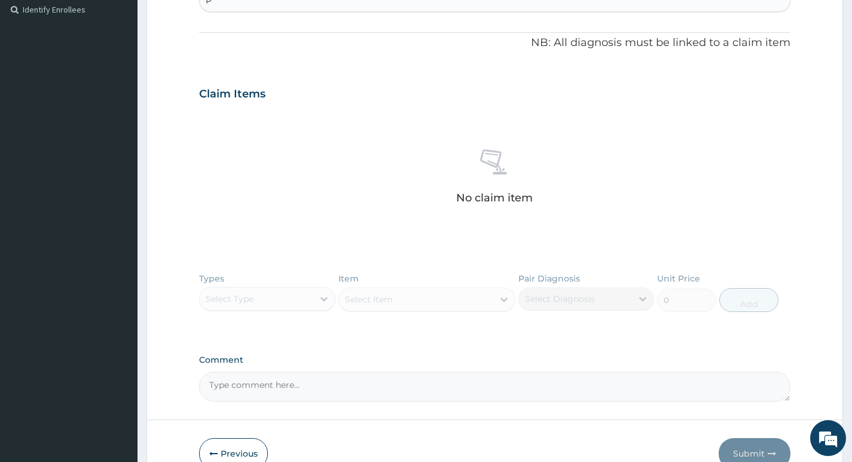
scroll to position [326, 0]
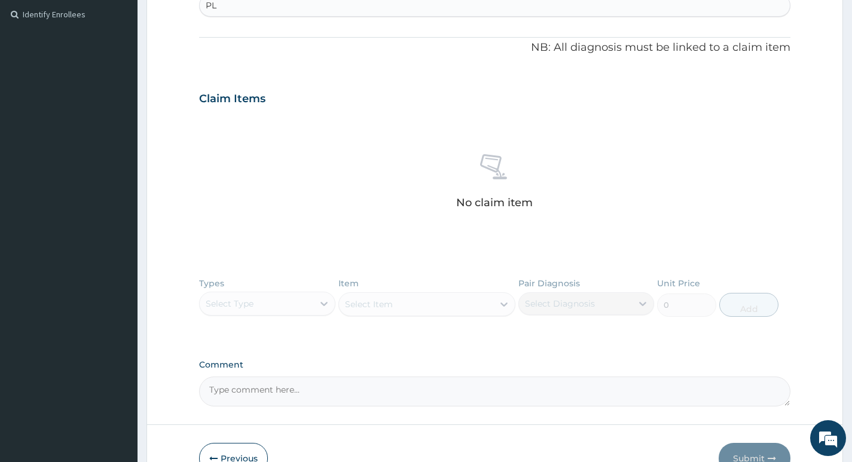
type input "PLA"
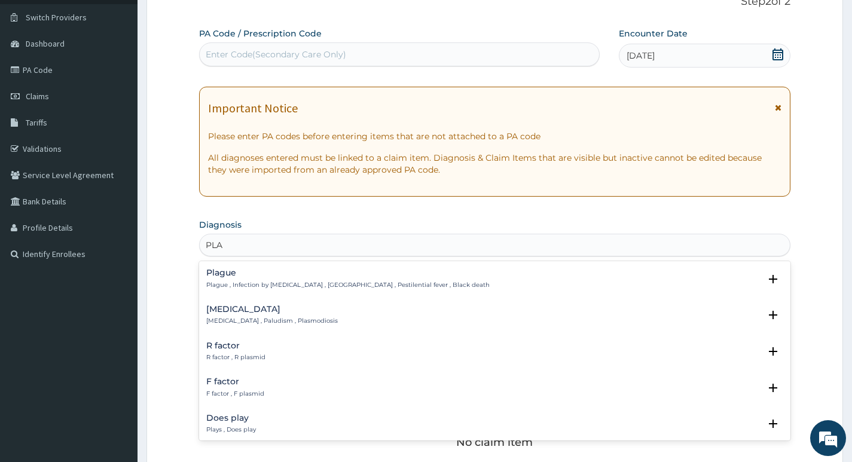
scroll to position [120, 0]
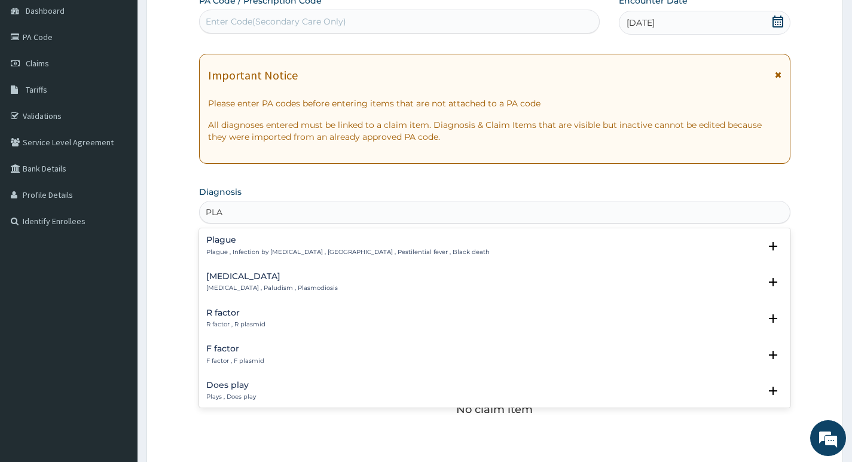
click at [286, 319] on div "R factor R factor , R plasmid" at bounding box center [494, 318] width 577 height 21
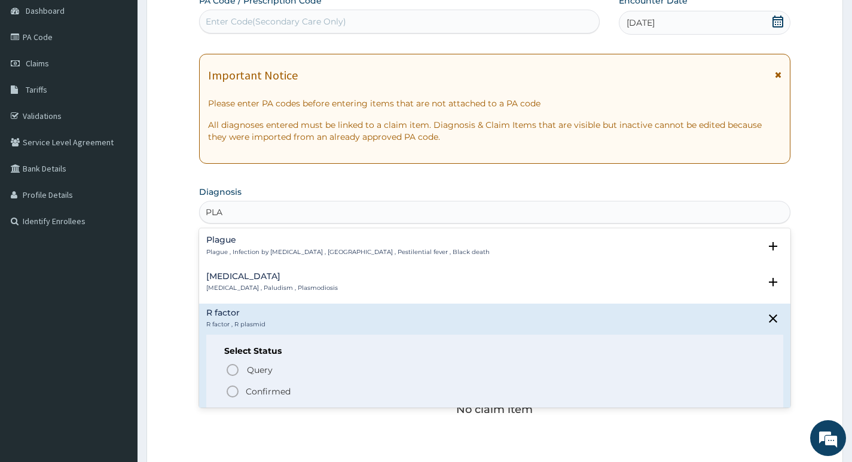
click at [247, 391] on p "Confirmed" at bounding box center [268, 392] width 45 height 12
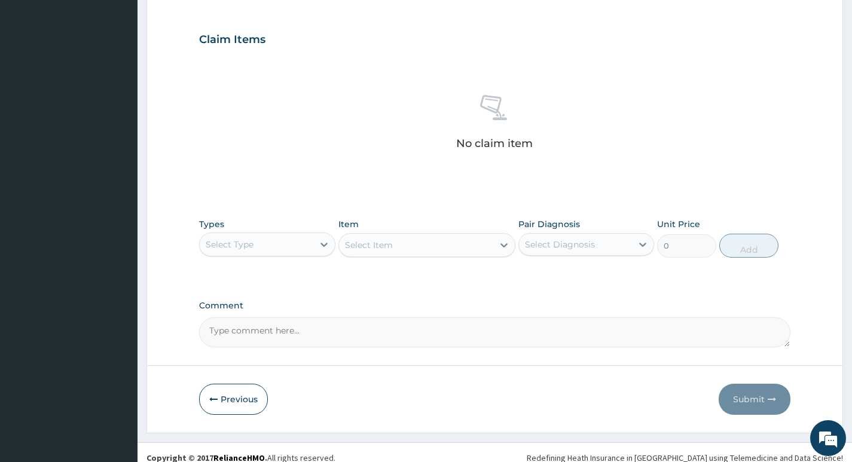
scroll to position [400, 0]
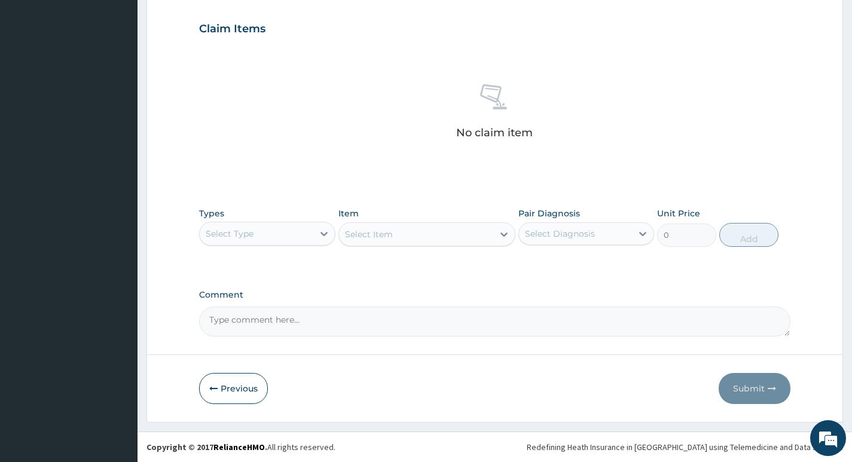
click at [302, 237] on div "Select Type" at bounding box center [256, 233] width 113 height 19
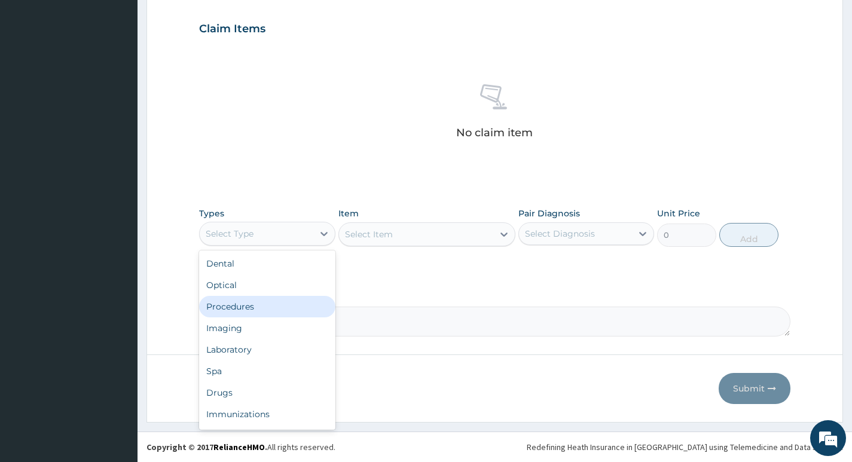
click at [259, 311] on div "Procedures" at bounding box center [267, 307] width 136 height 22
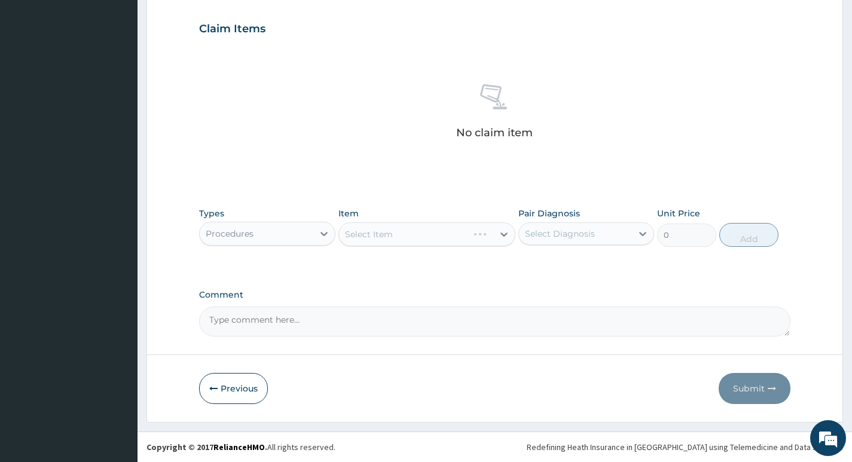
drag, startPoint x: 584, startPoint y: 226, endPoint x: 579, endPoint y: 244, distance: 19.1
click at [584, 227] on div "Select Diagnosis" at bounding box center [575, 233] width 113 height 19
click at [561, 272] on div "R factor" at bounding box center [586, 264] width 136 height 25
checkbox input "true"
click at [549, 292] on label "Comment" at bounding box center [494, 295] width 591 height 10
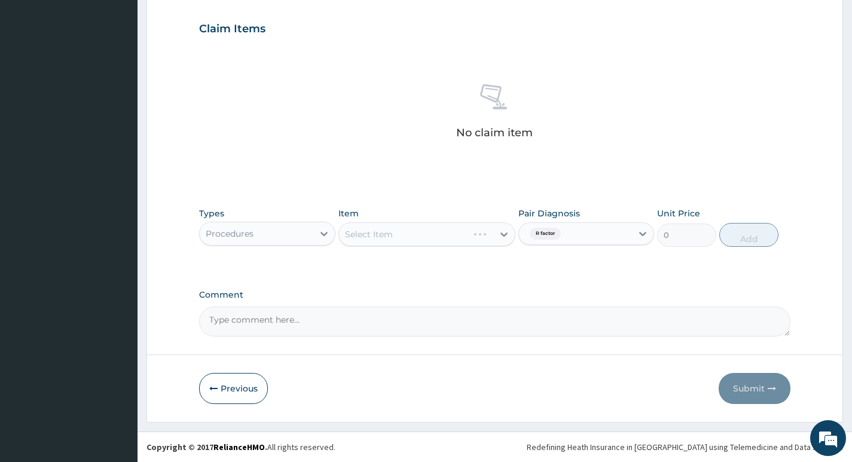
click at [549, 307] on textarea "Comment" at bounding box center [494, 322] width 591 height 30
click at [479, 229] on div "Select Item" at bounding box center [416, 234] width 155 height 19
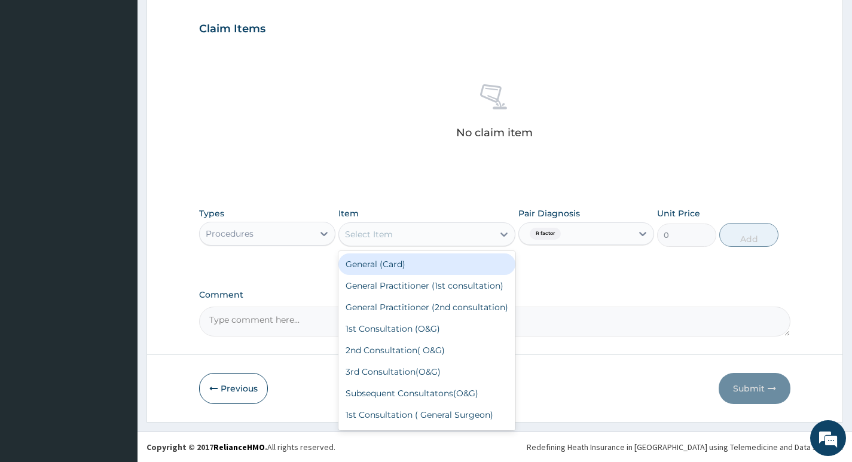
click at [466, 261] on div "General (Card)" at bounding box center [427, 264] width 178 height 22
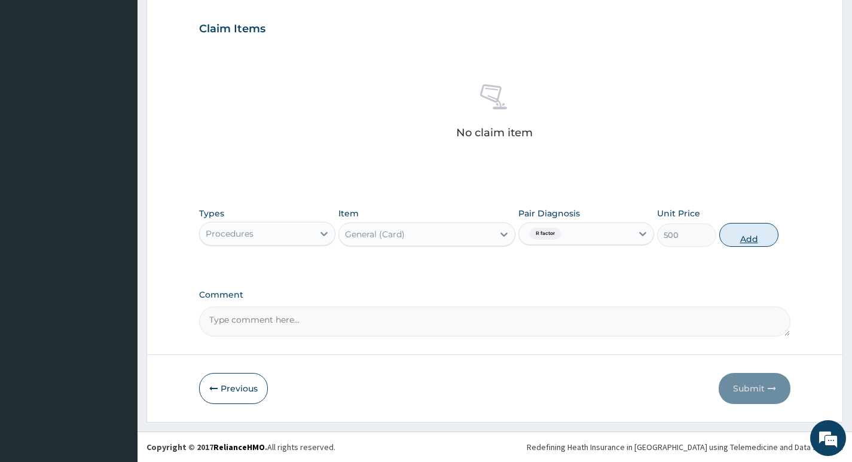
drag, startPoint x: 752, startPoint y: 238, endPoint x: 481, endPoint y: 270, distance: 273.2
click at [753, 239] on button "Add" at bounding box center [748, 235] width 59 height 24
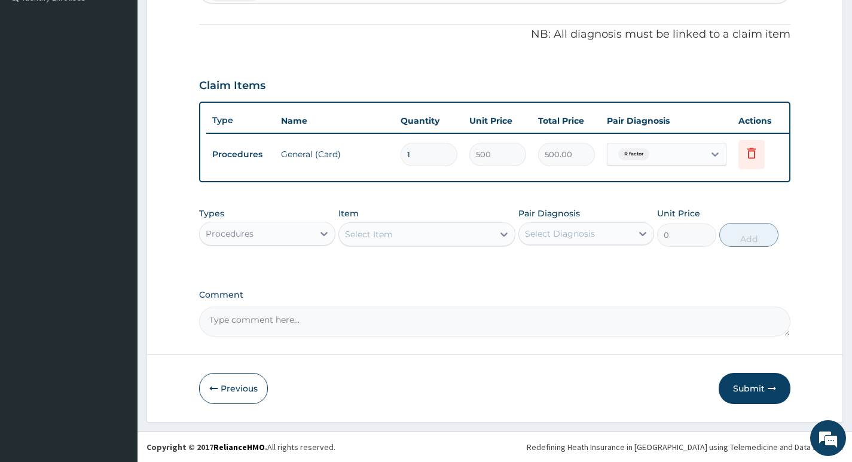
scroll to position [352, 0]
click at [421, 232] on div "Select Item" at bounding box center [416, 234] width 155 height 19
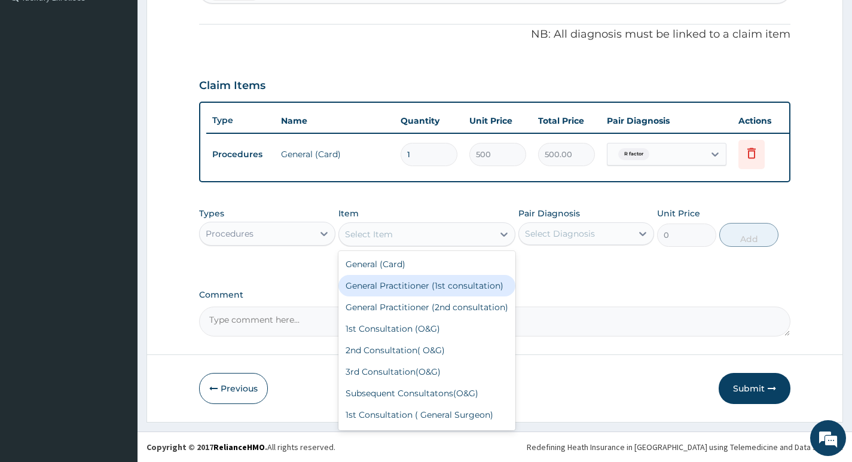
click at [426, 282] on div "General Practitioner (1st consultation)" at bounding box center [427, 286] width 178 height 22
type input "1500"
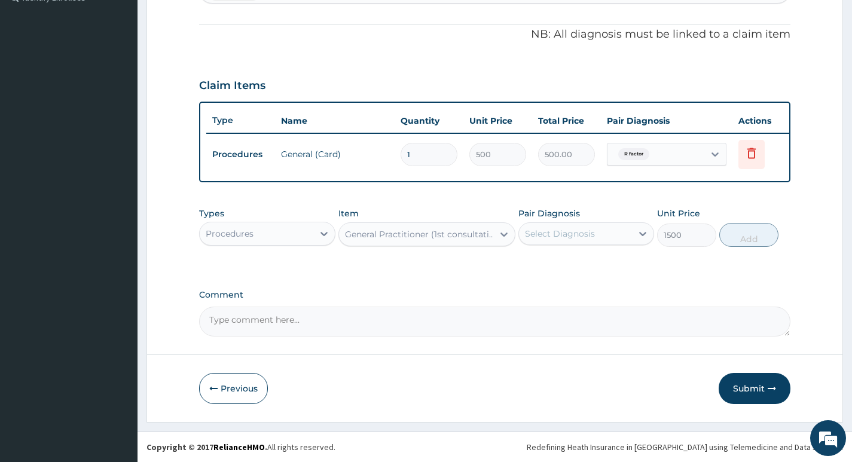
click at [558, 236] on div "Select Diagnosis" at bounding box center [560, 234] width 70 height 12
drag, startPoint x: 560, startPoint y: 267, endPoint x: 593, endPoint y: 266, distance: 32.9
click at [560, 268] on label "R factor" at bounding box center [554, 263] width 33 height 12
checkbox input "true"
drag, startPoint x: 697, startPoint y: 282, endPoint x: 755, endPoint y: 259, distance: 62.1
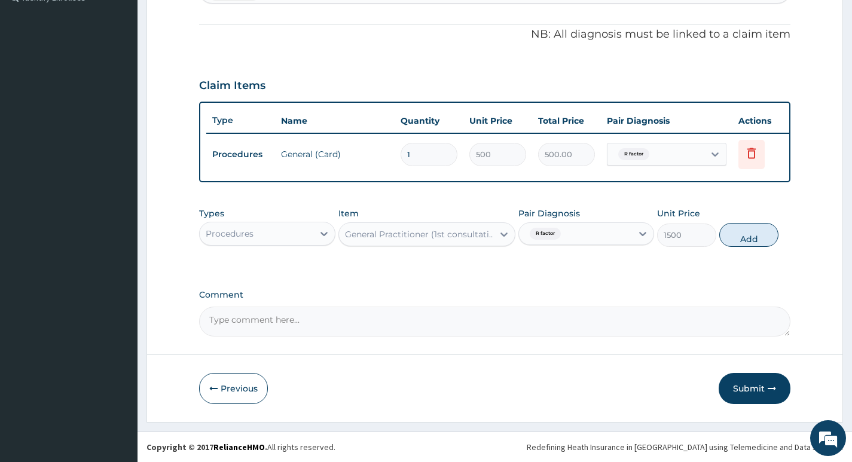
click at [703, 281] on div "PA Code / Prescription Code Enter Code(Secondary Care Only) Encounter Date 17-0…" at bounding box center [494, 53] width 591 height 565
click at [757, 236] on button "Add" at bounding box center [748, 235] width 59 height 24
type input "0"
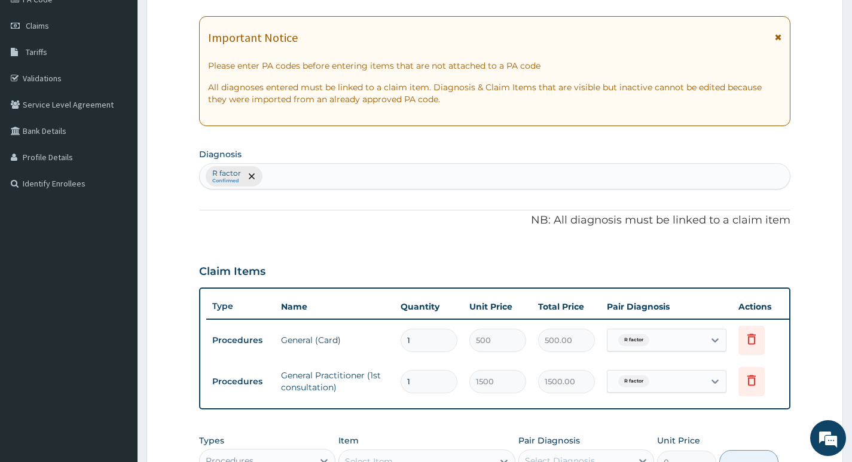
scroll to position [53, 0]
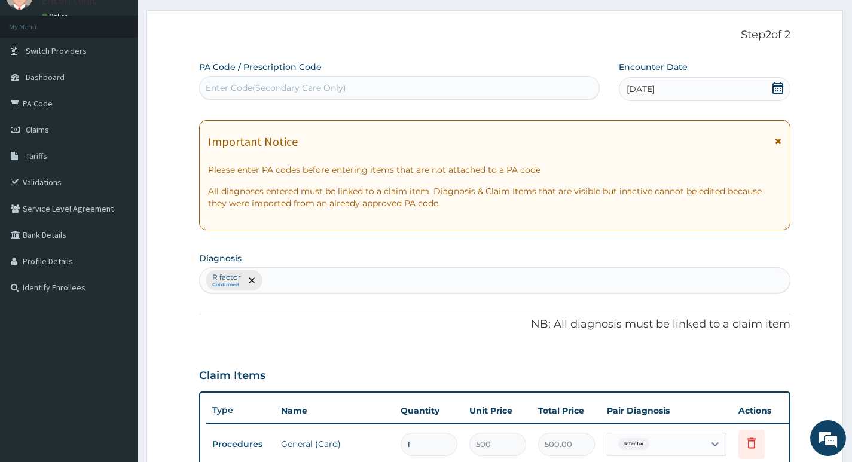
click at [758, 78] on div "17-08-2025" at bounding box center [705, 89] width 172 height 24
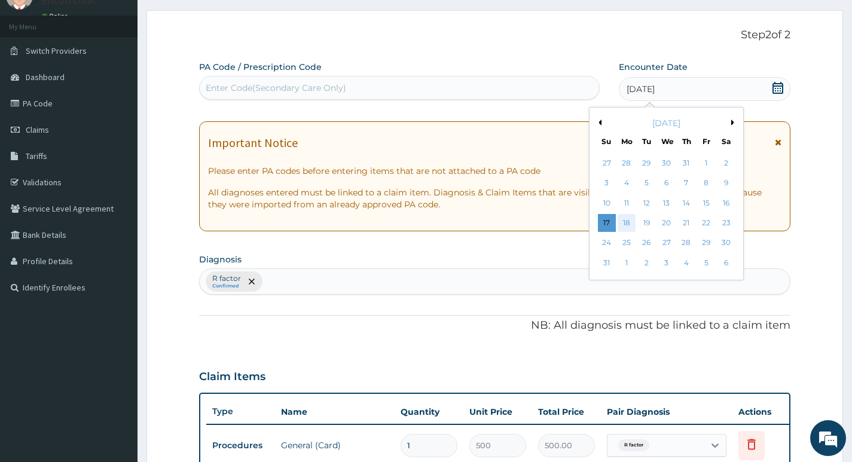
click at [629, 222] on div "18" at bounding box center [626, 223] width 18 height 18
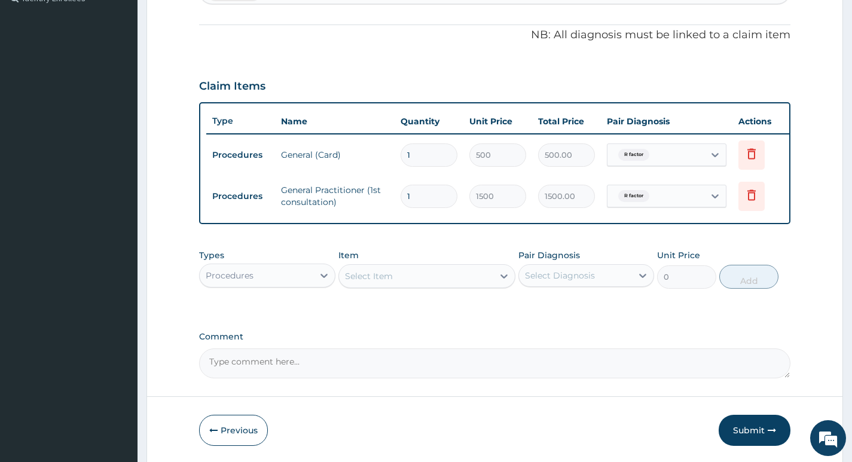
scroll to position [393, 0]
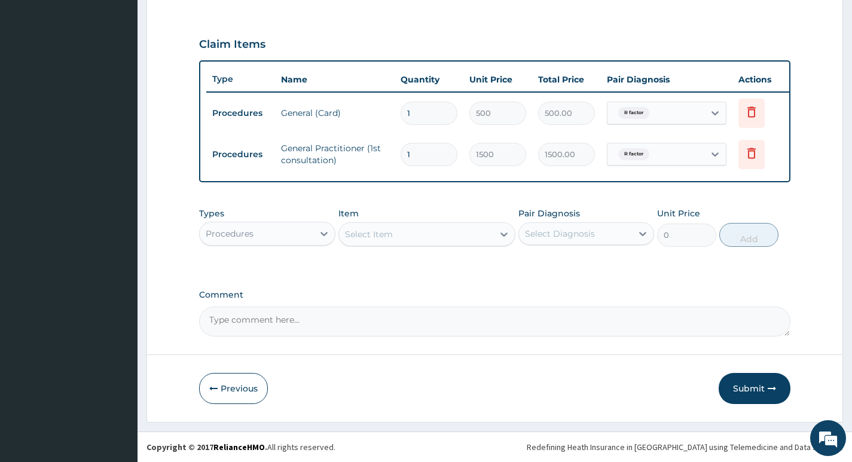
click at [299, 247] on div "Types Procedures Item Select Item Pair Diagnosis Select Diagnosis Unit Price 0 …" at bounding box center [494, 226] width 591 height 51
click at [304, 231] on div "Procedures" at bounding box center [256, 233] width 113 height 19
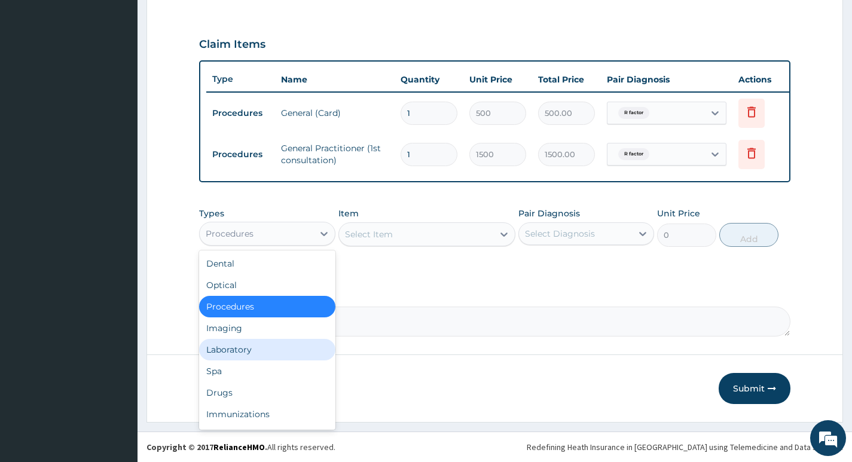
click at [252, 351] on div "Laboratory" at bounding box center [267, 350] width 136 height 22
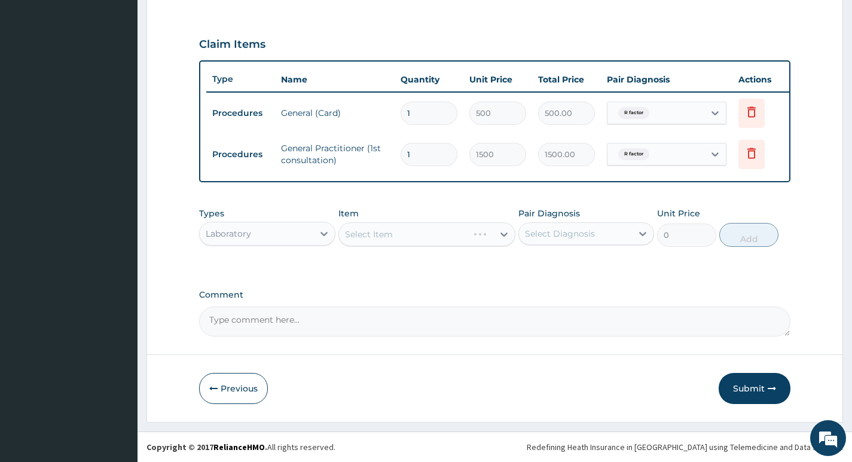
click at [464, 240] on div "Select Item" at bounding box center [427, 234] width 178 height 24
click at [570, 226] on div "Select Diagnosis" at bounding box center [575, 233] width 113 height 19
click at [550, 262] on label "R factor" at bounding box center [554, 263] width 33 height 12
checkbox input "true"
click at [473, 282] on div "PA Code / Prescription Code Enter Code(Secondary Care Only) Encounter Date 18-0…" at bounding box center [494, 33] width 591 height 607
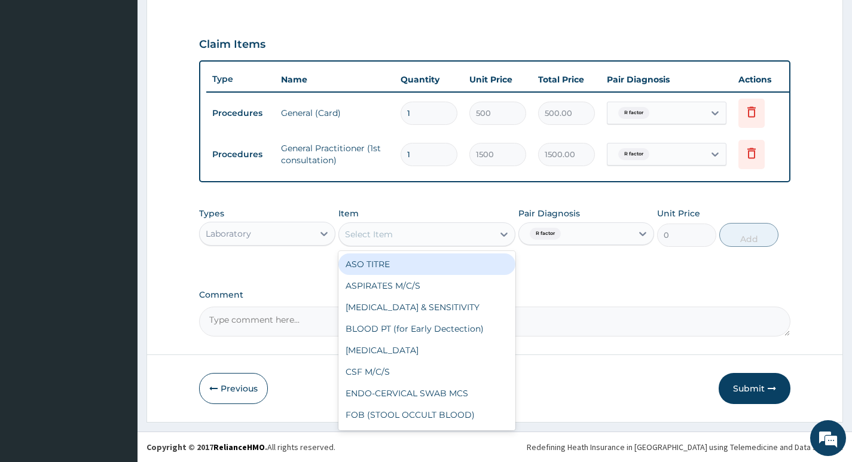
click at [475, 238] on div "Select Item" at bounding box center [416, 234] width 155 height 19
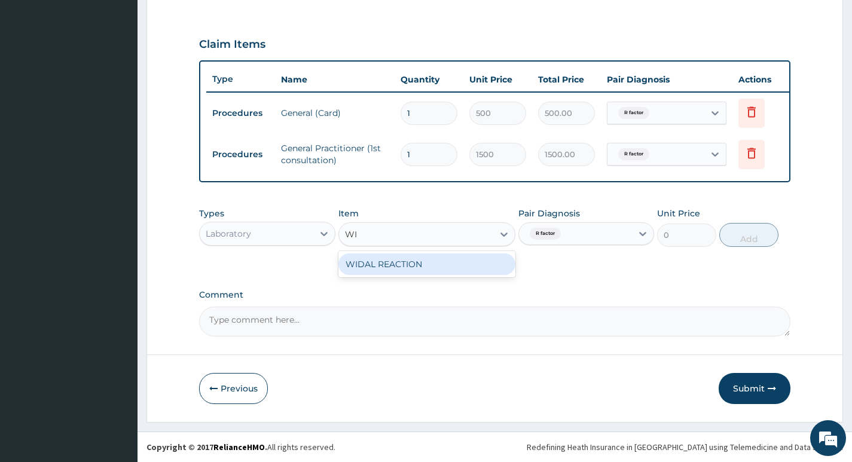
type input "WID"
drag, startPoint x: 444, startPoint y: 265, endPoint x: 536, endPoint y: 242, distance: 95.0
click at [445, 267] on div "WIDAL REACTION" at bounding box center [427, 264] width 178 height 22
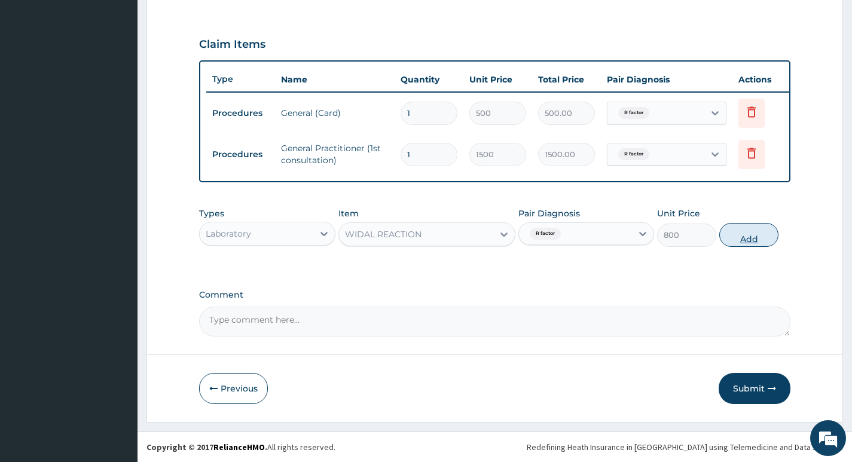
click at [756, 241] on button "Add" at bounding box center [748, 235] width 59 height 24
type input "0"
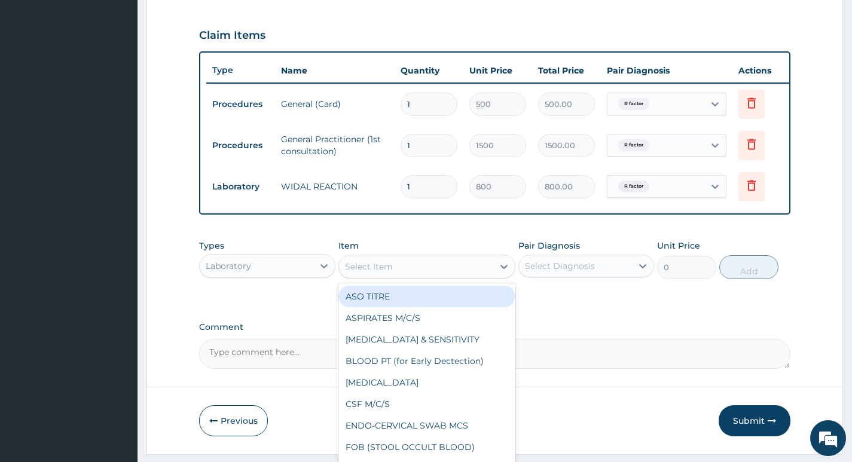
click at [450, 276] on div "Select Item" at bounding box center [416, 266] width 155 height 19
type input "PC"
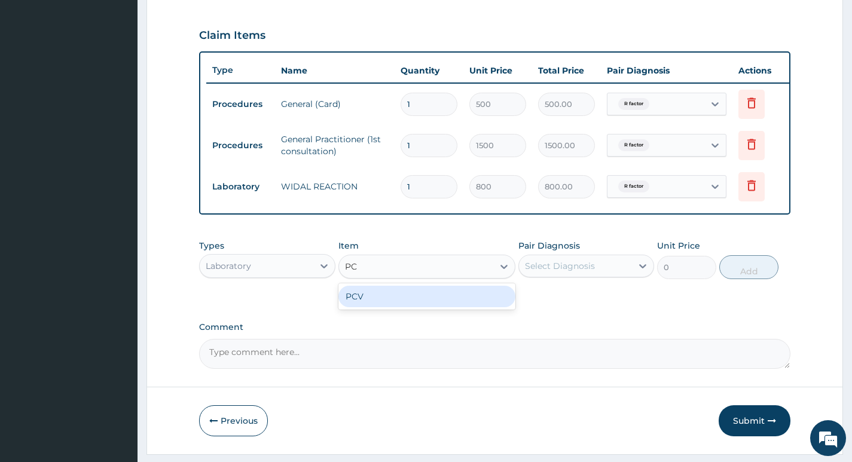
drag, startPoint x: 415, startPoint y: 301, endPoint x: 457, endPoint y: 295, distance: 41.8
click at [431, 299] on div "PCV" at bounding box center [427, 297] width 178 height 22
type input "400"
click at [560, 264] on div "Select Diagnosis" at bounding box center [586, 266] width 136 height 23
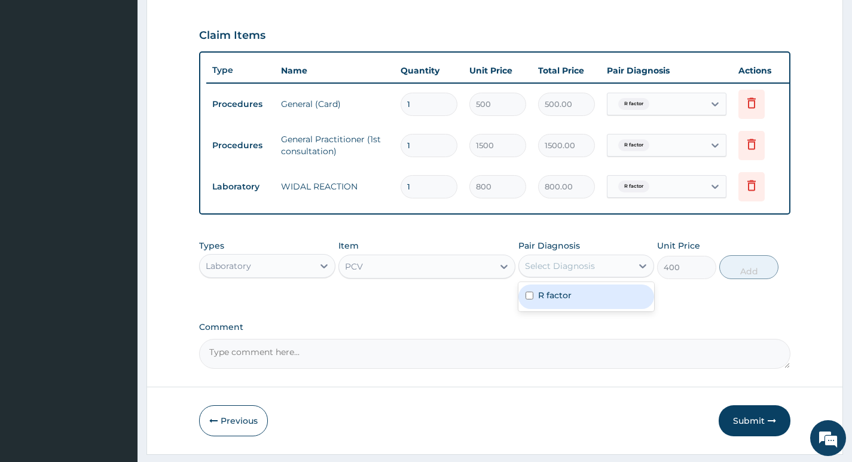
drag, startPoint x: 576, startPoint y: 310, endPoint x: 625, endPoint y: 311, distance: 49.6
click at [583, 309] on div "R factor" at bounding box center [586, 297] width 136 height 25
checkbox input "true"
click at [709, 331] on label "Comment" at bounding box center [494, 327] width 591 height 10
click at [709, 339] on textarea "Comment" at bounding box center [494, 354] width 591 height 30
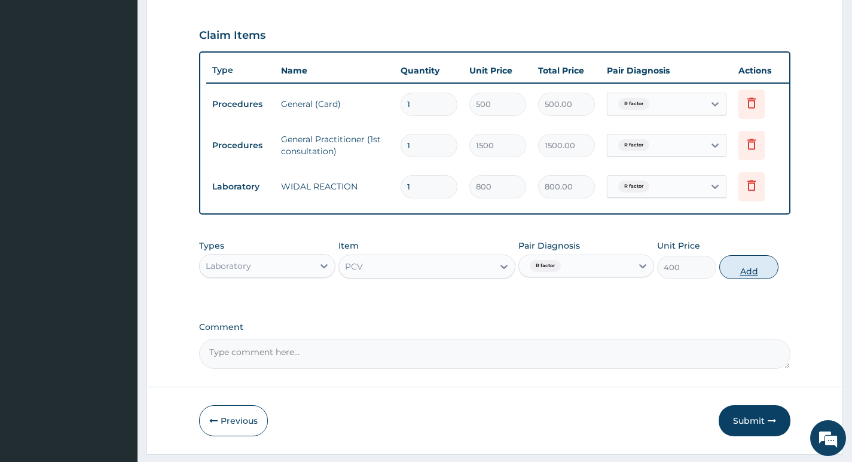
click at [760, 279] on button "Add" at bounding box center [748, 267] width 59 height 24
type input "0"
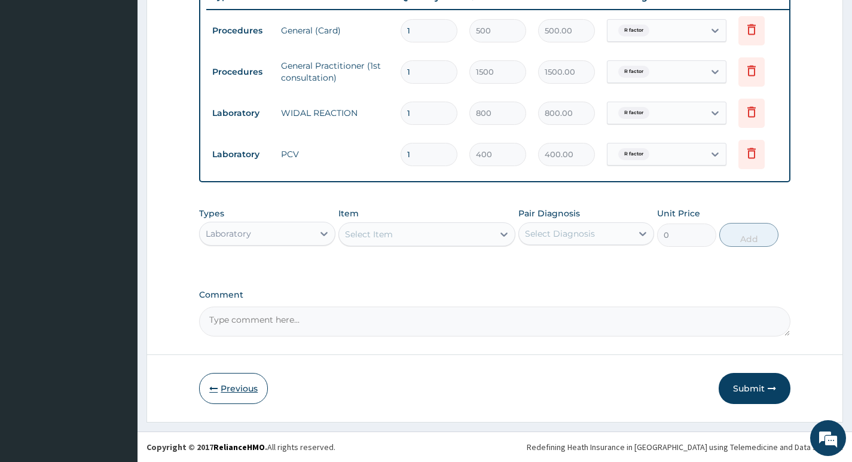
click at [252, 394] on button "Previous" at bounding box center [233, 388] width 69 height 31
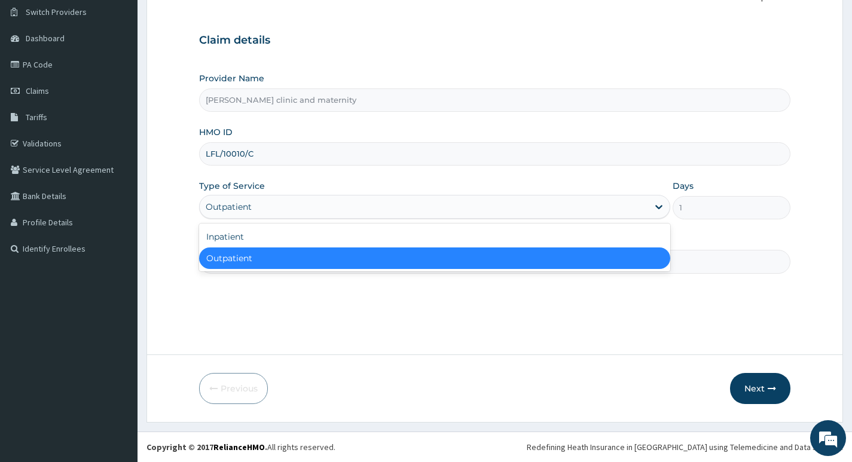
click at [303, 213] on div "Outpatient" at bounding box center [424, 206] width 448 height 19
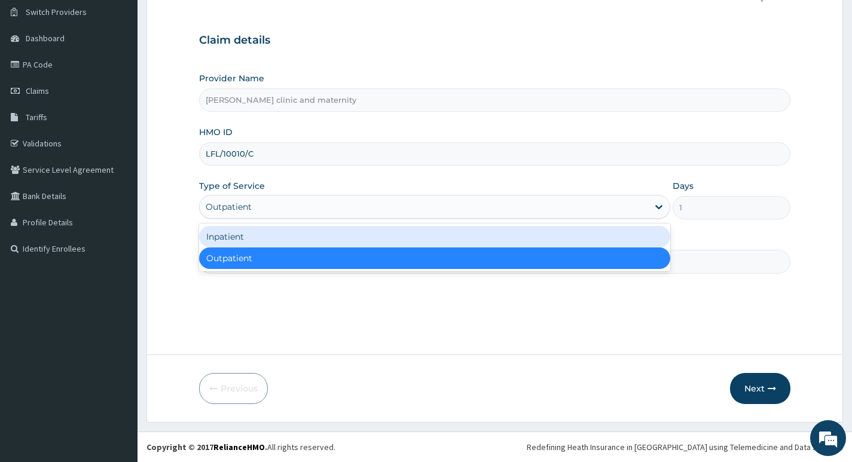
click at [301, 235] on div "Inpatient" at bounding box center [434, 237] width 471 height 22
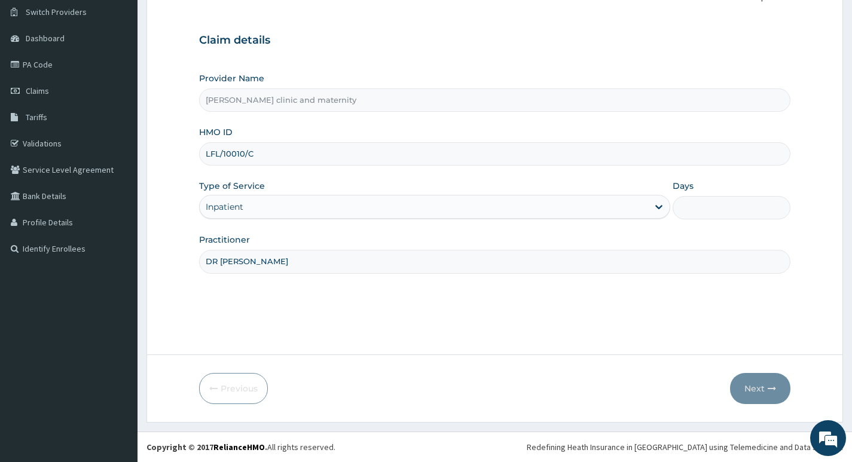
drag, startPoint x: 346, startPoint y: 303, endPoint x: 491, endPoint y: 338, distance: 148.9
click at [353, 305] on div "Step 1 of 2 Claim details Provider Name Ericon clinic and maternity HMO ID LFL/…" at bounding box center [494, 163] width 591 height 347
click at [711, 204] on input "Days" at bounding box center [731, 207] width 118 height 23
type input "1"
click at [769, 386] on icon "button" at bounding box center [771, 388] width 8 height 8
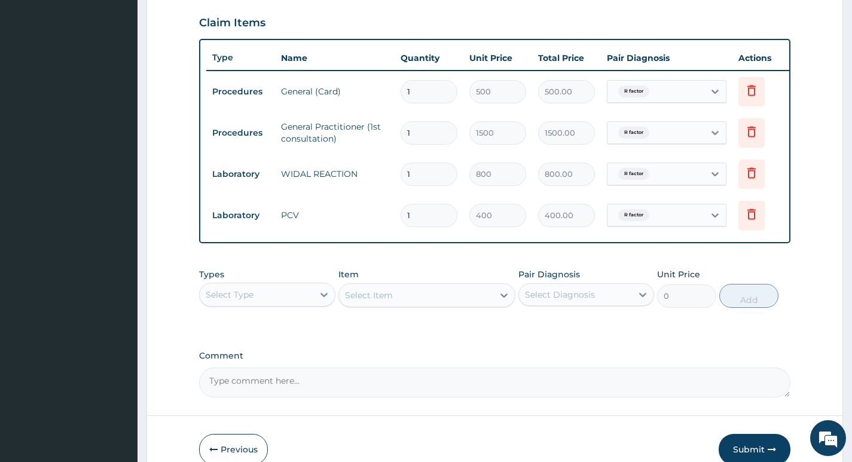
scroll to position [476, 0]
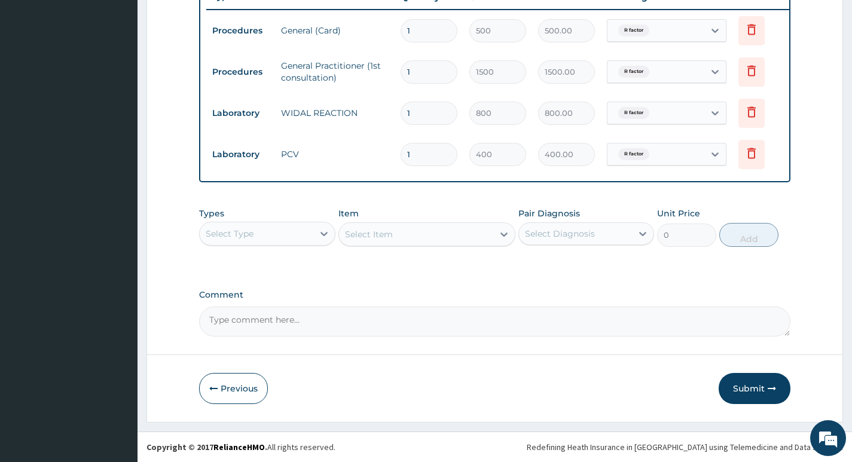
click at [241, 235] on div "Select Type" at bounding box center [230, 234] width 48 height 12
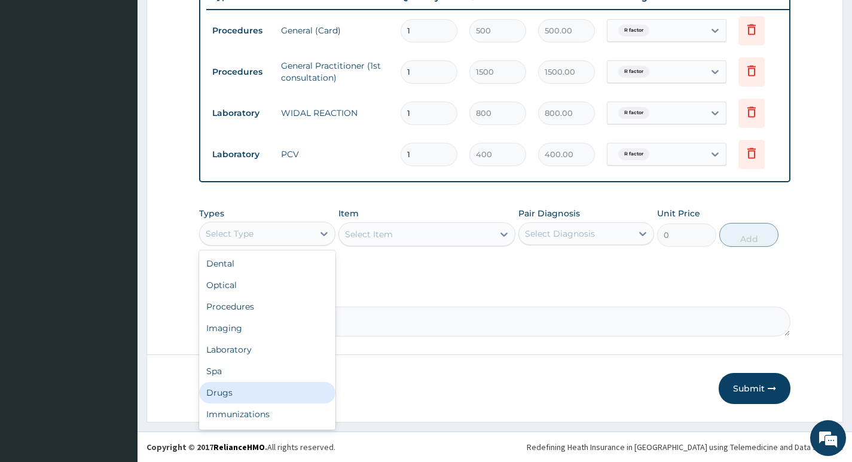
click at [258, 389] on div "Drugs" at bounding box center [267, 393] width 136 height 22
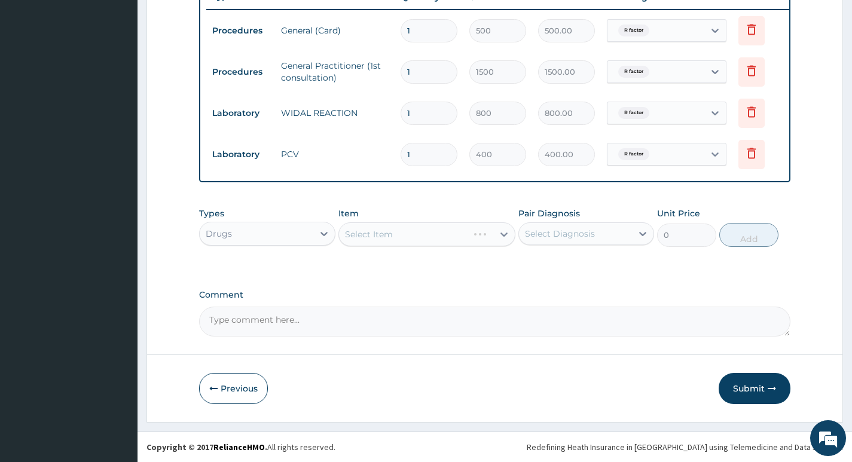
click at [574, 233] on div "Select Diagnosis" at bounding box center [560, 234] width 70 height 12
click at [558, 260] on label "R factor" at bounding box center [554, 263] width 33 height 12
checkbox input "true"
click at [555, 298] on label "Comment" at bounding box center [494, 295] width 591 height 10
click at [555, 307] on textarea "Comment" at bounding box center [494, 322] width 591 height 30
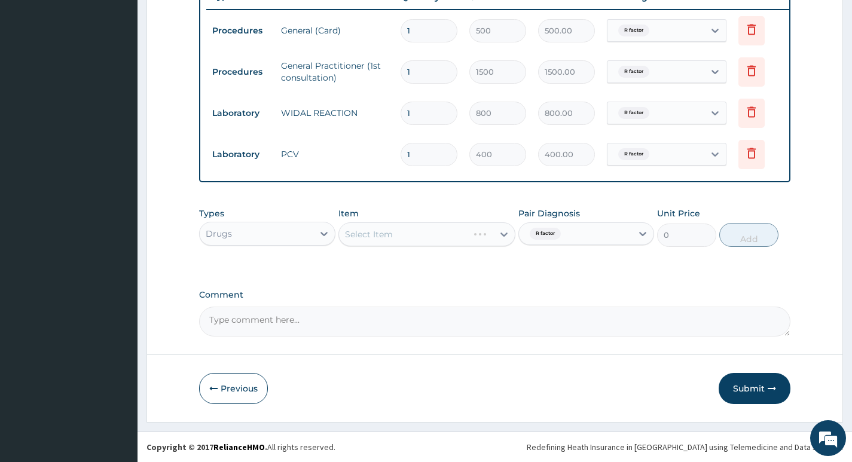
click at [451, 241] on div "Select Item" at bounding box center [427, 234] width 178 height 24
drag, startPoint x: 416, startPoint y: 212, endPoint x: 415, endPoint y: 252, distance: 39.5
click at [415, 252] on div "Types Drugs Item Select Item Pair Diagnosis R factor Unit Price 0 Add" at bounding box center [494, 226] width 591 height 51
click at [420, 239] on div "Select Item" at bounding box center [427, 234] width 178 height 24
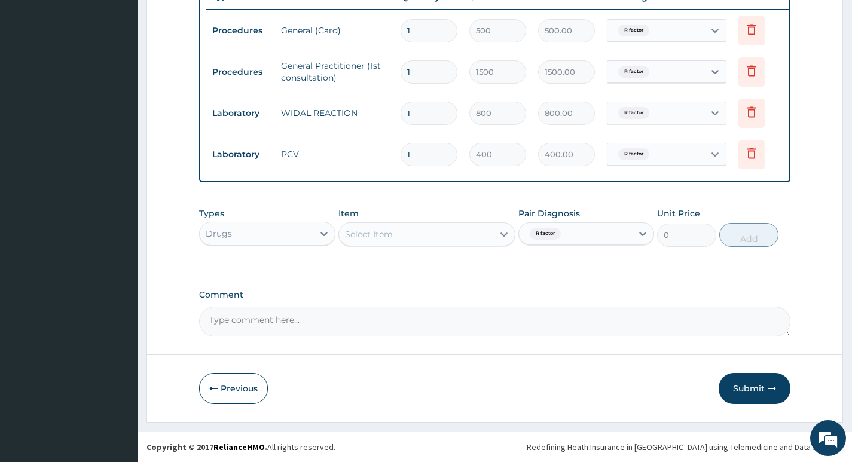
click at [420, 238] on div "Select Item" at bounding box center [416, 234] width 155 height 19
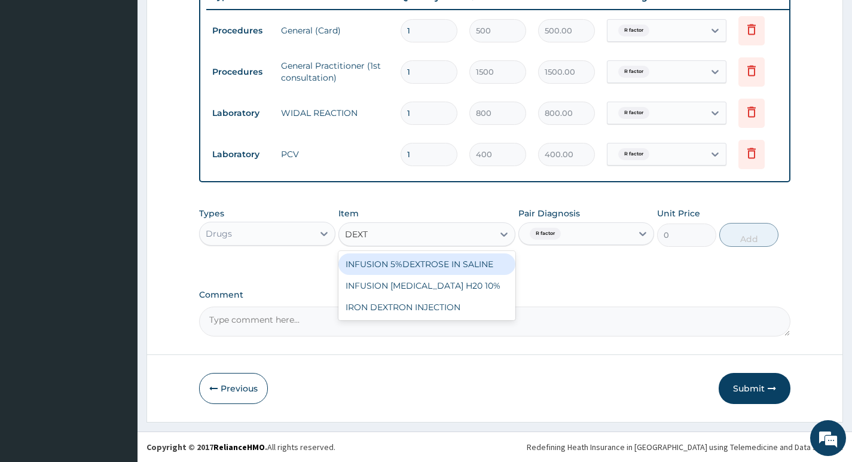
type input "DEXTR"
click at [492, 269] on div "INFUSION 5%DEXTROSE IN SALINE" at bounding box center [427, 264] width 178 height 22
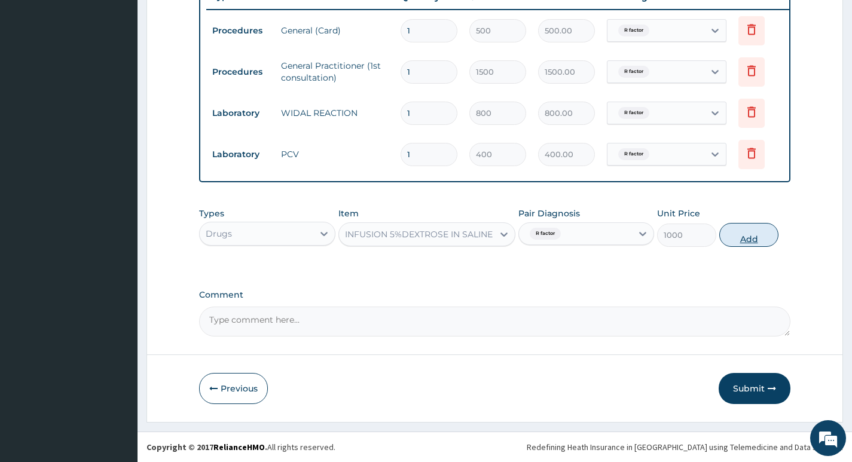
click at [748, 231] on button "Add" at bounding box center [748, 235] width 59 height 24
type input "0"
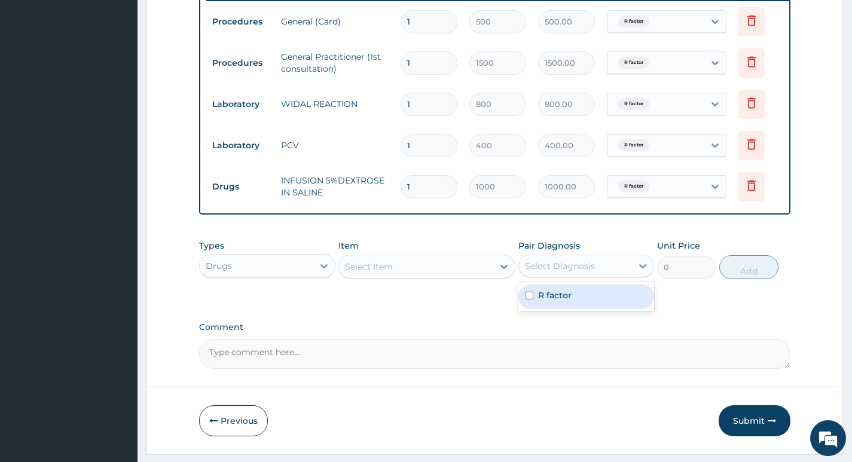
click at [574, 272] on div "Select Diagnosis" at bounding box center [560, 266] width 70 height 12
click at [560, 301] on label "R factor" at bounding box center [554, 295] width 33 height 12
checkbox input "true"
click at [482, 317] on div "PA Code / Prescription Code Enter Code(Secondary Care Only) Encounter Date 18-0…" at bounding box center [494, 3] width 591 height 730
click at [444, 271] on div "Select Item" at bounding box center [416, 266] width 155 height 19
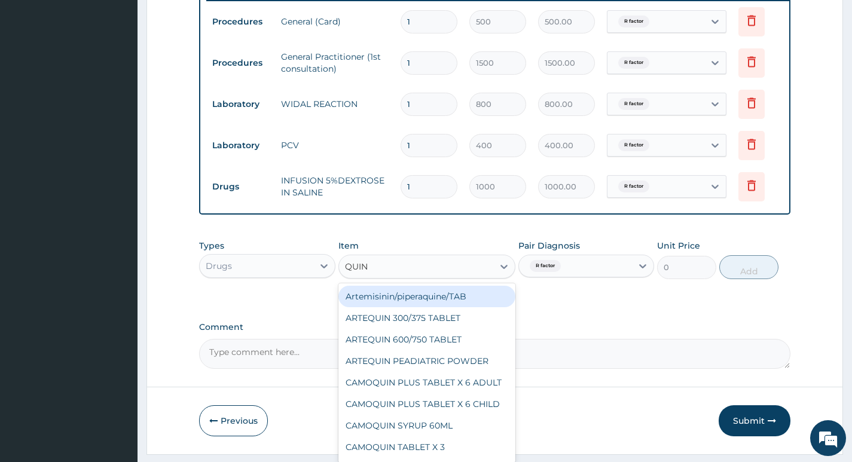
type input "QUINI"
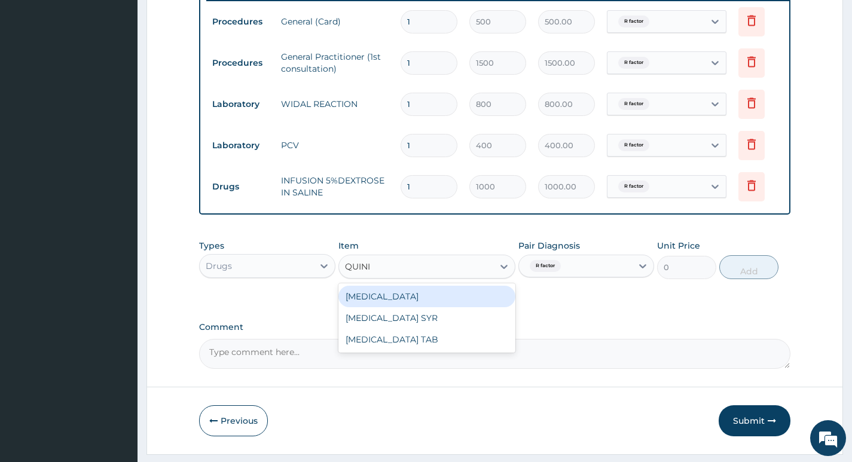
click at [453, 307] on div "QUININE" at bounding box center [427, 297] width 178 height 22
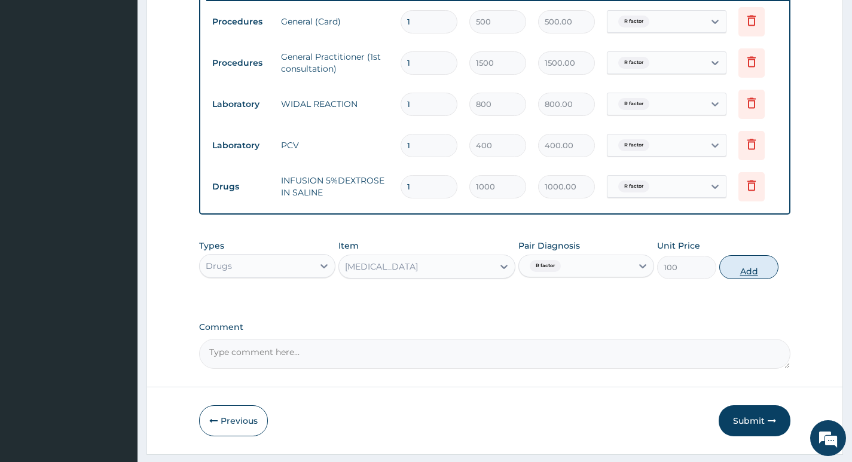
click at [739, 279] on button "Add" at bounding box center [748, 267] width 59 height 24
type input "0"
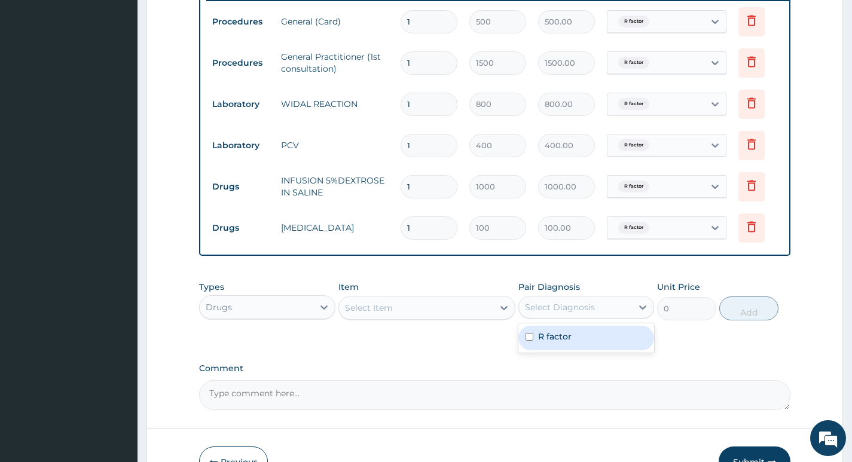
drag, startPoint x: 573, startPoint y: 315, endPoint x: 562, endPoint y: 330, distance: 18.4
click at [573, 313] on div "Select Diagnosis" at bounding box center [560, 307] width 70 height 12
click at [559, 342] on label "R factor" at bounding box center [554, 337] width 33 height 12
checkbox input "true"
click at [443, 354] on div "PA Code / Prescription Code Enter Code(Secondary Care Only) Encounter Date 18-0…" at bounding box center [494, 24] width 591 height 772
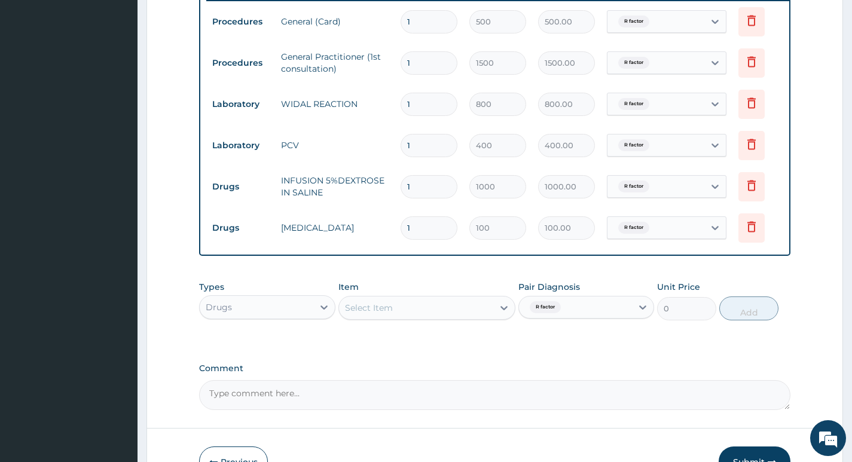
click at [419, 317] on div "Select Item" at bounding box center [416, 307] width 155 height 19
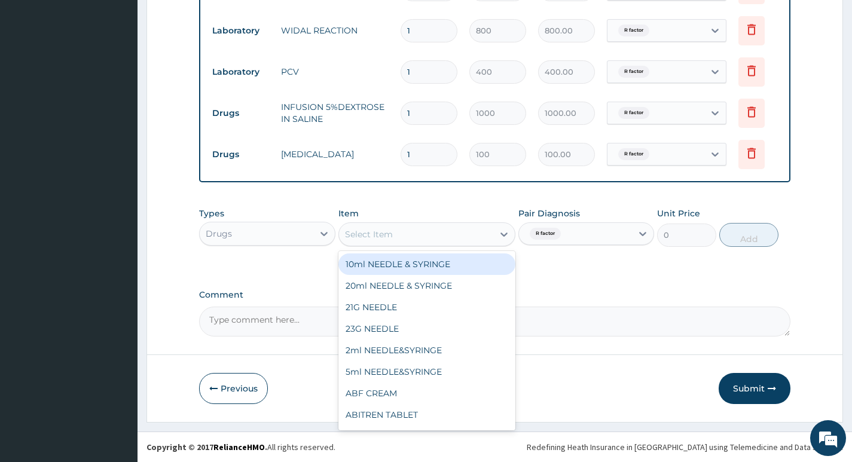
scroll to position [558, 0]
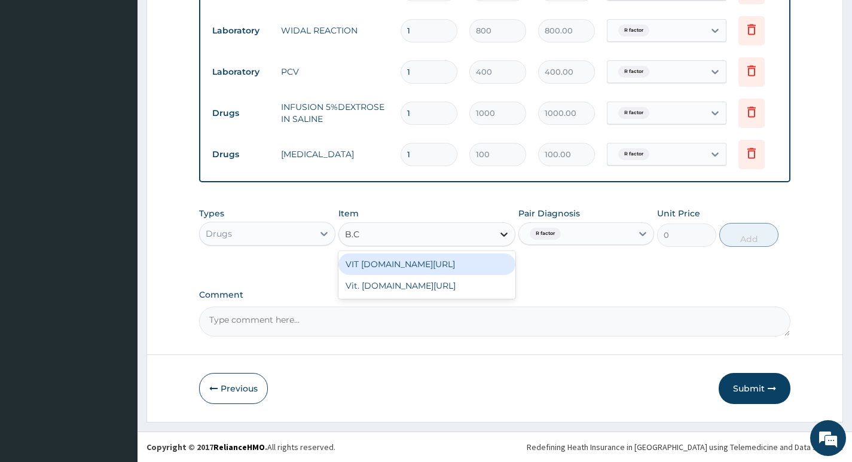
type input "B.CO"
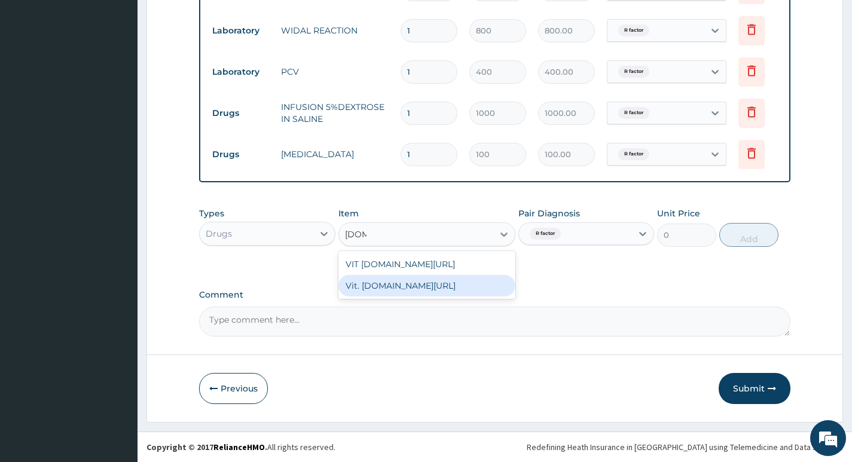
drag, startPoint x: 461, startPoint y: 286, endPoint x: 476, endPoint y: 279, distance: 17.1
click at [460, 286] on div "Vit. B.Co/INJ" at bounding box center [427, 286] width 178 height 22
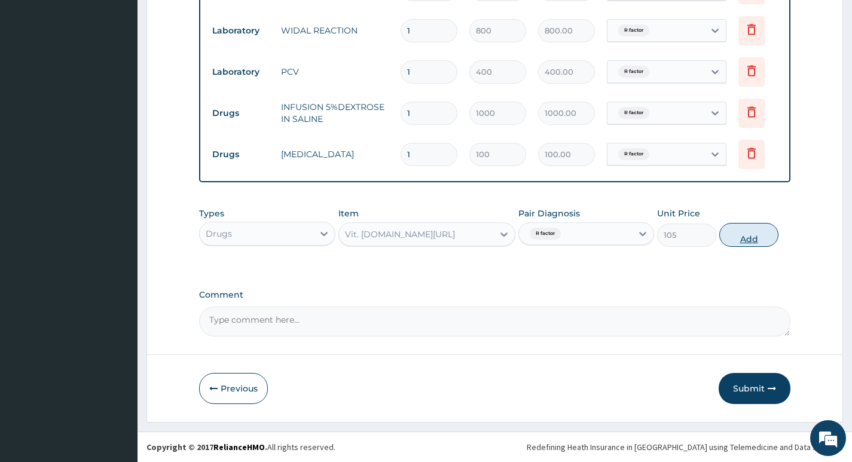
click at [746, 240] on button "Add" at bounding box center [748, 235] width 59 height 24
type input "0"
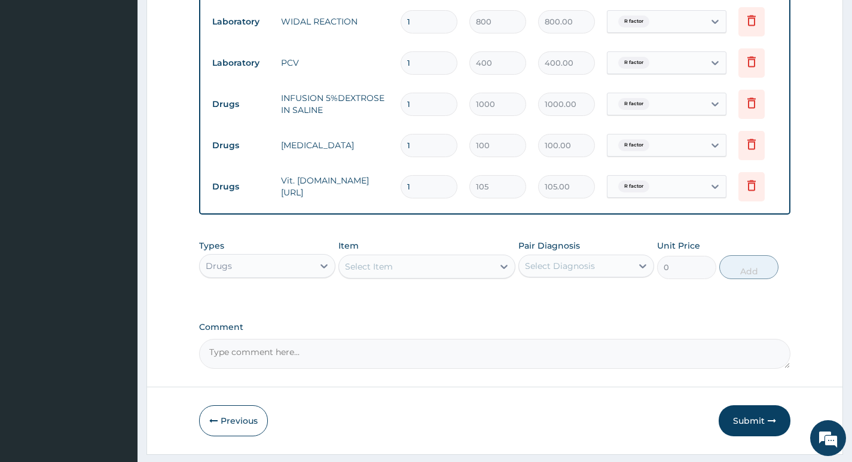
drag, startPoint x: 567, startPoint y: 267, endPoint x: 564, endPoint y: 277, distance: 11.3
click at [567, 267] on div "Select Diagnosis" at bounding box center [575, 265] width 113 height 19
drag, startPoint x: 543, startPoint y: 308, endPoint x: 497, endPoint y: 303, distance: 46.3
click at [539, 301] on label "R factor" at bounding box center [554, 295] width 33 height 12
checkbox input "true"
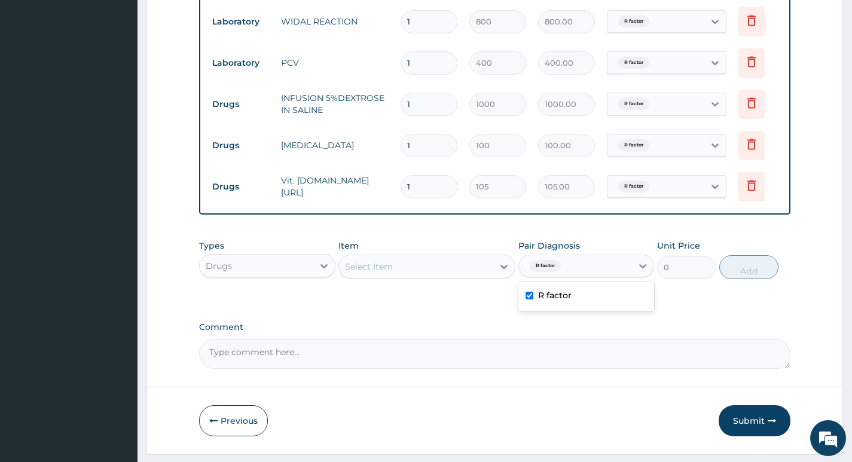
click at [475, 266] on div "Select Item" at bounding box center [416, 266] width 155 height 19
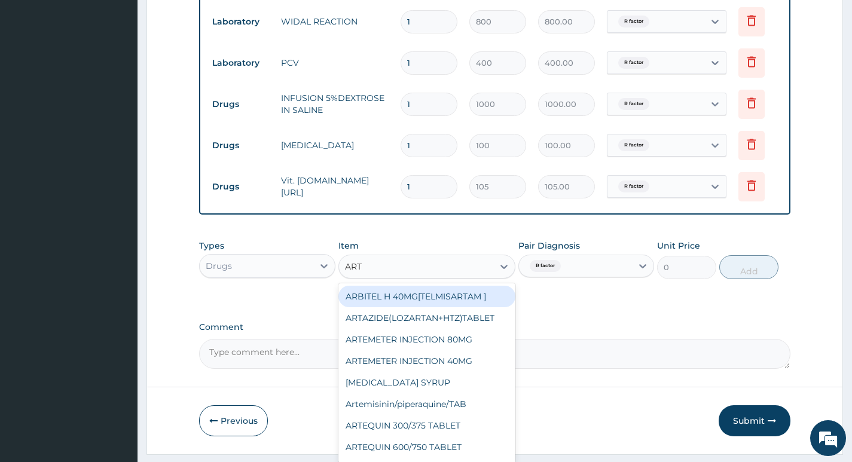
type input "ARTE"
click at [491, 301] on div "ARTEMETER INJECTION 80MG" at bounding box center [427, 297] width 178 height 22
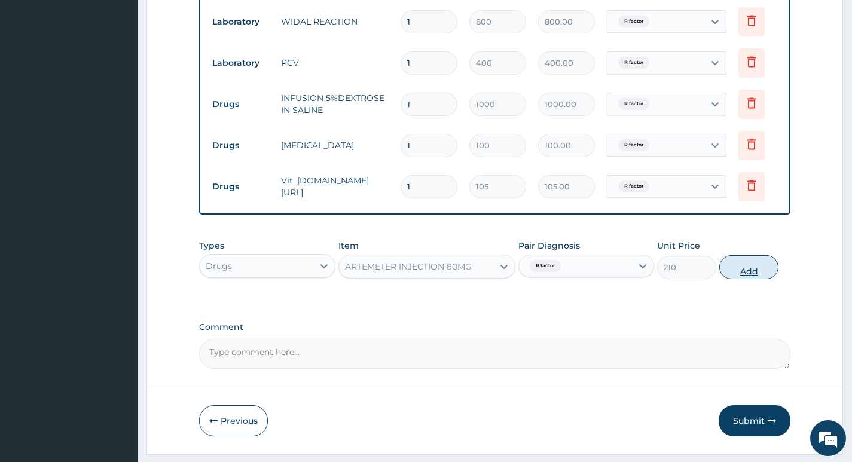
click at [738, 272] on button "Add" at bounding box center [748, 267] width 59 height 24
type input "0"
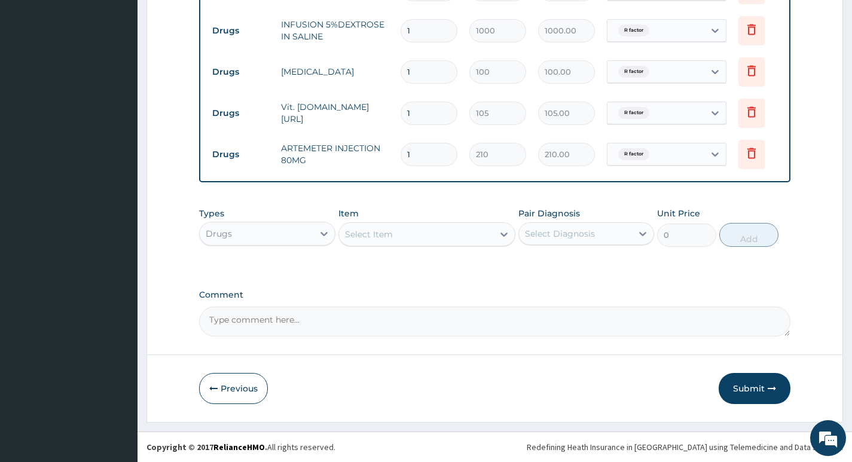
scroll to position [641, 0]
drag, startPoint x: 573, startPoint y: 227, endPoint x: 567, endPoint y: 259, distance: 32.8
click at [573, 232] on div "Select Diagnosis" at bounding box center [575, 233] width 113 height 19
click at [564, 264] on label "R factor" at bounding box center [554, 263] width 33 height 12
checkbox input "true"
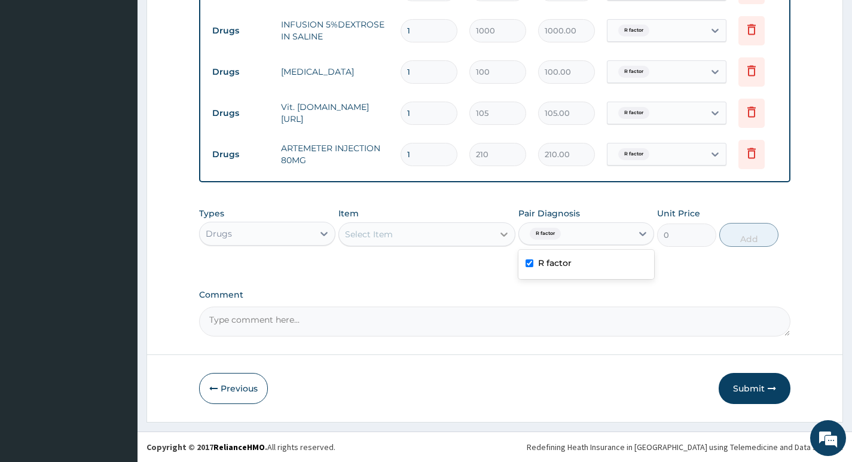
click at [498, 243] on div at bounding box center [504, 235] width 22 height 22
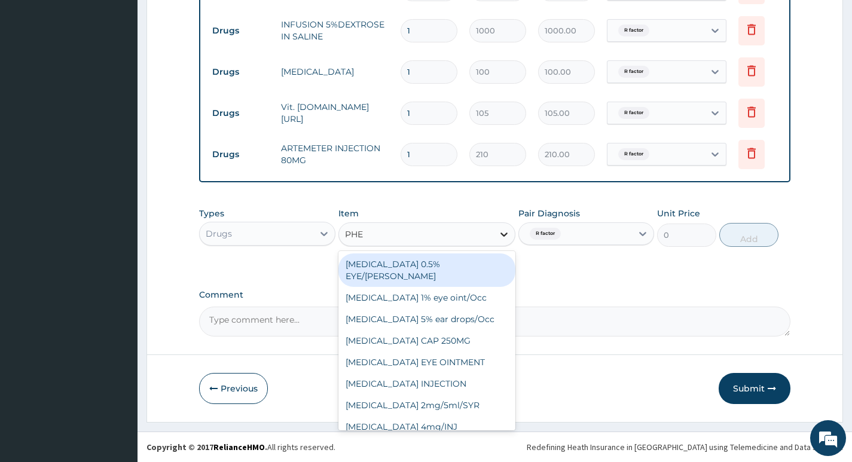
type input "PHEN"
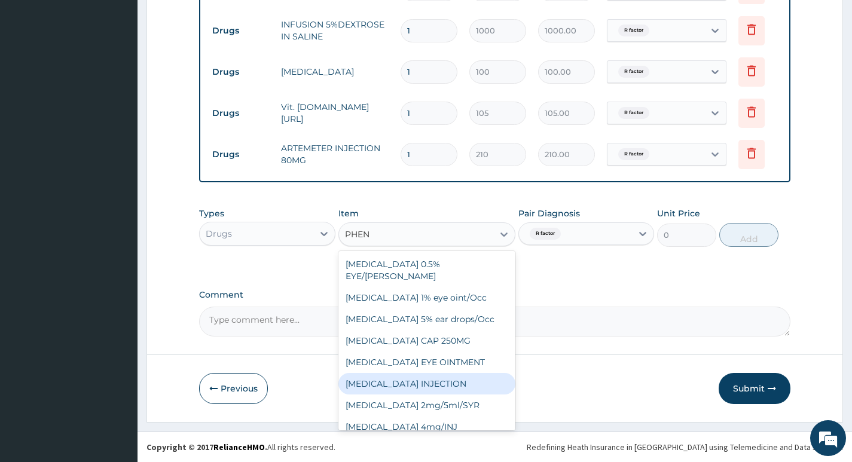
click at [479, 384] on div "CHLORAMPHENICOL INJECTION" at bounding box center [427, 384] width 178 height 22
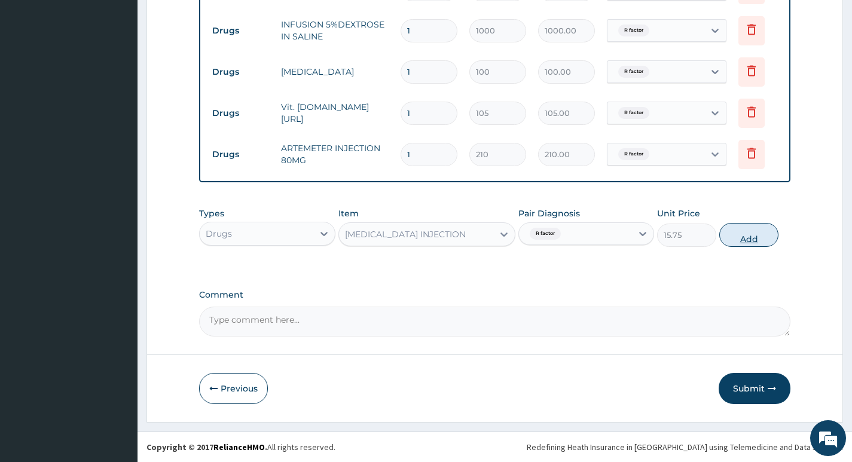
click at [739, 241] on button "Add" at bounding box center [748, 235] width 59 height 24
type input "0"
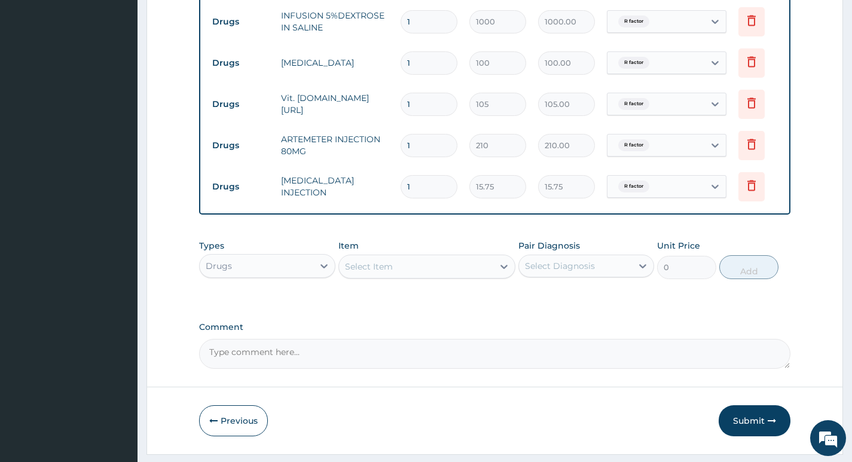
type input "2"
type input "31.50"
click at [428, 148] on input "1" at bounding box center [428, 145] width 57 height 23
type input "2"
type input "420.00"
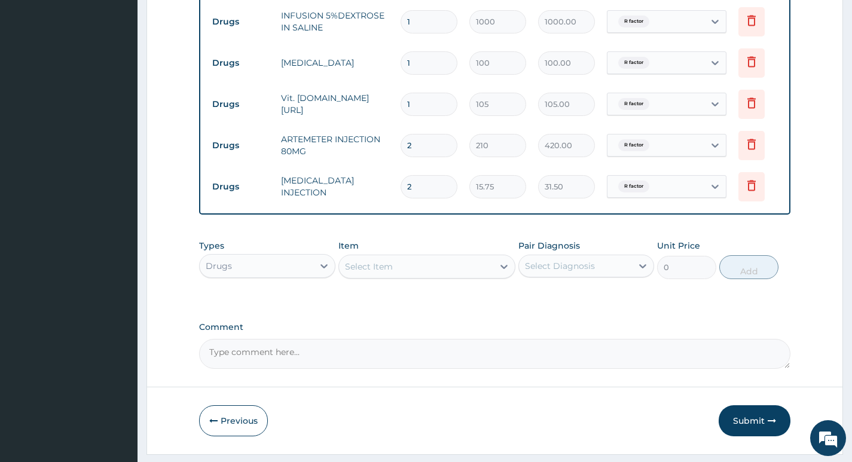
click at [579, 276] on div "Select Diagnosis" at bounding box center [575, 265] width 113 height 19
click at [568, 299] on label "R factor" at bounding box center [554, 295] width 33 height 12
checkbox input "true"
click at [478, 275] on div "Select Item" at bounding box center [416, 266] width 155 height 19
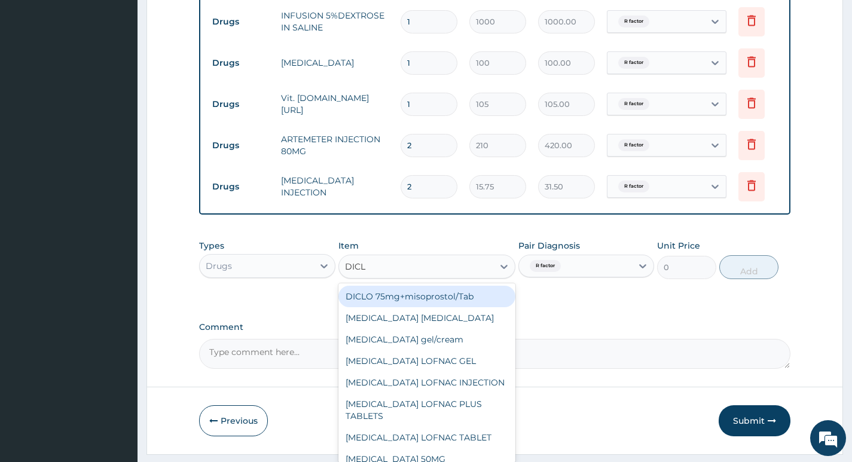
type input "DICLO"
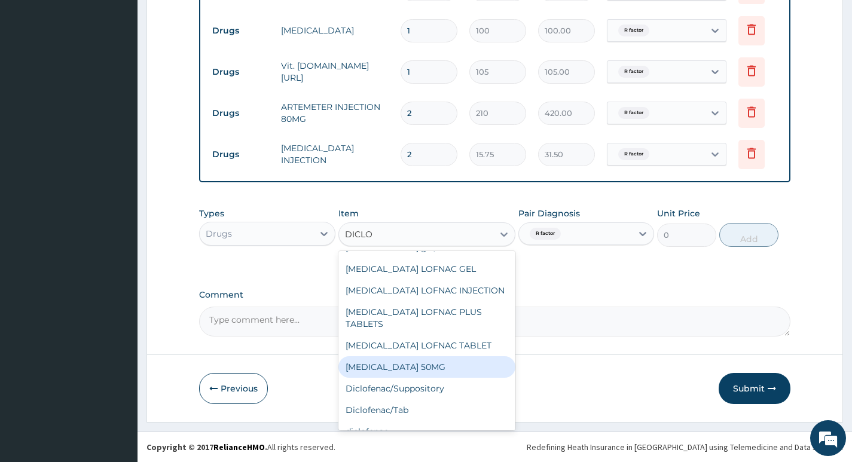
scroll to position [139, 0]
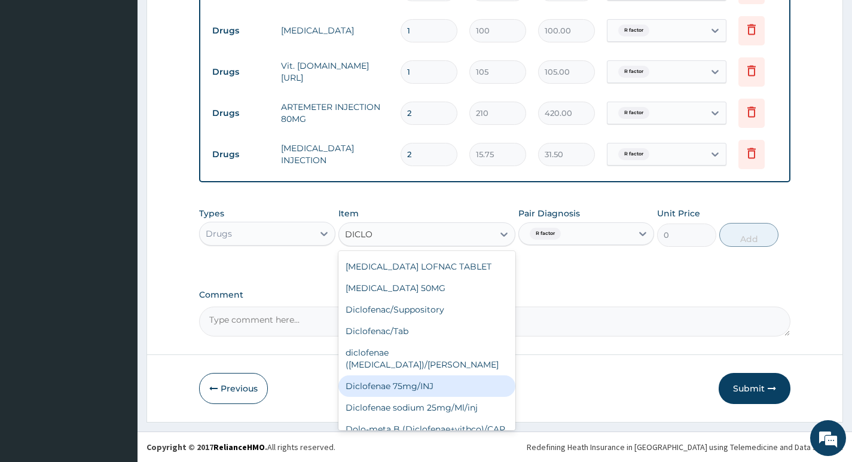
click at [451, 375] on div "Diclofenae 75mg/INJ" at bounding box center [427, 386] width 178 height 22
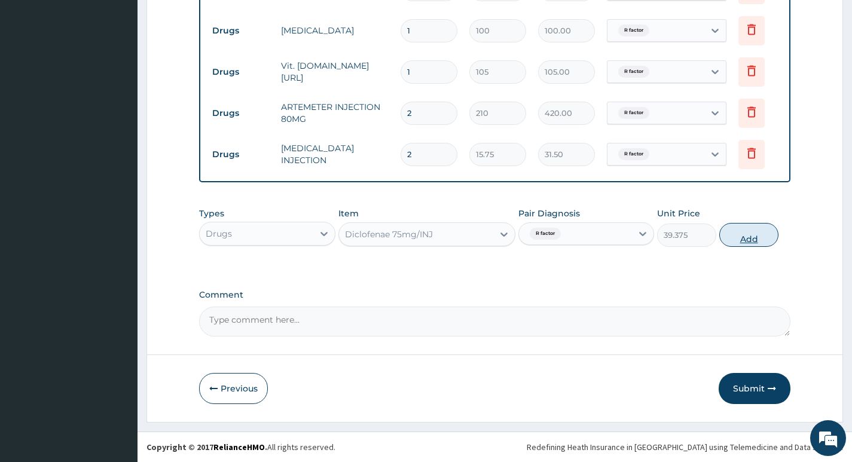
click at [742, 233] on button "Add" at bounding box center [748, 235] width 59 height 24
type input "0"
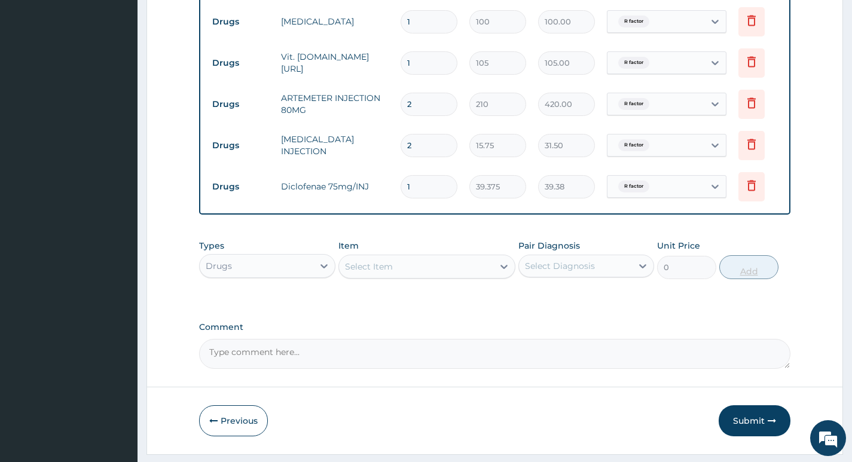
type input "0.00"
type input "2"
type input "78.75"
type input "2"
click at [595, 267] on div "Select Diagnosis" at bounding box center [575, 265] width 113 height 19
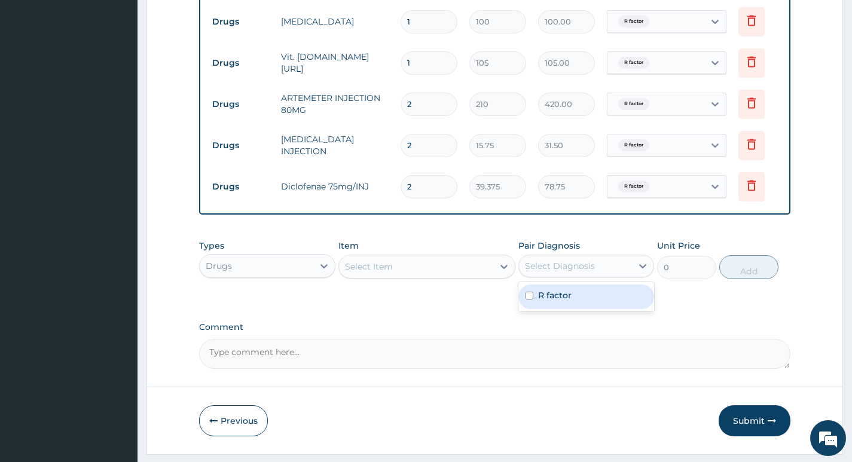
click at [593, 309] on div "R factor" at bounding box center [586, 297] width 136 height 25
checkbox input "true"
click at [466, 276] on div "Select Item" at bounding box center [416, 266] width 155 height 19
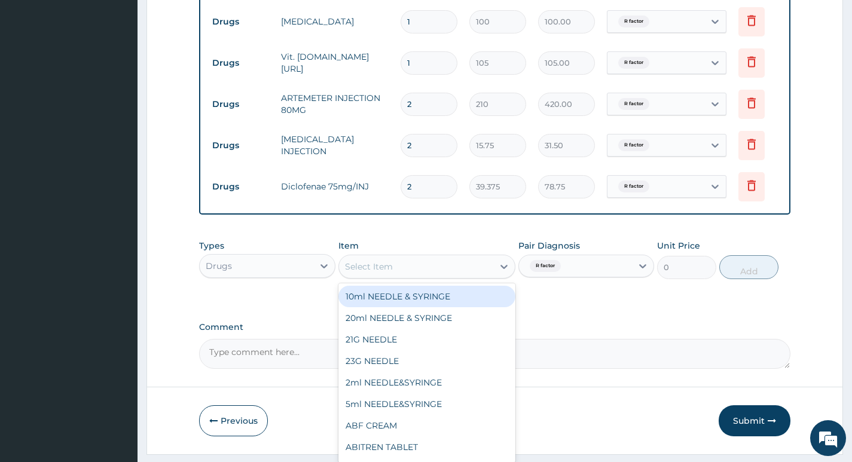
click at [466, 276] on div "Select Item" at bounding box center [416, 266] width 155 height 19
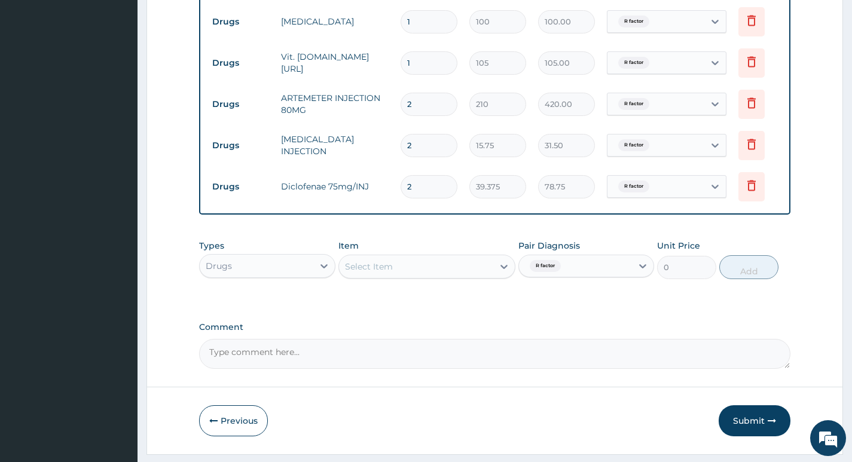
click at [466, 276] on div "Select Item" at bounding box center [416, 266] width 155 height 19
drag, startPoint x: 541, startPoint y: 236, endPoint x: 594, endPoint y: 253, distance: 55.9
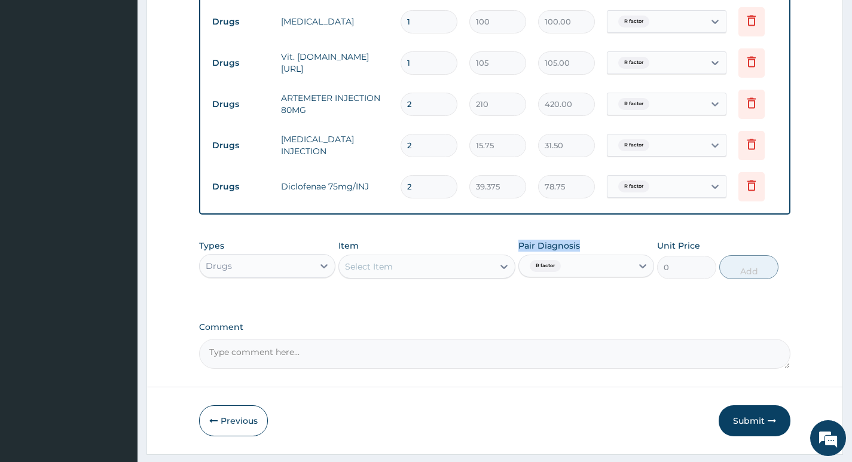
click at [601, 252] on div "Pair Diagnosis R factor" at bounding box center [586, 259] width 136 height 39
click at [602, 252] on div "Pair Diagnosis R factor" at bounding box center [586, 259] width 136 height 39
click at [591, 332] on label "Comment" at bounding box center [494, 327] width 591 height 10
click at [591, 339] on textarea "Comment" at bounding box center [494, 354] width 591 height 30
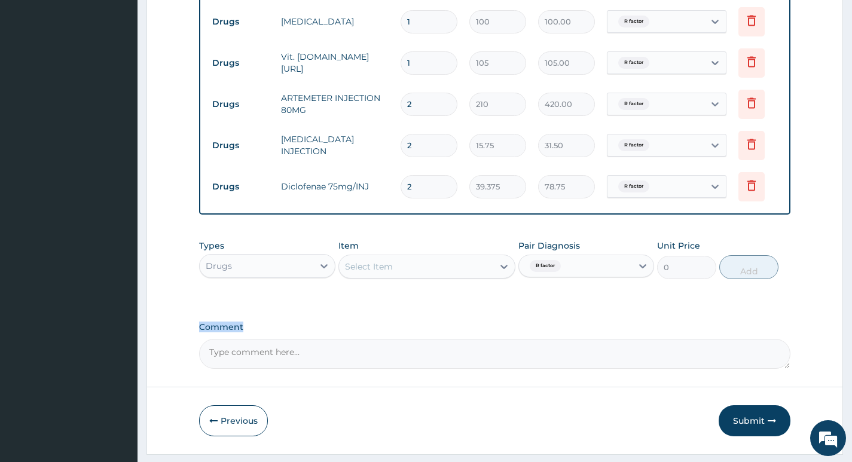
click at [591, 332] on label "Comment" at bounding box center [494, 327] width 591 height 10
click at [591, 339] on textarea "Comment" at bounding box center [494, 354] width 591 height 30
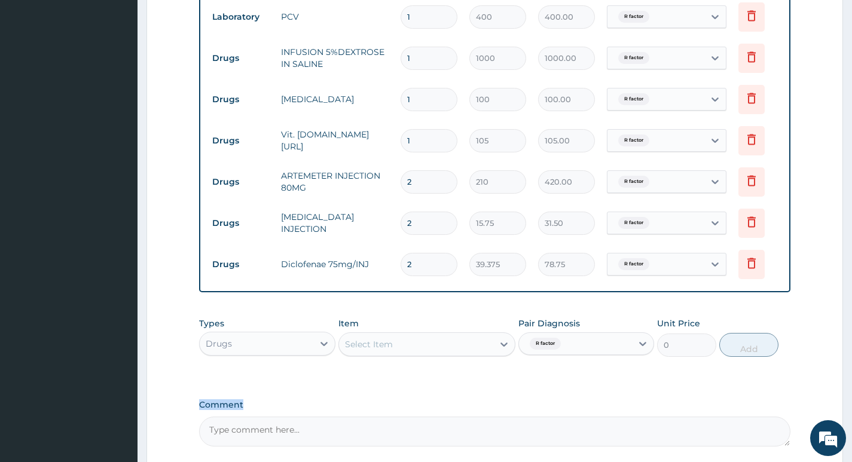
scroll to position [723, 0]
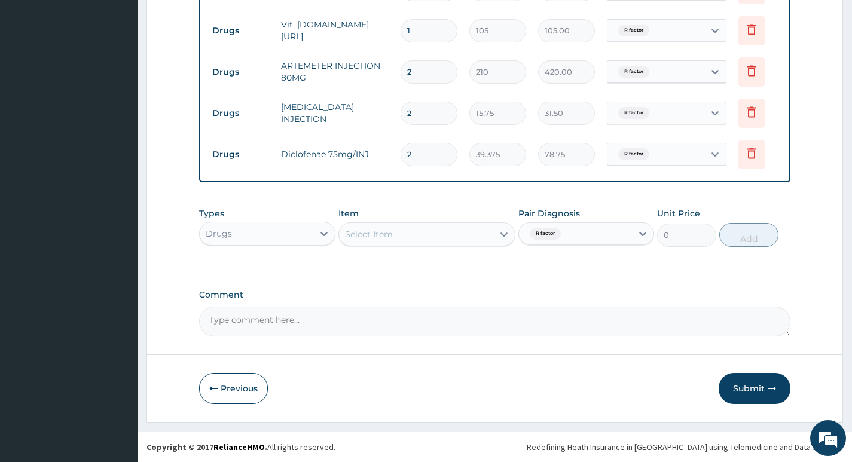
click at [274, 230] on div "Drugs" at bounding box center [256, 233] width 113 height 19
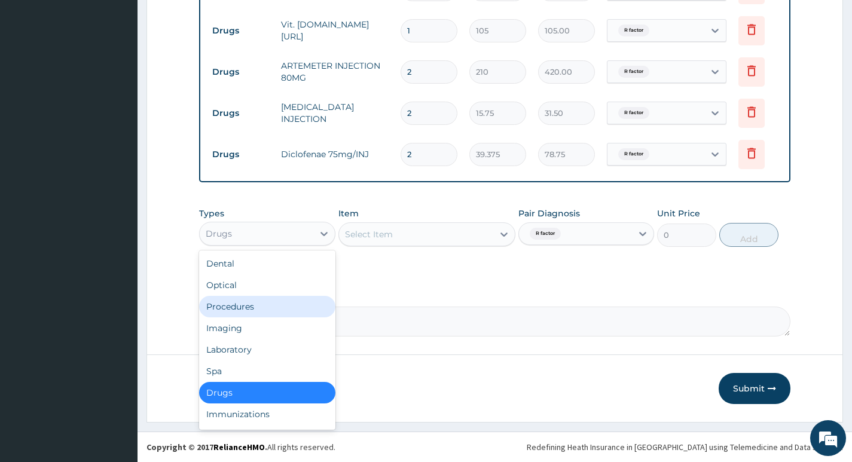
click at [294, 304] on div "Procedures" at bounding box center [267, 307] width 136 height 22
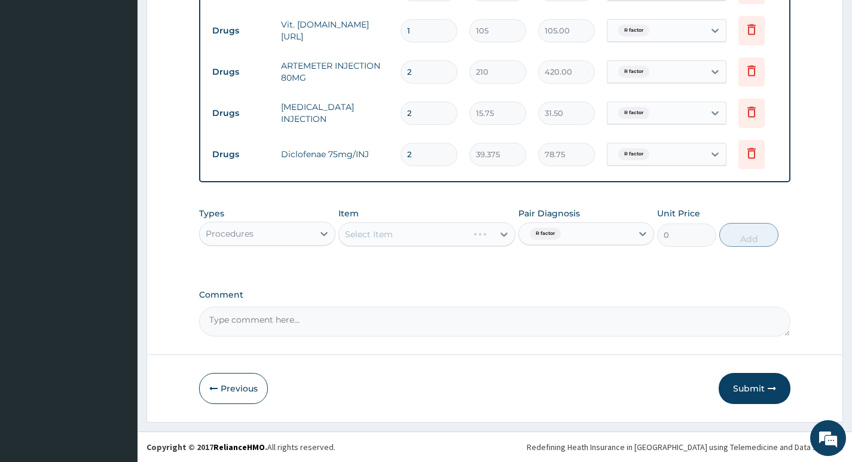
click at [485, 246] on div "Item Select Item" at bounding box center [427, 226] width 178 height 39
click at [484, 236] on div "Select Item" at bounding box center [416, 234] width 155 height 19
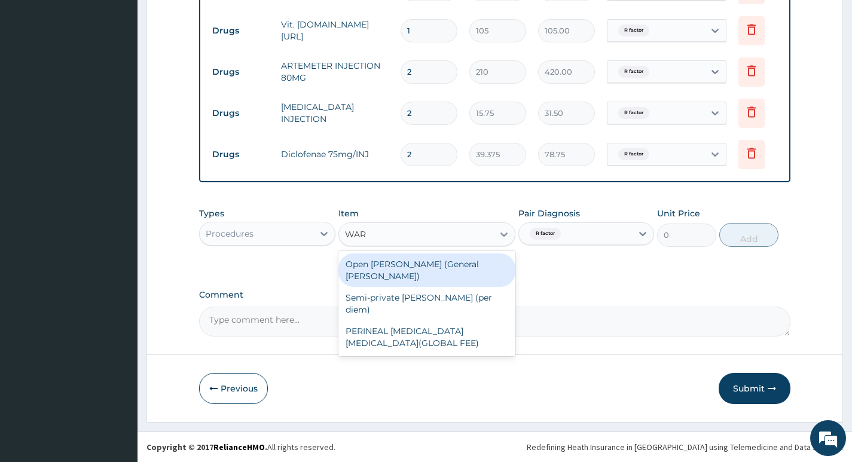
type input "WARD"
click at [465, 268] on div "Open ward (General Ward)" at bounding box center [427, 269] width 178 height 33
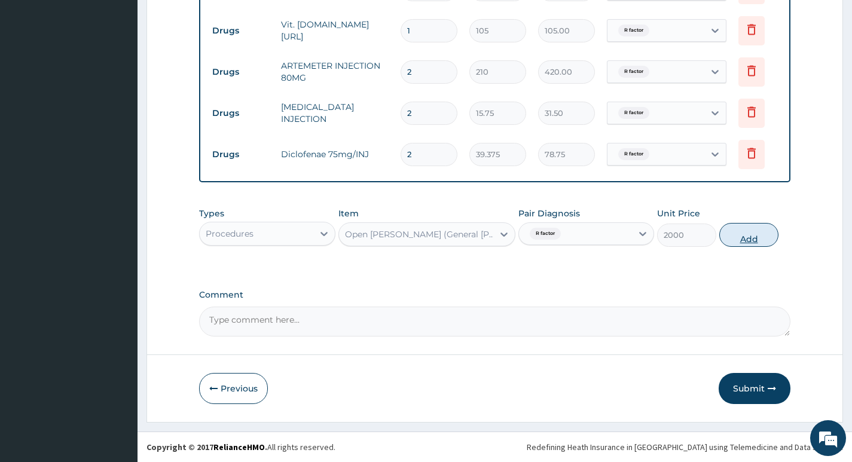
click at [756, 240] on button "Add" at bounding box center [748, 235] width 59 height 24
type input "0"
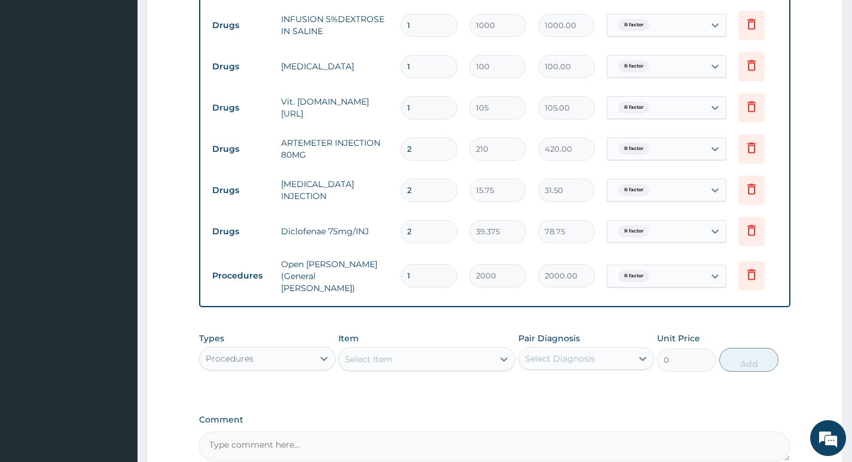
scroll to position [764, 0]
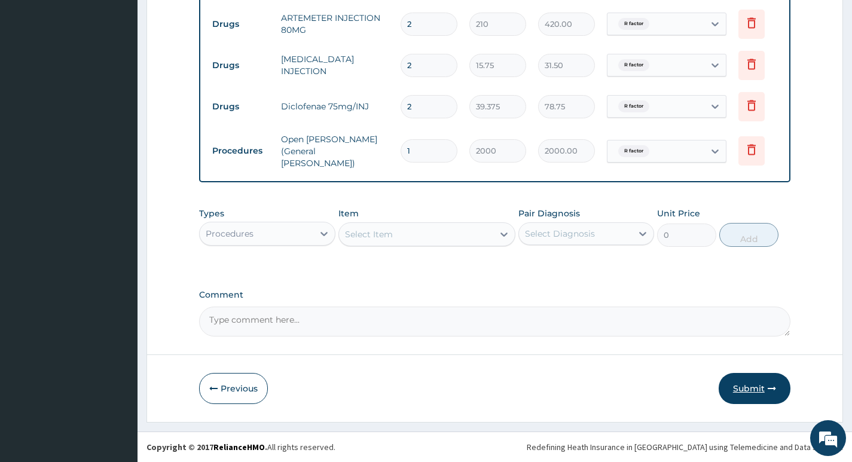
click at [753, 385] on button "Submit" at bounding box center [754, 388] width 72 height 31
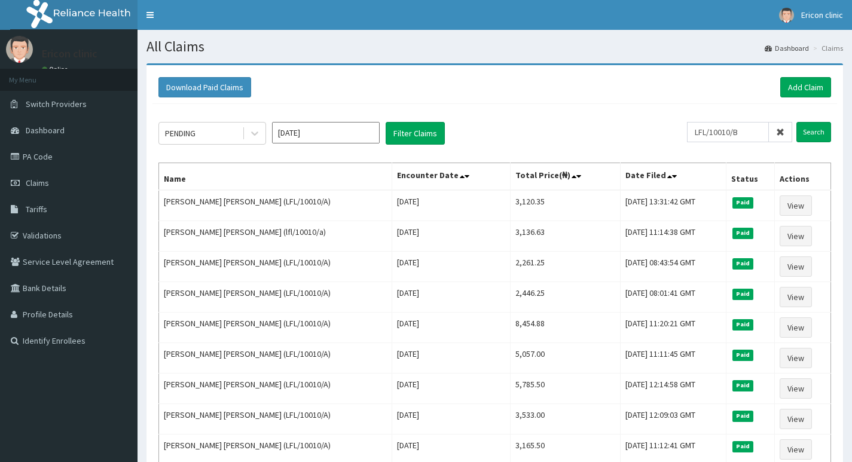
click at [796, 122] on input "Search" at bounding box center [813, 132] width 35 height 20
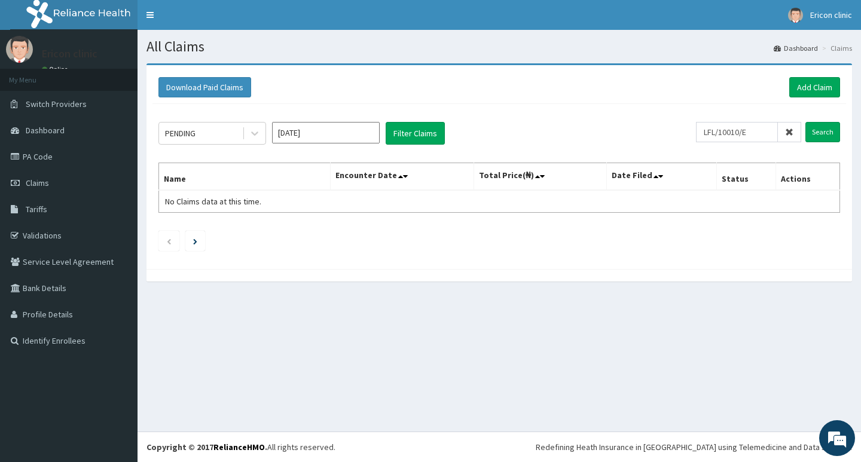
type input "LFL/10010/E"
click at [805, 122] on input "Search" at bounding box center [822, 132] width 35 height 20
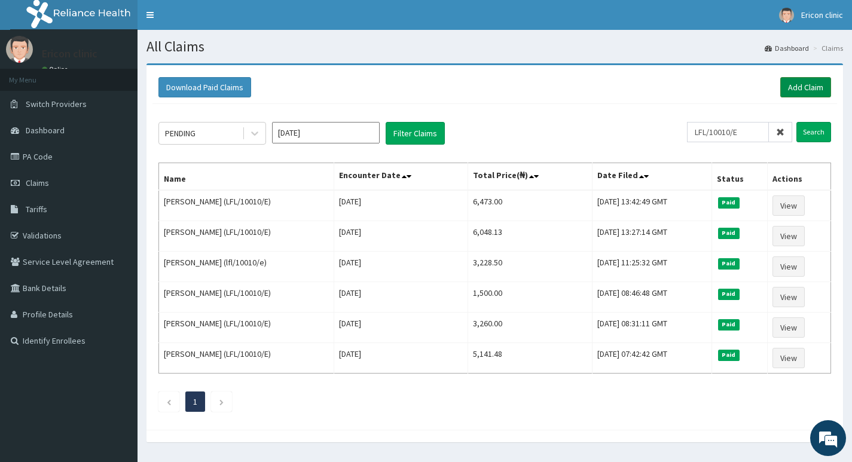
click at [810, 84] on link "Add Claim" at bounding box center [805, 87] width 51 height 20
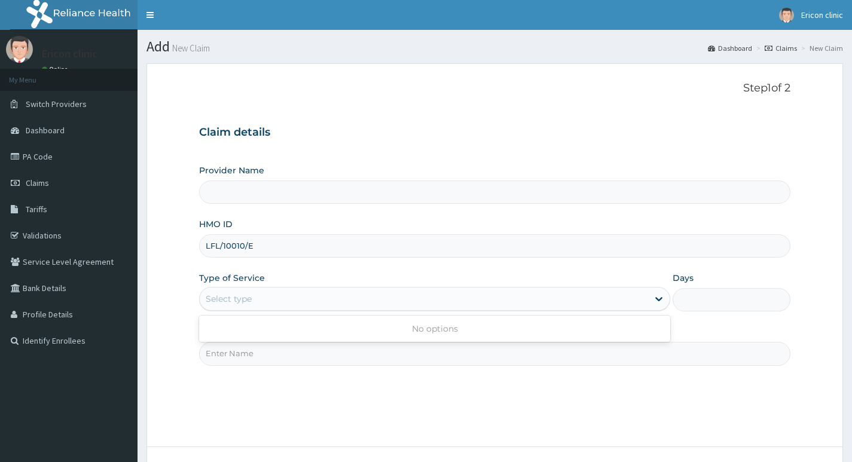
click at [229, 310] on div "Select type" at bounding box center [434, 299] width 471 height 24
click at [268, 358] on input "Practitioner" at bounding box center [494, 353] width 591 height 23
type input "DR [PERSON_NAME]"
click at [290, 300] on div "Select type" at bounding box center [424, 298] width 448 height 19
click at [742, 300] on input "Days" at bounding box center [731, 299] width 118 height 23
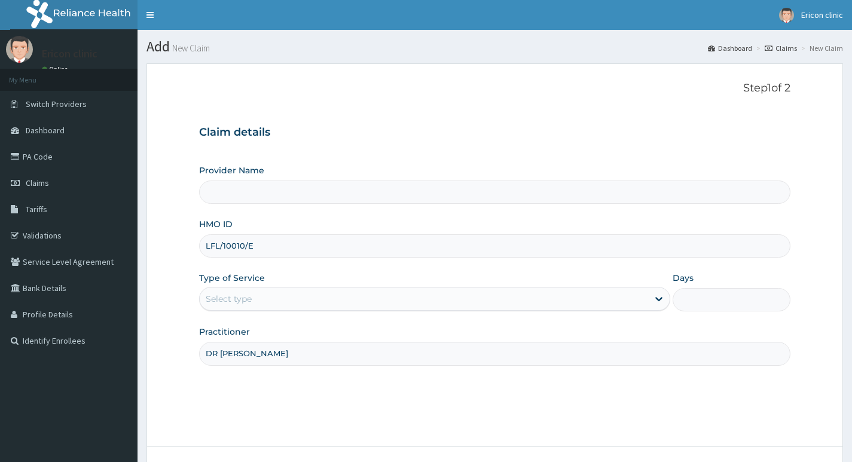
click at [366, 293] on div "Select type" at bounding box center [424, 298] width 448 height 19
drag, startPoint x: 392, startPoint y: 399, endPoint x: 439, endPoint y: 376, distance: 52.9
click at [392, 399] on div "Step 1 of 2 Claim details Provider Name HMO ID LFL/10010/E Type of Service Use …" at bounding box center [494, 255] width 591 height 347
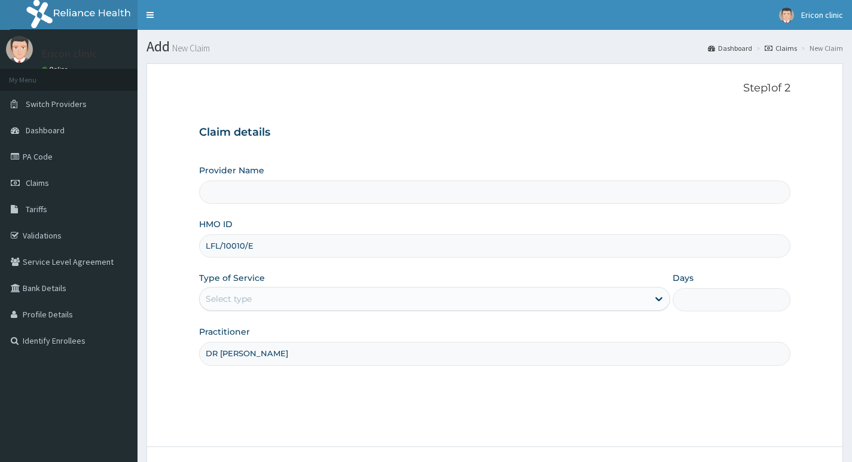
scroll to position [92, 0]
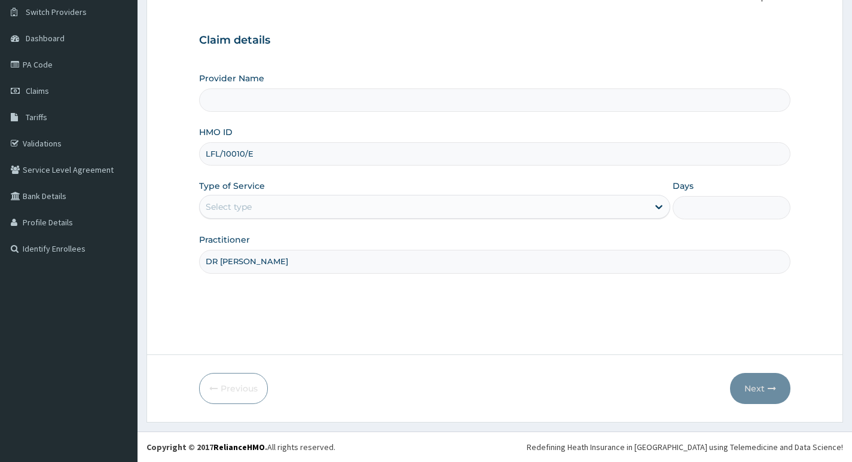
click at [349, 208] on div "Select type" at bounding box center [424, 206] width 448 height 19
click at [348, 204] on div "Select type" at bounding box center [424, 206] width 448 height 19
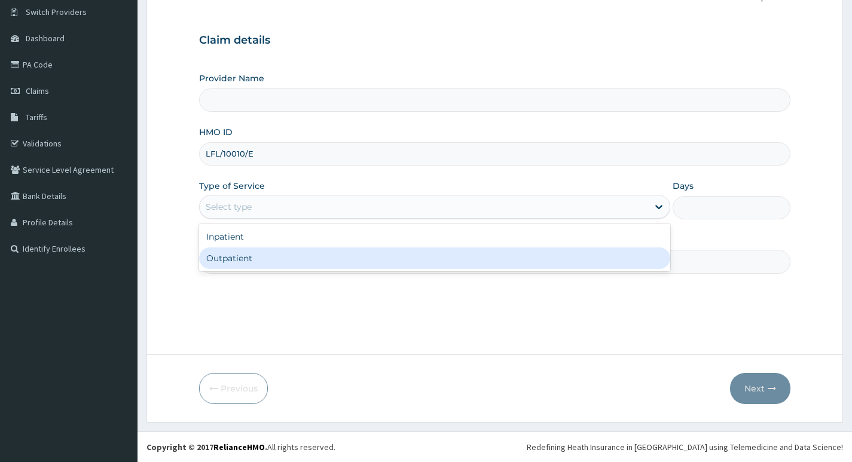
click at [368, 256] on div "Outpatient" at bounding box center [434, 258] width 471 height 22
type input "1"
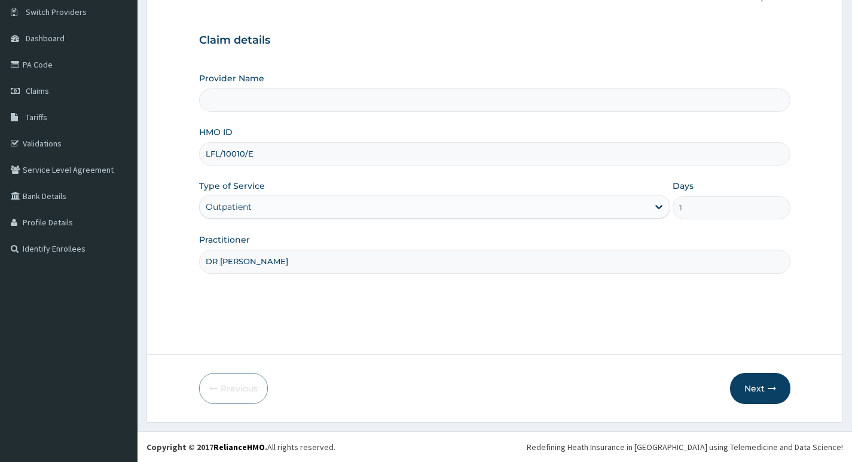
click at [806, 397] on form "Step 1 of 2 Claim details Provider Name HMO ID LFL/10010/E Type of Service Outp…" at bounding box center [494, 196] width 696 height 451
type input "[PERSON_NAME] clinic and maternity"
click at [764, 387] on button "Next" at bounding box center [760, 388] width 60 height 31
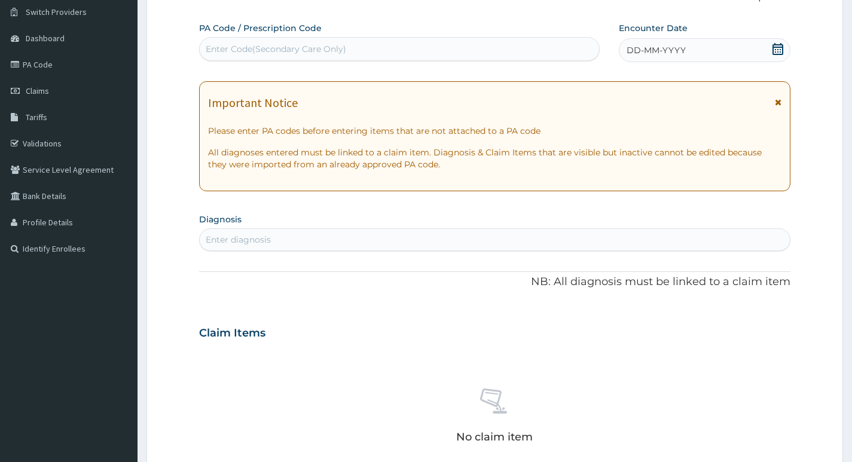
click at [739, 50] on div "DD-MM-YYYY" at bounding box center [705, 50] width 172 height 24
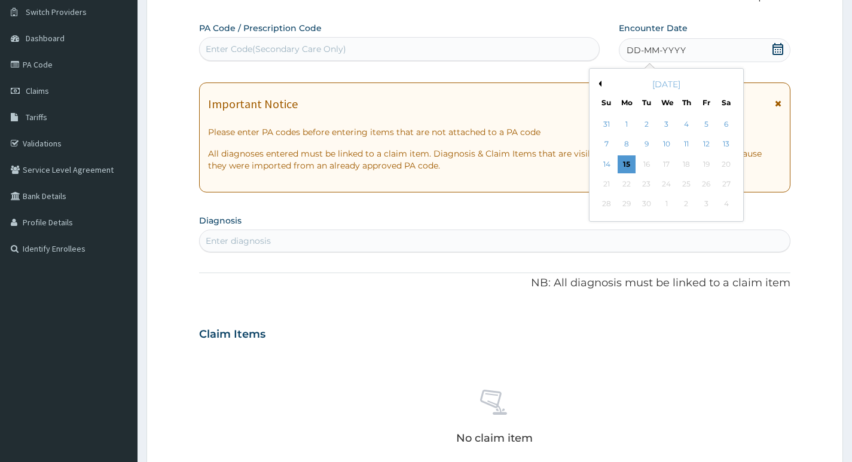
click at [598, 84] on button "Previous Month" at bounding box center [598, 84] width 6 height 6
click at [705, 167] on div "18" at bounding box center [706, 164] width 18 height 18
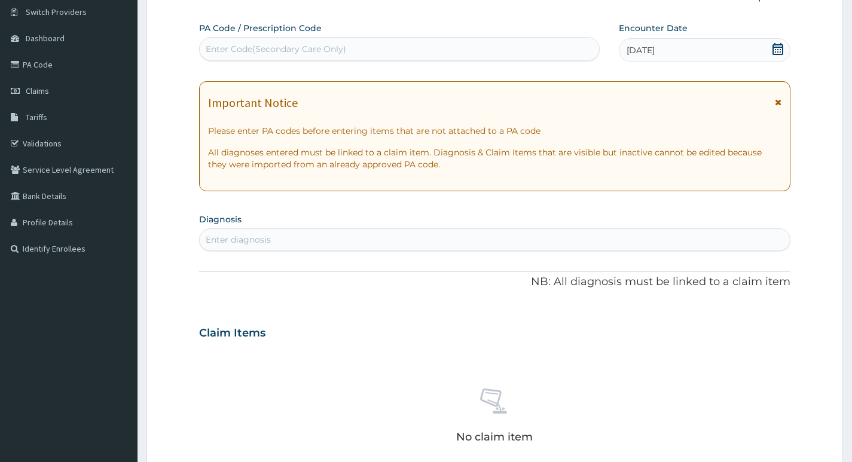
click at [483, 239] on div "Enter diagnosis" at bounding box center [495, 239] width 590 height 19
type input "ELEVATED"
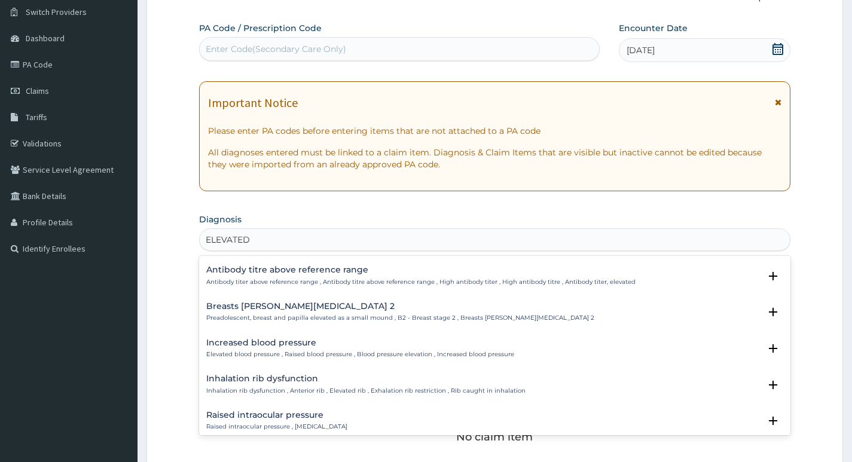
scroll to position [179, 0]
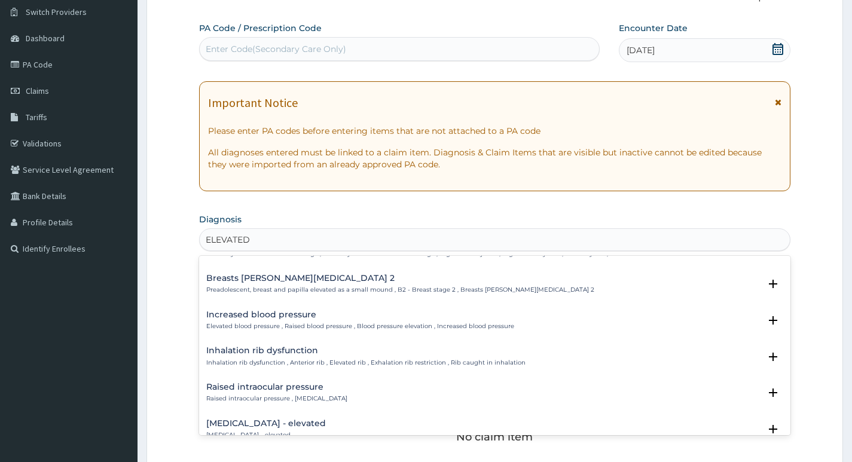
click at [316, 310] on h4 "Increased blood pressure" at bounding box center [360, 314] width 308 height 9
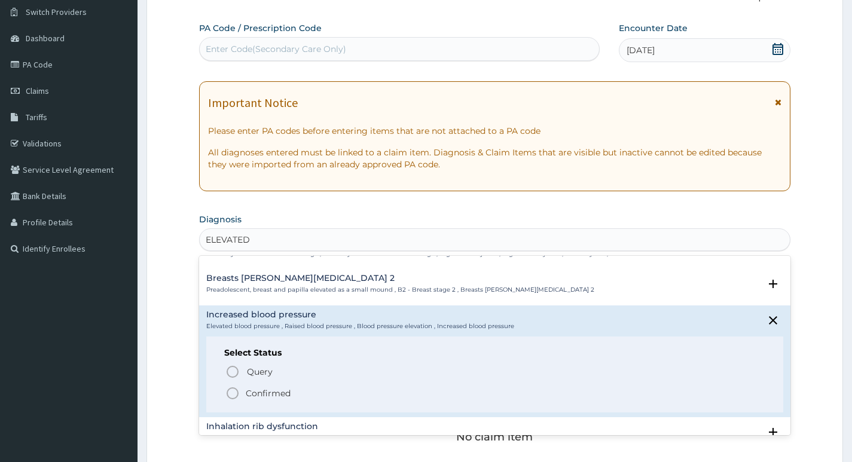
click at [251, 396] on p "Confirmed" at bounding box center [268, 393] width 45 height 12
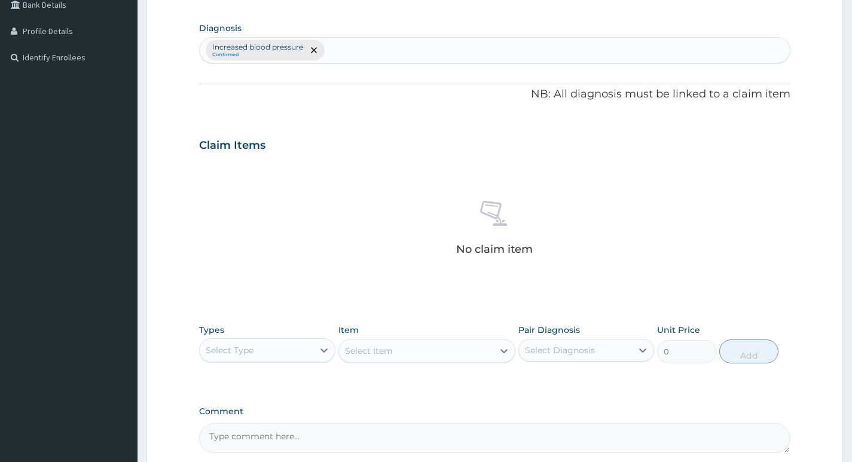
scroll to position [391, 0]
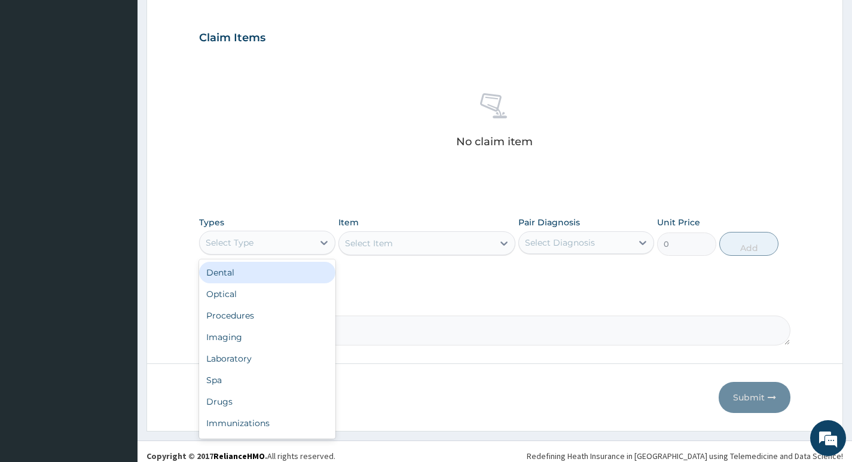
click at [305, 249] on div "Select Type" at bounding box center [256, 242] width 113 height 19
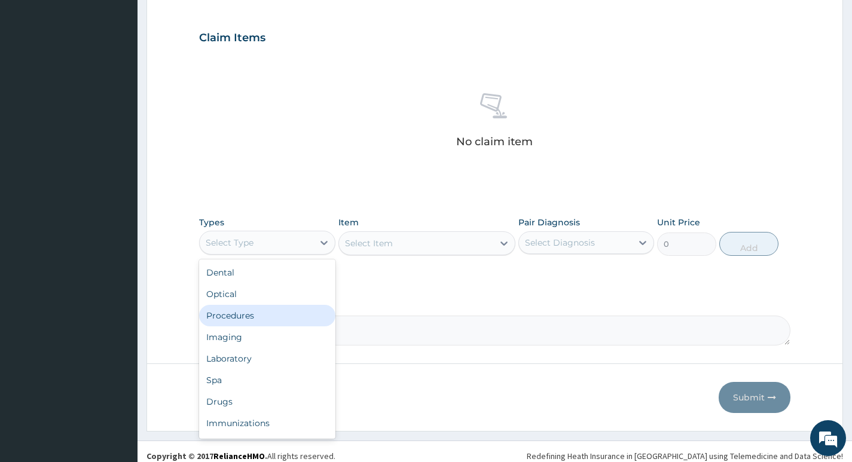
click at [268, 312] on div "Procedures" at bounding box center [267, 316] width 136 height 22
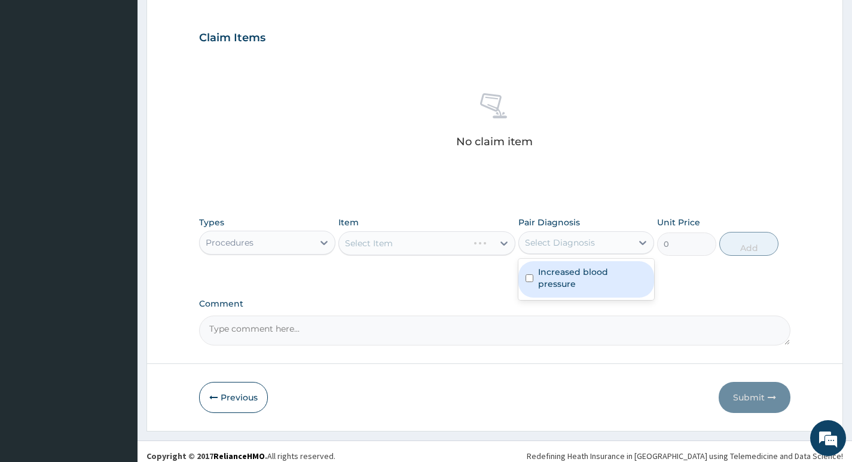
click at [576, 250] on div "Select Diagnosis" at bounding box center [575, 242] width 113 height 19
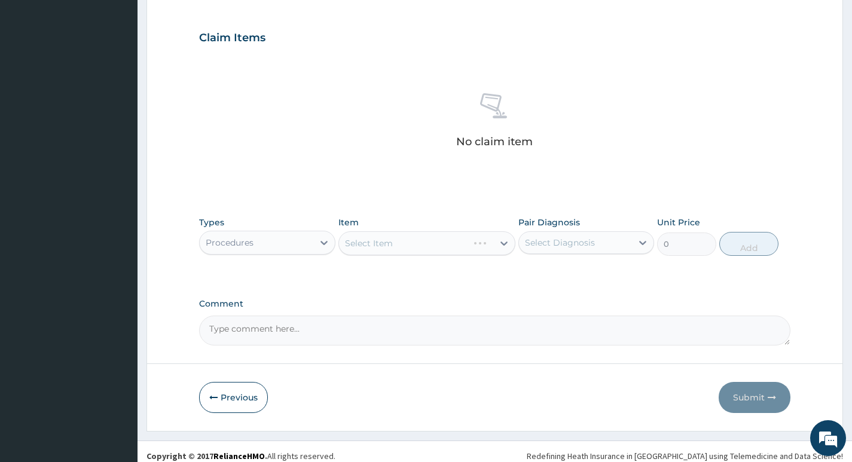
click at [547, 290] on div "PA Code / Prescription Code Enter Code(Secondary Care Only) Encounter Date 18-0…" at bounding box center [494, 34] width 591 height 622
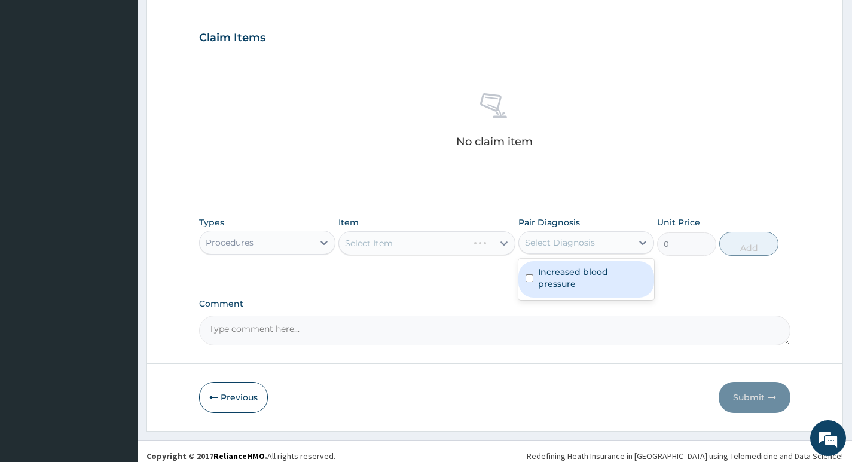
drag, startPoint x: 546, startPoint y: 247, endPoint x: 544, endPoint y: 270, distance: 23.4
click at [546, 250] on div "Select Diagnosis" at bounding box center [575, 242] width 113 height 19
click at [544, 270] on label "Increased blood pressure" at bounding box center [592, 278] width 109 height 24
checkbox input "true"
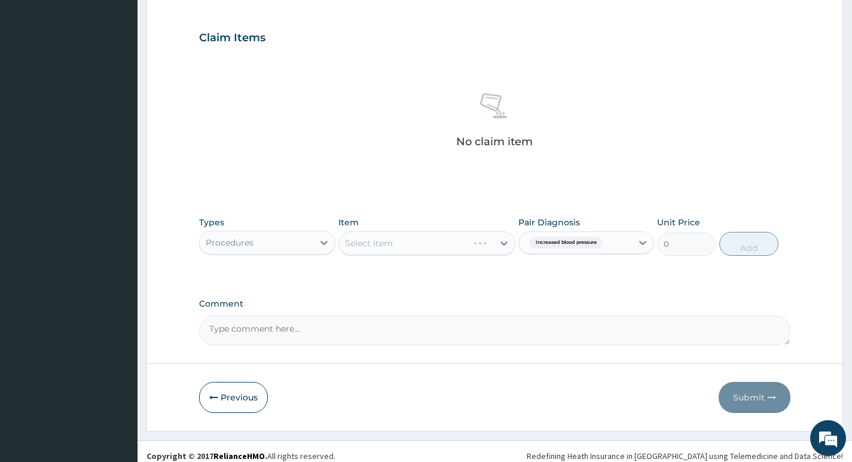
click at [528, 290] on div "PA Code / Prescription Code Enter Code(Secondary Care Only) Encounter Date 18-0…" at bounding box center [494, 34] width 591 height 622
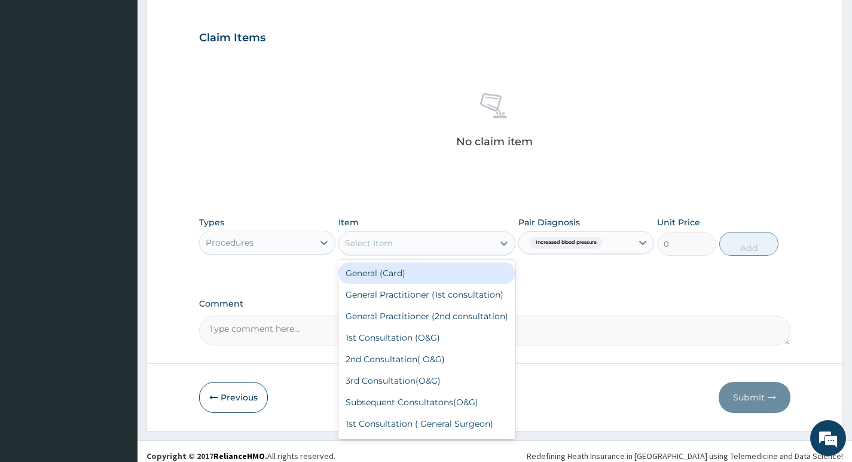
click at [478, 246] on div "Select Item" at bounding box center [416, 243] width 155 height 19
click at [451, 274] on div "General (Card)" at bounding box center [427, 273] width 178 height 22
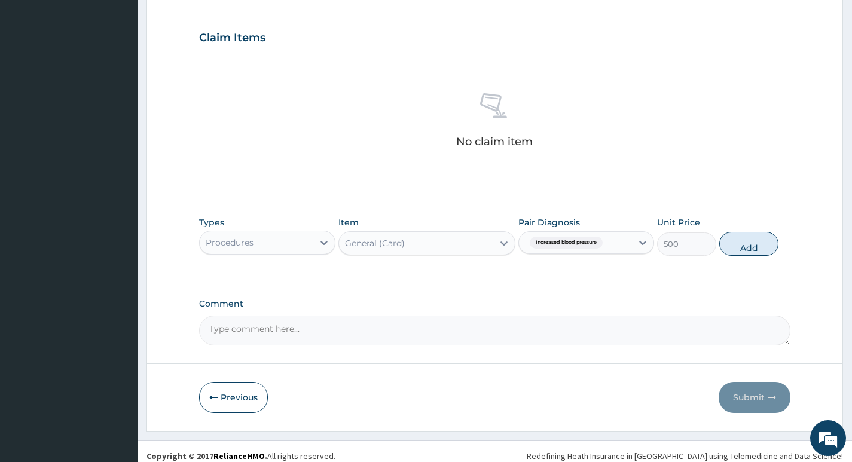
drag, startPoint x: 744, startPoint y: 249, endPoint x: 668, endPoint y: 288, distance: 86.1
click at [734, 255] on button "Add" at bounding box center [748, 244] width 59 height 24
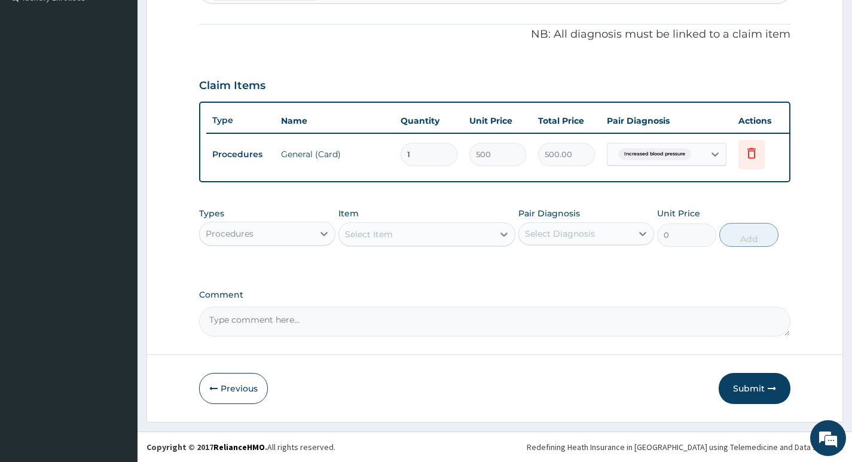
scroll to position [352, 0]
click at [450, 250] on div "Types Procedures Item Select Item Pair Diagnosis Select Diagnosis Unit Price 0 …" at bounding box center [494, 226] width 591 height 51
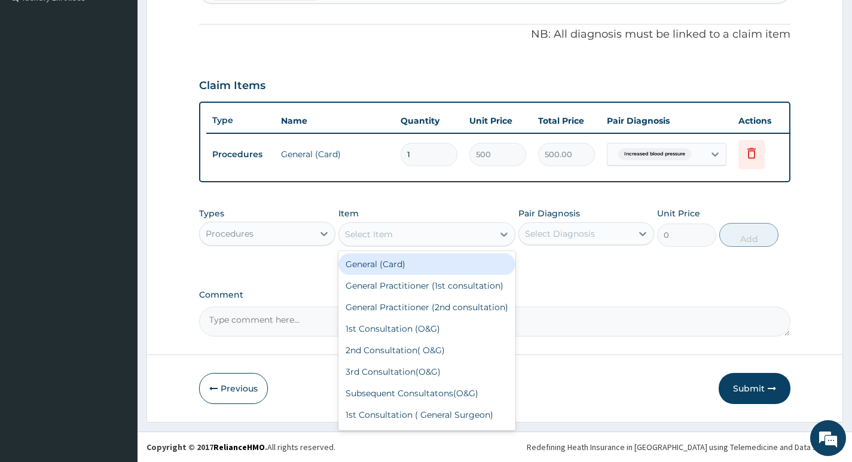
click at [451, 243] on div "Select Item" at bounding box center [416, 234] width 155 height 19
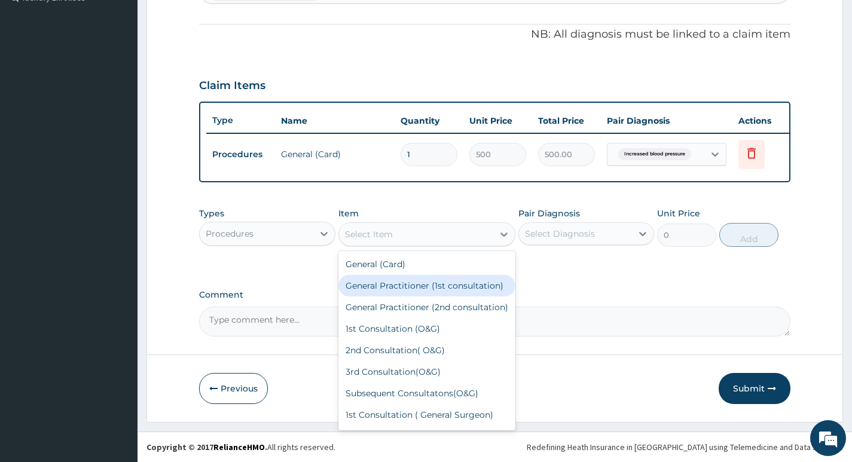
click at [443, 283] on div "General Practitioner (1st consultation)" at bounding box center [427, 286] width 178 height 22
type input "1500"
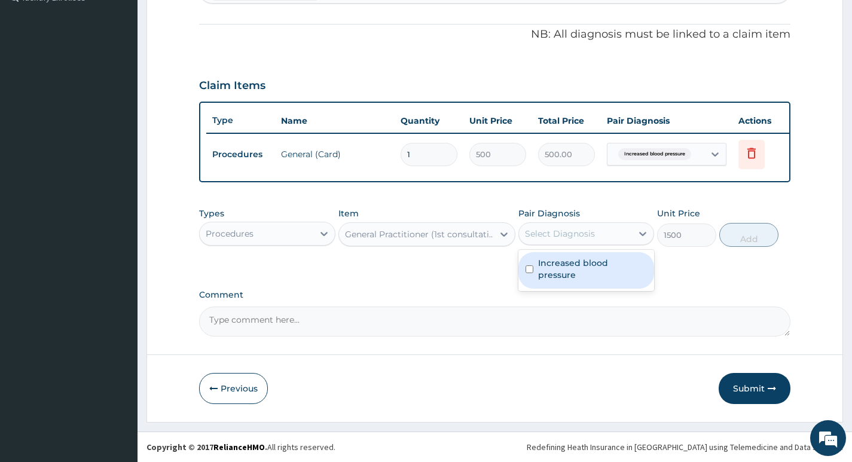
drag, startPoint x: 533, startPoint y: 224, endPoint x: 539, endPoint y: 231, distance: 9.8
click at [533, 224] on div "Select Diagnosis" at bounding box center [575, 233] width 113 height 19
click at [556, 274] on div "Increased blood pressure" at bounding box center [586, 270] width 136 height 36
checkbox input "true"
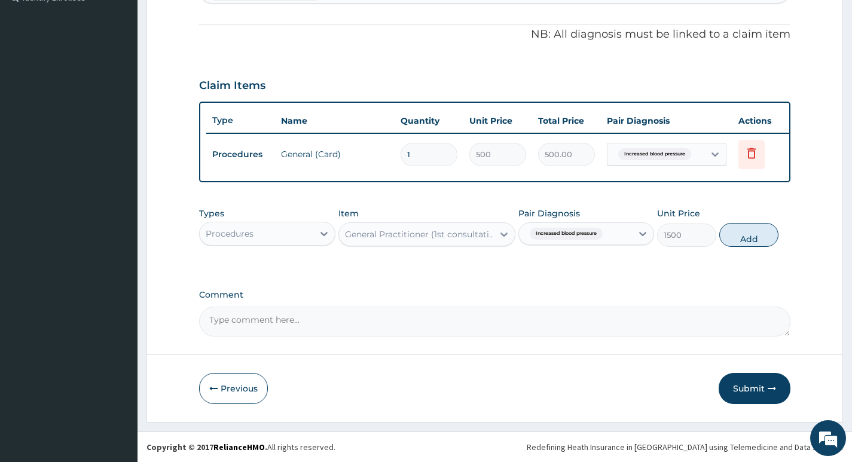
click at [578, 311] on textarea "Comment" at bounding box center [494, 322] width 591 height 30
click at [751, 222] on div "Types Procedures Item General Practitioner (1st consultation) Pair Diagnosis In…" at bounding box center [494, 226] width 591 height 51
click at [750, 232] on button "Add" at bounding box center [748, 235] width 59 height 24
type input "0"
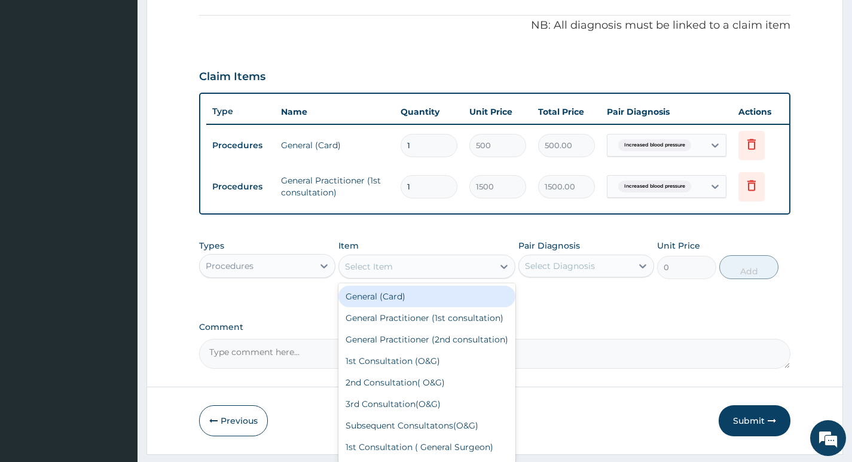
drag, startPoint x: 458, startPoint y: 274, endPoint x: 435, endPoint y: 283, distance: 25.5
click at [458, 274] on div "Select Item" at bounding box center [416, 266] width 155 height 19
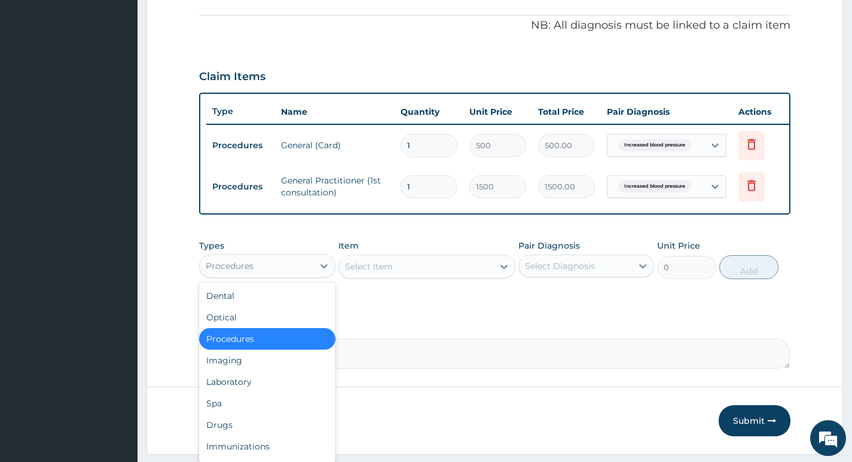
click at [267, 272] on div "Procedures" at bounding box center [256, 265] width 113 height 19
click at [278, 390] on div "Laboratory" at bounding box center [267, 382] width 136 height 22
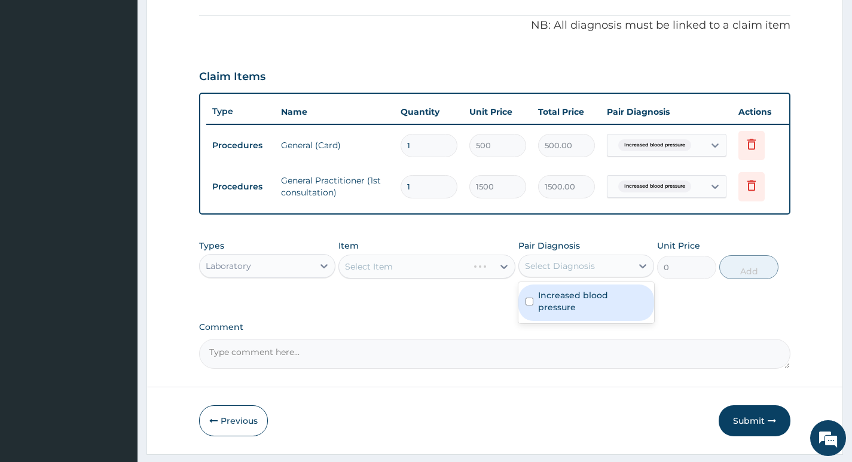
click at [577, 276] on div "Select Diagnosis" at bounding box center [575, 265] width 113 height 19
click at [569, 292] on div "Increased blood pressure" at bounding box center [586, 302] width 136 height 41
drag, startPoint x: 536, startPoint y: 307, endPoint x: 529, endPoint y: 308, distance: 6.8
click at [533, 307] on div "Increased blood pressure" at bounding box center [586, 303] width 136 height 36
checkbox input "true"
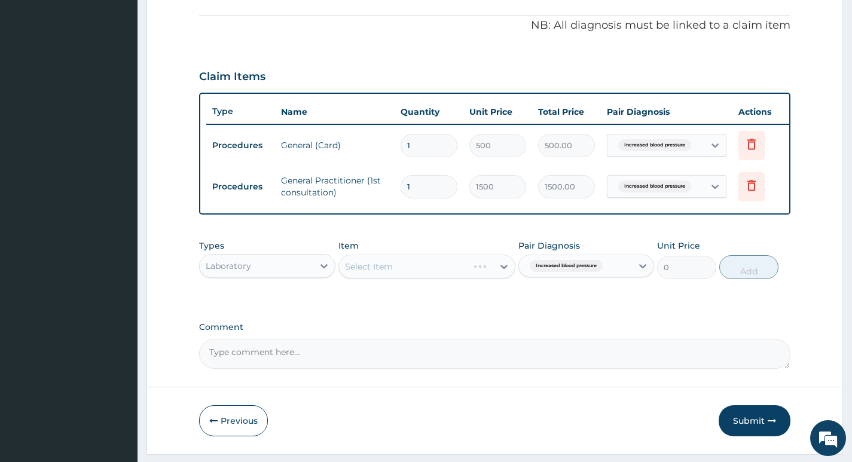
click at [492, 318] on div "PA Code / Prescription Code Enter Code(Secondary Care Only) Encounter Date 18-0…" at bounding box center [494, 65] width 591 height 607
click at [484, 268] on div "Select Item" at bounding box center [427, 267] width 178 height 24
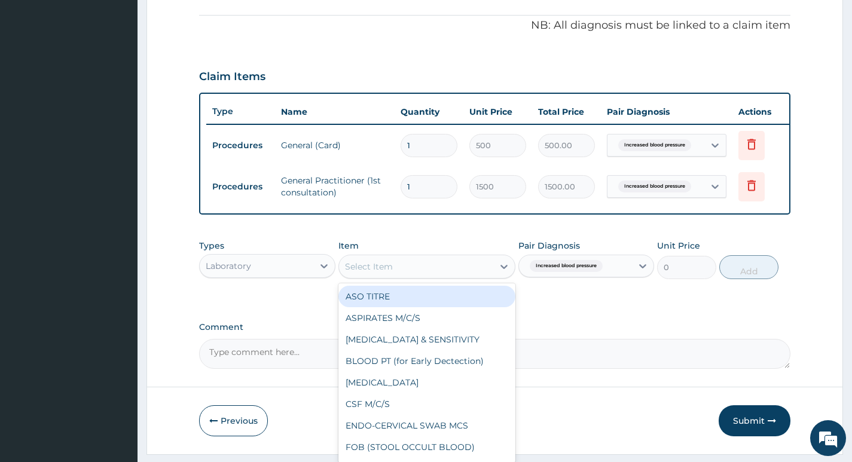
click at [483, 273] on div "Select Item" at bounding box center [416, 266] width 155 height 19
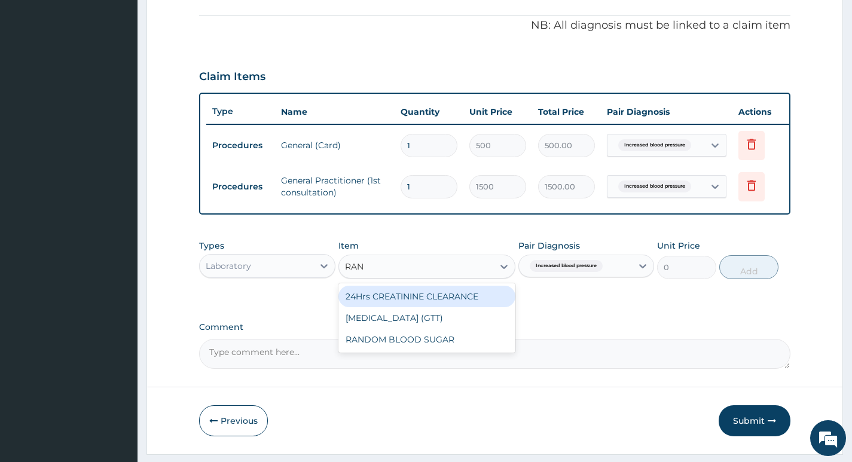
type input "RAND"
click at [462, 306] on div "RANDOM BLOOD SUGAR" at bounding box center [427, 297] width 178 height 22
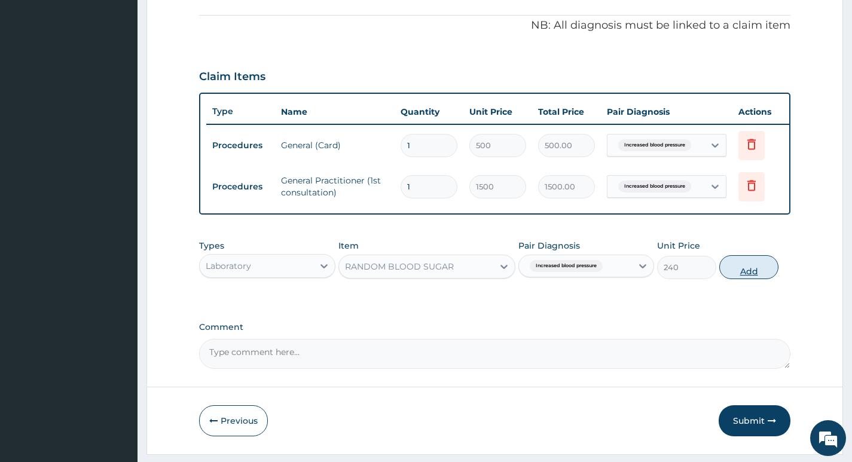
click at [760, 268] on button "Add" at bounding box center [748, 267] width 59 height 24
type input "0"
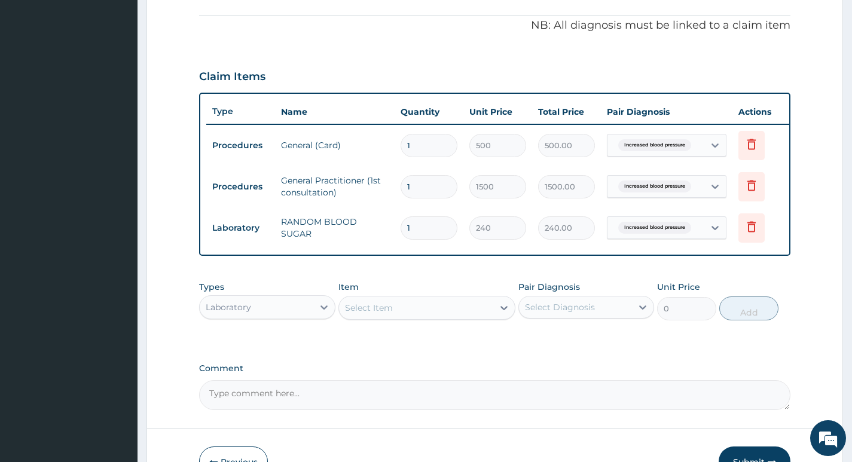
click at [267, 311] on div "Laboratory" at bounding box center [256, 307] width 113 height 19
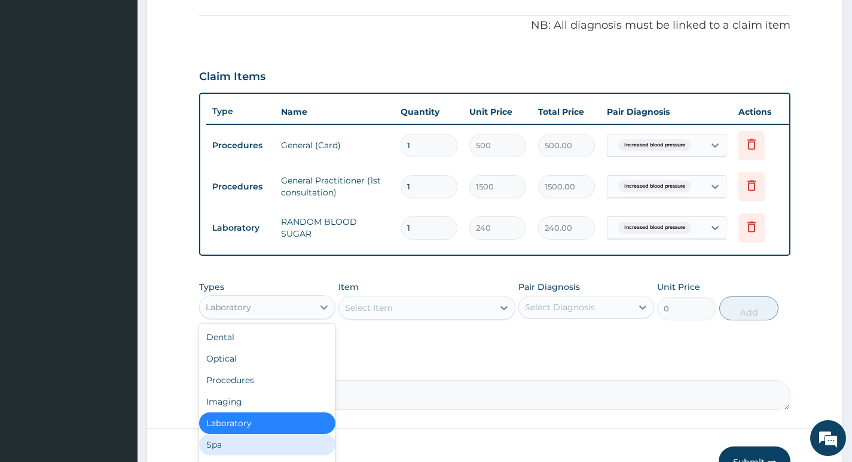
scroll to position [41, 0]
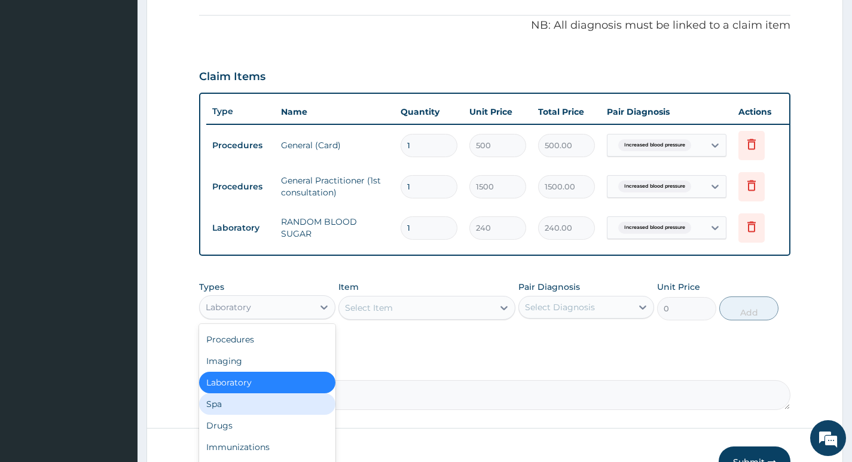
click at [250, 415] on div "Spa" at bounding box center [267, 404] width 136 height 22
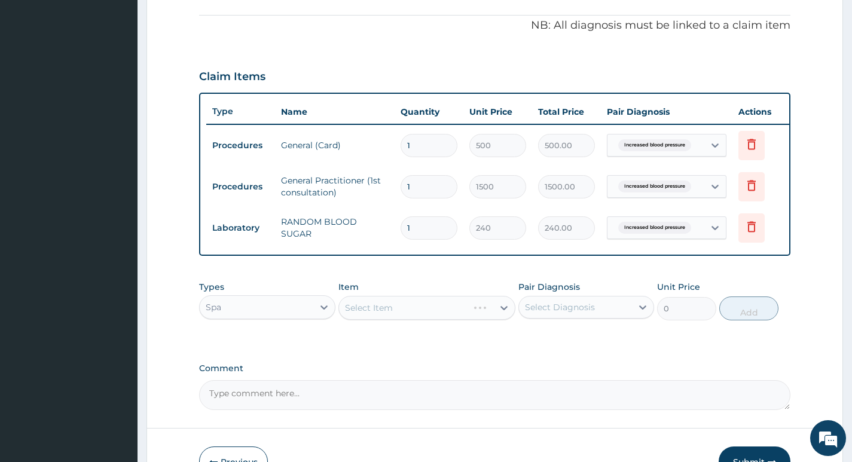
click at [282, 310] on div "Spa" at bounding box center [256, 307] width 113 height 19
click at [490, 374] on label "Comment" at bounding box center [494, 368] width 591 height 10
click at [490, 382] on textarea "Comment" at bounding box center [494, 395] width 591 height 30
click at [544, 313] on div "Select Diagnosis" at bounding box center [560, 307] width 70 height 12
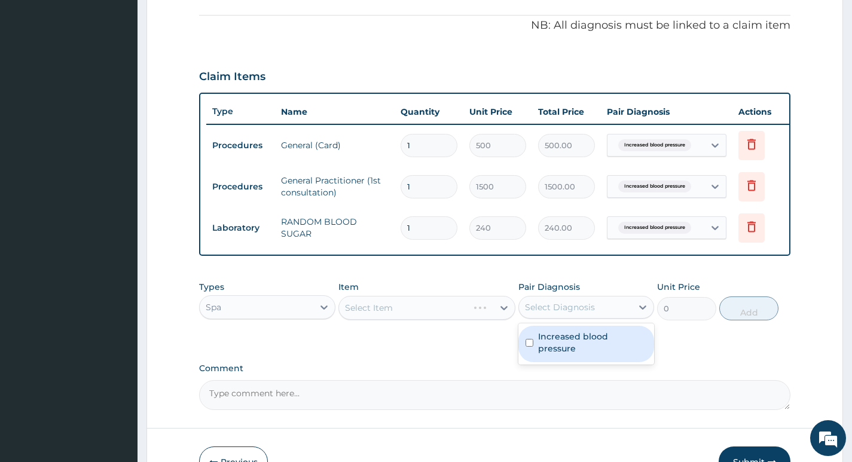
click at [541, 354] on div "Increased blood pressure" at bounding box center [586, 344] width 136 height 36
checkbox input "true"
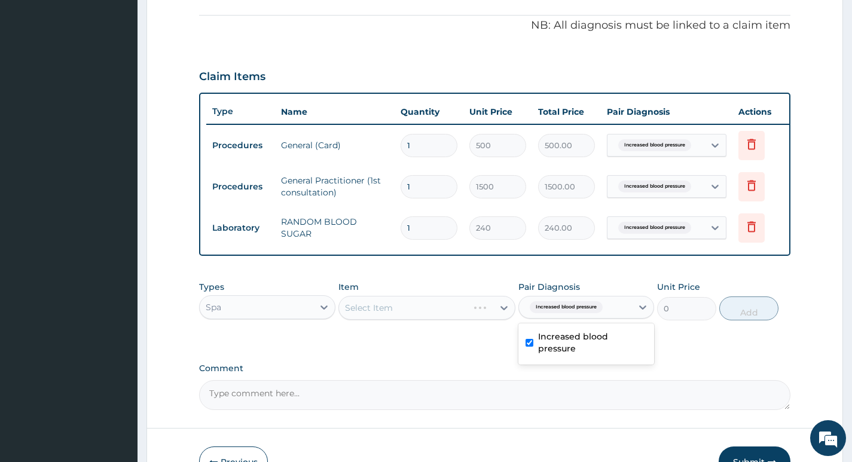
click at [470, 374] on label "Comment" at bounding box center [494, 368] width 591 height 10
click at [470, 381] on textarea "Comment" at bounding box center [494, 395] width 591 height 30
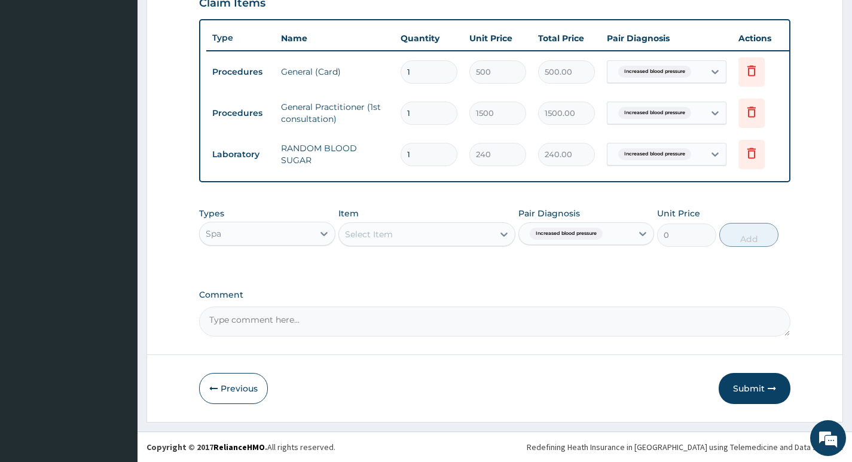
scroll to position [435, 0]
click at [481, 236] on div "Select Item" at bounding box center [416, 234] width 155 height 19
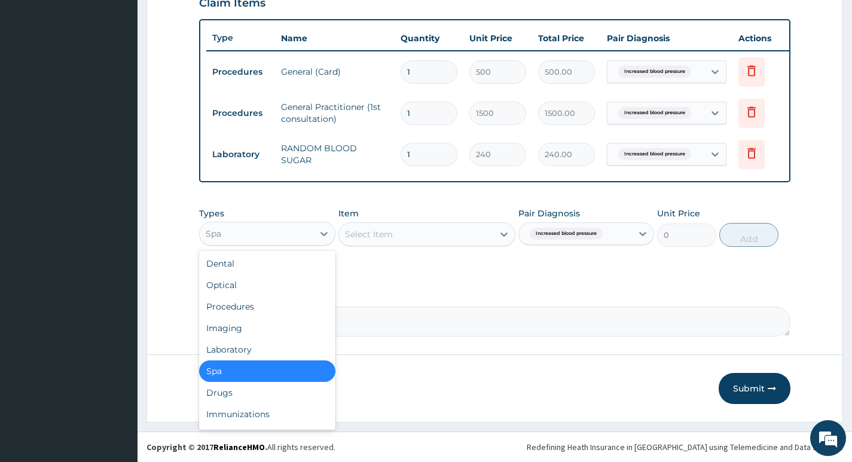
click at [286, 233] on div "Spa" at bounding box center [256, 233] width 113 height 19
click at [230, 393] on div "Drugs" at bounding box center [267, 393] width 136 height 22
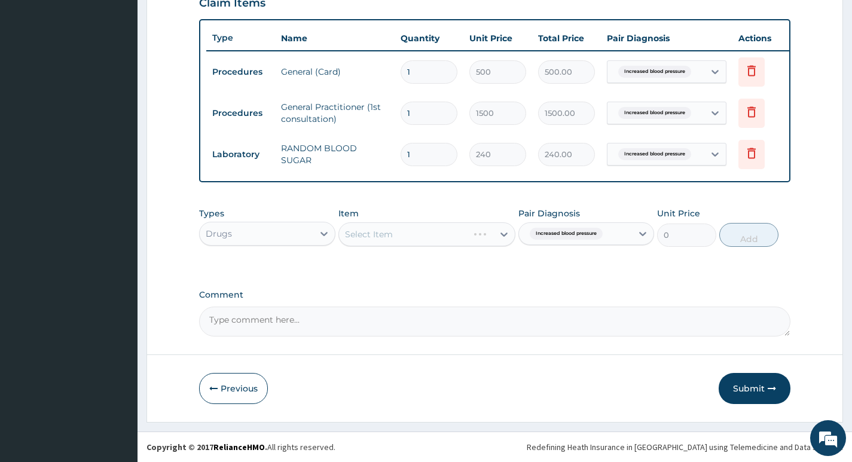
click at [468, 318] on textarea "Comment" at bounding box center [494, 322] width 591 height 30
click at [488, 286] on div "PA Code / Prescription Code Enter Code(Secondary Care Only) Encounter Date 18-0…" at bounding box center [494, 13] width 591 height 648
click at [441, 243] on div "Select Item" at bounding box center [416, 234] width 155 height 19
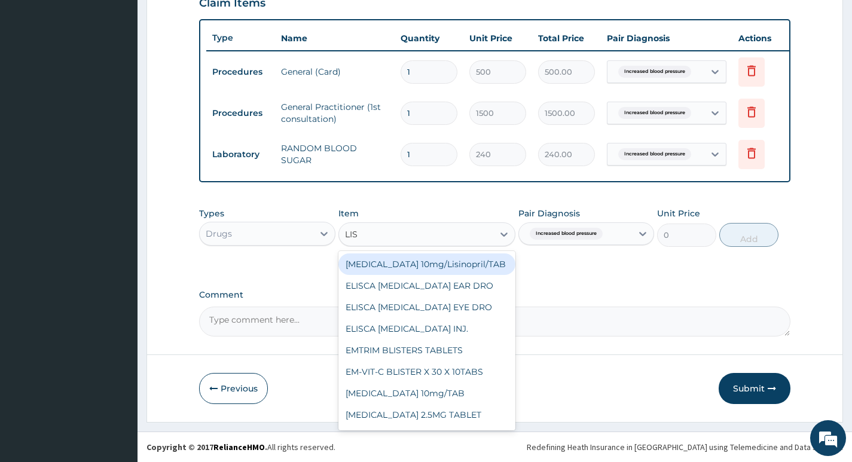
type input "LISI"
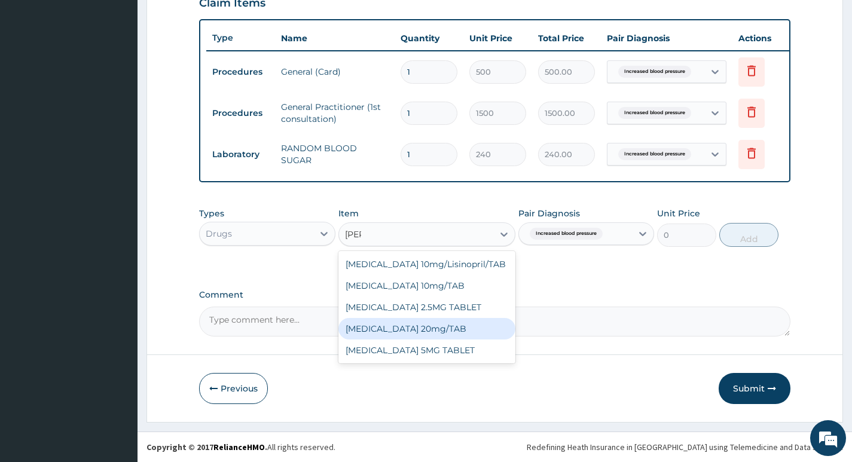
click at [466, 330] on div "LISINOPRIL 20mg/TAB" at bounding box center [427, 329] width 178 height 22
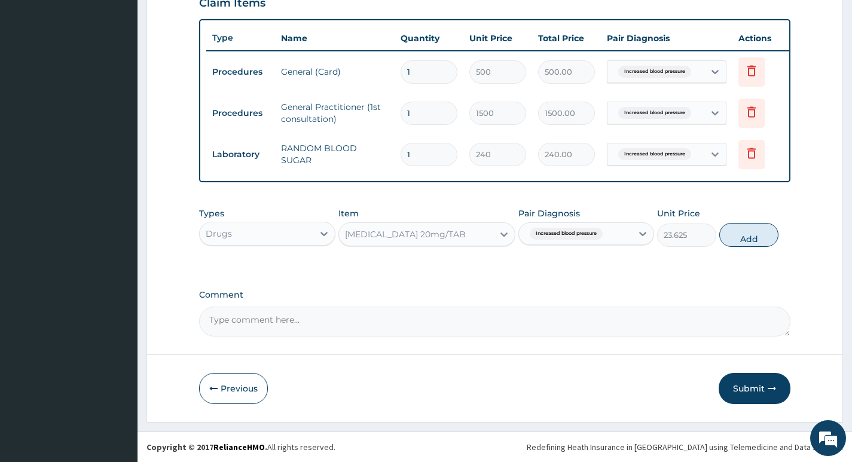
click at [759, 232] on button "Add" at bounding box center [748, 235] width 59 height 24
type input "0"
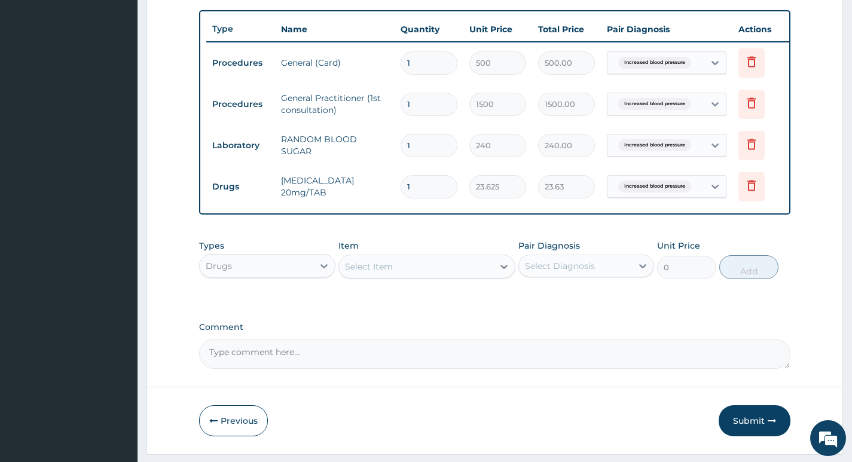
type input "14"
type input "330.75"
type input "14"
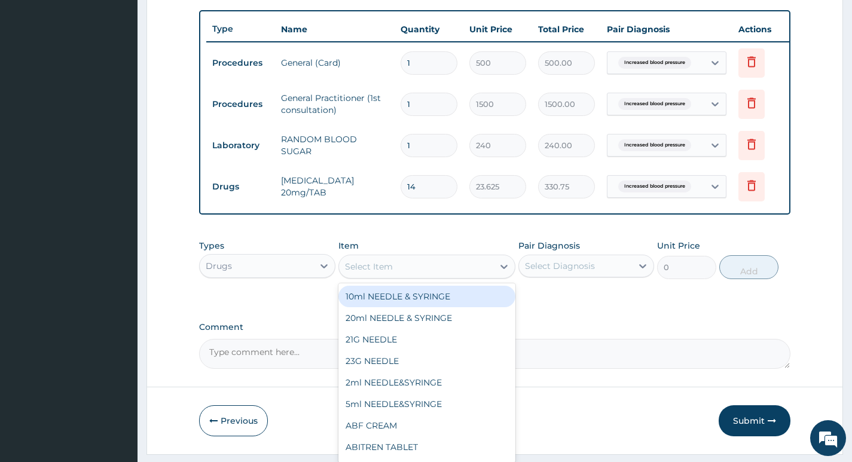
click at [402, 276] on div "Select Item" at bounding box center [416, 266] width 155 height 19
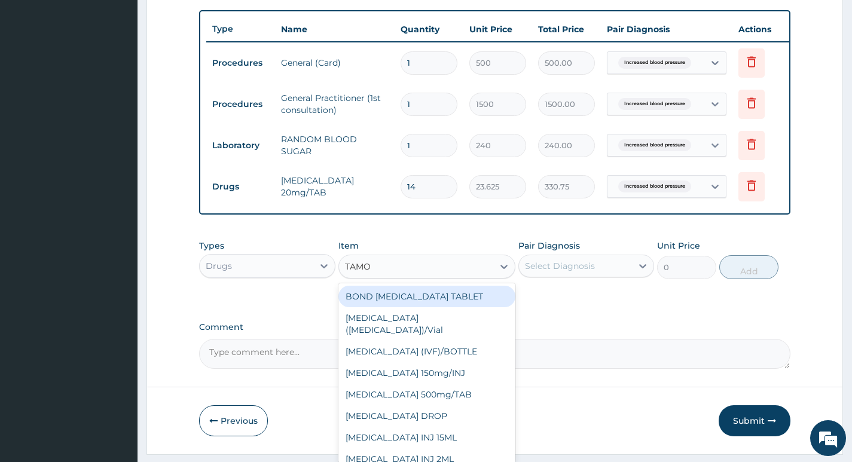
type input "TAMOL"
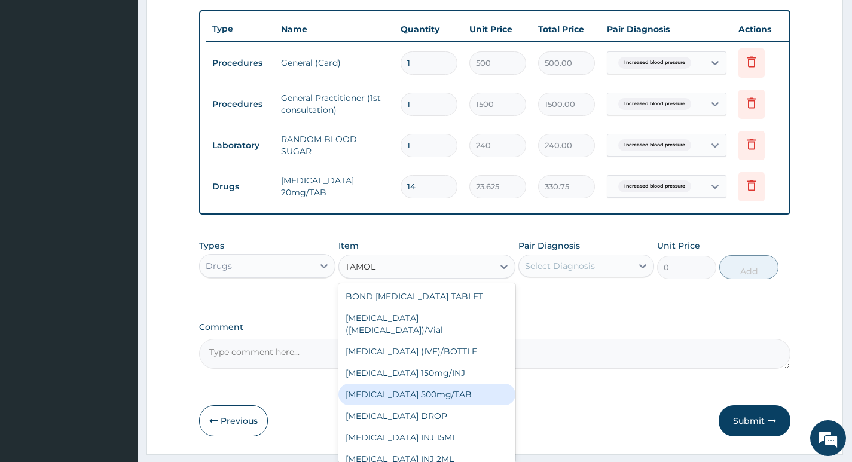
click at [474, 397] on div "PARACETAMOL 500mg/TAB" at bounding box center [427, 395] width 178 height 22
type input "5.25"
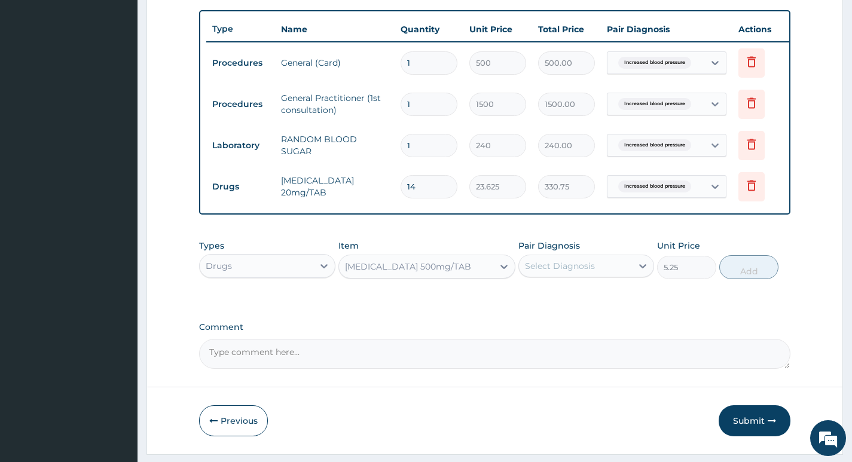
click at [603, 259] on div "Pair Diagnosis Select Diagnosis" at bounding box center [586, 259] width 136 height 39
drag, startPoint x: 595, startPoint y: 270, endPoint x: 584, endPoint y: 285, distance: 19.2
click at [595, 270] on div "Select Diagnosis" at bounding box center [575, 265] width 113 height 19
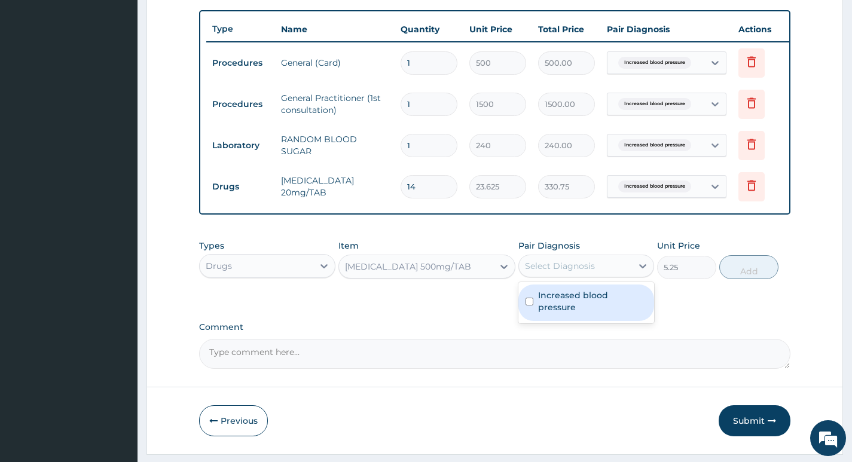
click at [569, 304] on label "Increased blood pressure" at bounding box center [592, 301] width 109 height 24
checkbox input "true"
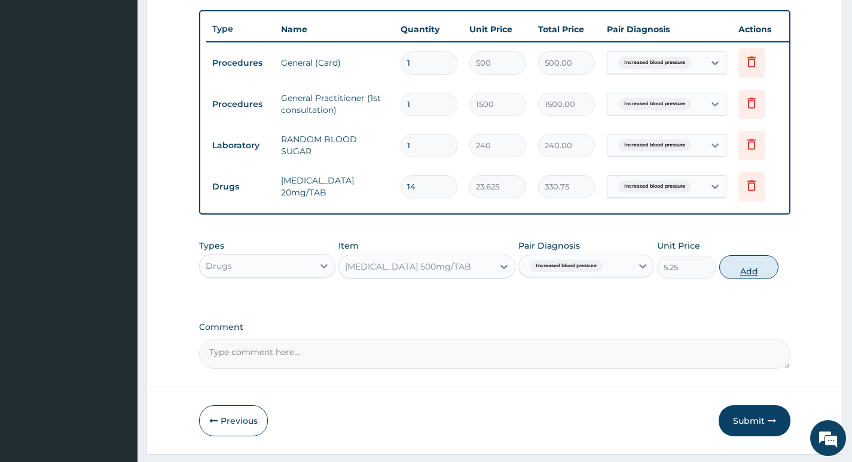
click at [765, 279] on button "Add" at bounding box center [748, 267] width 59 height 24
type input "0"
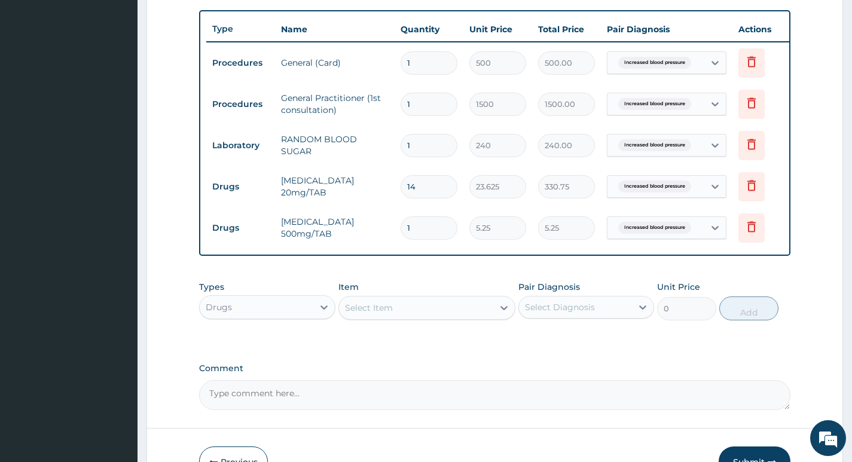
type input "0.00"
type input "2"
type input "10.50"
type input "20"
type input "105.00"
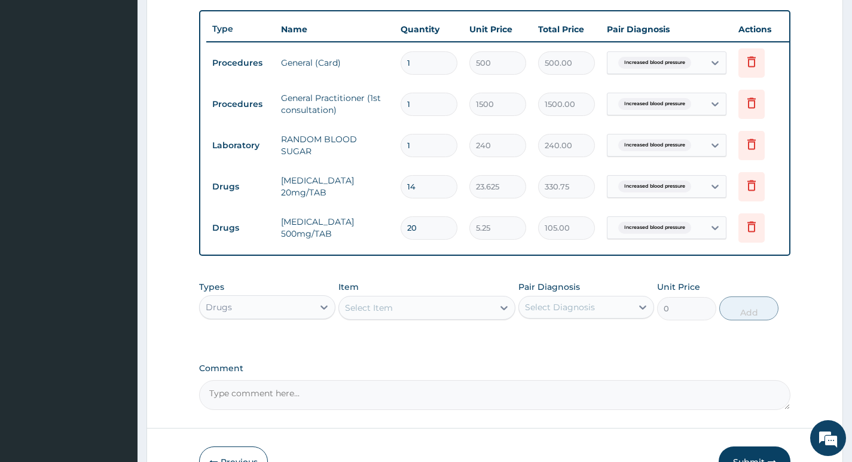
type input "20"
click at [571, 320] on div "Pair Diagnosis Select Diagnosis" at bounding box center [586, 300] width 136 height 39
click at [564, 313] on div "Select Diagnosis" at bounding box center [560, 307] width 70 height 12
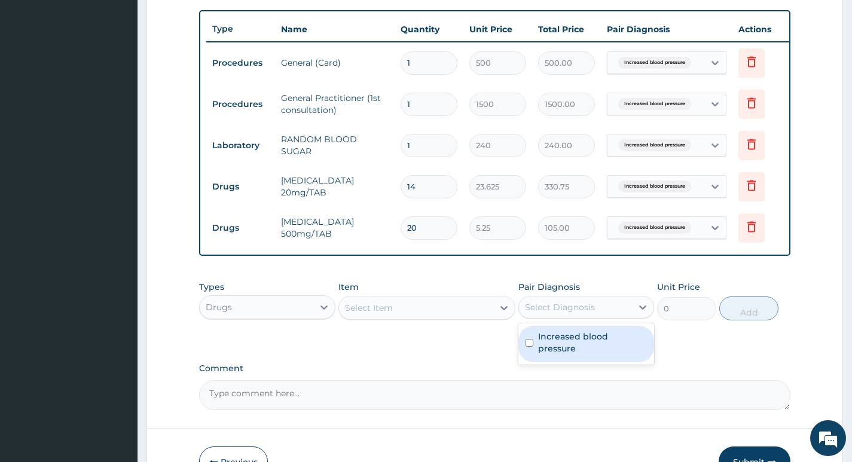
click at [555, 342] on label "Increased blood pressure" at bounding box center [592, 343] width 109 height 24
checkbox input "true"
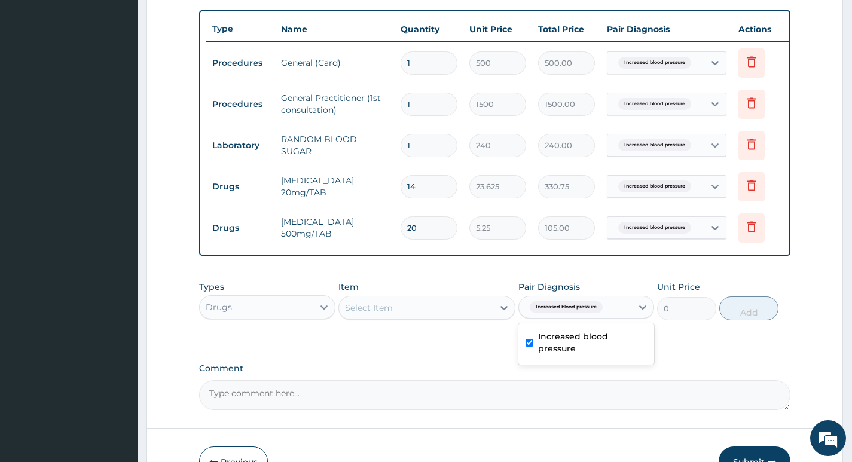
click at [518, 344] on div "Types Drugs Item Select Item Pair Diagnosis option Increased blood pressure, se…" at bounding box center [494, 309] width 591 height 69
drag, startPoint x: 460, startPoint y: 345, endPoint x: 459, endPoint y: 330, distance: 15.6
click at [460, 344] on div "Types Drugs Item Select Item Pair Diagnosis option Increased blood pressure, se…" at bounding box center [494, 309] width 591 height 69
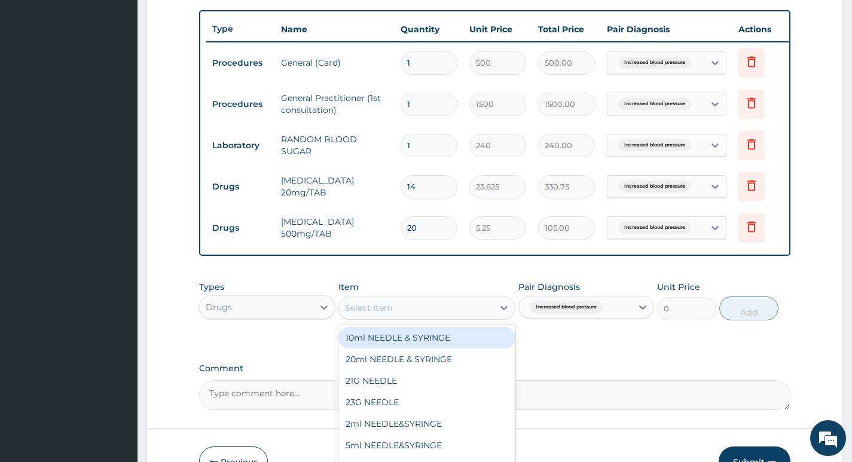
click at [460, 317] on div "Select Item" at bounding box center [416, 307] width 155 height 19
type input "VALIUM"
click at [455, 337] on div "VALIUM 5MG TABLET" at bounding box center [427, 338] width 178 height 22
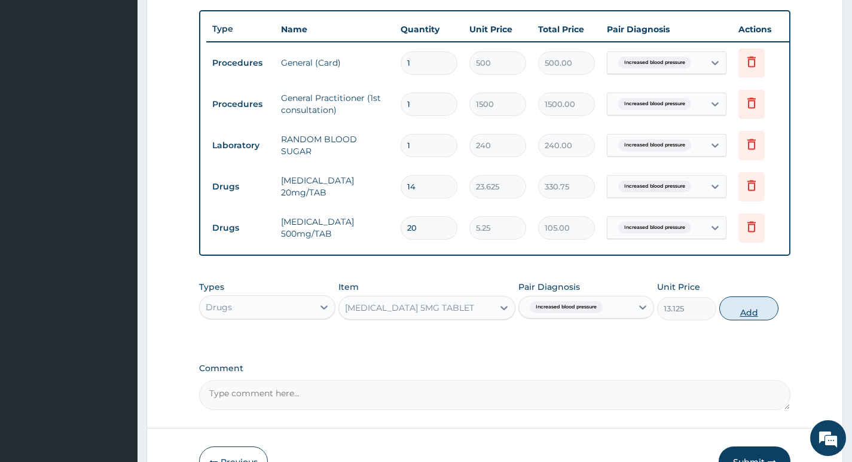
click at [740, 314] on button "Add" at bounding box center [748, 308] width 59 height 24
type input "0"
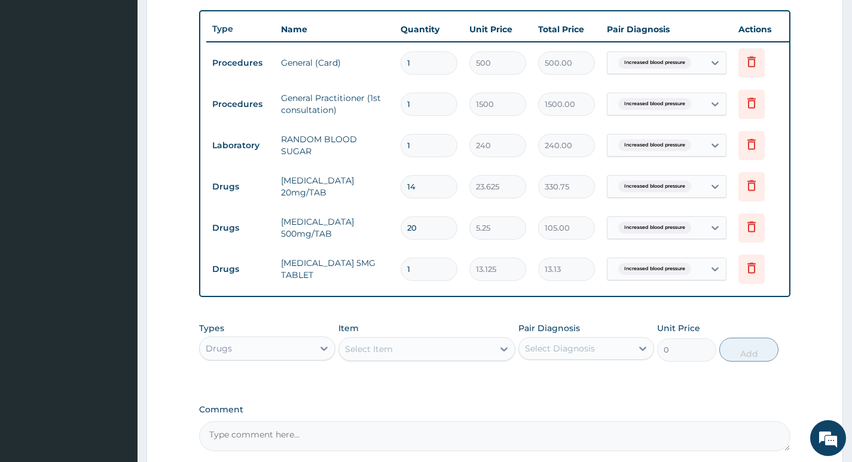
type input "10"
type input "131.25"
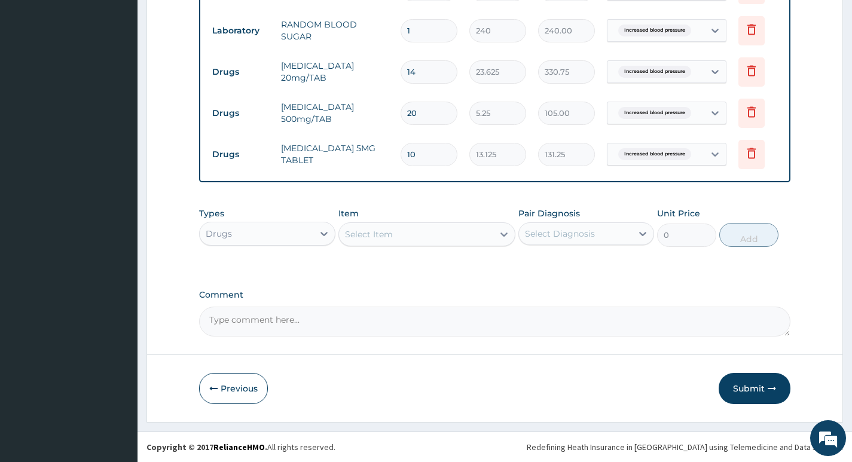
scroll to position [558, 0]
type input "10"
click at [767, 383] on button "Submit" at bounding box center [754, 388] width 72 height 31
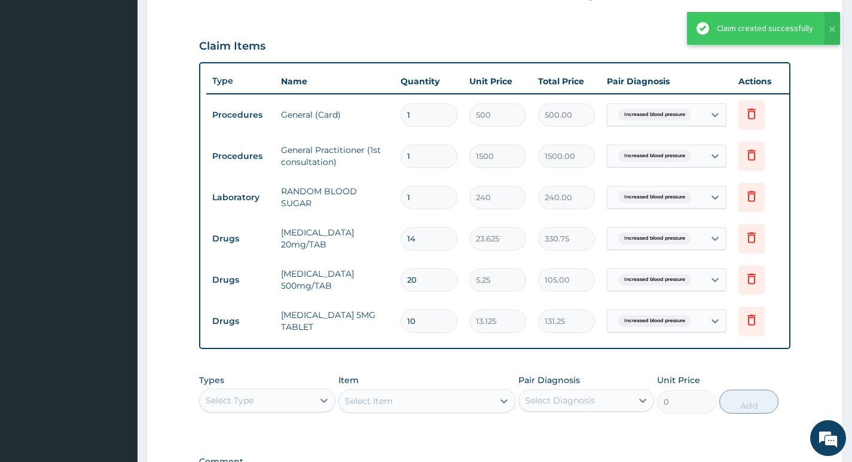
scroll to position [379, 0]
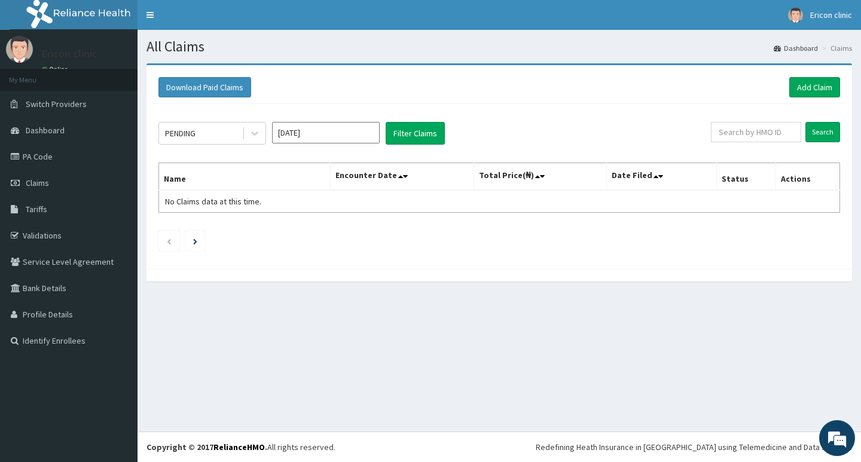
click at [429, 221] on div "PENDING [DATE] Filter Claims Search Name Encounter Date Total Price(₦) Date Fil…" at bounding box center [498, 183] width 693 height 159
click at [738, 131] on input "text" at bounding box center [756, 132] width 90 height 20
paste input "LFL/10010/E"
type input "LFL/10010/E"
click at [805, 122] on input "Search" at bounding box center [822, 132] width 35 height 20
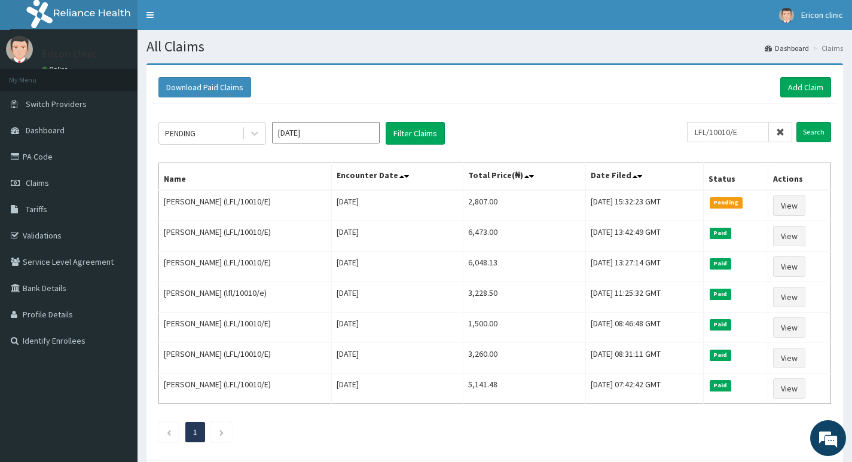
click at [799, 100] on div "Download Paid Claims Add Claim" at bounding box center [494, 87] width 684 height 33
click at [796, 86] on link "Add Claim" at bounding box center [805, 87] width 51 height 20
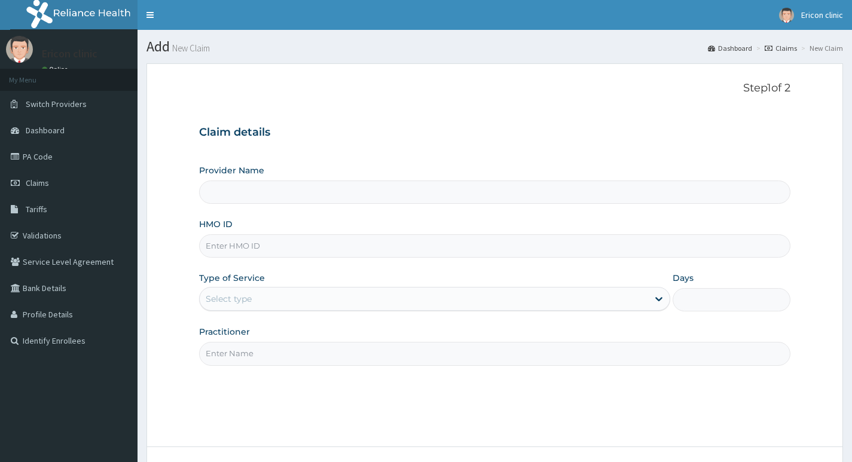
click at [387, 237] on input "HMO ID" at bounding box center [494, 245] width 591 height 23
paste input "LFL/10010/E"
type input "LFL/10010/E"
click at [313, 313] on div "Provider Name HMO ID LFL/10010/E Type of Service Select type Days Practitioner" at bounding box center [494, 264] width 591 height 201
click at [321, 307] on div "Select type" at bounding box center [424, 298] width 448 height 19
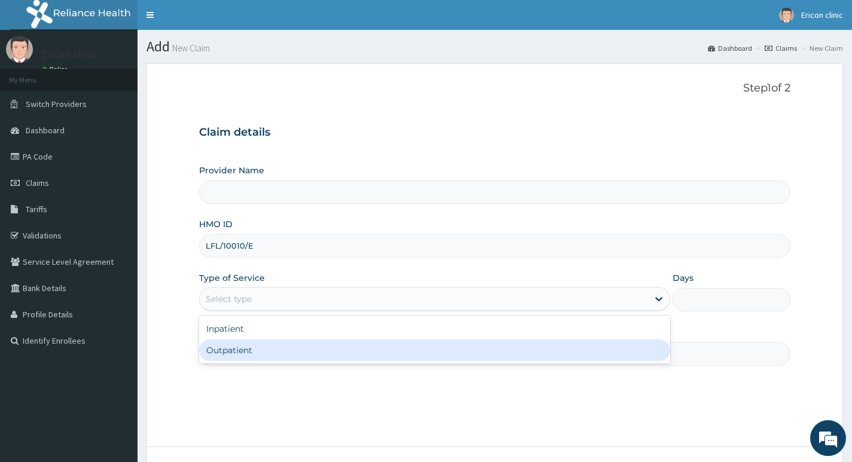
click at [301, 351] on div "Outpatient" at bounding box center [434, 351] width 471 height 22
type input "1"
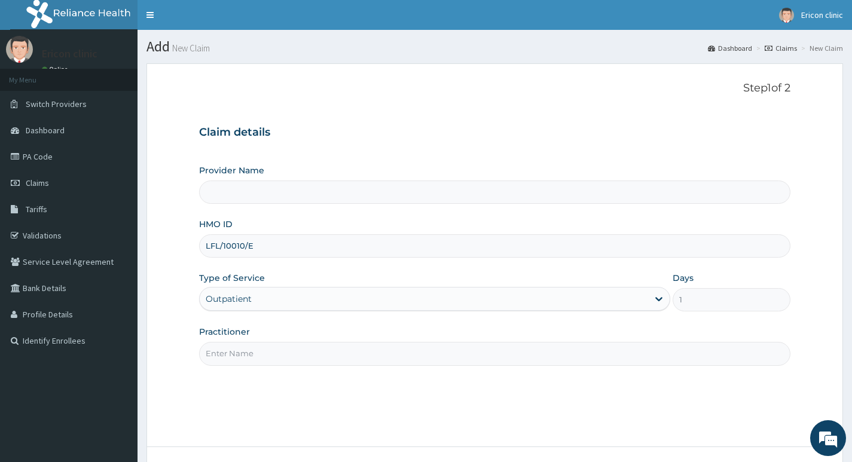
click at [301, 355] on input "Practitioner" at bounding box center [494, 353] width 591 height 23
type input "[PERSON_NAME] clinic and maternity"
type input "DR [PERSON_NAME]"
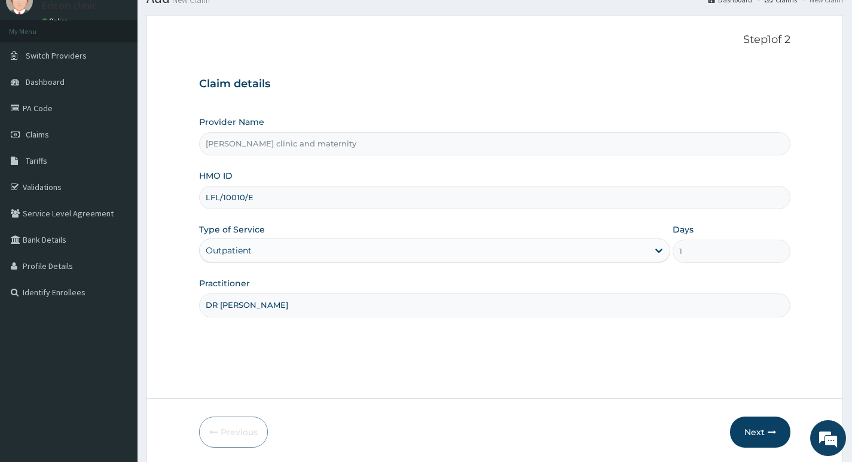
scroll to position [92, 0]
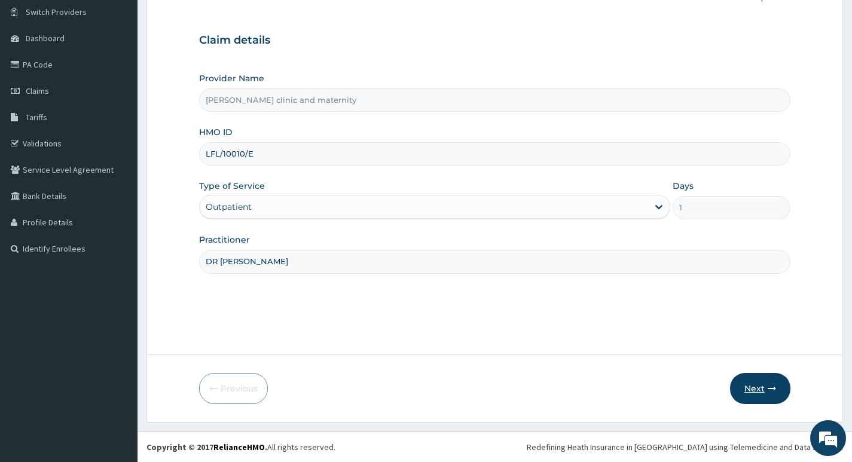
click at [761, 394] on button "Next" at bounding box center [760, 388] width 60 height 31
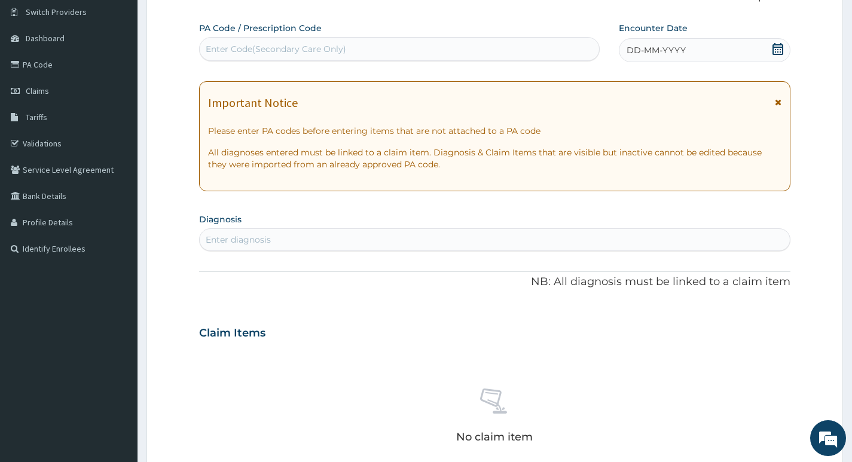
click at [750, 62] on div "DD-MM-YYYY" at bounding box center [705, 50] width 172 height 24
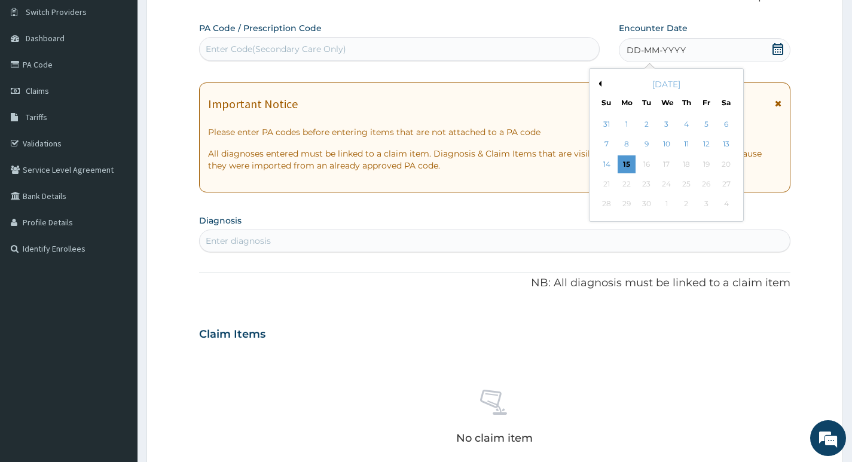
click at [746, 54] on div "DD-MM-YYYY" at bounding box center [705, 50] width 172 height 24
click at [600, 84] on button "Previous Month" at bounding box center [598, 84] width 6 height 6
click at [663, 186] on div "20" at bounding box center [666, 184] width 18 height 18
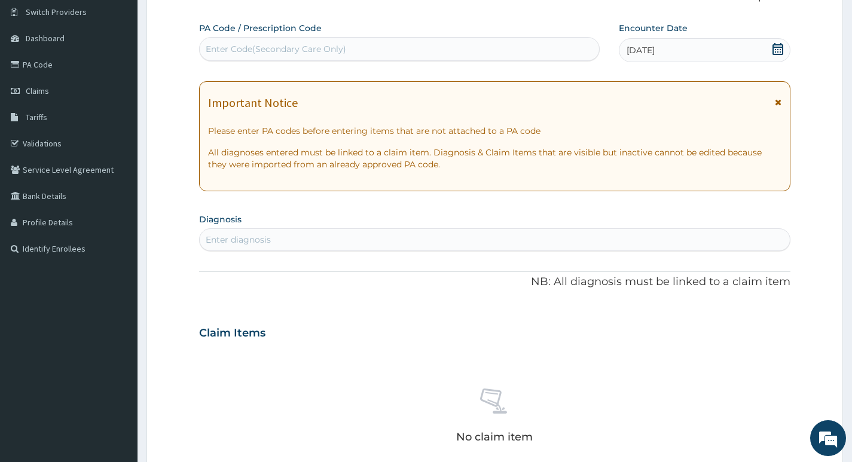
click at [393, 238] on div "Enter diagnosis" at bounding box center [495, 239] width 590 height 19
type input "PLAS"
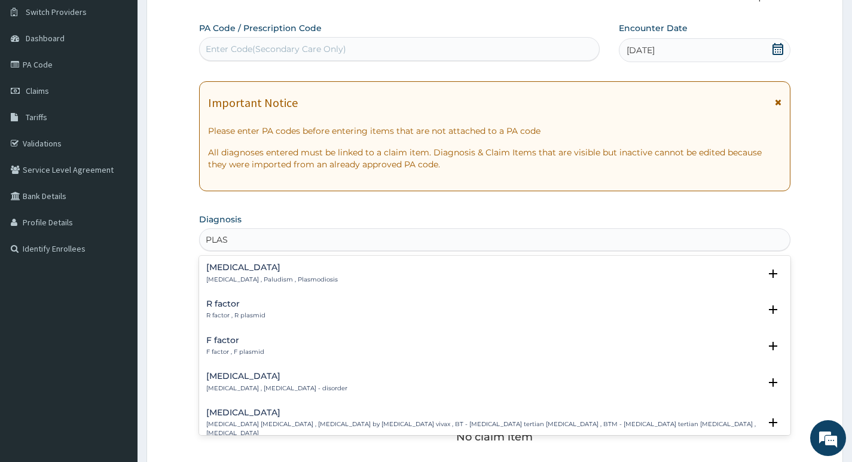
click at [280, 271] on h4 "[MEDICAL_DATA]" at bounding box center [271, 267] width 131 height 9
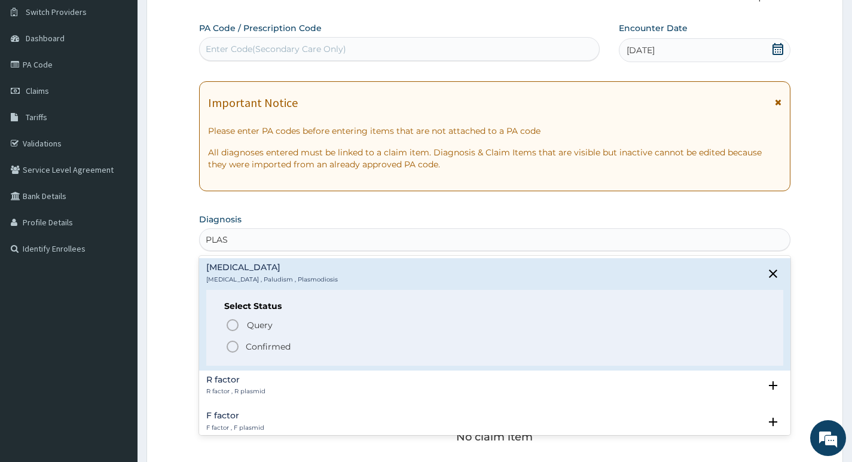
click at [253, 351] on p "Confirmed" at bounding box center [268, 347] width 45 height 12
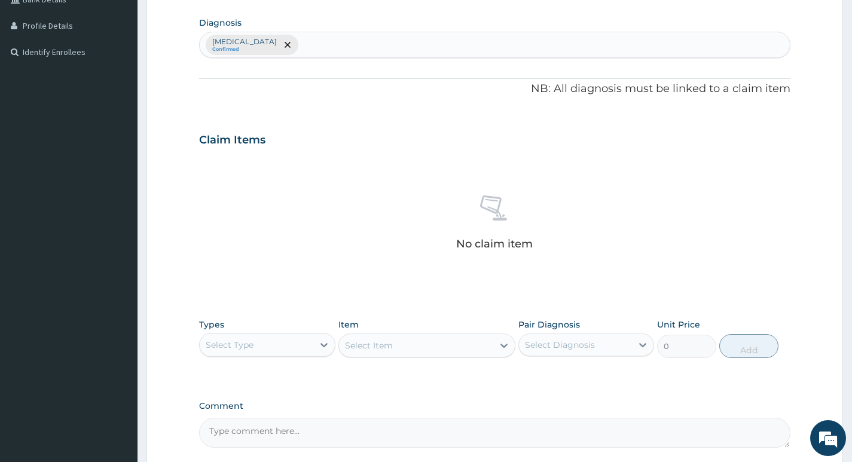
scroll to position [331, 0]
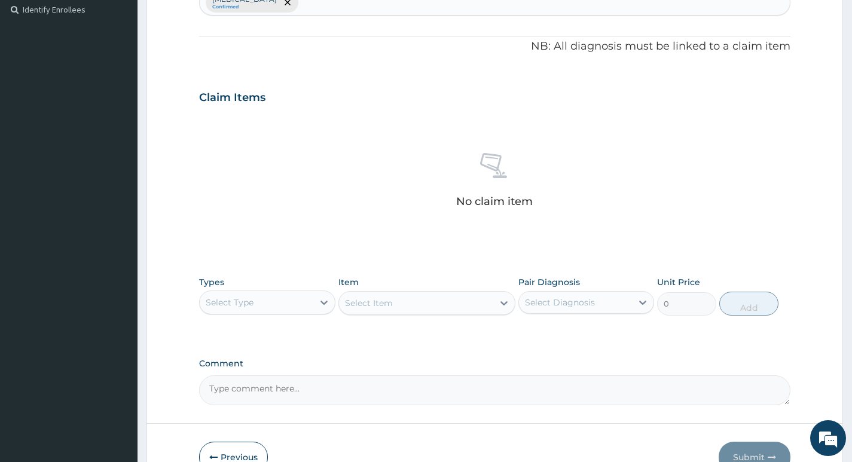
click at [302, 313] on div "Select Type" at bounding box center [267, 302] width 136 height 24
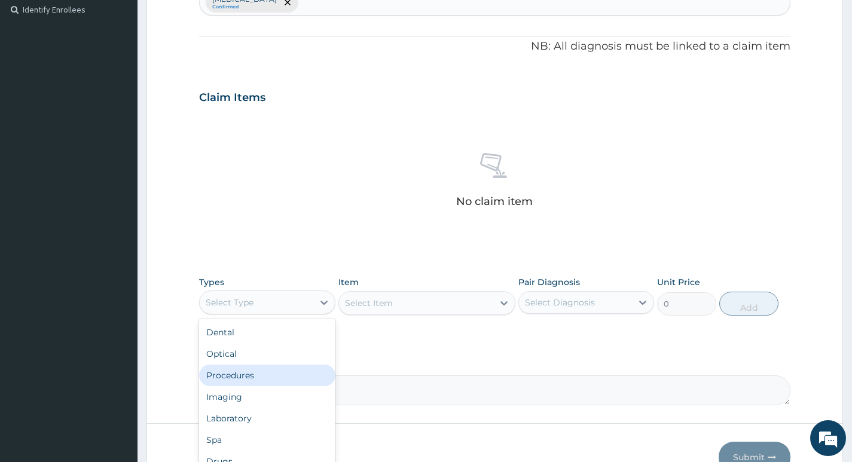
click at [263, 374] on div "Procedures" at bounding box center [267, 376] width 136 height 22
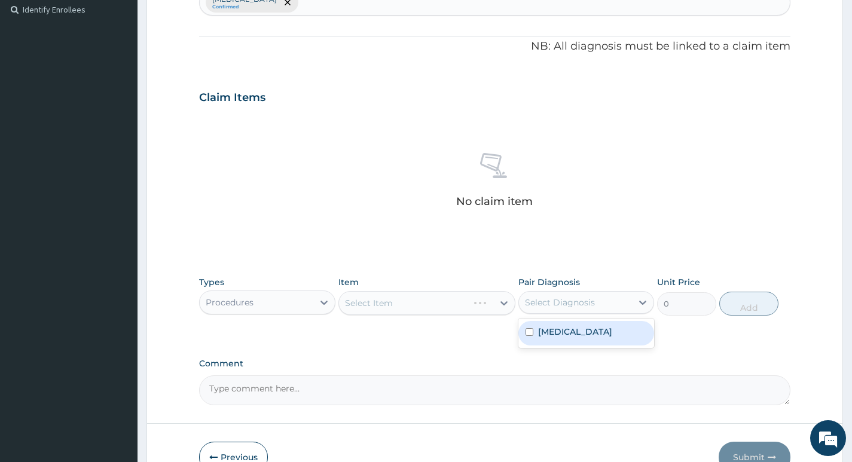
click at [548, 310] on div "Select Diagnosis" at bounding box center [575, 302] width 113 height 19
click at [531, 325] on div "[MEDICAL_DATA]" at bounding box center [586, 333] width 136 height 25
checkbox input "true"
click at [481, 344] on div "PA Code / Prescription Code Enter Code(Secondary Care Only) Encounter Date [DAT…" at bounding box center [494, 94] width 591 height 622
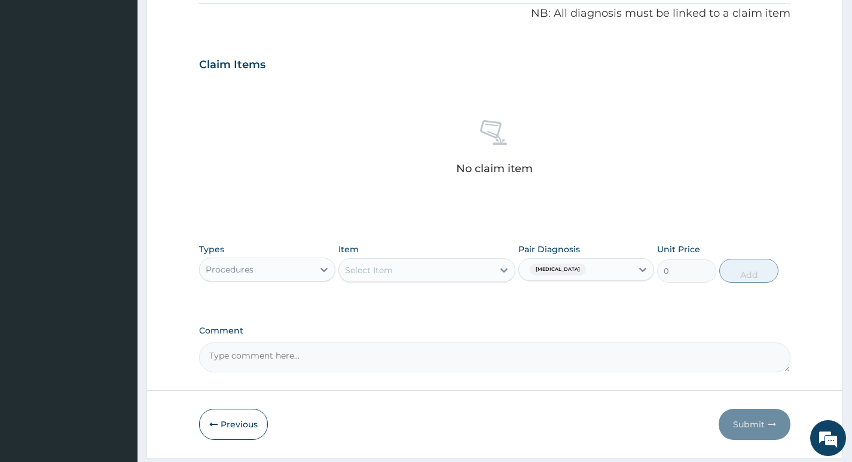
scroll to position [391, 0]
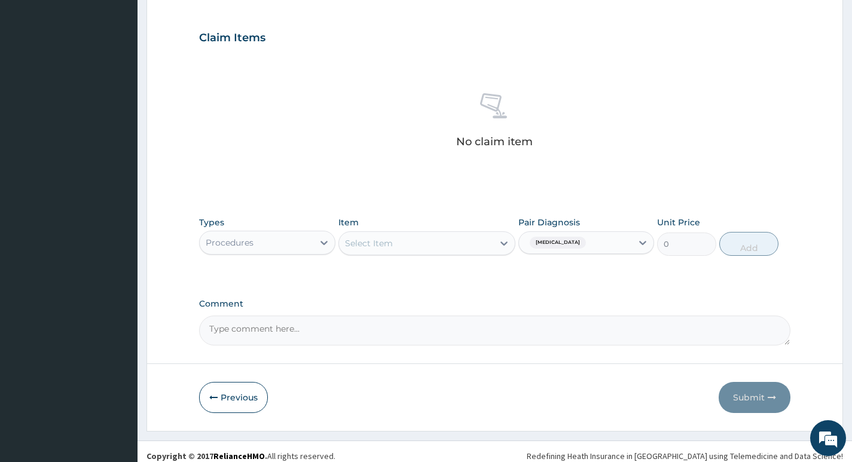
click at [493, 254] on div "Select Item" at bounding box center [427, 243] width 178 height 24
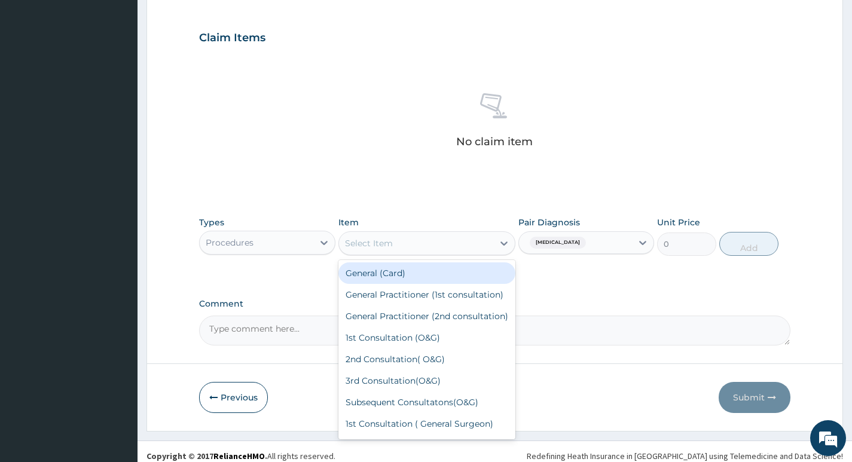
drag, startPoint x: 497, startPoint y: 277, endPoint x: 620, endPoint y: 273, distance: 122.6
click at [497, 278] on div "General (Card)" at bounding box center [427, 273] width 178 height 22
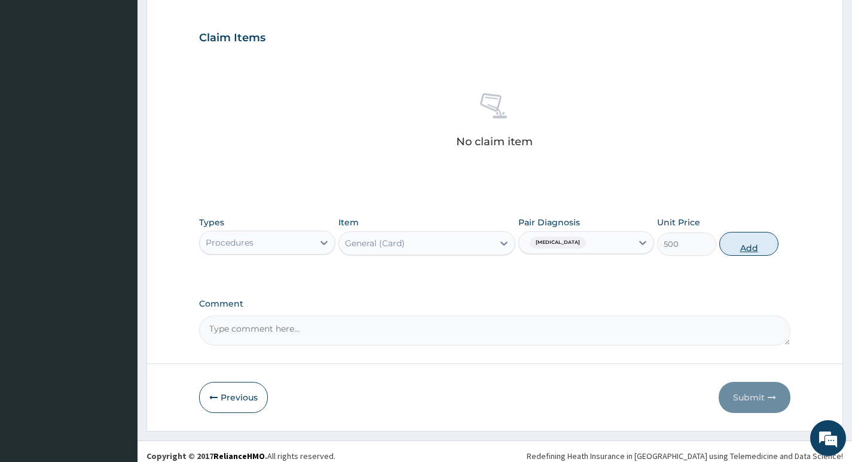
click at [754, 248] on button "Add" at bounding box center [748, 244] width 59 height 24
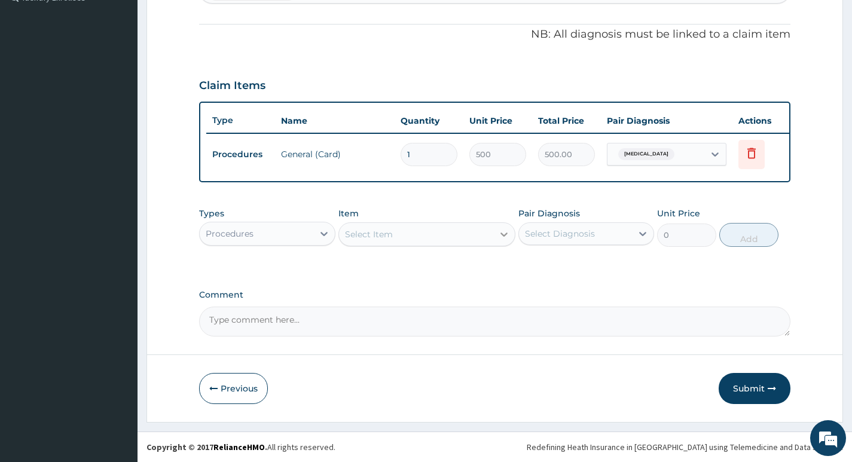
click at [503, 238] on icon at bounding box center [504, 234] width 12 height 12
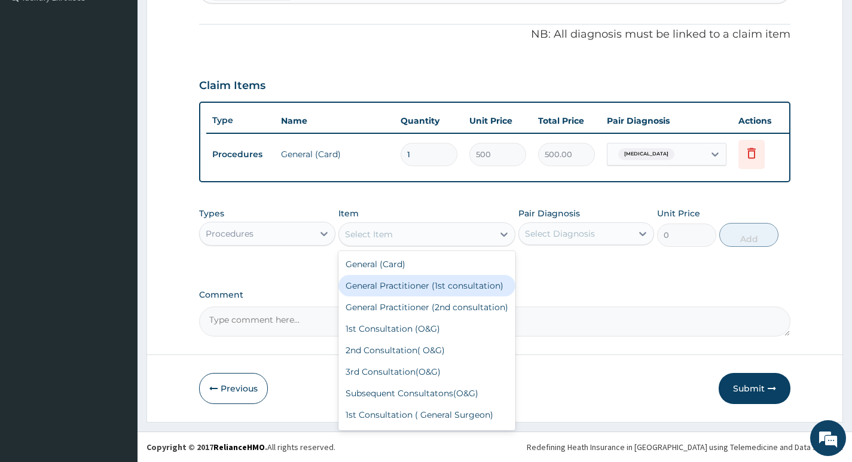
click at [459, 286] on div "General Practitioner (1st consultation)" at bounding box center [427, 286] width 178 height 22
type input "1500"
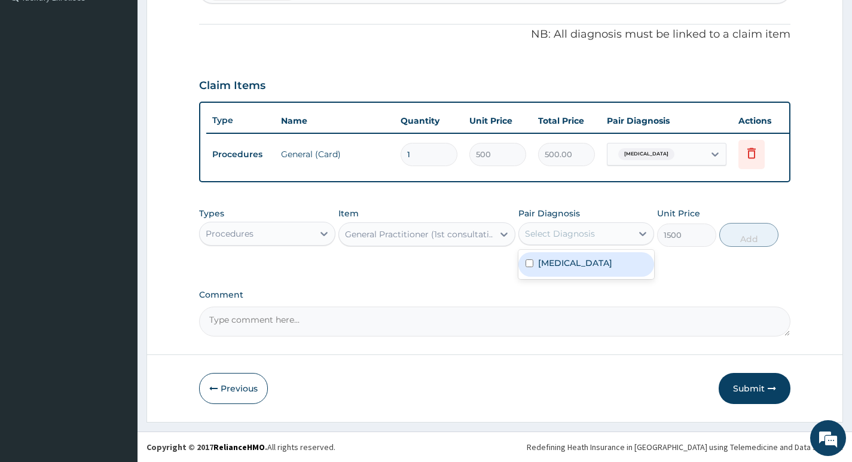
click at [552, 241] on div "Select Diagnosis" at bounding box center [575, 233] width 113 height 19
click at [546, 252] on div "[MEDICAL_DATA]" at bounding box center [586, 264] width 136 height 25
checkbox input "true"
click at [476, 282] on div "PA Code / Prescription Code Enter Code(Secondary Care Only) Encounter Date [DAT…" at bounding box center [494, 53] width 591 height 565
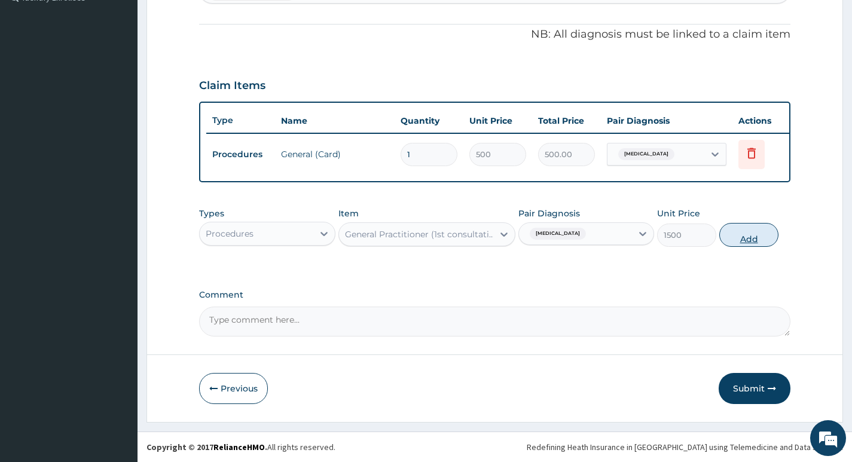
click at [741, 225] on button "Add" at bounding box center [748, 235] width 59 height 24
type input "0"
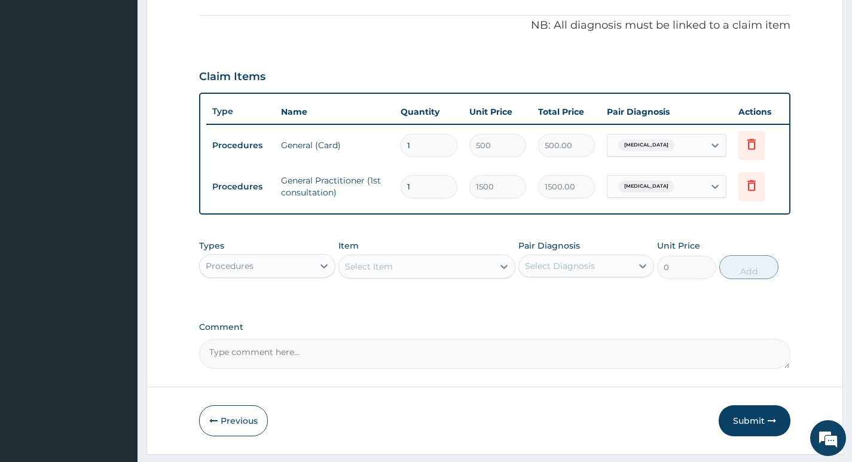
click at [313, 275] on div "Procedures" at bounding box center [256, 265] width 113 height 19
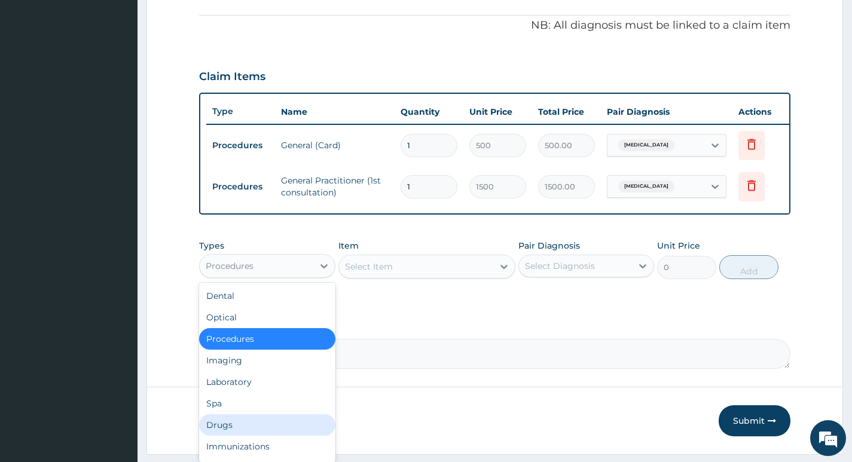
click at [250, 434] on div "Drugs" at bounding box center [267, 425] width 136 height 22
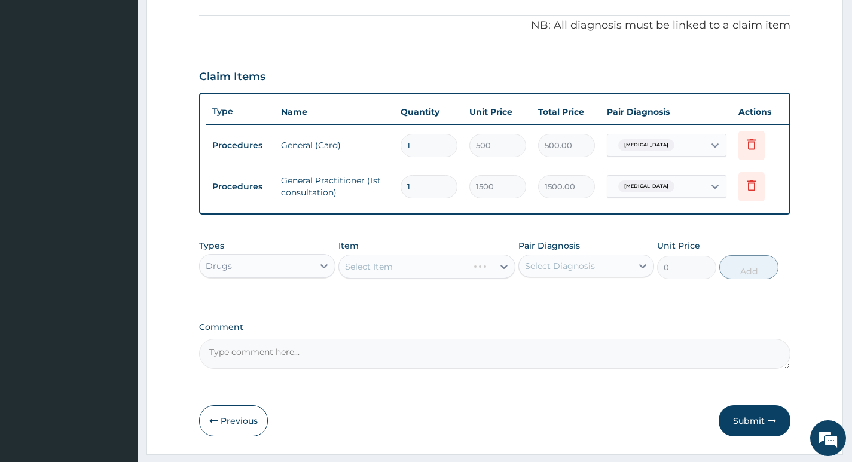
drag, startPoint x: 557, startPoint y: 268, endPoint x: 553, endPoint y: 278, distance: 10.8
click at [557, 268] on div "Select Diagnosis" at bounding box center [575, 265] width 113 height 19
click at [542, 301] on label "[MEDICAL_DATA]" at bounding box center [575, 295] width 74 height 12
checkbox input "true"
click at [463, 315] on div "PA Code / Prescription Code Enter Code(Secondary Care Only) Encounter Date [DAT…" at bounding box center [494, 65] width 591 height 607
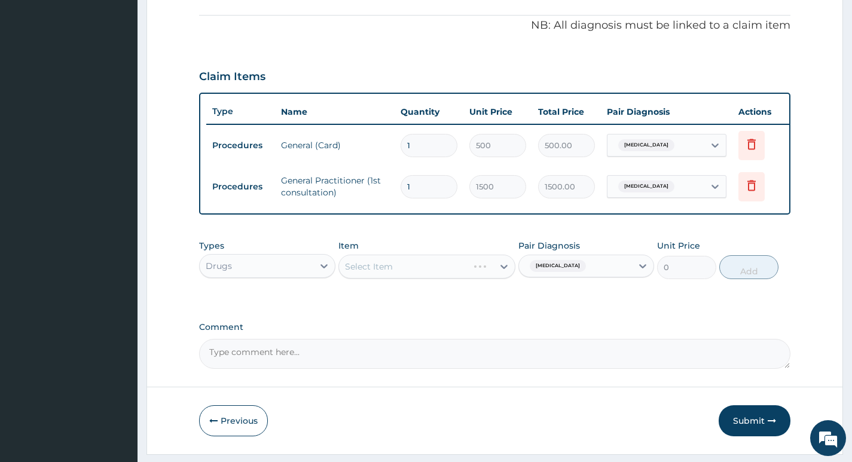
click at [473, 274] on div "Select Item" at bounding box center [427, 267] width 178 height 24
click at [473, 274] on div "Select Item" at bounding box center [416, 266] width 155 height 19
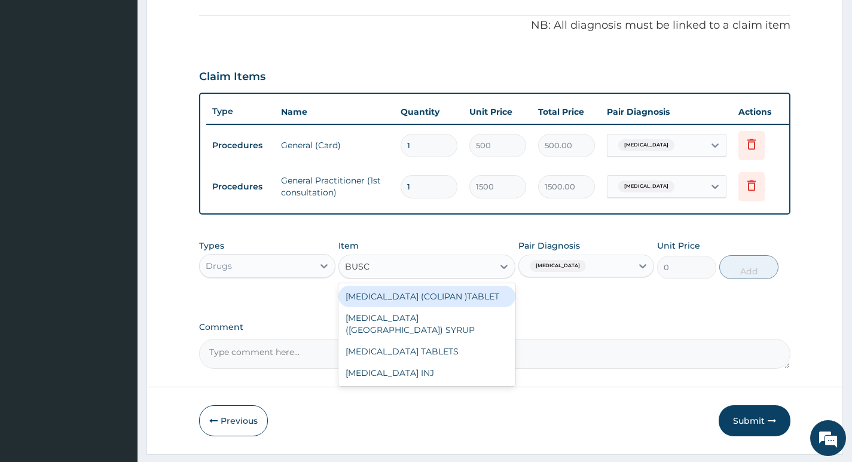
type input "BUSCO"
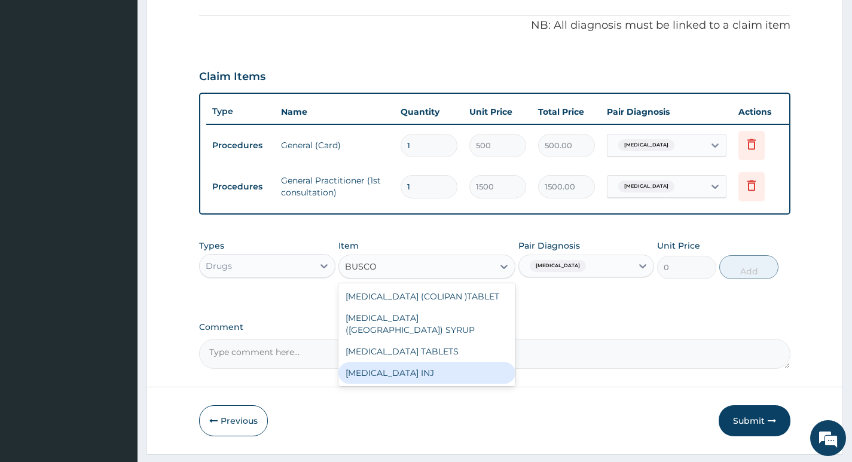
click at [442, 369] on div "[MEDICAL_DATA] INJ" at bounding box center [427, 373] width 178 height 22
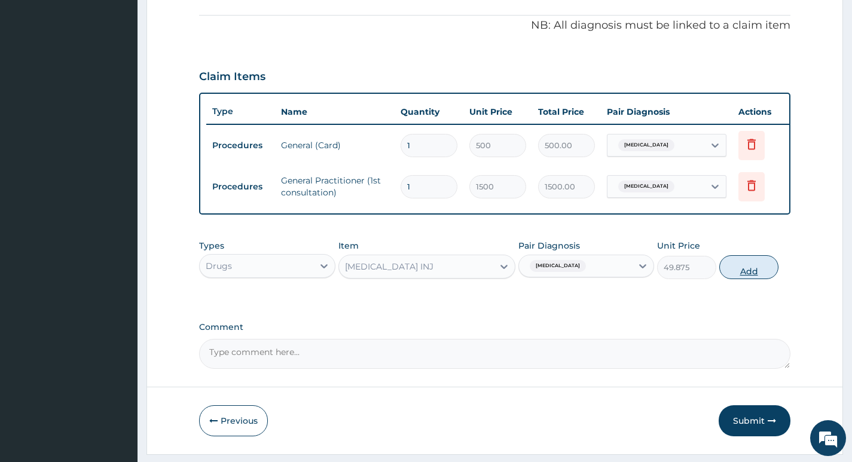
click at [749, 274] on button "Add" at bounding box center [748, 267] width 59 height 24
type input "0"
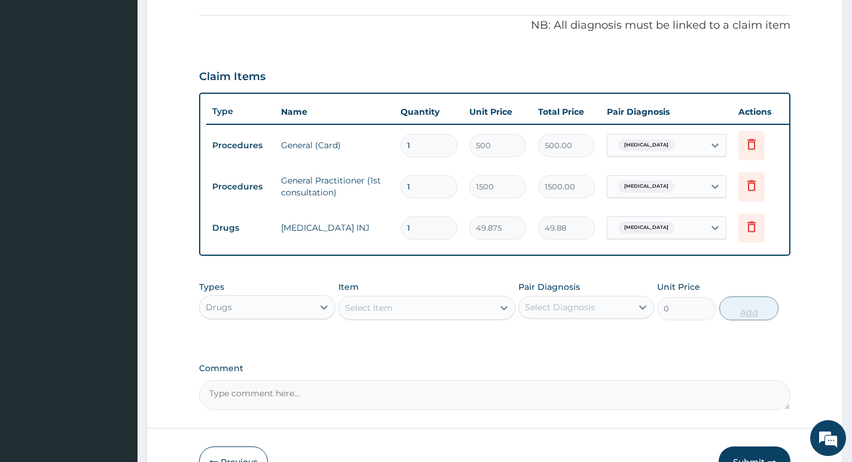
type input "2"
type input "99.75"
type input "3"
type input "149.63"
type input "4"
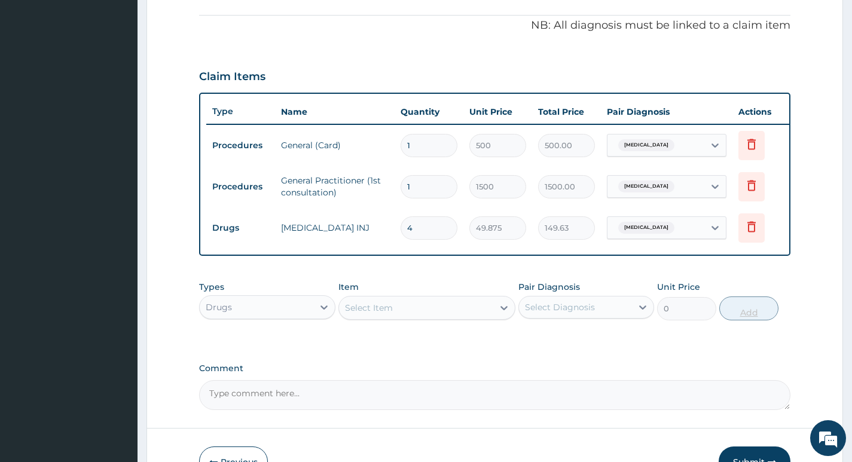
type input "199.50"
click at [609, 311] on div "Select Diagnosis" at bounding box center [575, 307] width 113 height 19
click at [572, 341] on div "[MEDICAL_DATA]" at bounding box center [586, 338] width 136 height 25
checkbox input "true"
click at [432, 344] on div "Types Drugs Item Select Item Pair Diagnosis [MEDICAL_DATA] Unit Price 0 Add" at bounding box center [494, 309] width 591 height 69
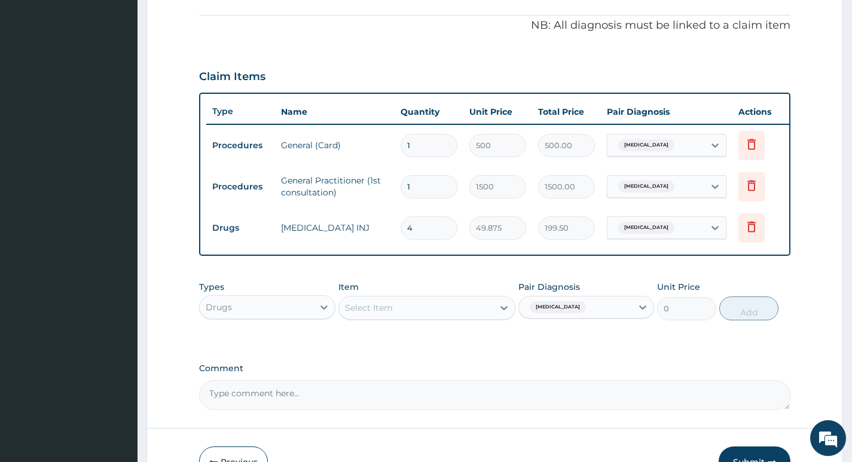
click at [441, 314] on div "Select Item" at bounding box center [416, 307] width 155 height 19
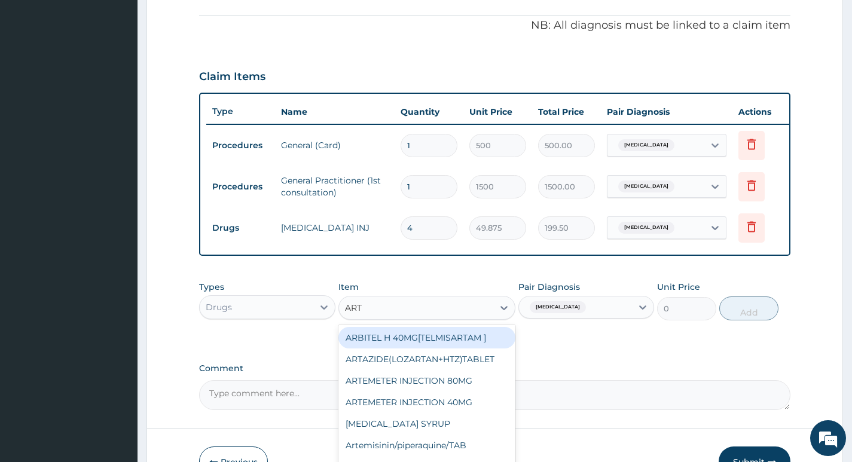
type input "ARTE"
click at [470, 343] on div "ARTEMETER INJECTION 80MG" at bounding box center [427, 338] width 178 height 22
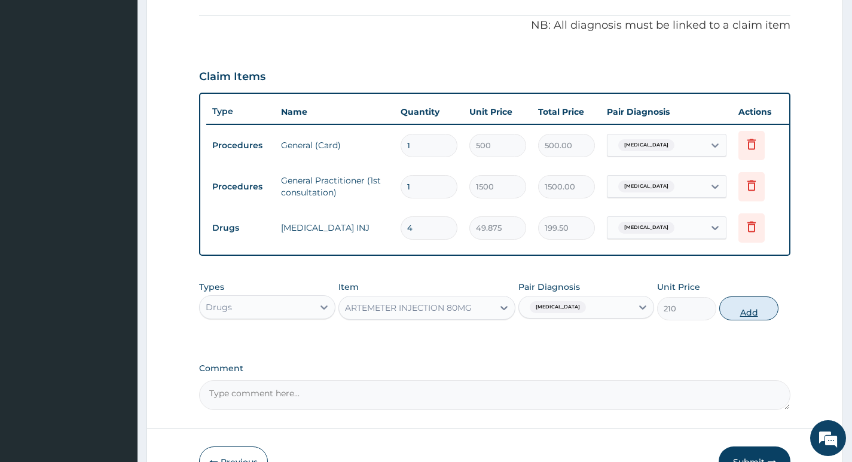
click at [746, 320] on button "Add" at bounding box center [748, 308] width 59 height 24
type input "0"
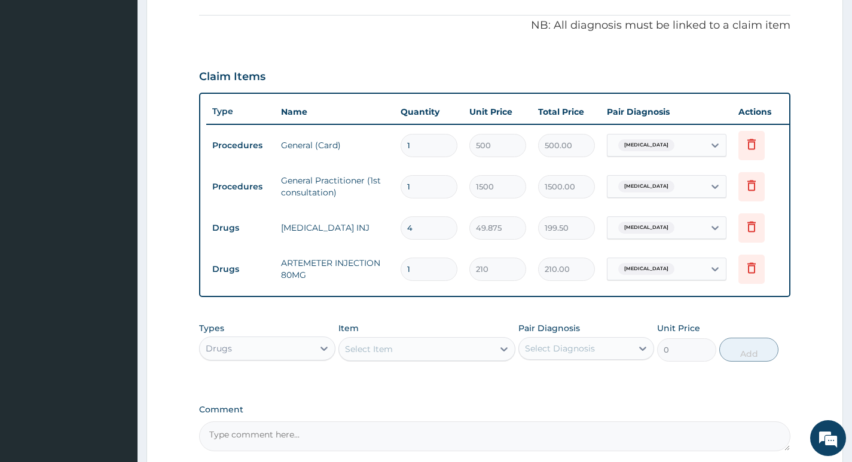
type input "0.00"
type input "4"
type input "840.00"
type input "4"
click at [626, 358] on div "Select Diagnosis" at bounding box center [575, 348] width 113 height 19
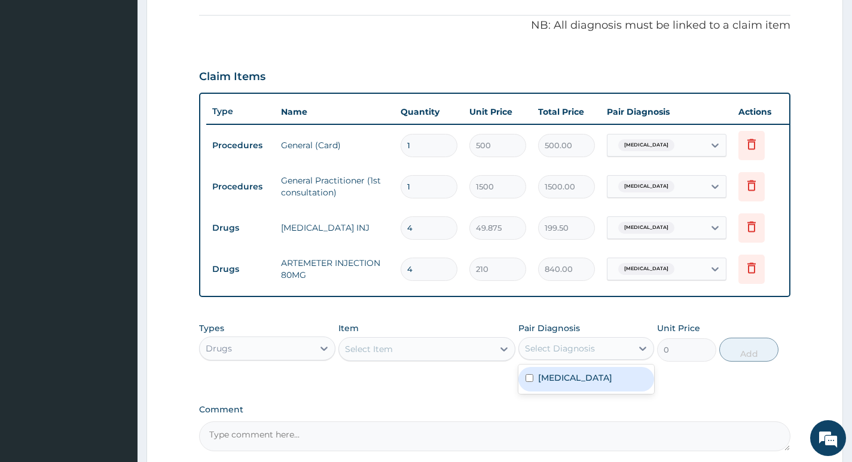
click at [586, 377] on div "[MEDICAL_DATA]" at bounding box center [586, 379] width 136 height 25
checkbox input "true"
click at [443, 358] on div "Select Item" at bounding box center [416, 349] width 155 height 19
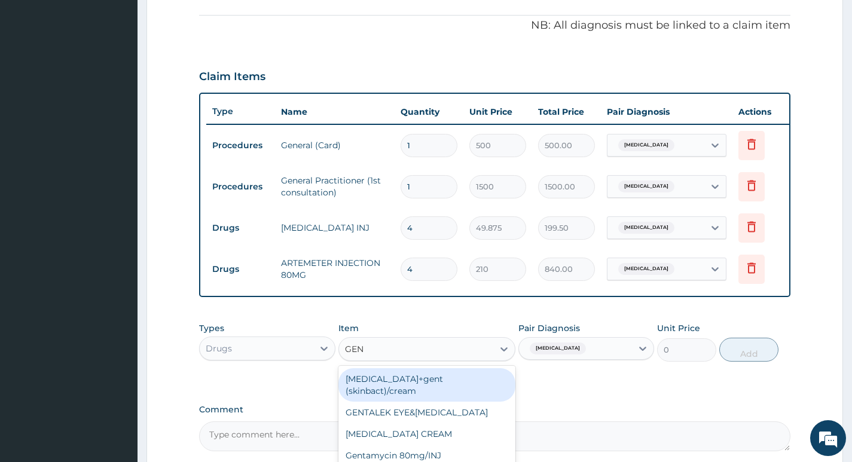
type input "GENT"
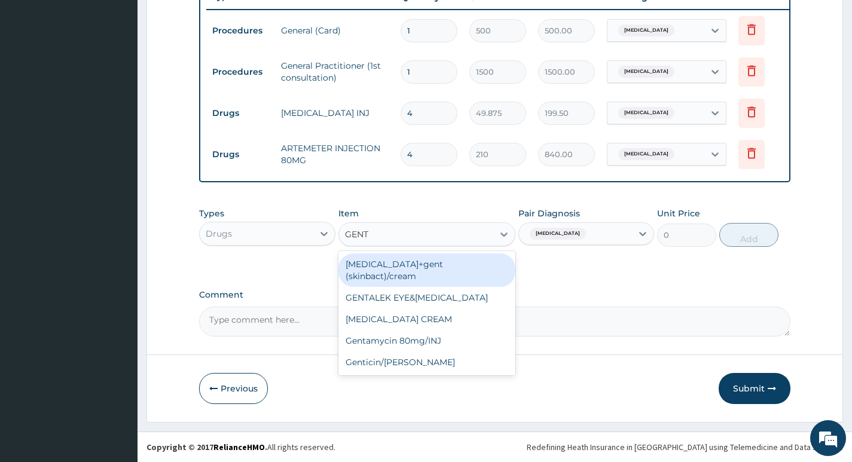
scroll to position [476, 0]
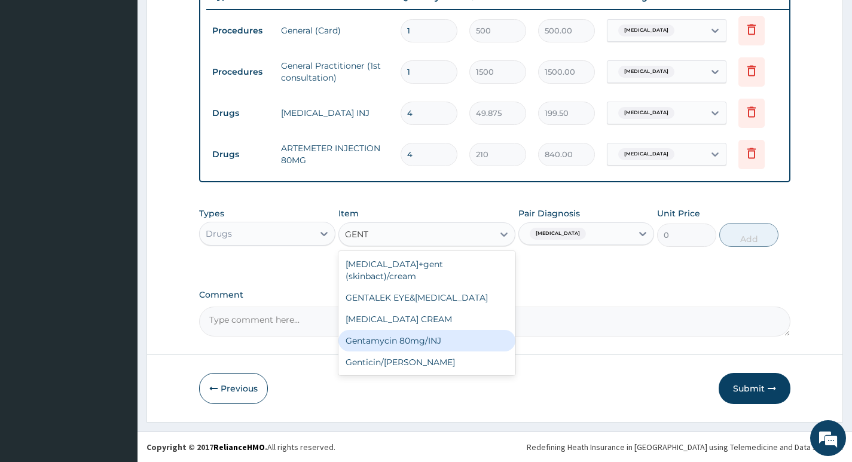
click at [480, 330] on div "Gentamycin 80mg/INJ" at bounding box center [427, 341] width 178 height 22
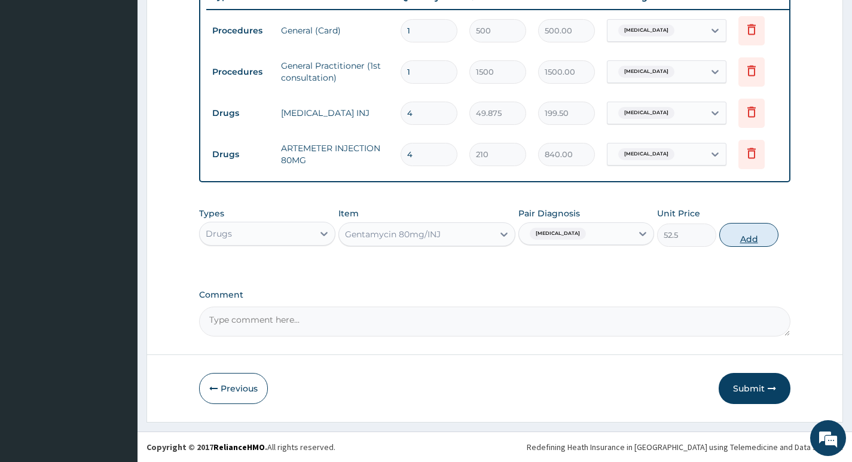
click at [727, 227] on button "Add" at bounding box center [748, 235] width 59 height 24
type input "0"
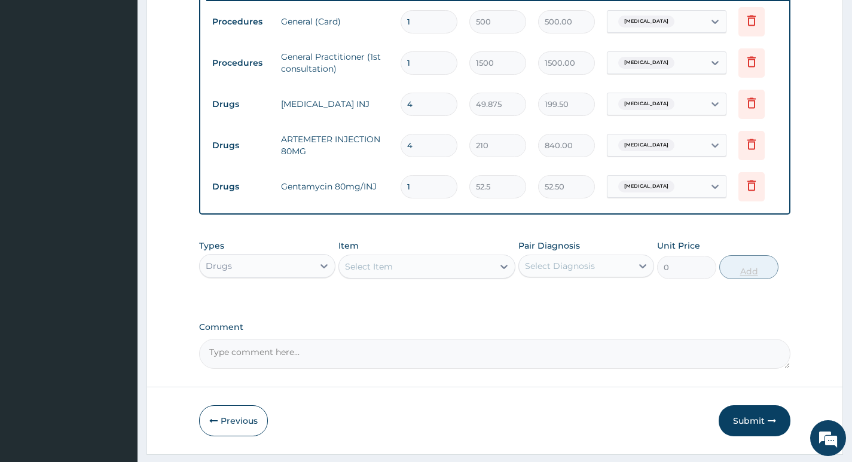
type input "0.00"
type input "4"
type input "210.00"
type input "4"
click at [590, 270] on div "Select Diagnosis" at bounding box center [560, 266] width 70 height 12
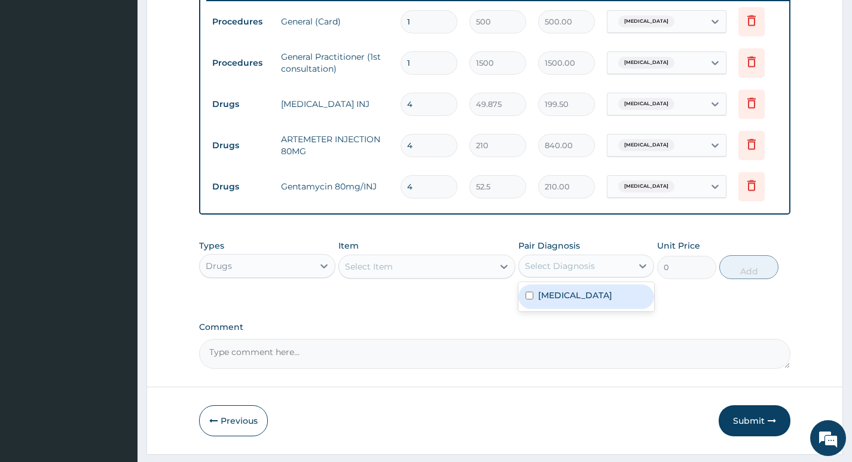
click at [560, 301] on label "[MEDICAL_DATA]" at bounding box center [575, 295] width 74 height 12
checkbox input "true"
click at [472, 276] on div "Select Item" at bounding box center [416, 266] width 155 height 19
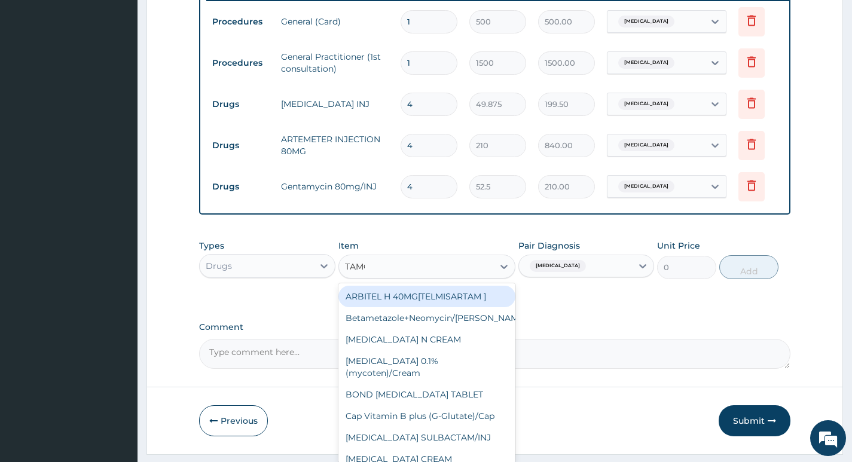
type input "TAMOL"
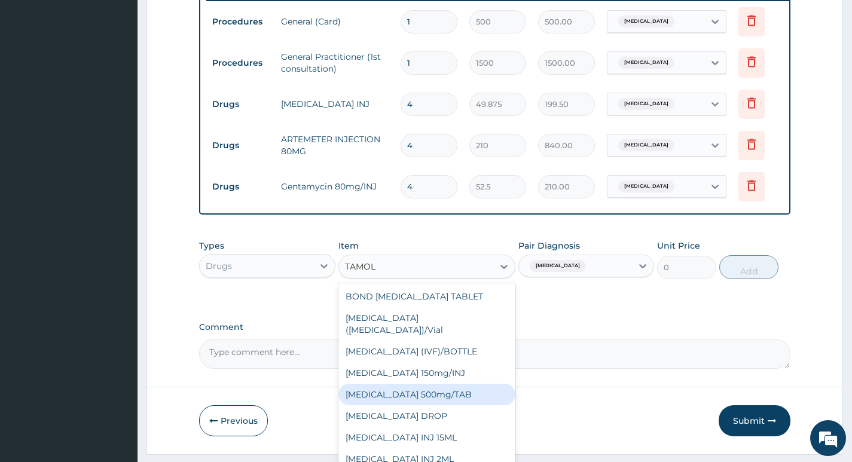
click at [466, 389] on div "[MEDICAL_DATA] 500mg/TAB" at bounding box center [427, 395] width 178 height 22
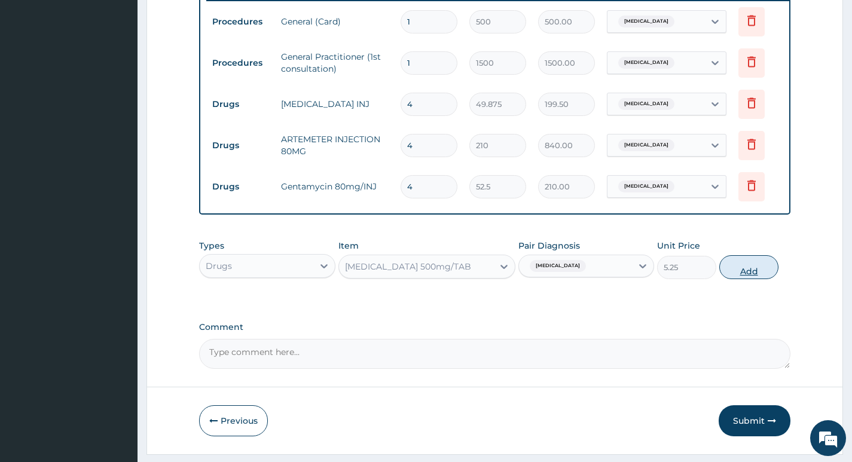
click at [734, 275] on button "Add" at bounding box center [748, 267] width 59 height 24
type input "0"
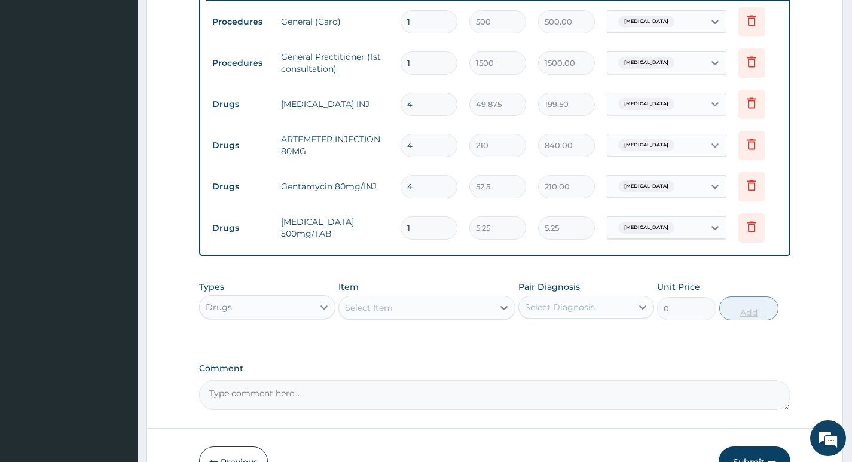
type input "0.00"
type input "2"
type input "10.50"
type input "20"
type input "105.00"
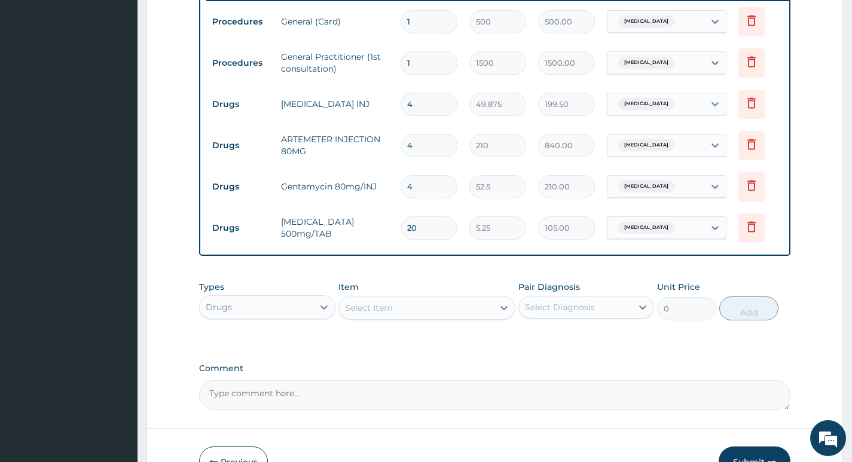
type input "20"
click at [621, 313] on div "Select Diagnosis" at bounding box center [575, 307] width 113 height 19
click at [600, 350] on div "[MEDICAL_DATA]" at bounding box center [586, 338] width 136 height 25
checkbox input "true"
click at [429, 308] on div "Select Item" at bounding box center [416, 307] width 155 height 19
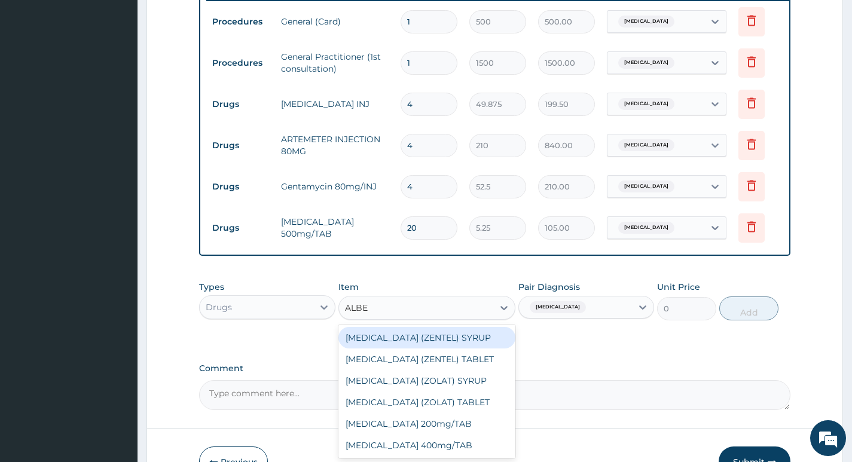
type input "ALBEN"
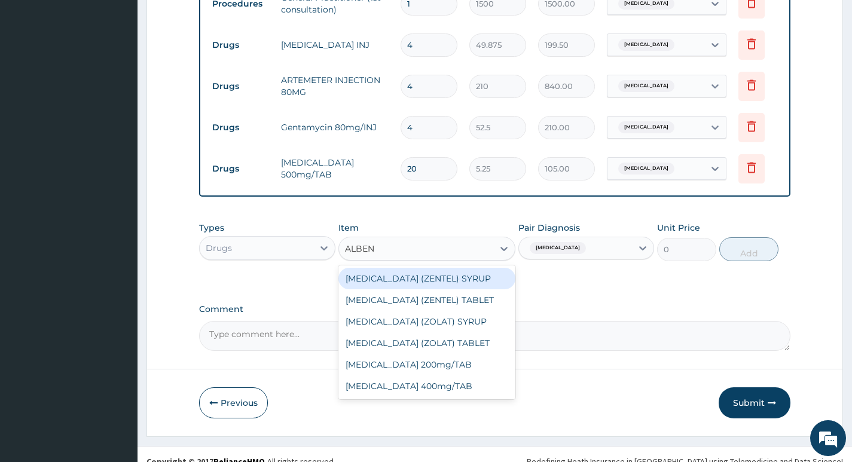
scroll to position [536, 0]
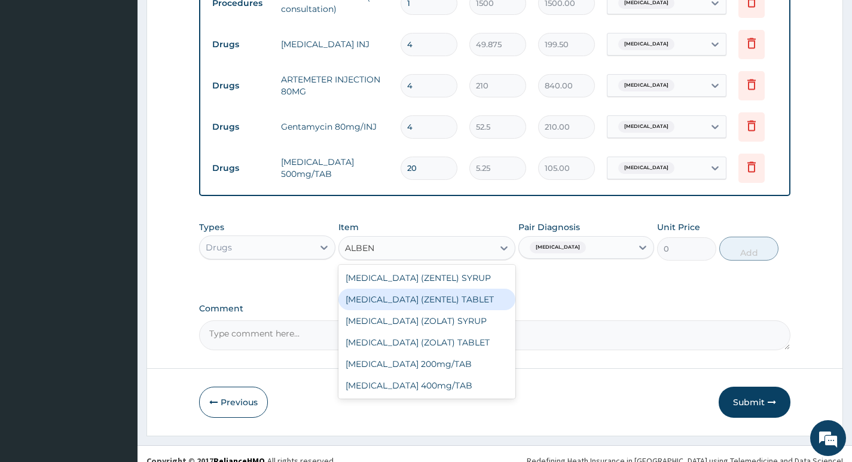
click at [491, 310] on div "[MEDICAL_DATA] (ZENTEL) TABLET" at bounding box center [427, 300] width 178 height 22
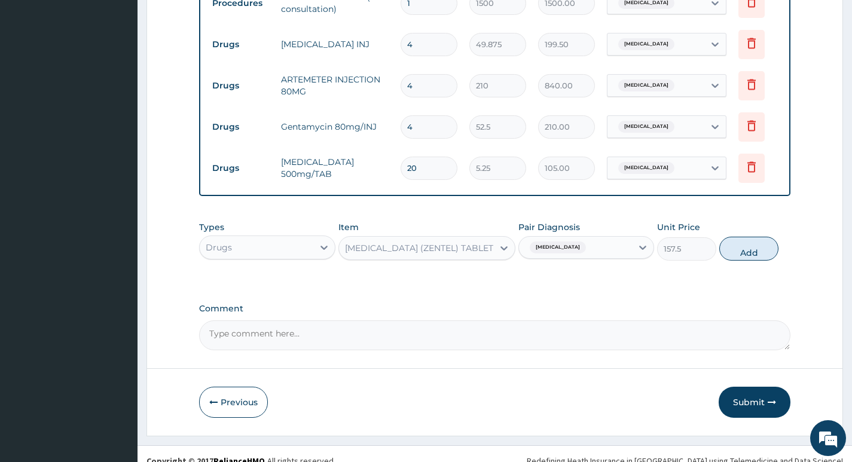
click at [448, 258] on div "[MEDICAL_DATA] (ZENTEL) TABLET" at bounding box center [416, 247] width 155 height 19
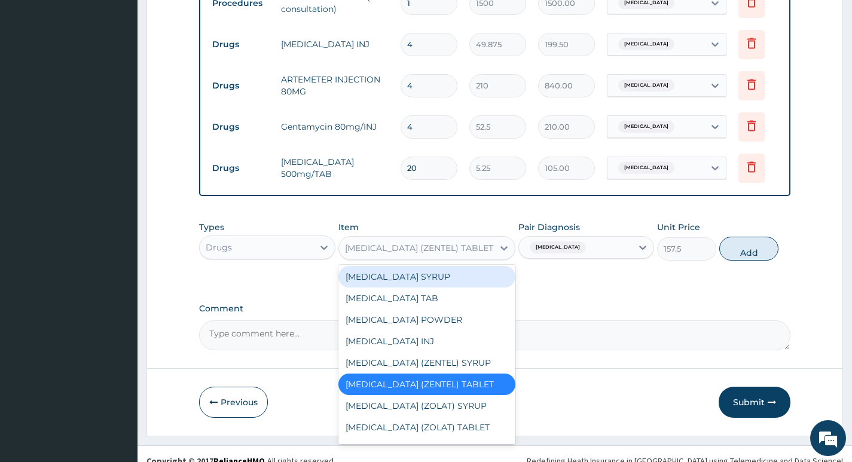
scroll to position [449, 0]
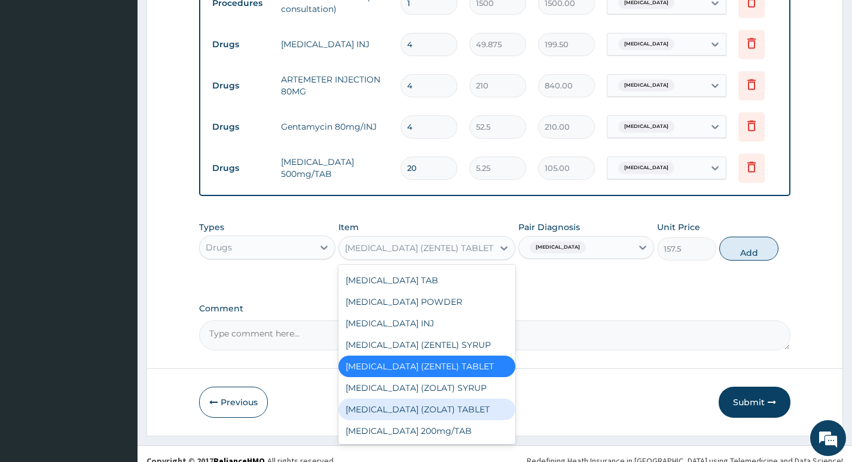
click at [480, 418] on div "[MEDICAL_DATA] (ZOLAT) TABLET" at bounding box center [427, 410] width 178 height 22
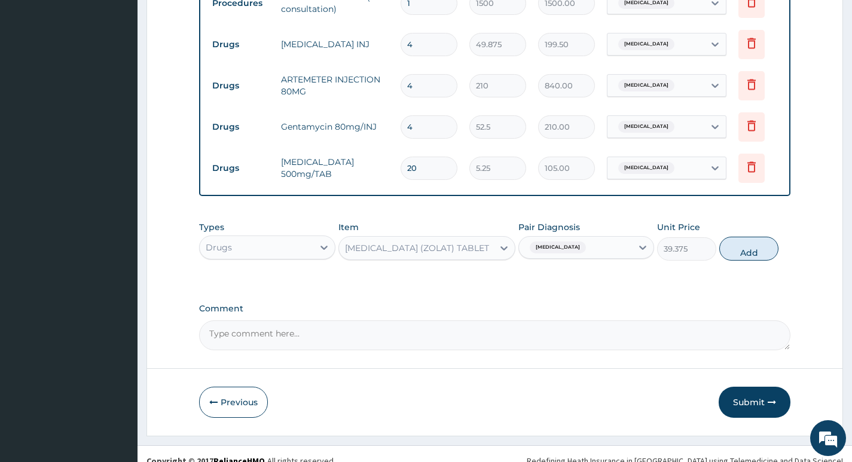
click at [439, 254] on div "[MEDICAL_DATA] (ZOLAT) TABLET" at bounding box center [417, 248] width 144 height 12
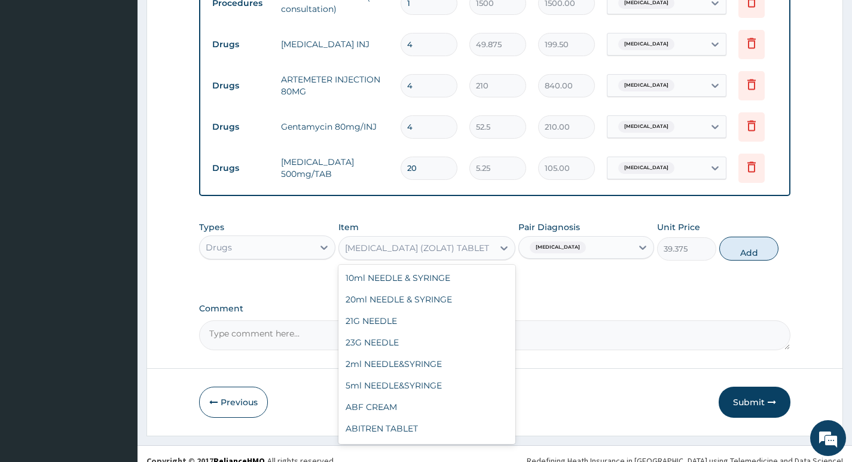
scroll to position [433, 0]
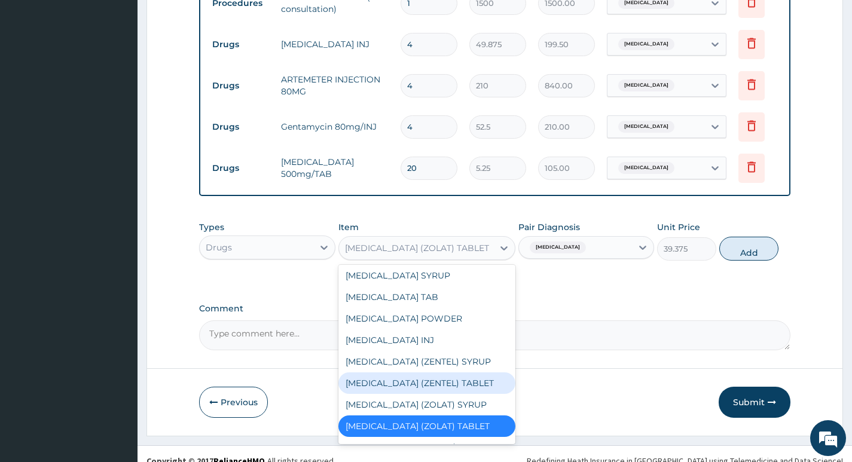
click at [479, 390] on div "[MEDICAL_DATA] (ZENTEL) TABLET" at bounding box center [427, 383] width 178 height 22
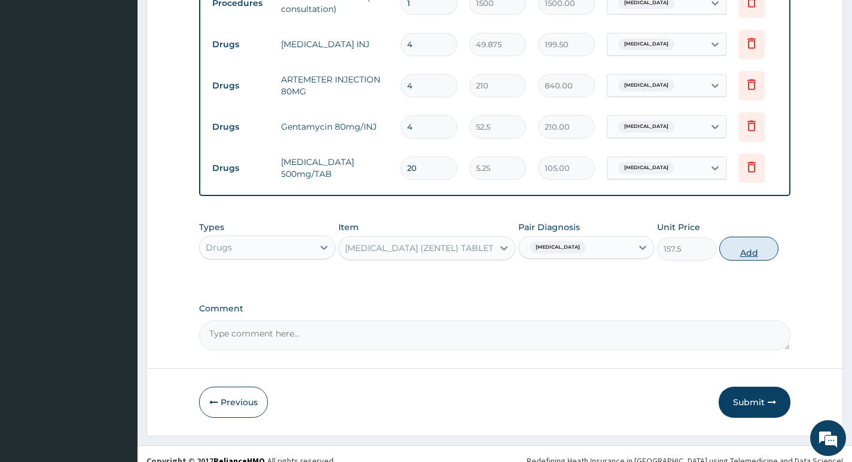
click at [735, 259] on button "Add" at bounding box center [748, 249] width 59 height 24
type input "0"
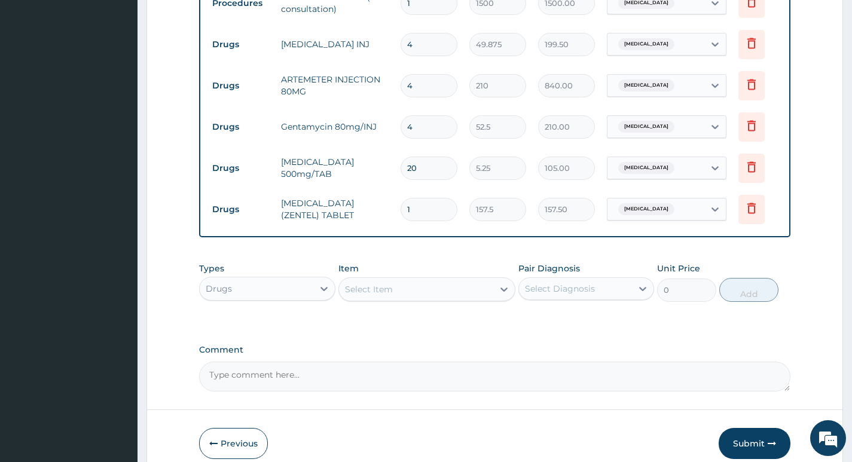
click at [557, 293] on div "Select Diagnosis" at bounding box center [560, 289] width 70 height 12
click at [558, 324] on label "[MEDICAL_DATA]" at bounding box center [575, 318] width 74 height 12
checkbox input "true"
click at [480, 299] on div "Select Item" at bounding box center [416, 289] width 155 height 19
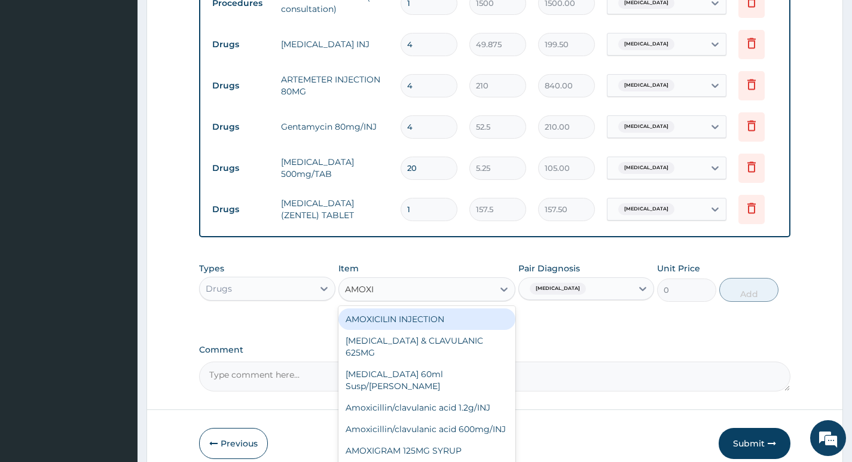
type input "[MEDICAL_DATA]"
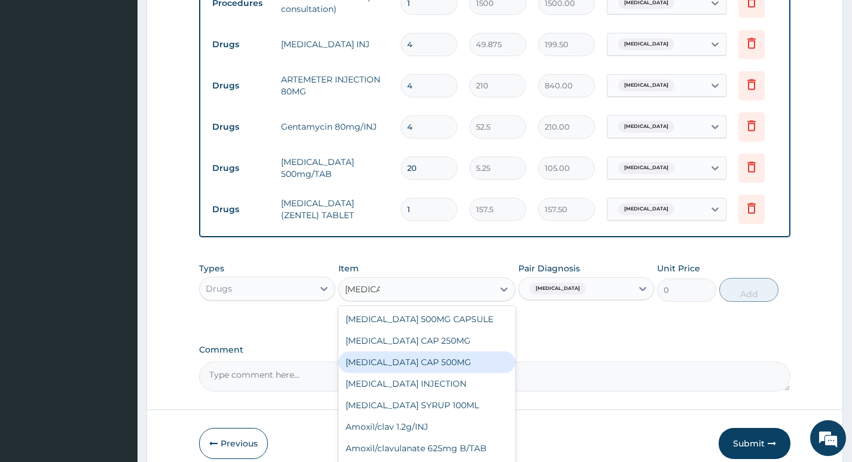
click at [454, 373] on div "[MEDICAL_DATA] CAP 500MG" at bounding box center [427, 362] width 178 height 22
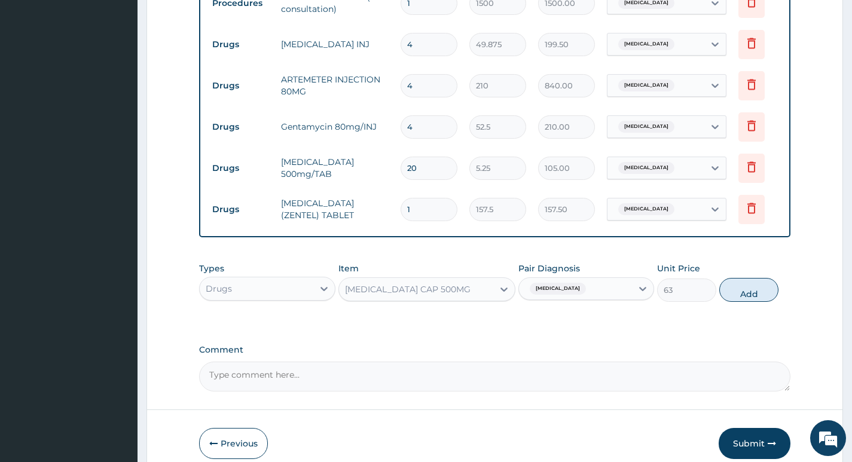
click at [470, 299] on div "[MEDICAL_DATA] CAP 500MG" at bounding box center [416, 289] width 155 height 19
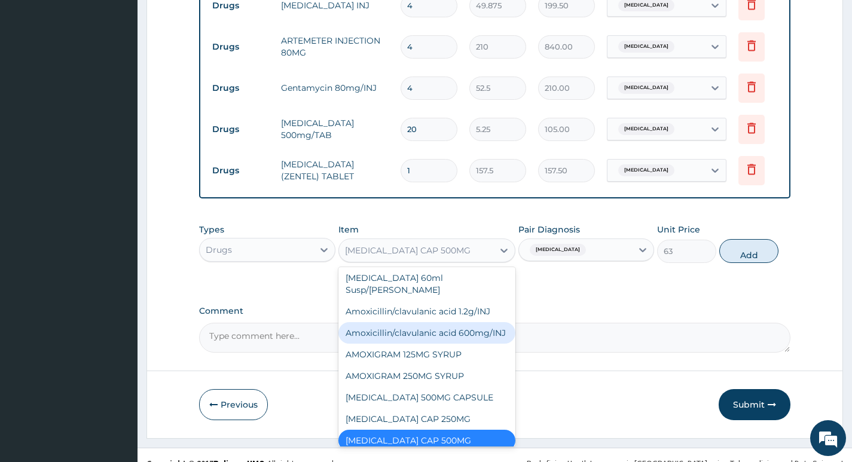
scroll to position [595, 0]
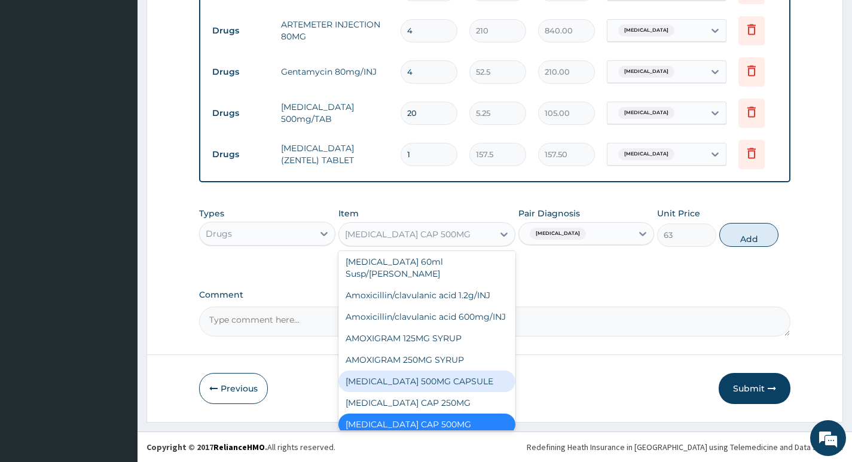
click at [462, 371] on div "[MEDICAL_DATA] 500MG CAPSULE" at bounding box center [427, 382] width 178 height 22
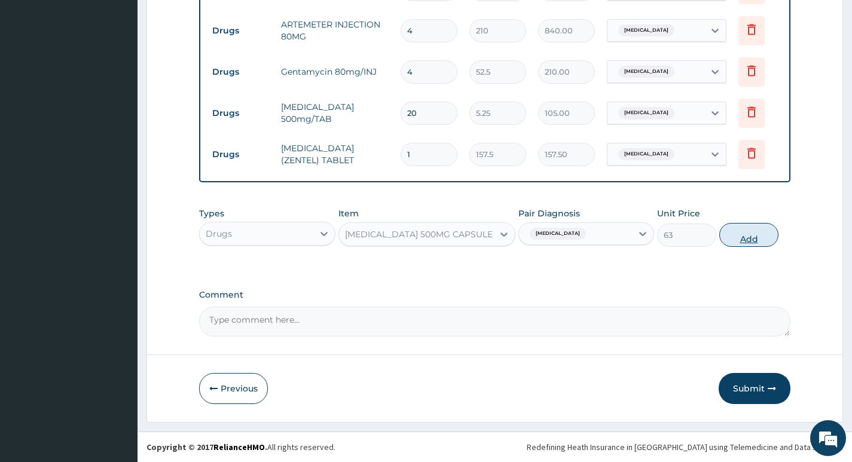
click at [760, 243] on button "Add" at bounding box center [748, 235] width 59 height 24
type input "0"
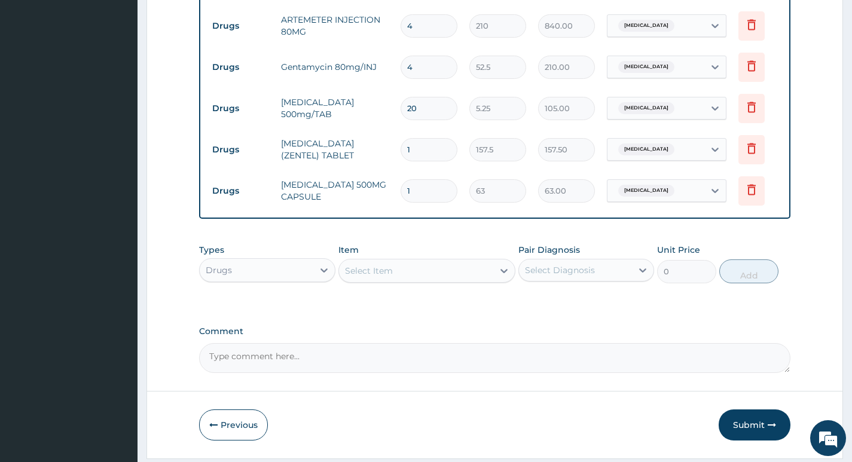
click at [517, 284] on div "Types Drugs Item Select Item Pair Diagnosis Select Diagnosis Unit Price 0 Add" at bounding box center [494, 263] width 591 height 51
click at [424, 196] on input "1" at bounding box center [428, 190] width 57 height 23
type input "0.00"
type input "2"
type input "126.00"
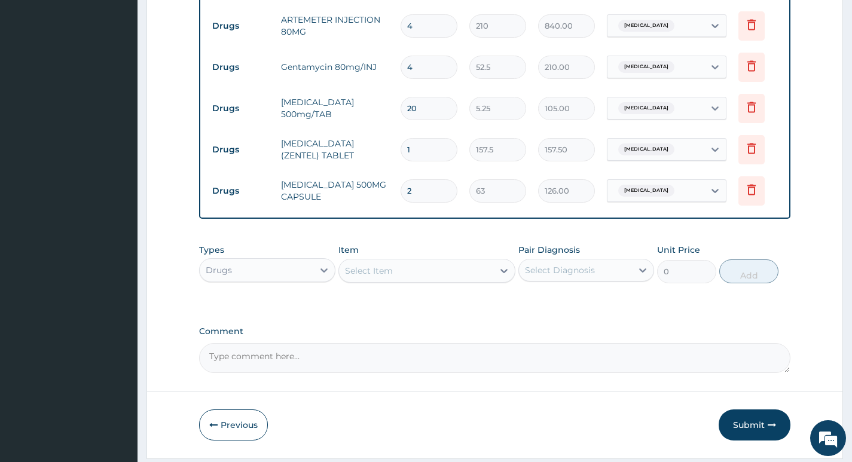
type input "20"
type input "1260.00"
type input "20"
click at [550, 275] on div "Select Diagnosis" at bounding box center [560, 270] width 70 height 12
click at [550, 313] on div "[MEDICAL_DATA]" at bounding box center [586, 301] width 136 height 25
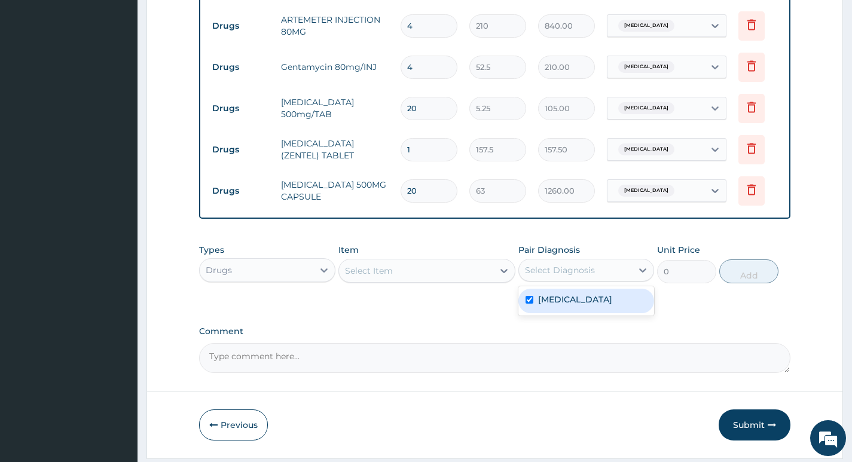
checkbox input "true"
click at [430, 337] on label "Comment" at bounding box center [494, 331] width 591 height 10
click at [430, 343] on textarea "Comment" at bounding box center [494, 358] width 591 height 30
click at [451, 274] on div "Select Item" at bounding box center [416, 270] width 155 height 19
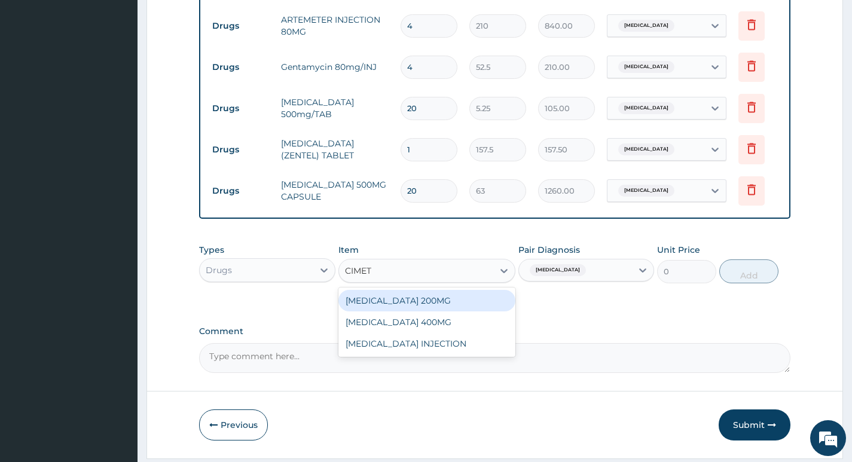
type input "CIMETI"
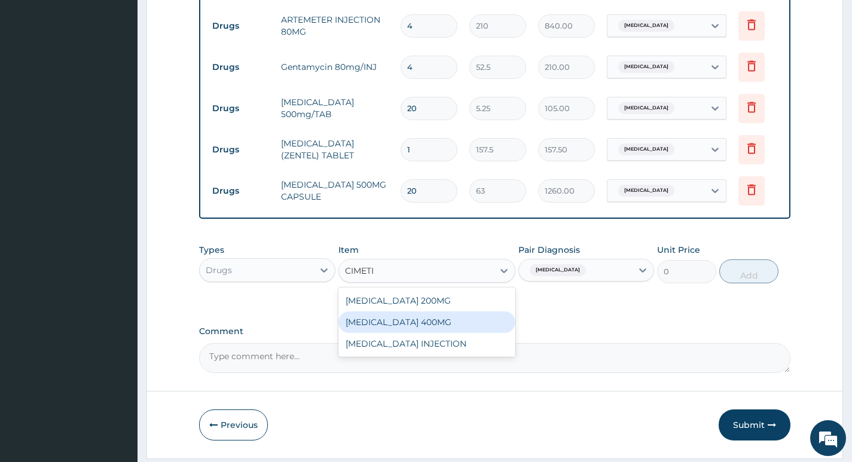
click at [457, 333] on div "[MEDICAL_DATA] 400MG" at bounding box center [427, 322] width 178 height 22
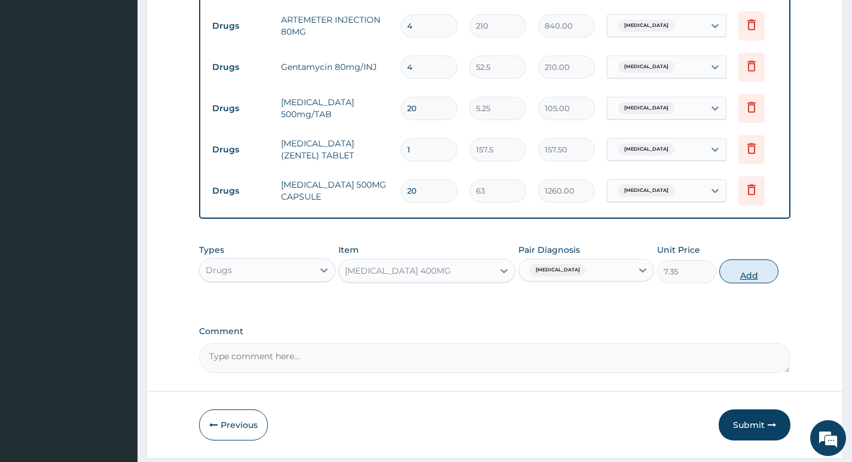
click at [737, 283] on button "Add" at bounding box center [748, 271] width 59 height 24
type input "0"
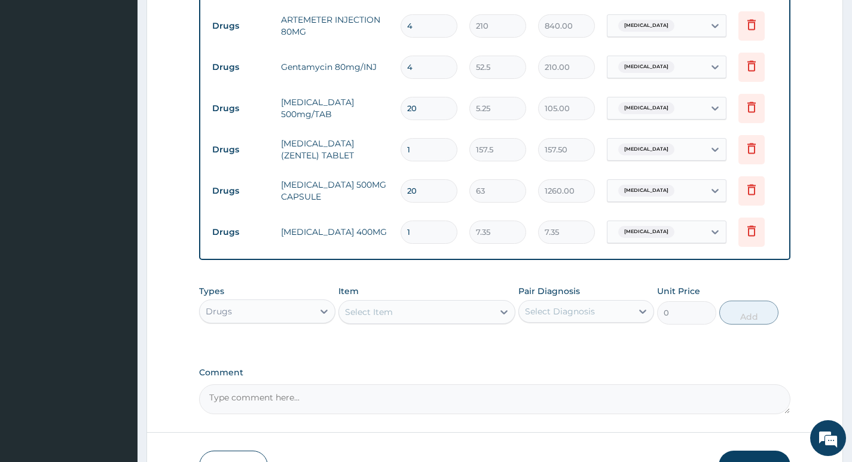
type input "0.00"
type input "2"
type input "14.70"
type input "20"
type input "147.00"
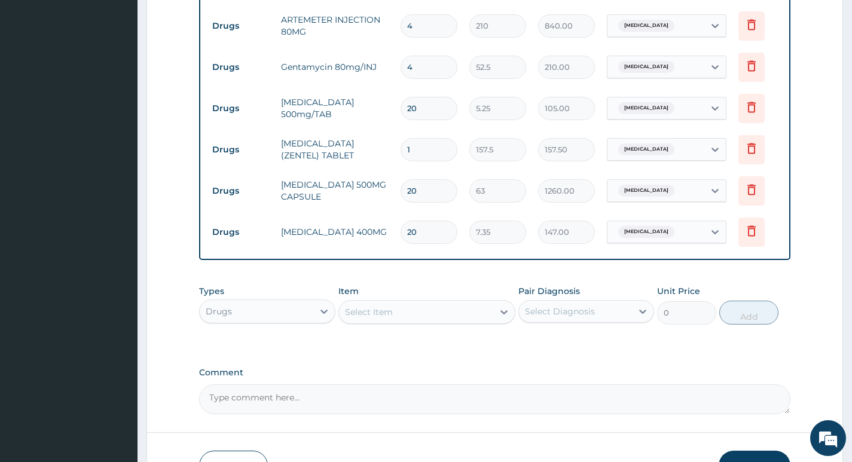
type input "20"
click at [582, 317] on div "Select Diagnosis" at bounding box center [560, 311] width 70 height 12
click at [566, 347] on label "[MEDICAL_DATA]" at bounding box center [575, 341] width 74 height 12
checkbox input "true"
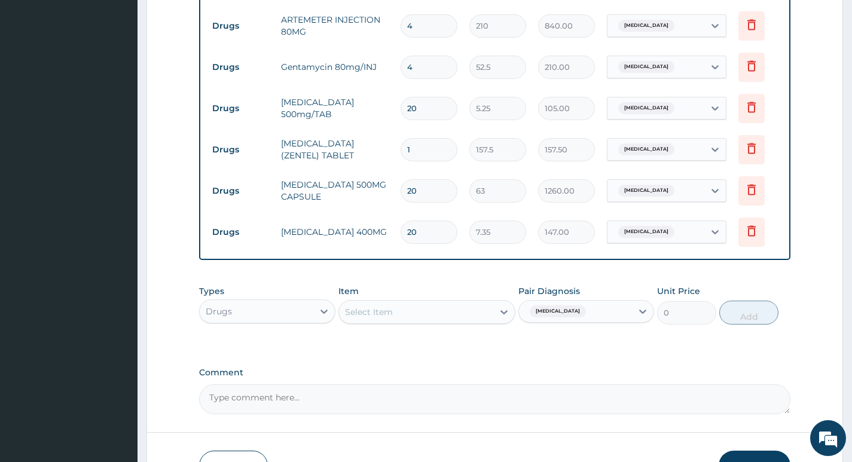
click at [437, 318] on div "Select Item" at bounding box center [416, 311] width 155 height 19
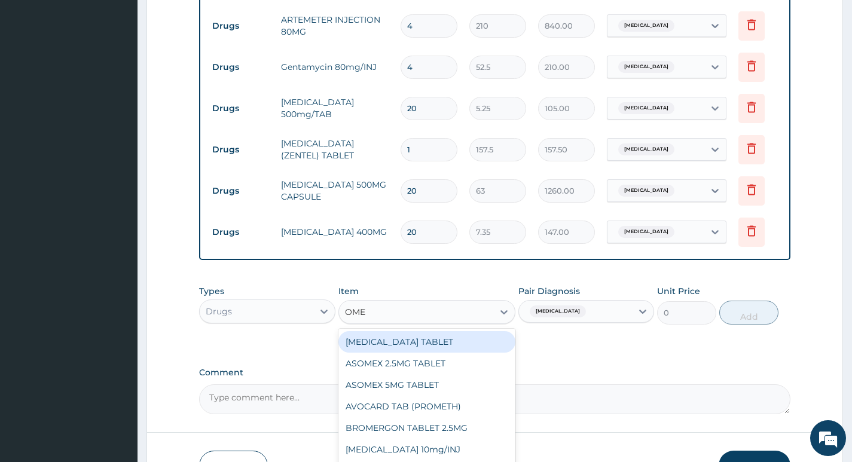
type input "OMEP"
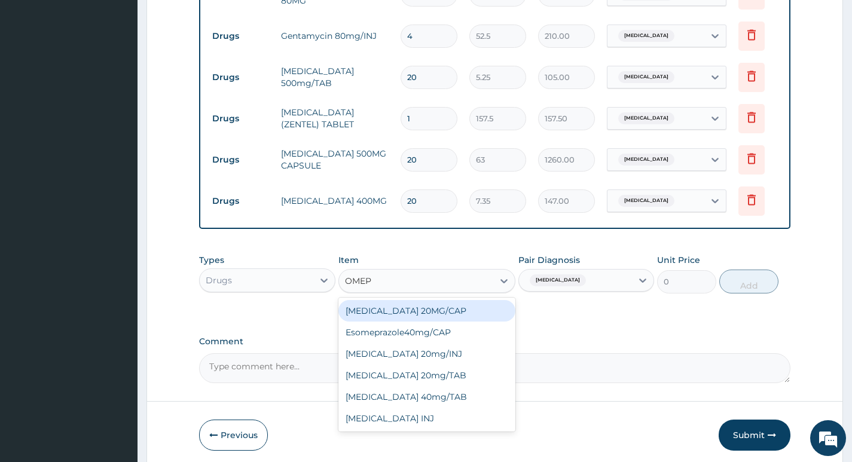
scroll to position [655, 0]
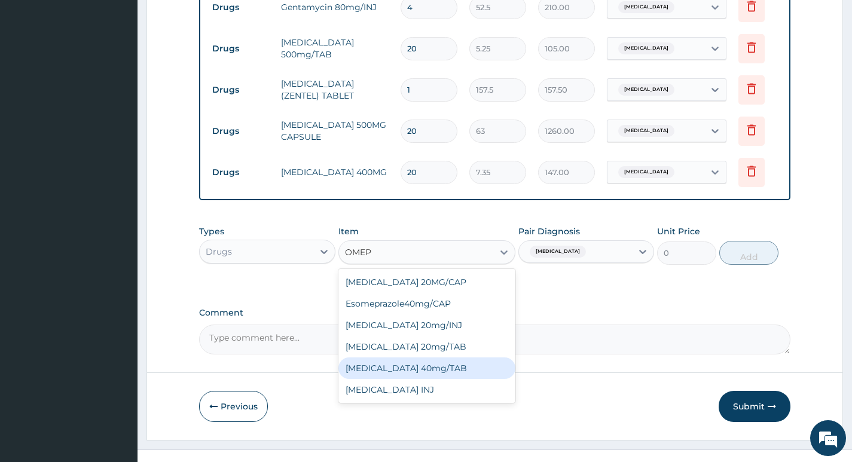
click at [460, 379] on div "[MEDICAL_DATA] 40mg/TAB" at bounding box center [427, 368] width 178 height 22
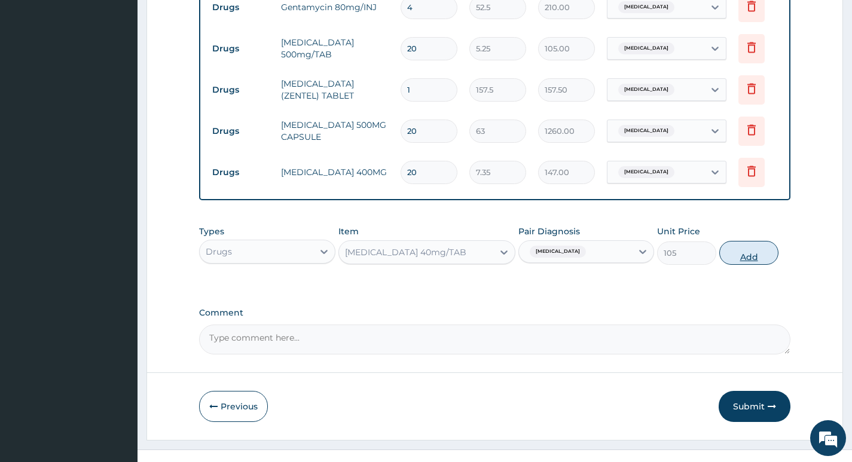
click at [749, 257] on button "Add" at bounding box center [748, 253] width 59 height 24
type input "0"
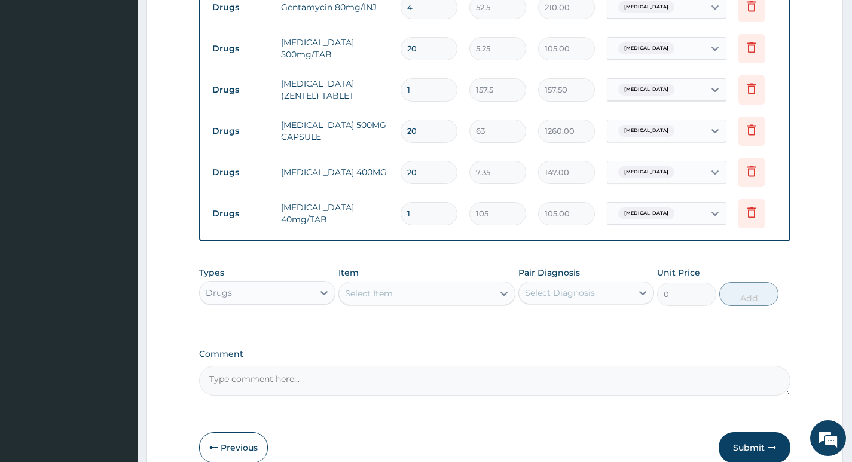
type input "14"
type input "1470.00"
type input "14"
click at [611, 298] on div "Select Diagnosis" at bounding box center [575, 292] width 113 height 19
click at [581, 331] on div "[MEDICAL_DATA]" at bounding box center [586, 323] width 136 height 25
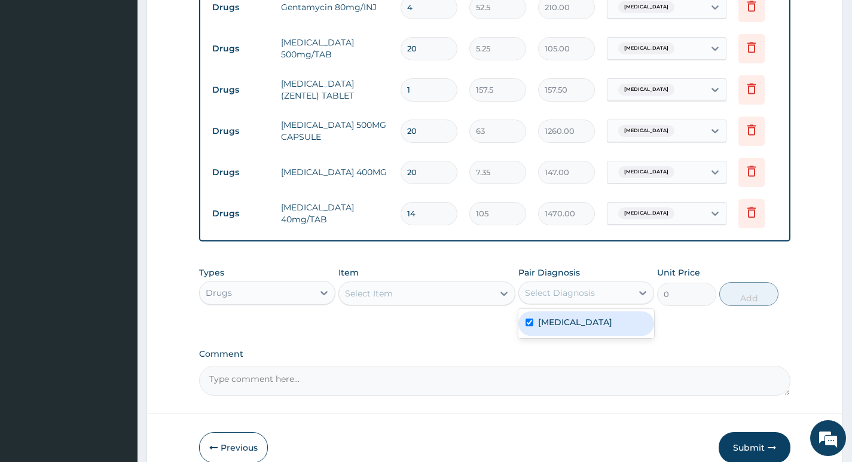
checkbox input "true"
click at [421, 325] on div "Types Drugs Item Select Item Pair Diagnosis [MEDICAL_DATA] Unit Price 0 Add" at bounding box center [494, 295] width 591 height 69
click at [426, 302] on div "Select Item" at bounding box center [416, 293] width 155 height 19
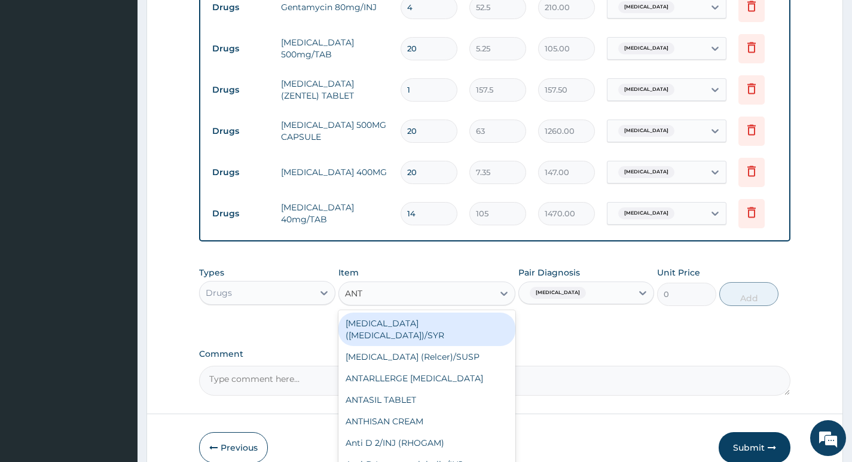
type input "ANTA"
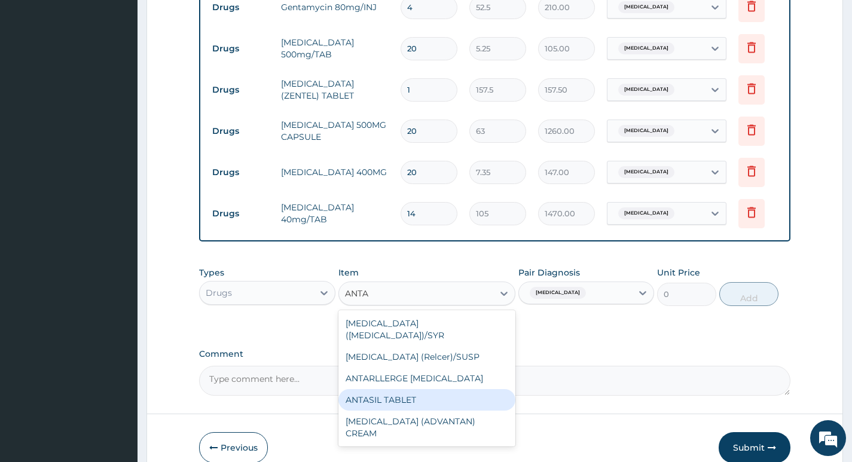
drag, startPoint x: 466, startPoint y: 391, endPoint x: 677, endPoint y: 324, distance: 221.4
click at [466, 392] on div "ANTASIL TABLET" at bounding box center [427, 400] width 178 height 22
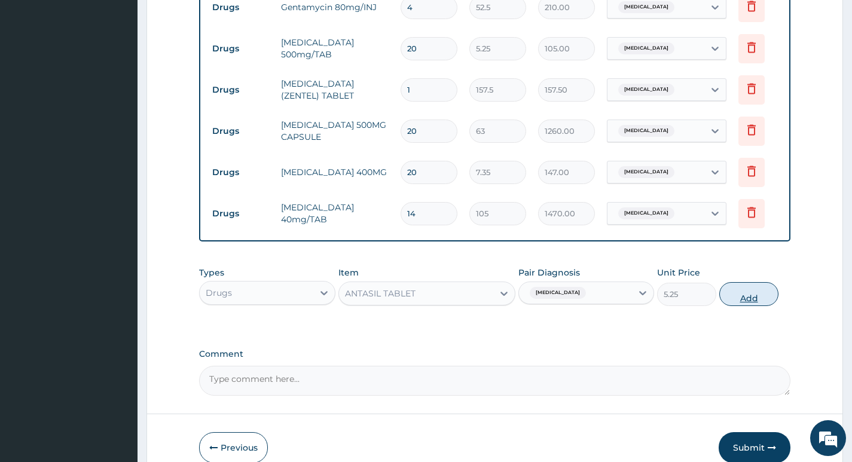
click at [737, 302] on button "Add" at bounding box center [748, 294] width 59 height 24
type input "0"
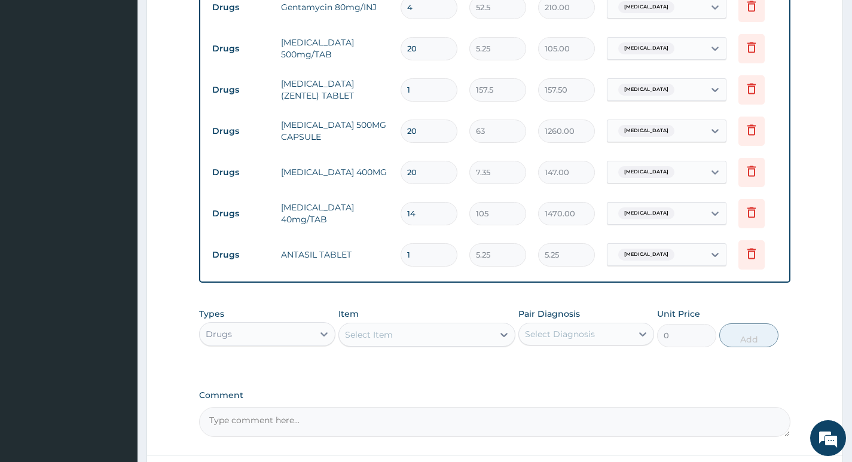
type input "0.00"
type input "2"
type input "10.50"
type input "24"
type input "126.00"
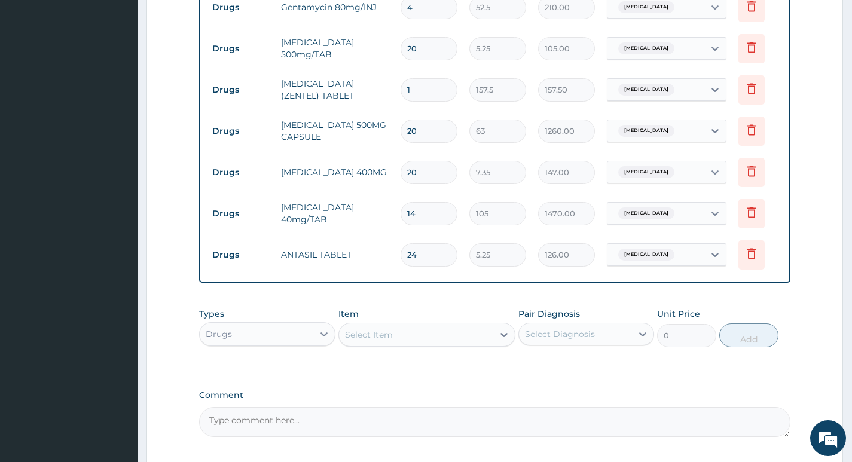
type input "24"
click at [603, 343] on div "Select Diagnosis" at bounding box center [575, 334] width 113 height 19
click at [574, 380] on div "Malaria" at bounding box center [586, 364] width 136 height 29
click at [559, 377] on div "Malaria" at bounding box center [586, 365] width 136 height 25
checkbox input "true"
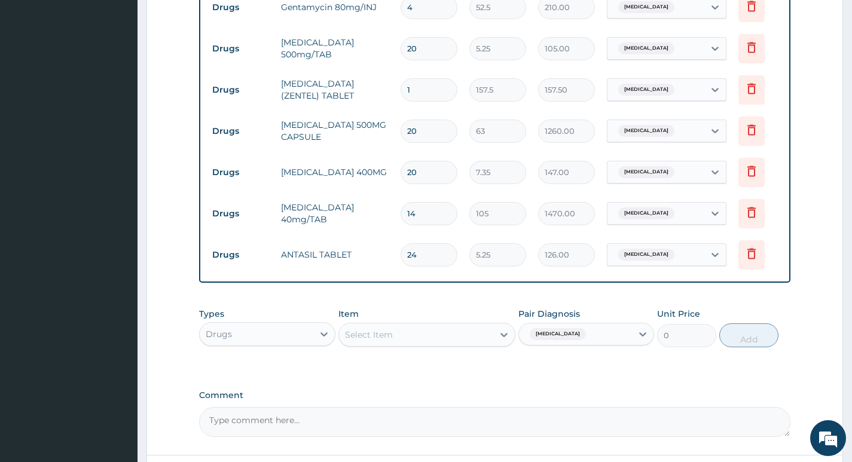
click at [452, 368] on div "Types Drugs Item Select Item Pair Diagnosis Malaria Unit Price 0 Add" at bounding box center [494, 336] width 591 height 69
click at [451, 344] on div "Select Item" at bounding box center [416, 334] width 155 height 19
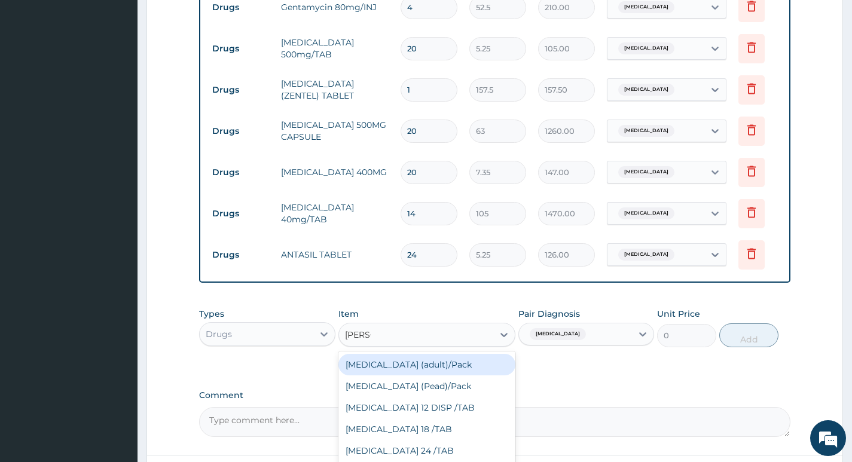
type input "COART"
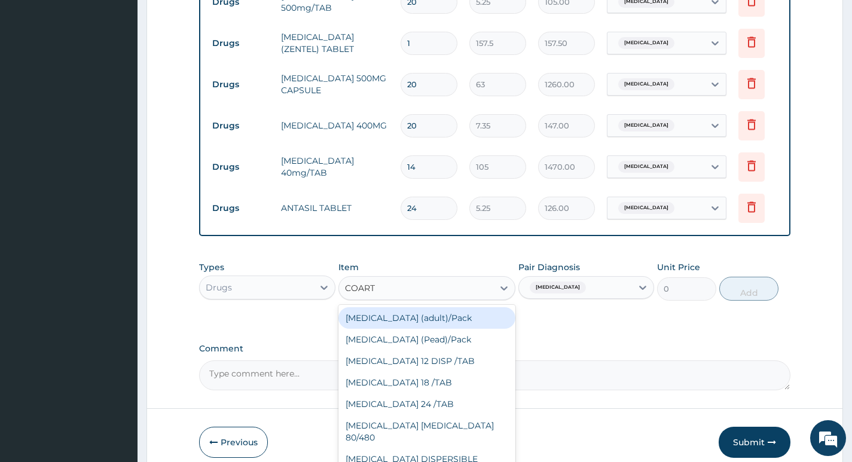
scroll to position [764, 0]
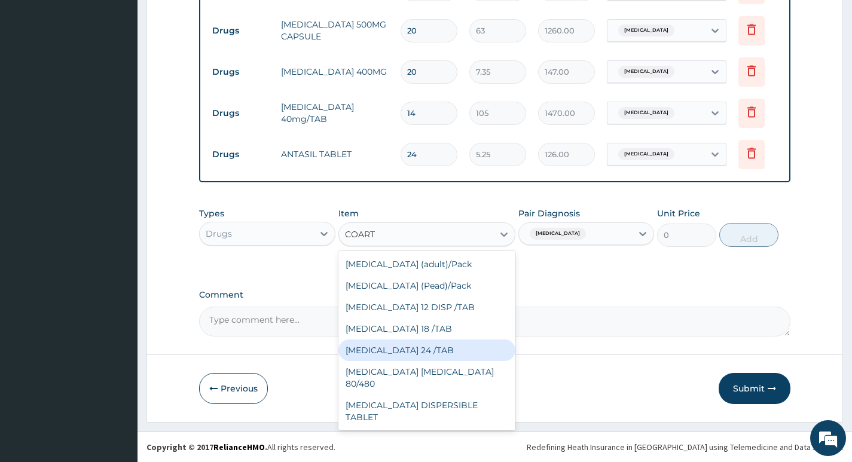
click at [464, 356] on div "COARTEM 24 /TAB" at bounding box center [427, 351] width 178 height 22
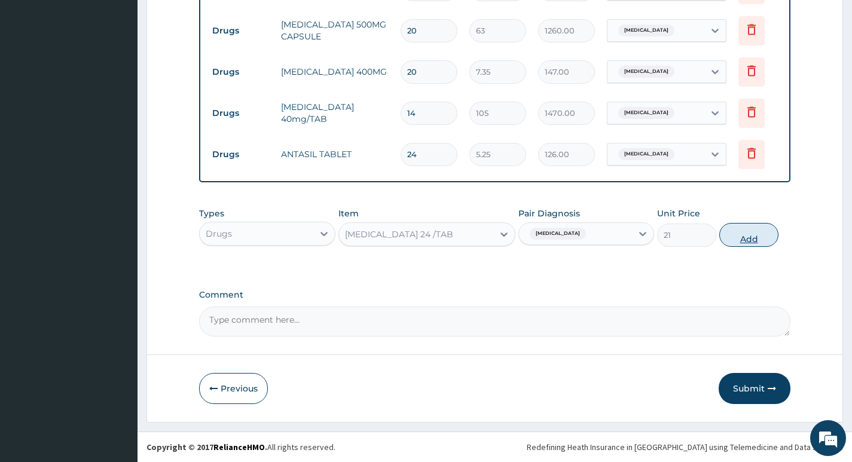
click at [748, 231] on button "Add" at bounding box center [748, 235] width 59 height 24
type input "0"
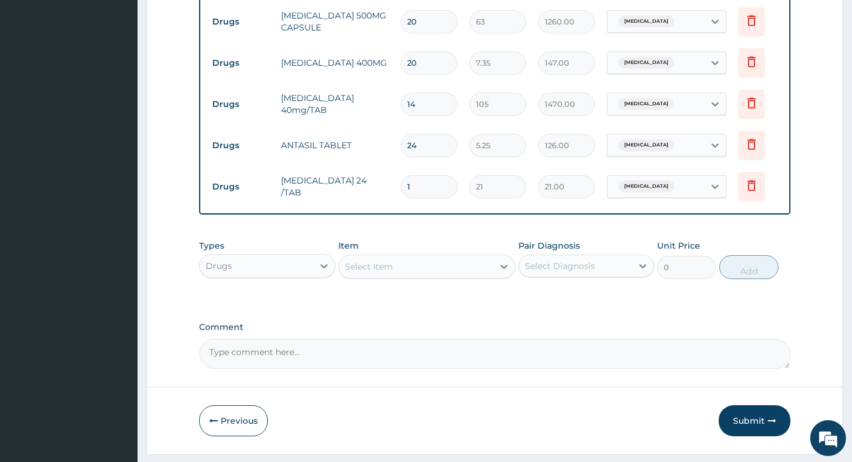
type input "0.00"
type input "6"
type input "126.00"
type input "6"
click at [621, 301] on div "Types Drugs Item Select Item Pair Diagnosis Select Diagnosis Unit Price 0 Add" at bounding box center [494, 268] width 591 height 69
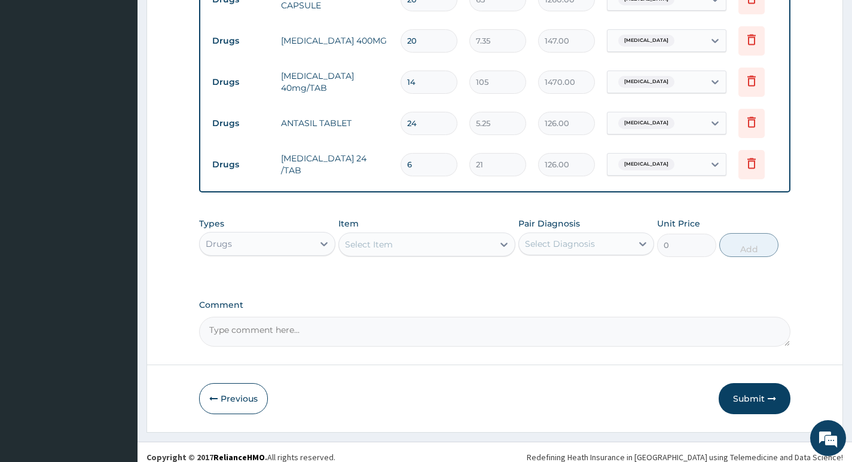
scroll to position [806, 0]
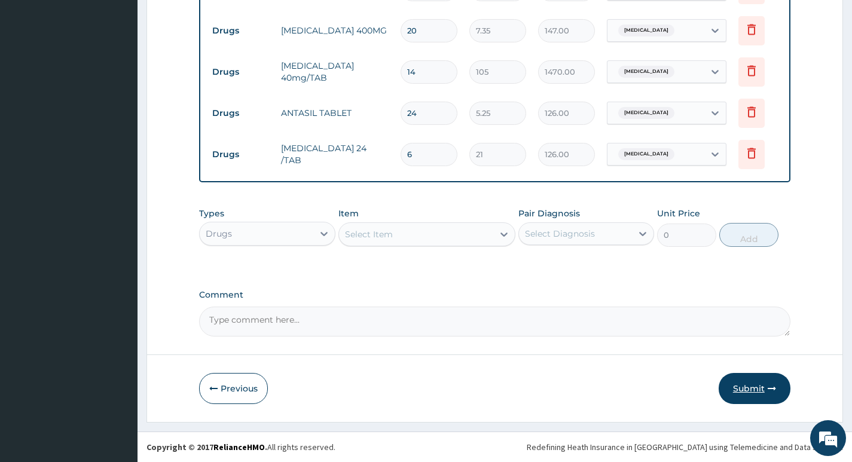
click at [761, 392] on button "Submit" at bounding box center [754, 388] width 72 height 31
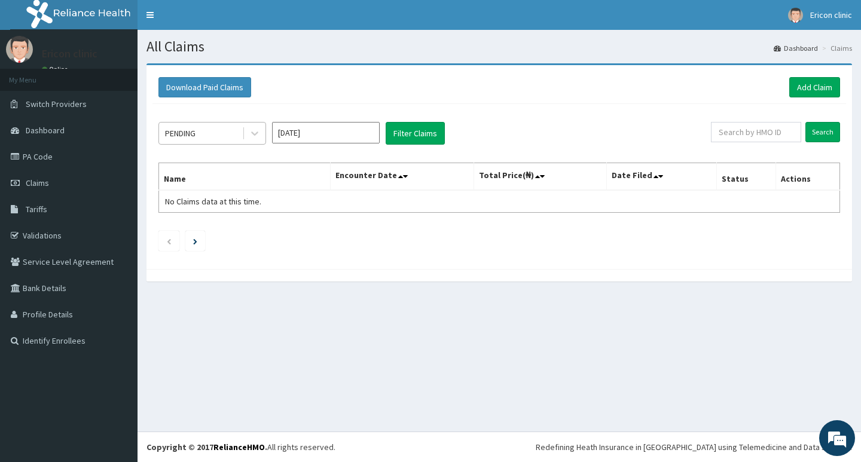
click at [243, 137] on span at bounding box center [243, 133] width 1 height 12
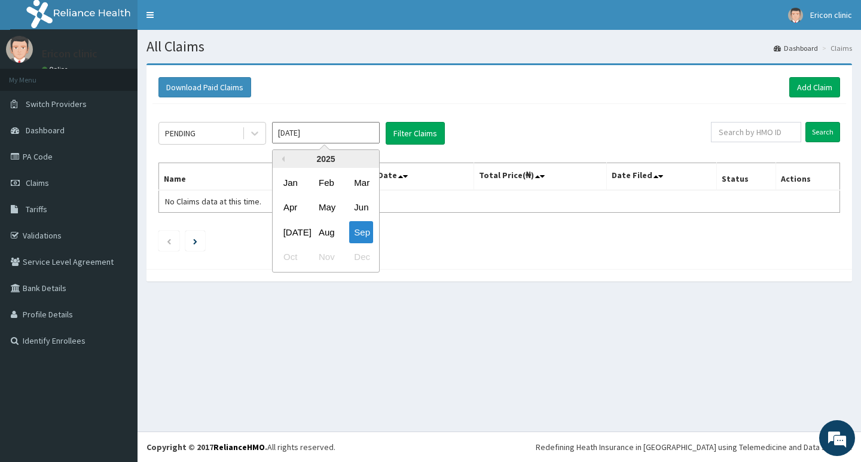
click at [330, 140] on input "[DATE]" at bounding box center [326, 133] width 108 height 22
click at [326, 233] on div "Aug" at bounding box center [326, 232] width 24 height 22
type input "[DATE]"
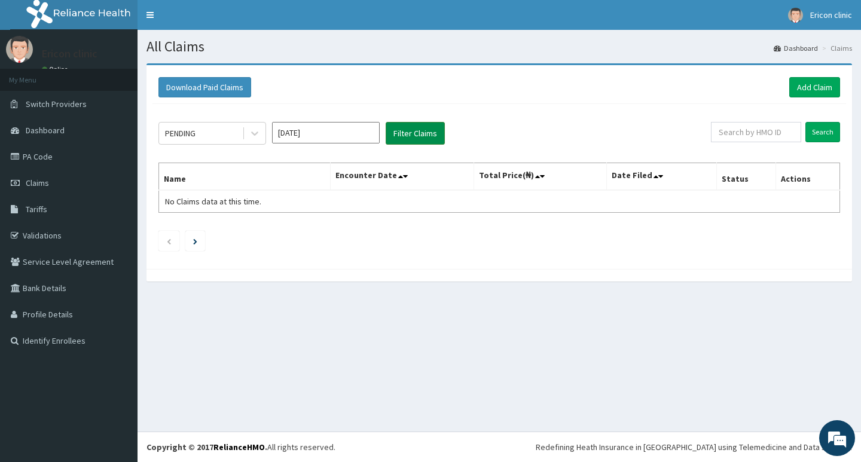
click at [415, 138] on button "Filter Claims" at bounding box center [415, 133] width 59 height 23
click at [415, 137] on button "Filter Claims" at bounding box center [415, 133] width 59 height 23
click at [200, 139] on div "PENDING" at bounding box center [200, 133] width 83 height 19
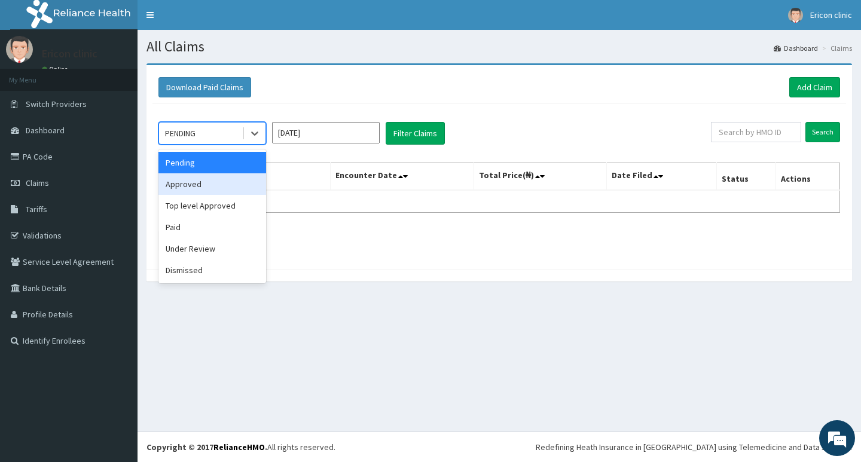
click at [189, 191] on div "Approved" at bounding box center [212, 184] width 108 height 22
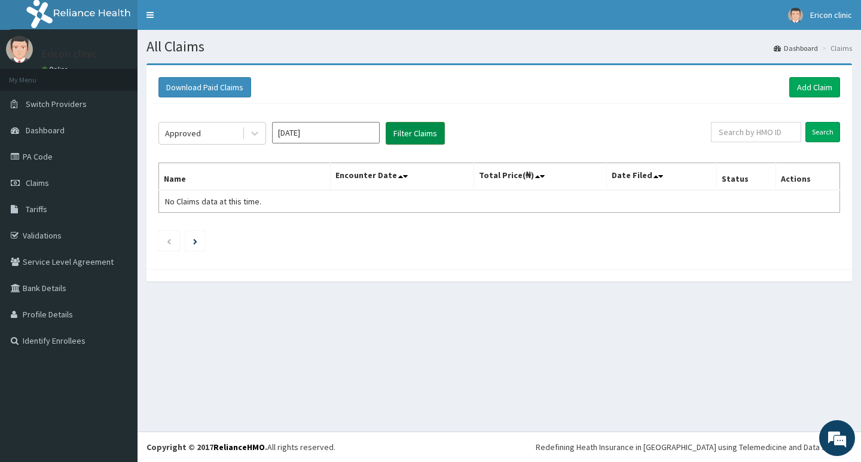
click at [432, 131] on button "Filter Claims" at bounding box center [415, 133] width 59 height 23
click at [430, 131] on button "Filter Claims" at bounding box center [415, 133] width 59 height 23
click at [383, 132] on div "Approved Aug 2025 Filter Claims" at bounding box center [434, 133] width 552 height 23
click at [399, 133] on button "Filter Claims" at bounding box center [415, 133] width 59 height 23
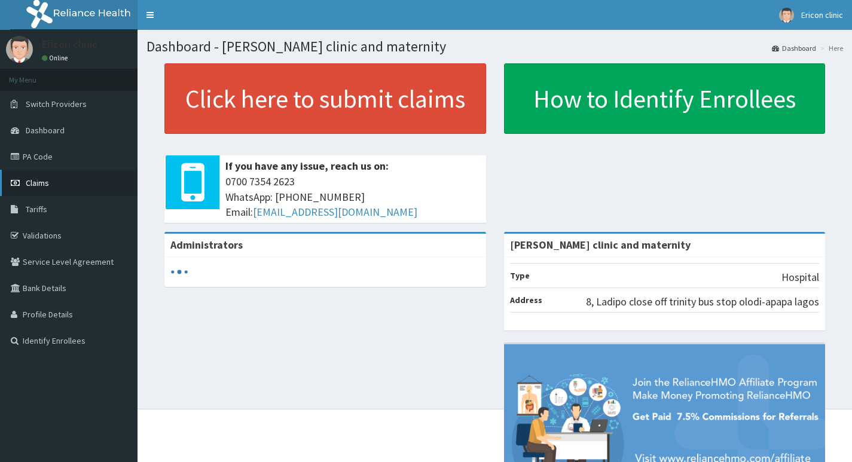
click at [48, 185] on span "Claims" at bounding box center [37, 183] width 23 height 11
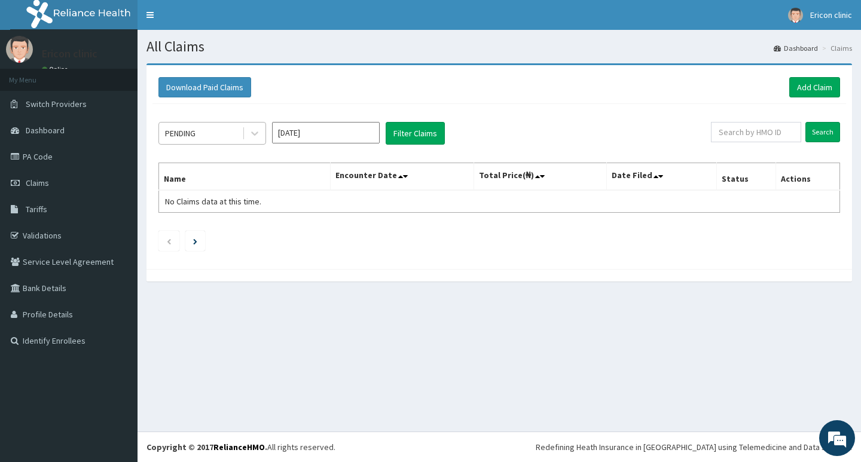
click at [236, 135] on div "PENDING" at bounding box center [200, 133] width 83 height 19
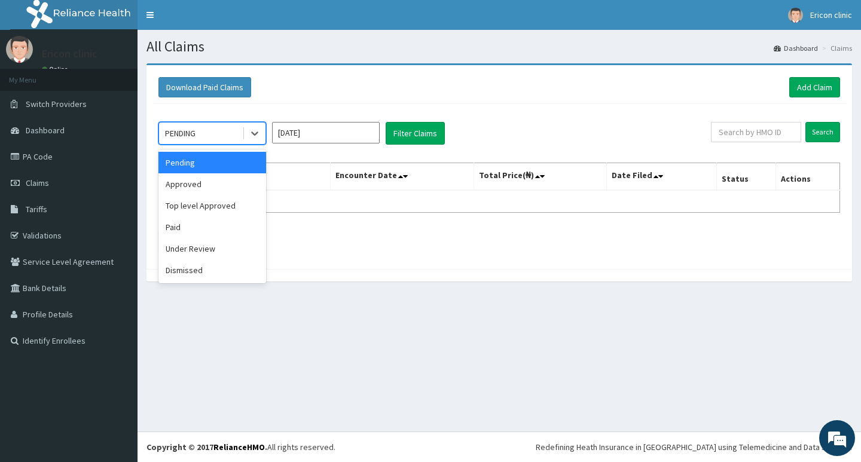
click at [327, 134] on input "[DATE]" at bounding box center [326, 133] width 108 height 22
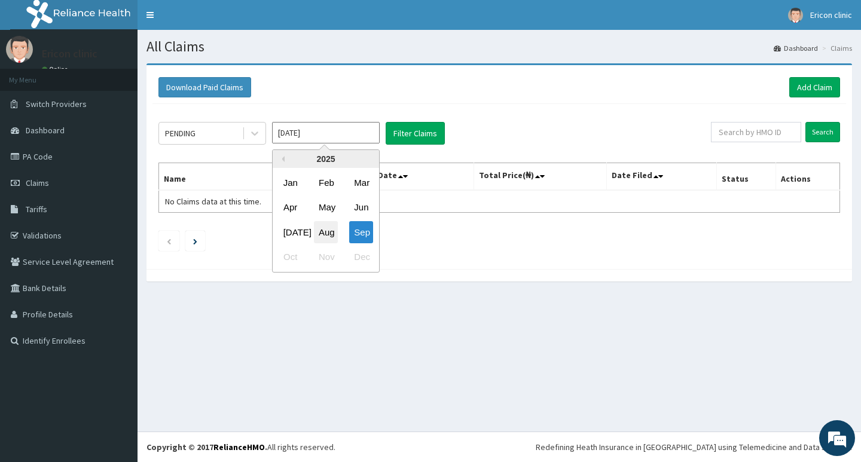
click at [322, 229] on div "Aug" at bounding box center [326, 232] width 24 height 22
type input "[DATE]"
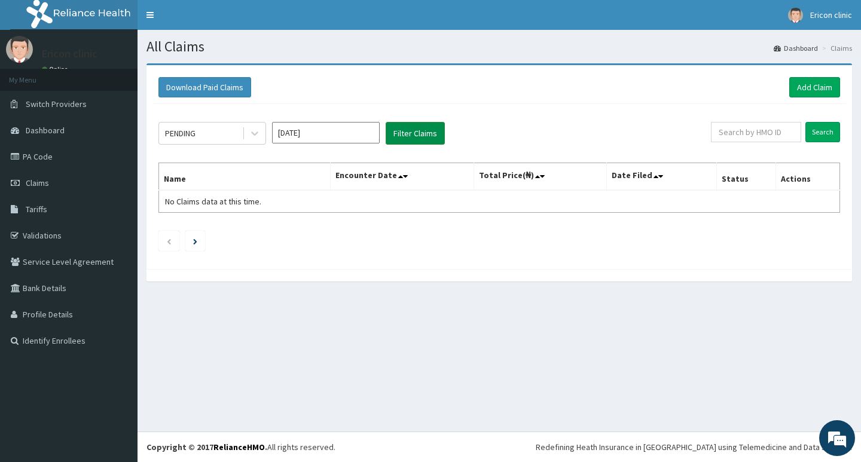
click at [419, 130] on button "Filter Claims" at bounding box center [415, 133] width 59 height 23
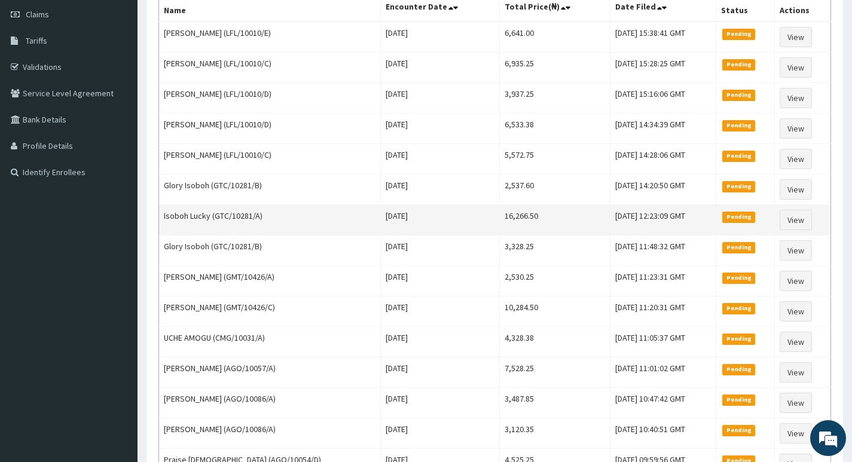
scroll to position [306, 0]
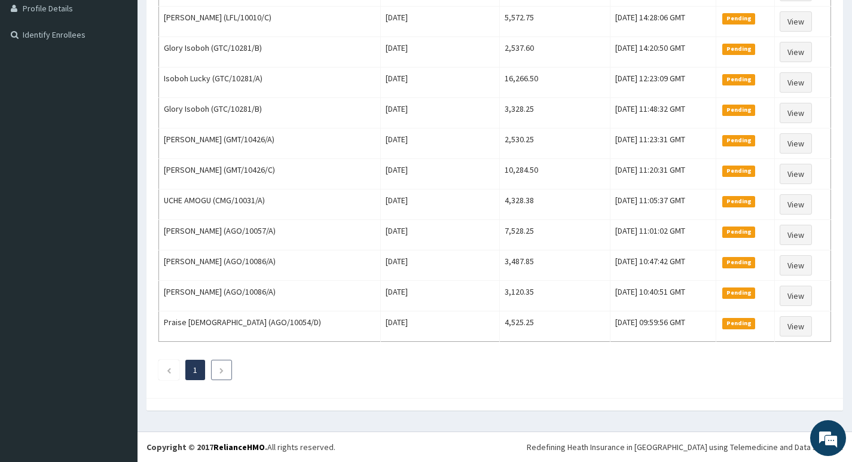
click at [218, 371] on li at bounding box center [221, 370] width 21 height 20
click at [224, 377] on li at bounding box center [221, 370] width 21 height 20
click at [222, 366] on link "Next page" at bounding box center [221, 370] width 5 height 11
click at [170, 368] on icon "Previous page" at bounding box center [168, 370] width 5 height 7
click at [216, 371] on li at bounding box center [221, 370] width 21 height 20
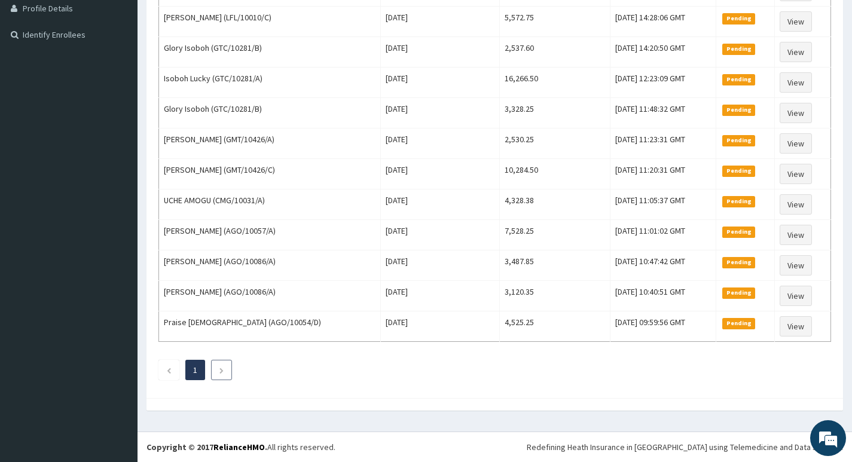
click at [216, 371] on li at bounding box center [221, 370] width 21 height 20
click at [220, 370] on icon "Next page" at bounding box center [221, 370] width 5 height 7
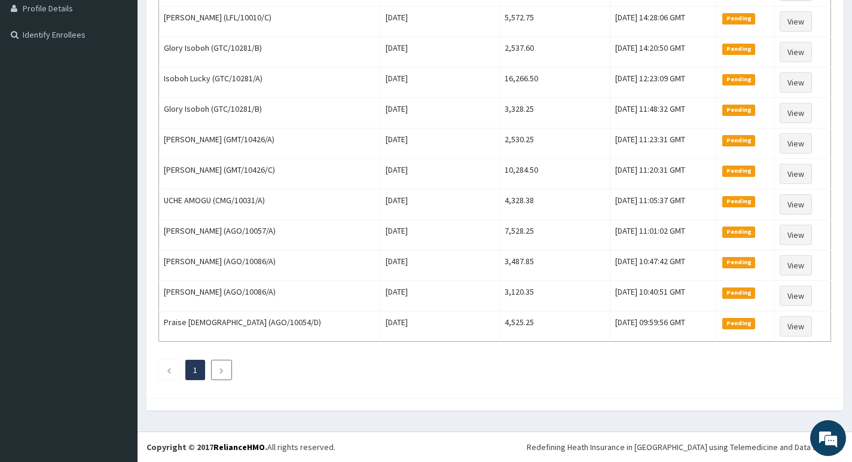
click at [220, 370] on icon "Next page" at bounding box center [221, 370] width 5 height 7
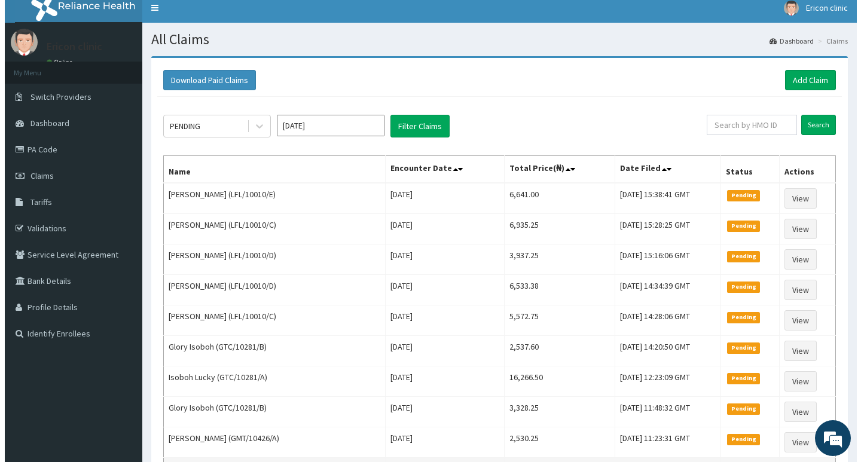
scroll to position [0, 0]
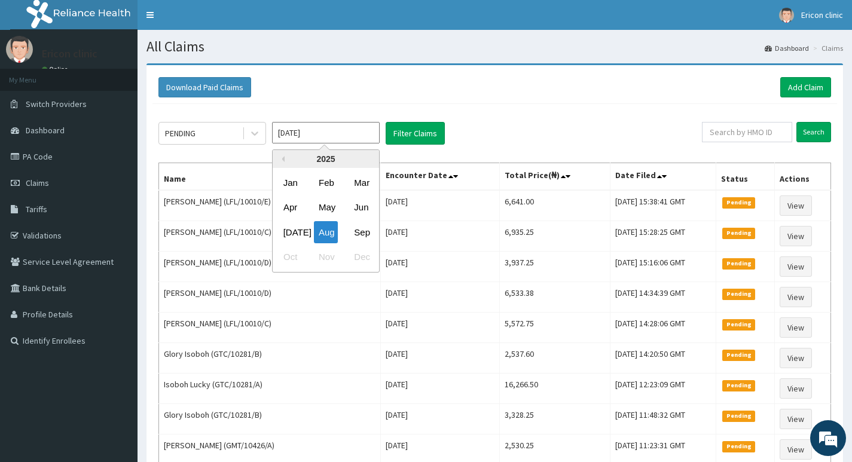
click at [348, 129] on input "[DATE]" at bounding box center [326, 133] width 108 height 22
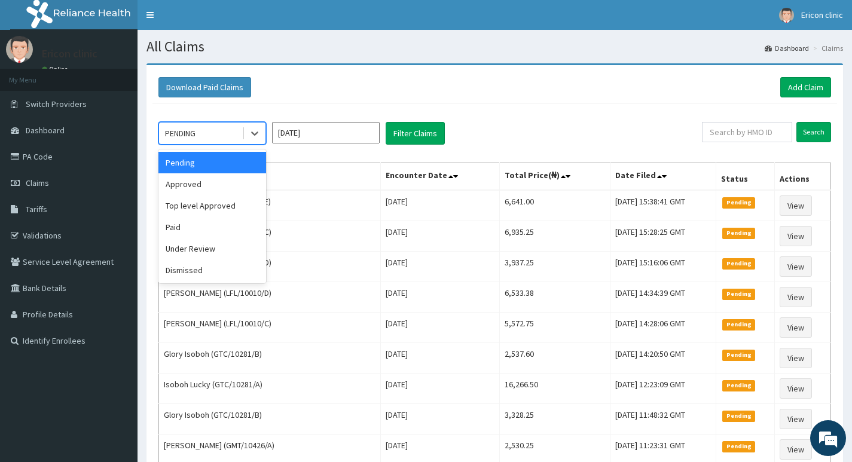
click at [179, 126] on div "PENDING" at bounding box center [200, 133] width 83 height 19
click at [192, 173] on div "Pending" at bounding box center [212, 163] width 108 height 22
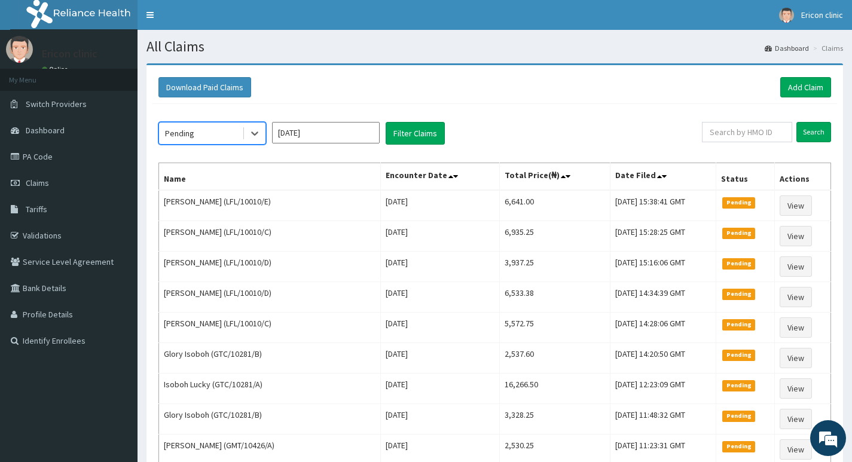
click at [218, 135] on div "Pending" at bounding box center [200, 133] width 83 height 19
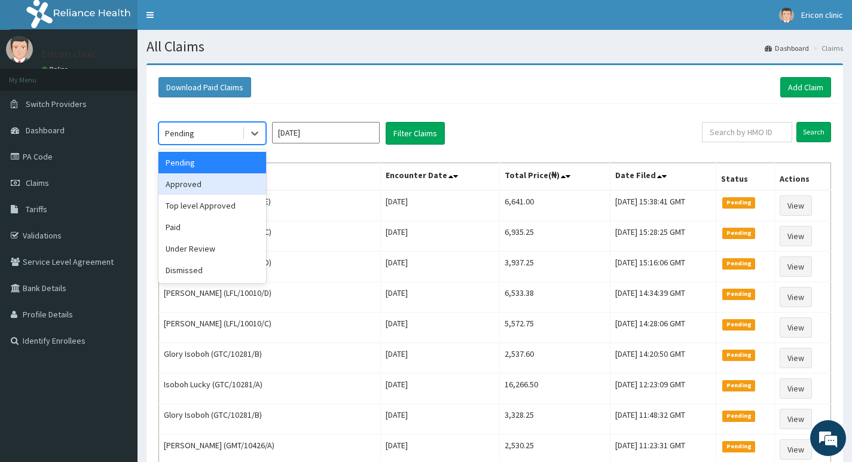
click at [229, 190] on div "Approved" at bounding box center [212, 184] width 108 height 22
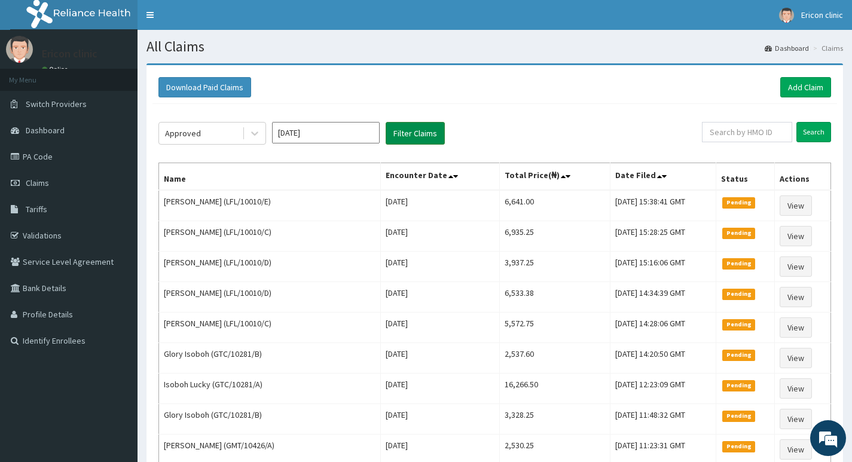
click at [411, 139] on button "Filter Claims" at bounding box center [415, 133] width 59 height 23
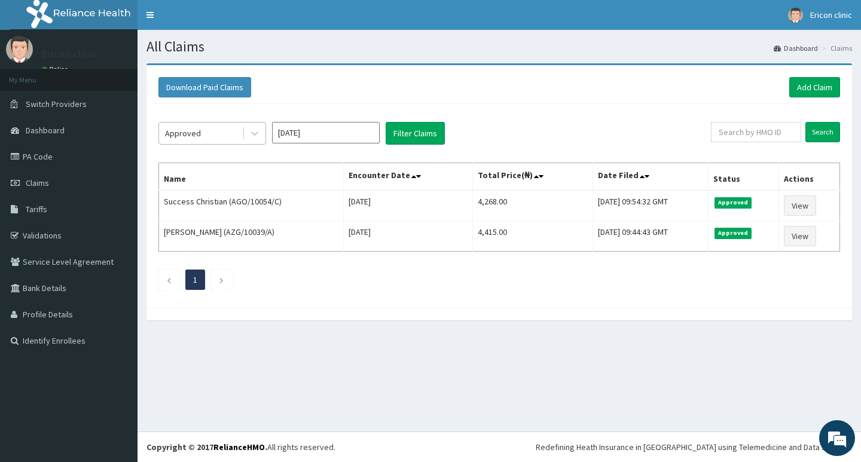
click at [227, 132] on div "Approved" at bounding box center [200, 133] width 83 height 19
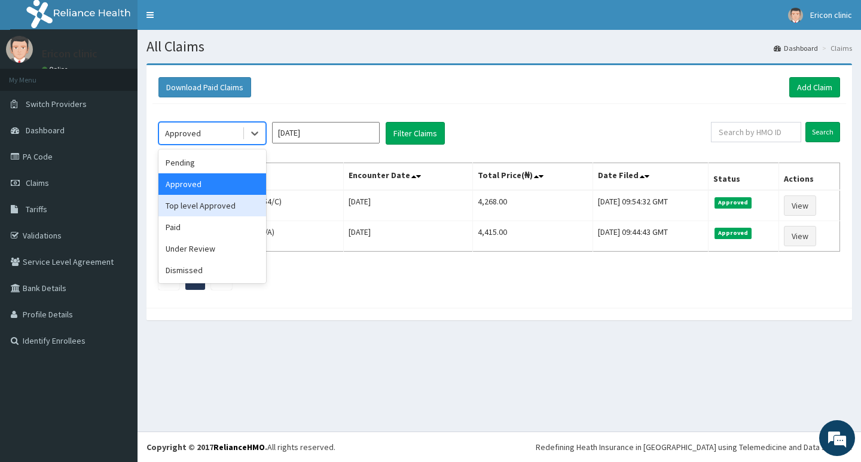
click at [213, 207] on div "Top level Approved" at bounding box center [212, 206] width 108 height 22
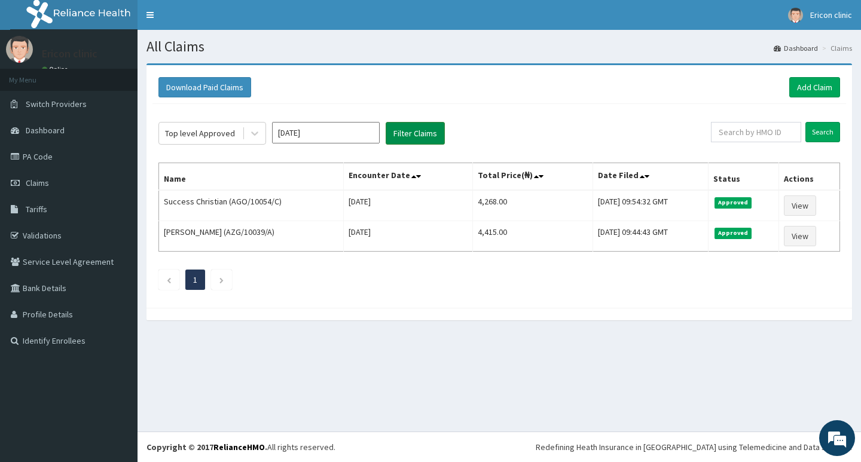
click at [401, 132] on button "Filter Claims" at bounding box center [415, 133] width 59 height 23
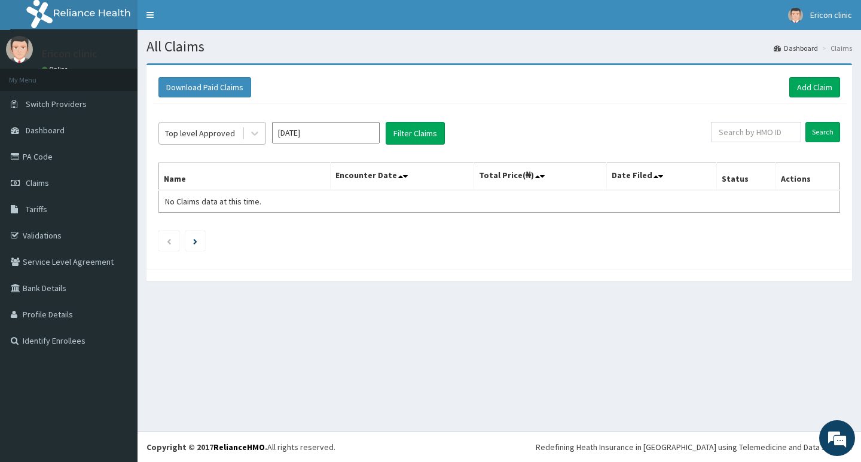
click at [238, 145] on div "Top level Approved" at bounding box center [212, 133] width 108 height 23
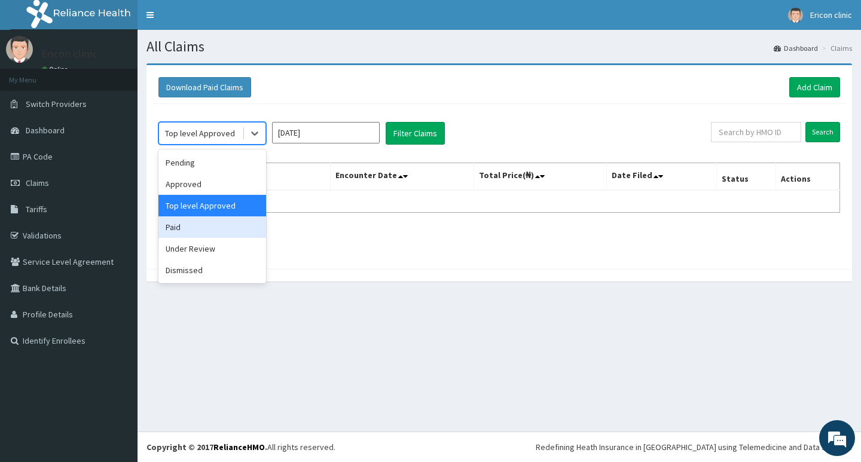
click at [236, 232] on div "Paid" at bounding box center [212, 227] width 108 height 22
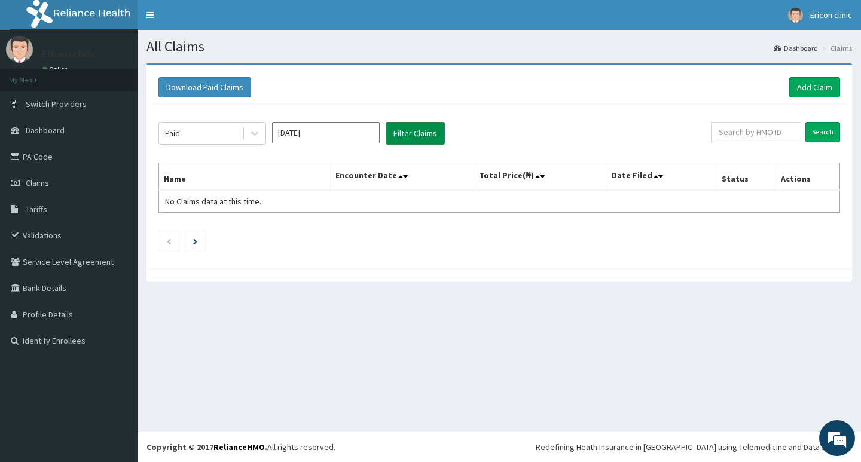
click at [435, 135] on button "Filter Claims" at bounding box center [415, 133] width 59 height 23
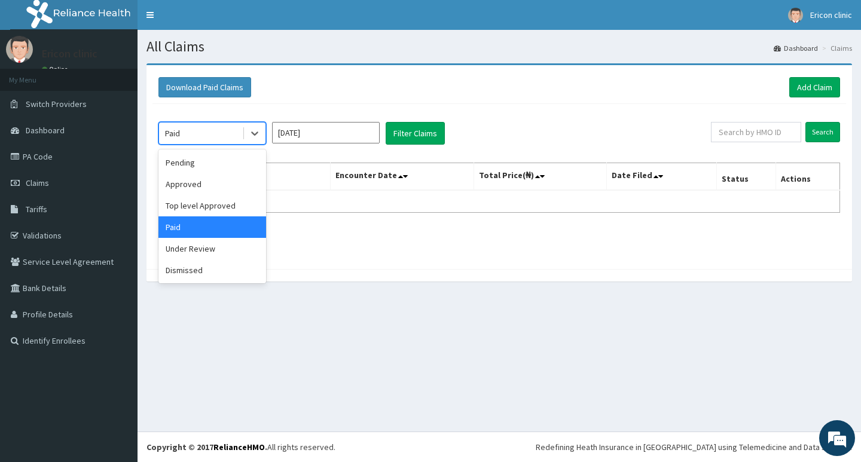
click at [196, 131] on div "Paid" at bounding box center [200, 133] width 83 height 19
click at [212, 187] on div "Approved" at bounding box center [212, 184] width 108 height 22
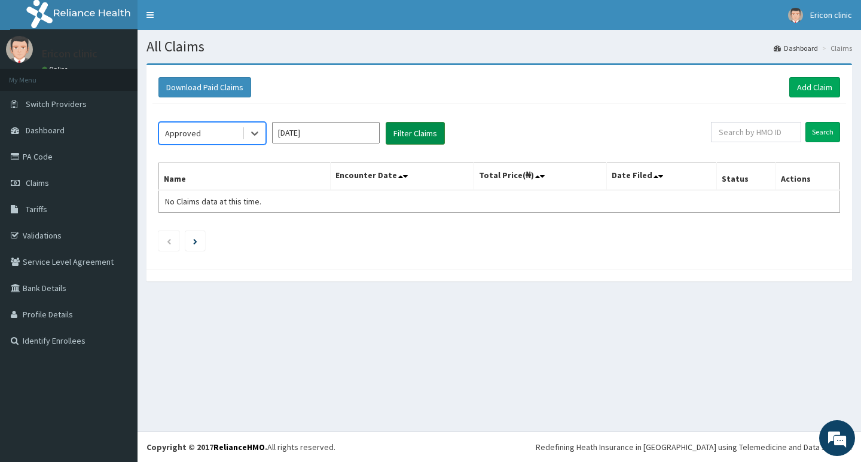
click at [413, 140] on button "Filter Claims" at bounding box center [415, 133] width 59 height 23
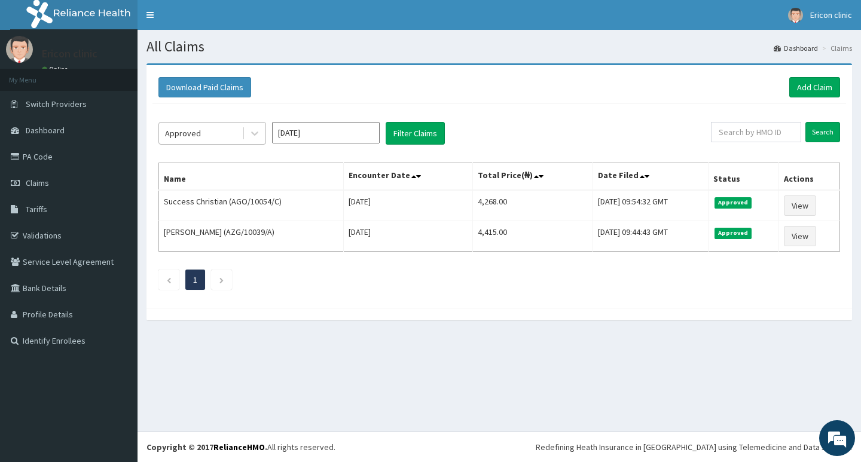
click at [234, 137] on div "Approved" at bounding box center [200, 133] width 83 height 19
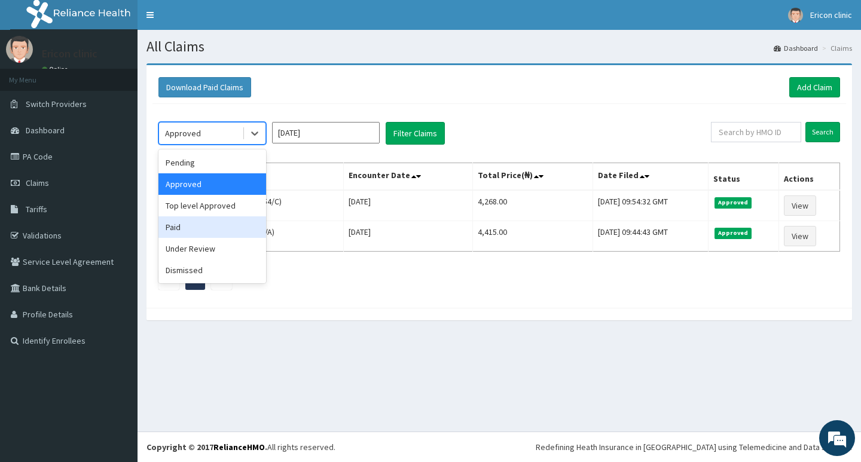
click at [232, 226] on div "Paid" at bounding box center [212, 227] width 108 height 22
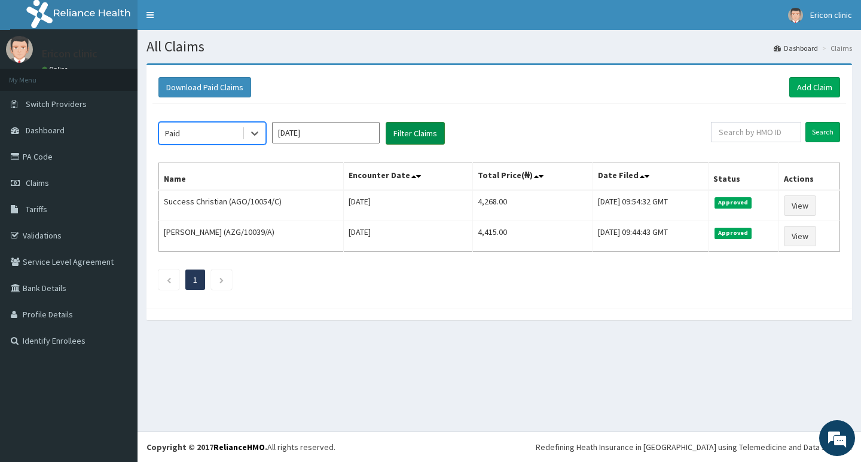
click at [414, 124] on button "Filter Claims" at bounding box center [415, 133] width 59 height 23
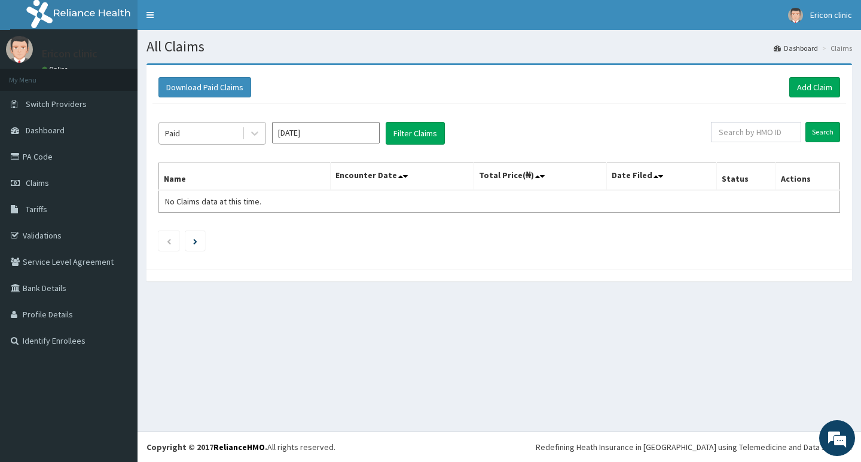
click at [187, 127] on div "Paid" at bounding box center [200, 133] width 83 height 19
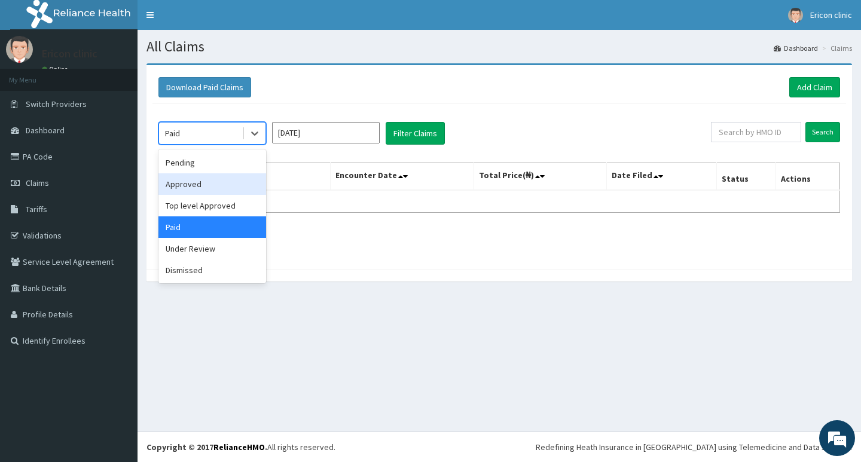
click at [211, 184] on div "Approved" at bounding box center [212, 184] width 108 height 22
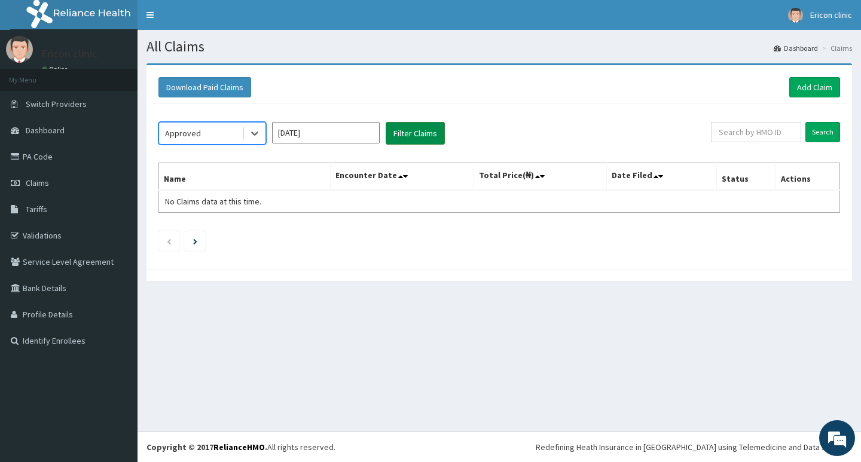
click at [399, 137] on button "Filter Claims" at bounding box center [415, 133] width 59 height 23
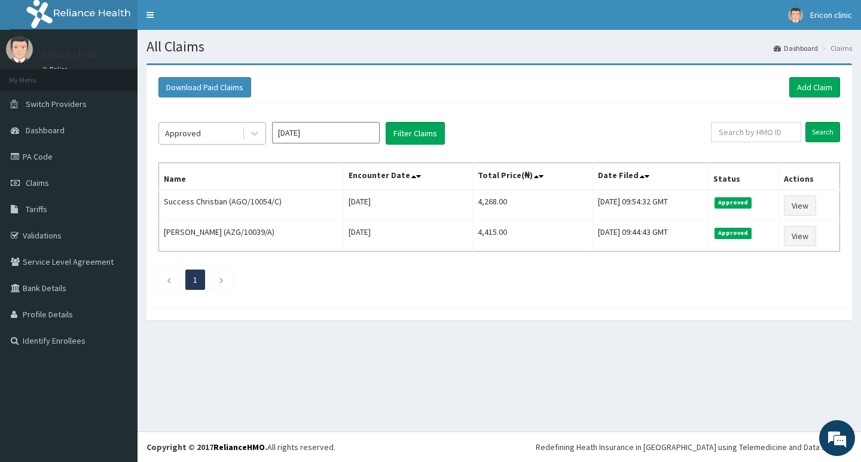
click at [241, 133] on div "Approved" at bounding box center [200, 133] width 83 height 19
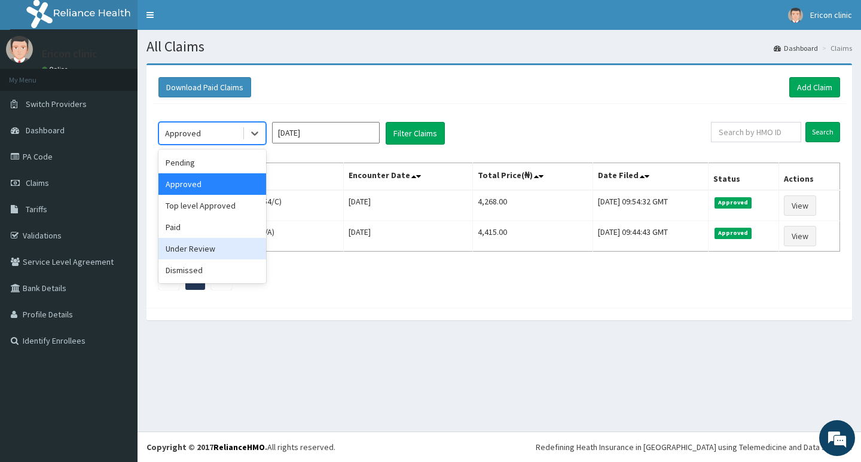
click at [237, 244] on div "Under Review" at bounding box center [212, 249] width 108 height 22
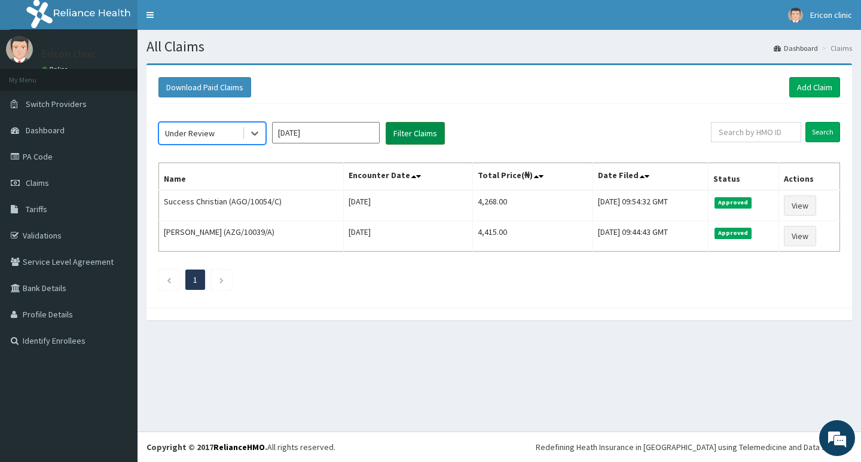
click at [410, 133] on button "Filter Claims" at bounding box center [415, 133] width 59 height 23
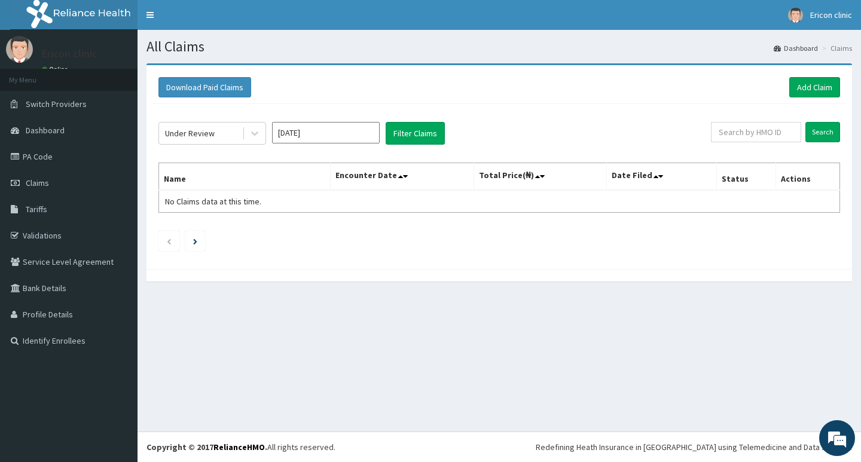
drag, startPoint x: 216, startPoint y: 136, endPoint x: 209, endPoint y: 146, distance: 12.0
click at [215, 136] on div "Under Review" at bounding box center [200, 133] width 83 height 19
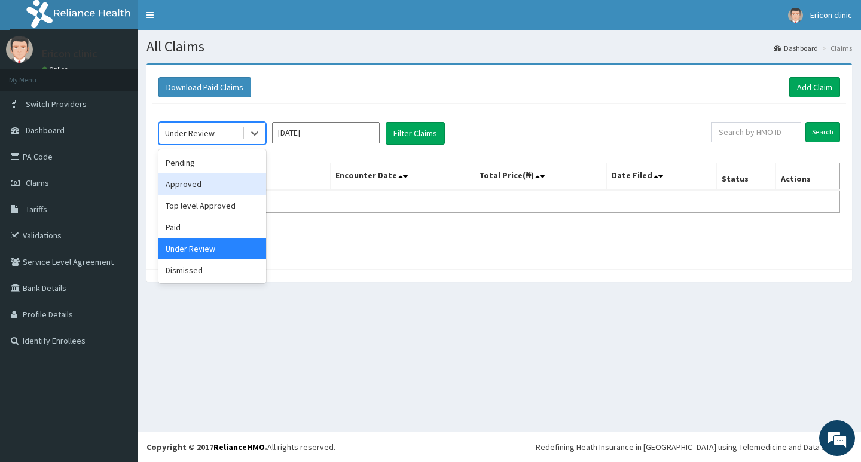
click at [212, 185] on div "Approved" at bounding box center [212, 184] width 108 height 22
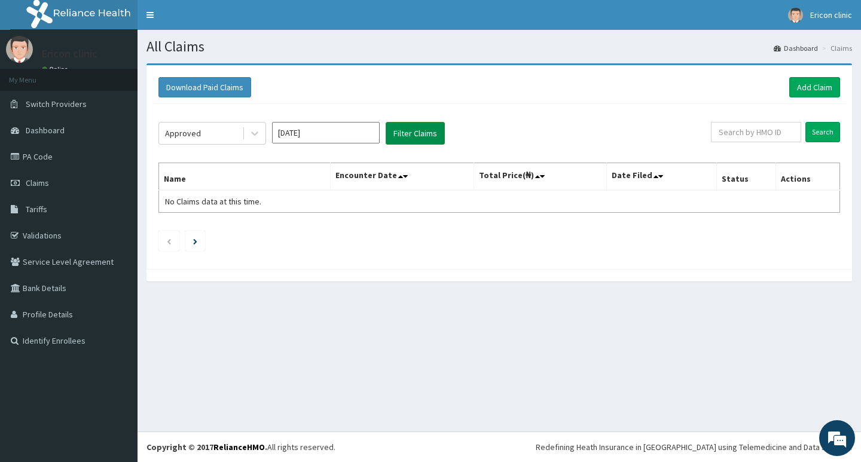
click at [412, 137] on button "Filter Claims" at bounding box center [415, 133] width 59 height 23
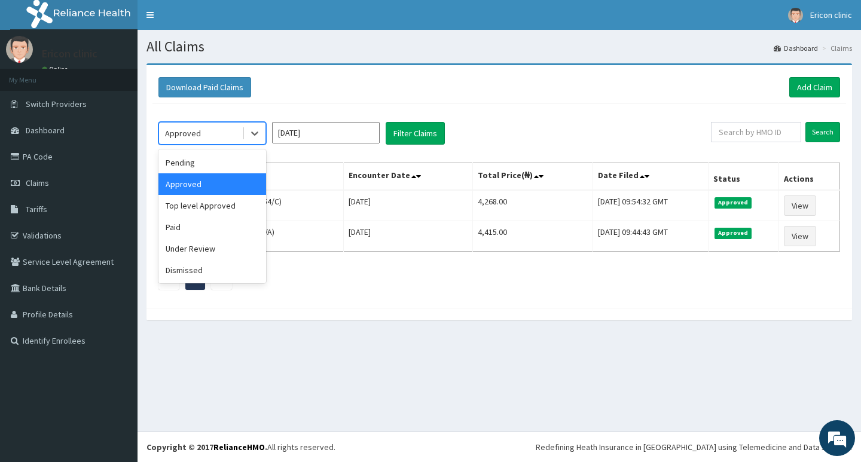
click at [241, 140] on div "Approved" at bounding box center [200, 133] width 83 height 19
click at [233, 255] on div "Under Review" at bounding box center [212, 249] width 108 height 22
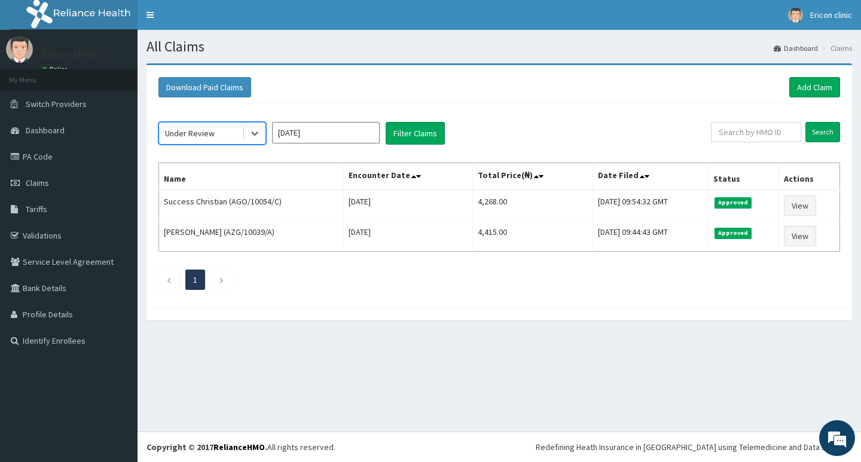
click at [221, 121] on div "option Under Review, selected. Select is focused ,type to refine list, press Do…" at bounding box center [498, 203] width 693 height 198
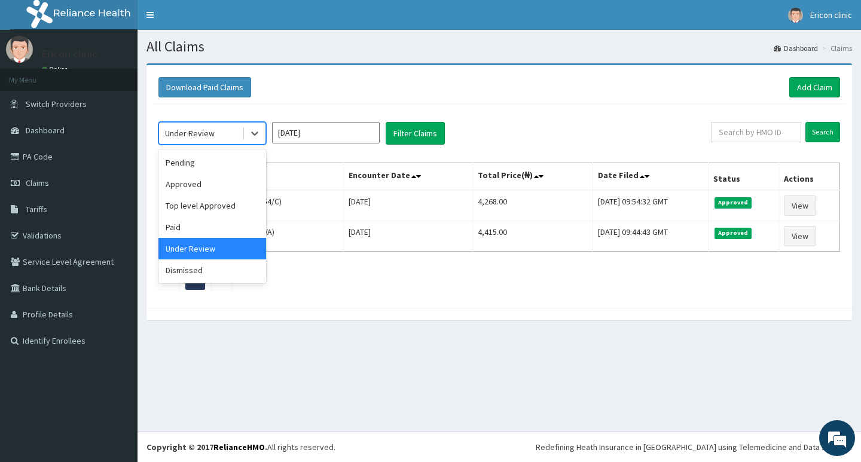
click at [213, 136] on div "Under Review" at bounding box center [200, 133] width 83 height 19
click at [210, 260] on div "Dismissed" at bounding box center [212, 270] width 108 height 22
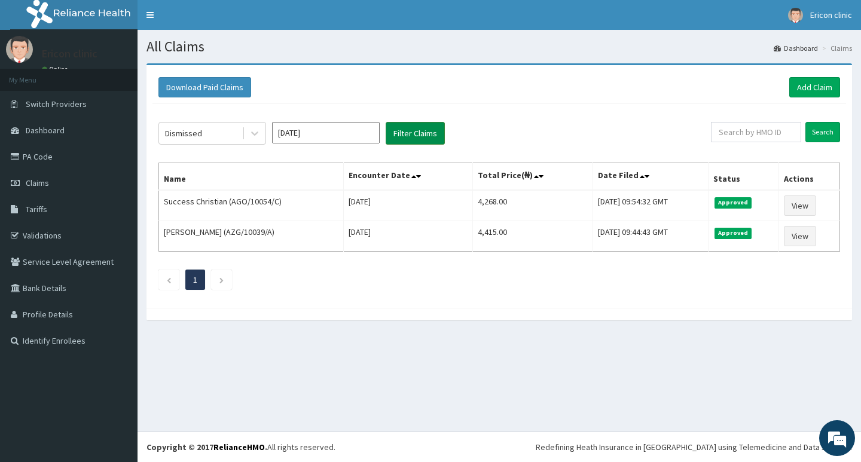
click at [406, 131] on button "Filter Claims" at bounding box center [415, 133] width 59 height 23
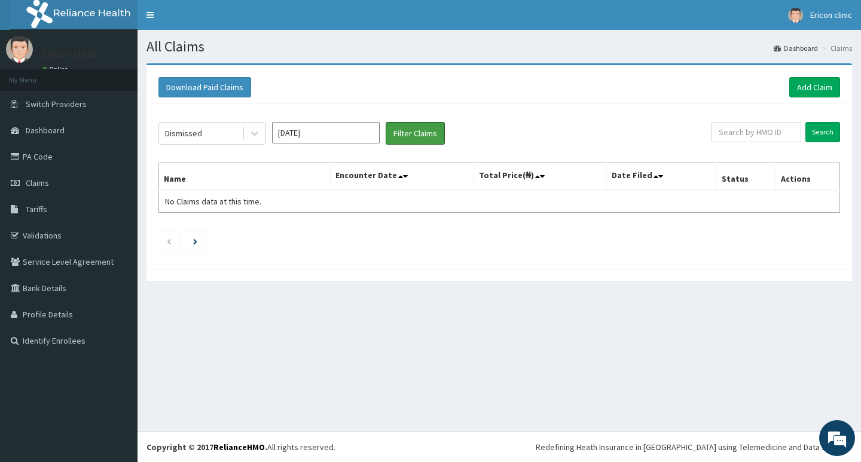
click at [386, 122] on button "Filter Claims" at bounding box center [415, 133] width 59 height 23
